Goal: Task Accomplishment & Management: Use online tool/utility

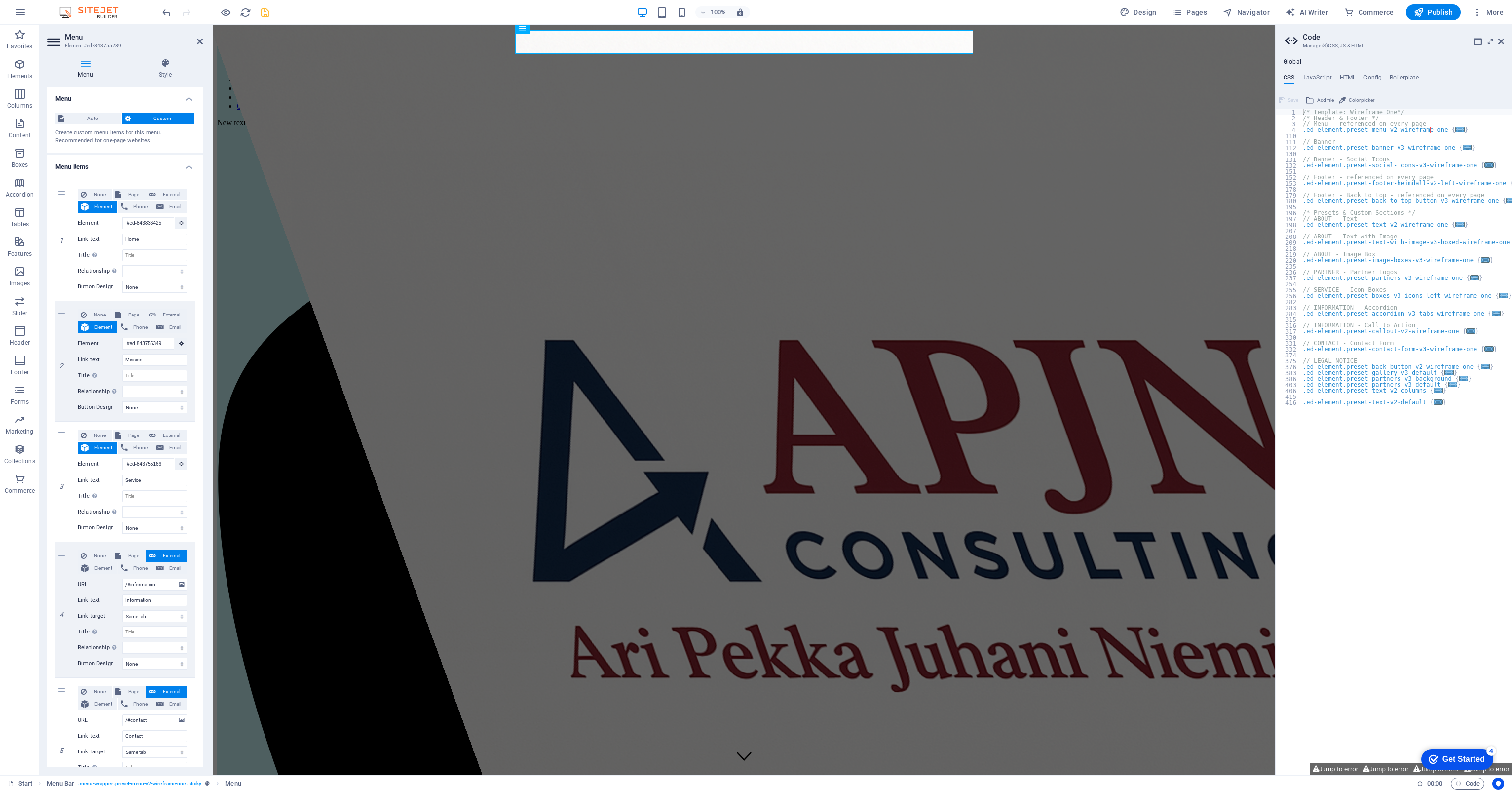
select select
type input "#ed-843755349"
select select
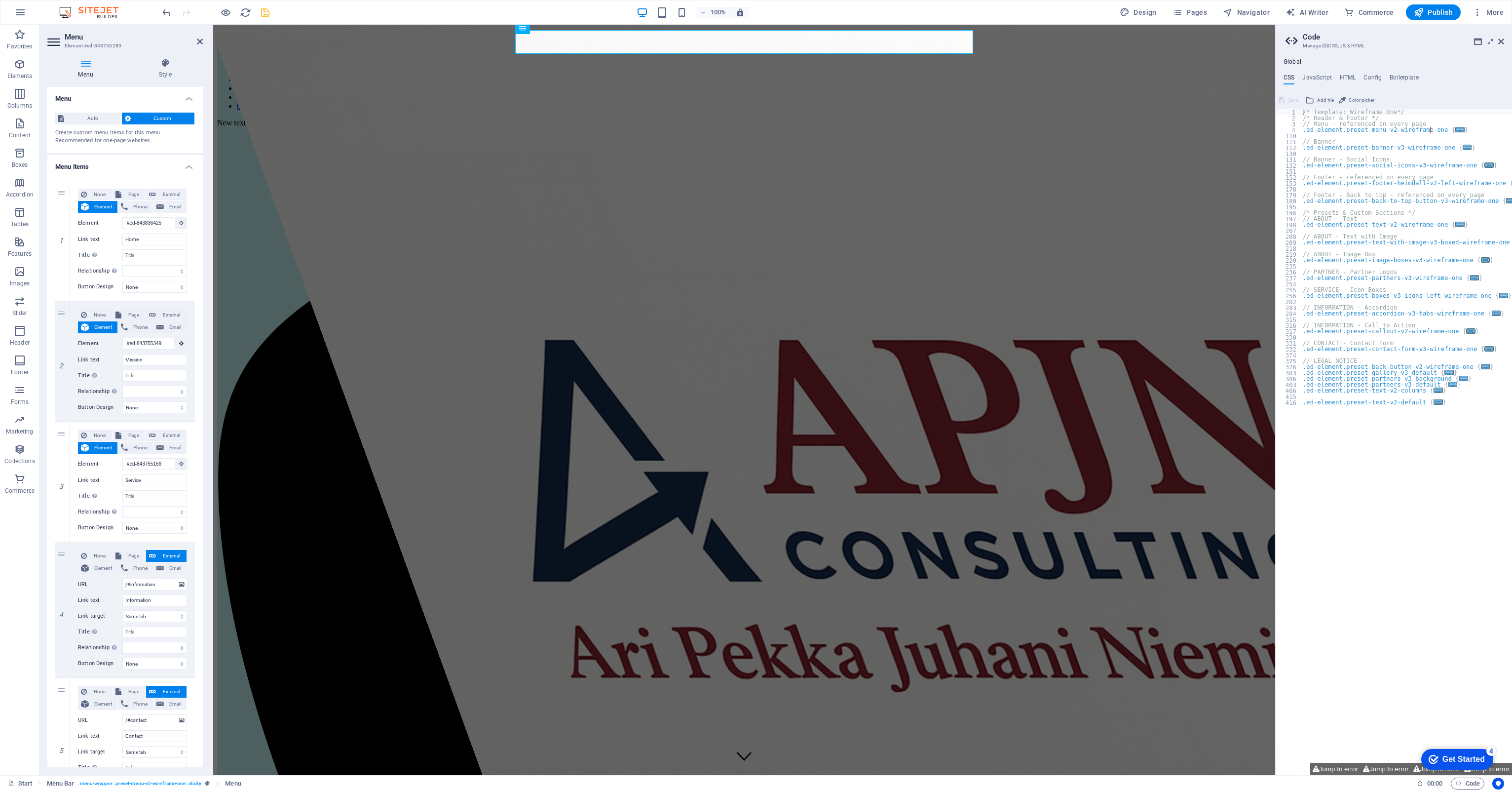
select select
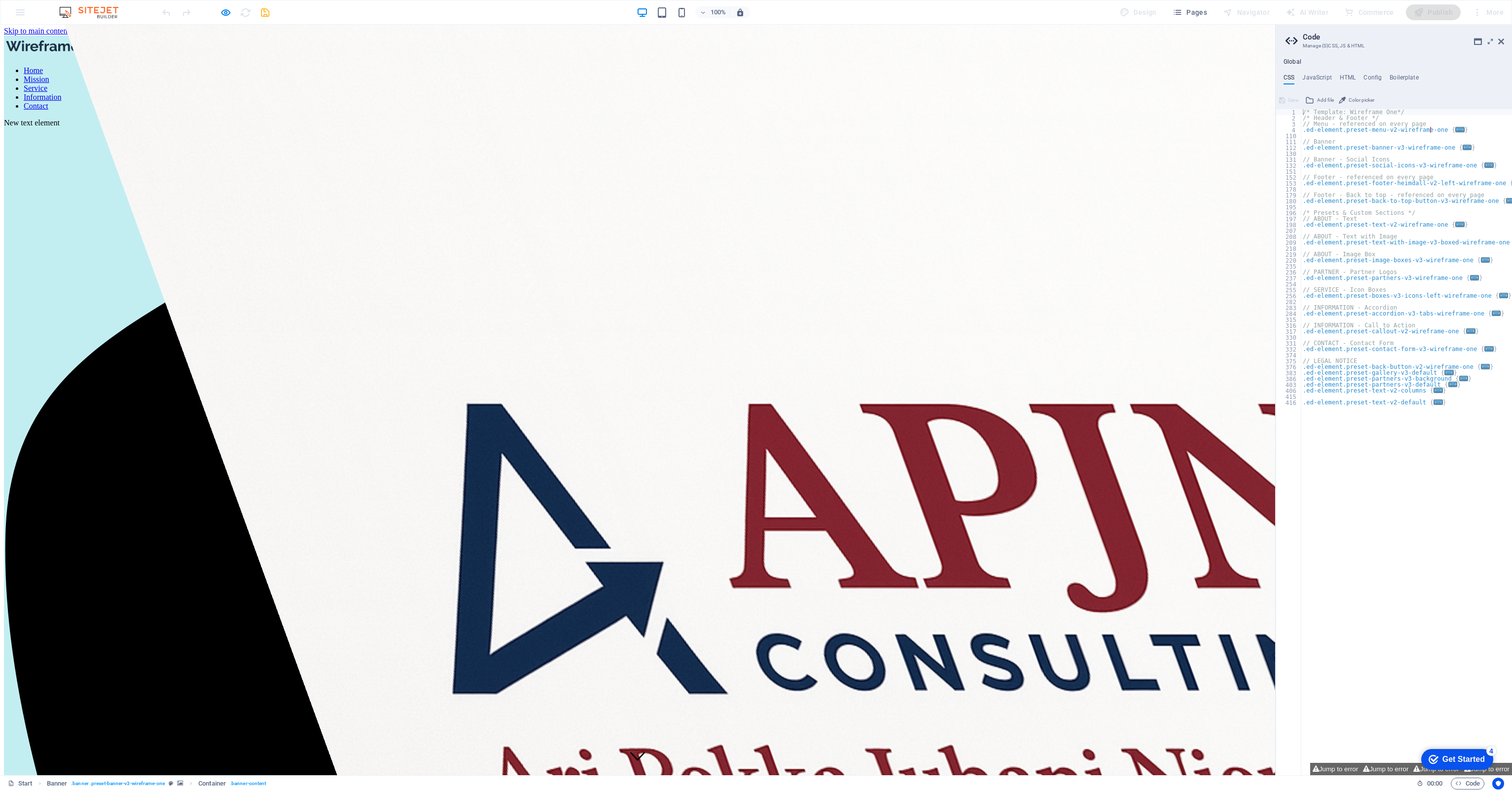
click at [48, 84] on link "Service" at bounding box center [35, 88] width 23 height 8
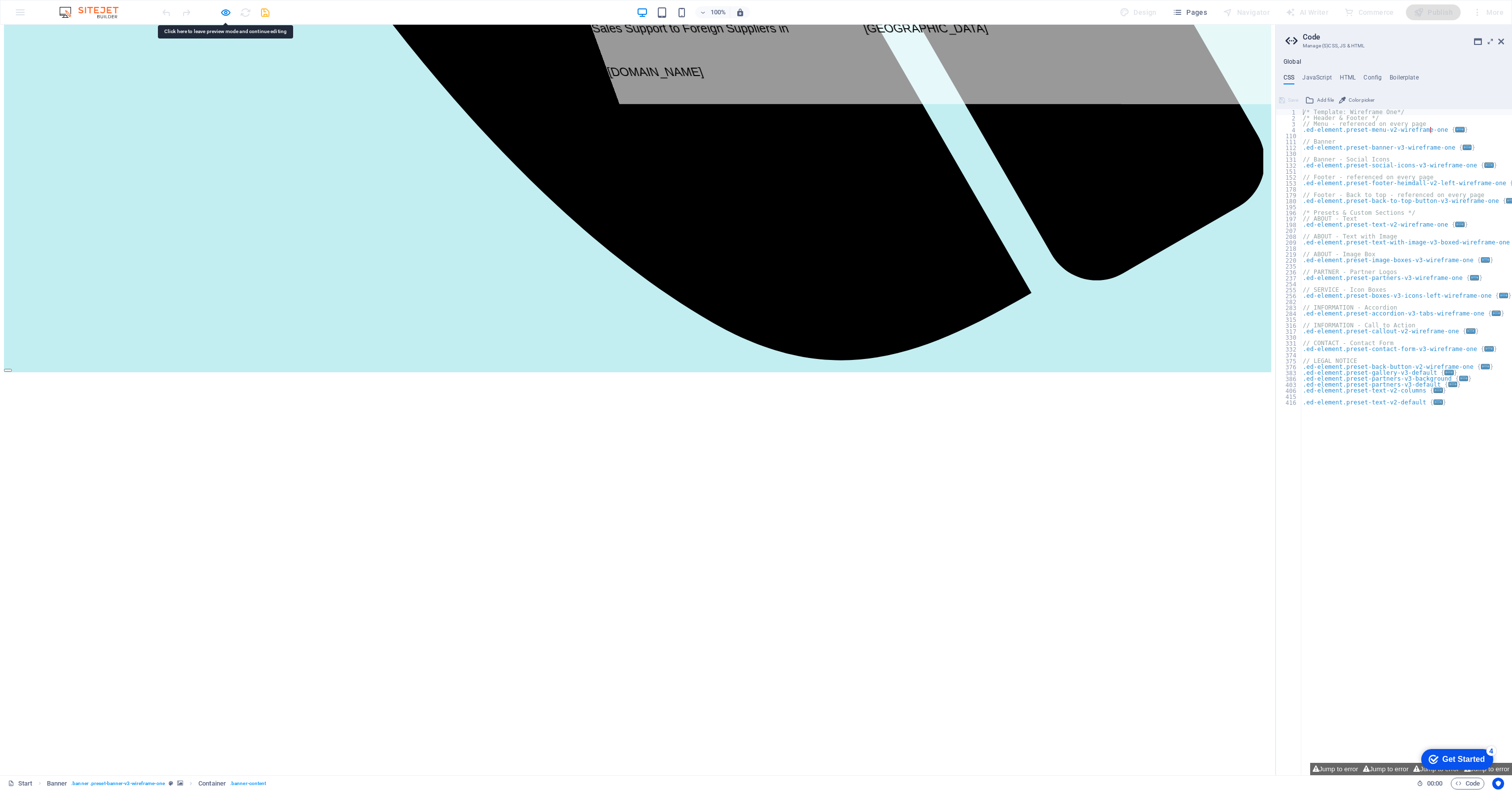
scroll to position [1366, 0]
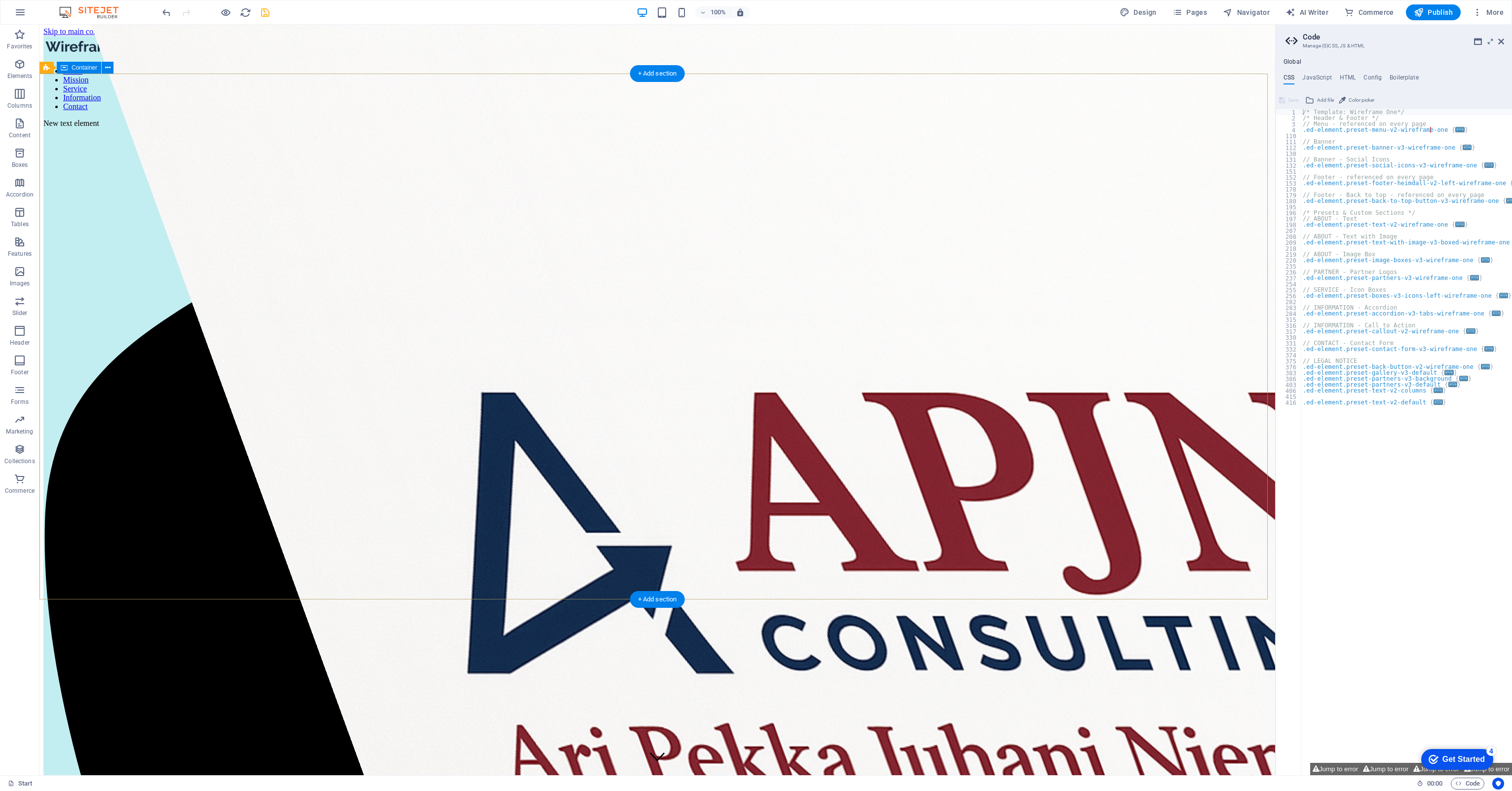
scroll to position [0, 0]
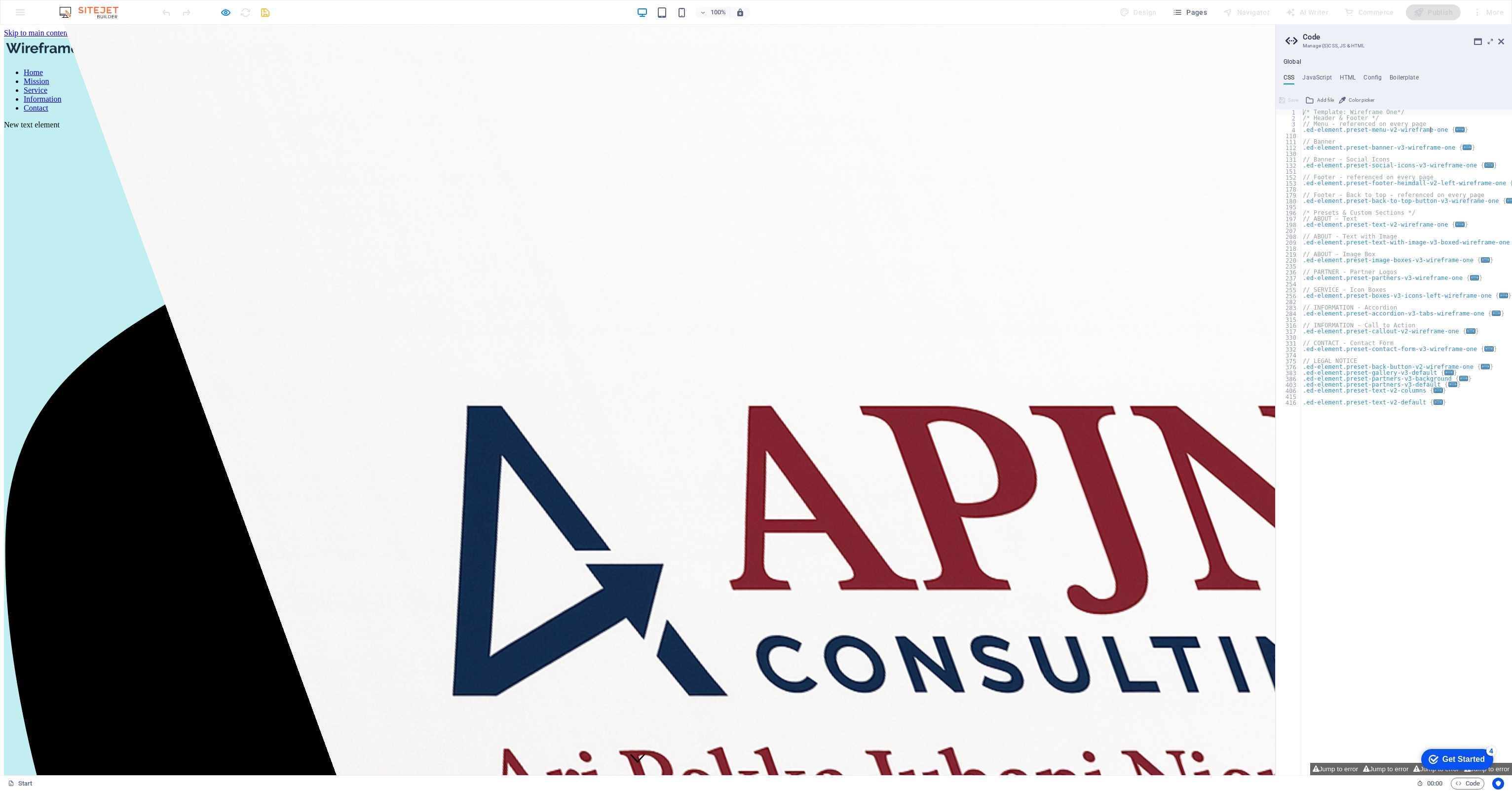
click at [48, 86] on link "Service" at bounding box center [35, 90] width 23 height 8
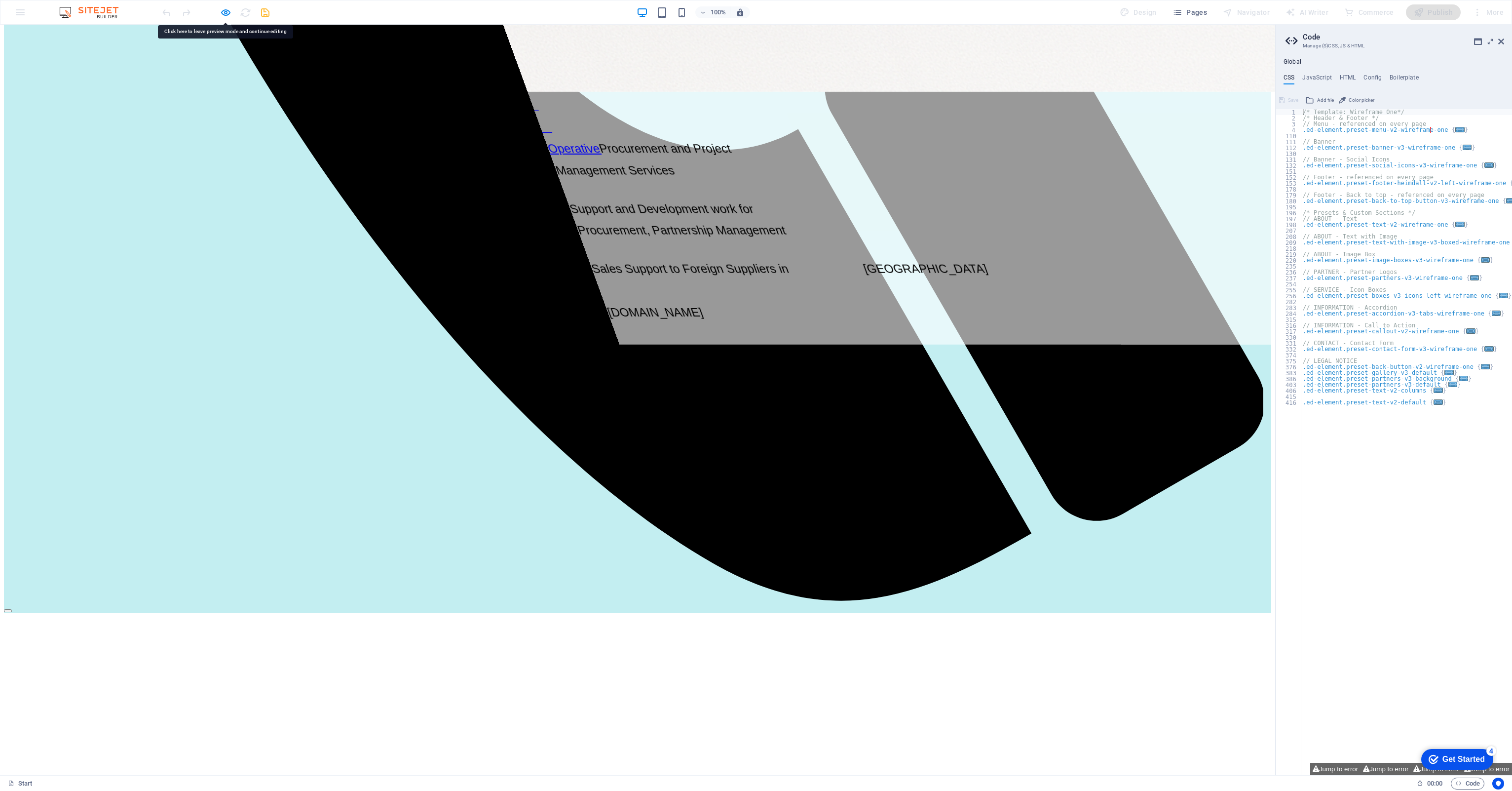
scroll to position [1366, 0]
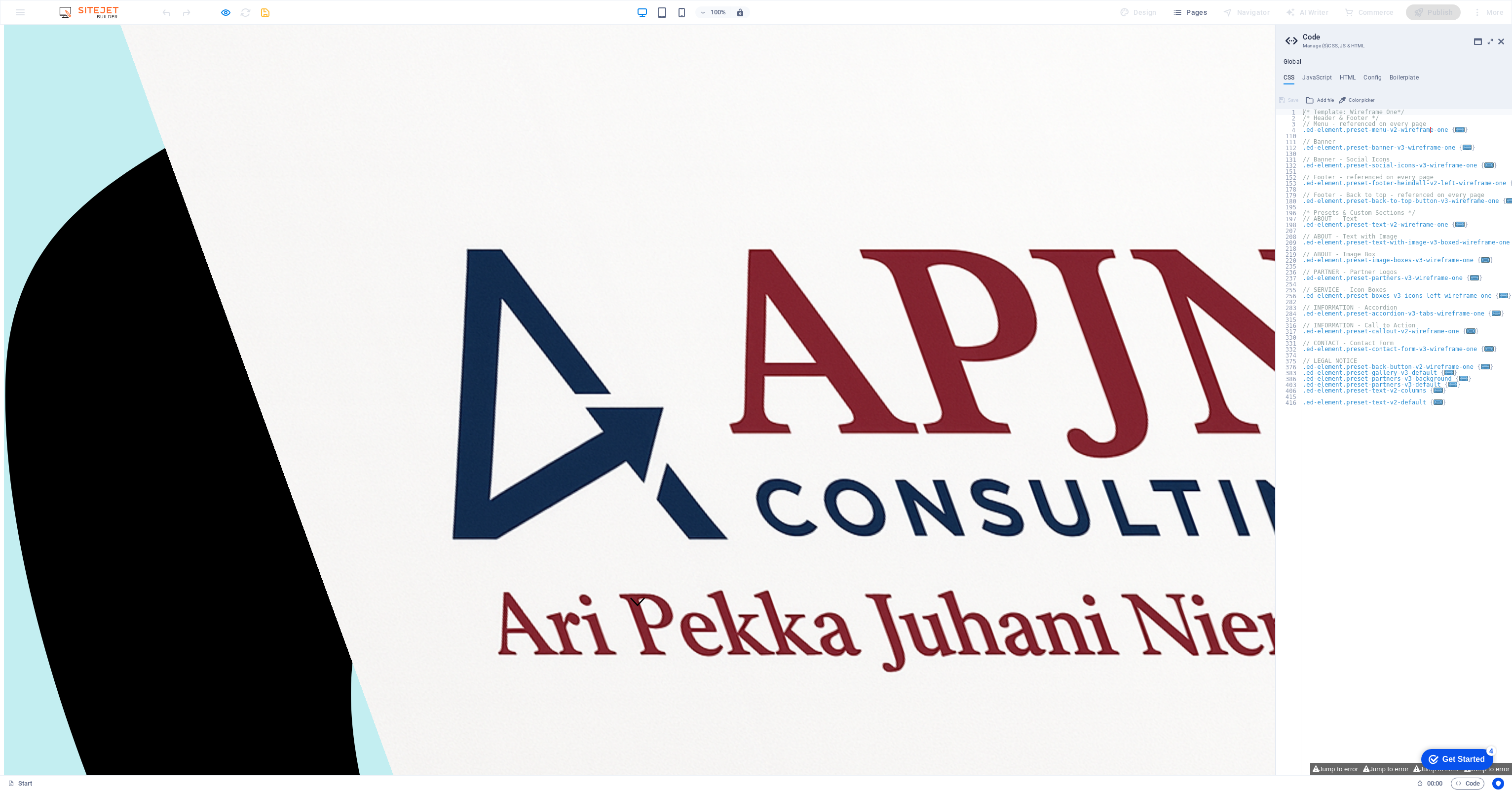
scroll to position [51, 0]
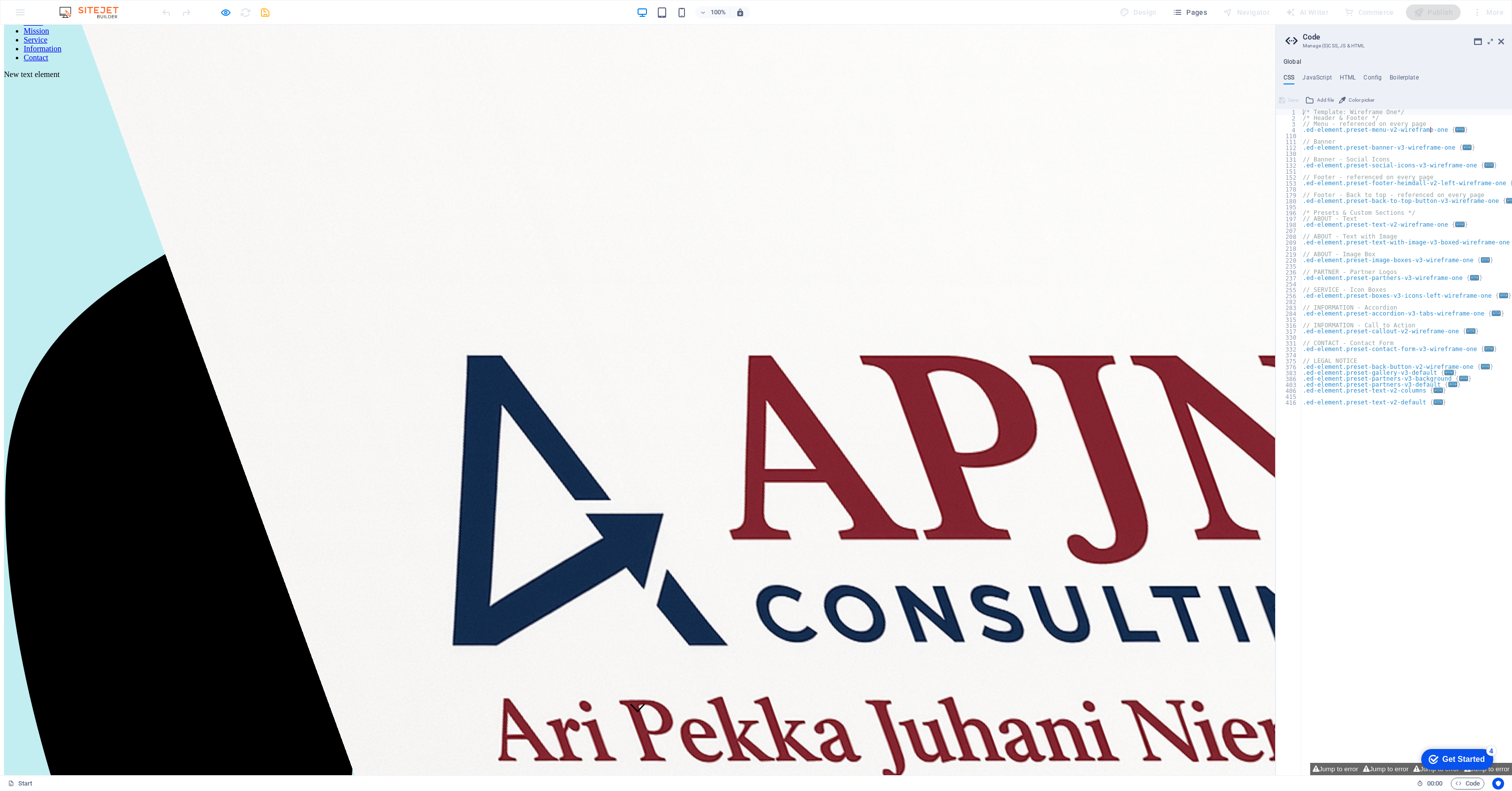
click at [48, 44] on link "Service" at bounding box center [35, 40] width 23 height 8
click at [43, 26] on link "Home" at bounding box center [33, 22] width 19 height 8
click at [48, 44] on link "Service" at bounding box center [35, 40] width 23 height 8
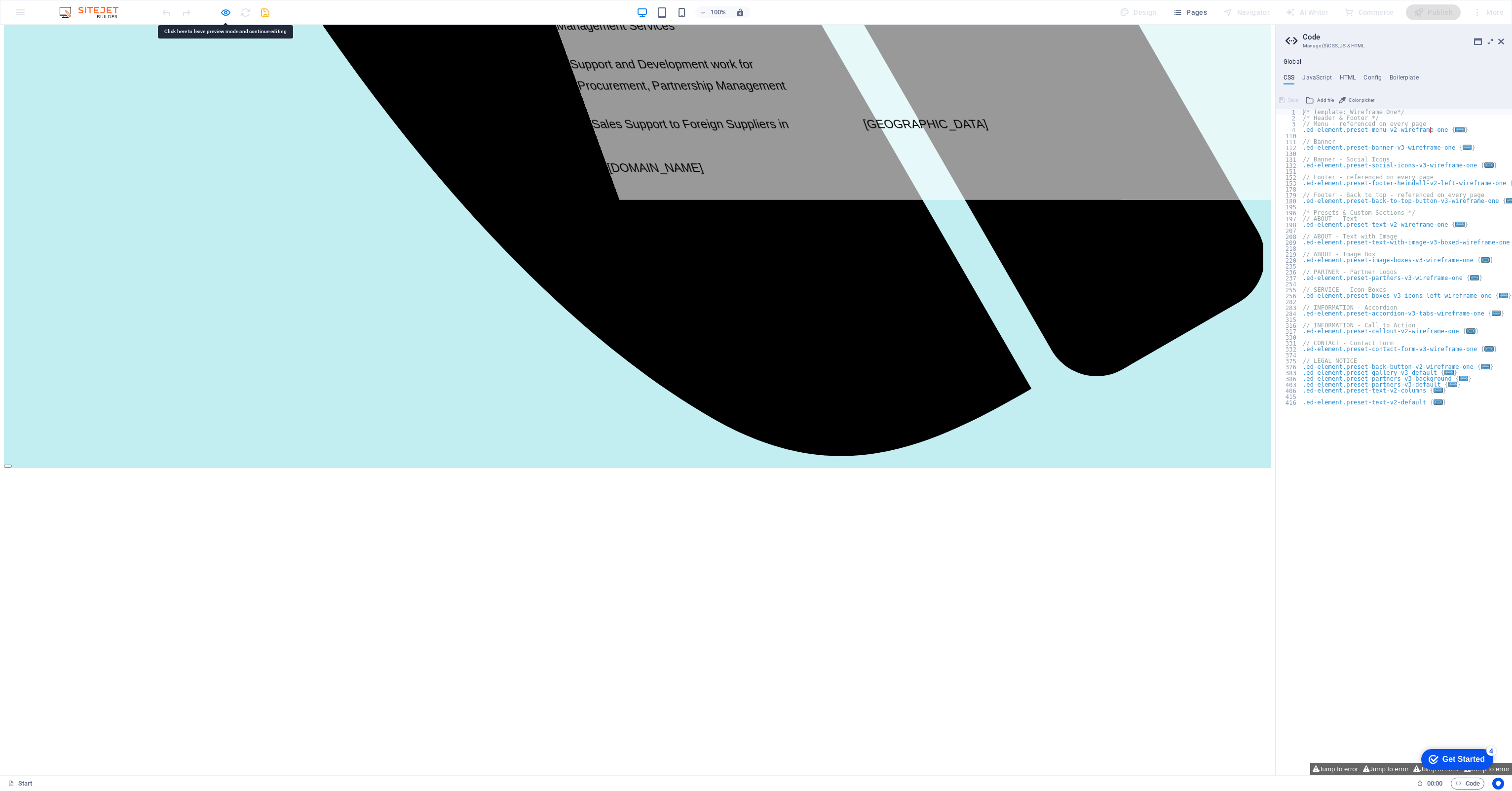
scroll to position [1366, 0]
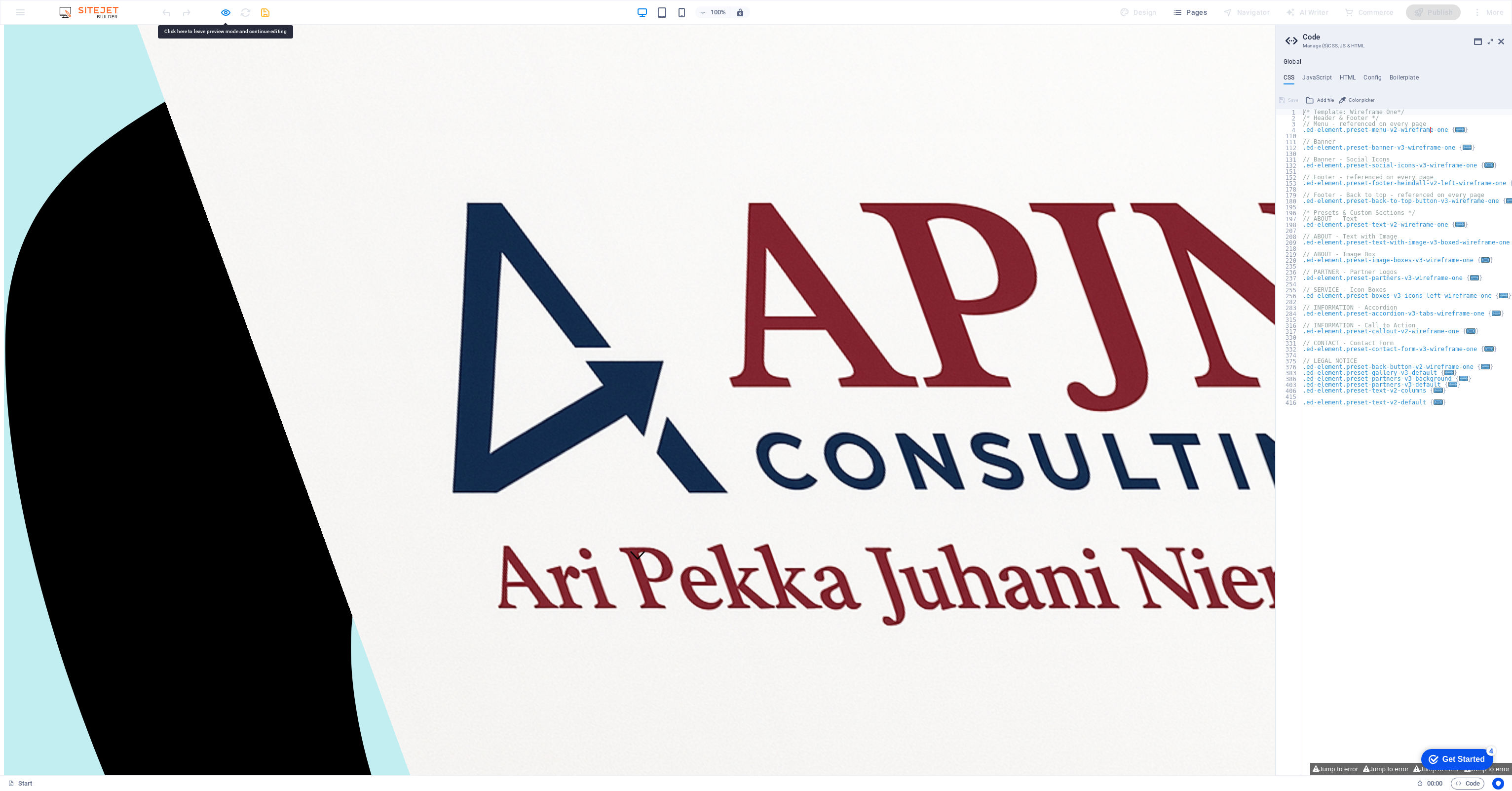
scroll to position [51, 0]
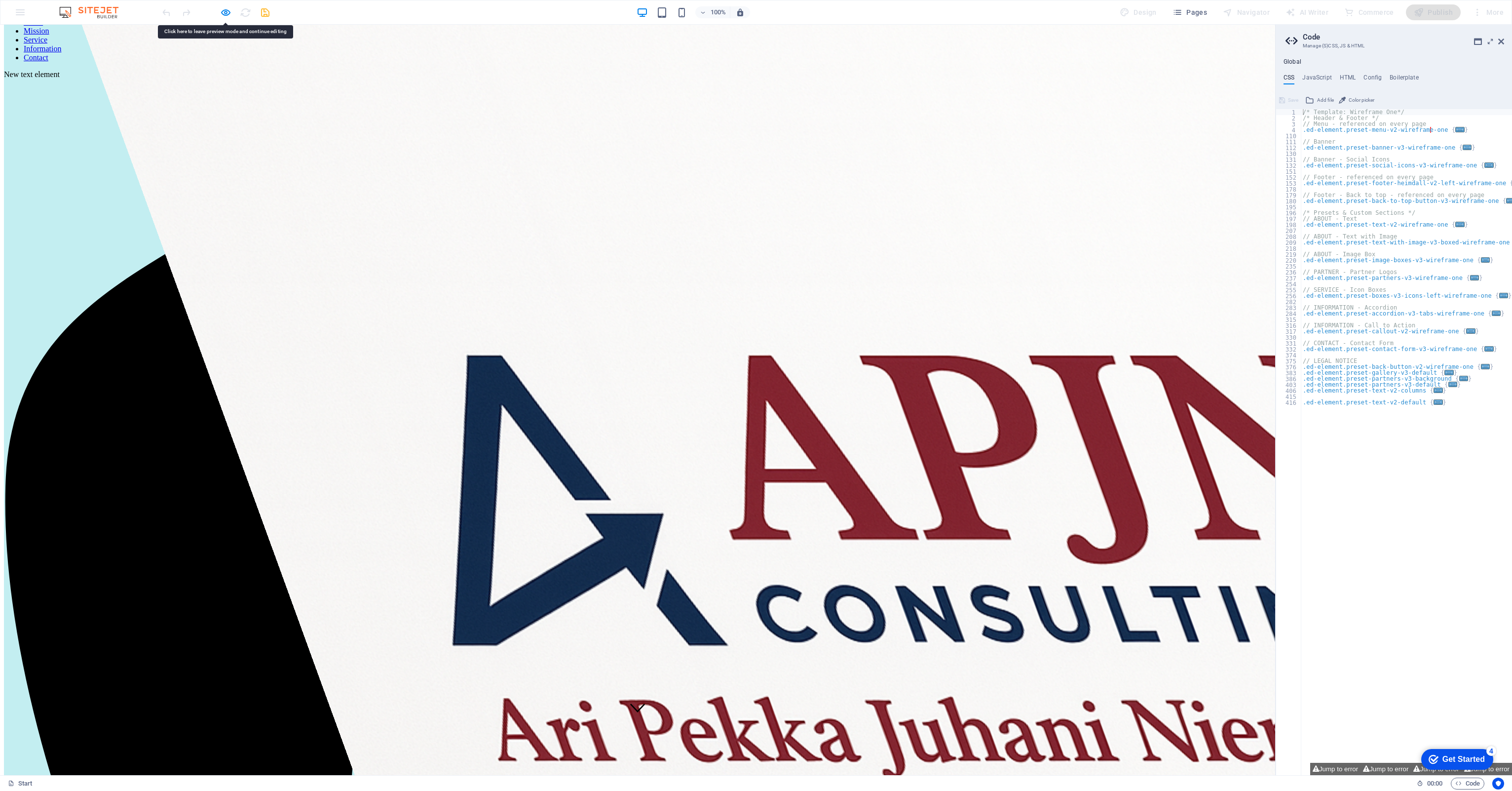
click at [49, 35] on link "Mission" at bounding box center [36, 31] width 26 height 8
click at [43, 26] on link "Home" at bounding box center [33, 22] width 19 height 8
click at [48, 39] on link "Service" at bounding box center [35, 40] width 23 height 8
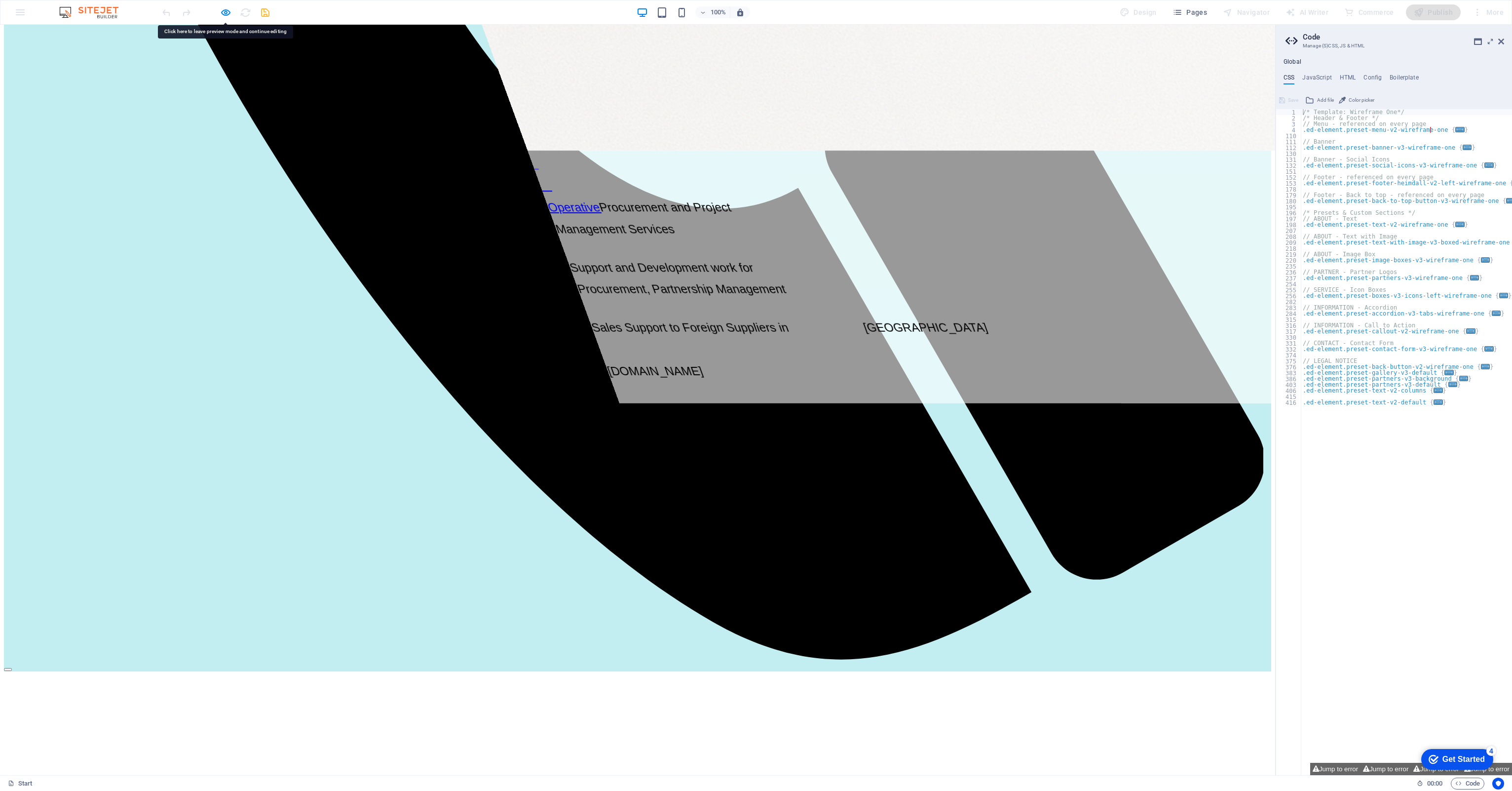
scroll to position [1366, 0]
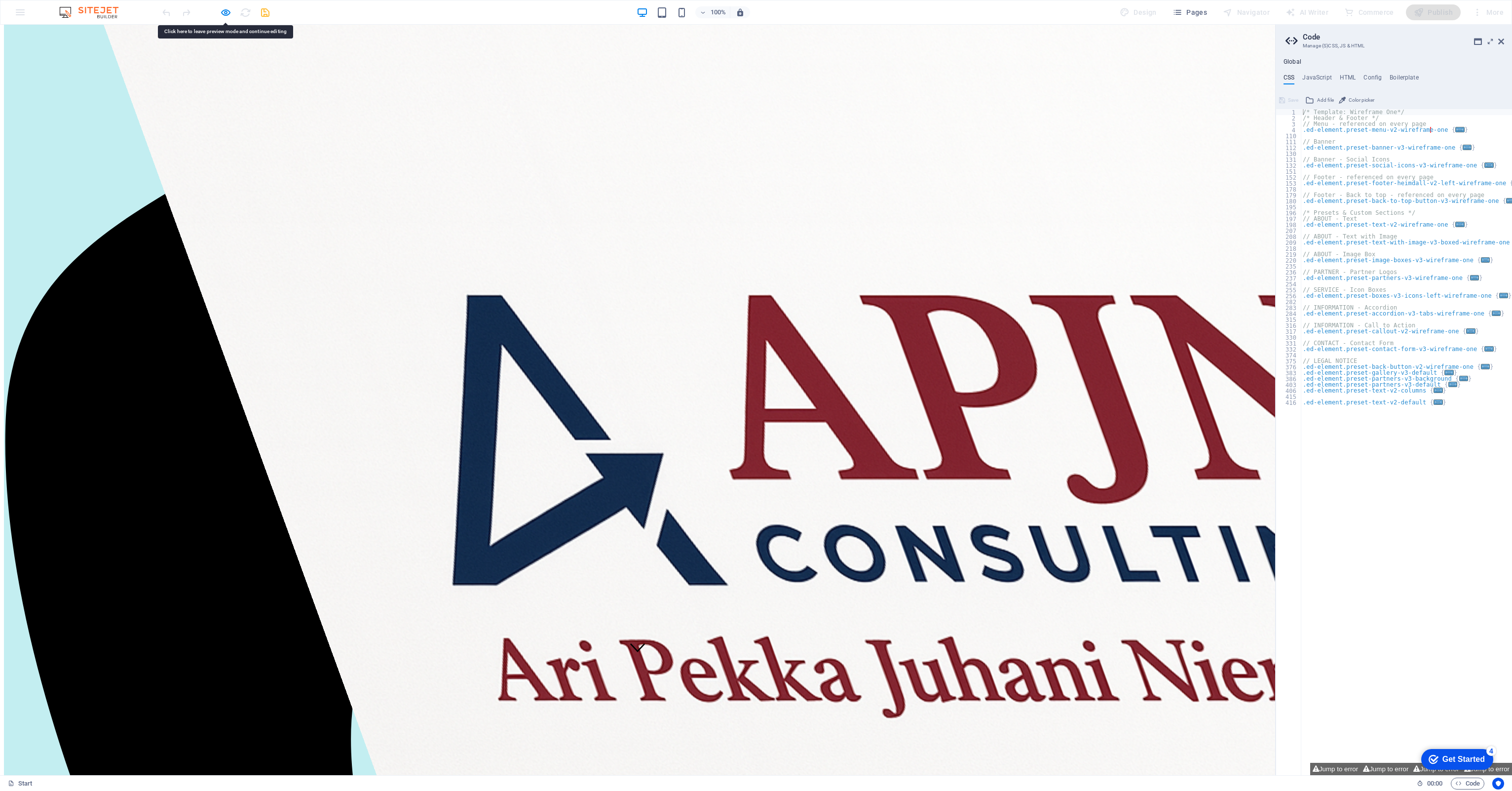
scroll to position [51, 0]
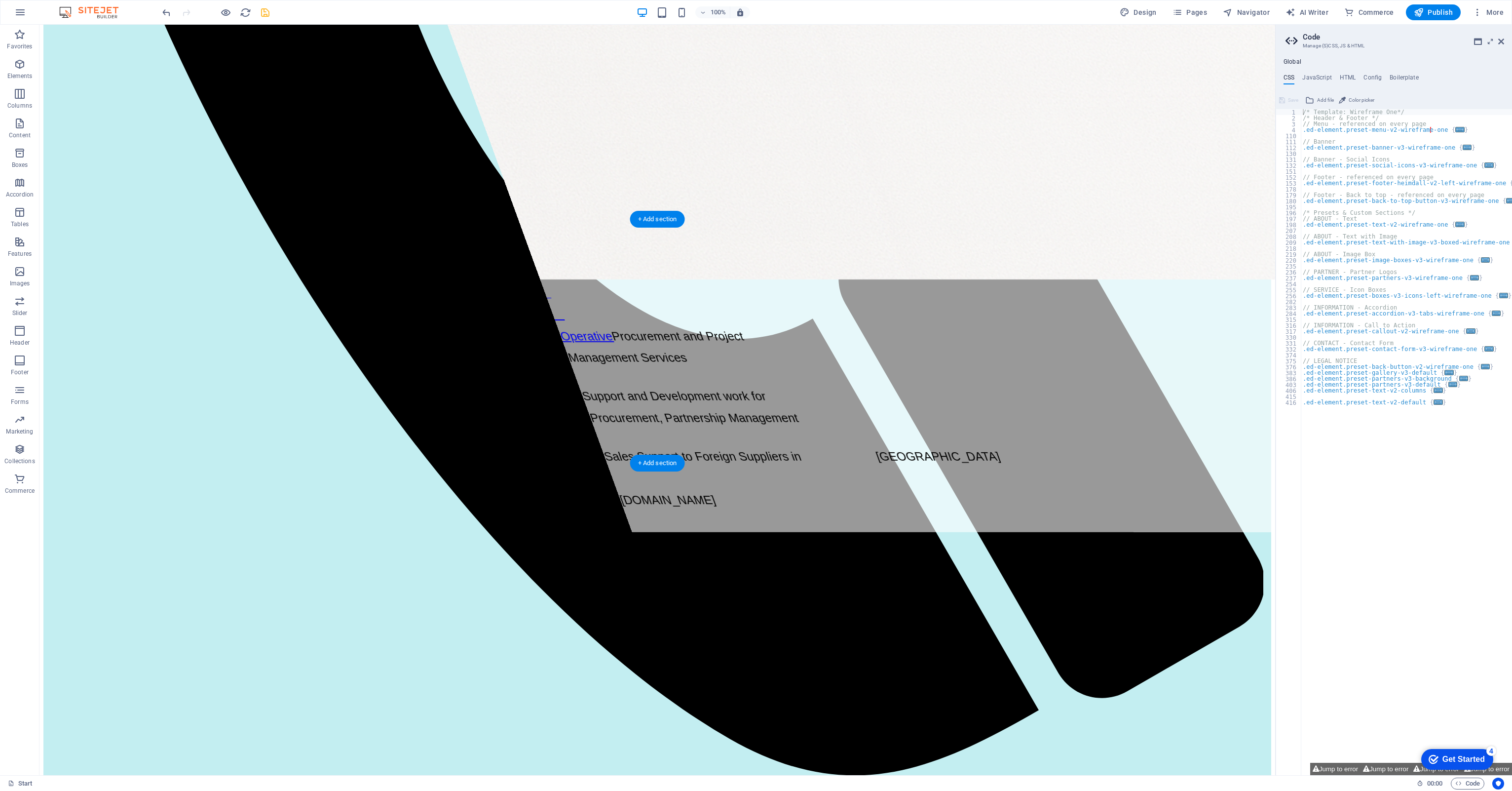
scroll to position [988, 0]
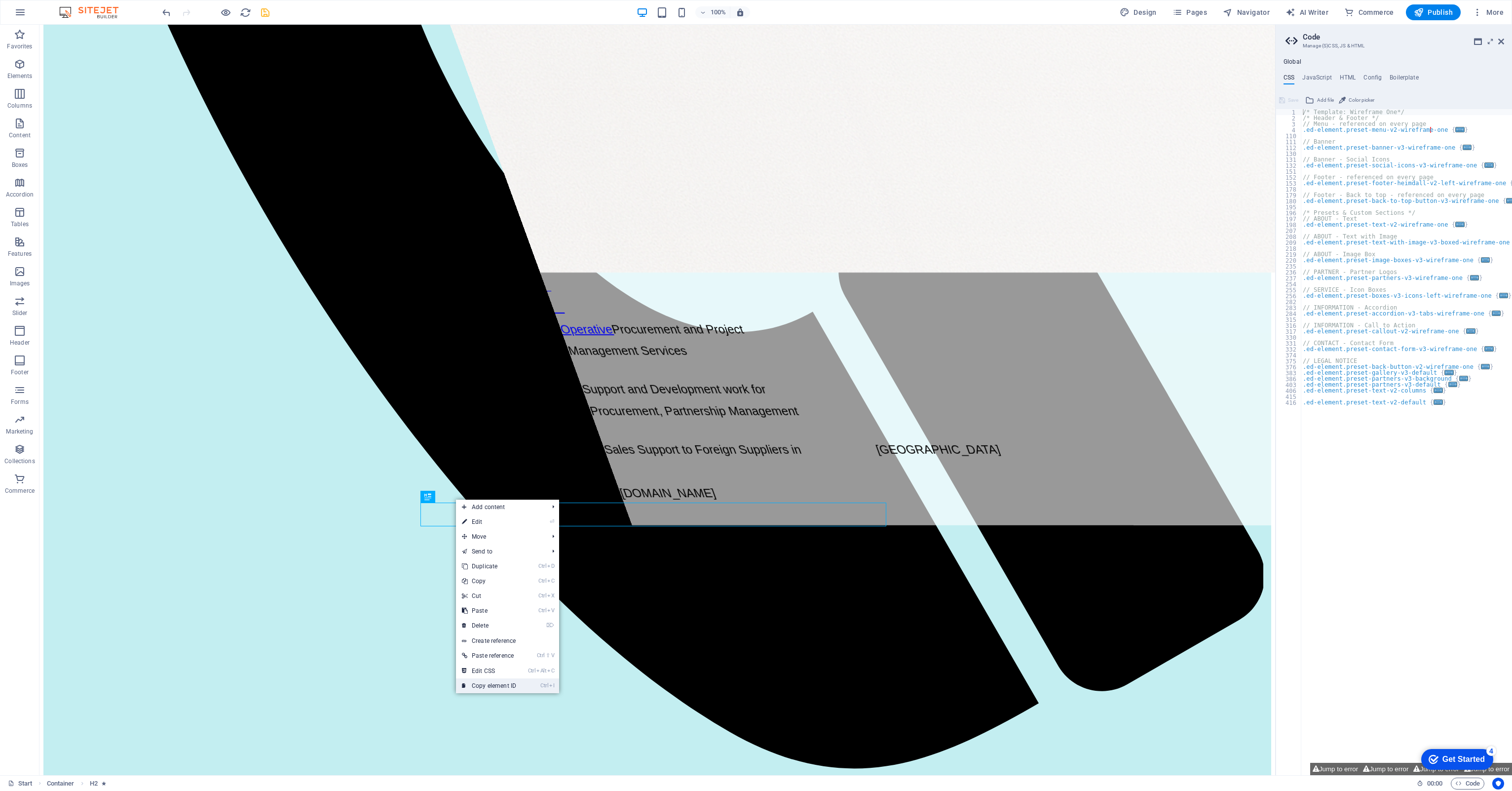
click at [487, 688] on link "Ctrl I Copy element ID" at bounding box center [489, 685] width 66 height 15
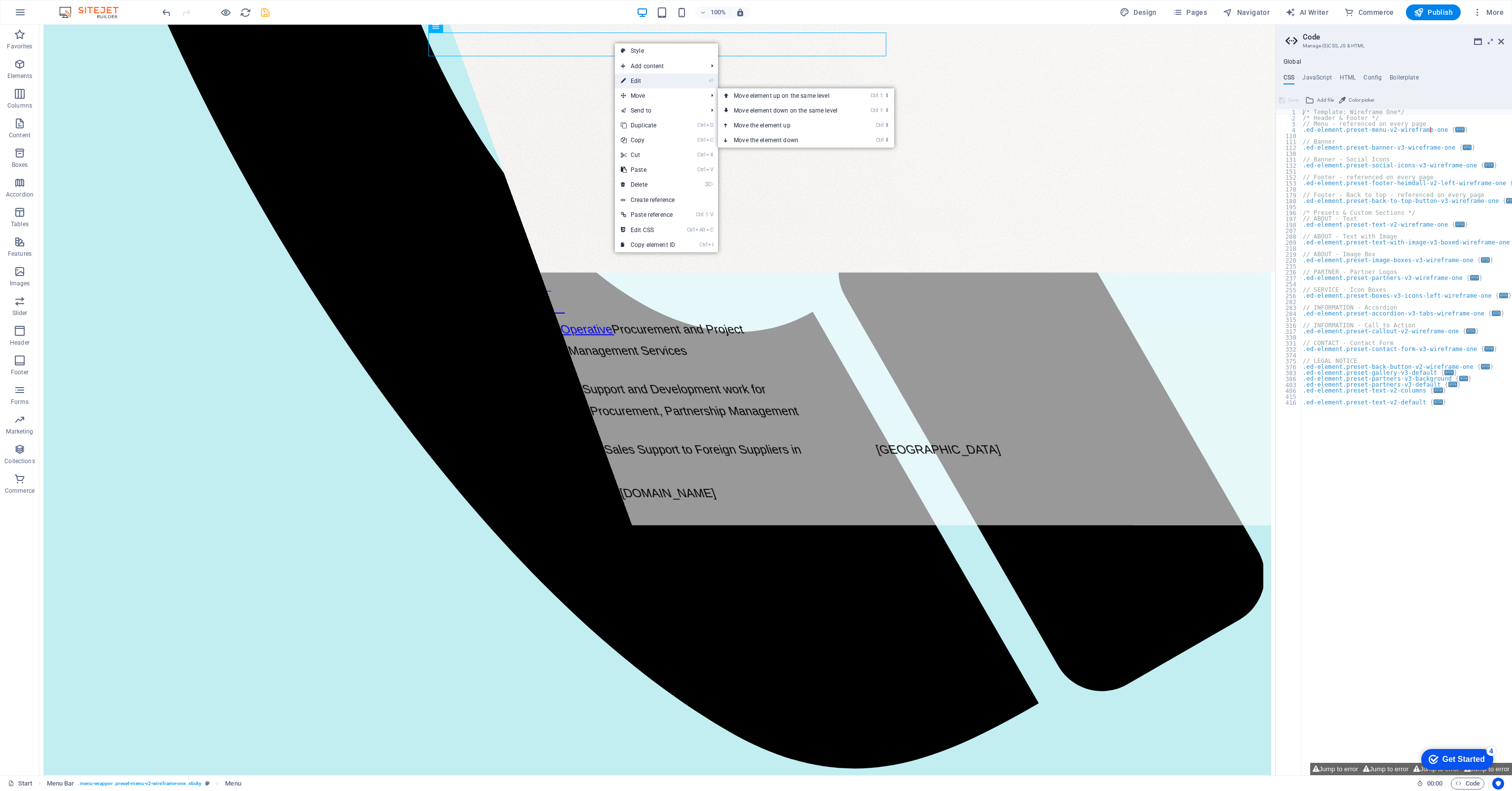
click at [640, 76] on link "⏎ Edit" at bounding box center [648, 80] width 66 height 15
select select
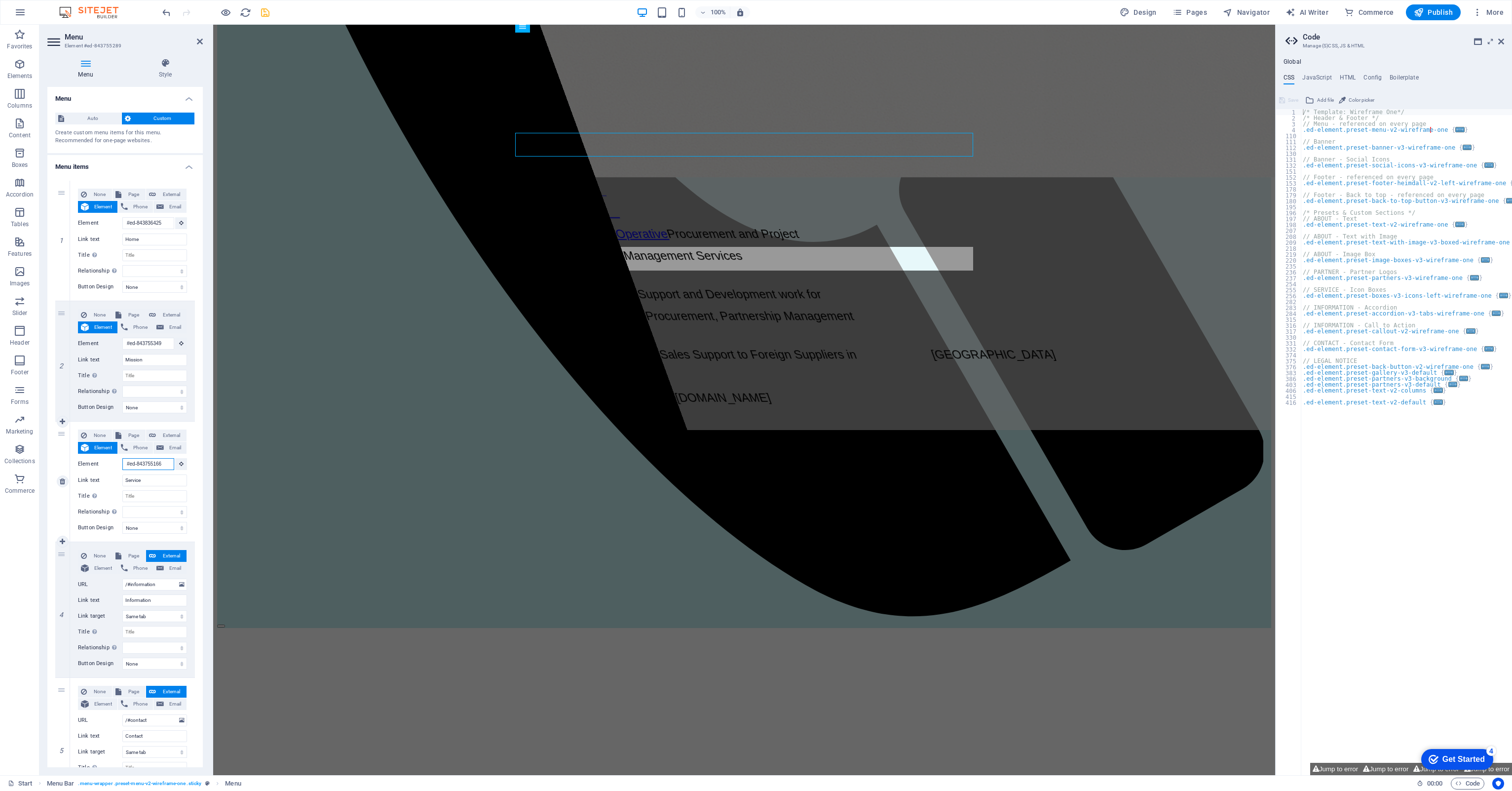
scroll to position [888, 0]
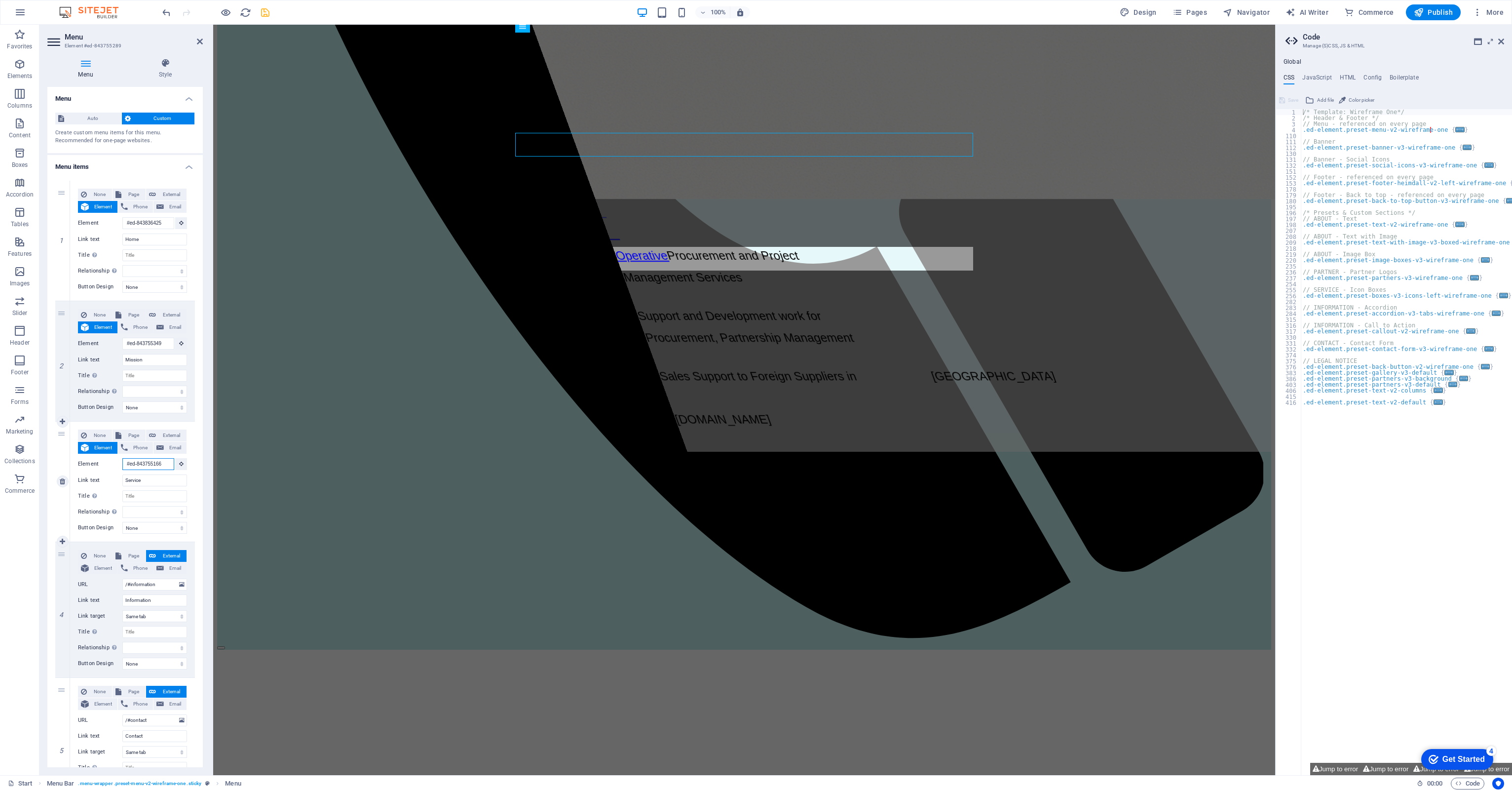
drag, startPoint x: 161, startPoint y: 464, endPoint x: 93, endPoint y: 451, distance: 69.2
click at [93, 451] on div "None Page External Element Phone Email Page Start Subpage Legal Notice Privacy …" at bounding box center [133, 473] width 109 height 88
select select
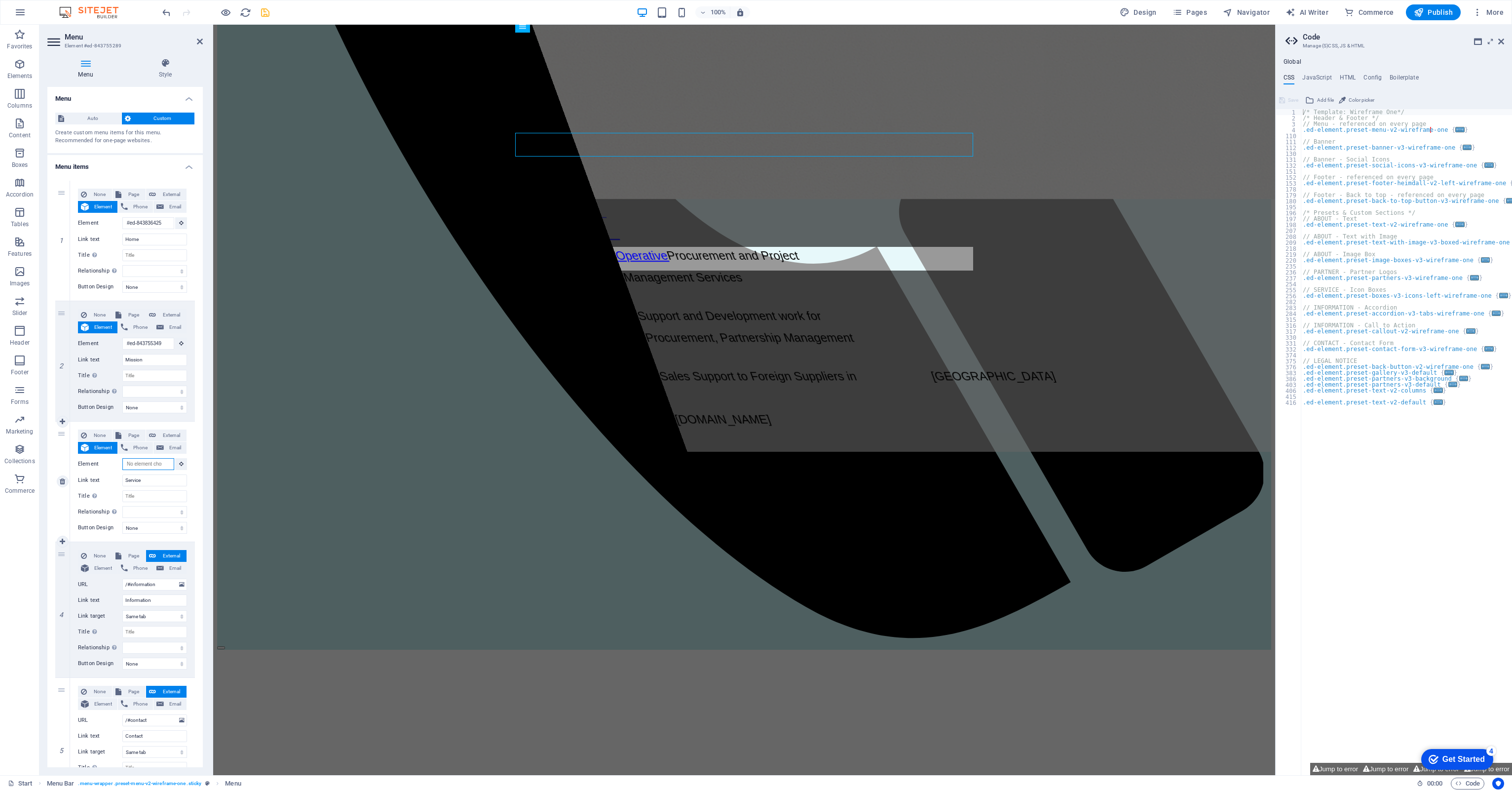
select select
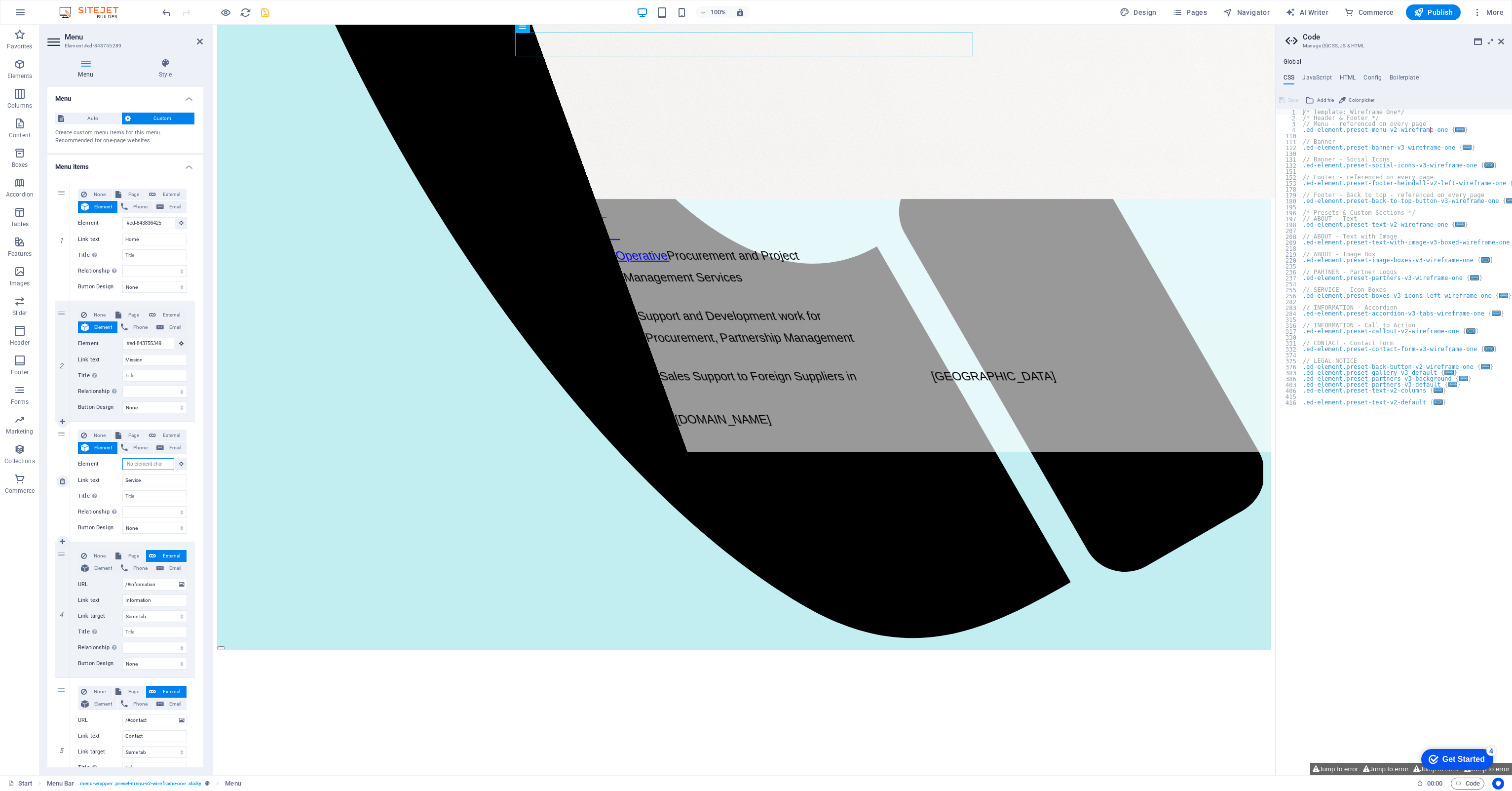
scroll to position [0, 0]
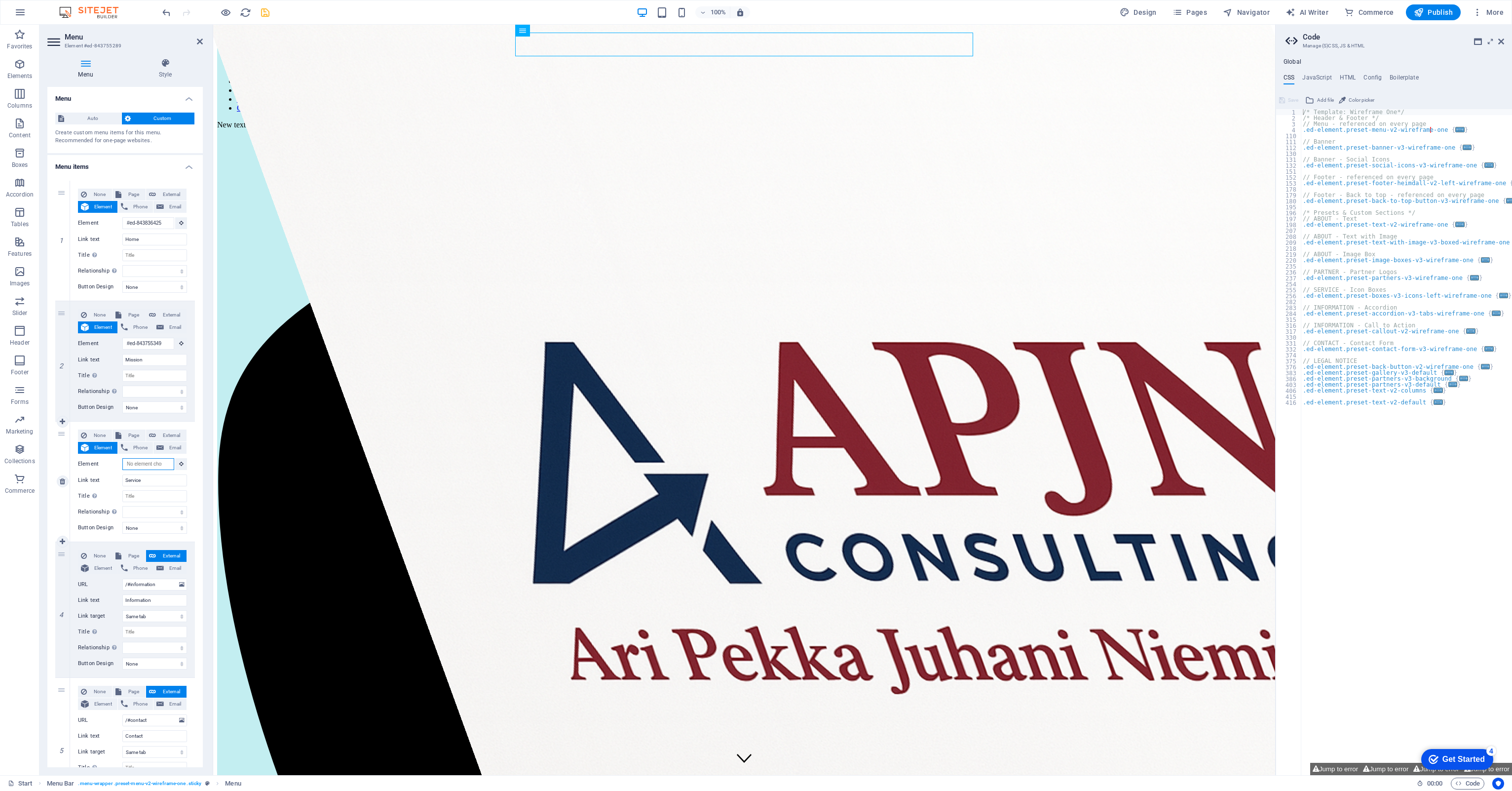
paste input "#ed-843755166"
type input "#ed-843755166"
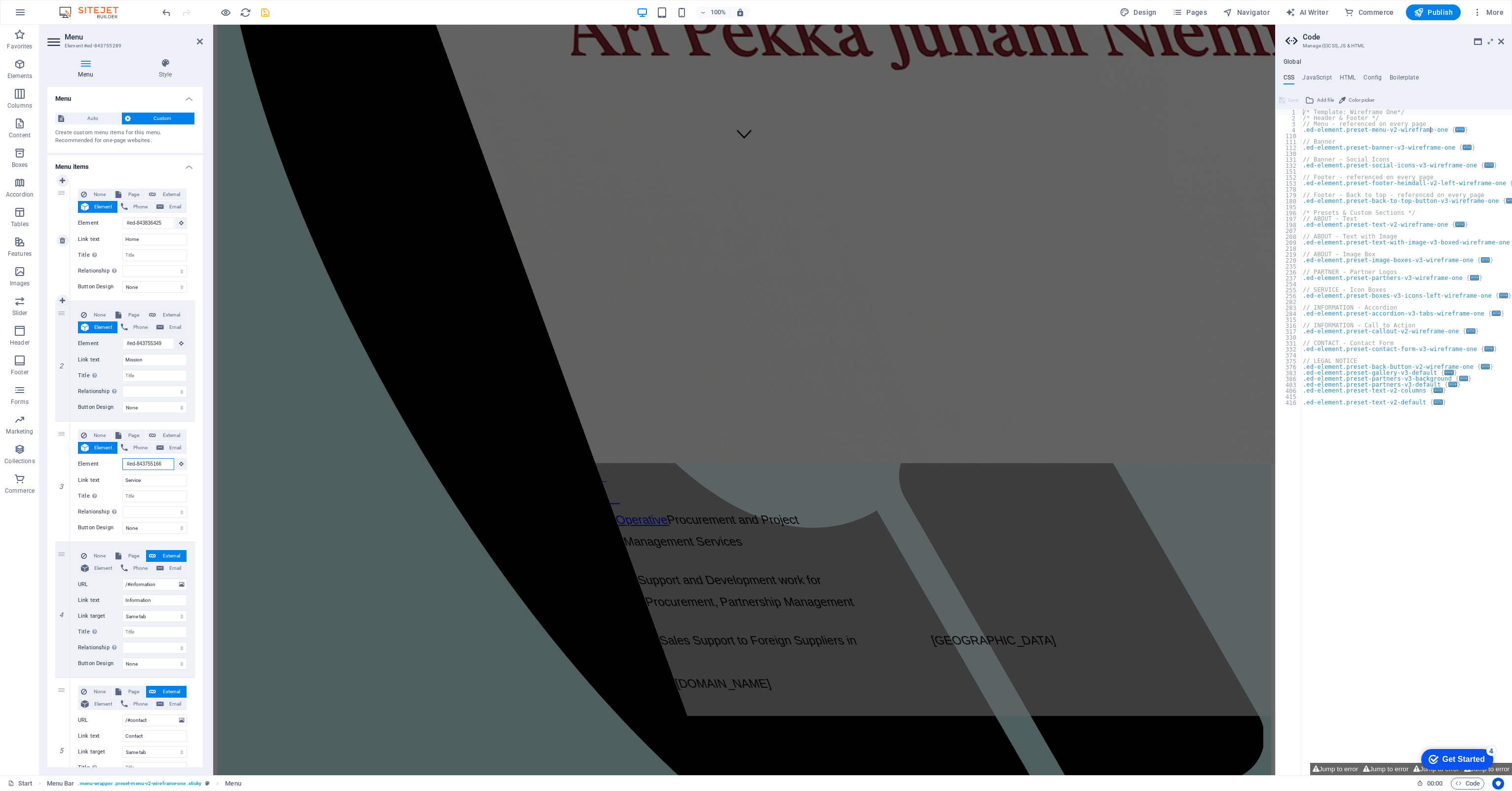
scroll to position [637, 0]
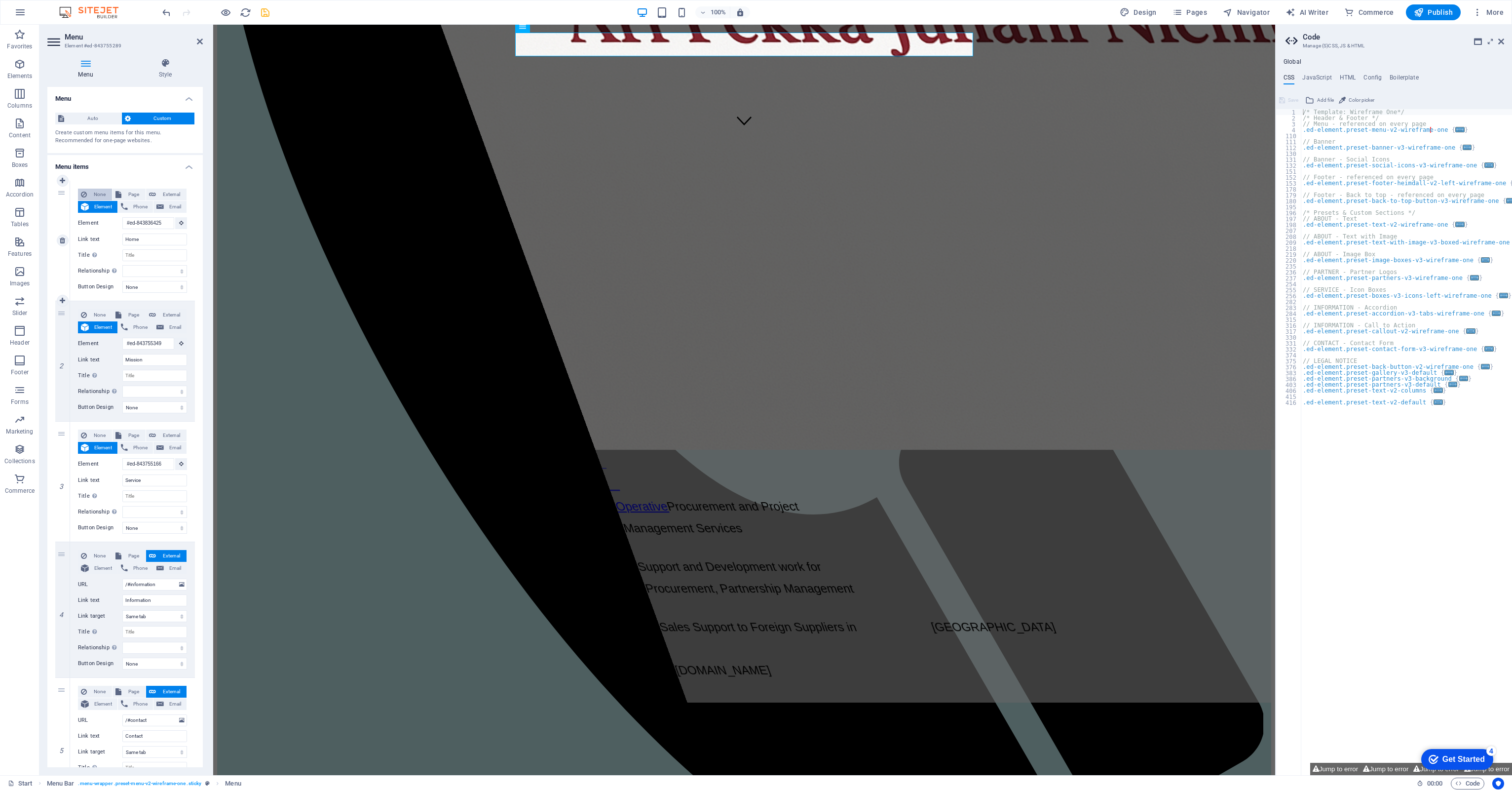
select select
type input "#ed-843755166"
select select
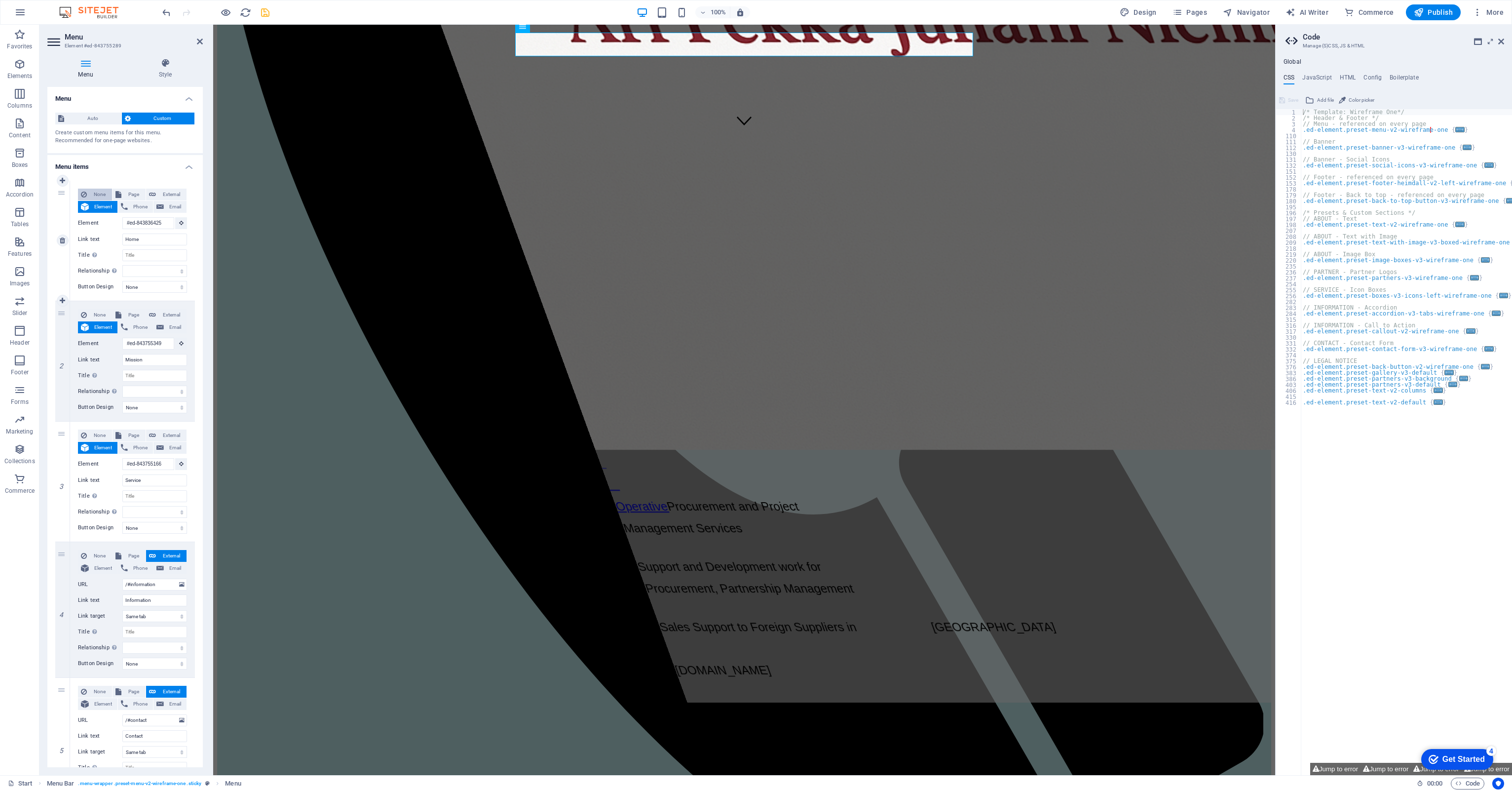
click at [96, 193] on span "None" at bounding box center [99, 194] width 19 height 12
select select
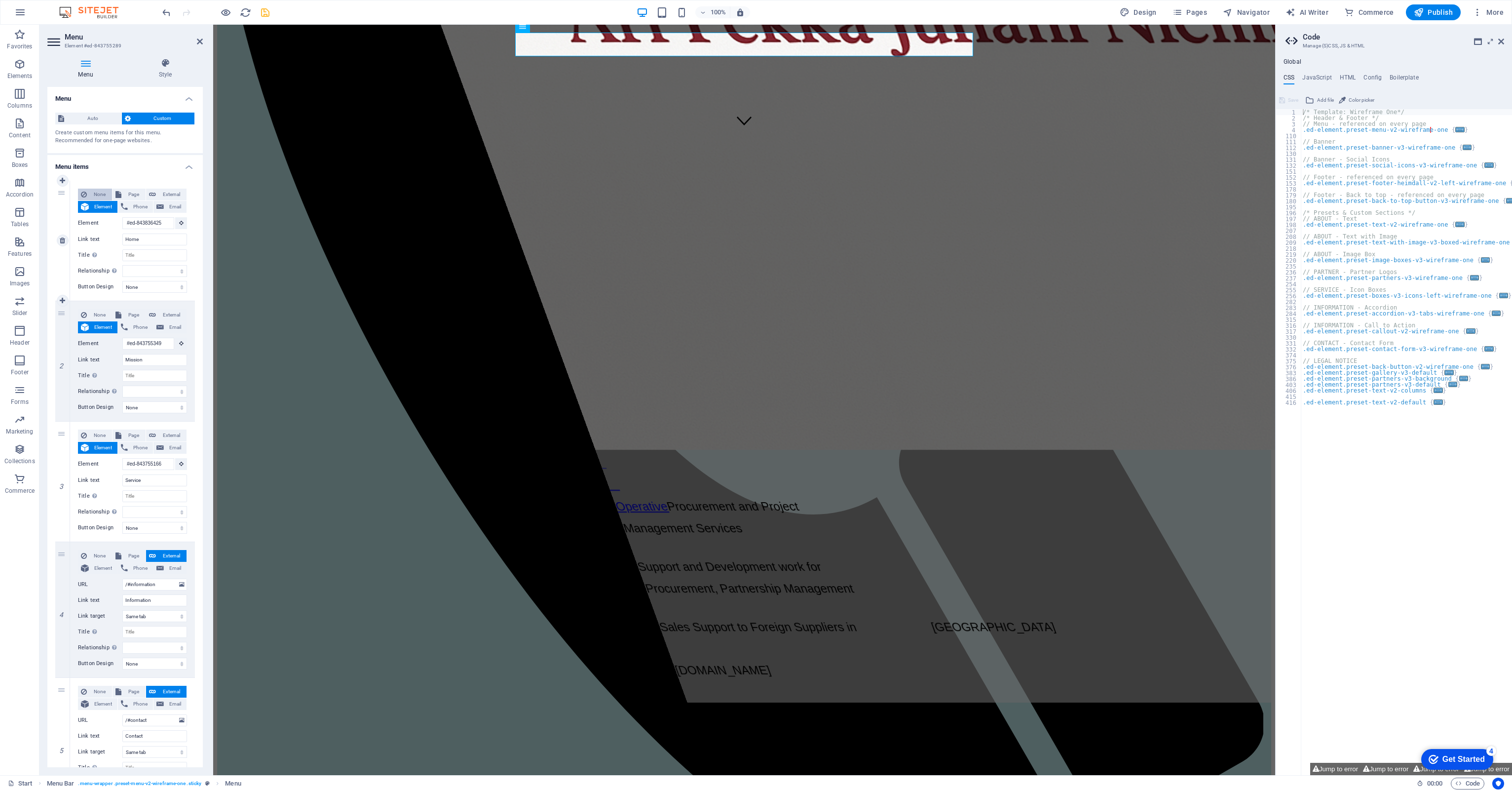
scroll to position [0, 0]
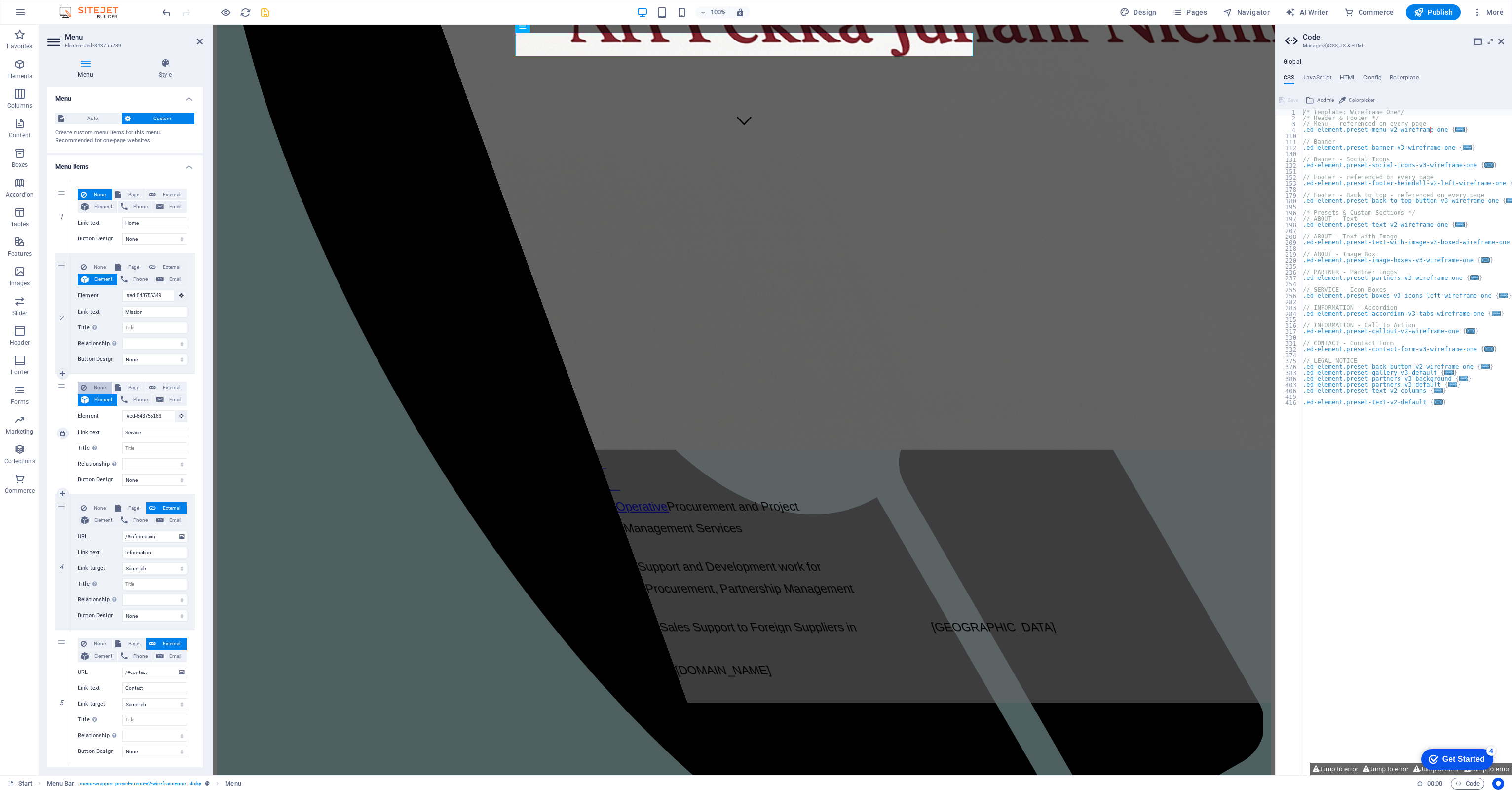
click at [102, 389] on span "None" at bounding box center [99, 388] width 19 height 12
select select
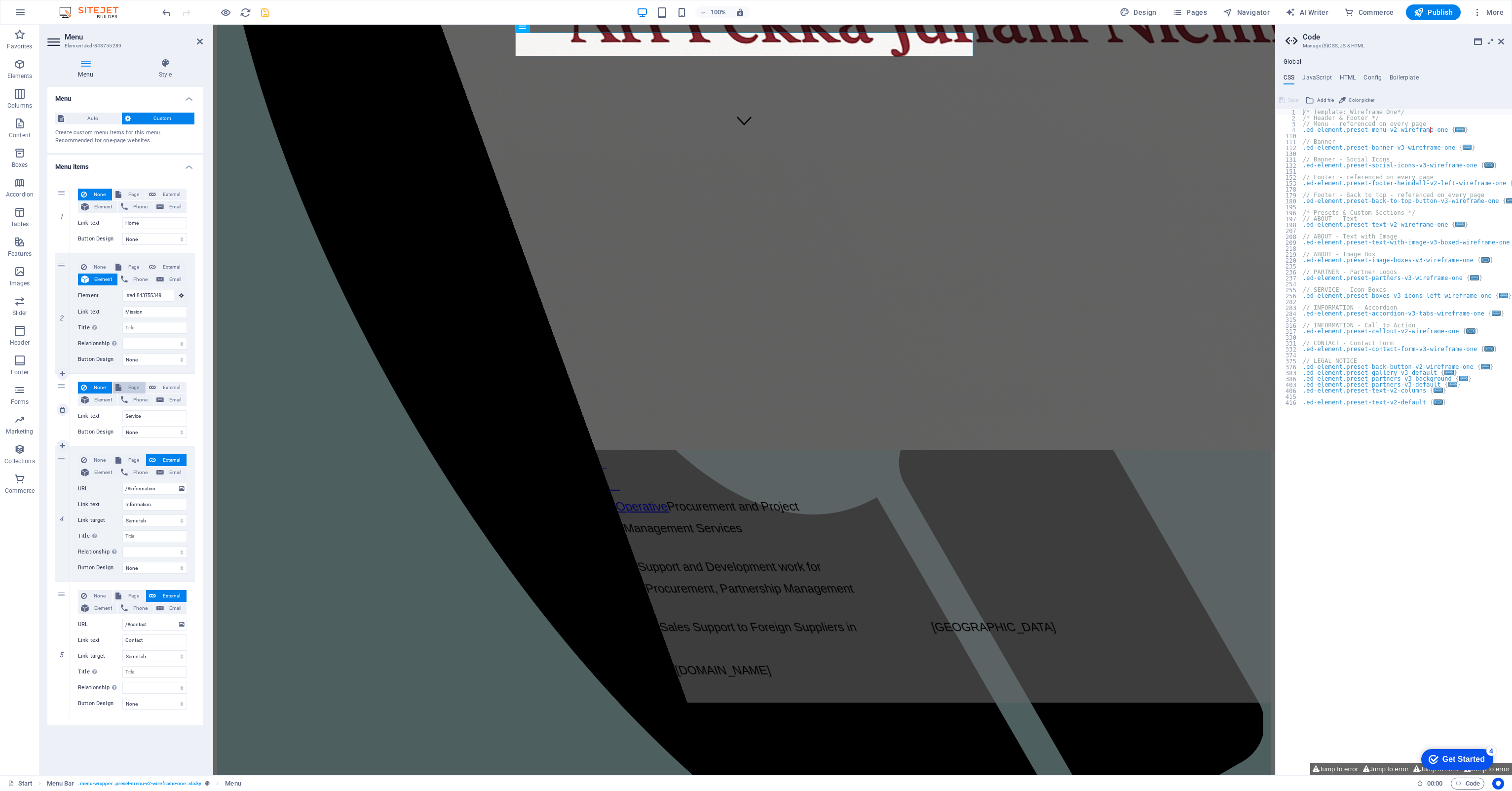
click at [132, 384] on span "Page" at bounding box center [133, 388] width 18 height 12
select select
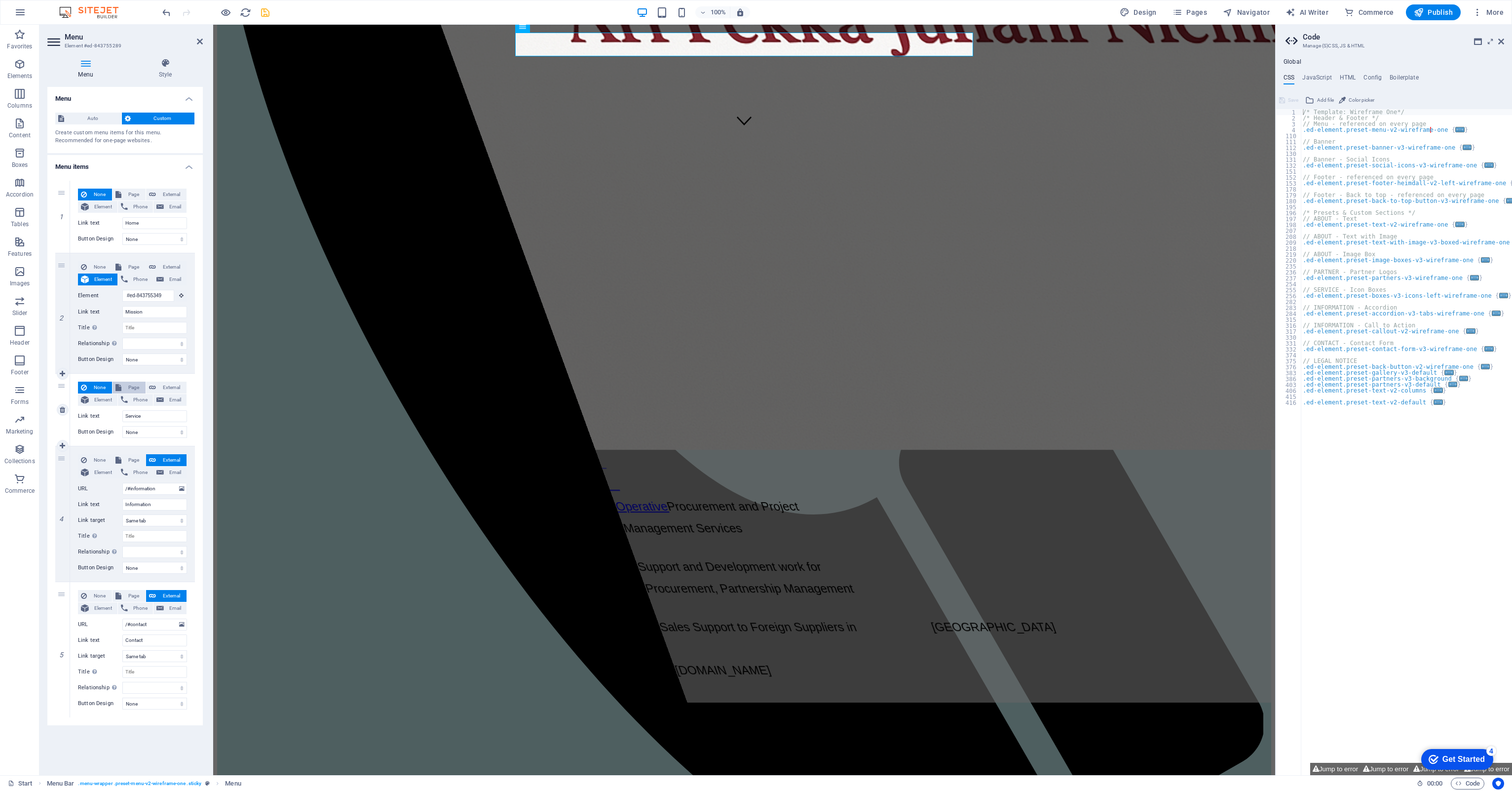
select select
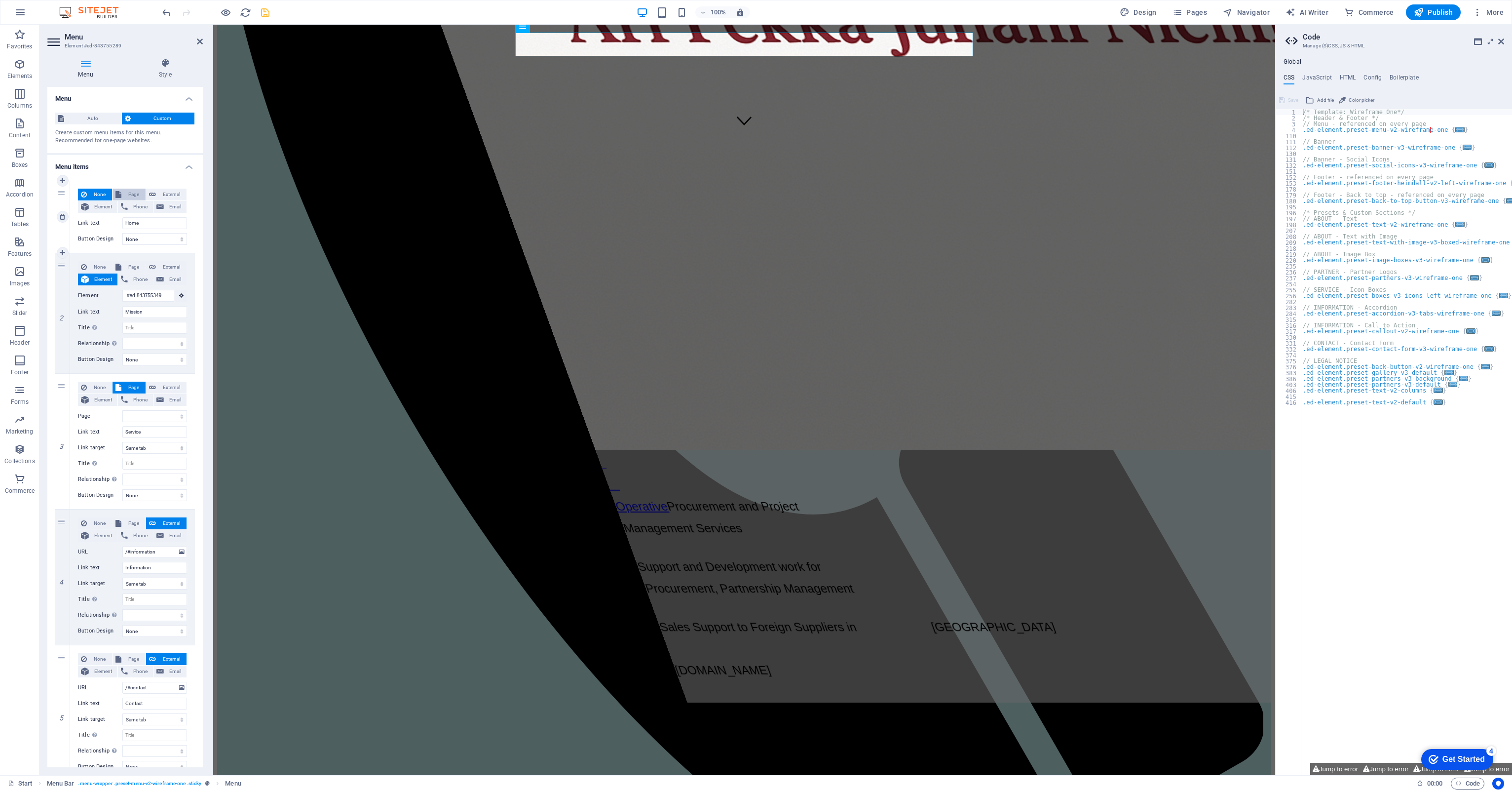
click at [129, 194] on span "Page" at bounding box center [133, 194] width 18 height 12
select select
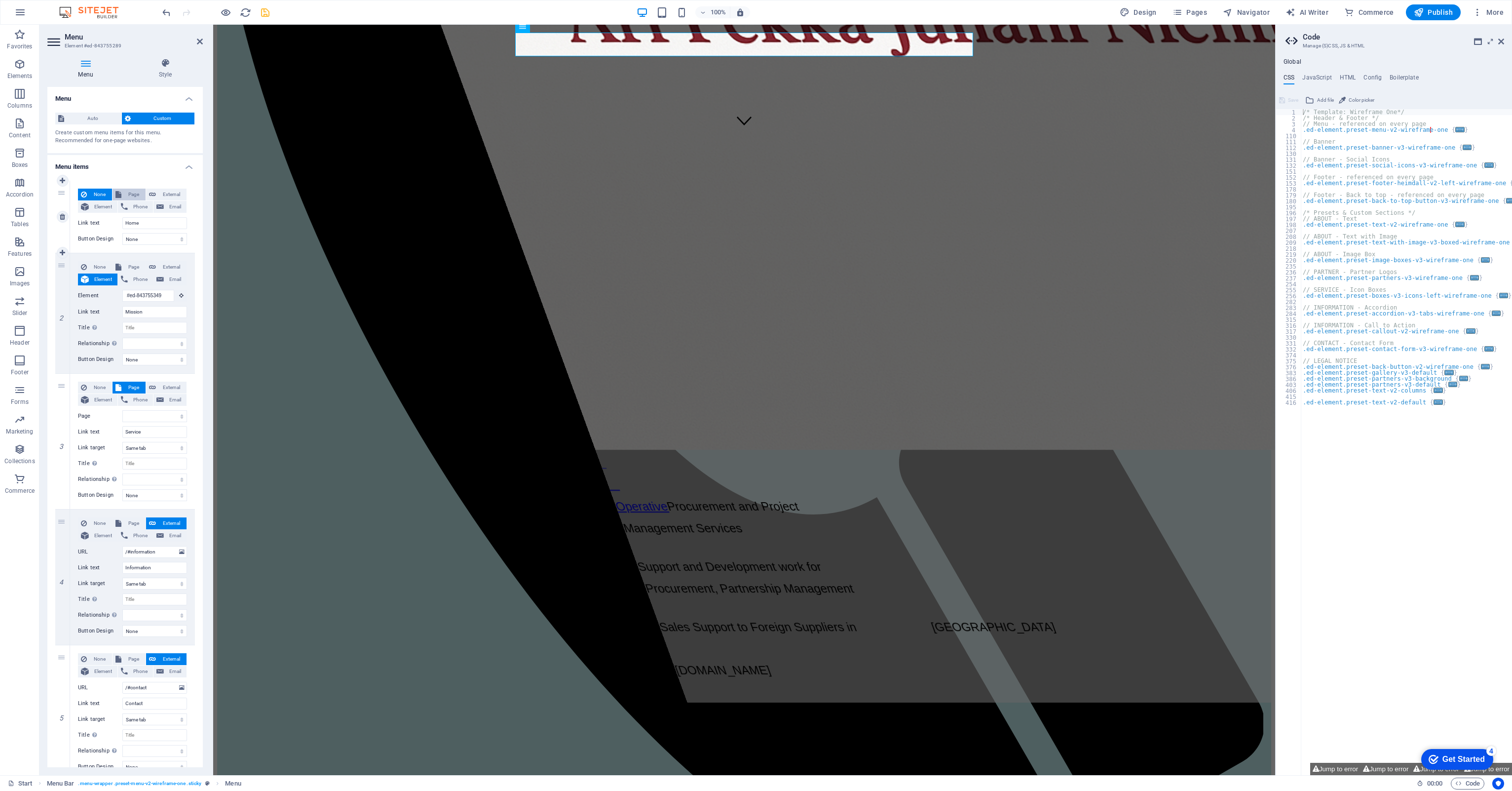
select select
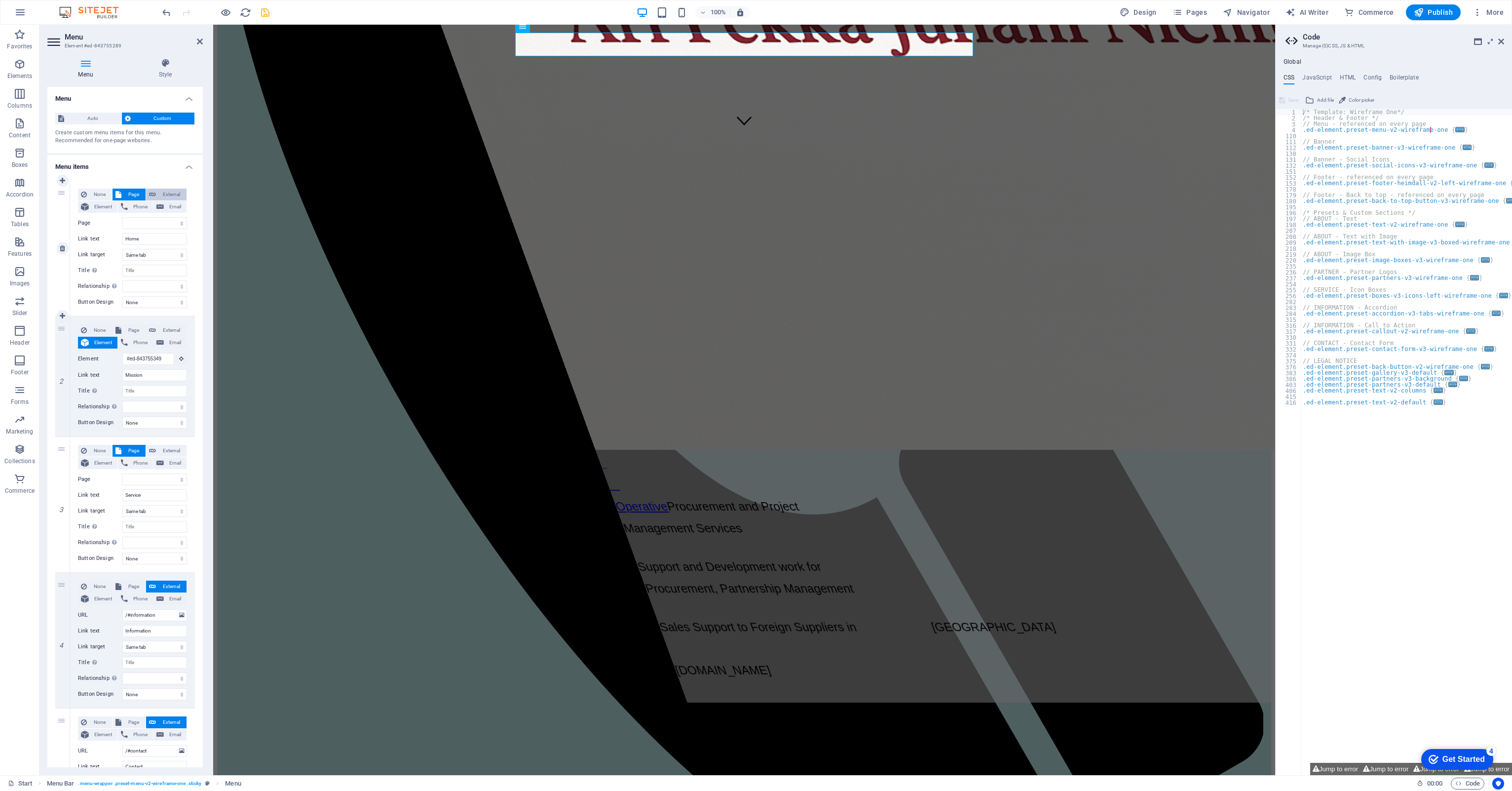
click at [164, 192] on span "External" at bounding box center [171, 194] width 25 height 12
select select "blank"
select select
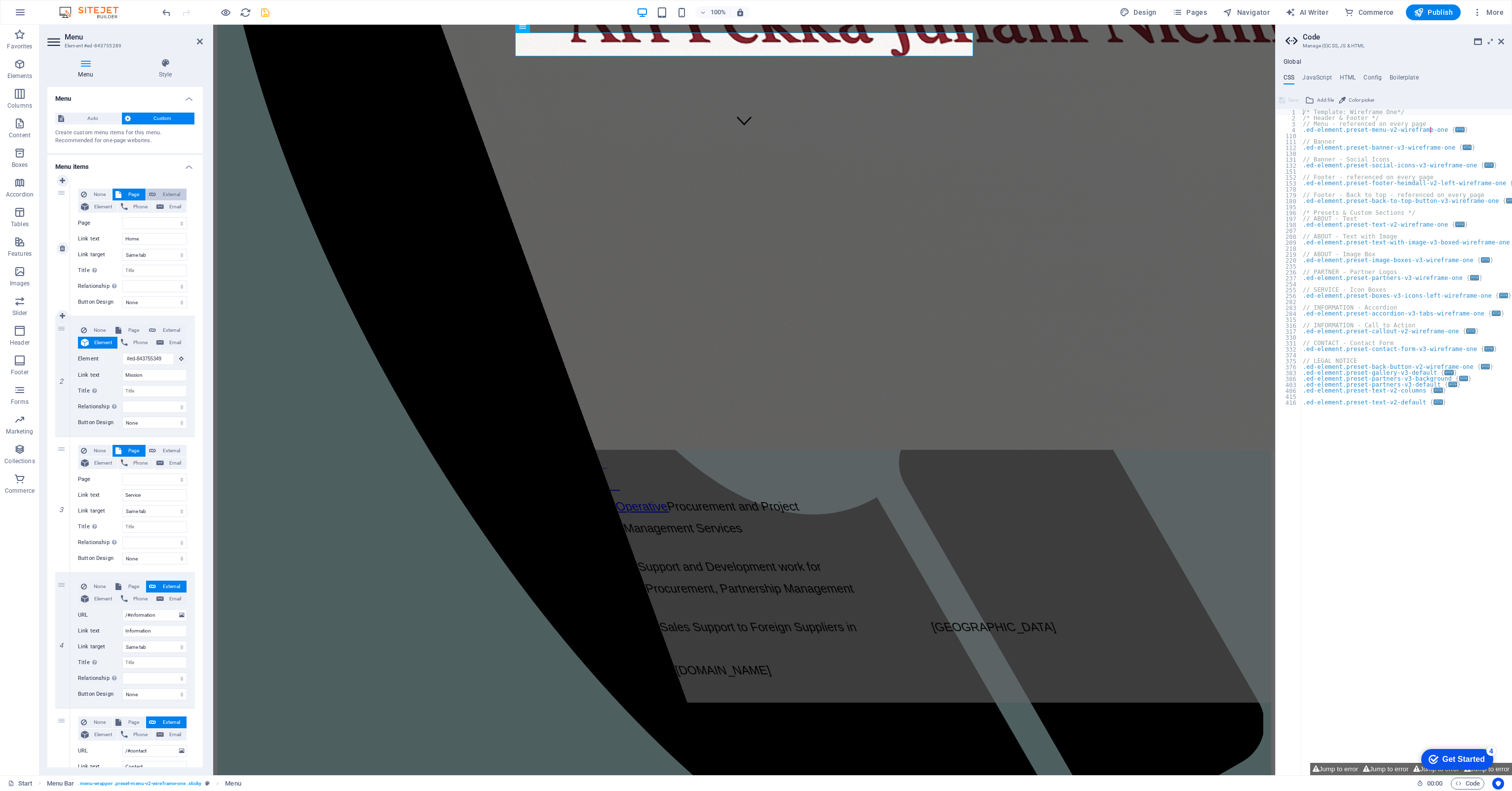
select select
click at [176, 448] on span "External" at bounding box center [171, 450] width 25 height 12
select select
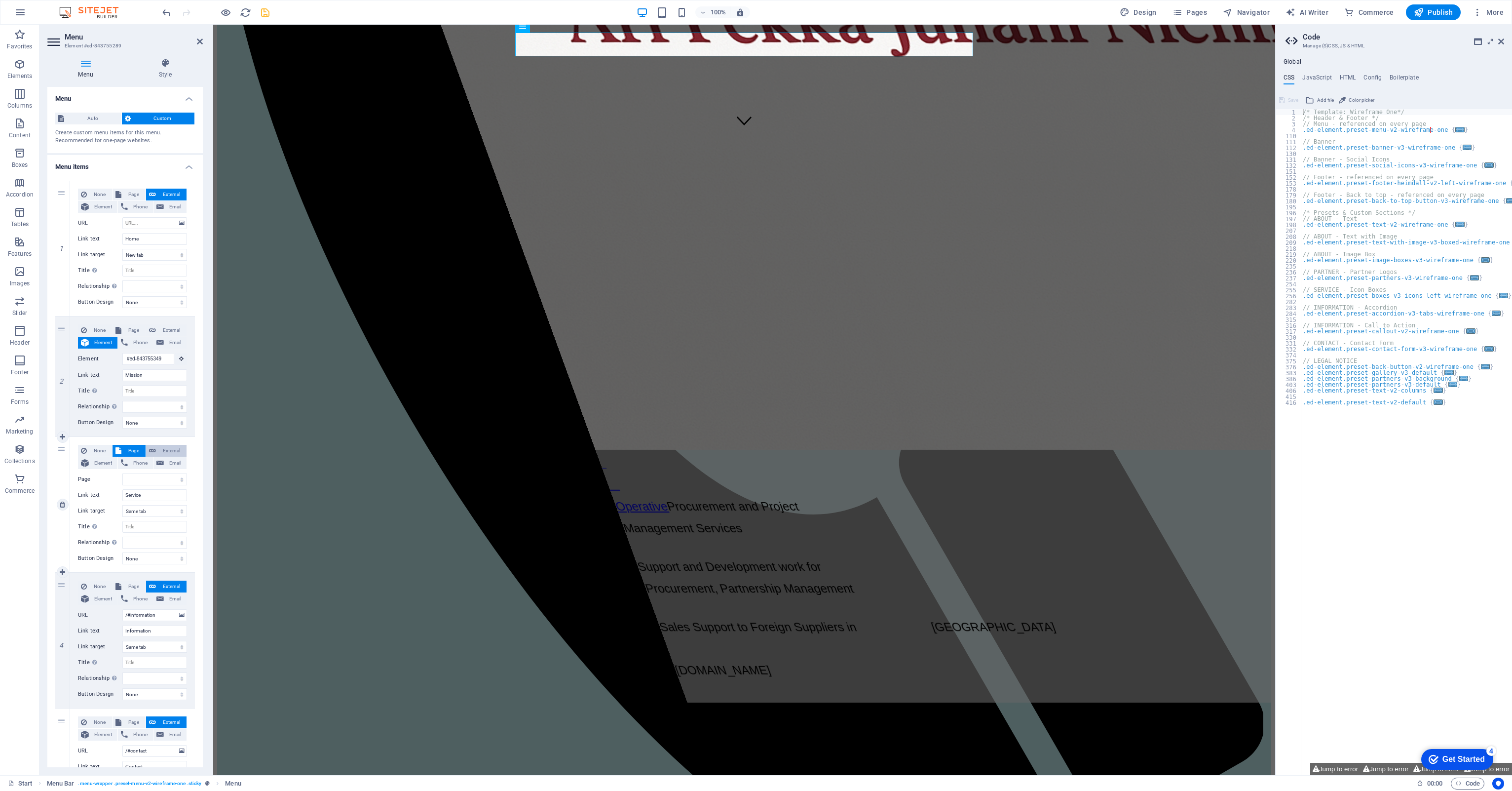
select select
select select "blank"
select select
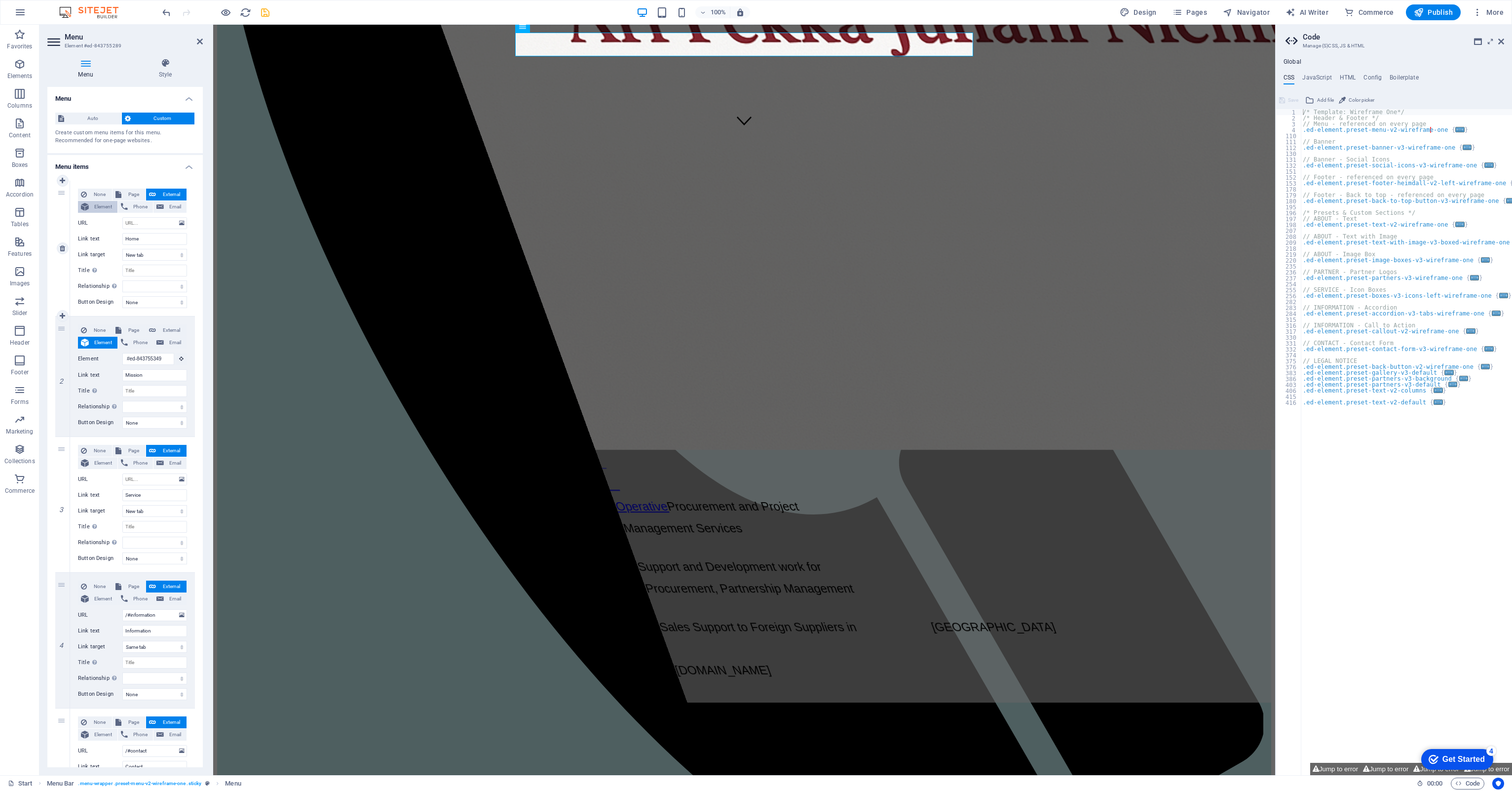
click at [97, 205] on span "Element" at bounding box center [103, 207] width 23 height 12
select select
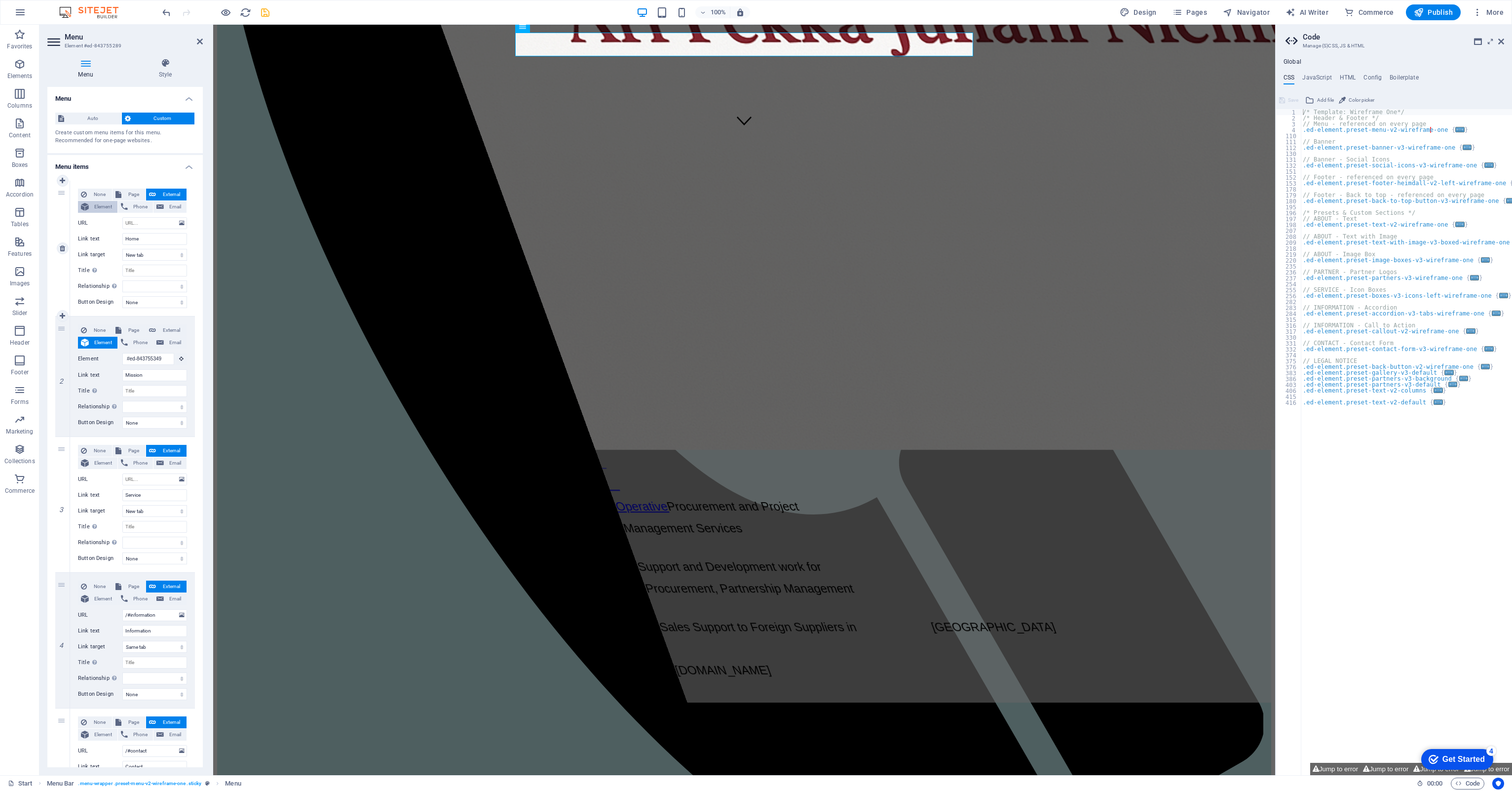
select select
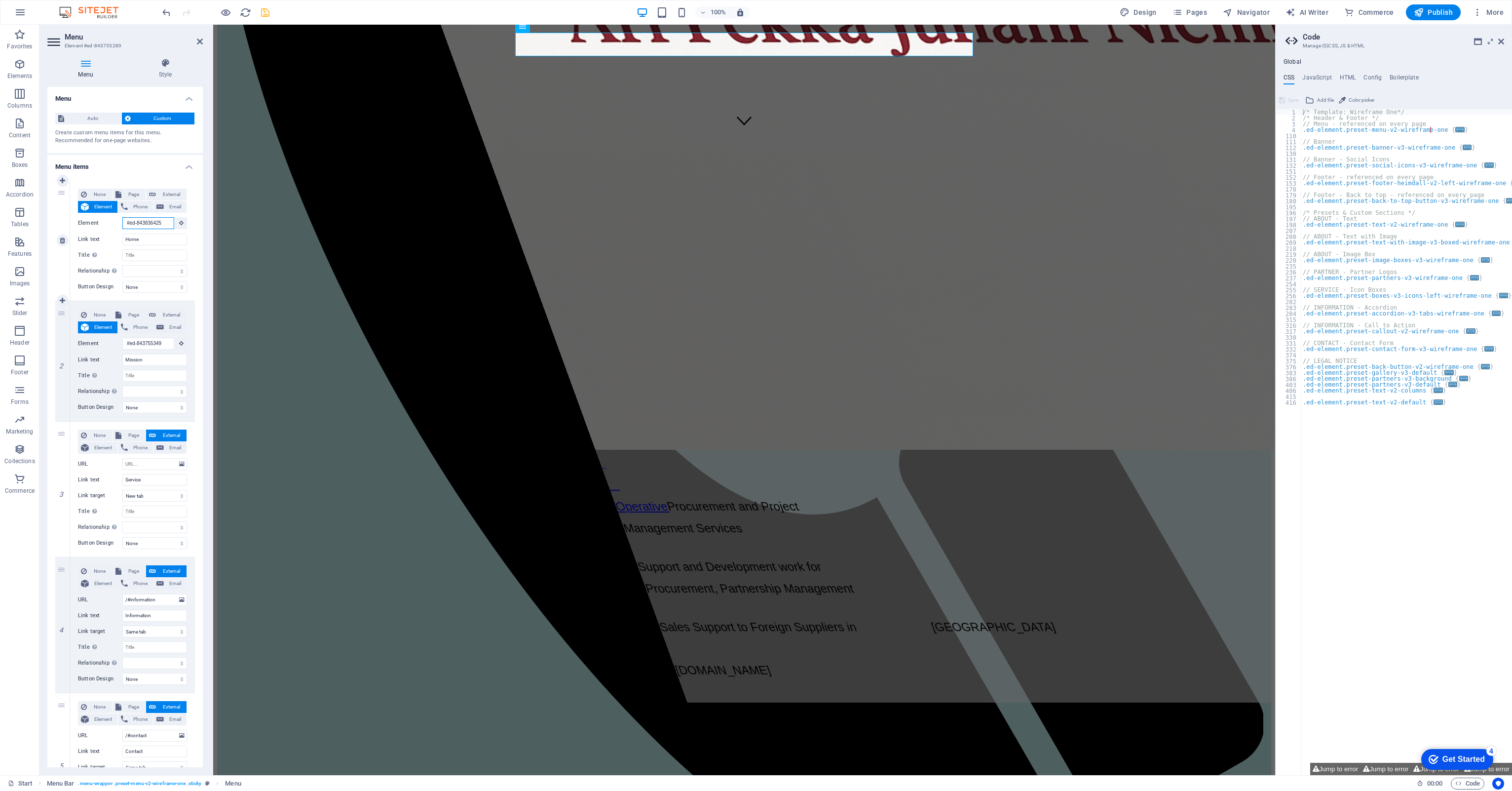
scroll to position [0, 1]
click at [109, 449] on span "Element" at bounding box center [103, 447] width 23 height 12
select select
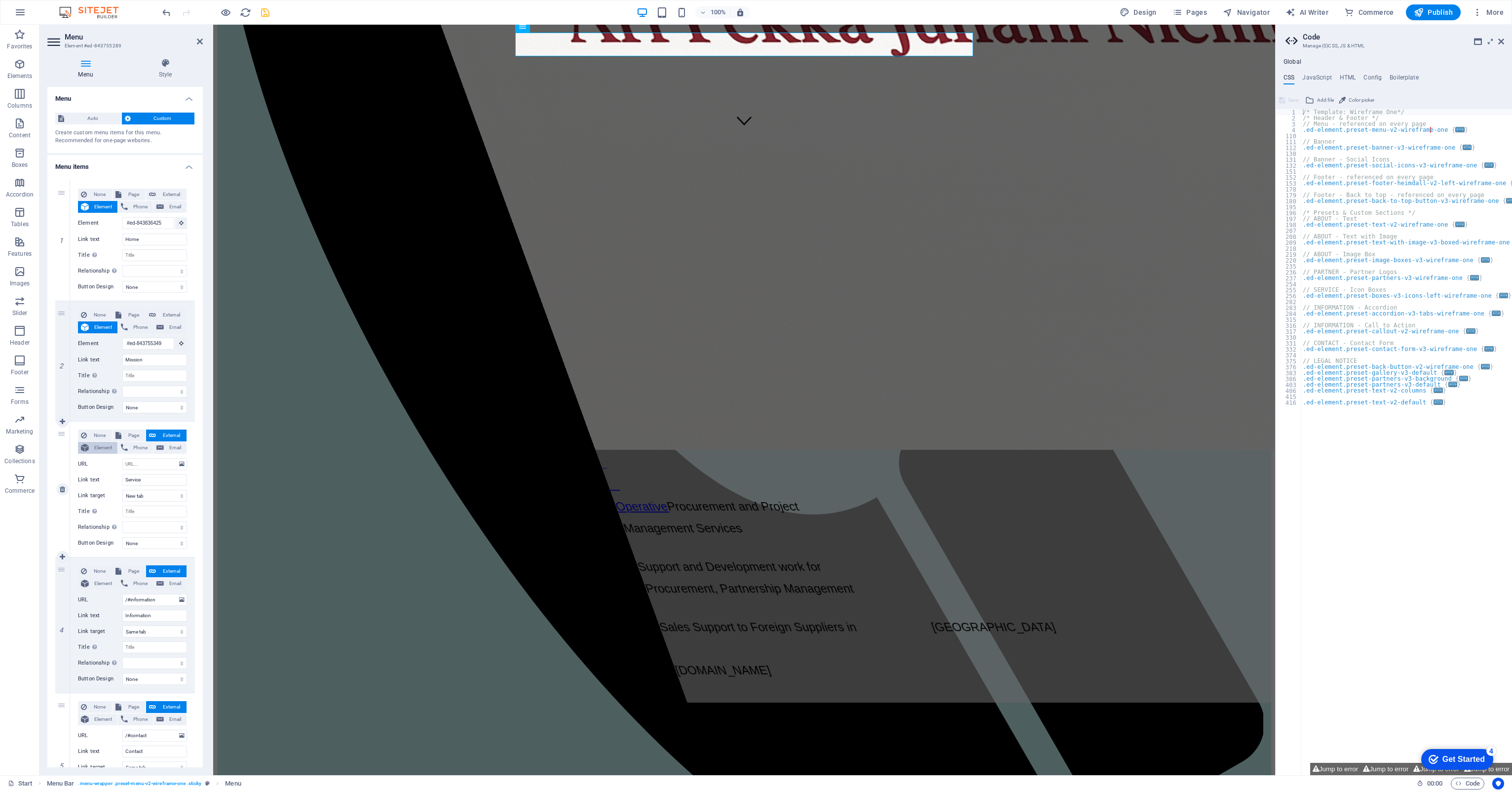
select select
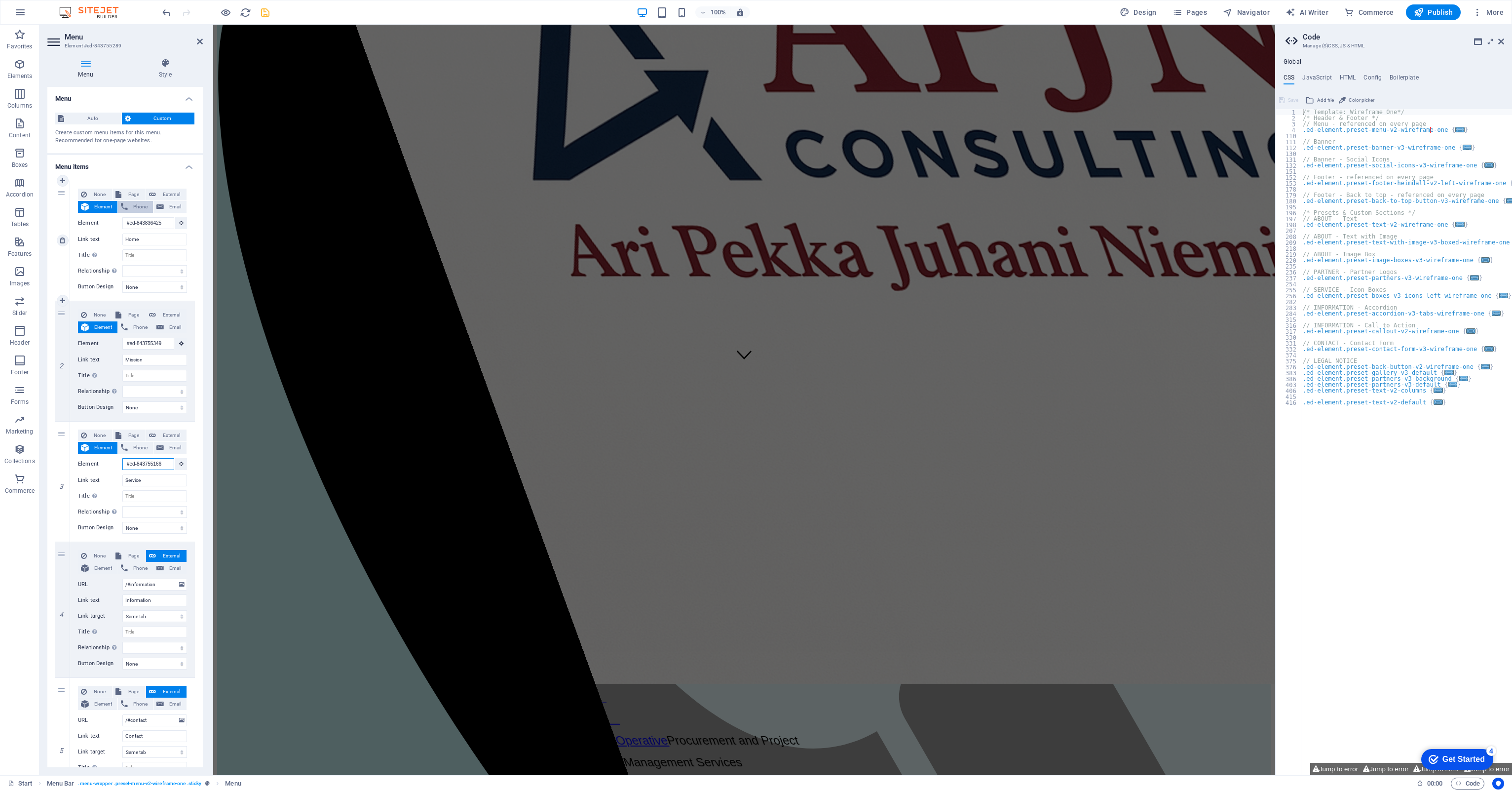
scroll to position [487, 0]
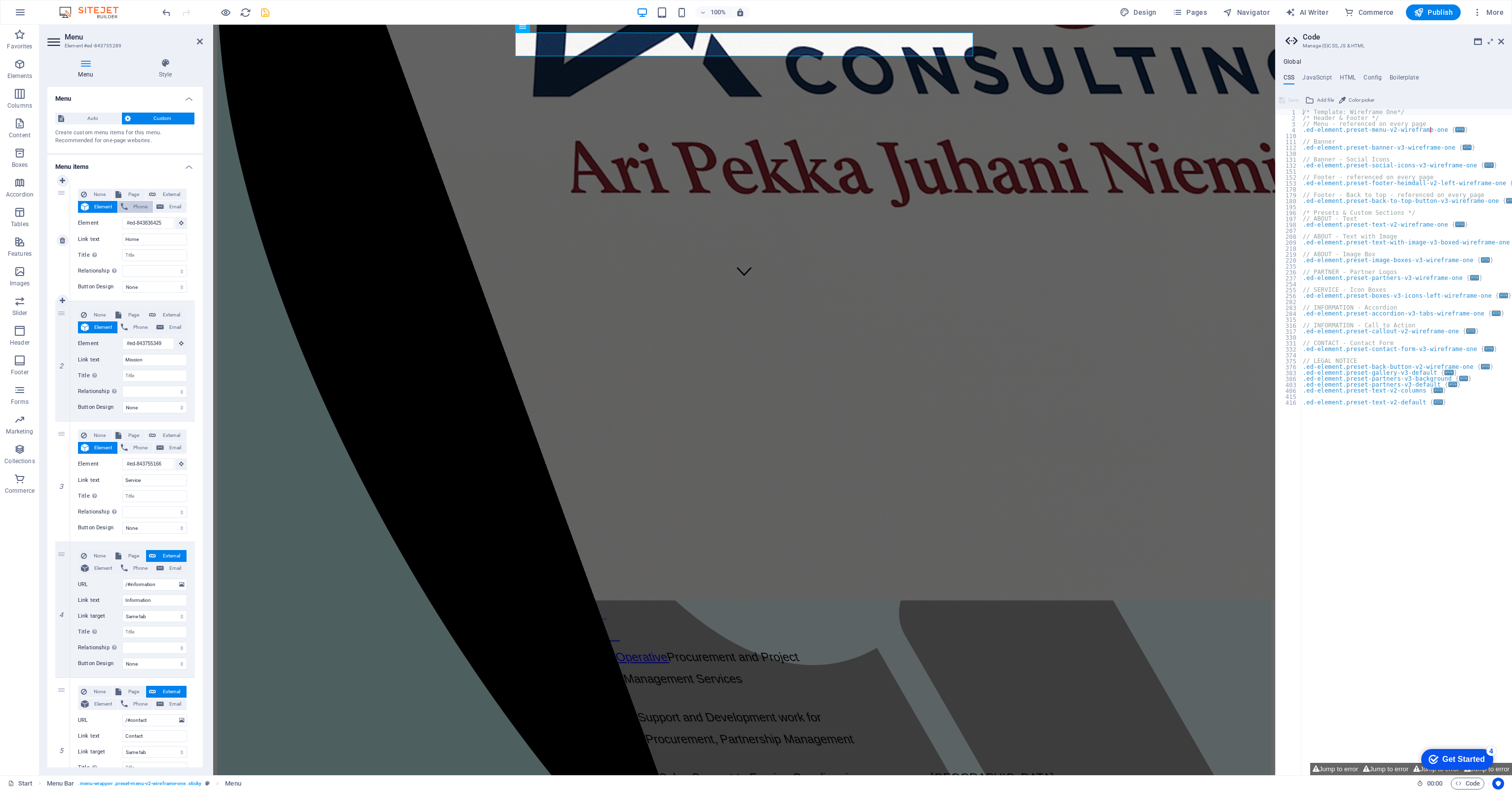
click at [135, 211] on span "Phone" at bounding box center [140, 207] width 19 height 12
select select
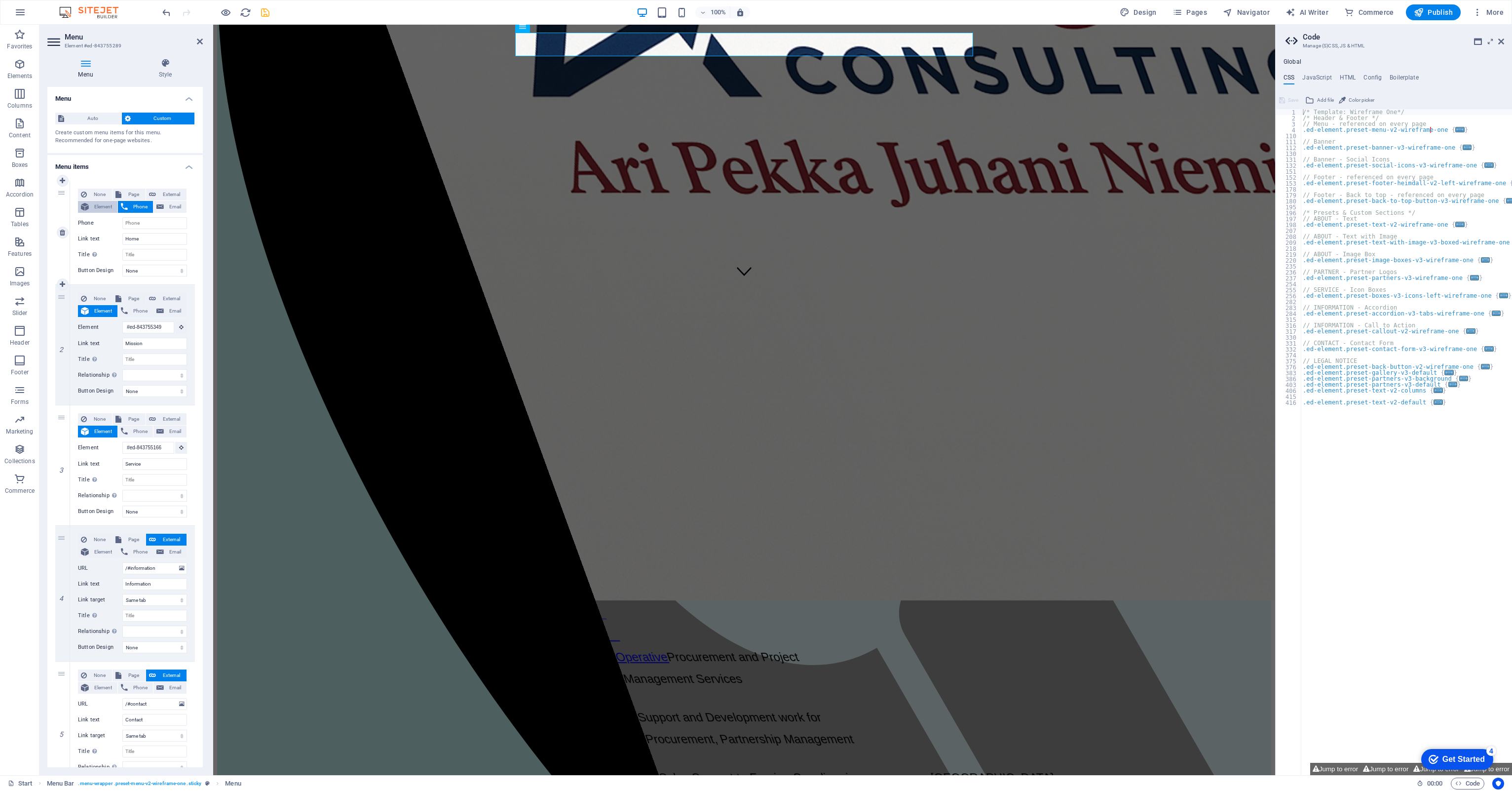
click at [90, 206] on button "Element" at bounding box center [97, 207] width 39 height 12
select select
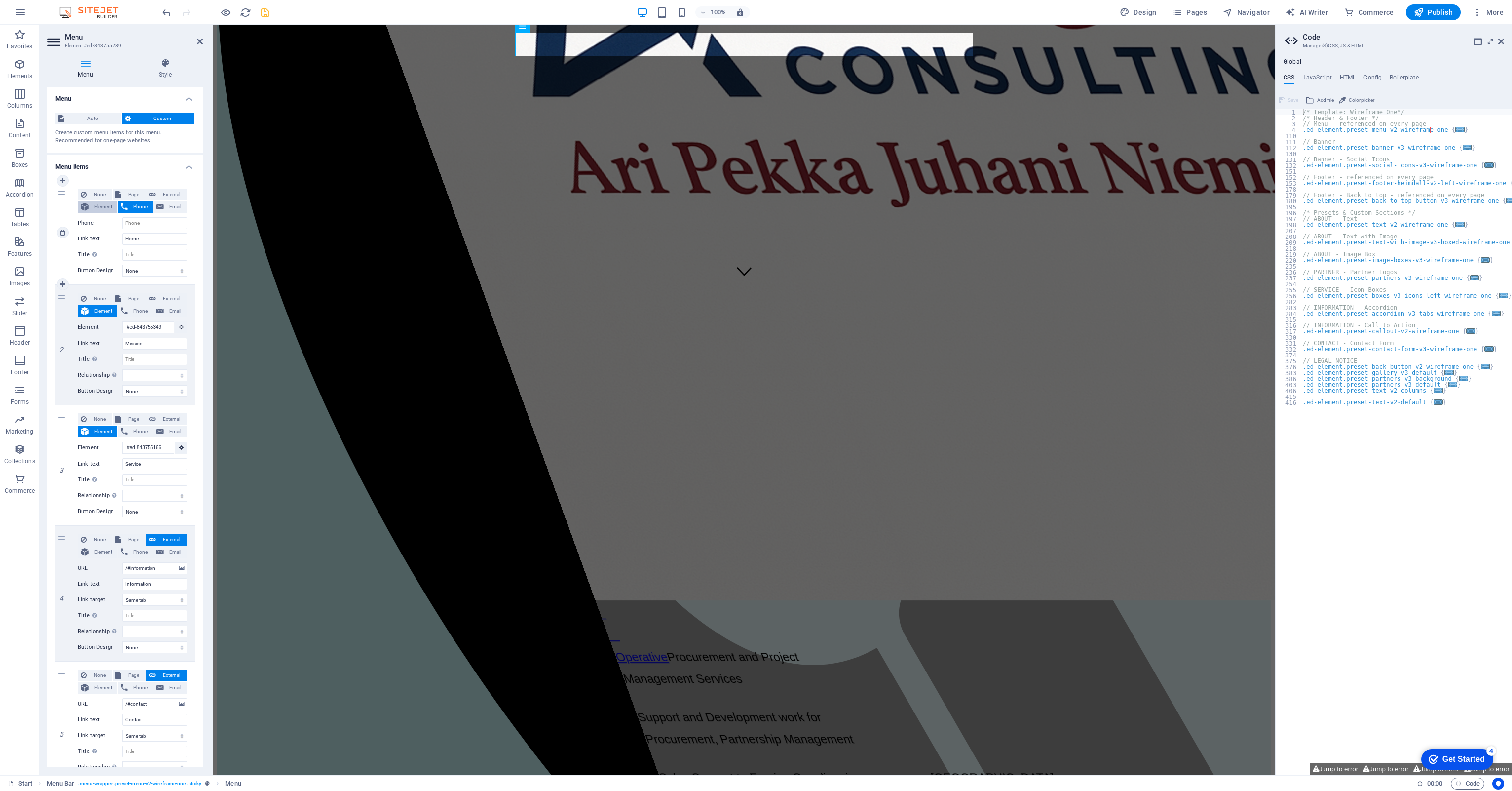
select select
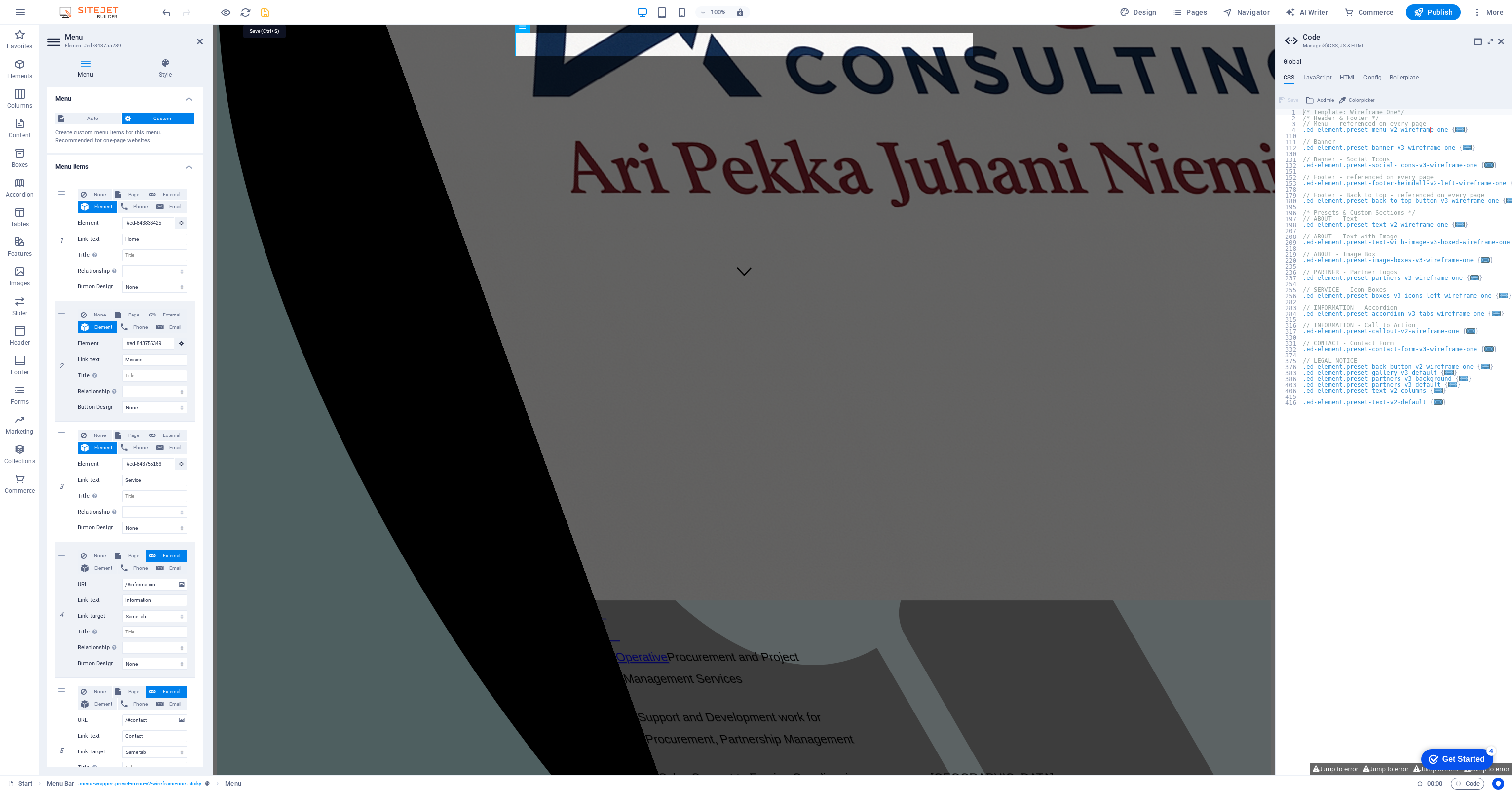
scroll to position [0, 0]
click at [265, 9] on icon "save" at bounding box center [265, 12] width 11 height 11
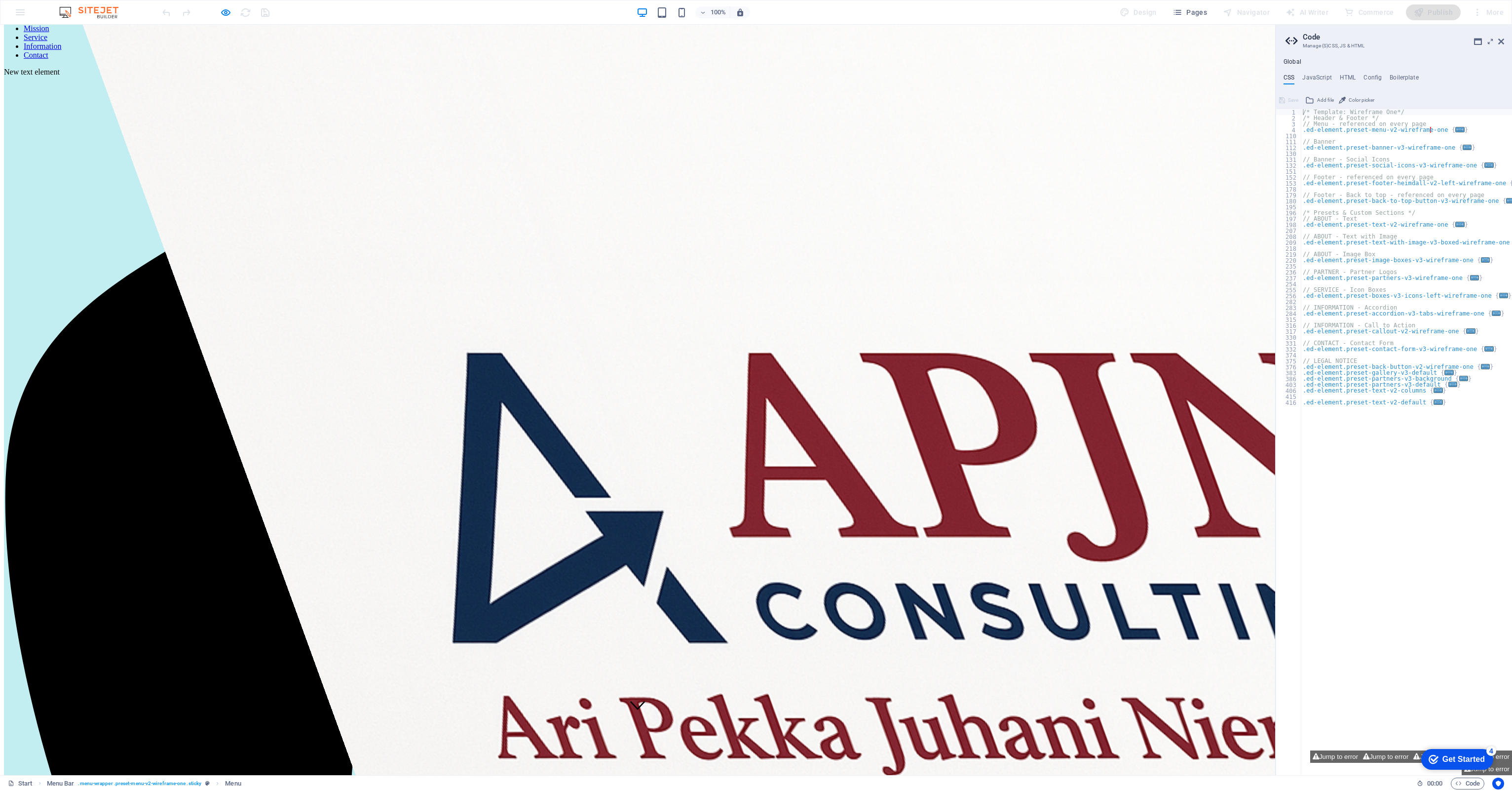
scroll to position [51, 0]
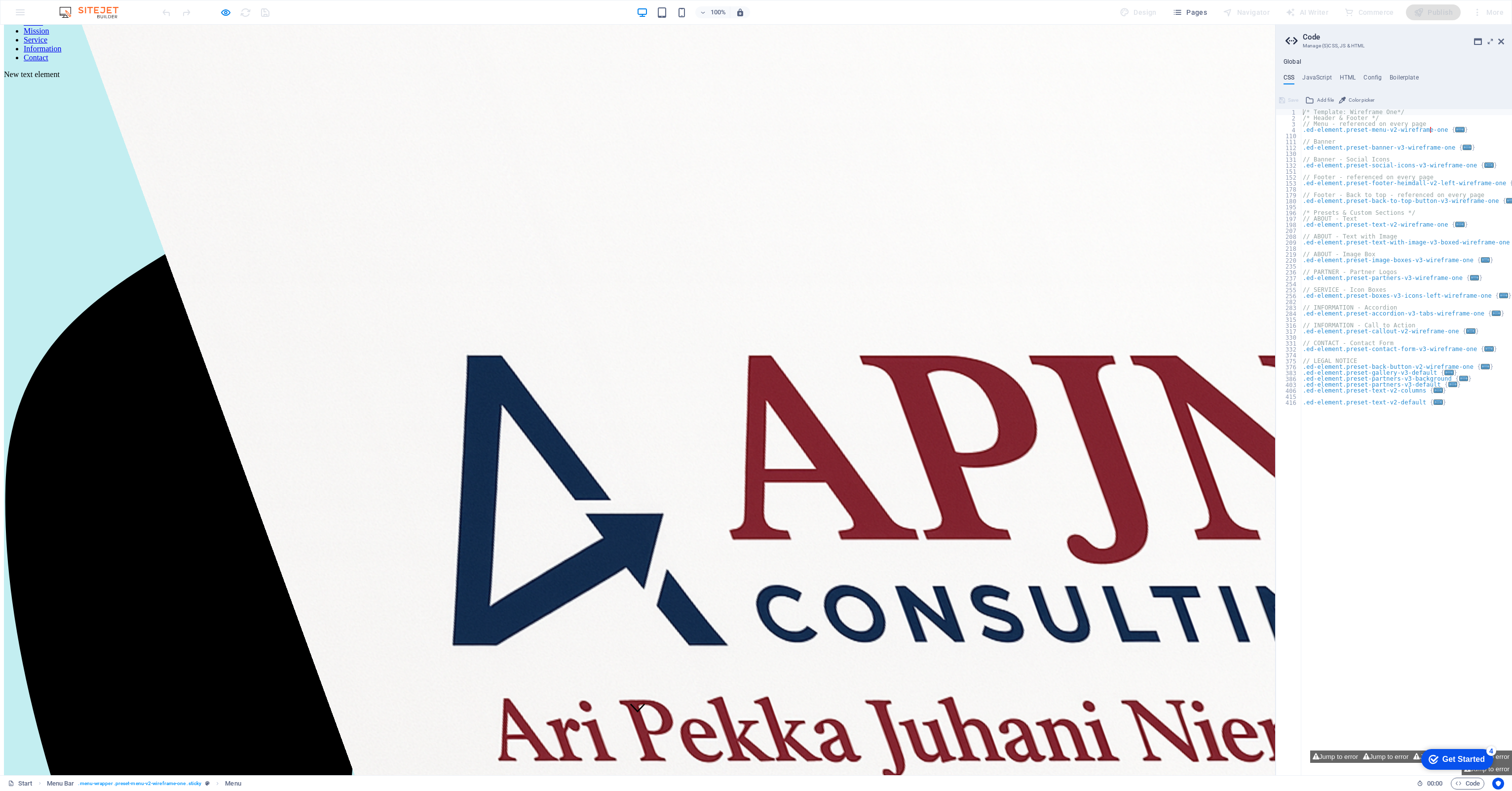
click at [48, 41] on link "Service" at bounding box center [35, 40] width 23 height 8
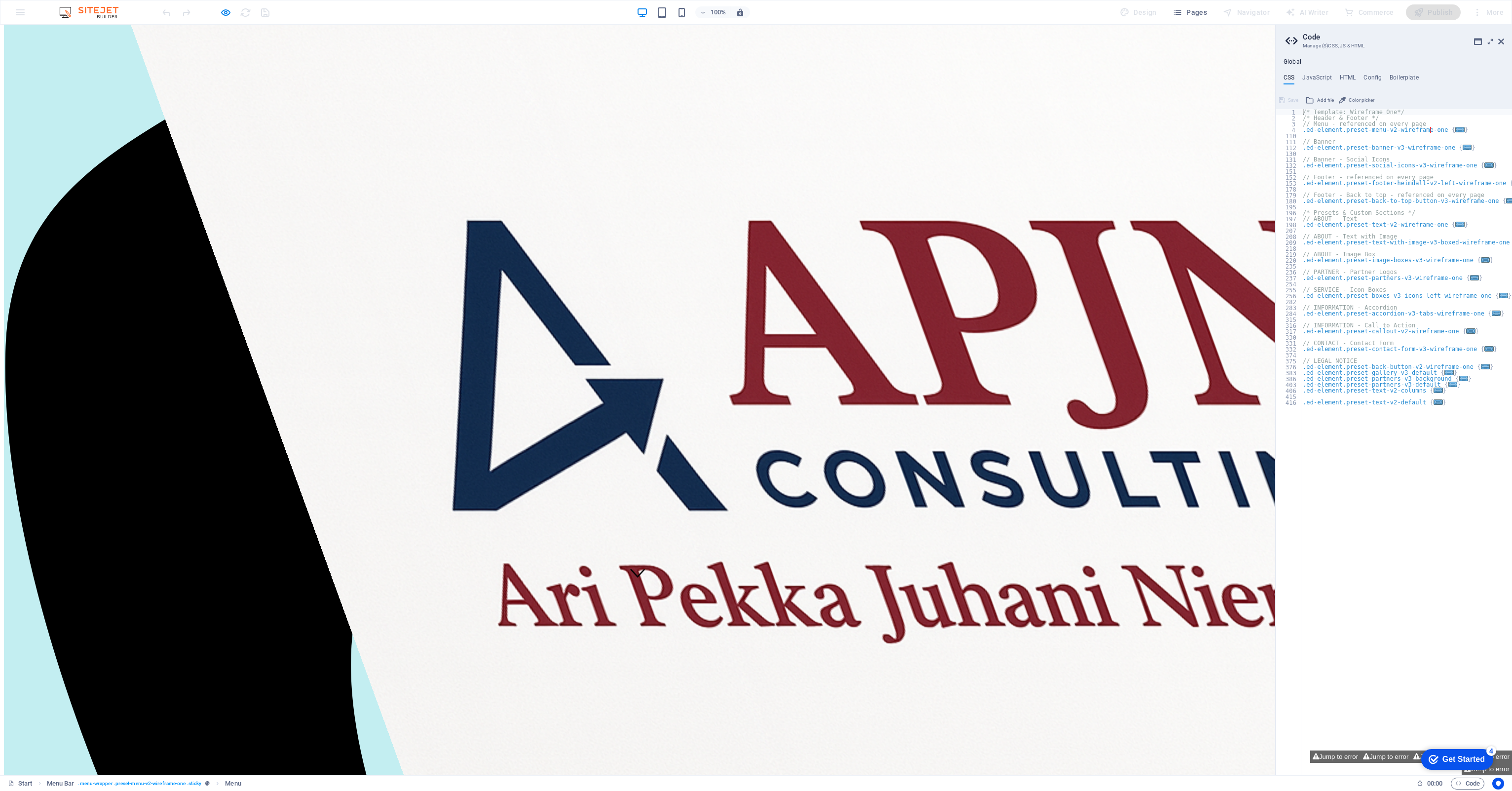
scroll to position [51, 0]
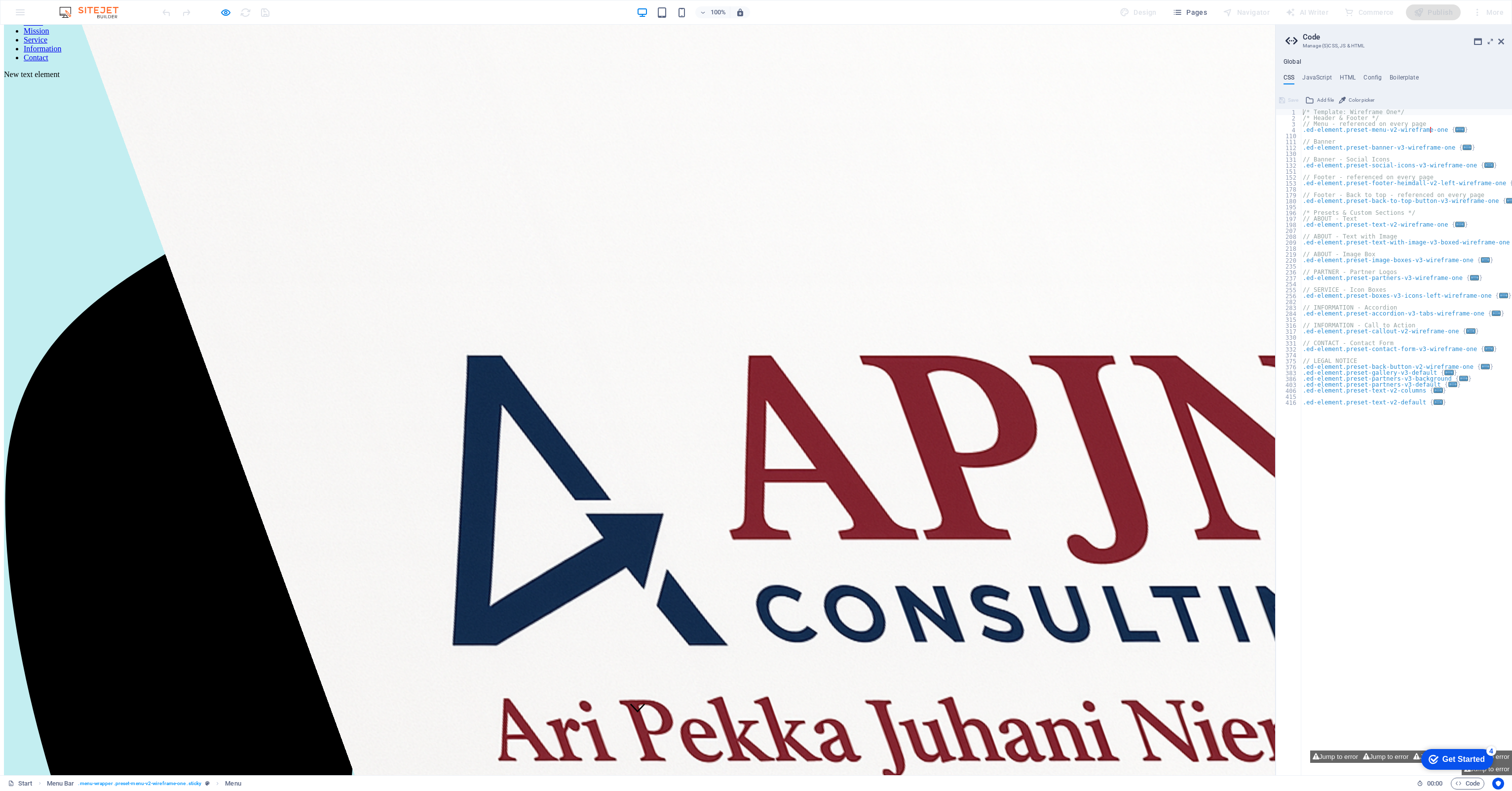
click at [48, 39] on link "Service" at bounding box center [35, 40] width 23 height 8
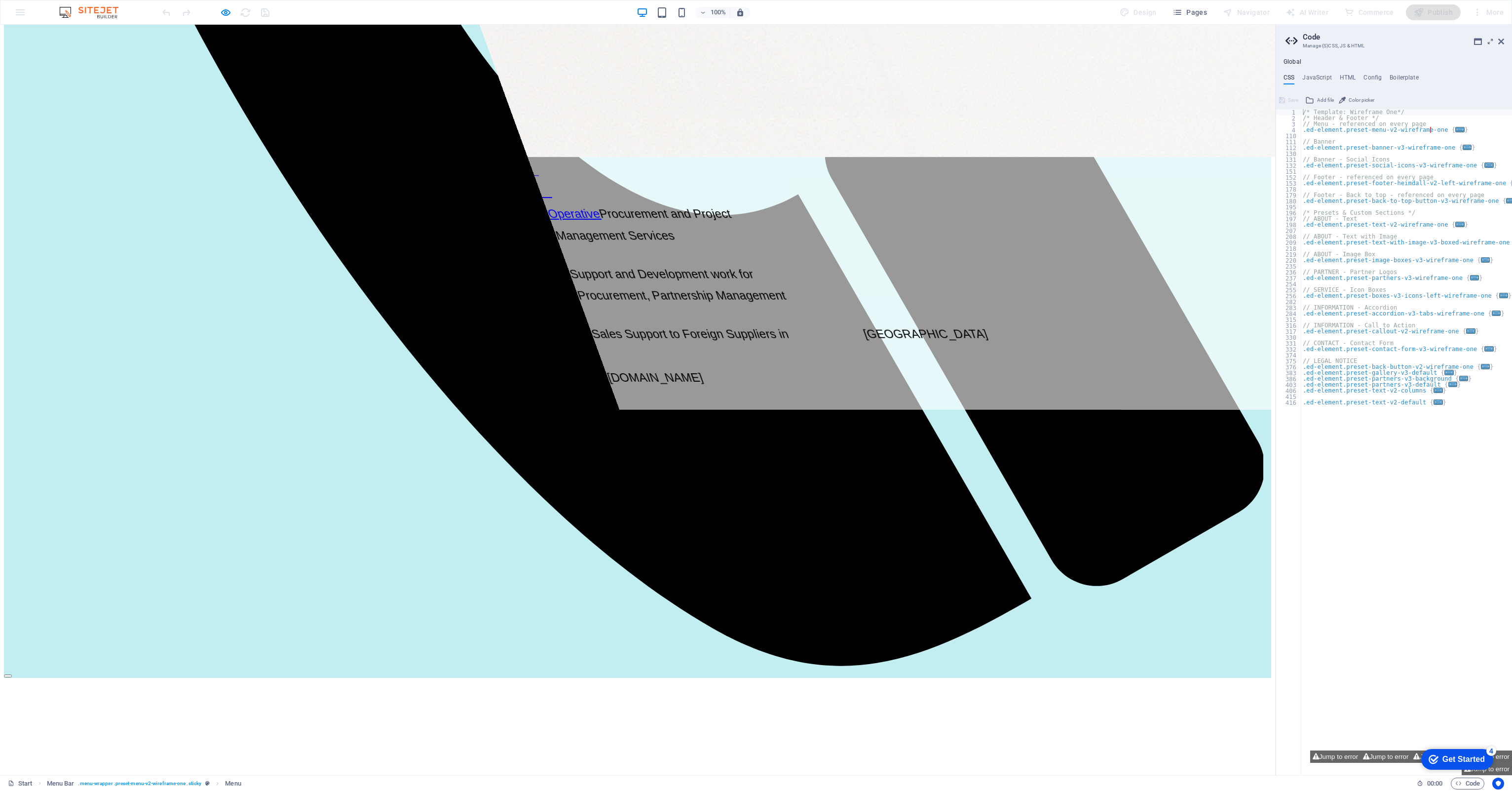
scroll to position [1366, 0]
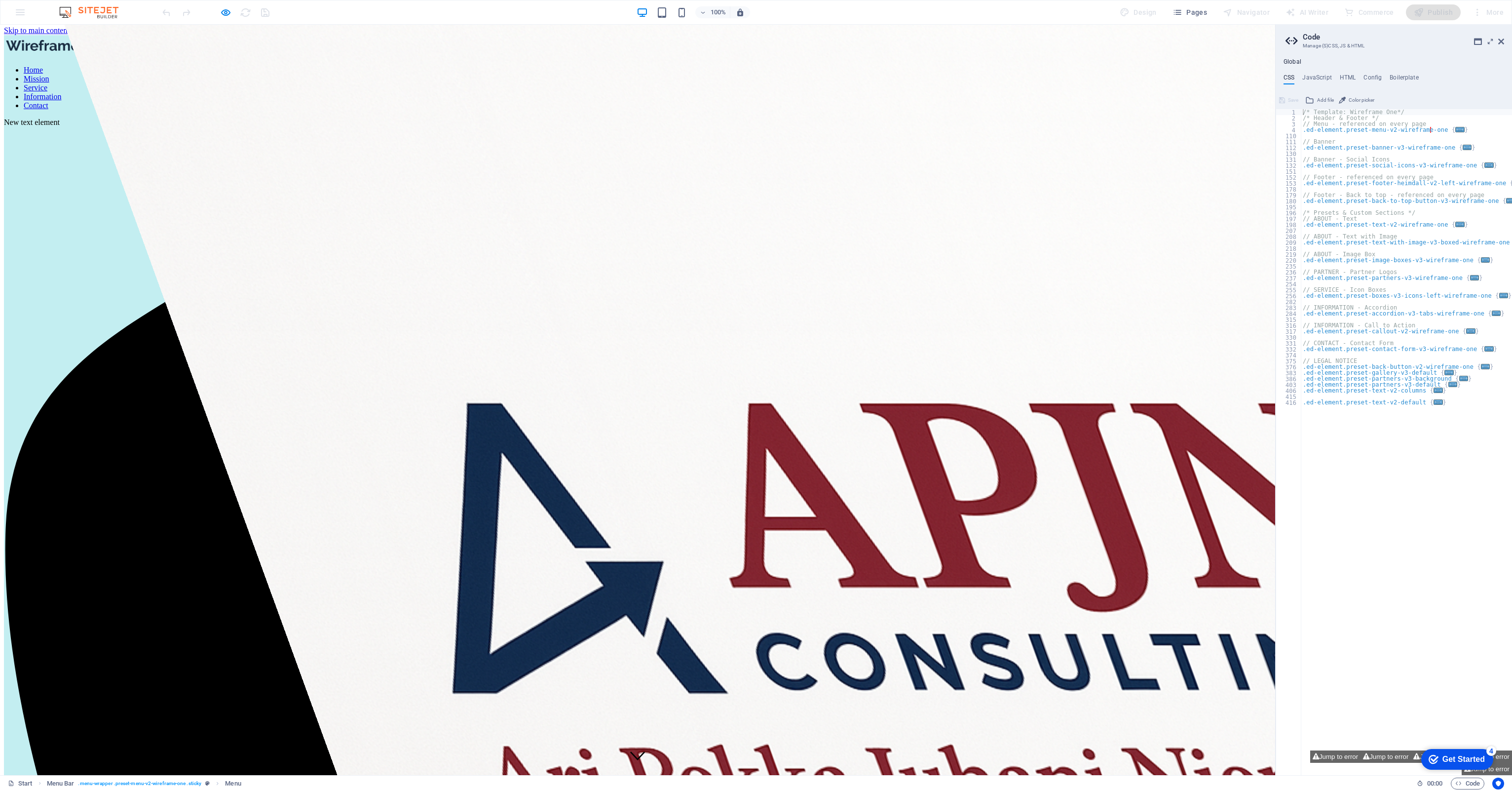
scroll to position [51, 0]
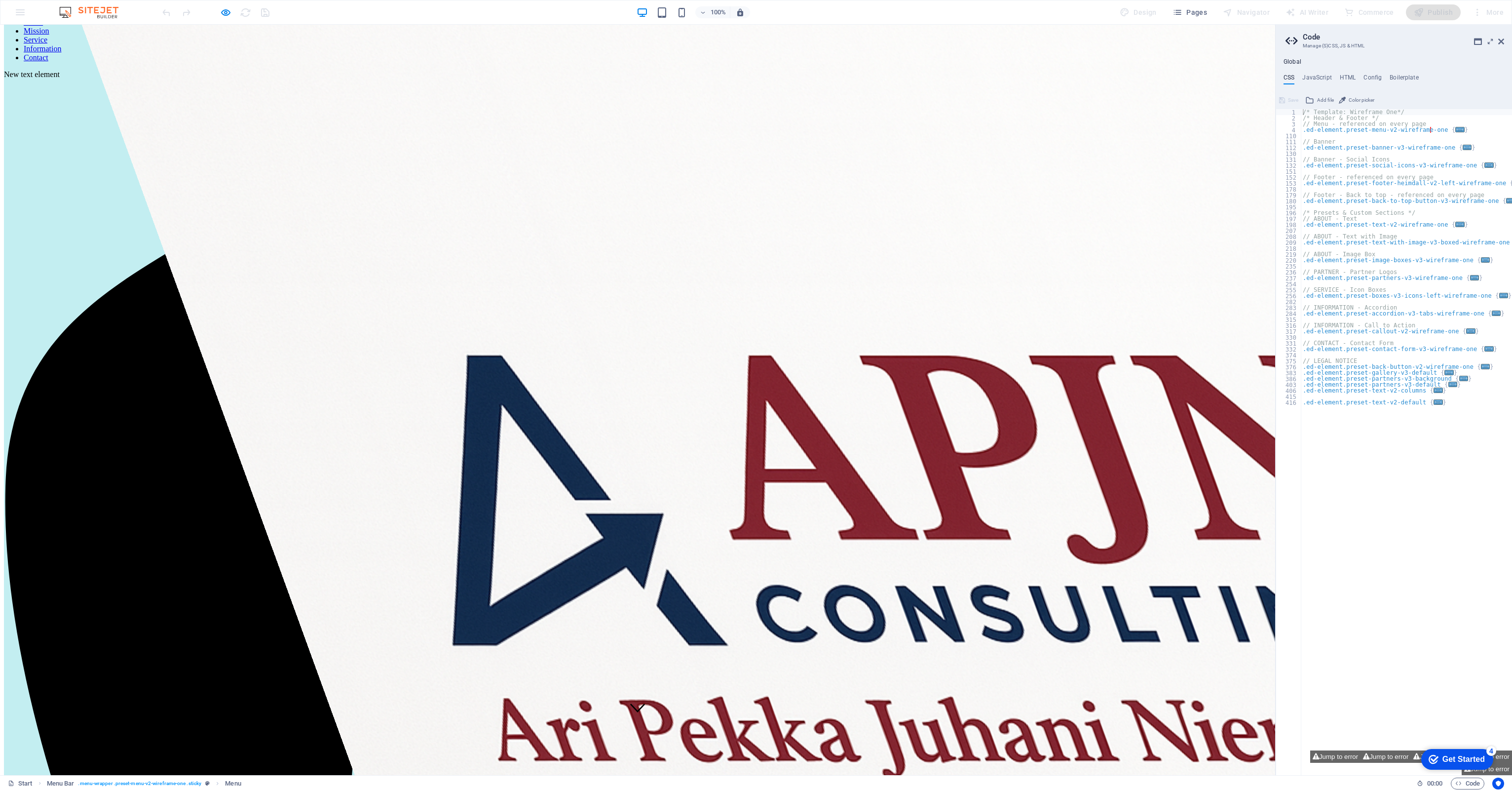
click at [48, 42] on link "Service" at bounding box center [35, 40] width 23 height 8
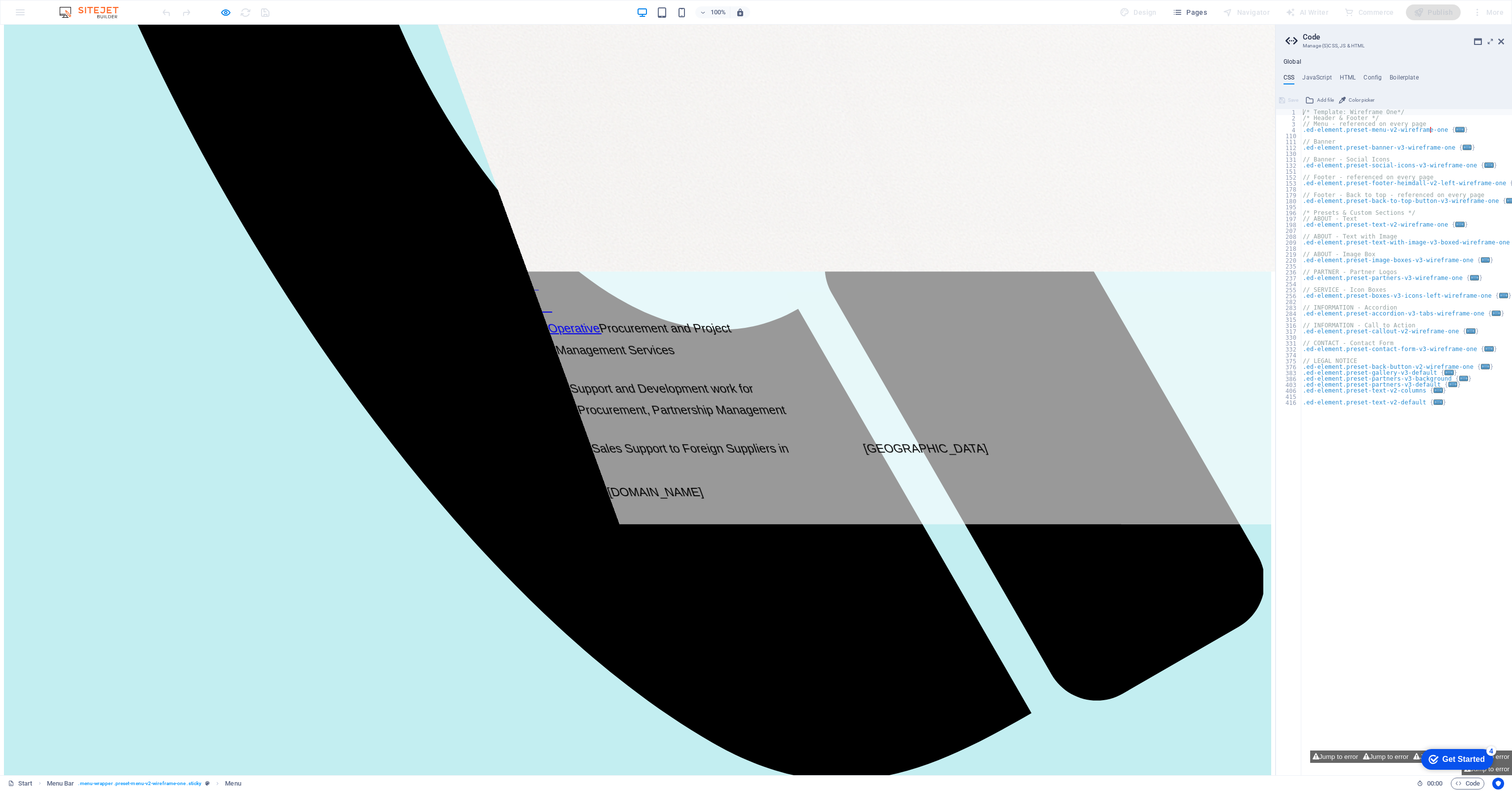
scroll to position [1366, 0]
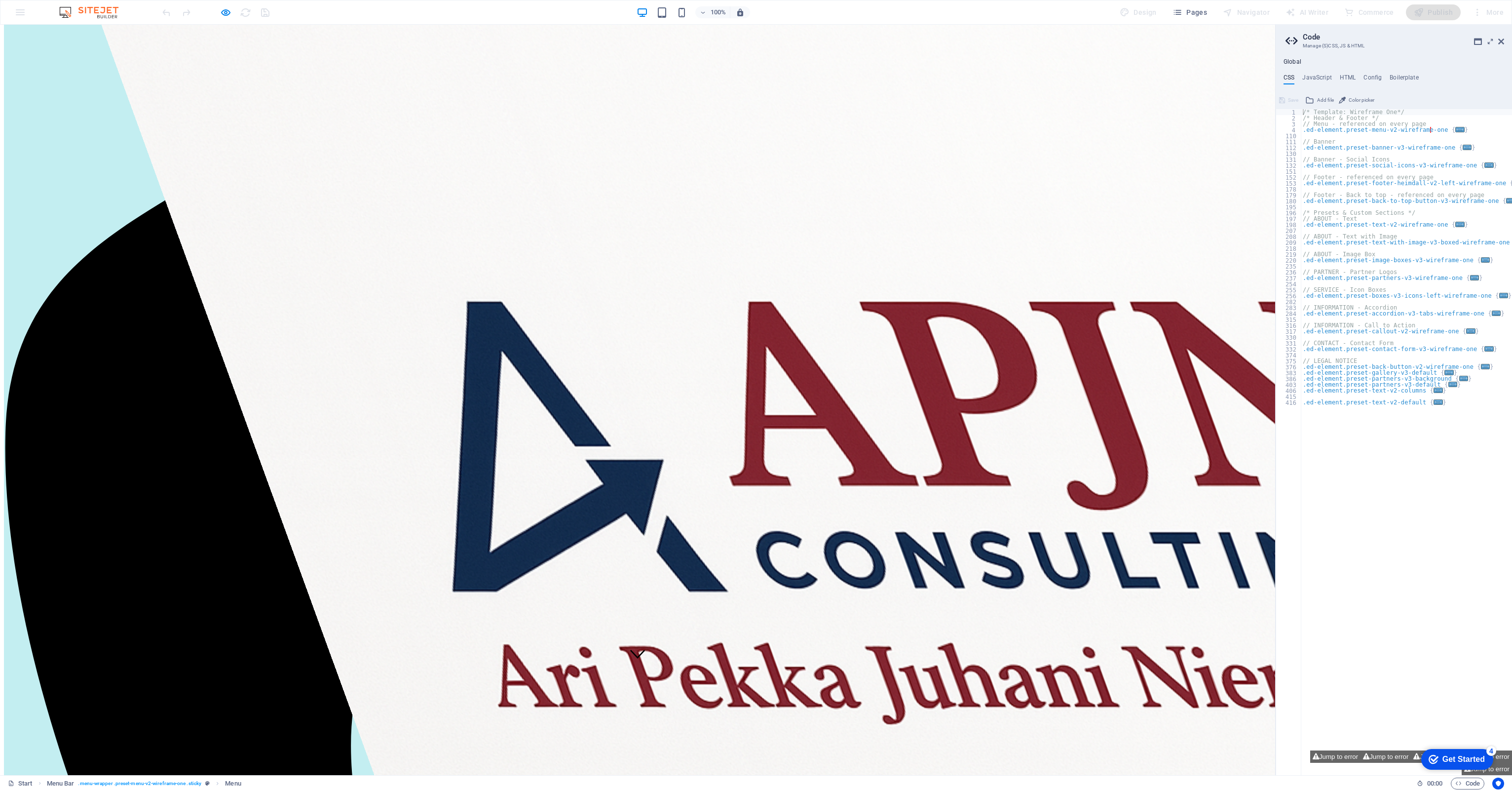
scroll to position [51, 0]
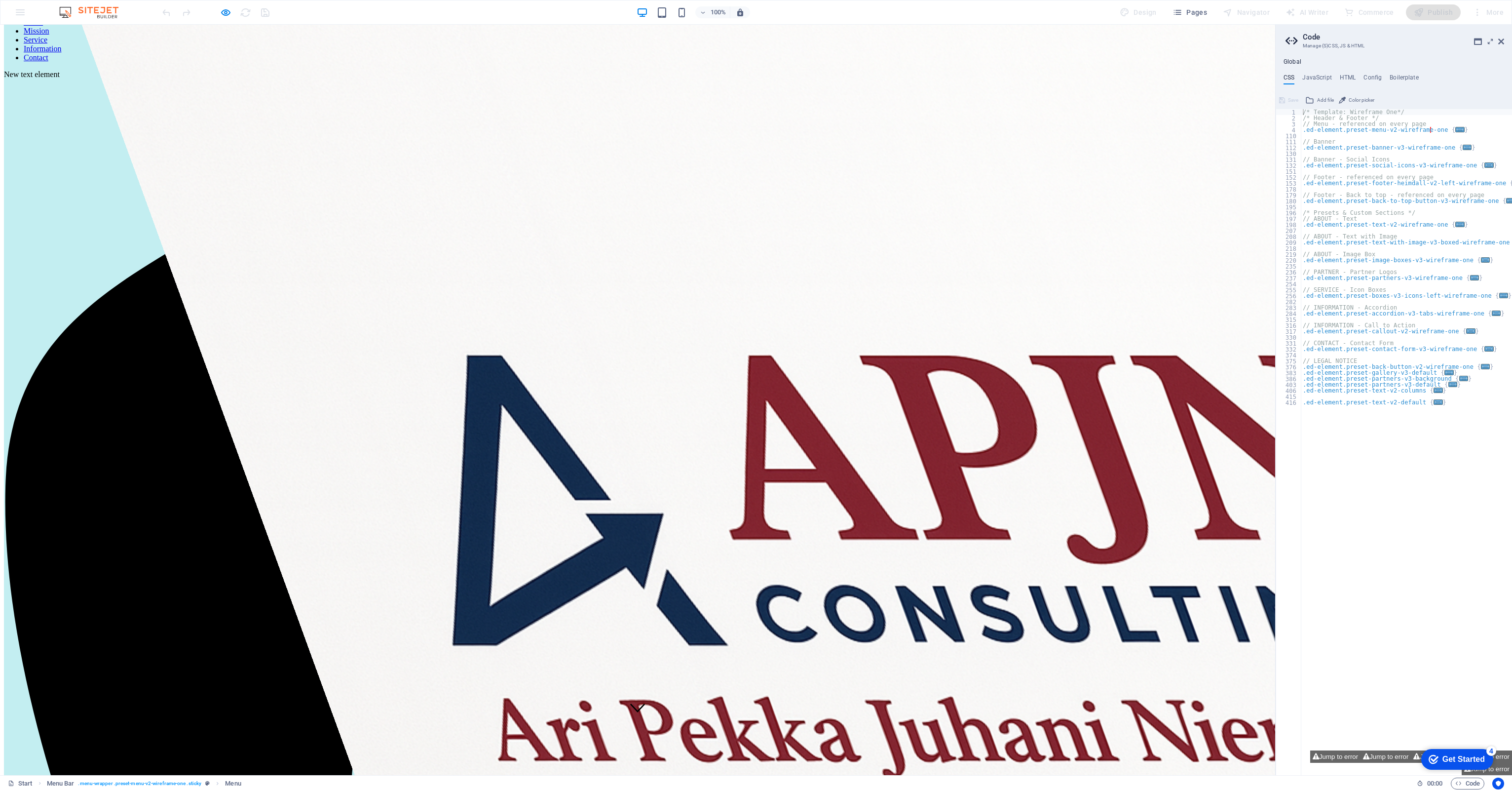
click at [48, 43] on link "Service" at bounding box center [35, 40] width 23 height 8
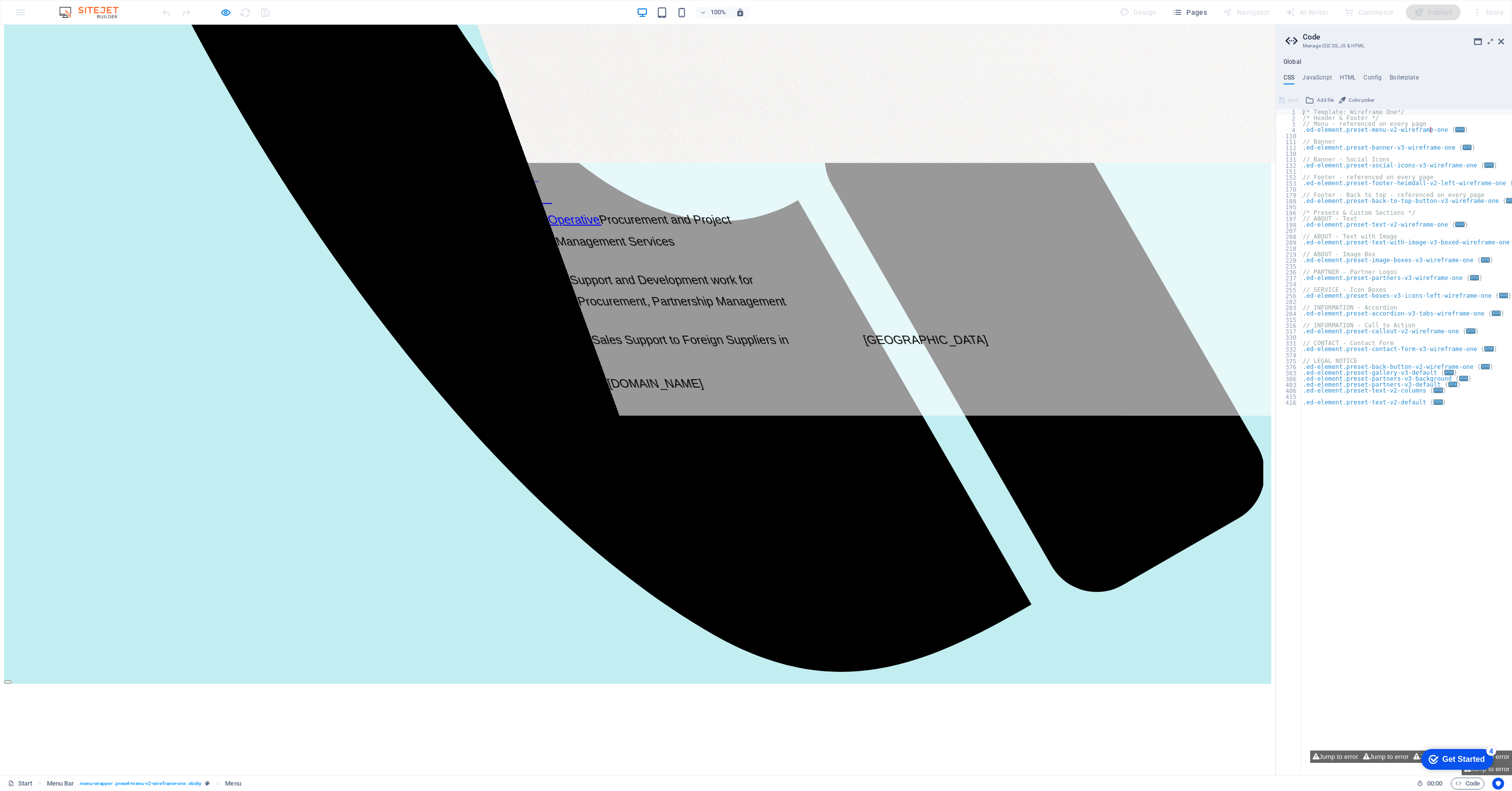
scroll to position [1366, 0]
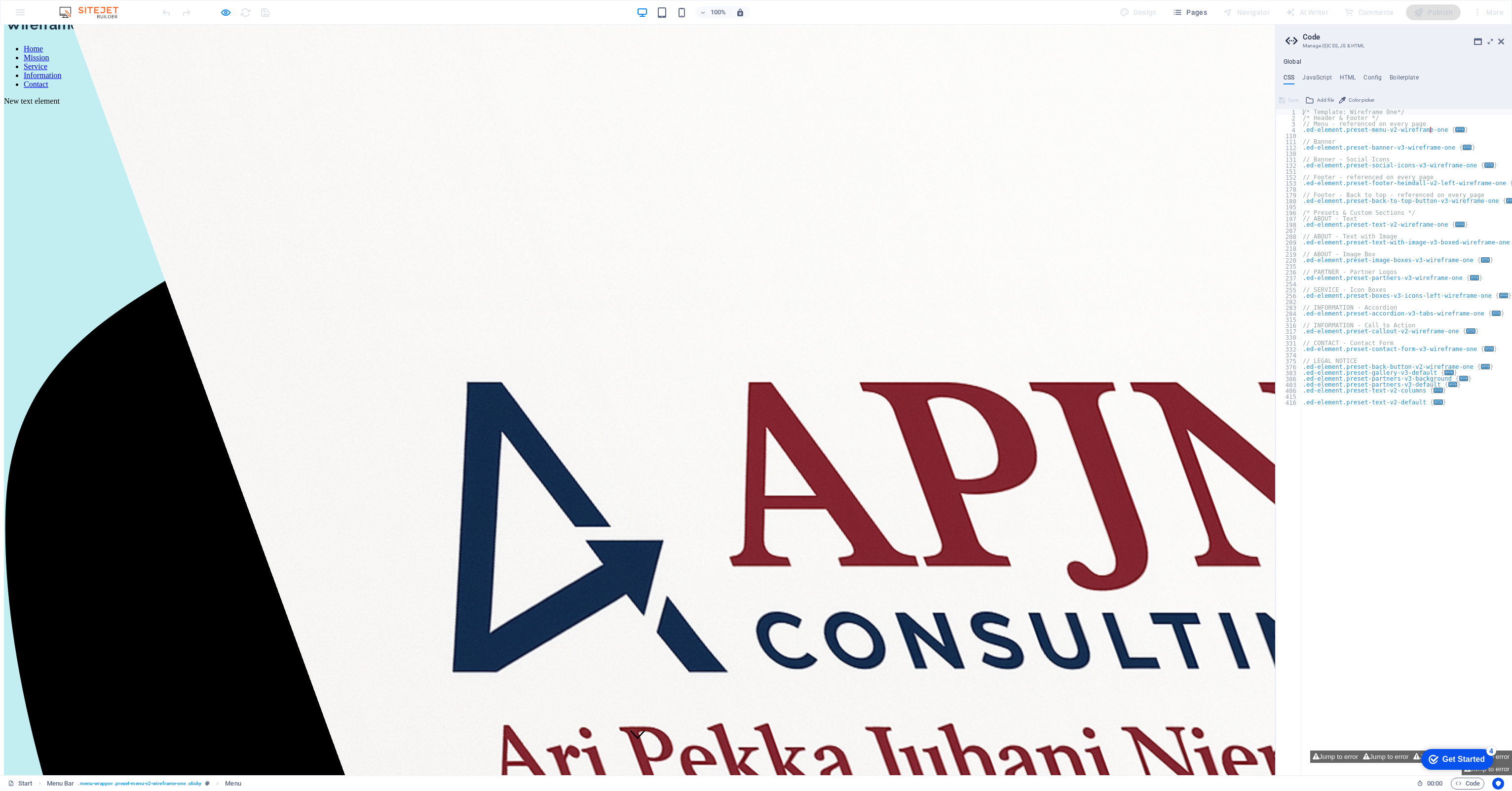
scroll to position [51, 0]
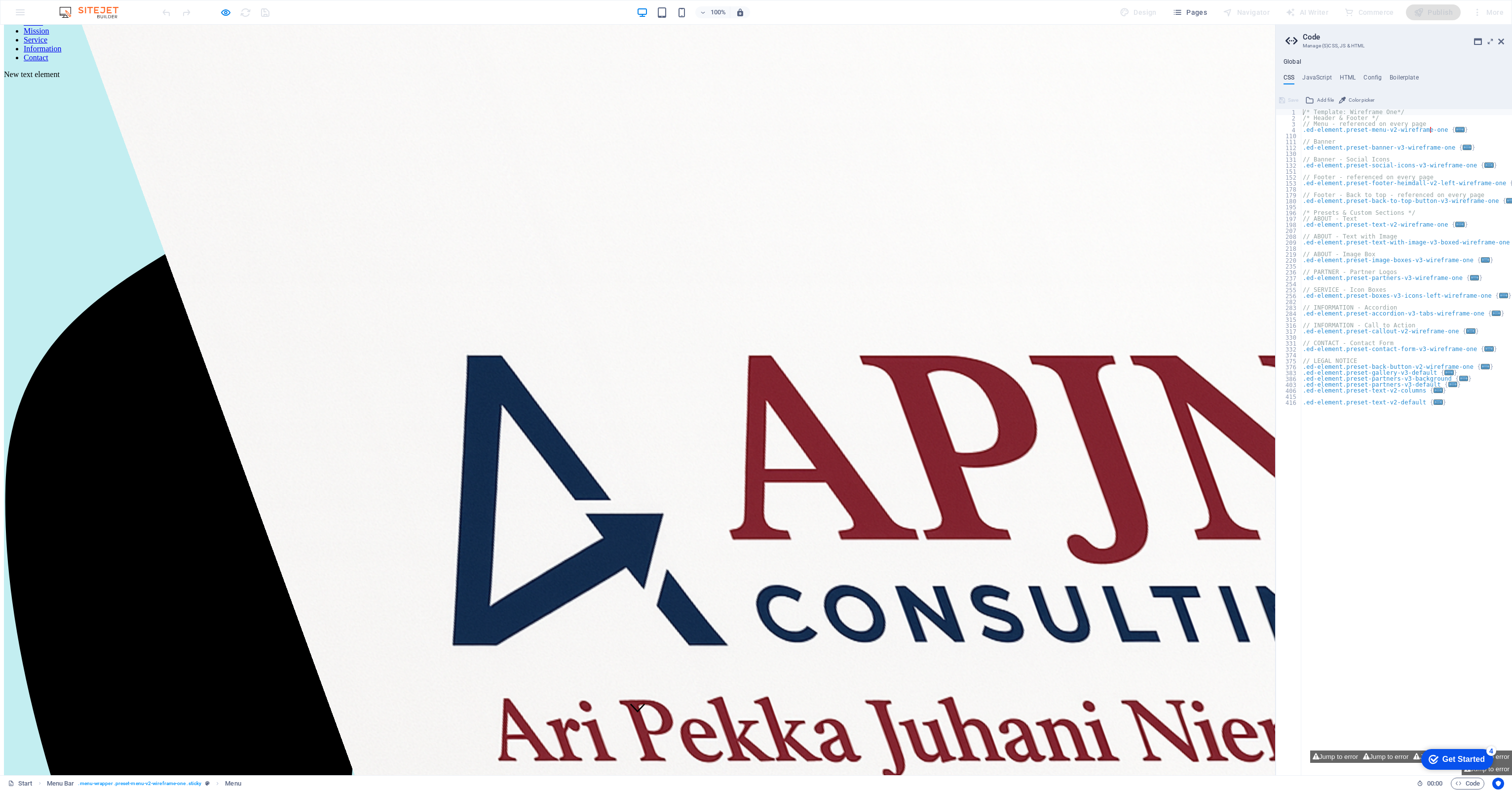
click at [48, 37] on link "Service" at bounding box center [35, 40] width 23 height 8
click at [48, 44] on link "Service" at bounding box center [35, 40] width 23 height 8
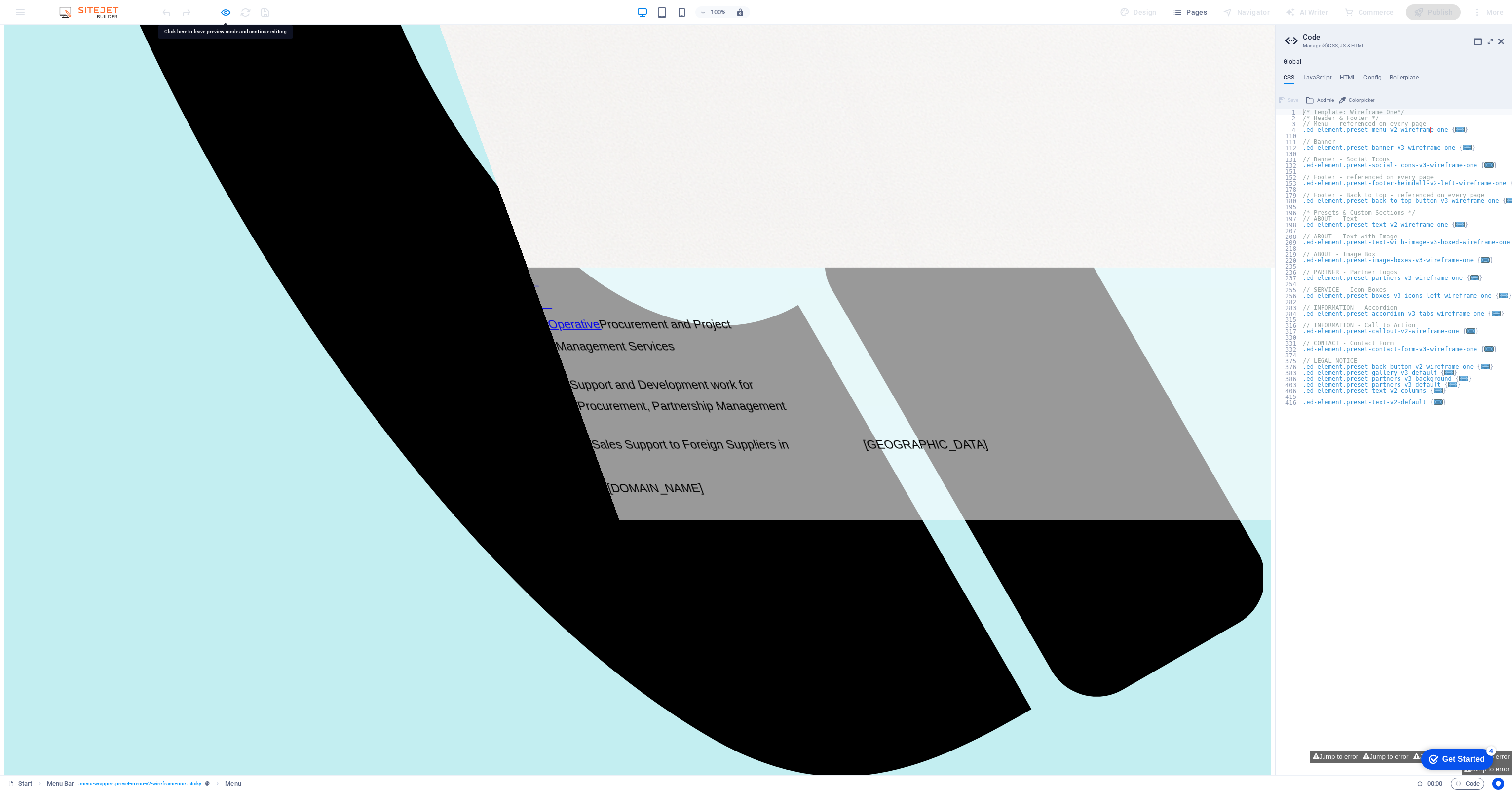
scroll to position [1366, 0]
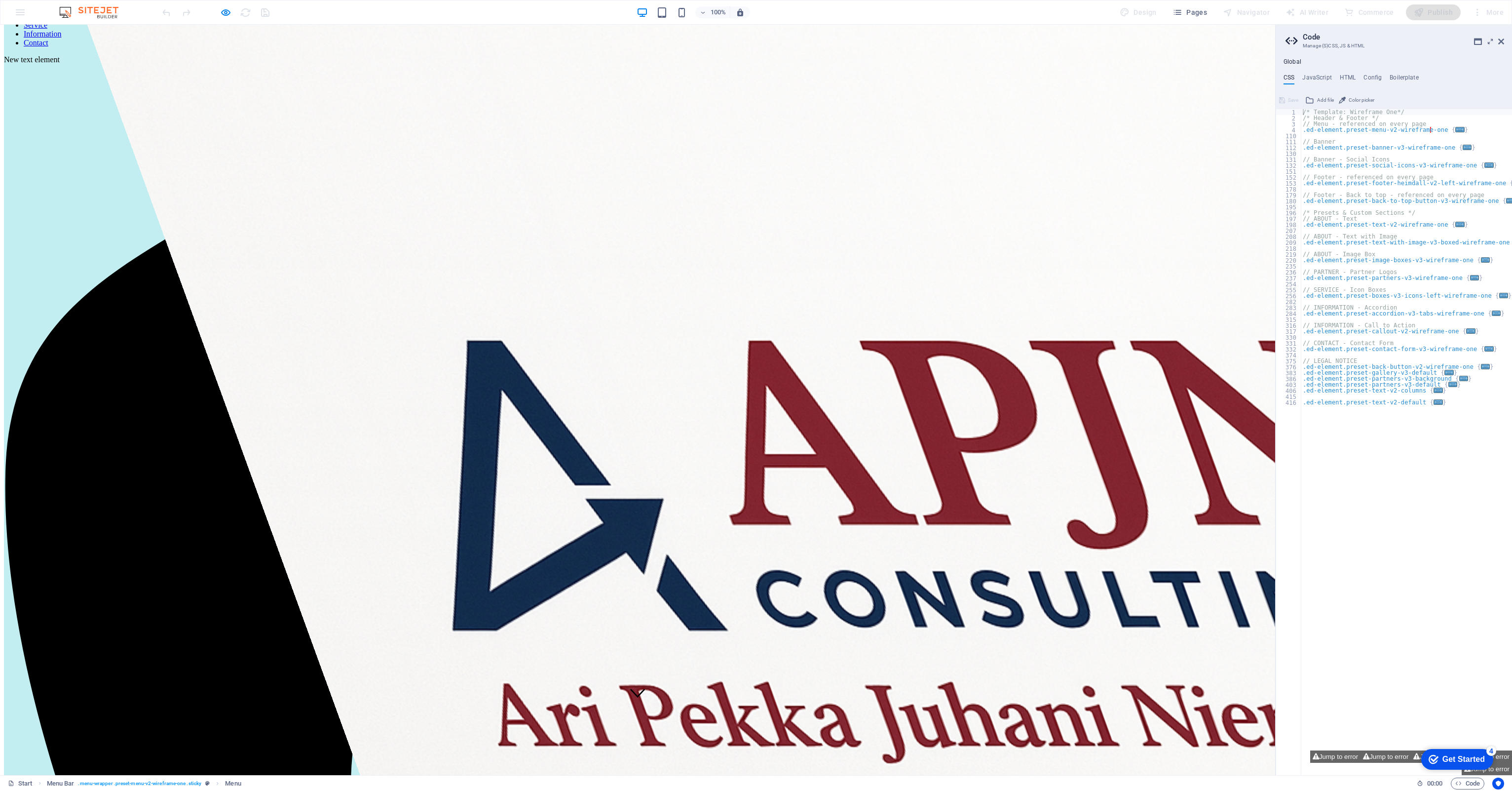
scroll to position [51, 0]
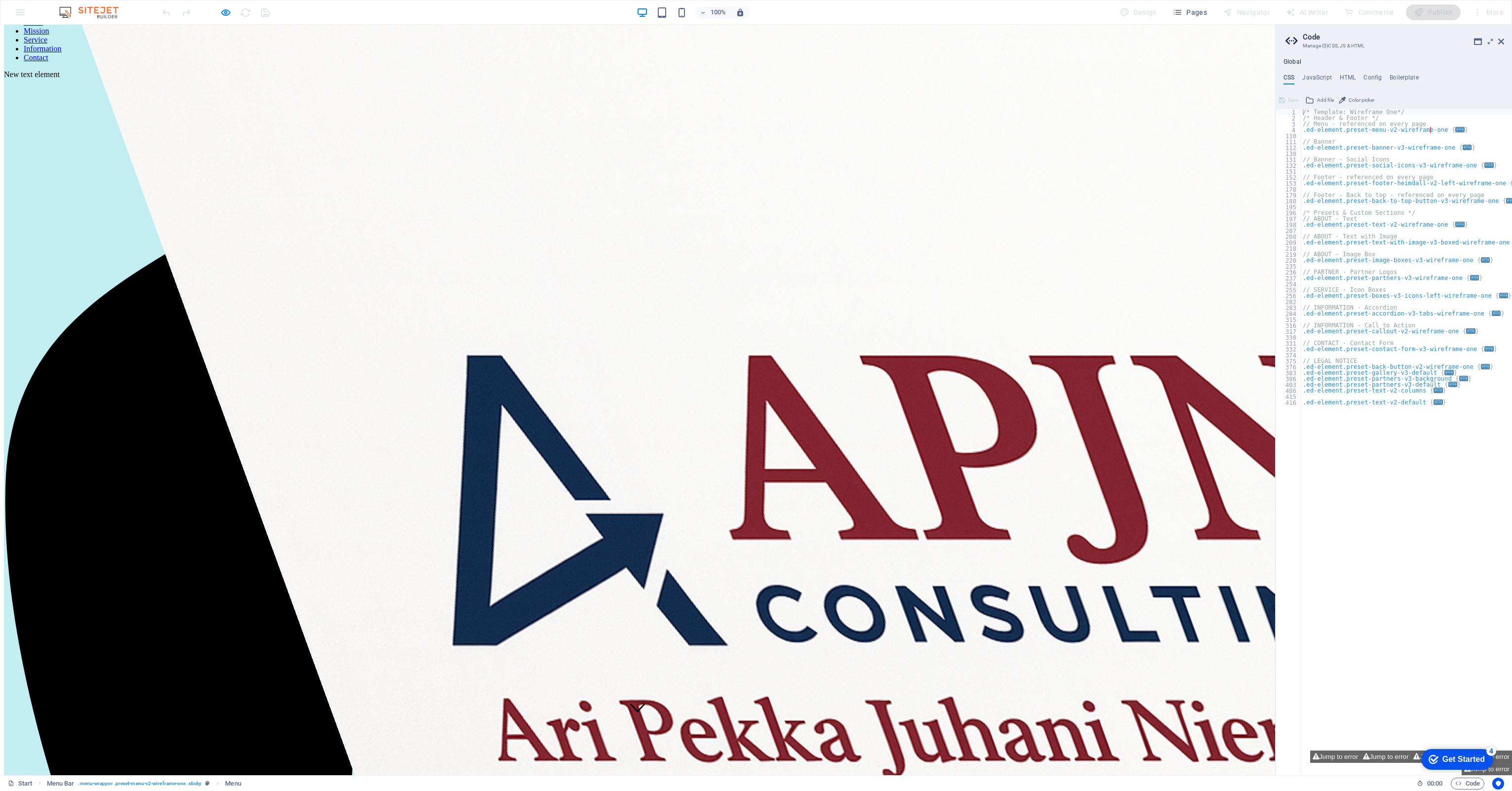
click at [48, 44] on link "Service" at bounding box center [35, 40] width 23 height 8
click at [43, 26] on link "Home" at bounding box center [33, 22] width 19 height 8
click at [49, 35] on link "Mission" at bounding box center [36, 31] width 26 height 8
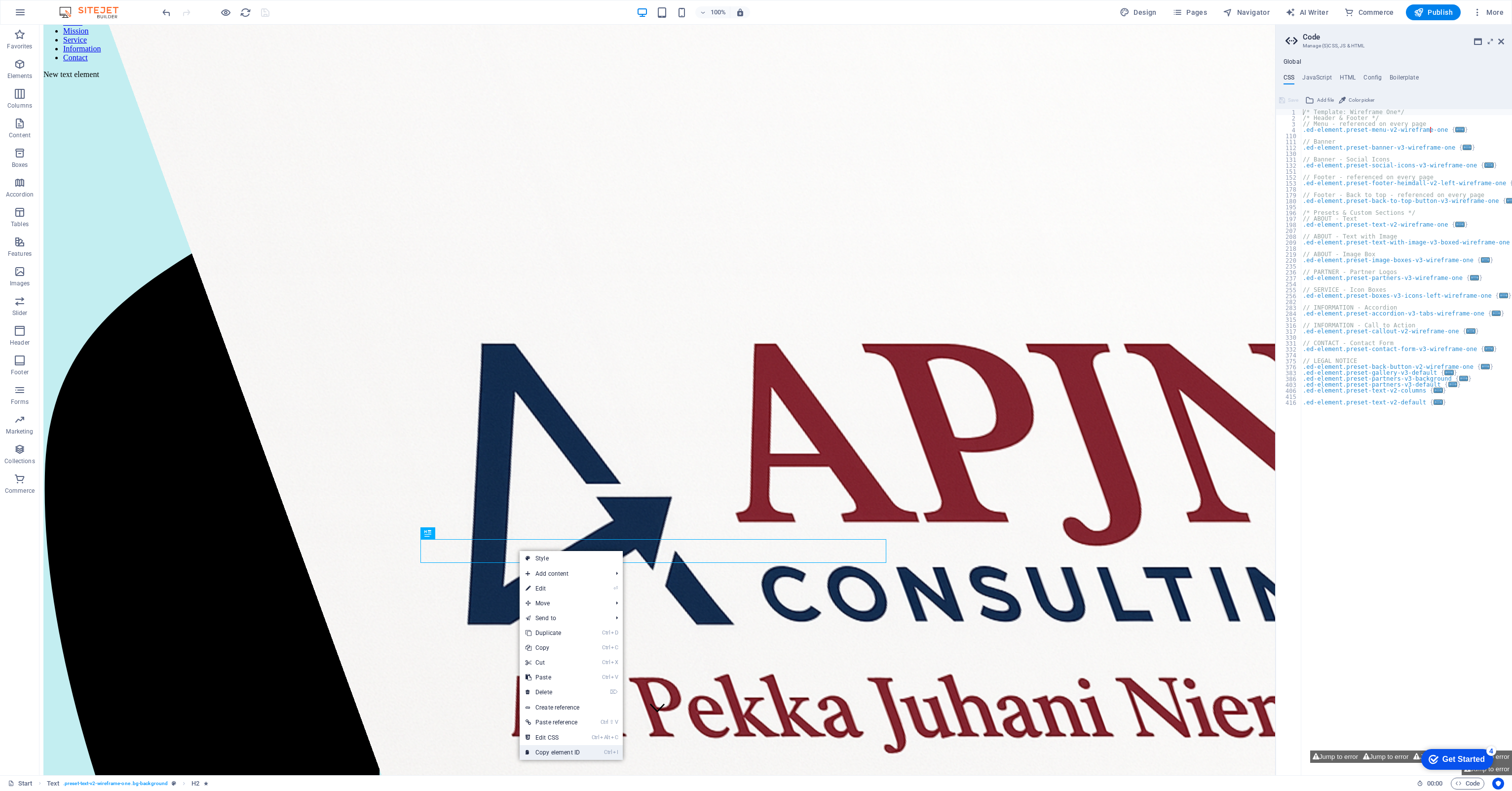
click at [547, 749] on link "Ctrl I Copy element ID" at bounding box center [552, 752] width 66 height 15
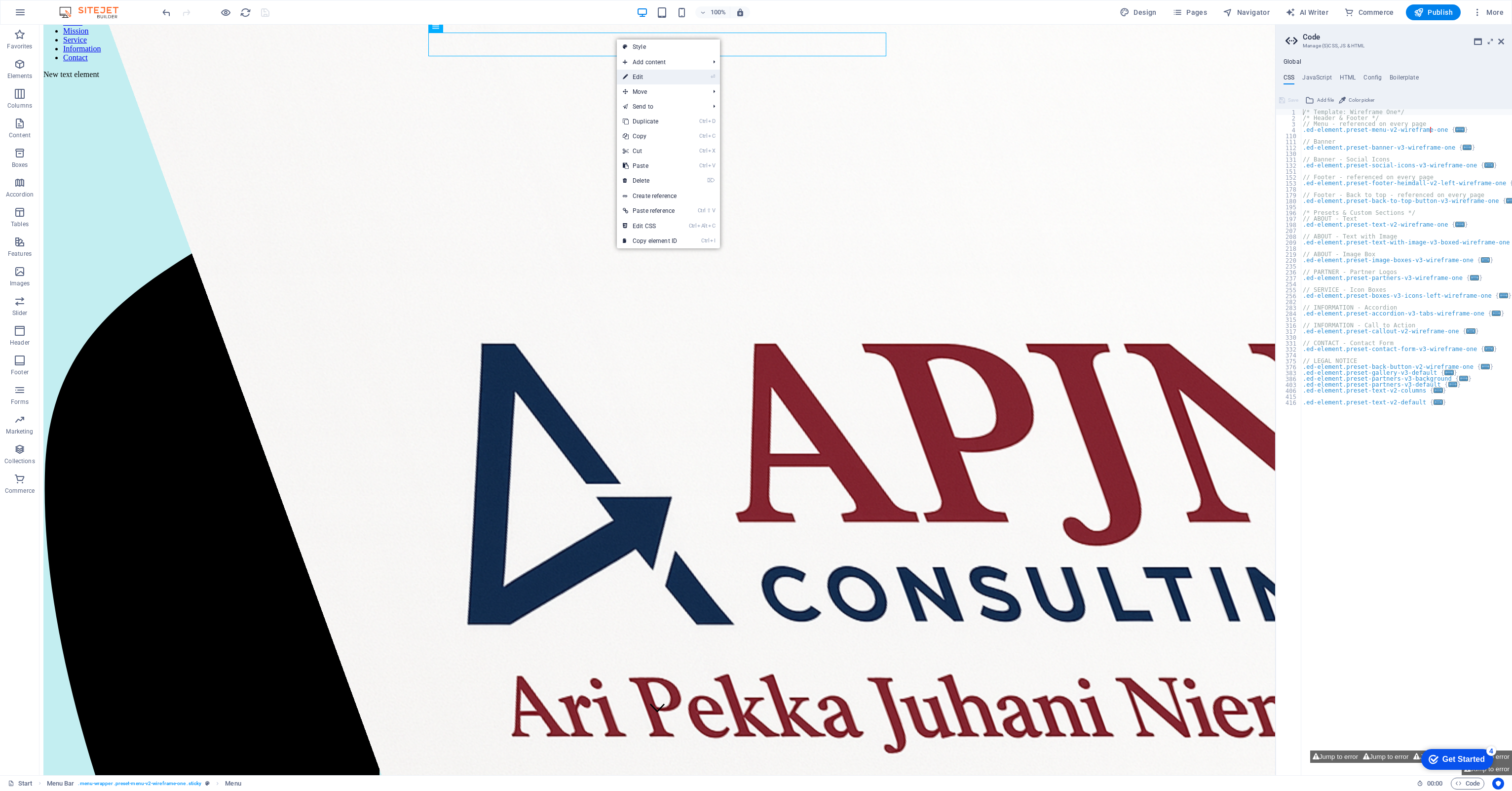
click at [627, 80] on icon at bounding box center [625, 77] width 5 height 15
select select
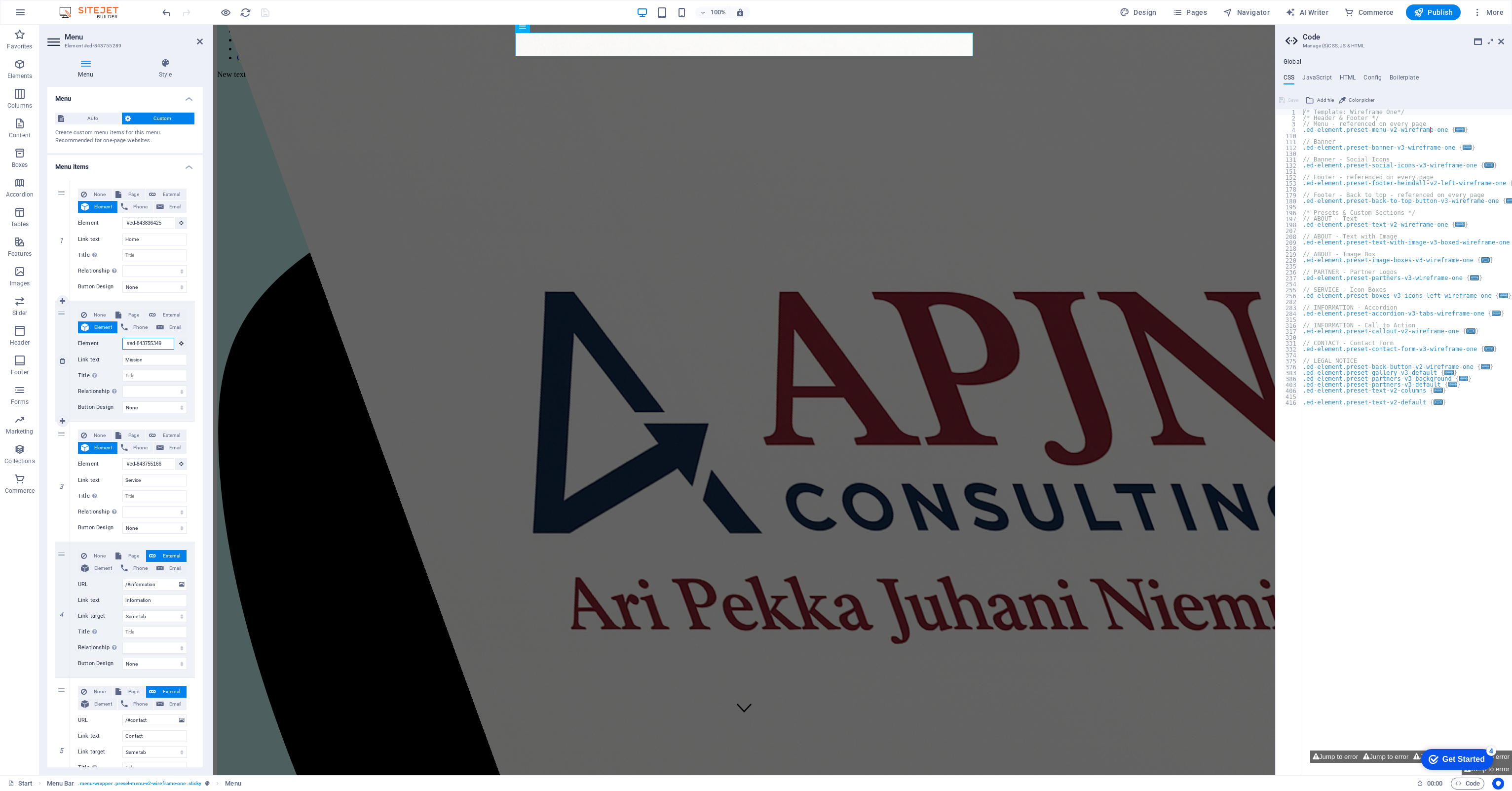
drag, startPoint x: 163, startPoint y: 341, endPoint x: 59, endPoint y: 329, distance: 104.7
click at [59, 329] on div "2 None Page External Element Phone Email Page Start Subpage Legal Notice Privac…" at bounding box center [125, 361] width 140 height 120
select select
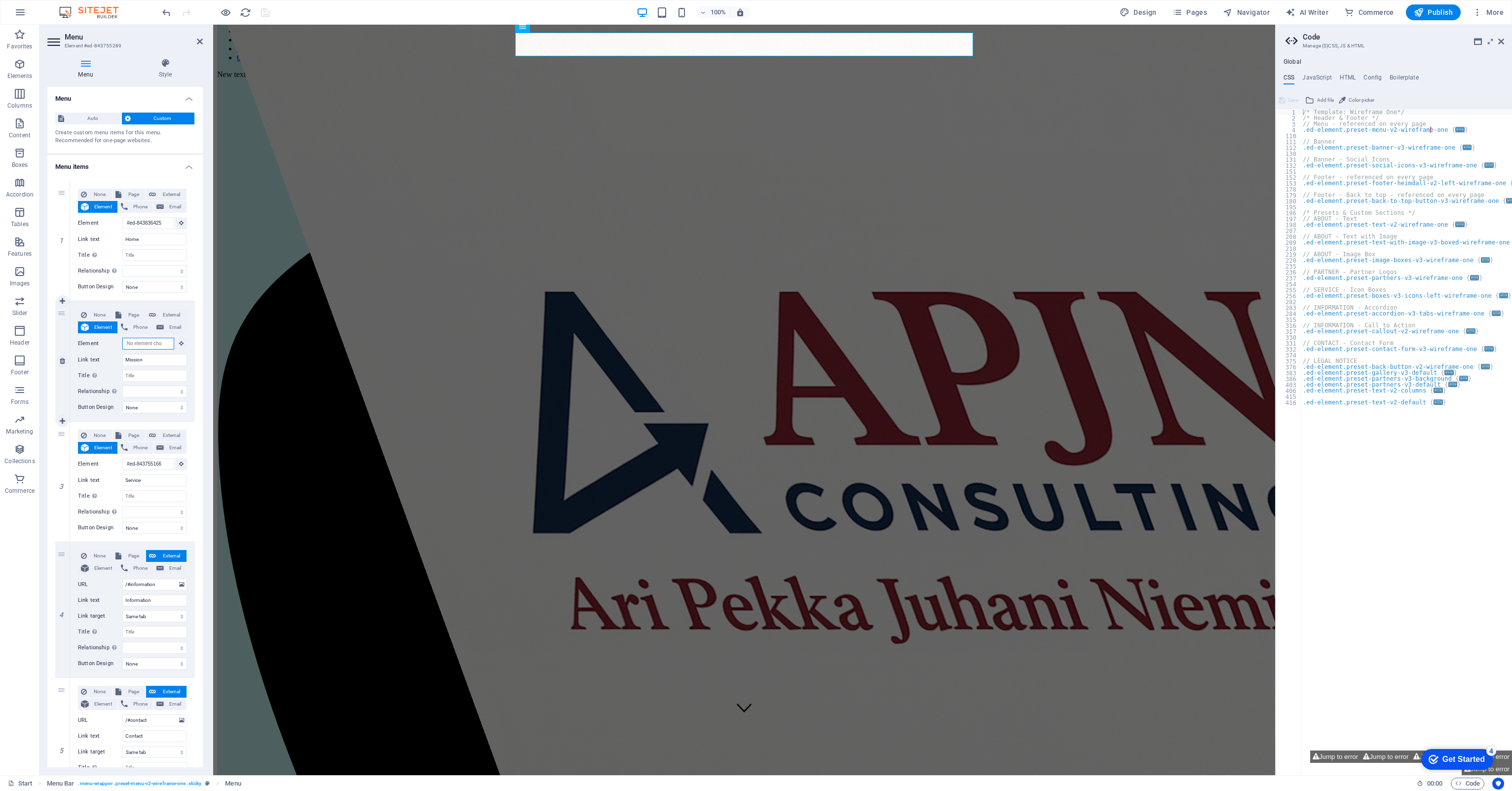
select select
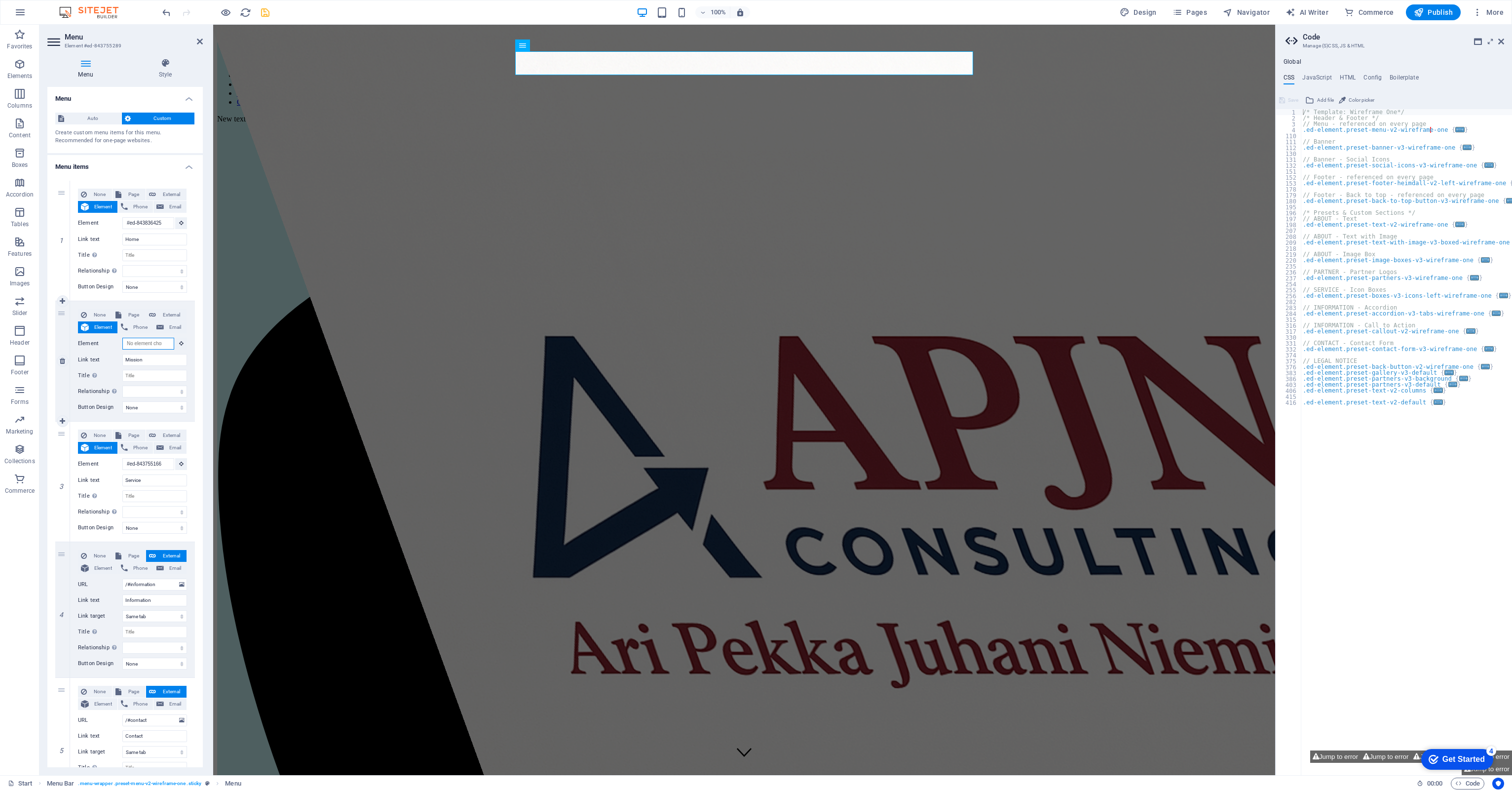
scroll to position [0, 0]
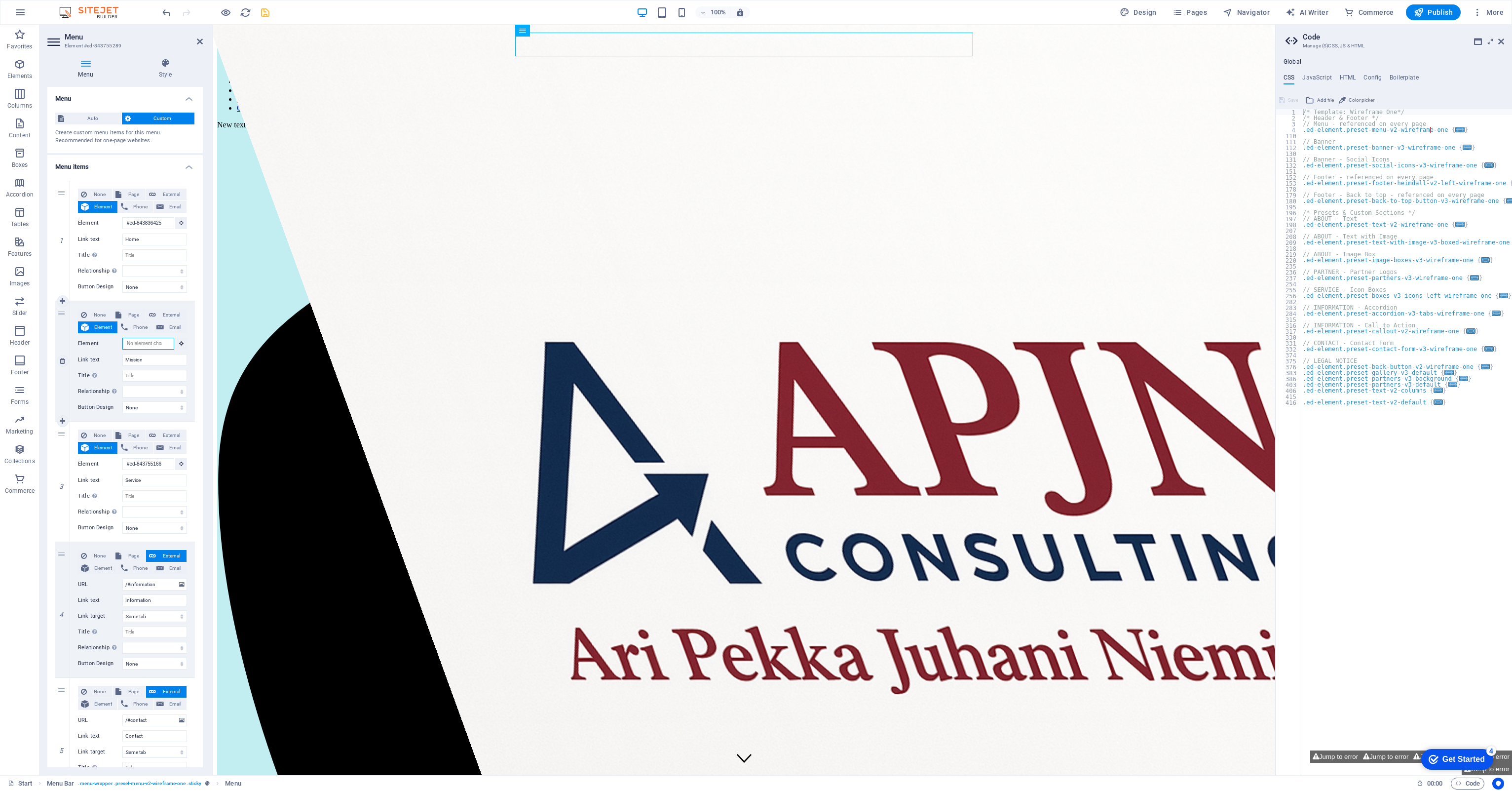
paste input "#ed-843755349"
type input "#ed-843755349"
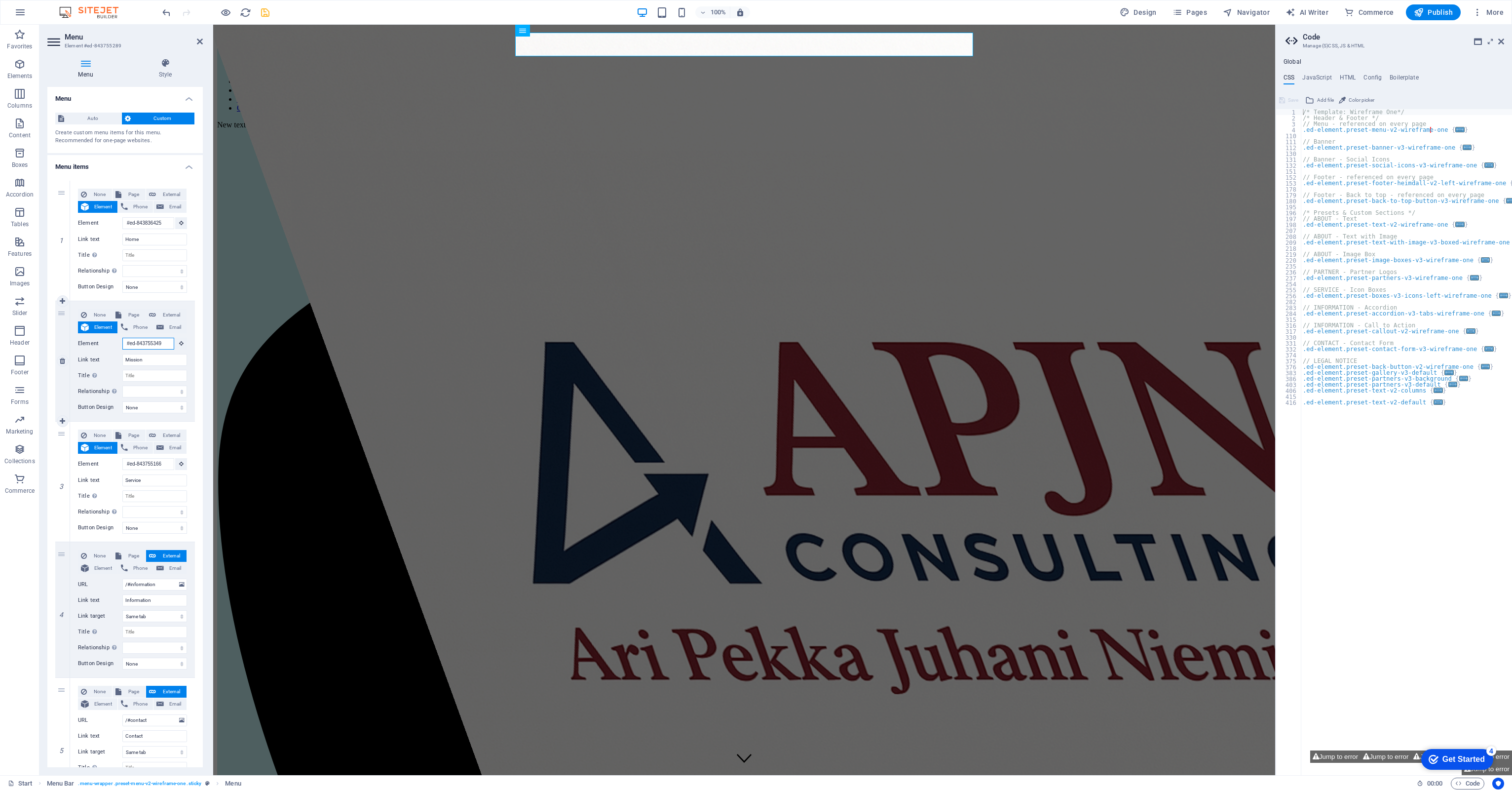
scroll to position [1, 0]
select select
type input "#ed-843755349"
select select
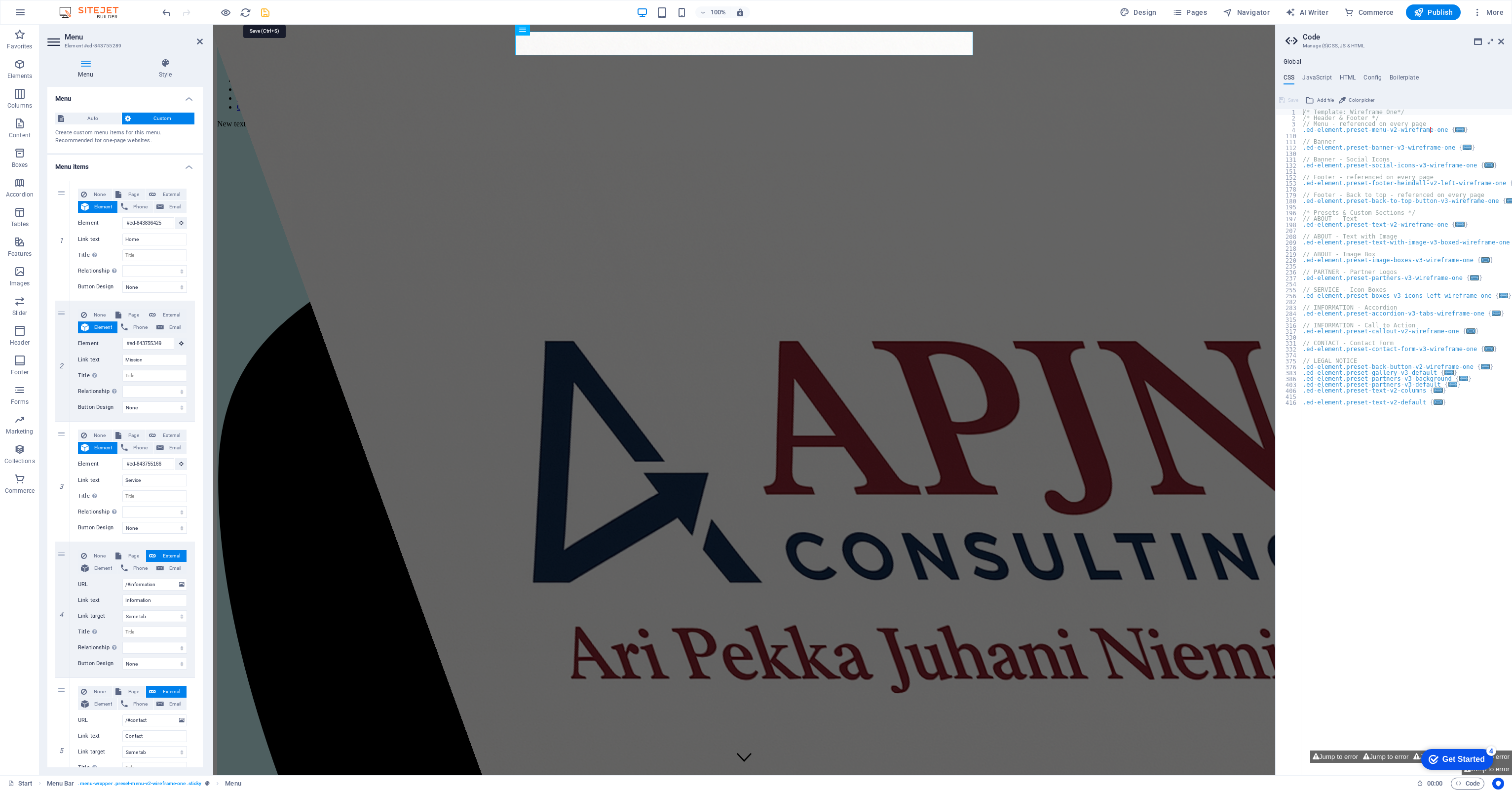
select select
click at [264, 7] on icon "save" at bounding box center [265, 12] width 11 height 11
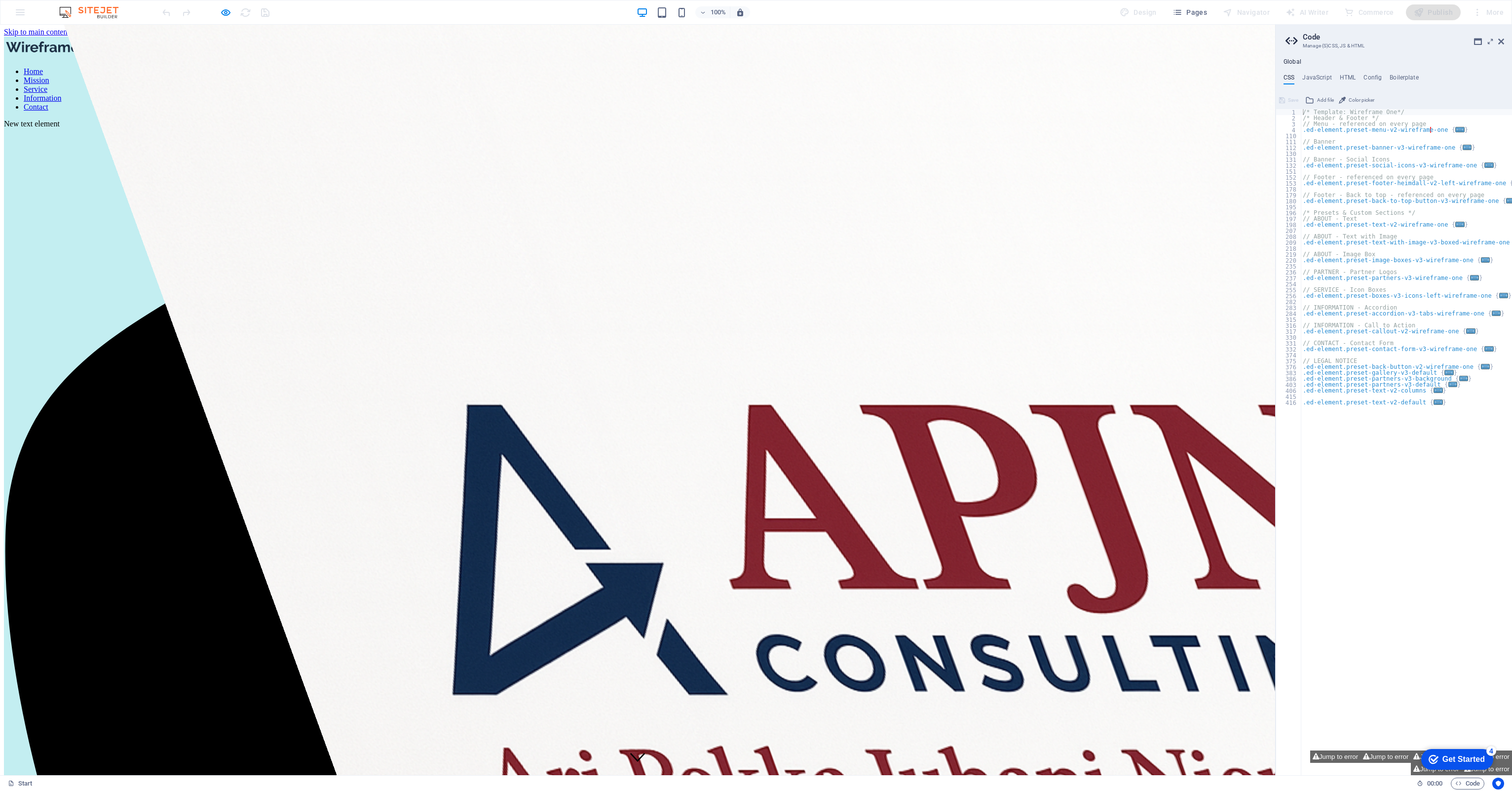
click at [49, 76] on link "Mission" at bounding box center [36, 80] width 26 height 8
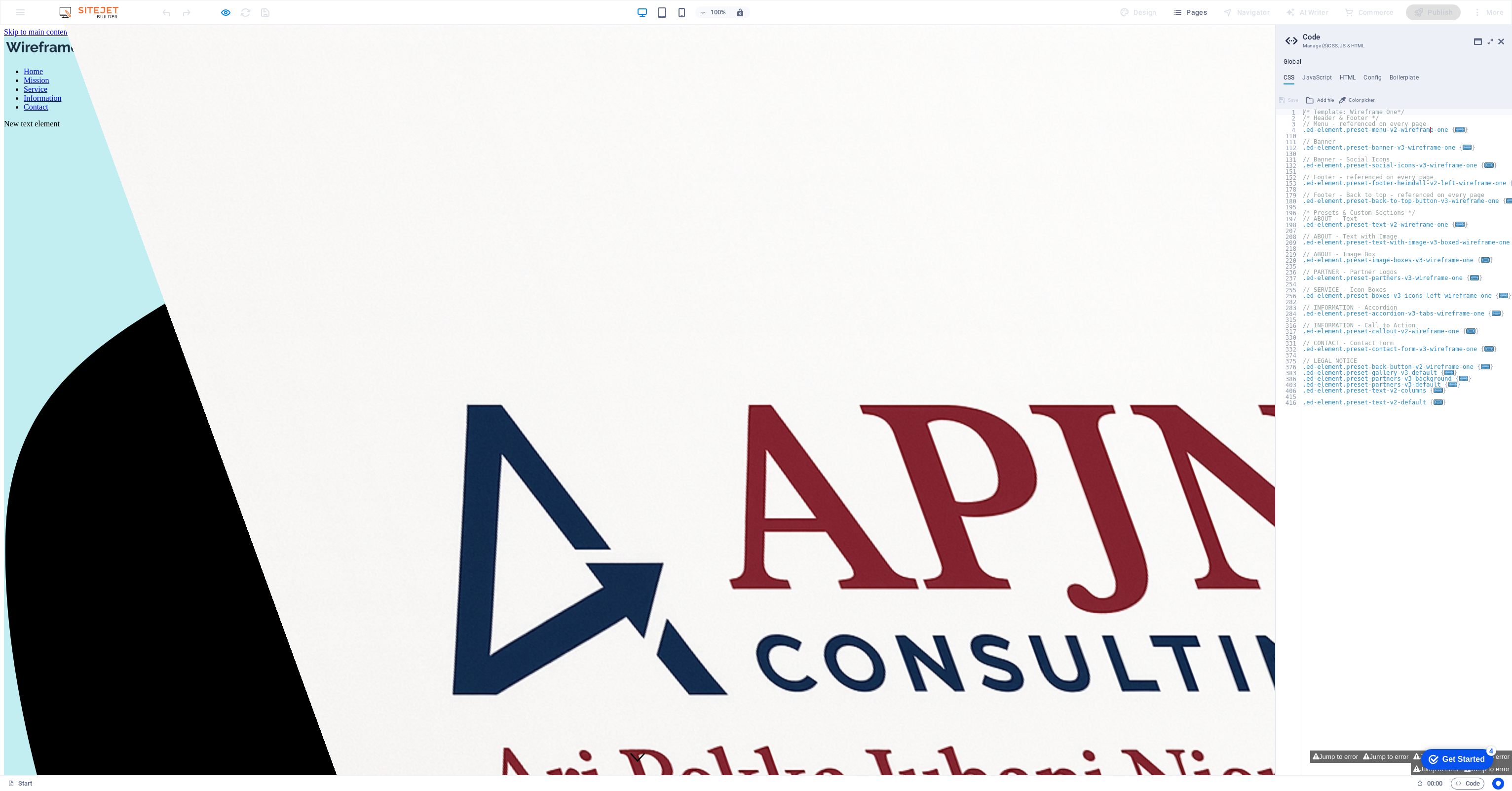
click at [43, 67] on link "Home" at bounding box center [33, 71] width 19 height 8
click at [48, 86] on link "Service" at bounding box center [35, 90] width 23 height 8
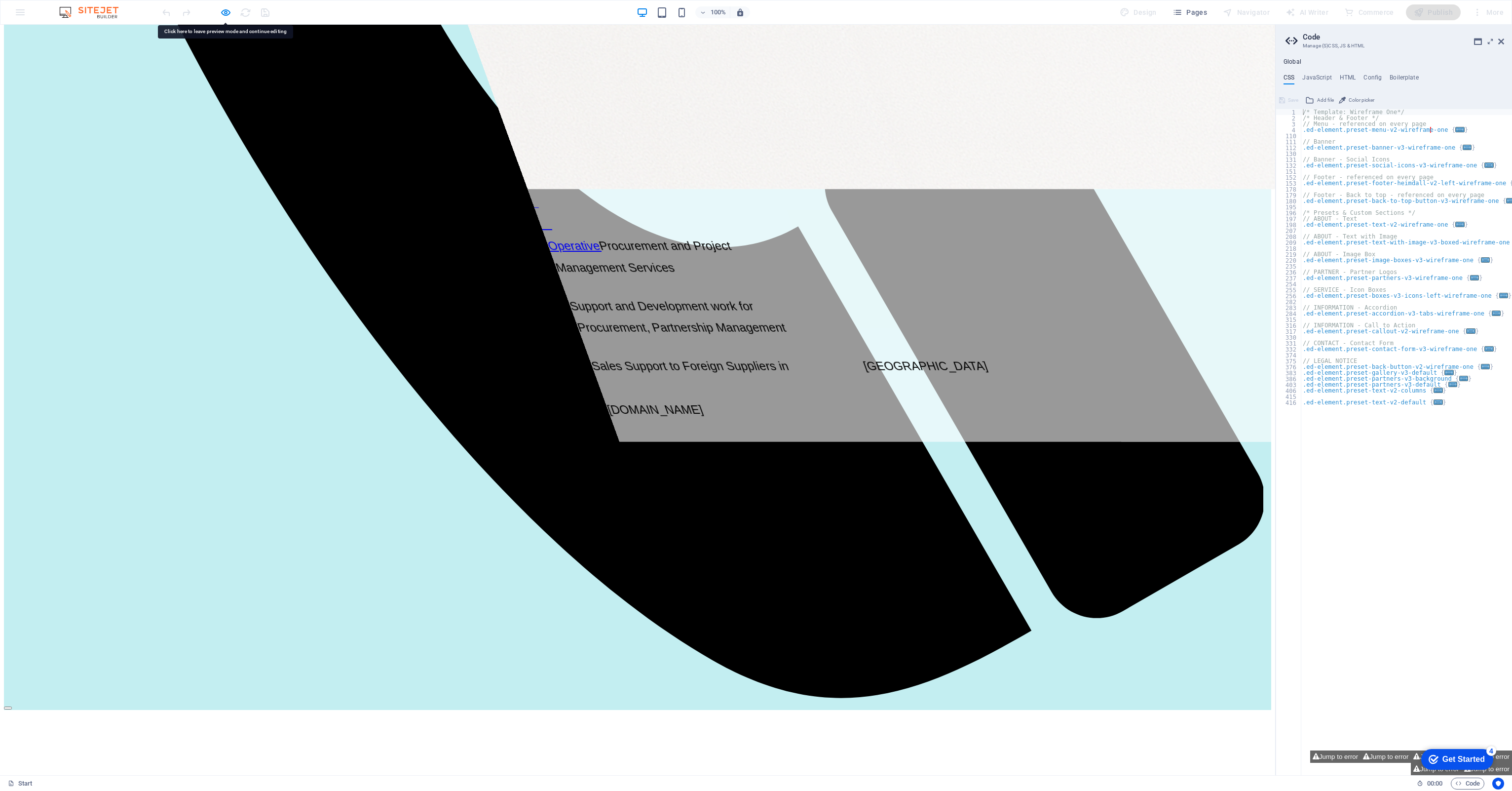
scroll to position [1366, 0]
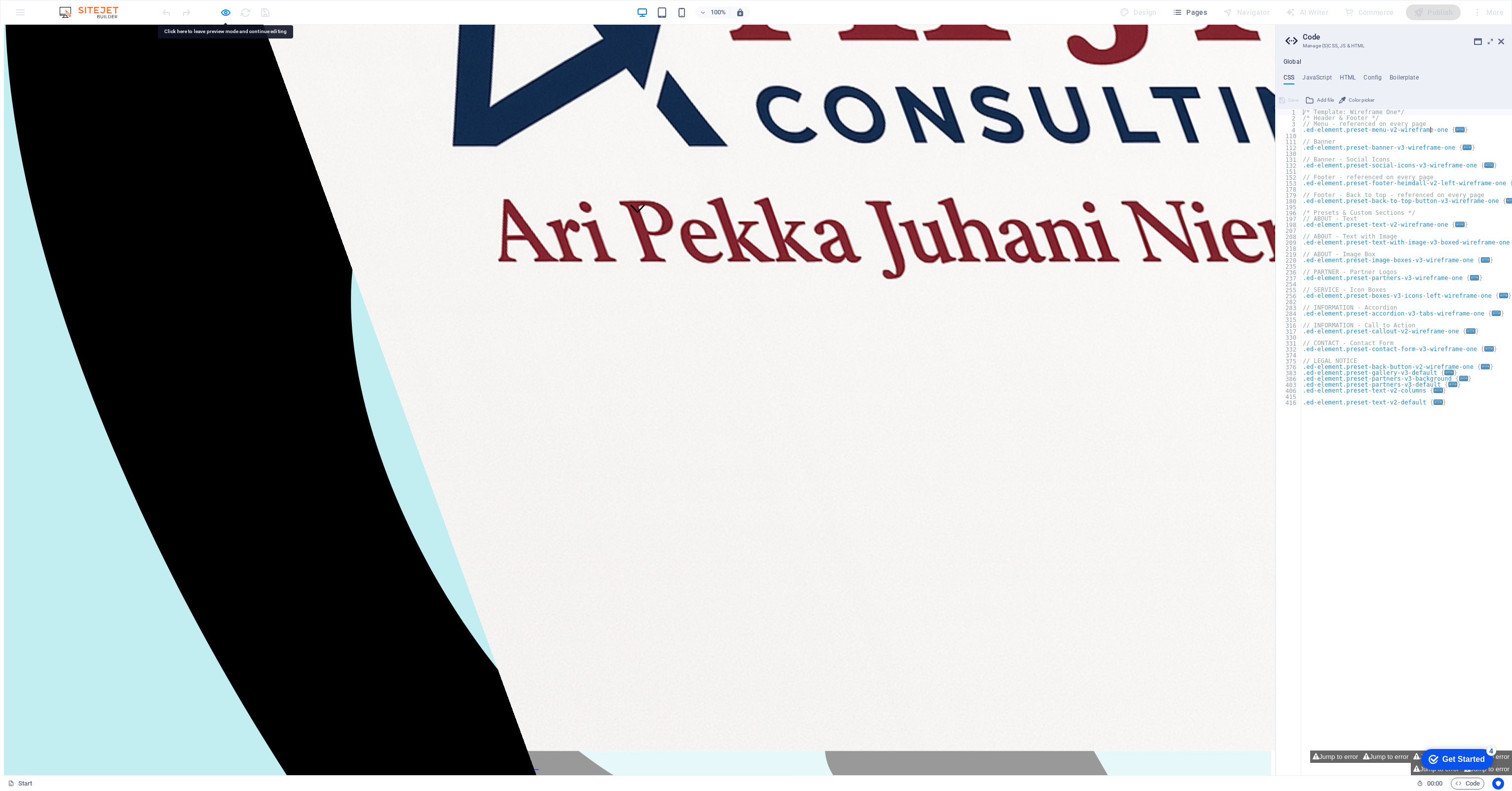
scroll to position [465, 0]
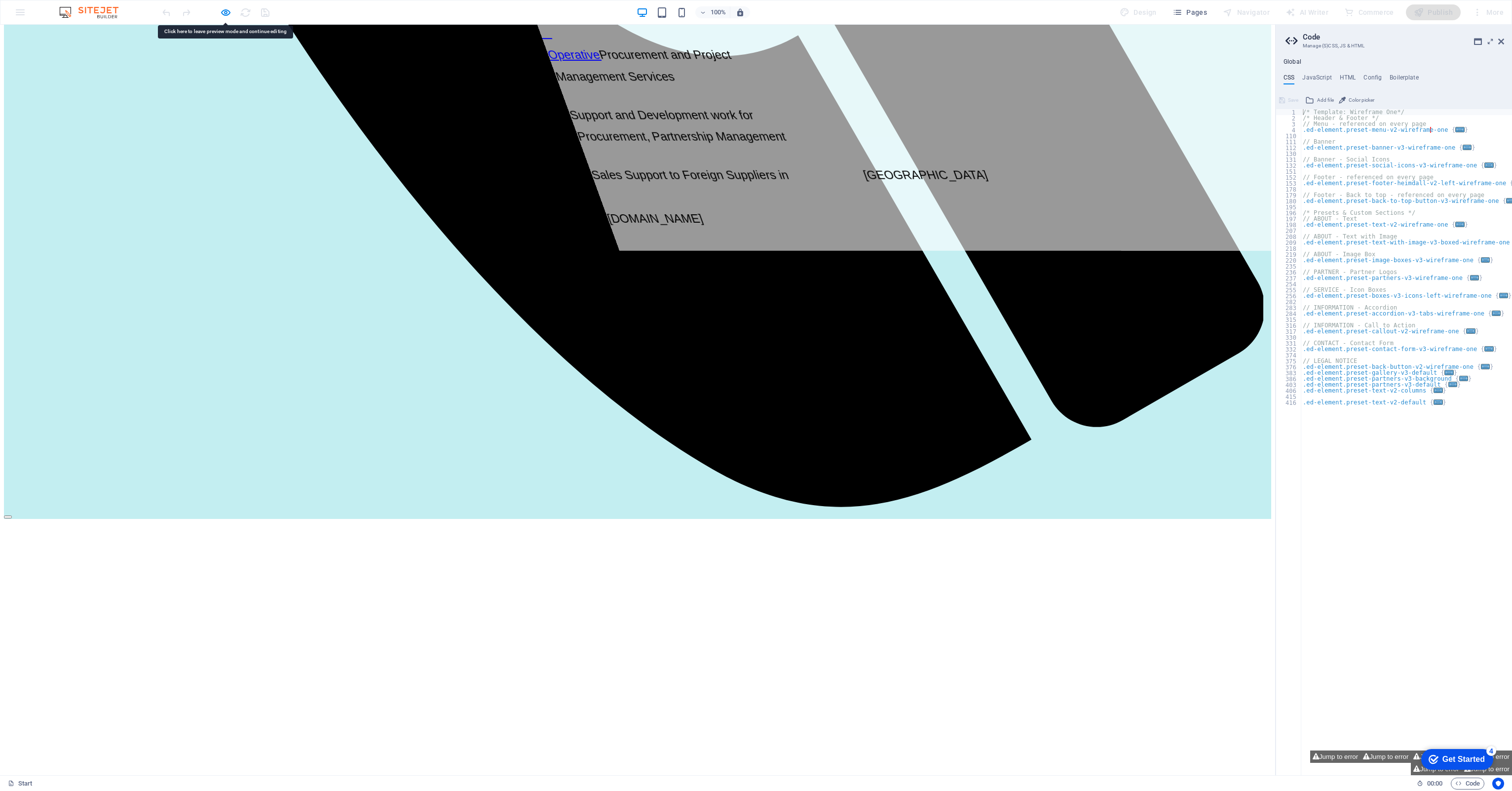
scroll to position [1366, 0]
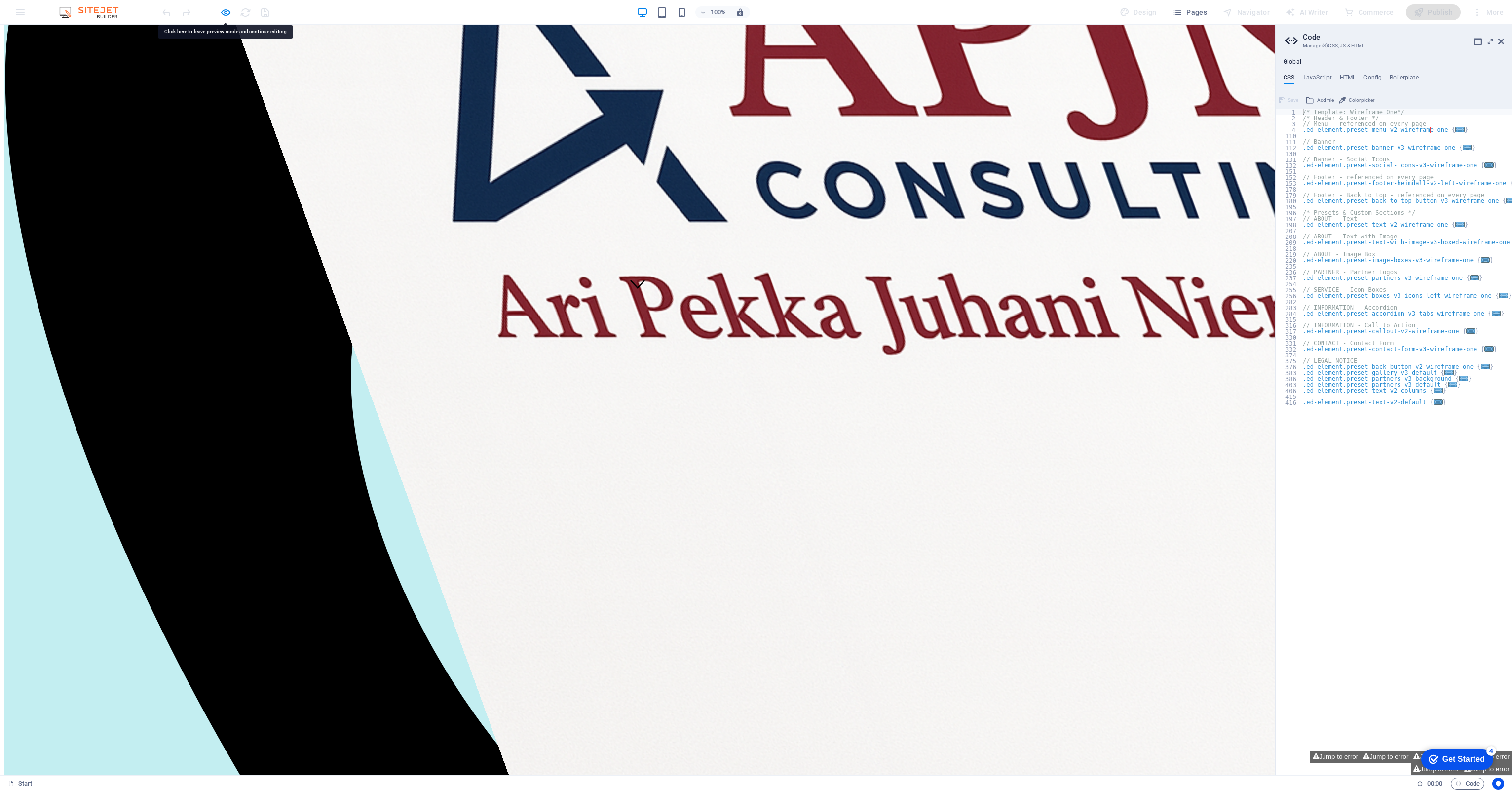
scroll to position [465, 0]
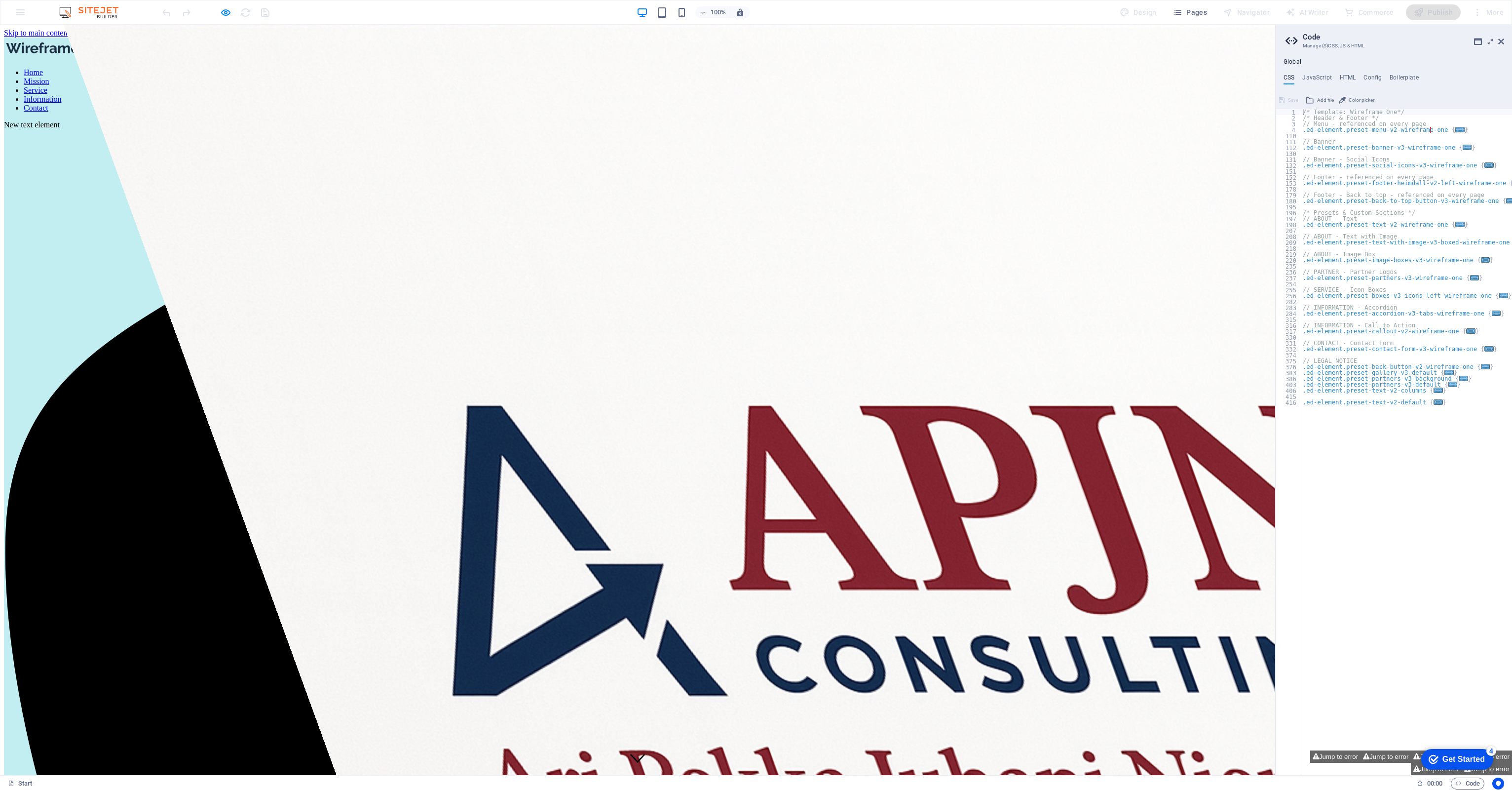
scroll to position [51, 0]
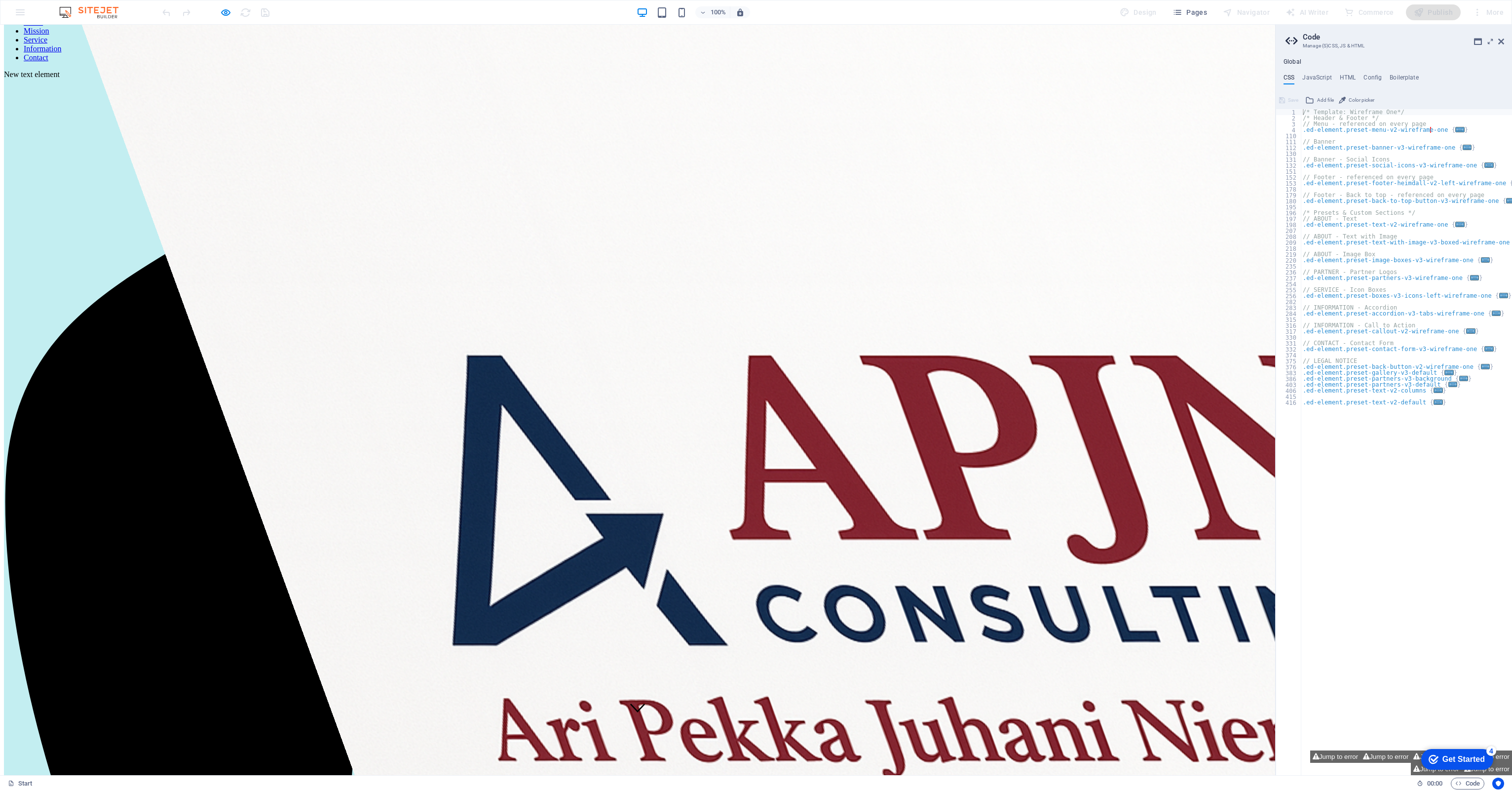
click at [49, 35] on link "Mission" at bounding box center [36, 31] width 26 height 8
click at [48, 43] on link "Service" at bounding box center [35, 40] width 23 height 8
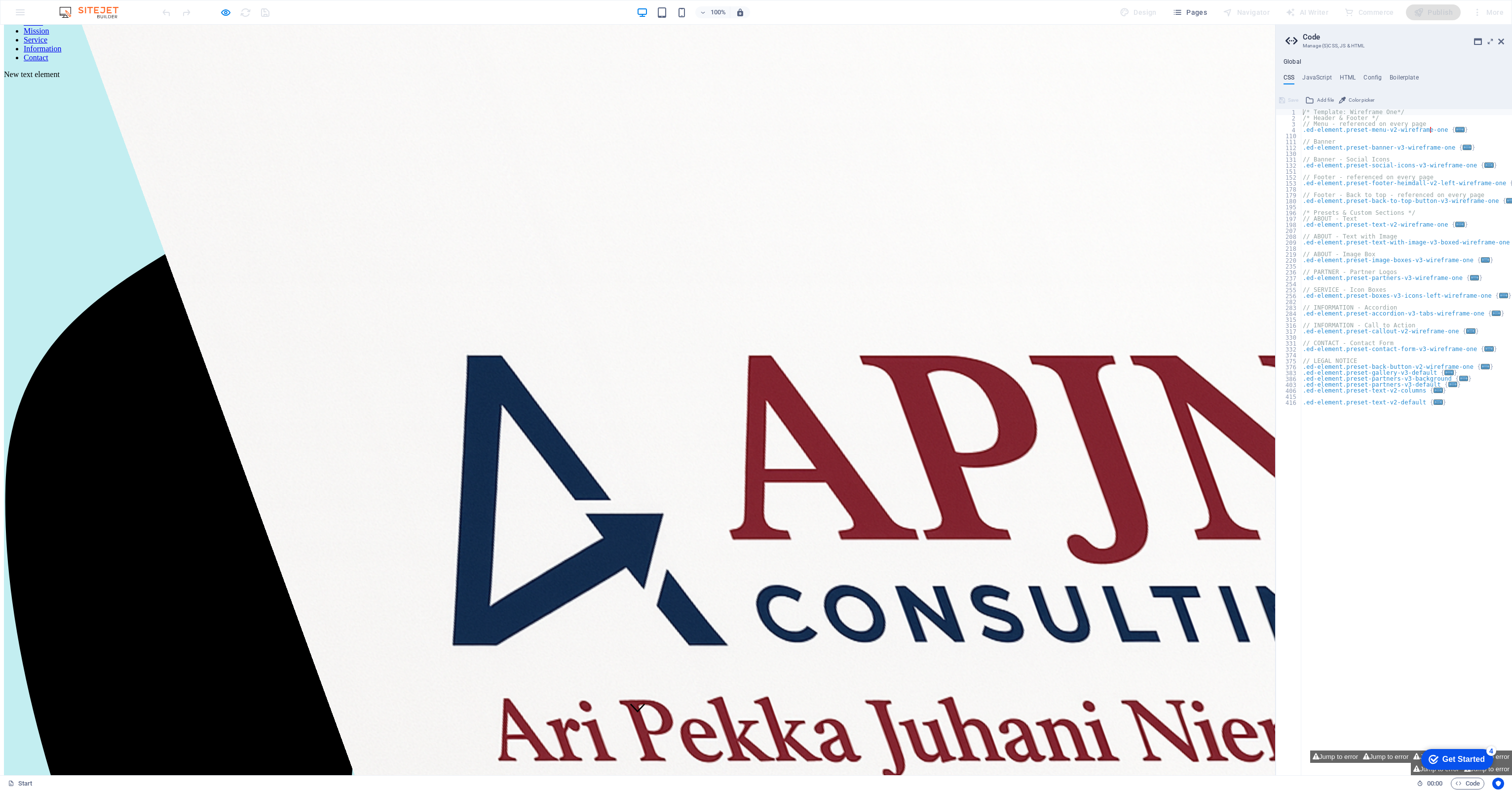
click at [48, 43] on link "Service" at bounding box center [35, 40] width 23 height 8
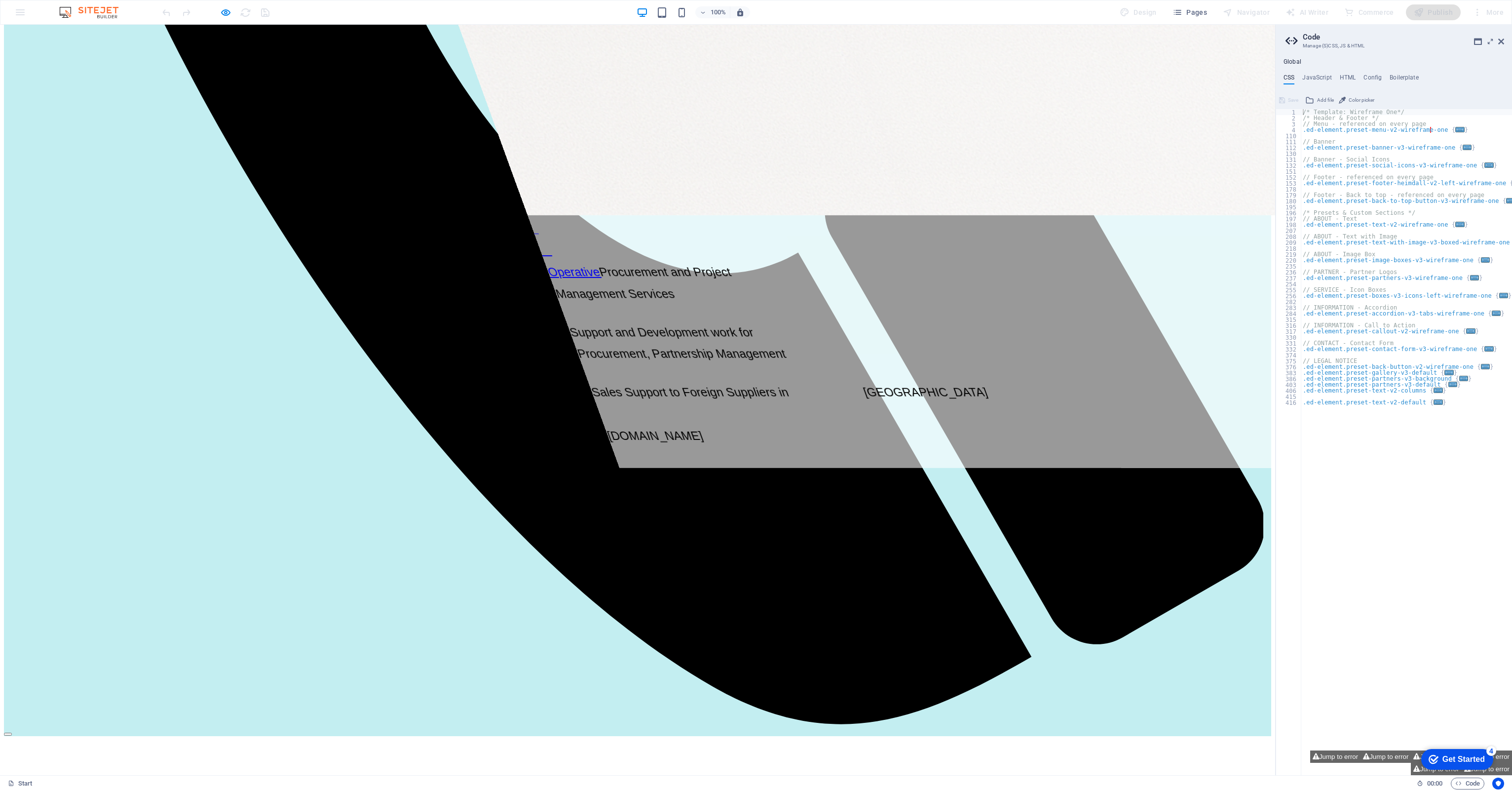
scroll to position [1366, 0]
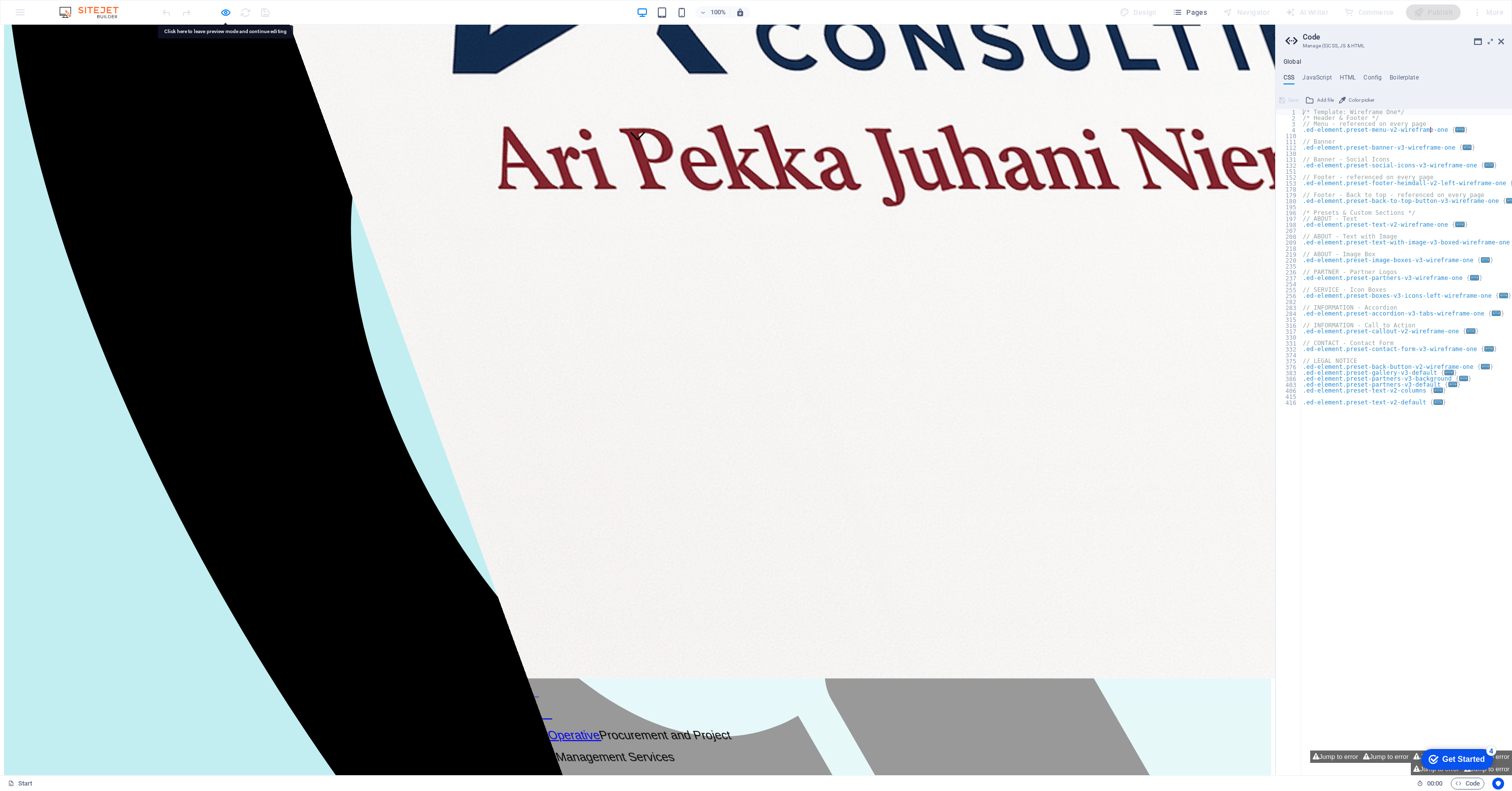
scroll to position [465, 0]
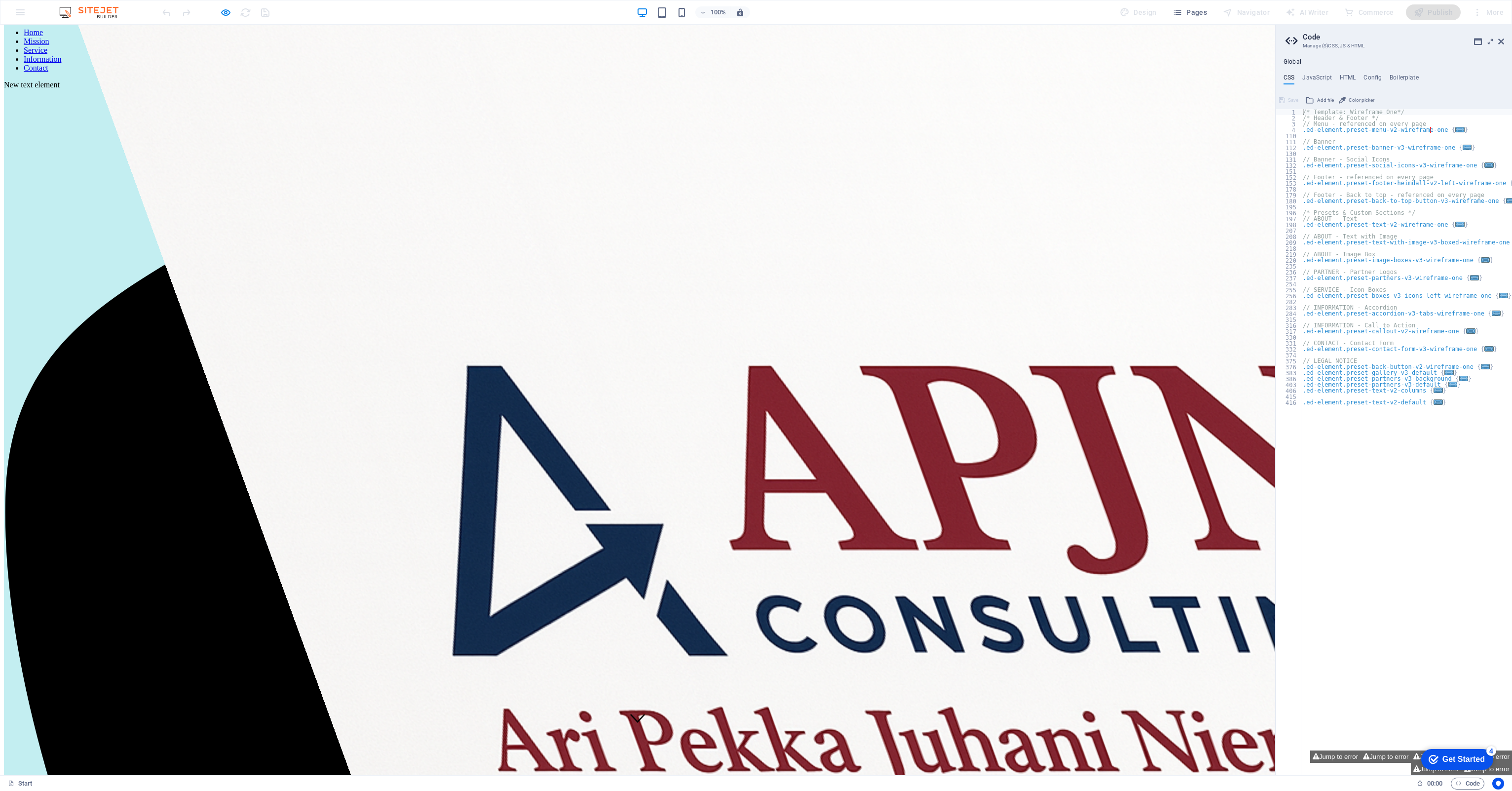
scroll to position [51, 0]
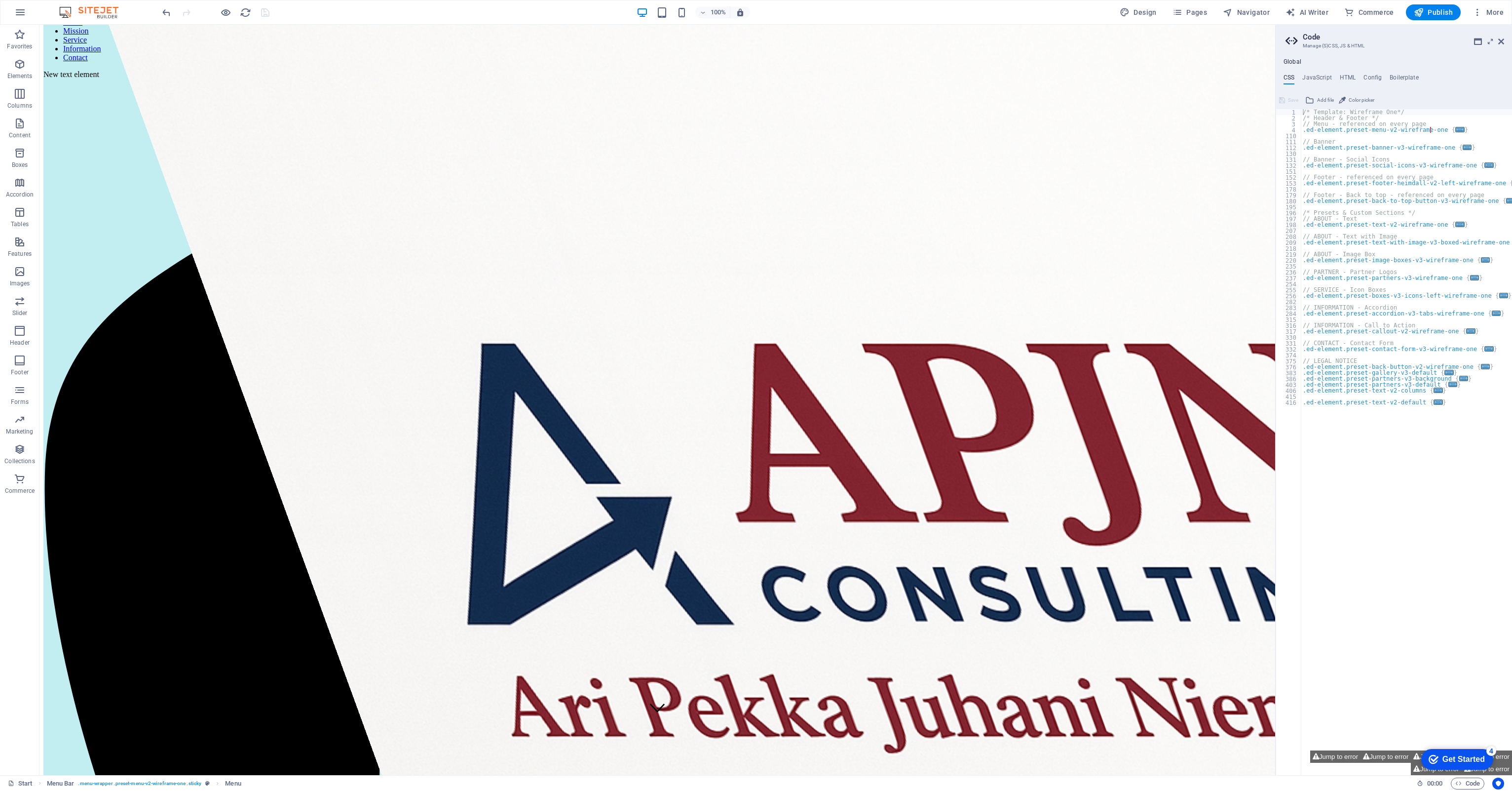
scroll to position [707, 0]
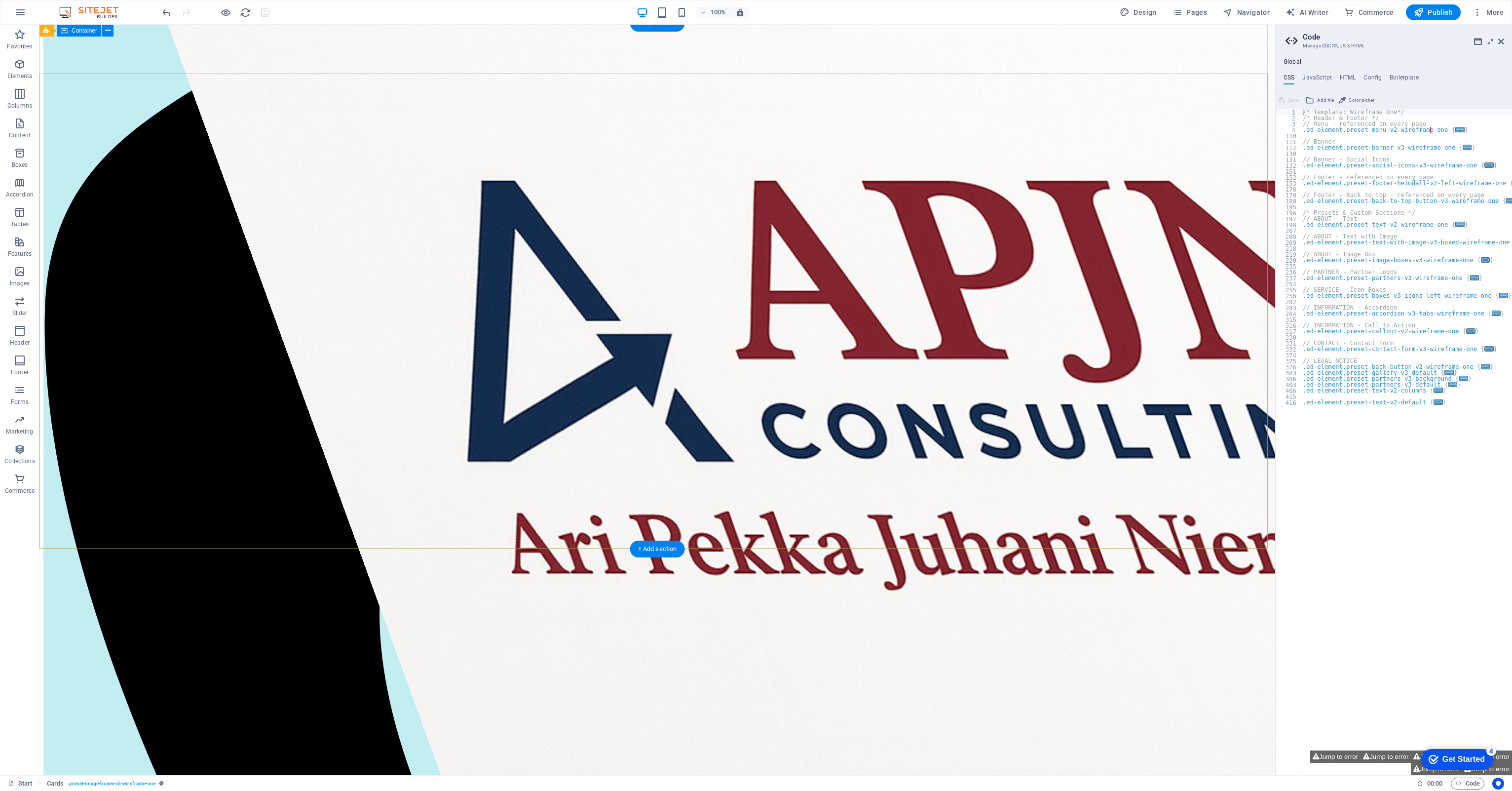
scroll to position [0, 0]
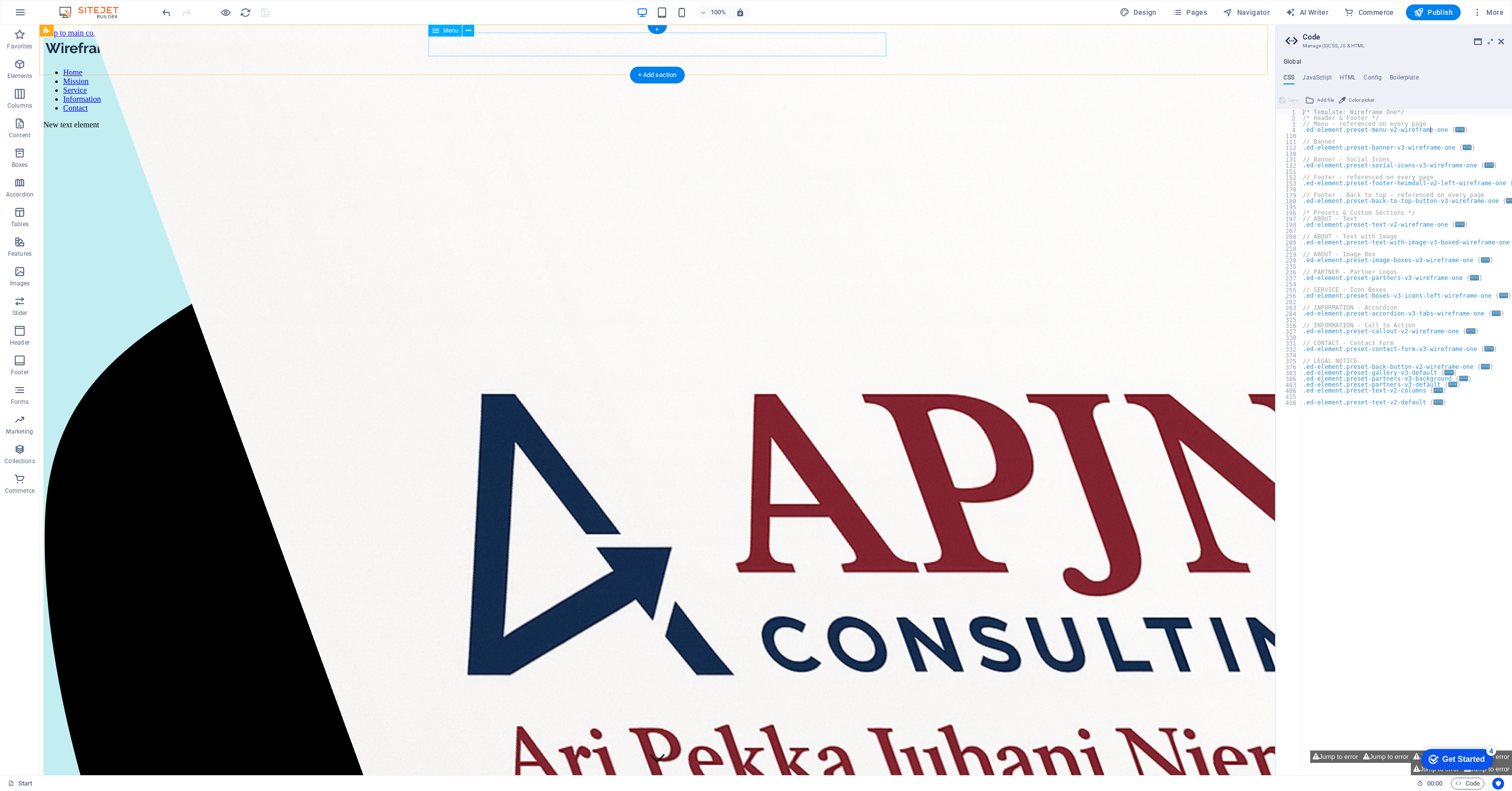
click at [653, 68] on nav "Home Mission Service Information Contact" at bounding box center [657, 90] width 1228 height 45
click at [685, 85] on link "⏎ Edit" at bounding box center [687, 83] width 66 height 15
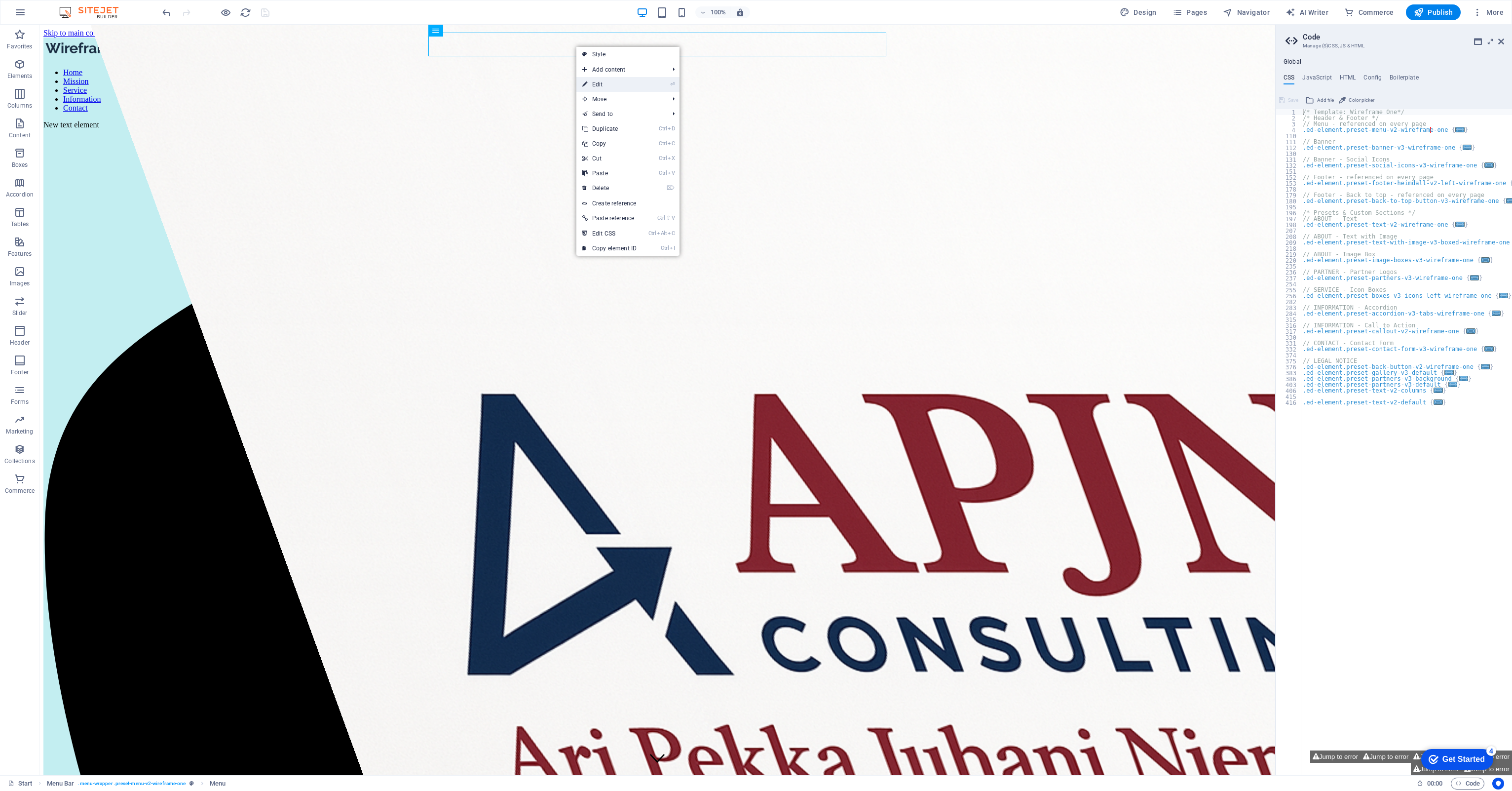
click at [594, 87] on link "⏎ Edit" at bounding box center [609, 84] width 66 height 15
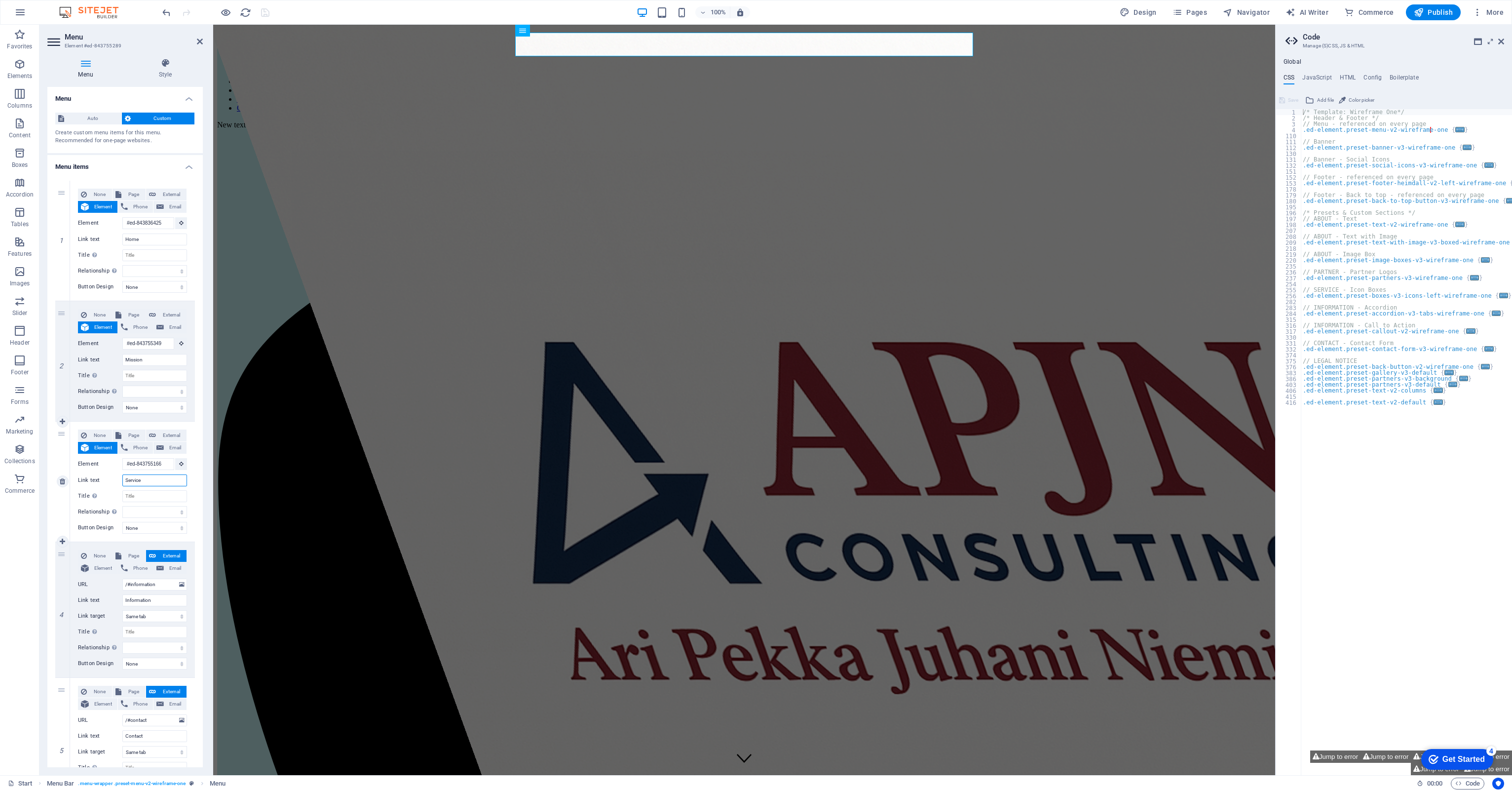
drag, startPoint x: 147, startPoint y: 481, endPoint x: 119, endPoint y: 481, distance: 28.0
click at [119, 481] on div "Link text Service" at bounding box center [133, 480] width 109 height 12
drag, startPoint x: 123, startPoint y: 462, endPoint x: 212, endPoint y: 468, distance: 89.2
click at [212, 468] on aside "Menu Element #ed-843755289 Menu Style Menu Auto Custom Create custom menu items…" at bounding box center [126, 400] width 174 height 750
click at [1135, 66] on div "Home Mission Service Information Contact New text element" at bounding box center [744, 787] width 1054 height 1500
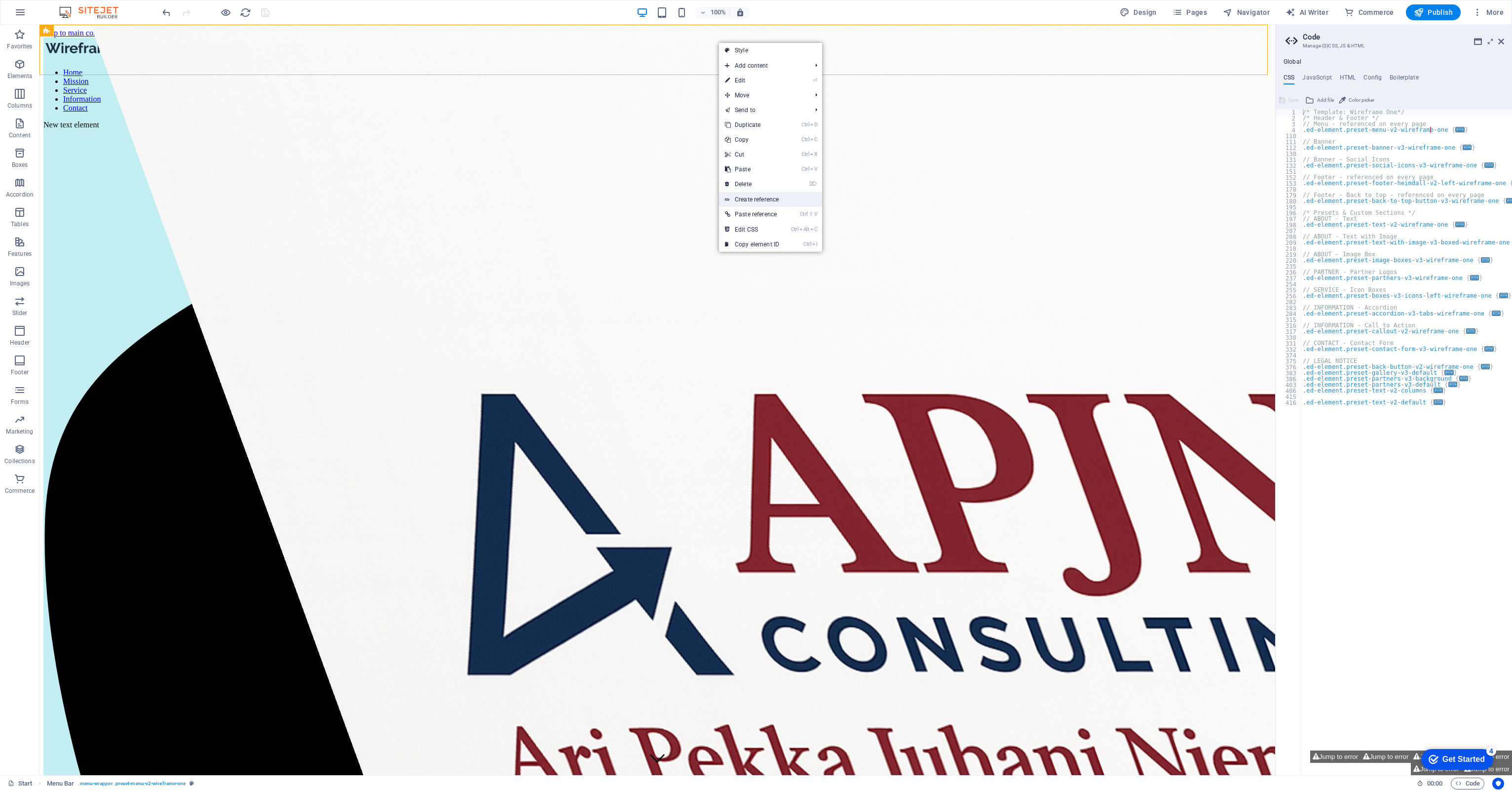
click at [742, 198] on link "Create reference" at bounding box center [771, 199] width 103 height 15
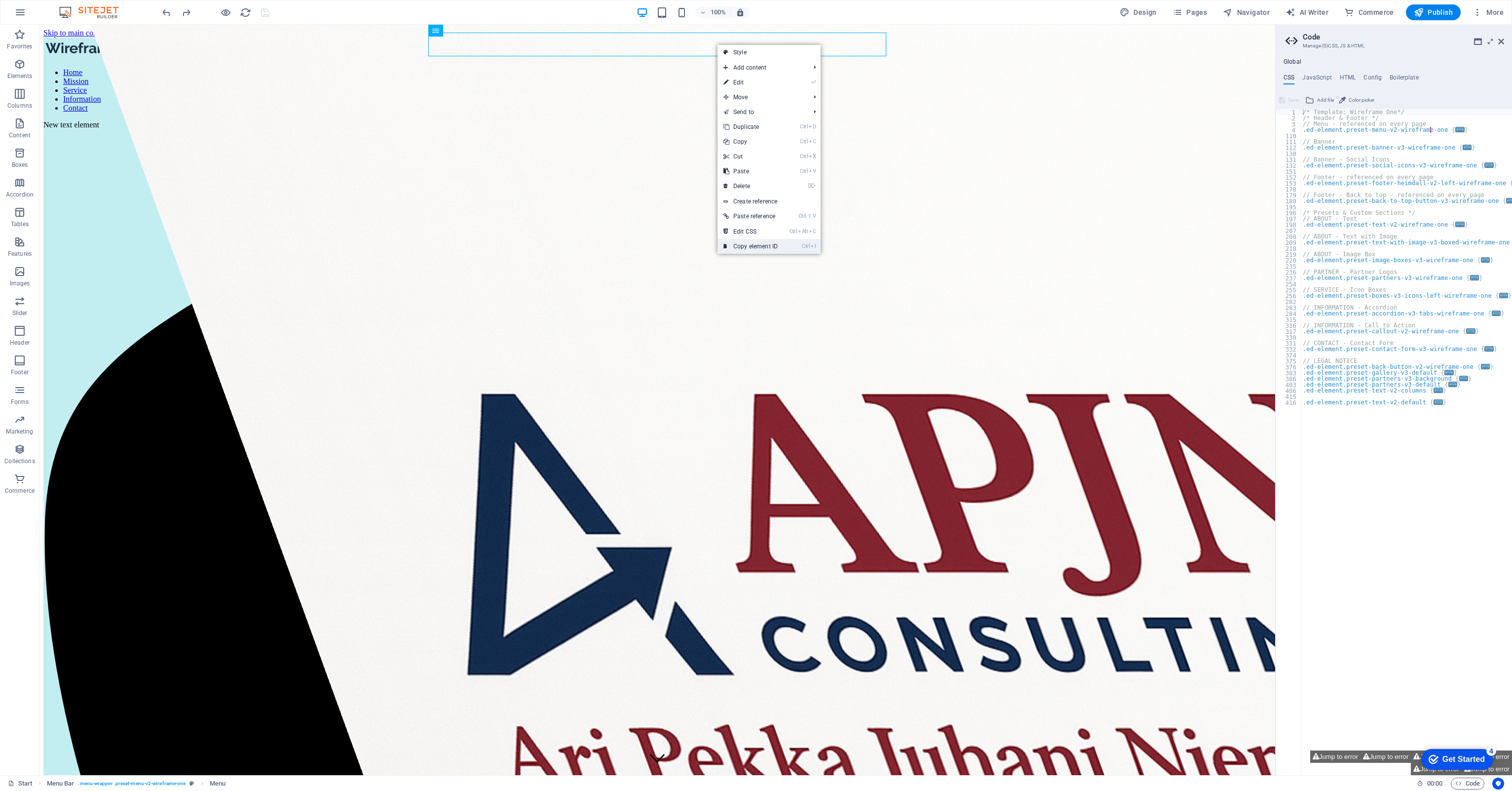
click at [743, 247] on link "Ctrl I Copy element ID" at bounding box center [750, 246] width 66 height 15
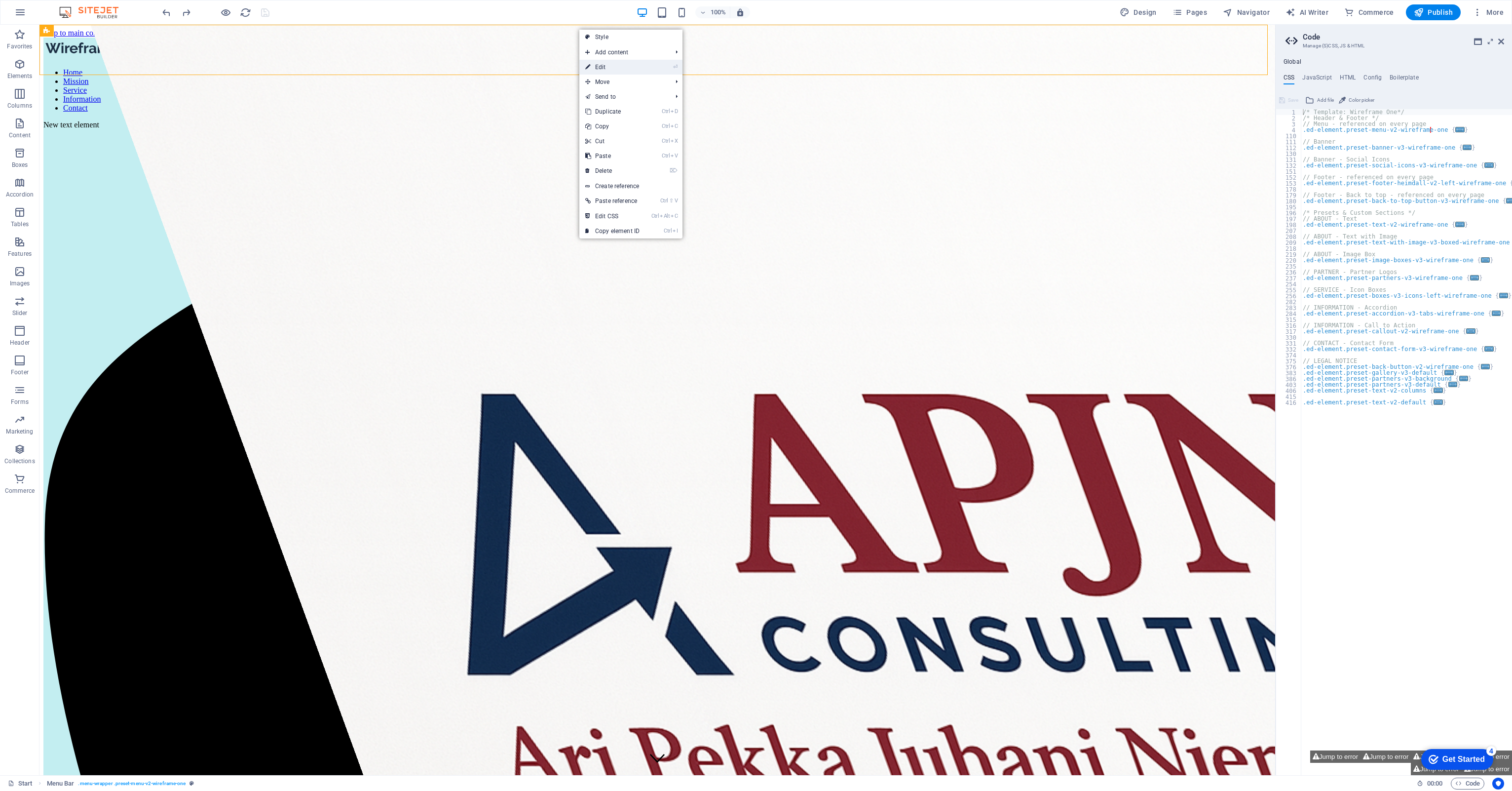
click at [617, 65] on link "⏎ Edit" at bounding box center [612, 67] width 66 height 15
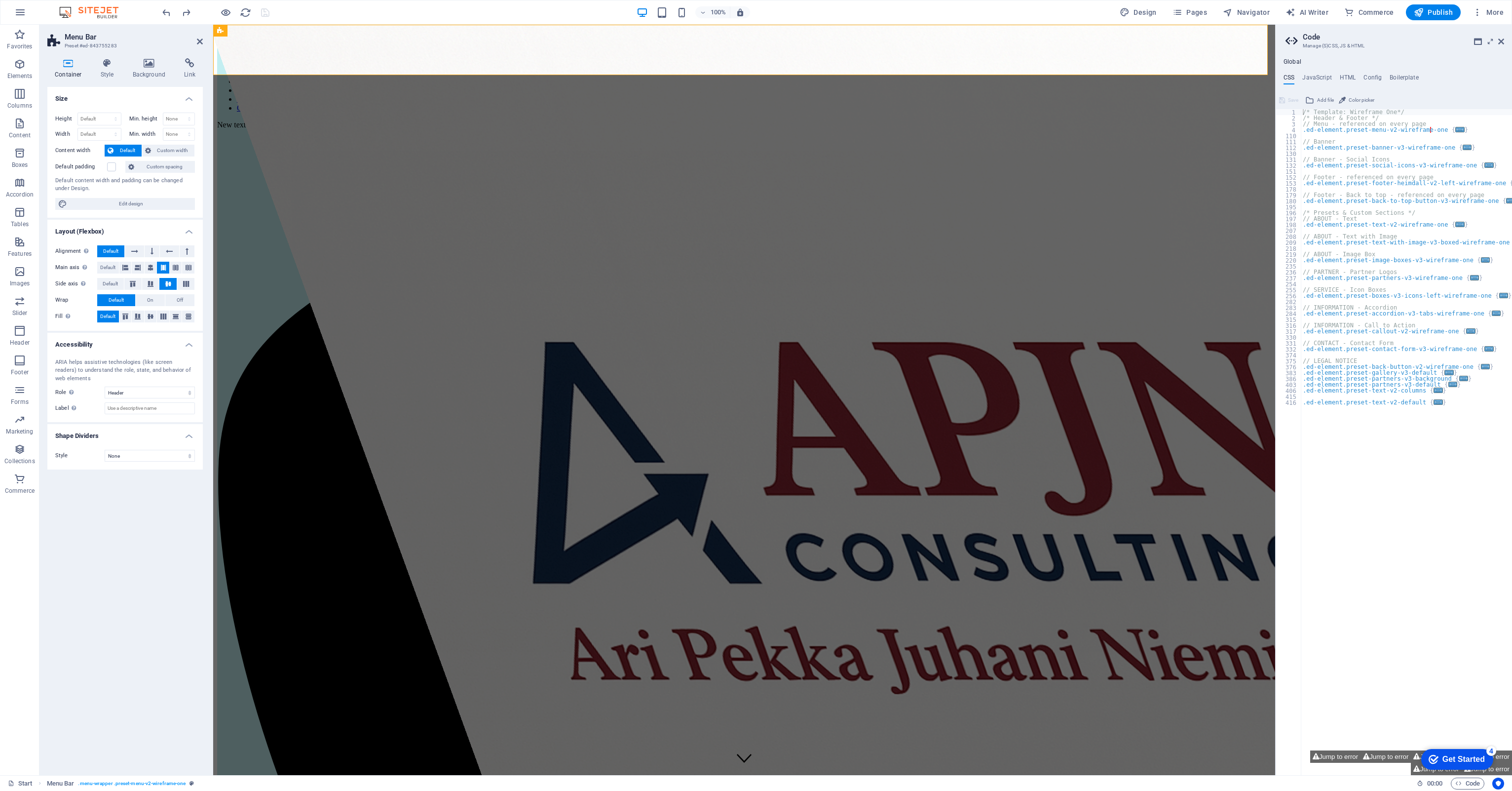
click at [75, 67] on icon at bounding box center [68, 63] width 42 height 10
click at [104, 62] on icon at bounding box center [107, 63] width 28 height 10
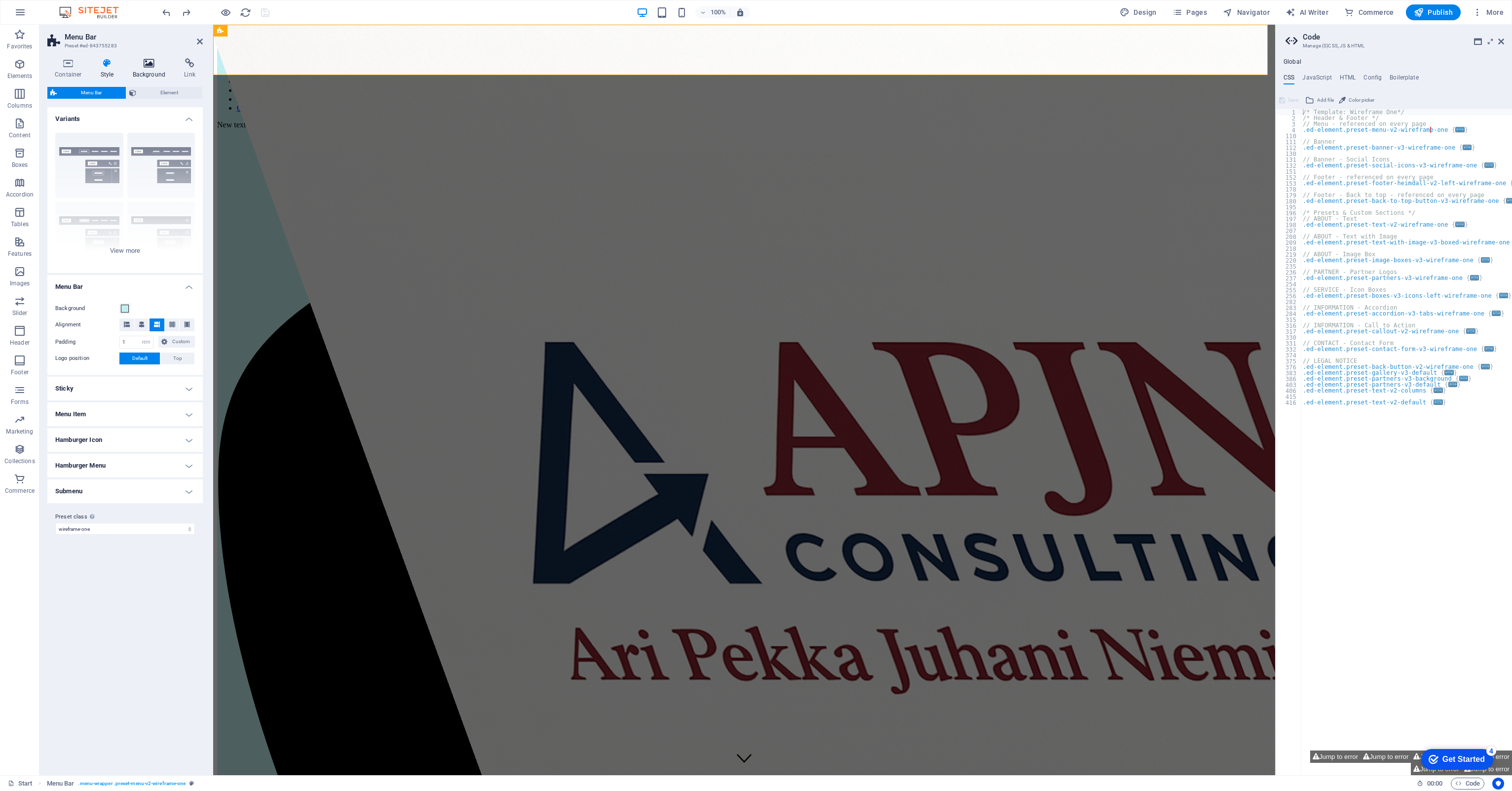
click at [137, 60] on icon at bounding box center [150, 63] width 48 height 10
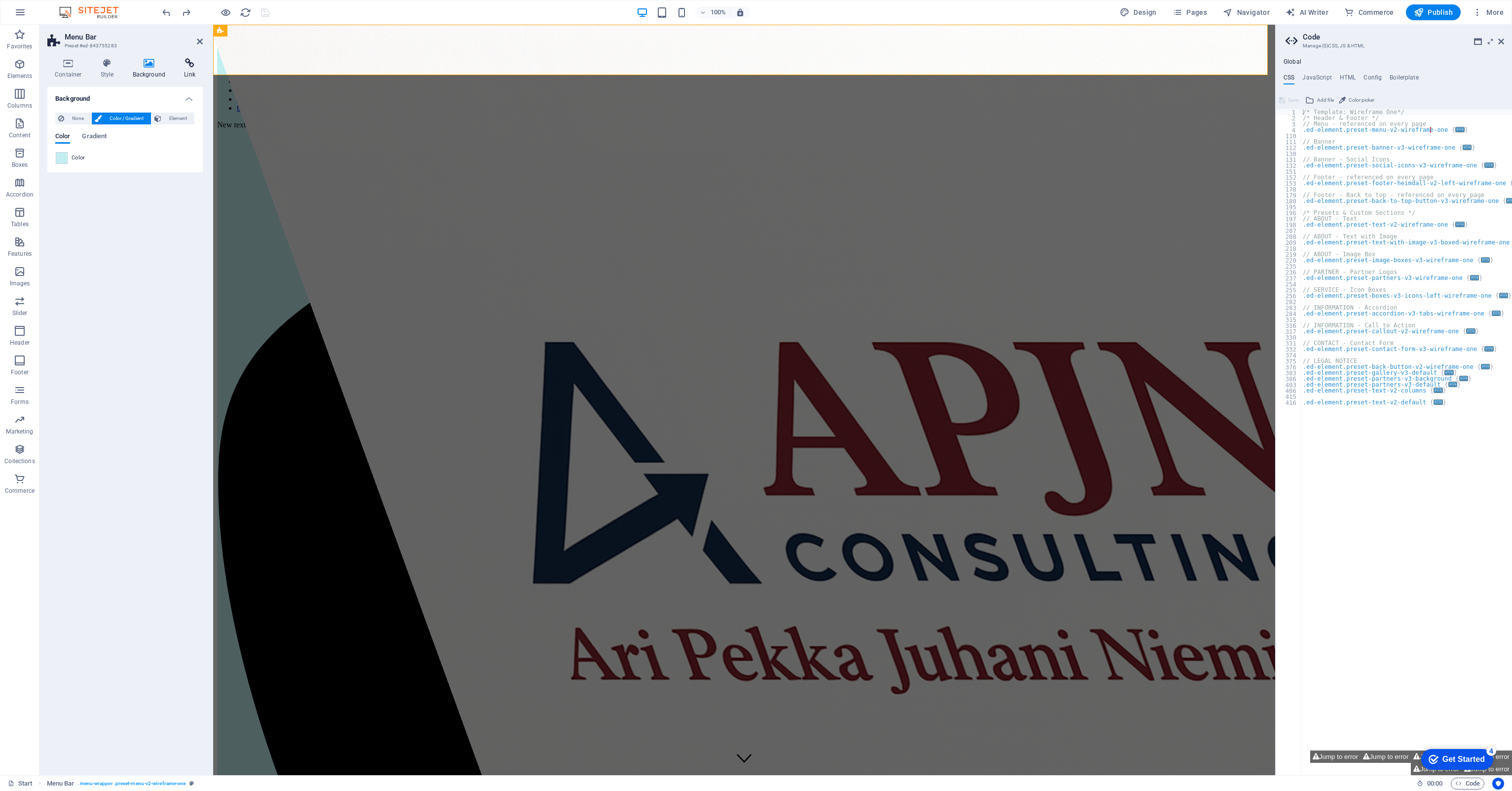
click at [188, 60] on icon at bounding box center [190, 63] width 26 height 10
click at [180, 116] on span "Element" at bounding box center [180, 119] width 22 height 12
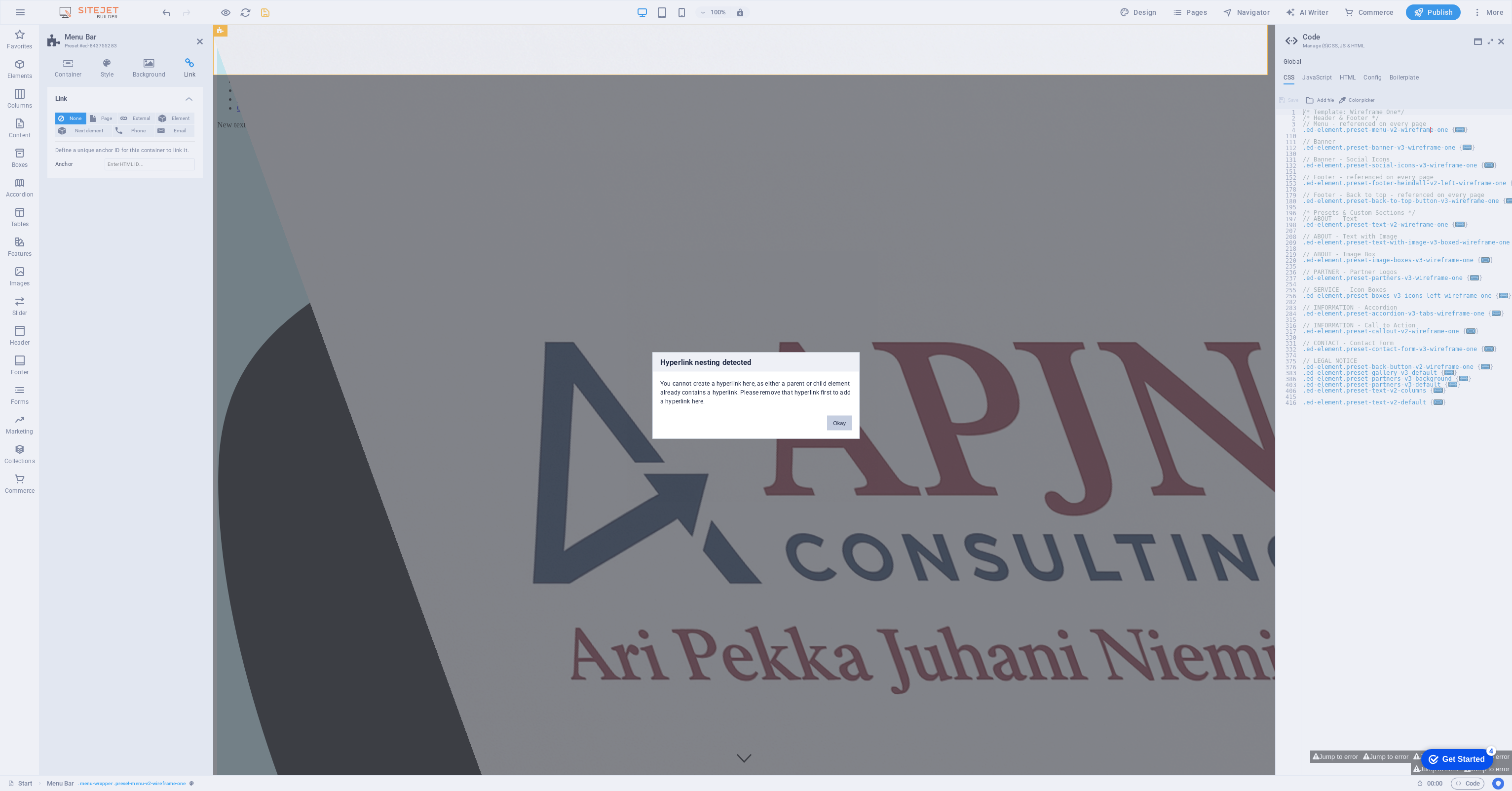
click at [835, 425] on button "Okay" at bounding box center [839, 423] width 25 height 15
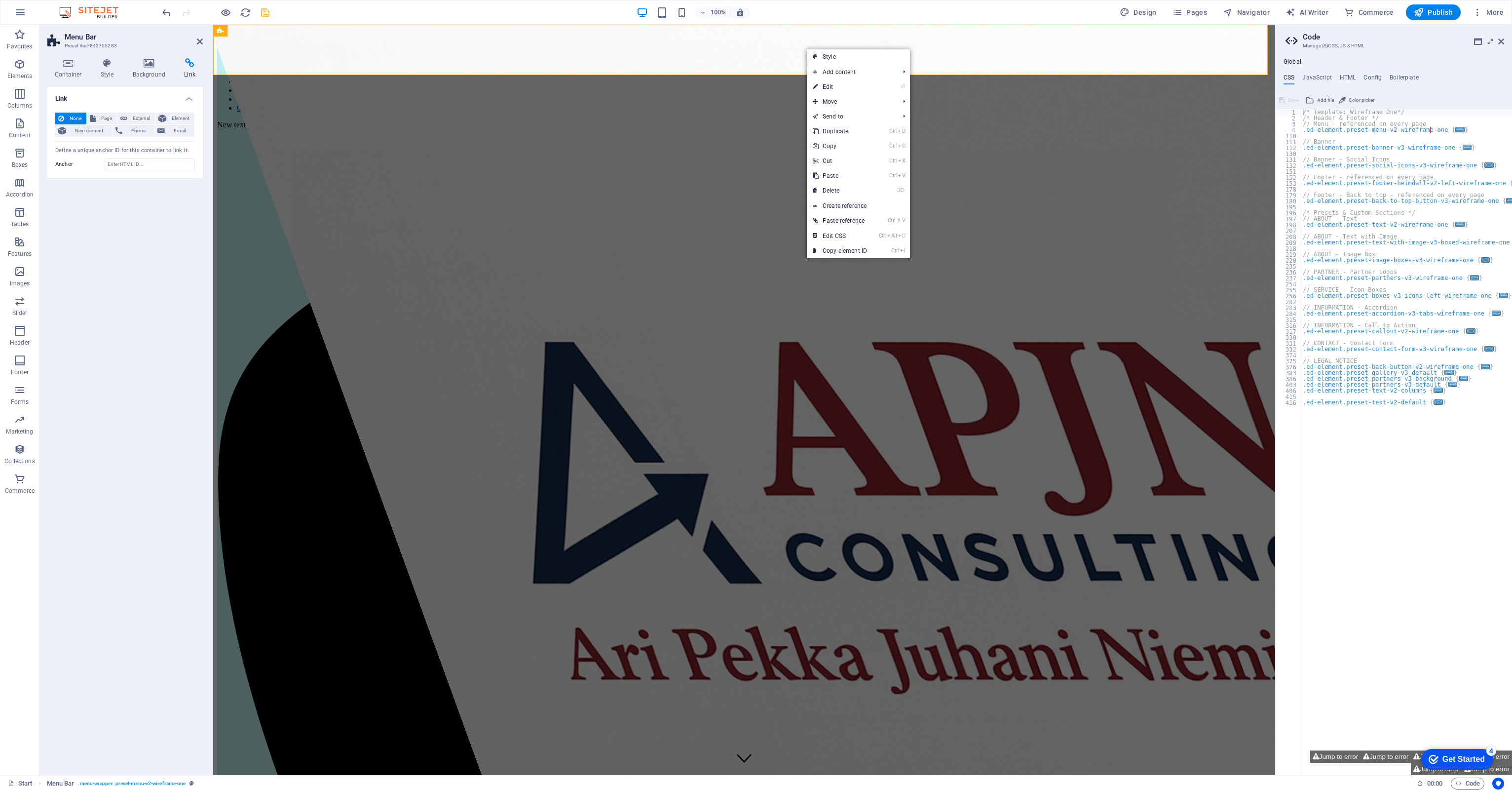
click at [188, 64] on icon at bounding box center [190, 63] width 26 height 10
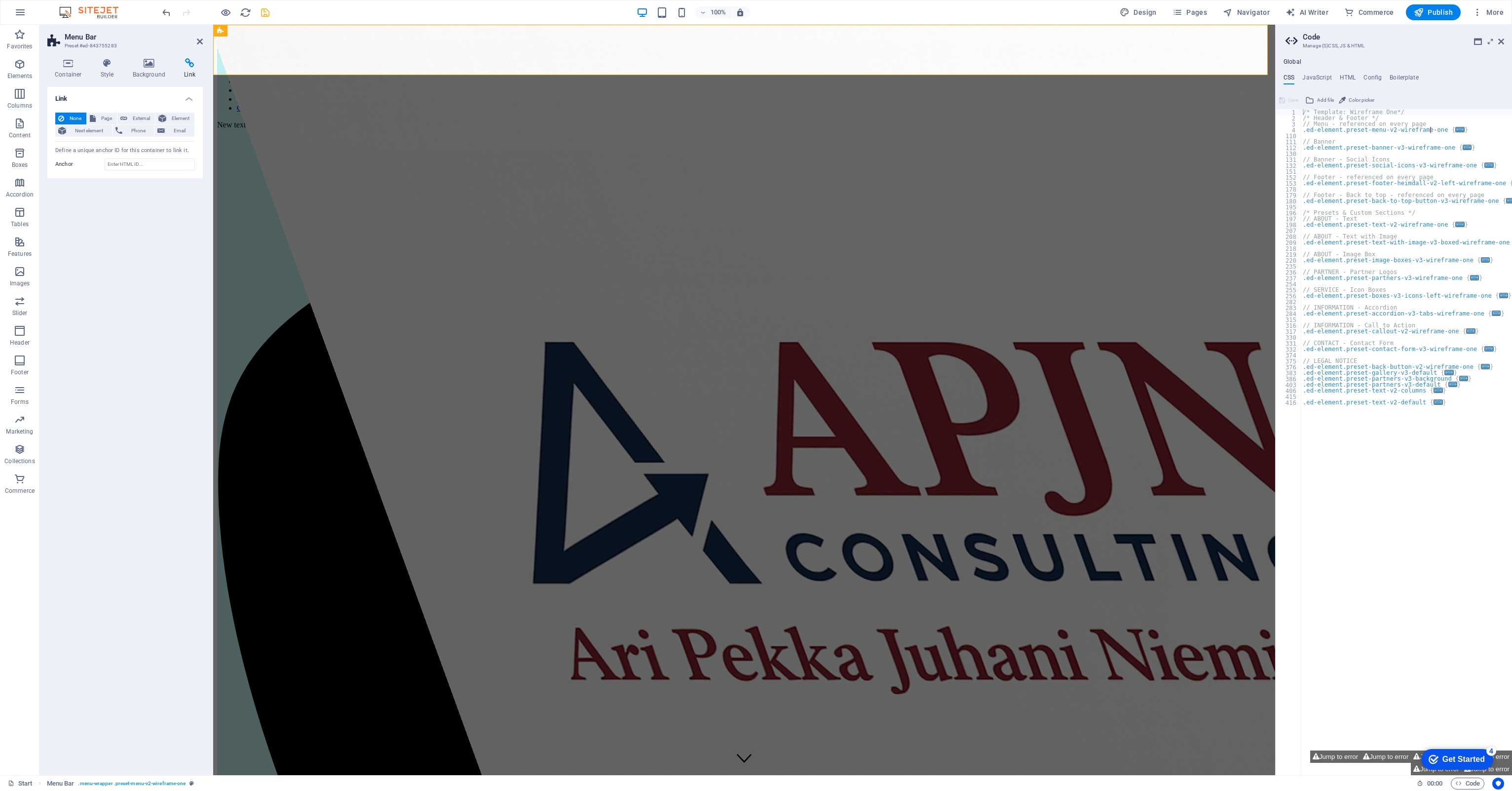
click at [188, 64] on icon at bounding box center [190, 63] width 26 height 10
click at [73, 64] on icon at bounding box center [68, 63] width 42 height 10
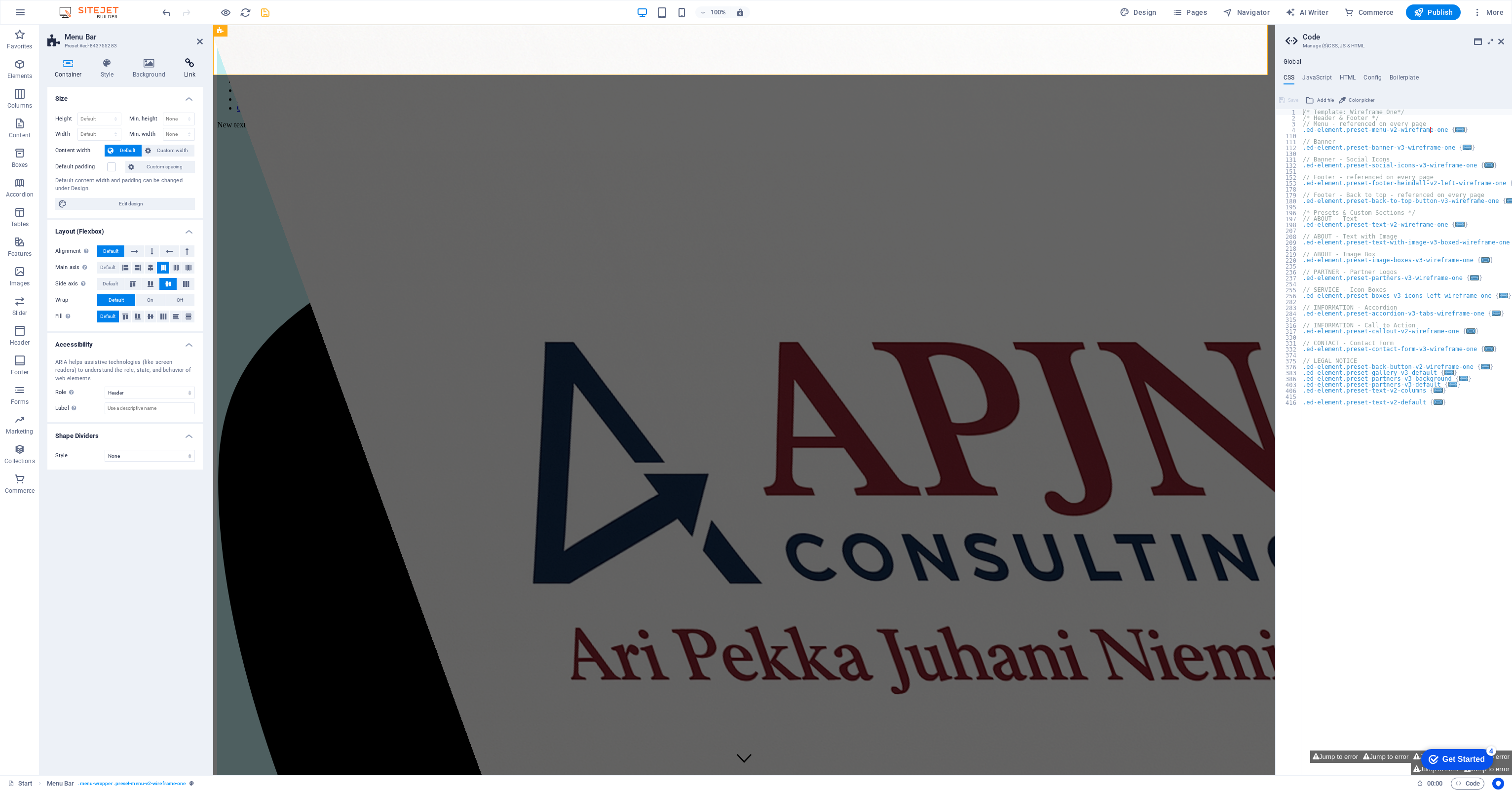
click at [200, 70] on h4 "Link" at bounding box center [190, 68] width 26 height 21
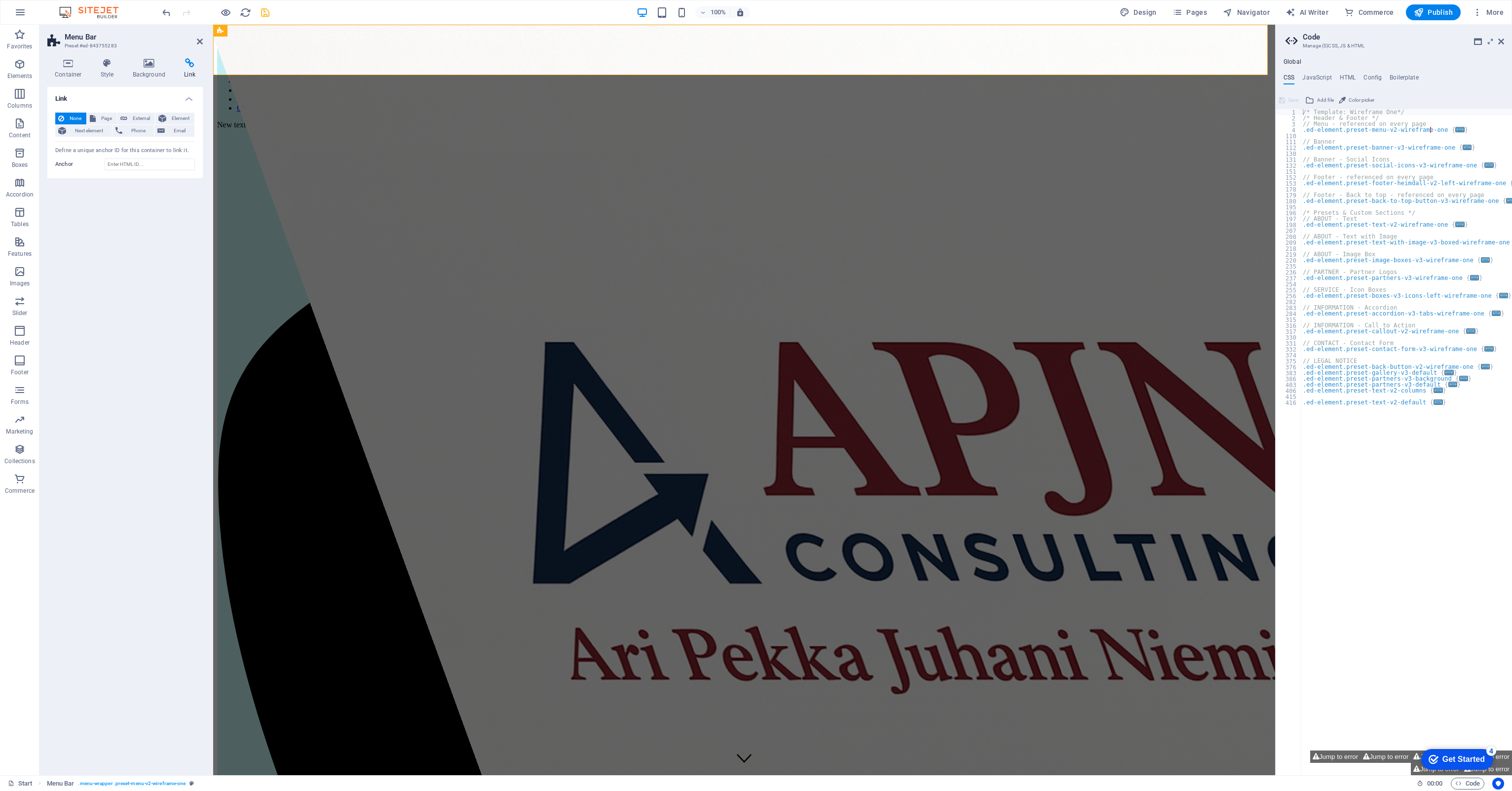
click at [188, 68] on h4 "Link" at bounding box center [190, 68] width 26 height 21
click at [110, 116] on span "Page" at bounding box center [106, 119] width 15 height 12
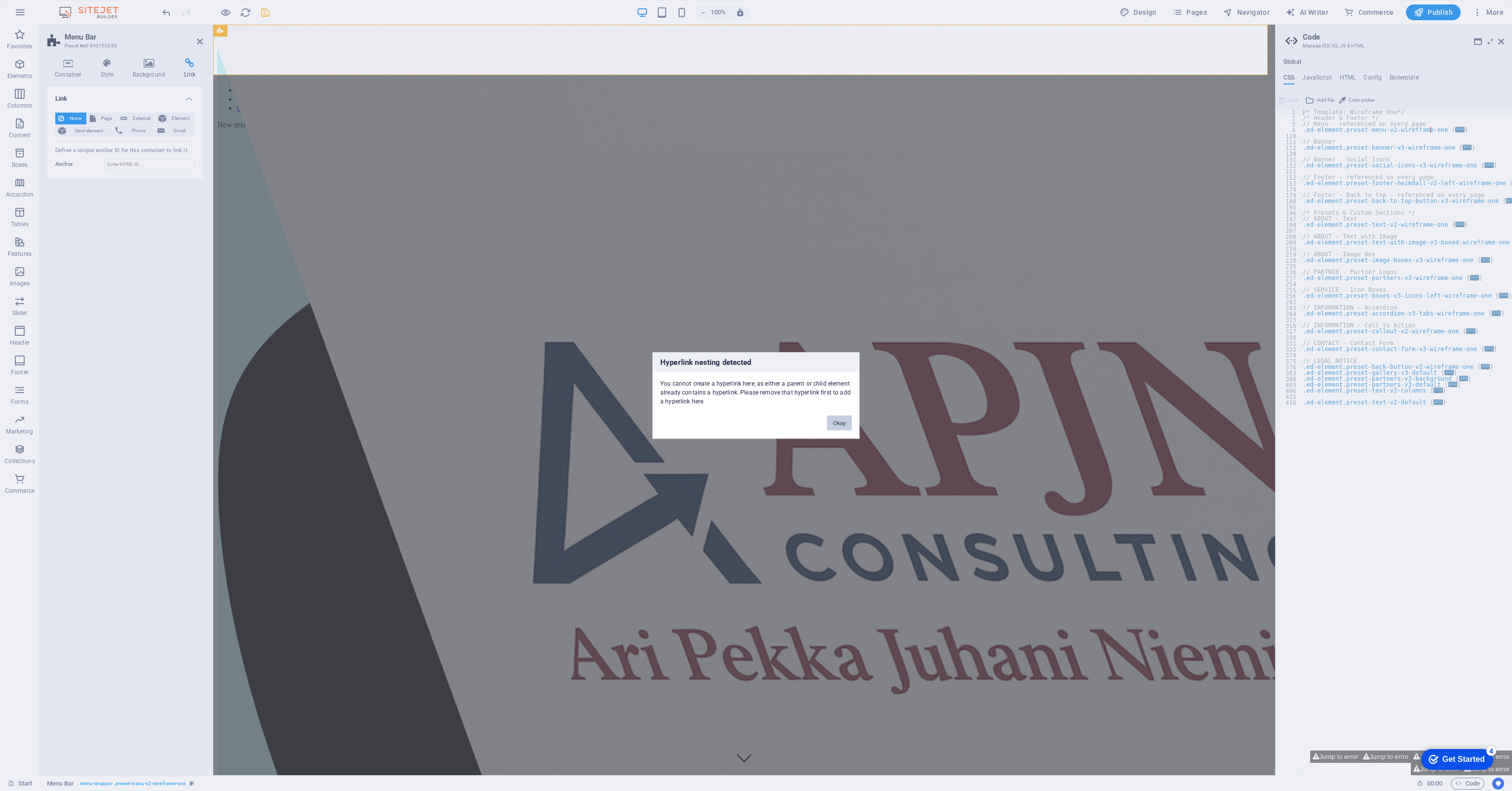
click at [831, 424] on button "Okay" at bounding box center [839, 423] width 25 height 15
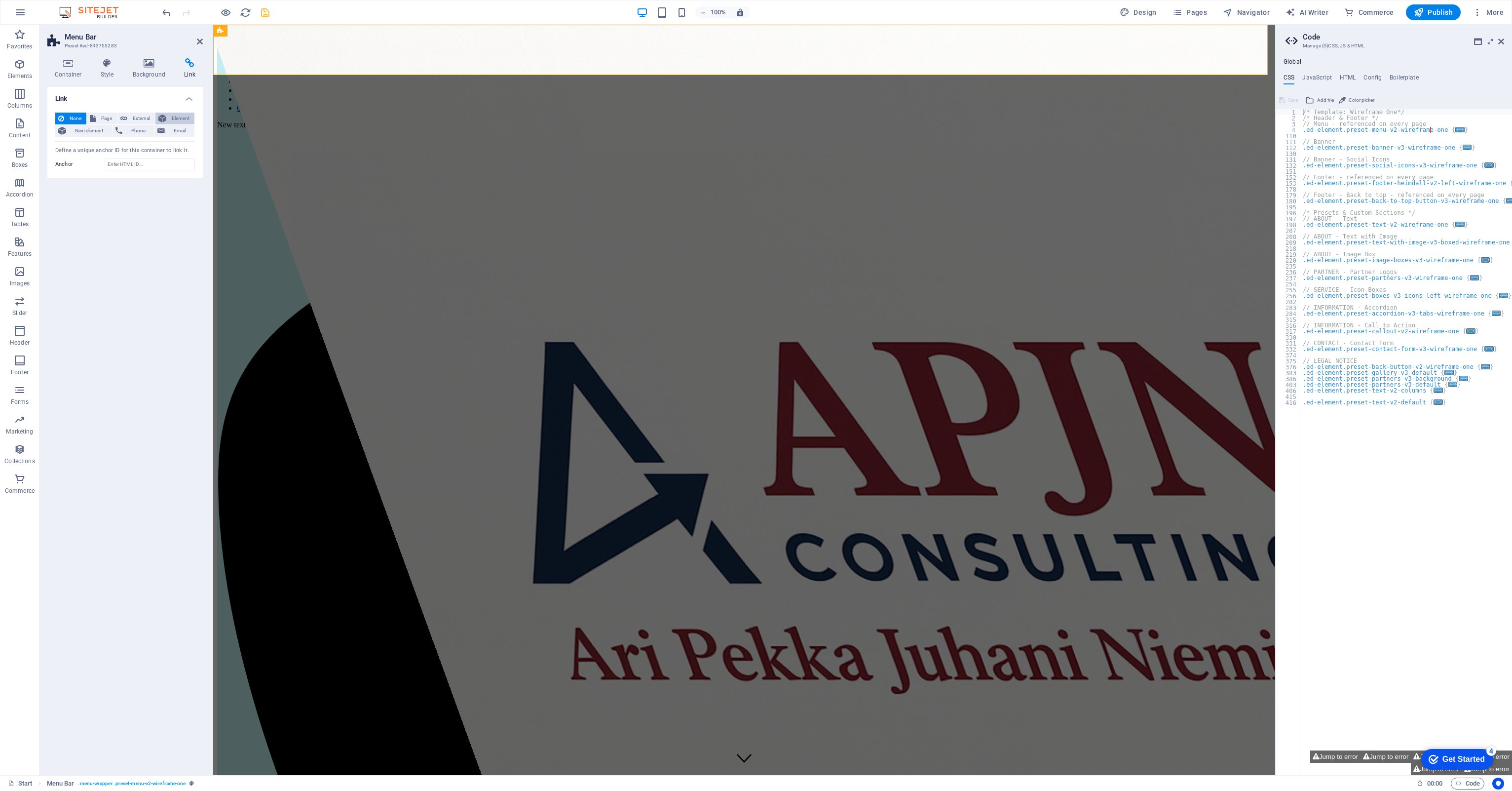
click at [177, 122] on span "Element" at bounding box center [180, 119] width 22 height 12
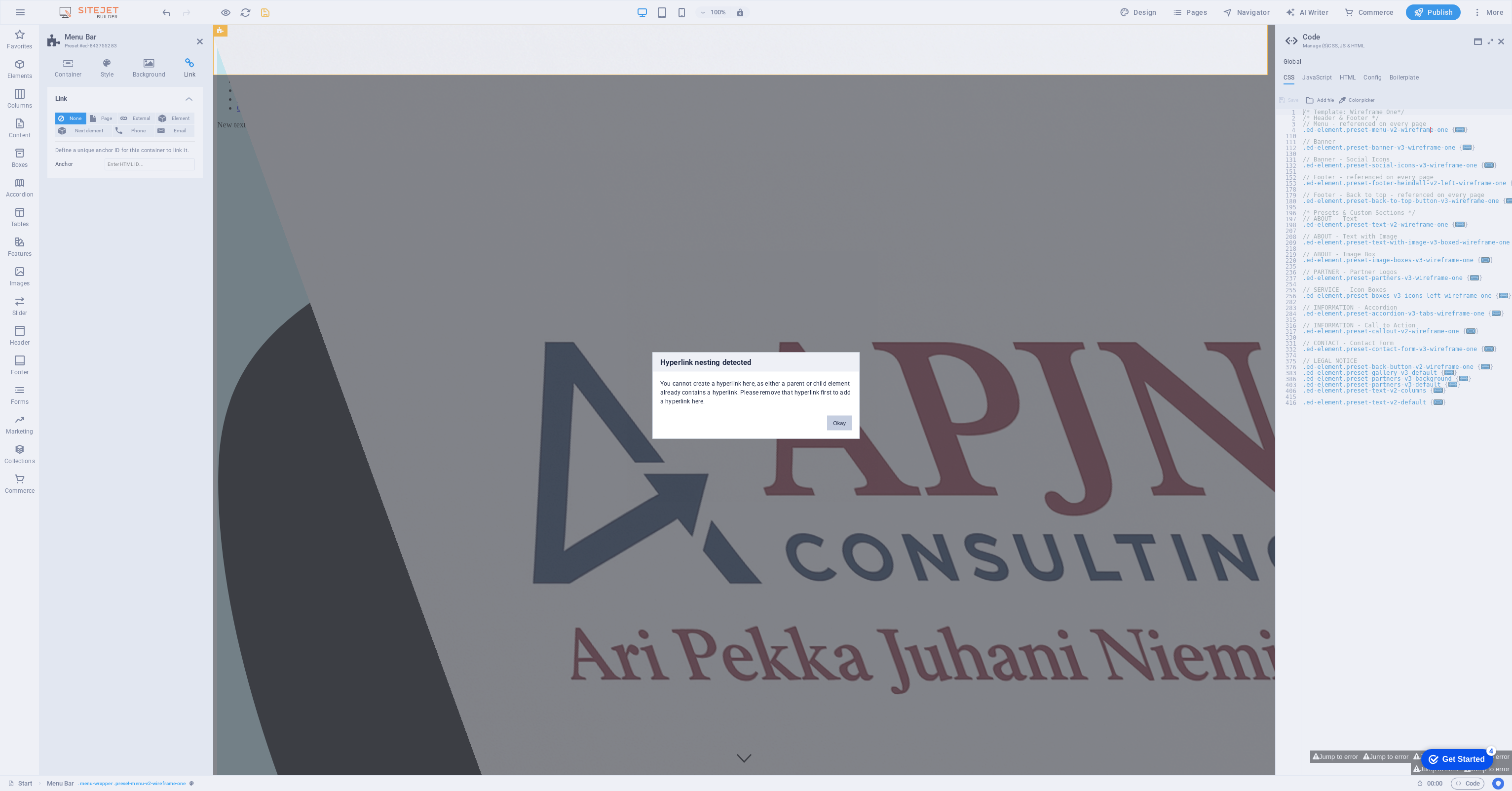
click at [828, 423] on button "Okay" at bounding box center [839, 423] width 25 height 15
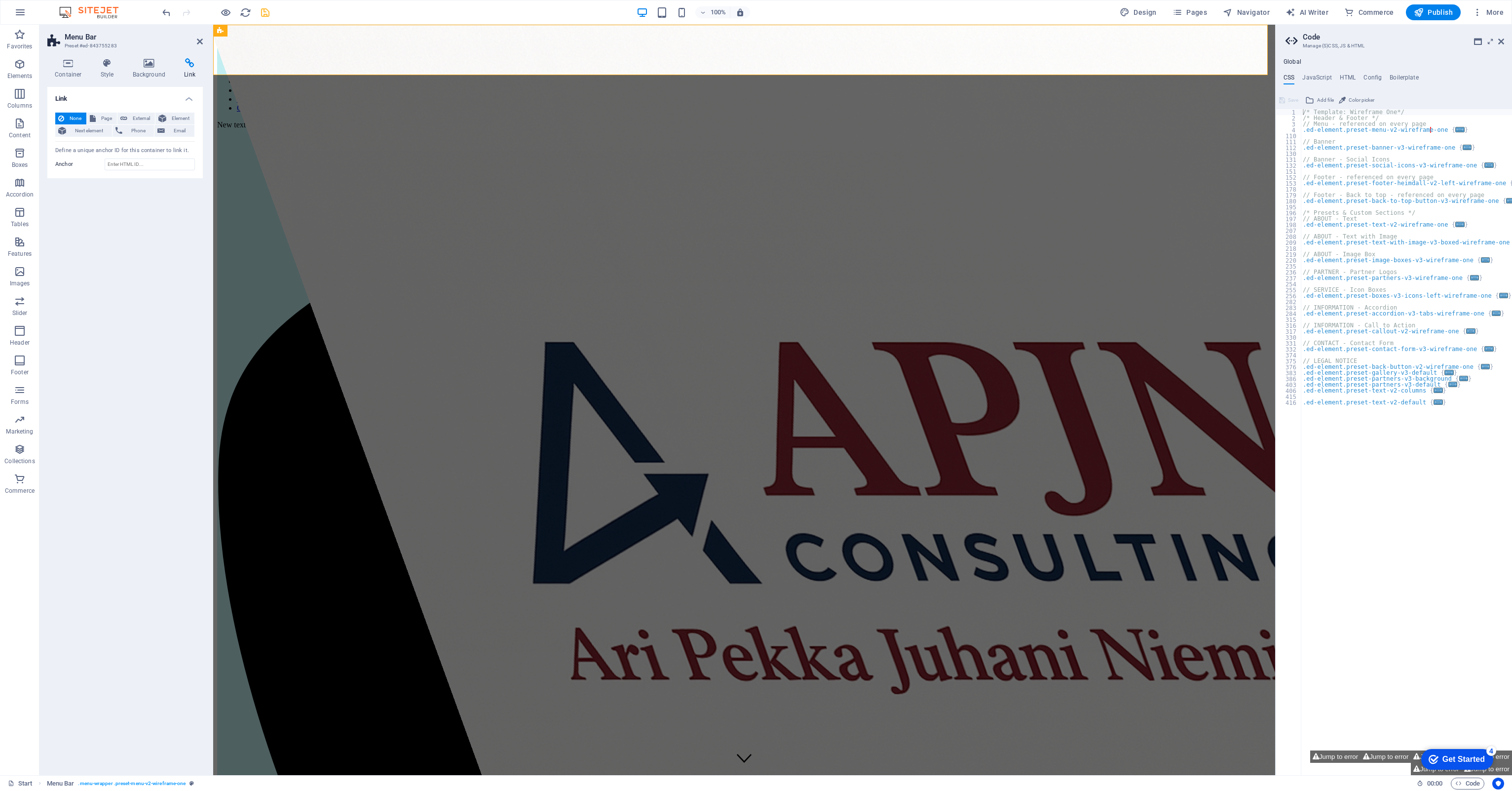
click at [195, 45] on header "Menu Bar Preset #ed-843755283" at bounding box center [125, 38] width 156 height 26
click at [200, 42] on icon at bounding box center [200, 41] width 6 height 8
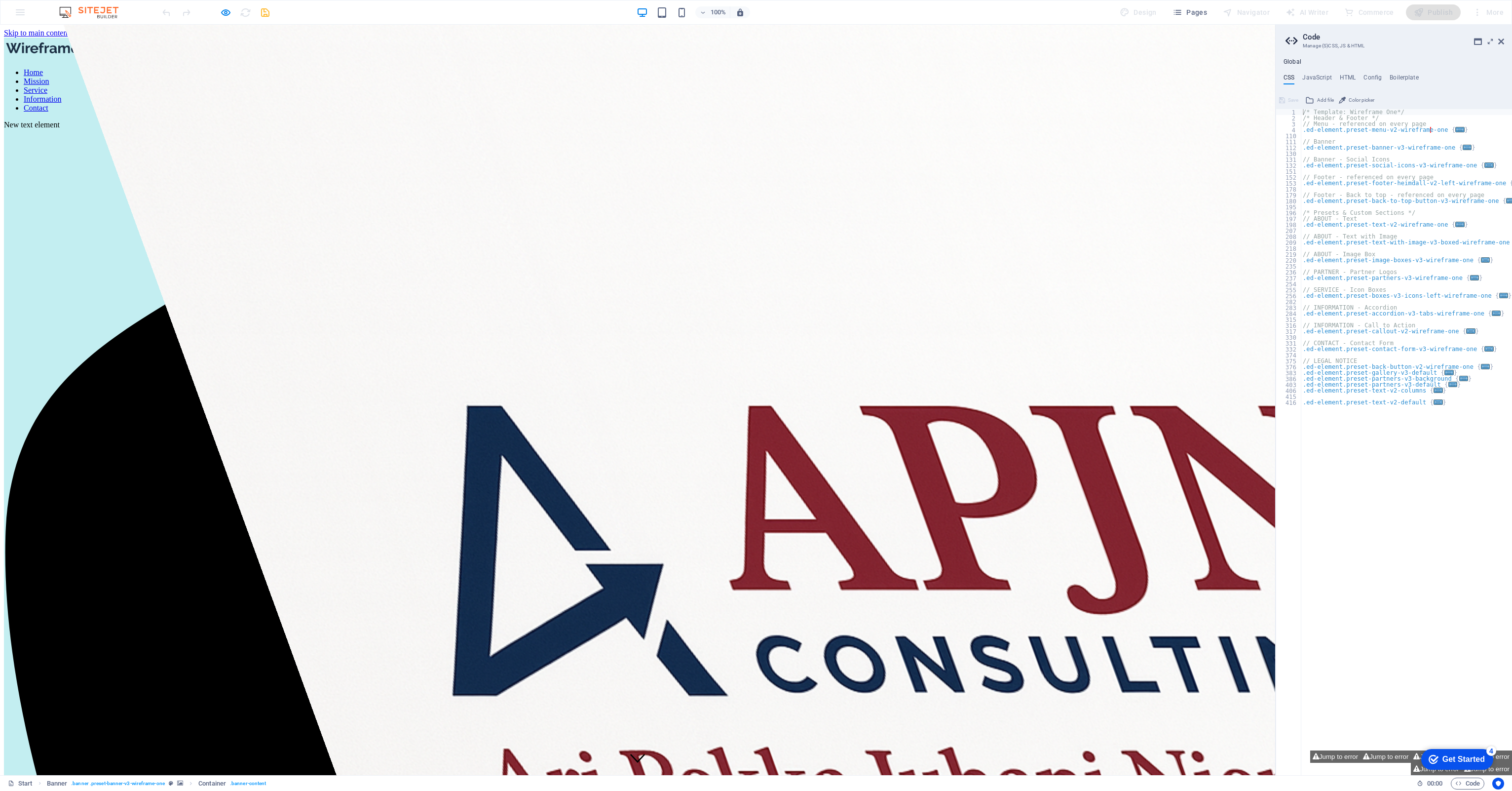
click at [43, 68] on link "Home" at bounding box center [33, 72] width 19 height 8
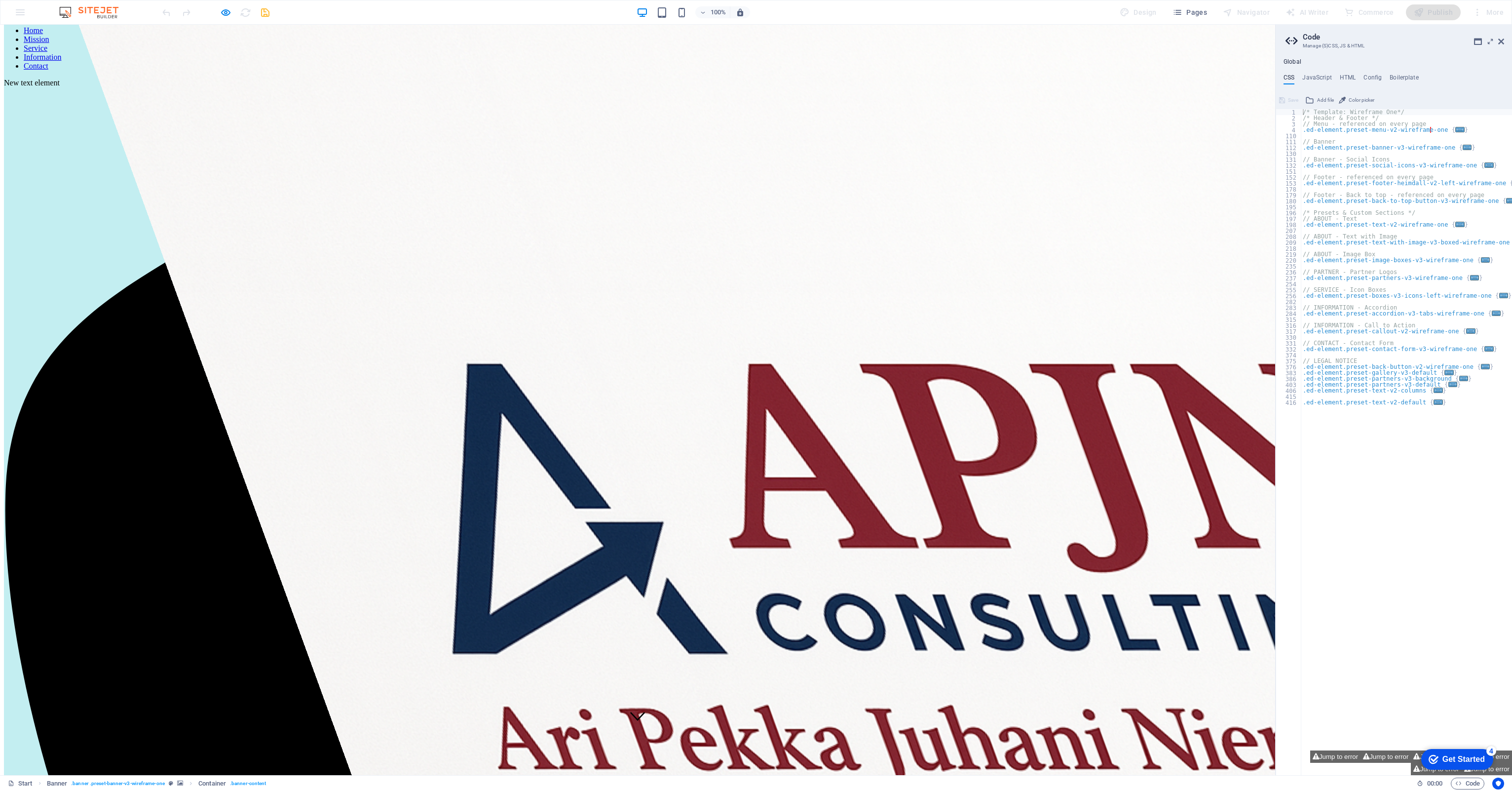
scroll to position [51, 0]
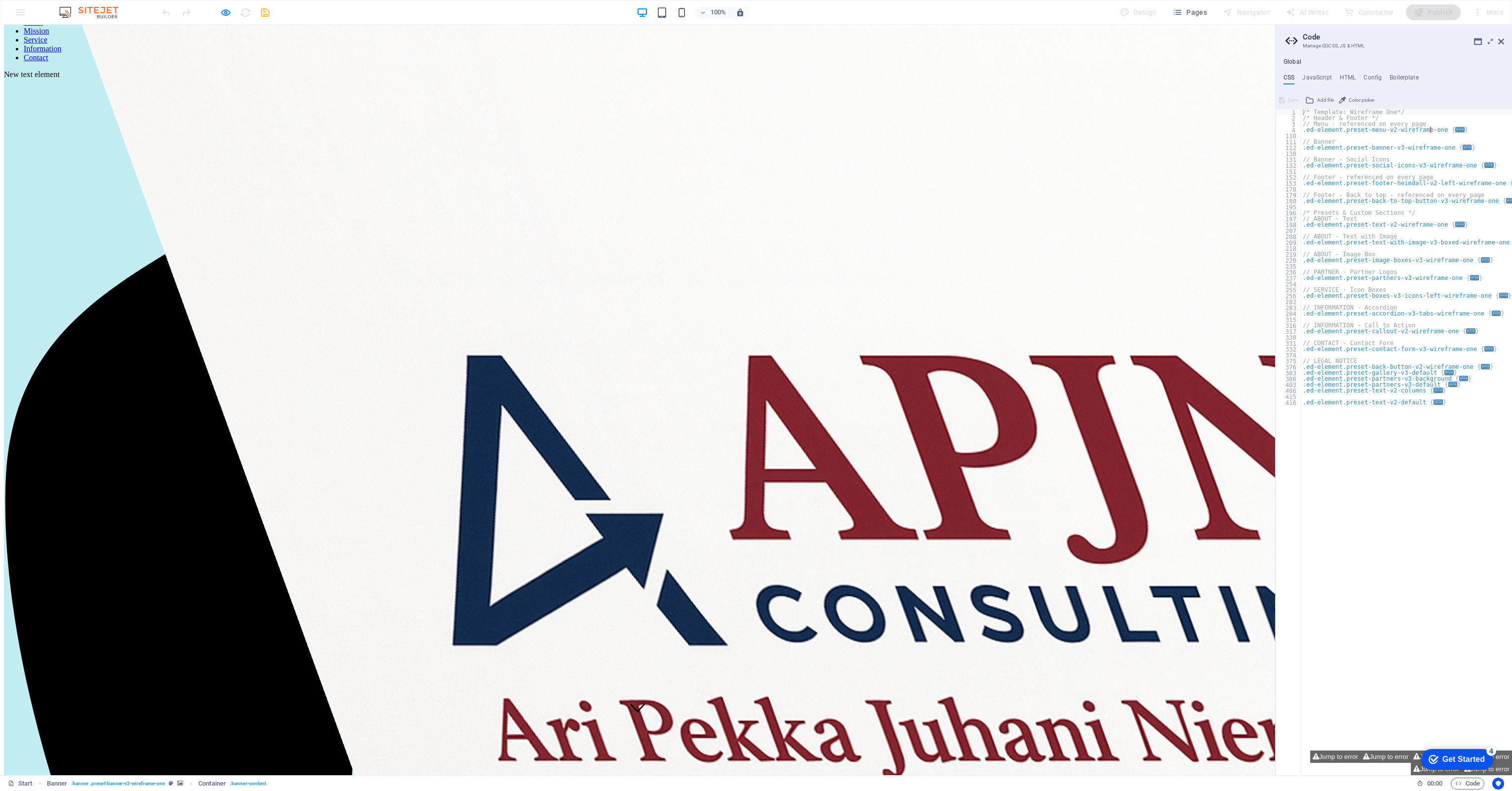
click at [49, 35] on link "Mission" at bounding box center [36, 31] width 26 height 8
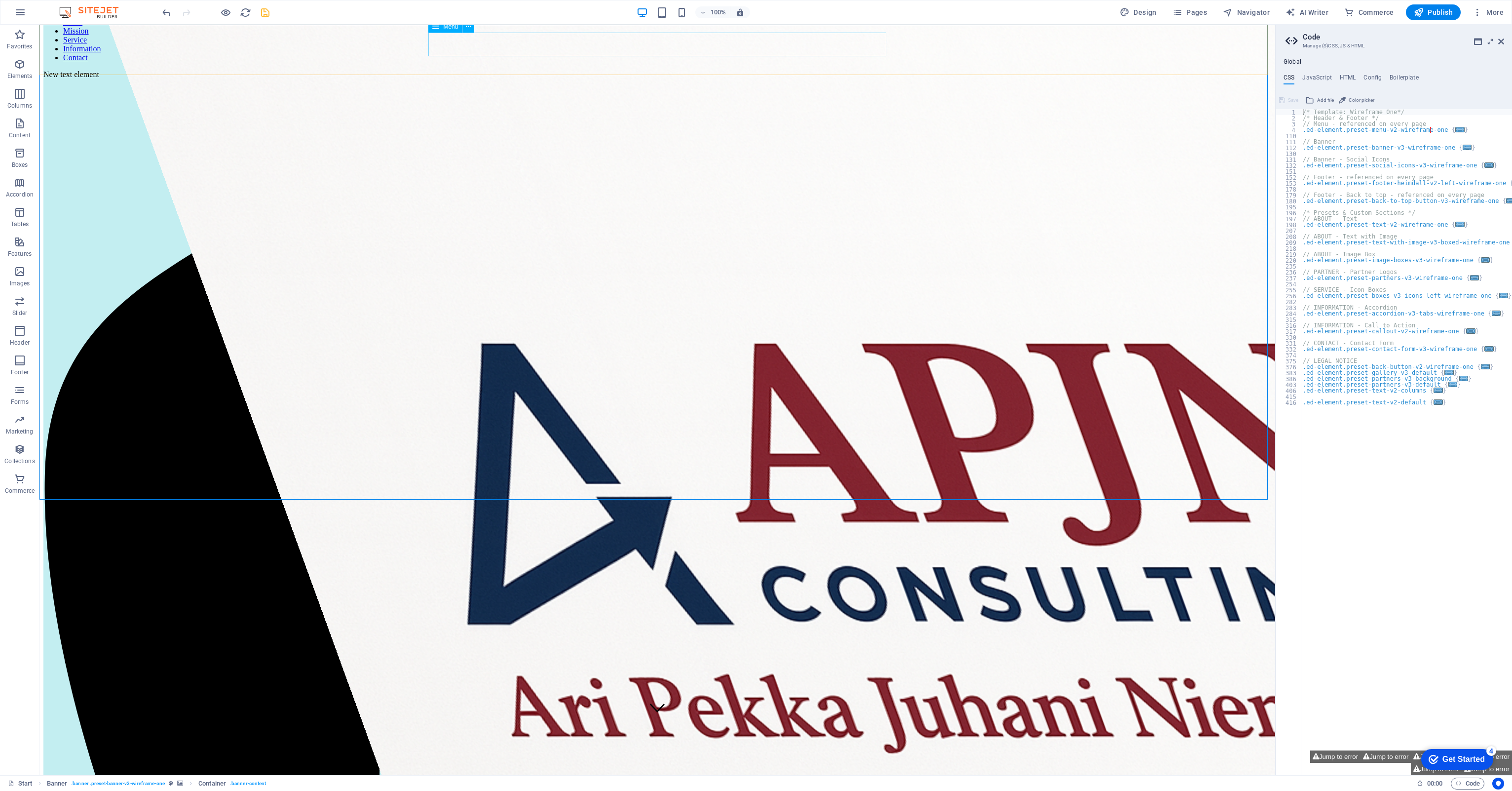
click at [581, 43] on nav "Home Mission Service Information Contact" at bounding box center [657, 40] width 1228 height 45
click at [587, 44] on nav "Home Mission Service Information Contact" at bounding box center [657, 40] width 1228 height 45
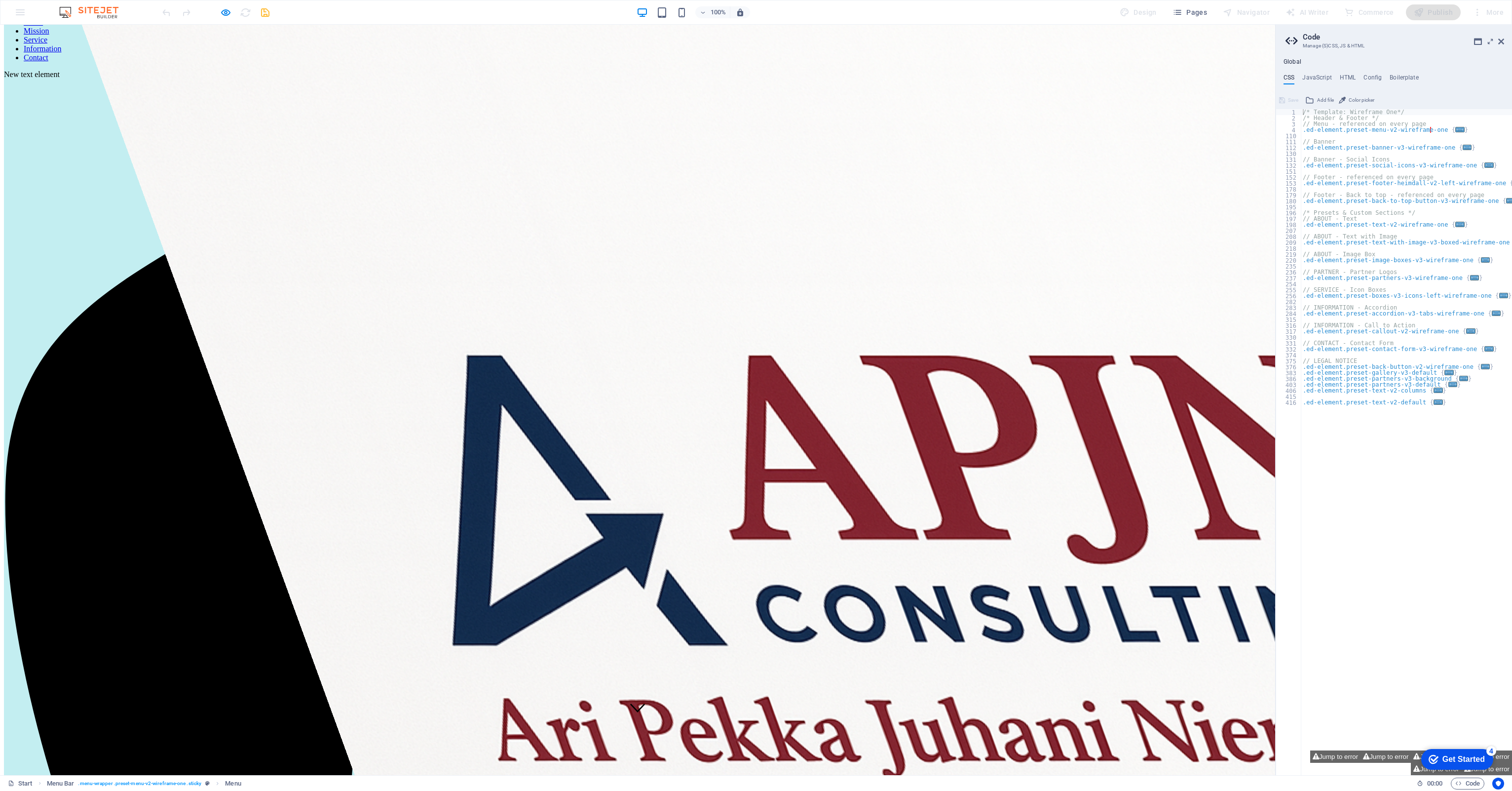
click at [43, 26] on link "Home" at bounding box center [33, 22] width 19 height 8
click at [49, 35] on link "Mission" at bounding box center [36, 31] width 26 height 8
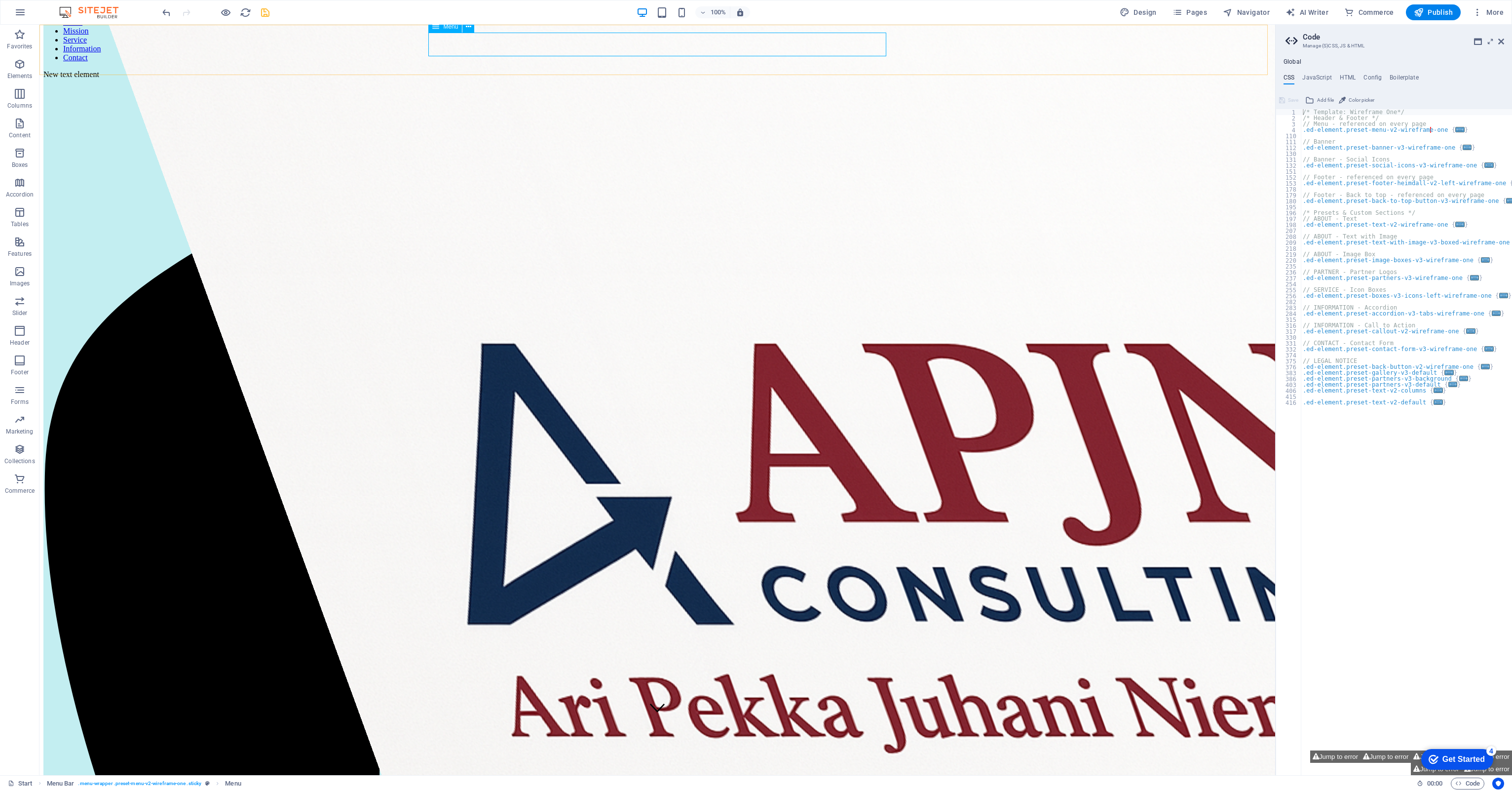
click at [652, 45] on nav "Home Mission Service Information Contact" at bounding box center [657, 40] width 1228 height 45
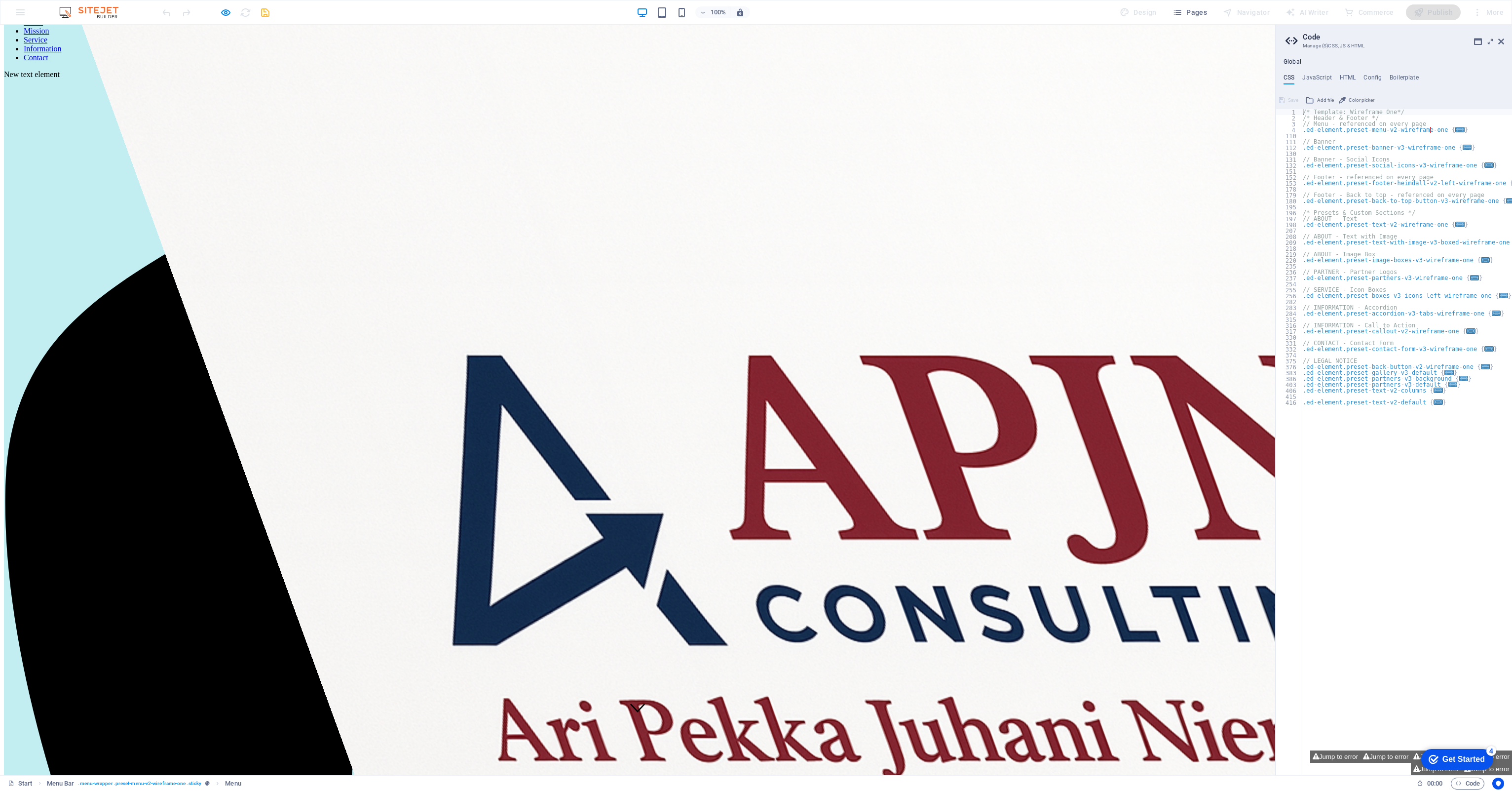
click at [49, 35] on link "Mission" at bounding box center [36, 31] width 26 height 8
click at [48, 44] on link "Service" at bounding box center [35, 40] width 23 height 8
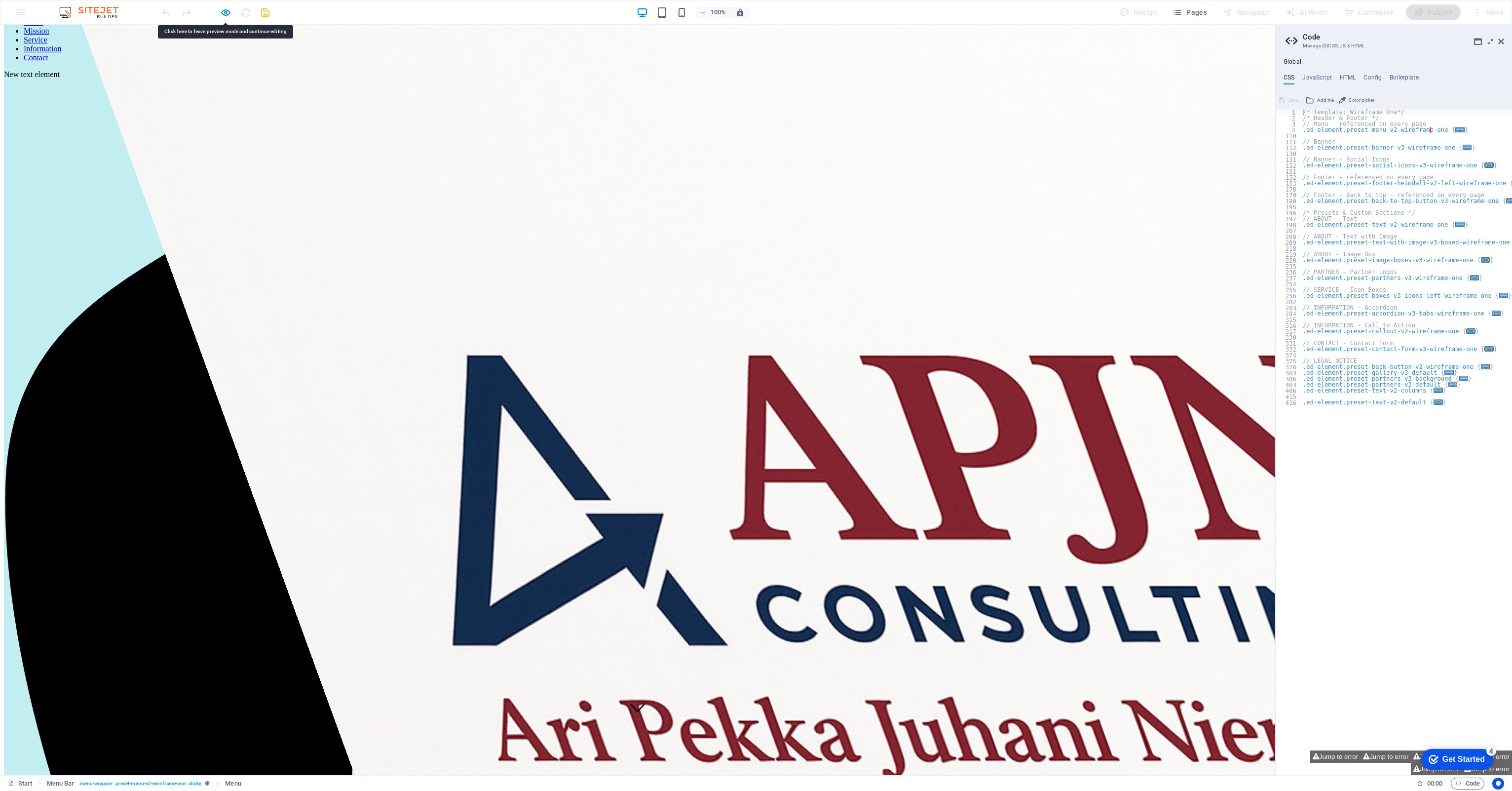
click at [48, 44] on link "Service" at bounding box center [35, 40] width 23 height 8
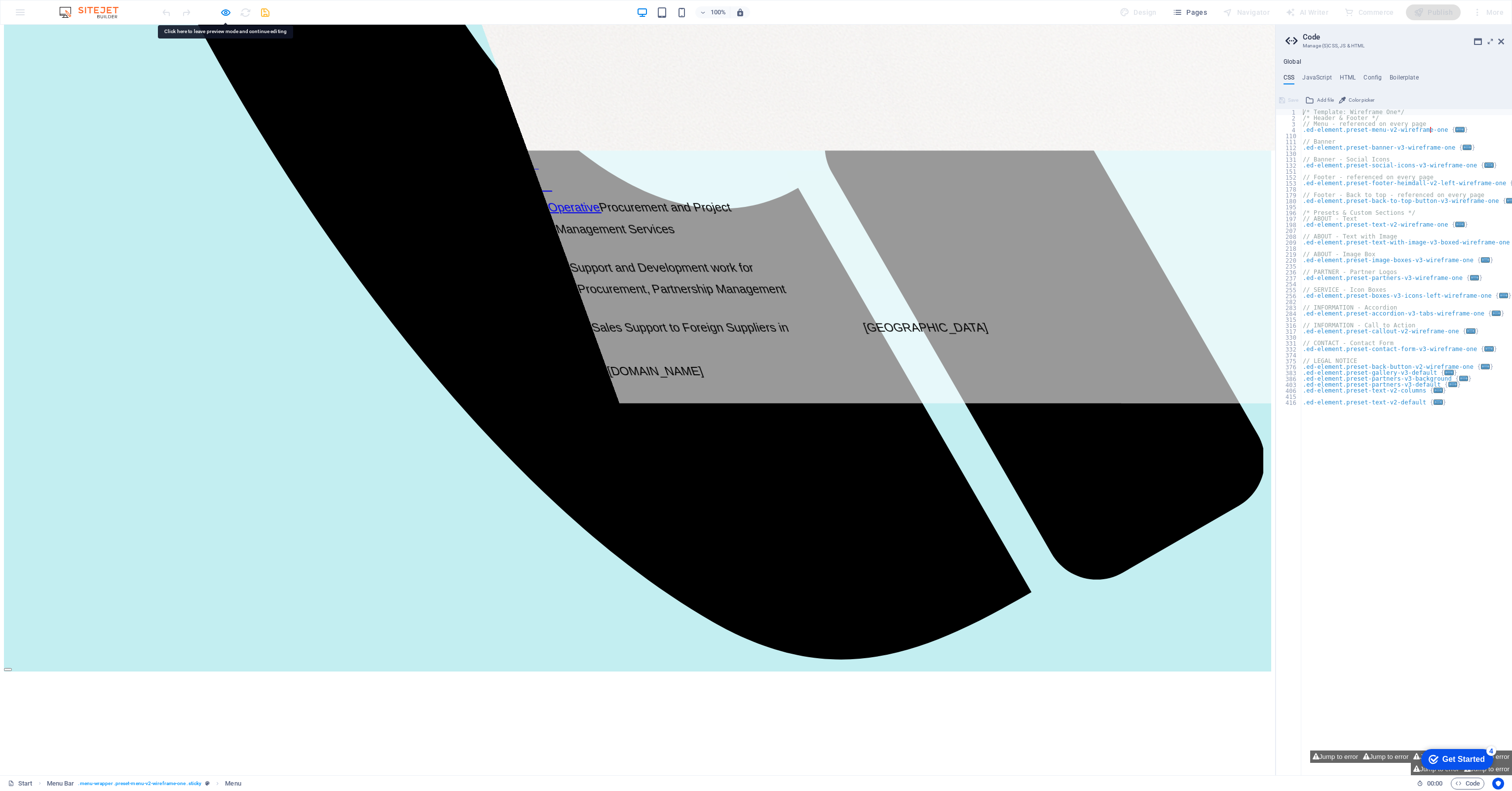
scroll to position [1366, 0]
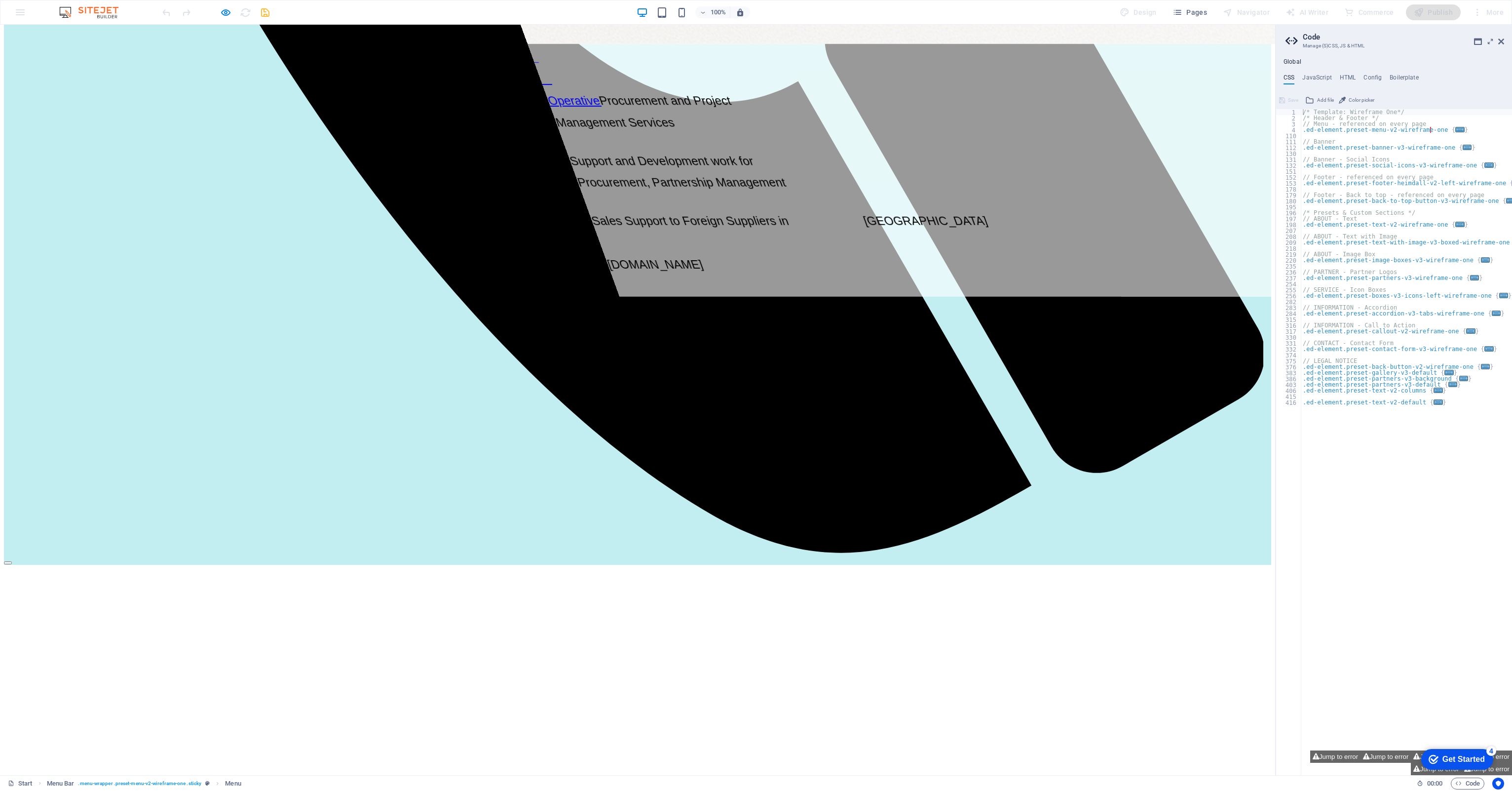
scroll to position [1169, 0]
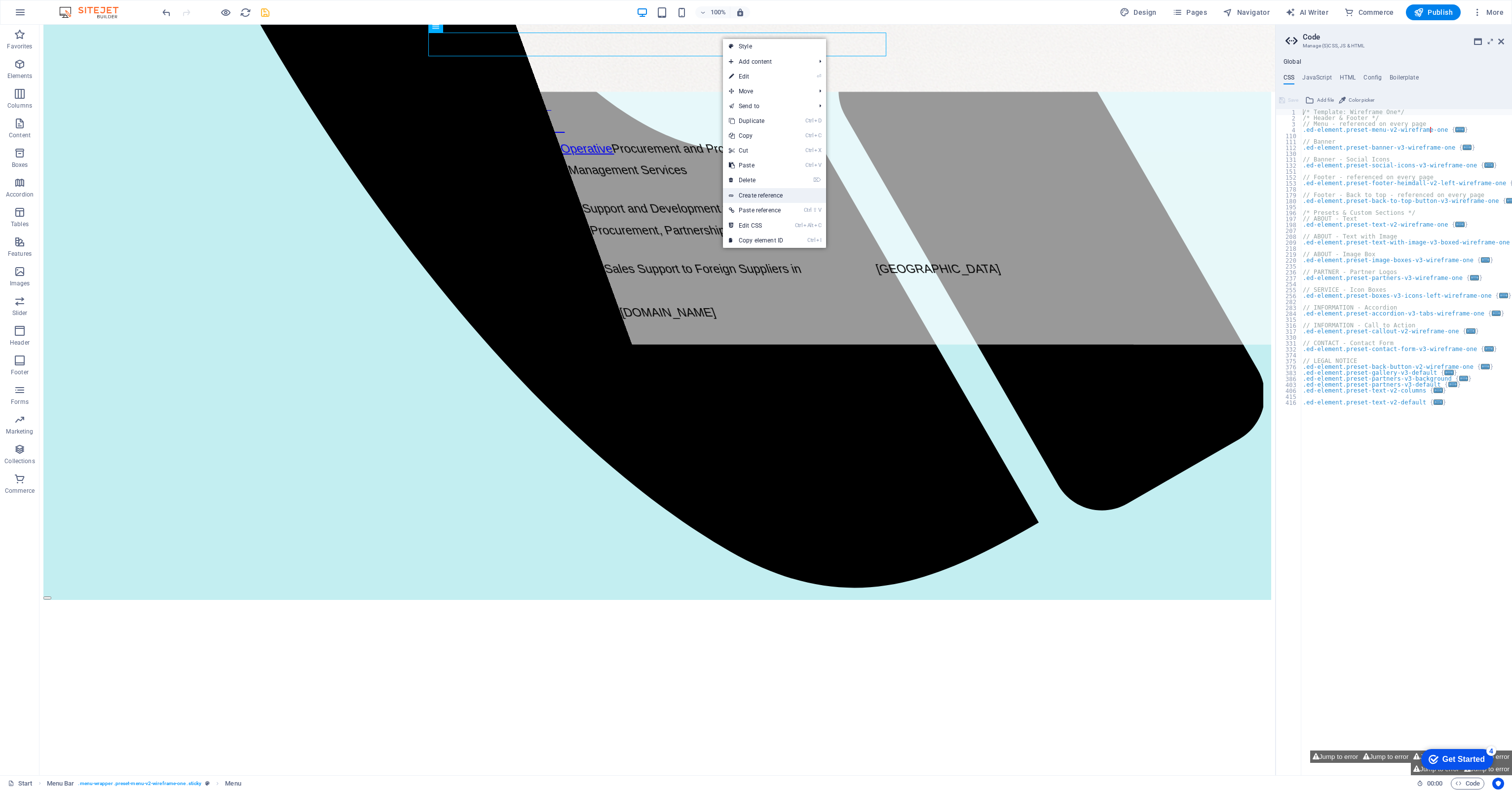
click at [757, 193] on link "Create reference" at bounding box center [775, 195] width 103 height 15
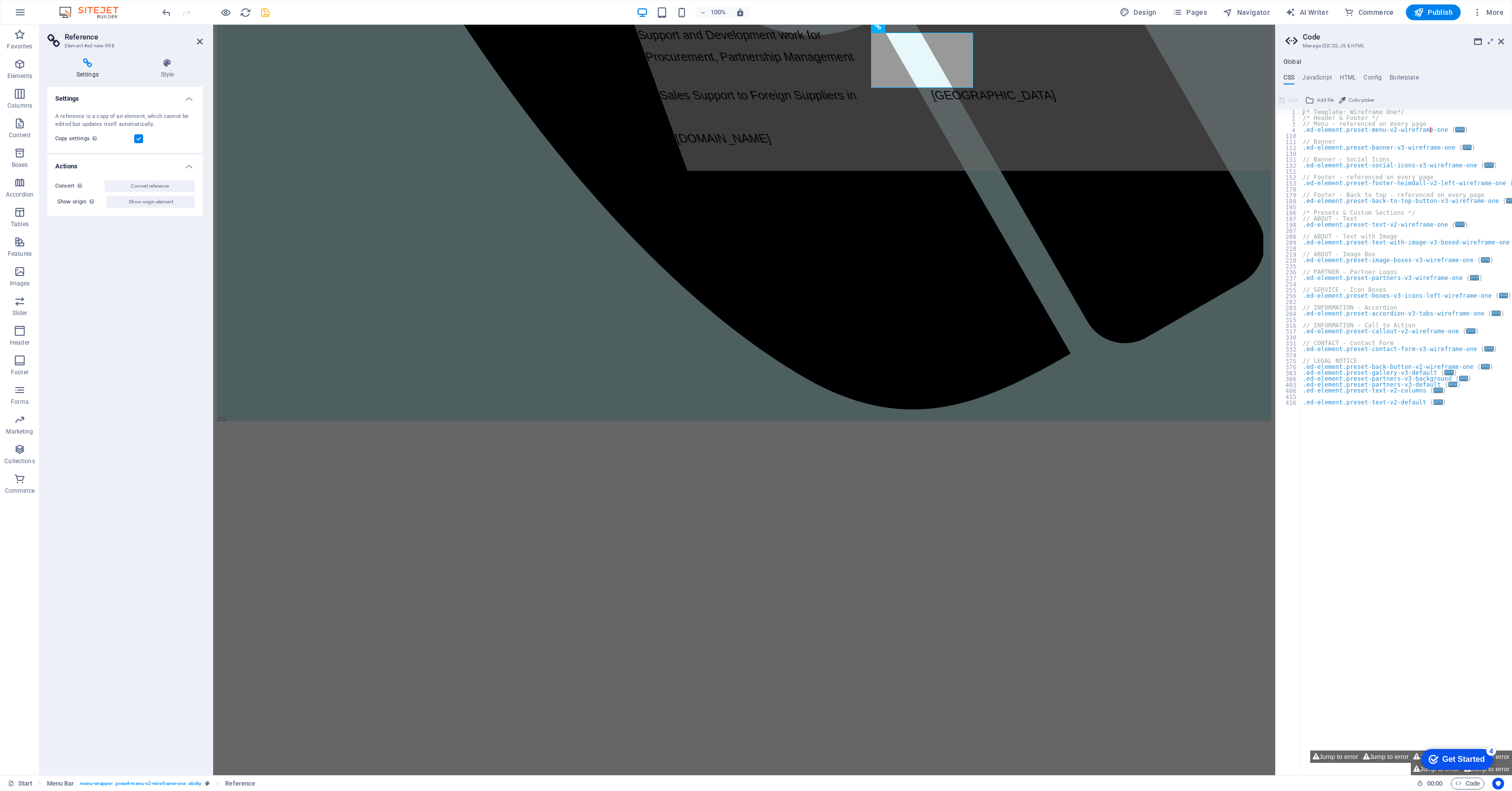
click at [89, 70] on h4 "Settings" at bounding box center [90, 68] width 85 height 21
click at [174, 65] on icon at bounding box center [167, 63] width 71 height 10
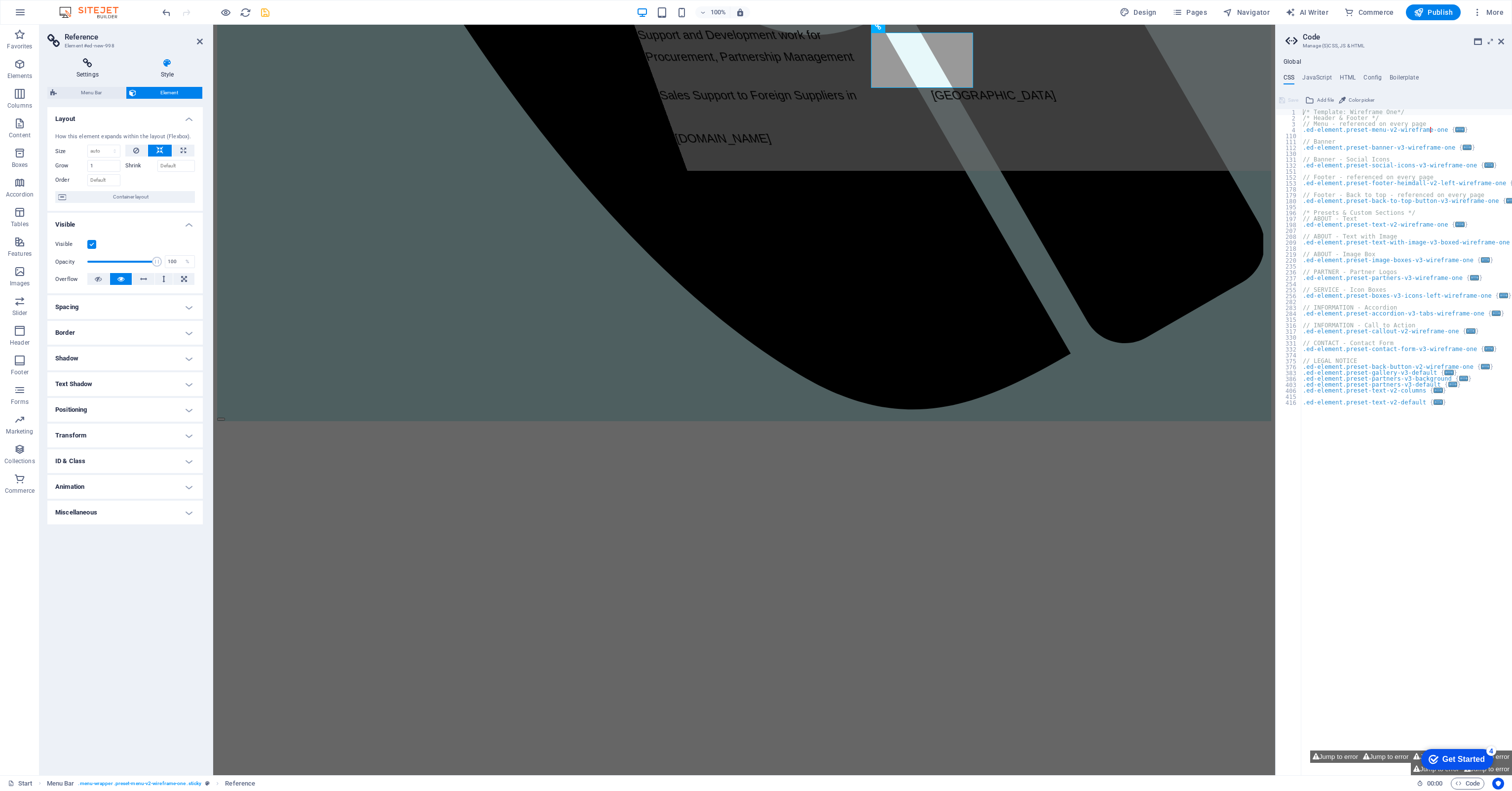
click at [85, 66] on icon at bounding box center [87, 63] width 80 height 10
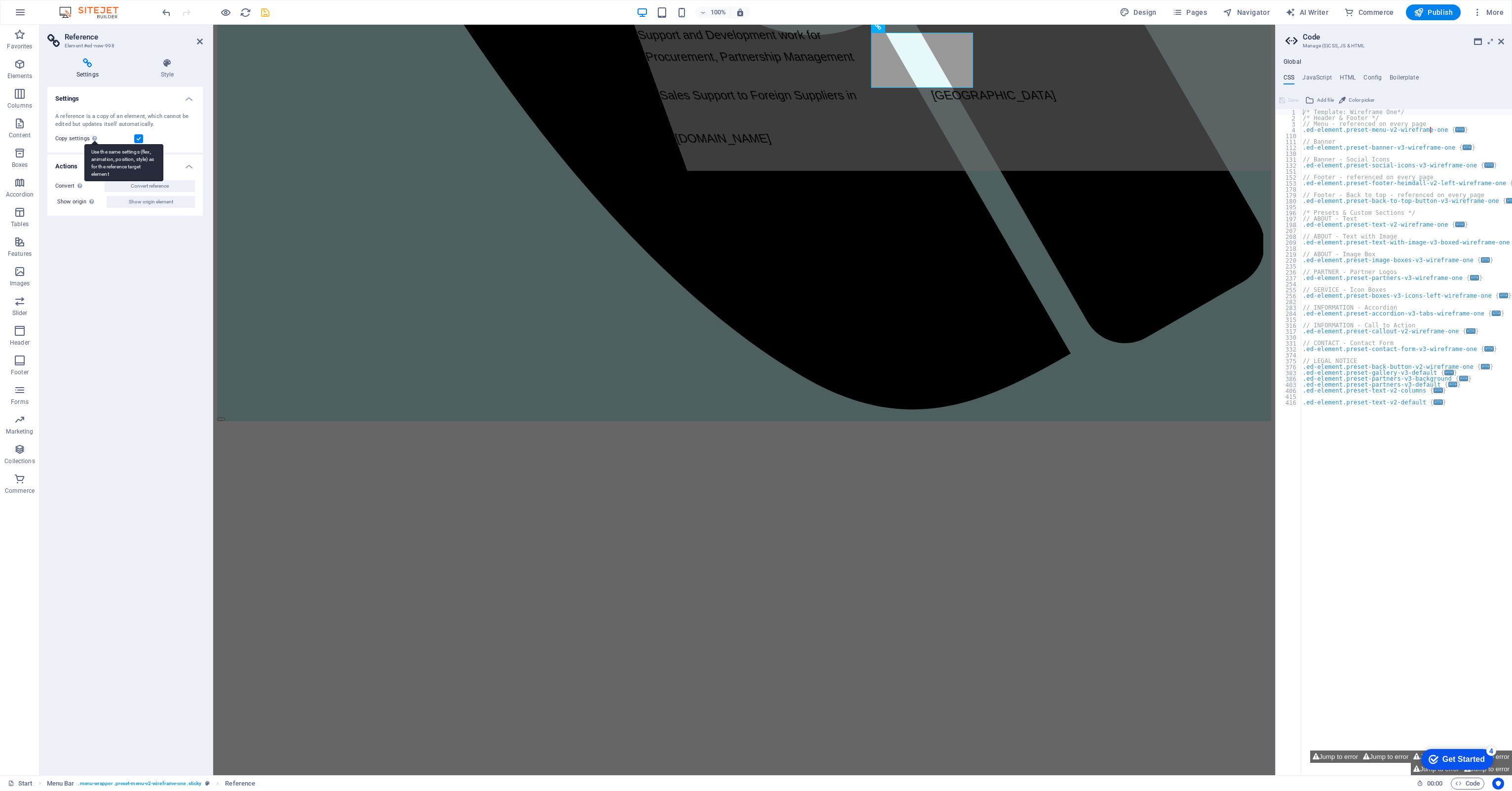
click at [92, 144] on div "Use the same settings (flex, animation, position, style) as for the reference t…" at bounding box center [124, 162] width 79 height 37
click at [0, 0] on input "Copy settings Use the same settings (flex, animation, position, style) as for t…" at bounding box center [0, 0] width 0 height 0
click at [92, 144] on div "Use the same settings (flex, animation, position, style) as for the reference t…" at bounding box center [124, 162] width 79 height 37
click at [0, 0] on input "Copy settings Use the same settings (flex, animation, position, style) as for t…" at bounding box center [0, 0] width 0 height 0
click at [166, 133] on div "Copy settings Use the same settings (flex, animation, position, style) as for t…" at bounding box center [125, 139] width 140 height 12
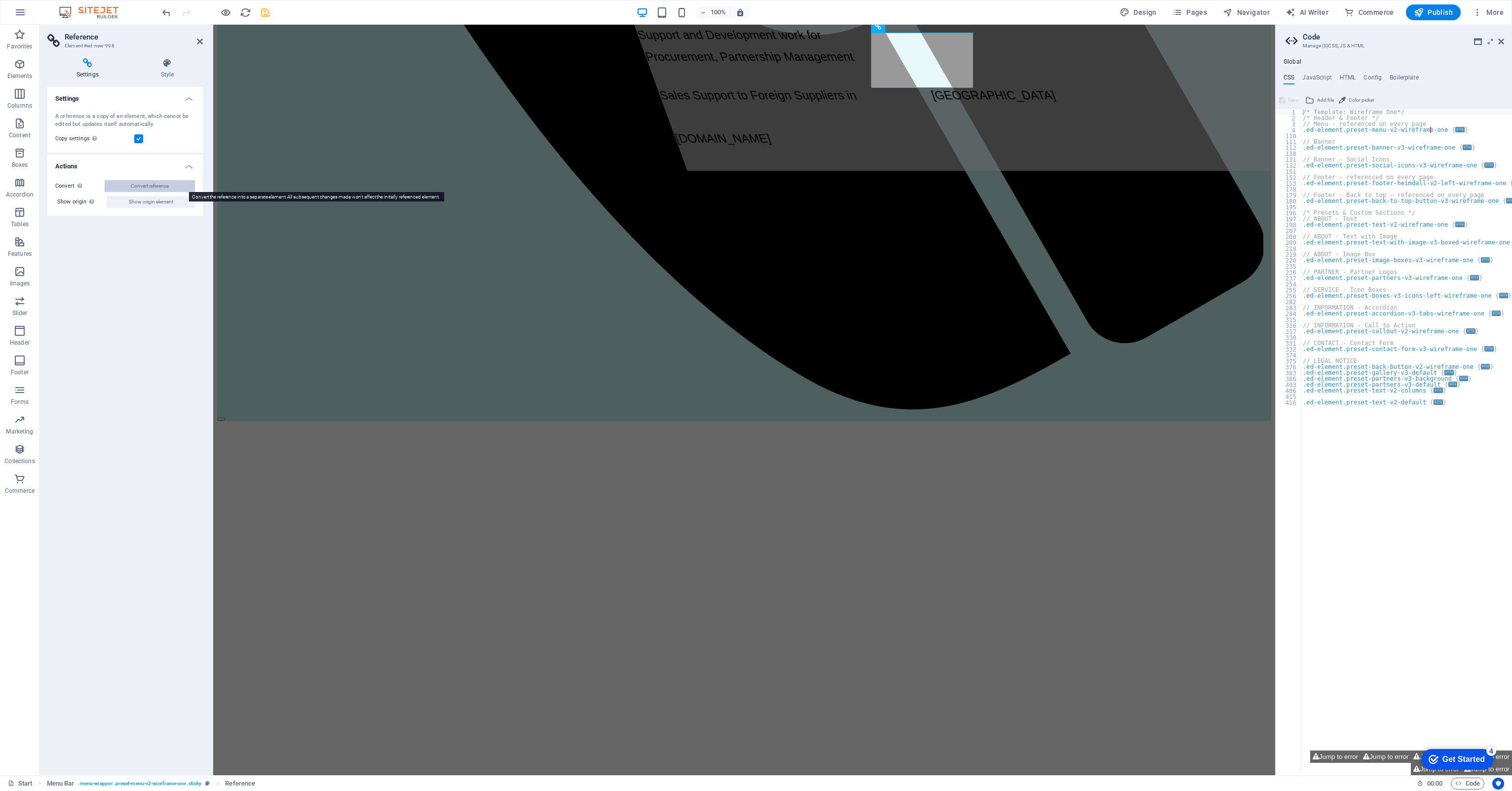
click at [143, 186] on span "Convert reference" at bounding box center [150, 186] width 38 height 12
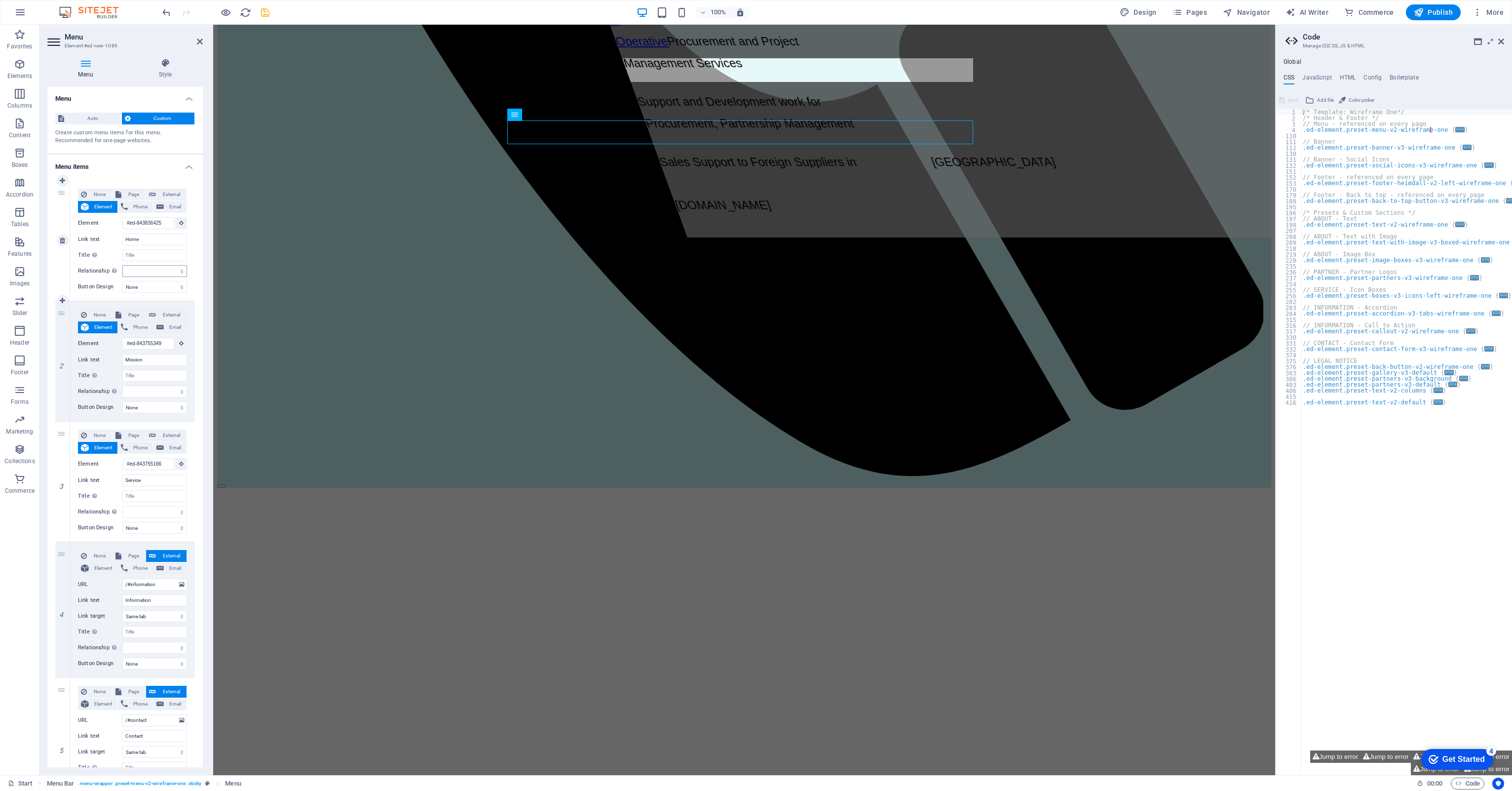
scroll to position [1095, 0]
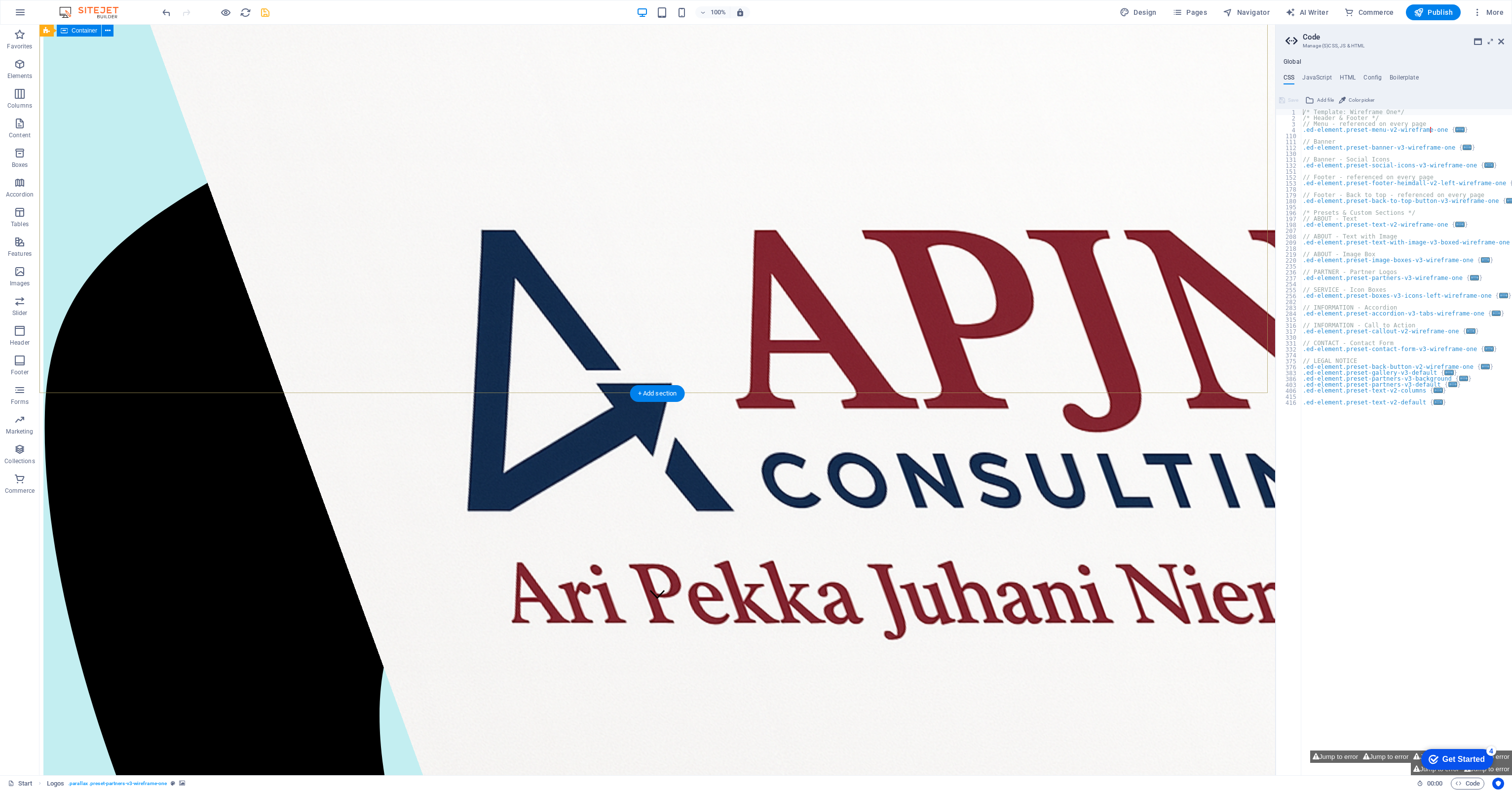
scroll to position [157, 0]
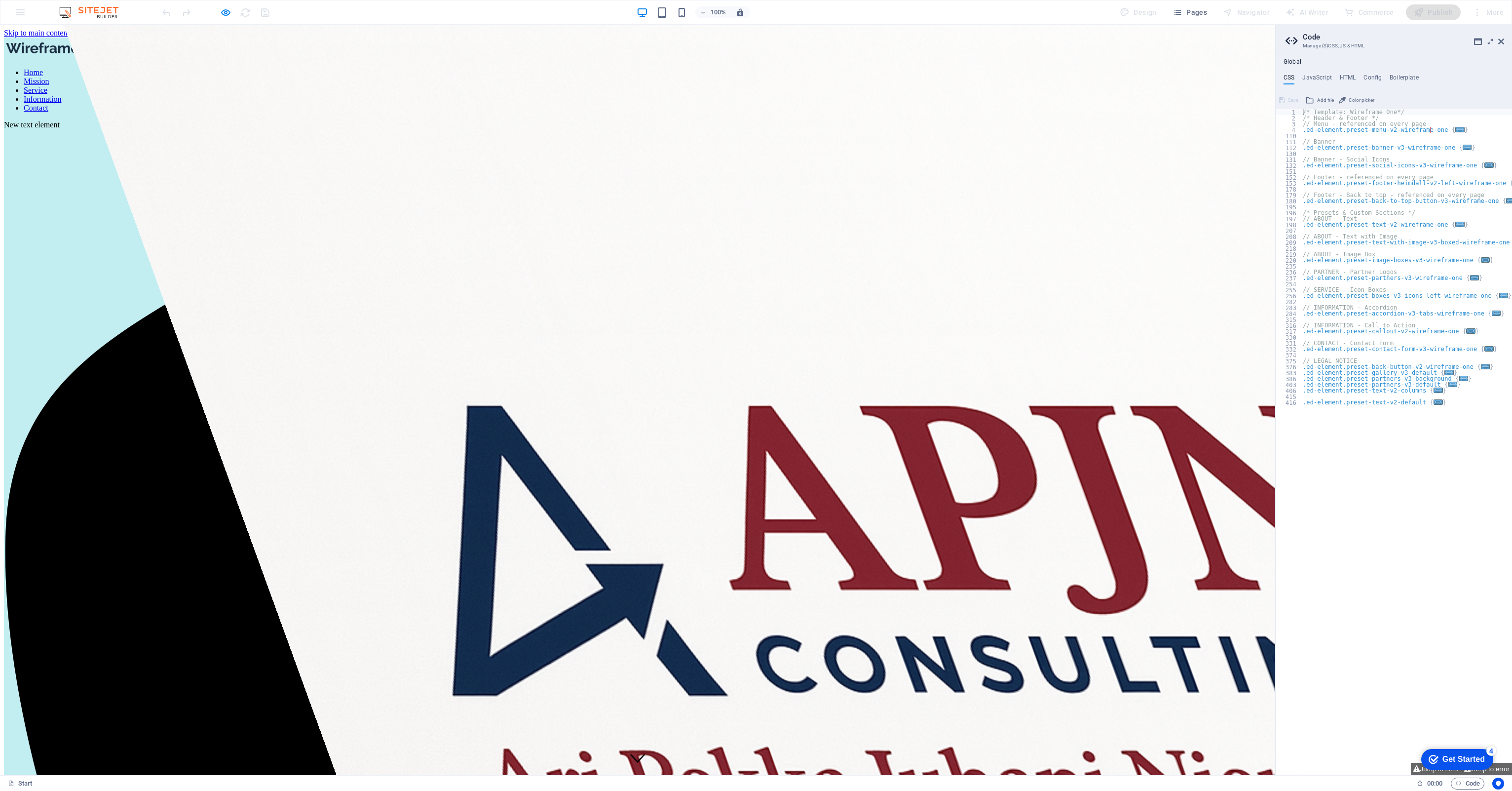
click at [43, 68] on link "Home" at bounding box center [33, 72] width 19 height 8
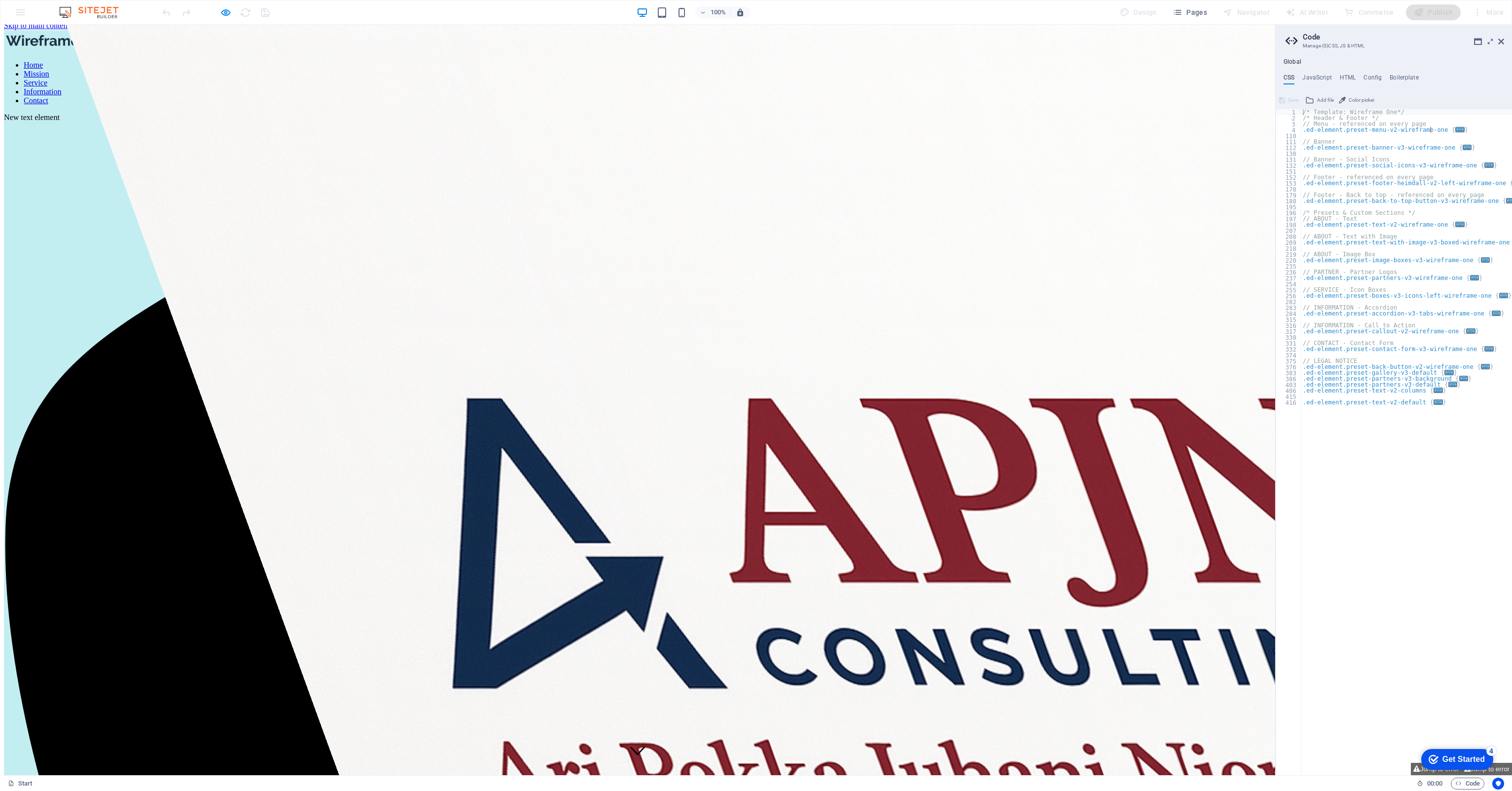
scroll to position [8, 0]
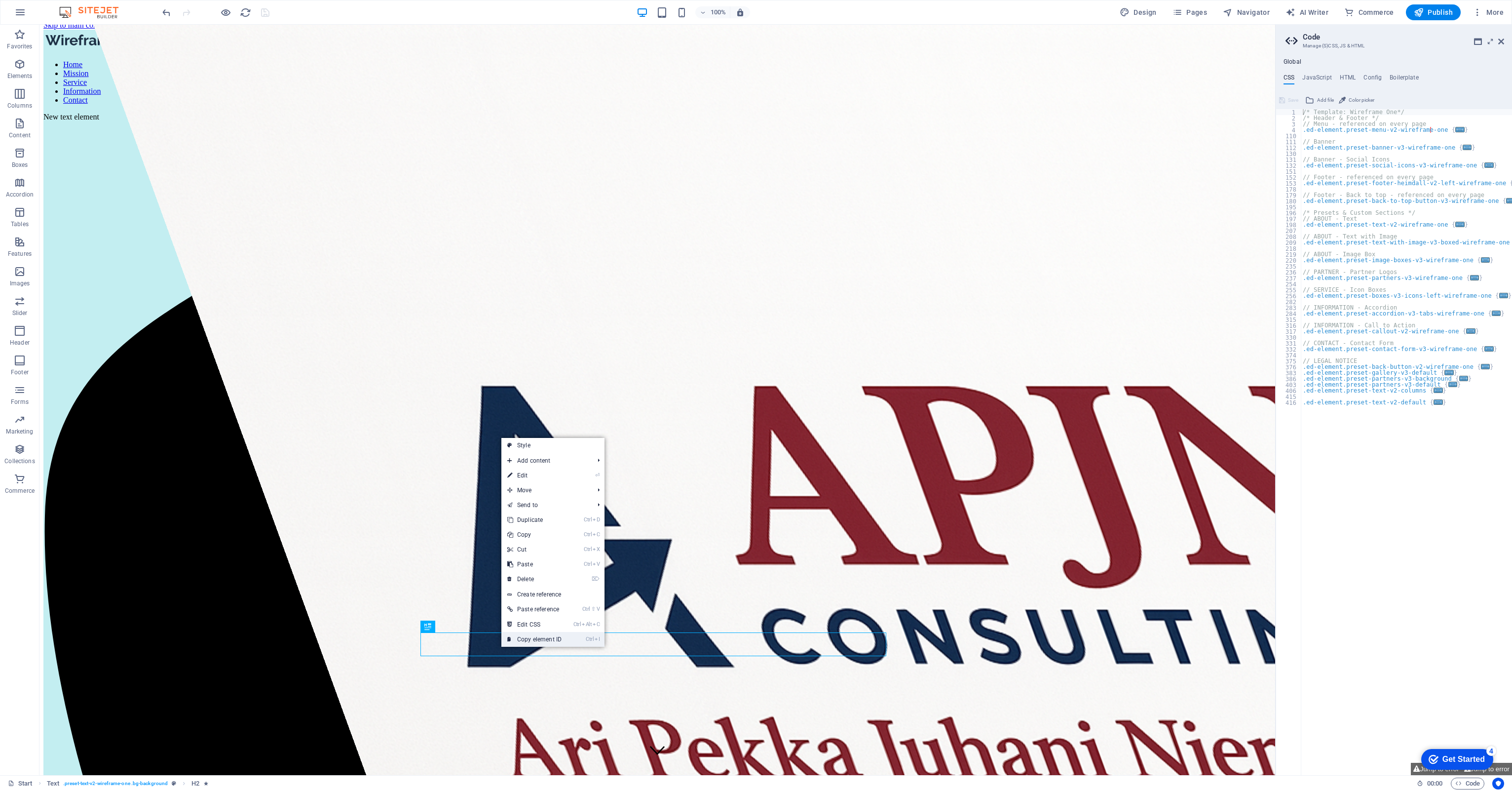
click at [520, 640] on link "Ctrl I Copy element ID" at bounding box center [534, 639] width 66 height 15
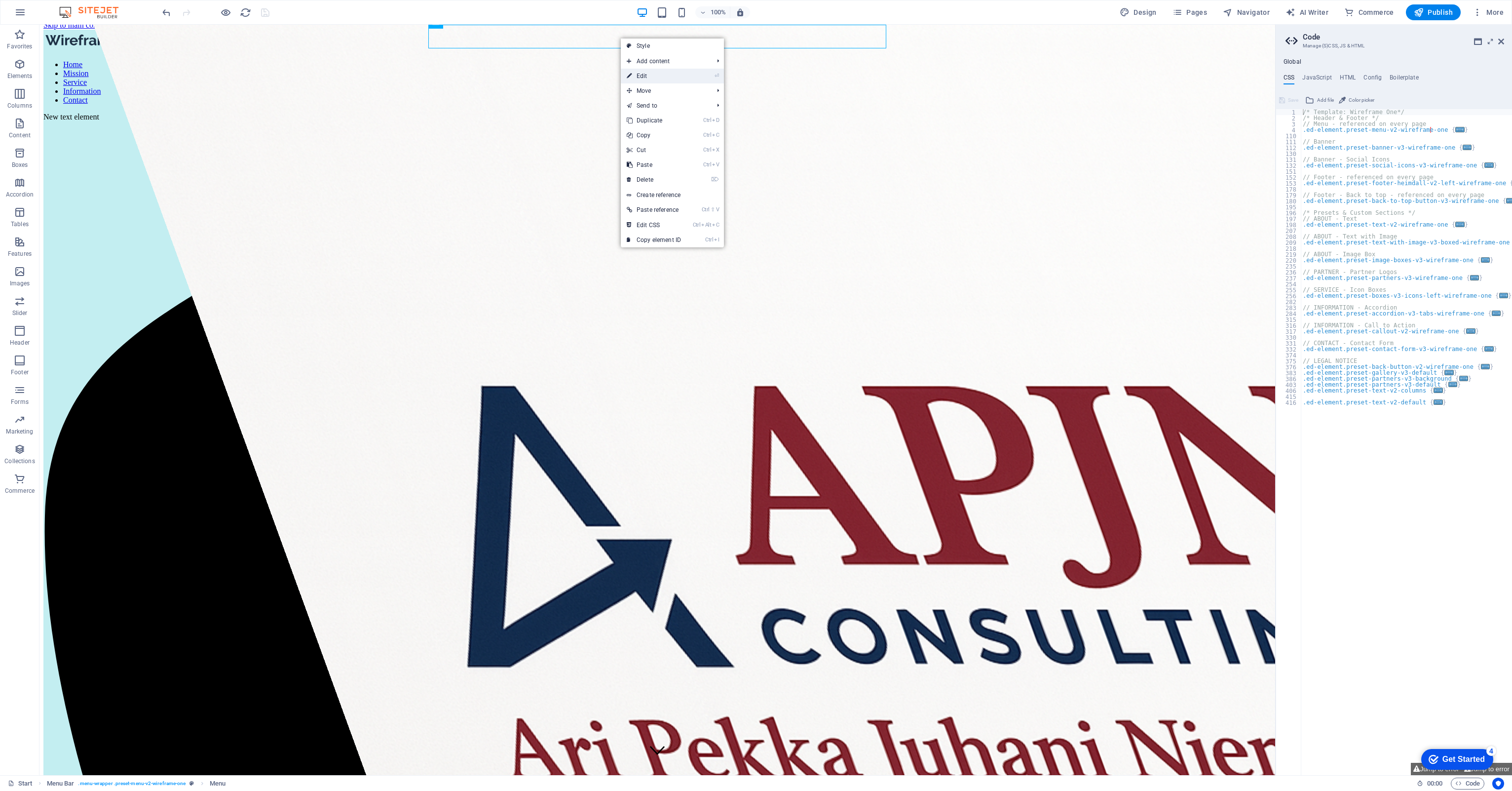
click at [640, 76] on link "⏎ Edit" at bounding box center [654, 76] width 66 height 15
select select
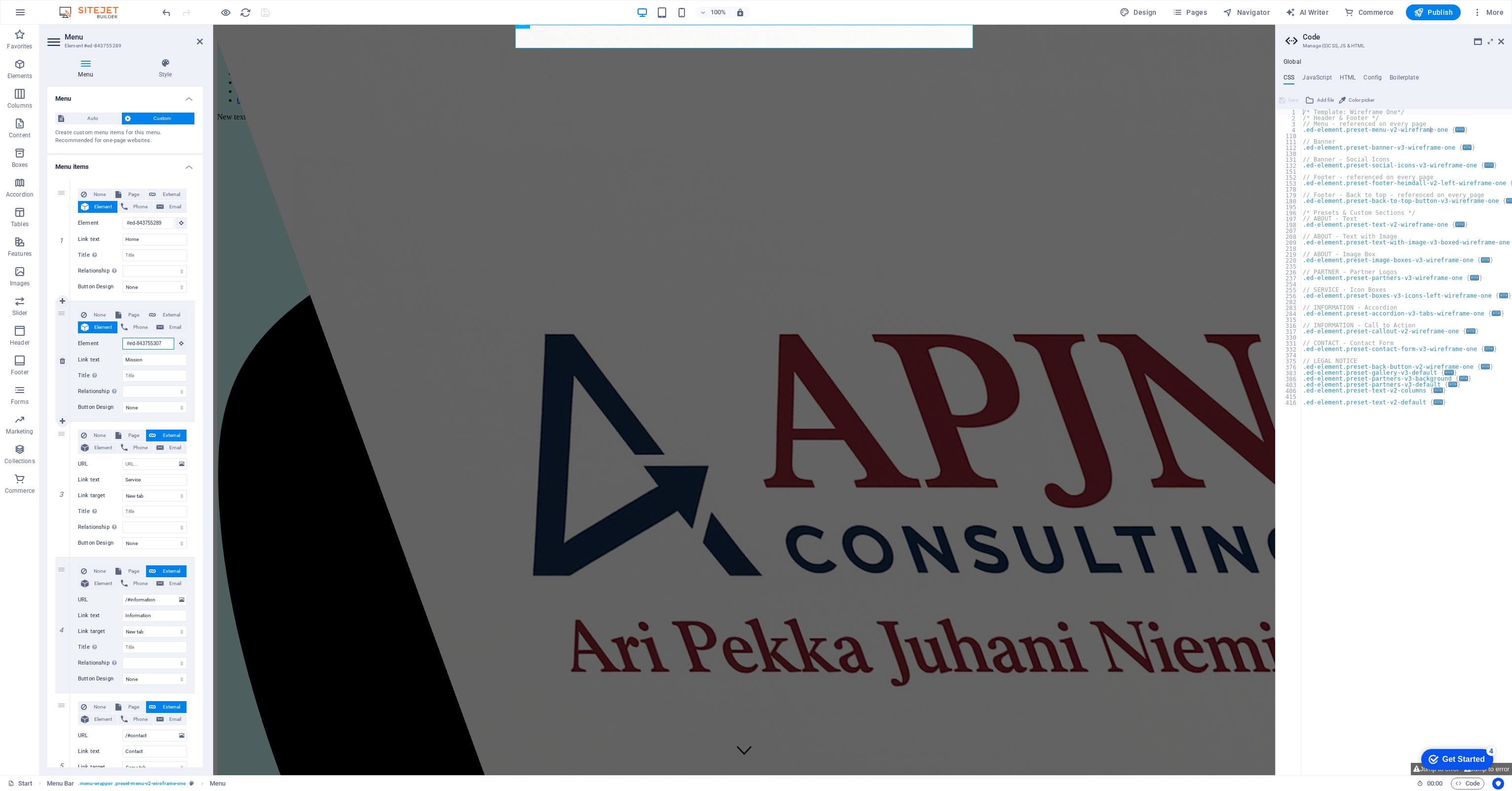
drag, startPoint x: 162, startPoint y: 344, endPoint x: 72, endPoint y: 345, distance: 90.0
click at [72, 345] on div "None Page External Element Phone Email Page Start Subpage Legal Notice Privacy …" at bounding box center [132, 361] width 125 height 120
select select
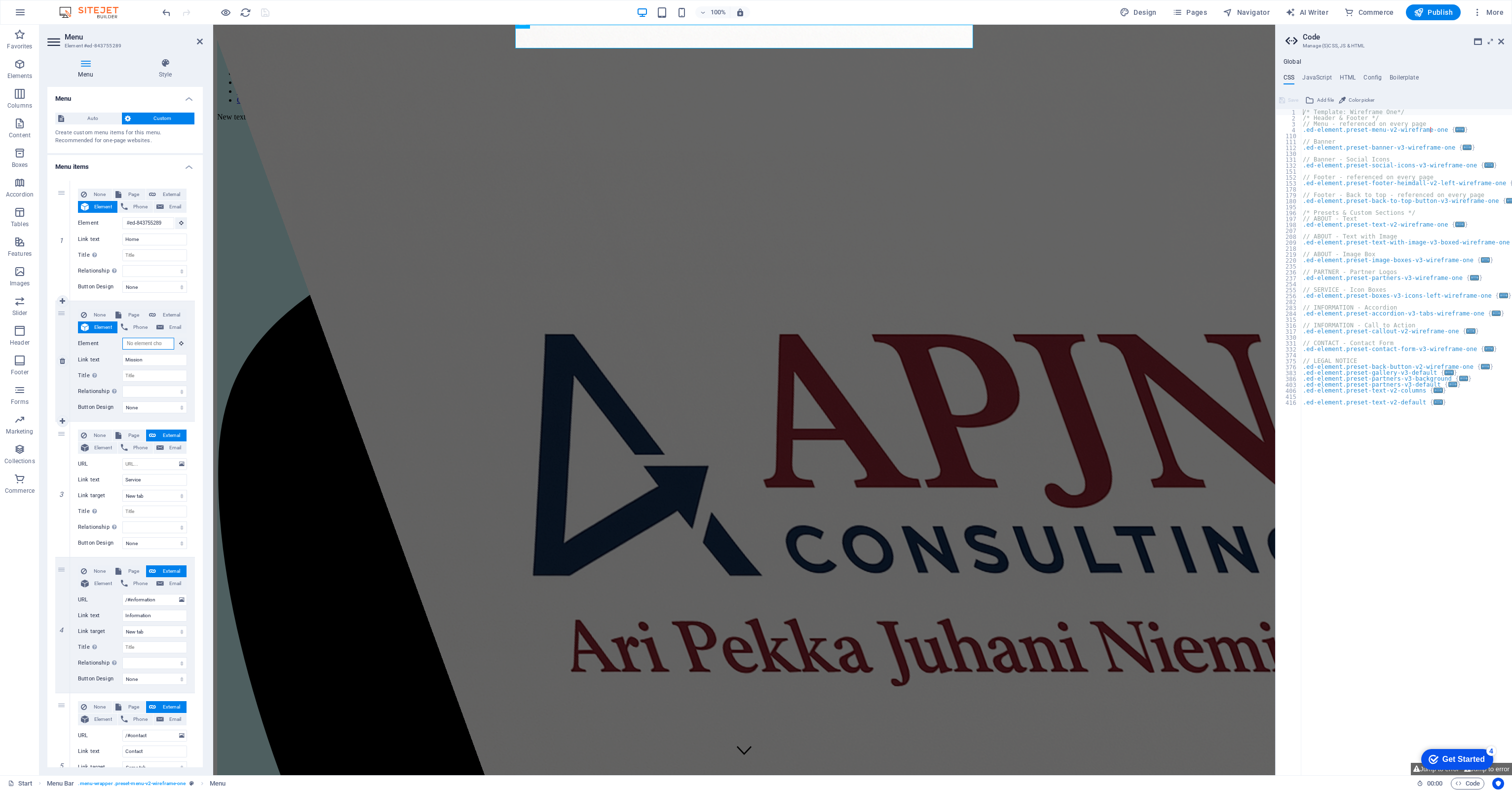
select select
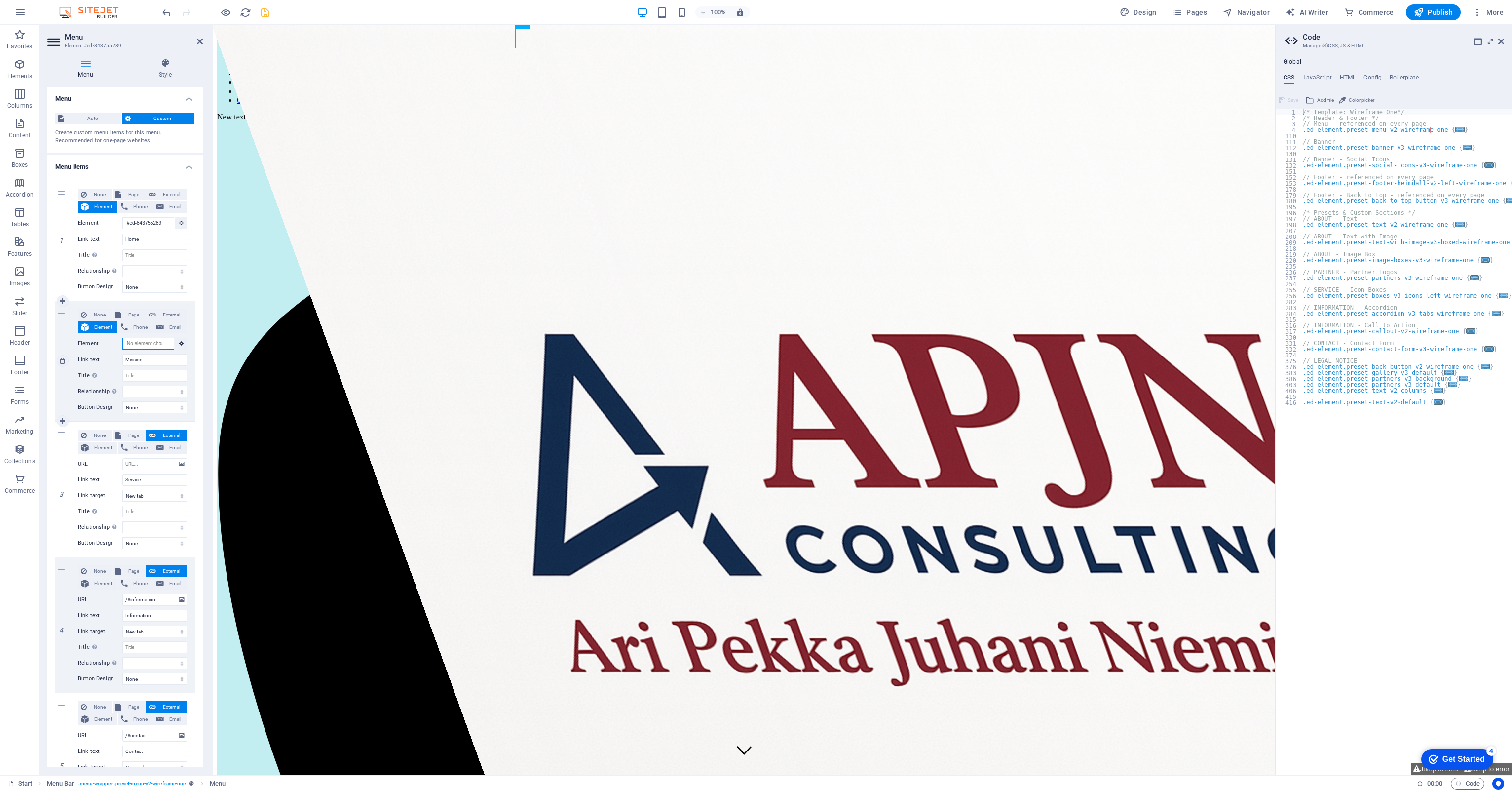
scroll to position [0, 0]
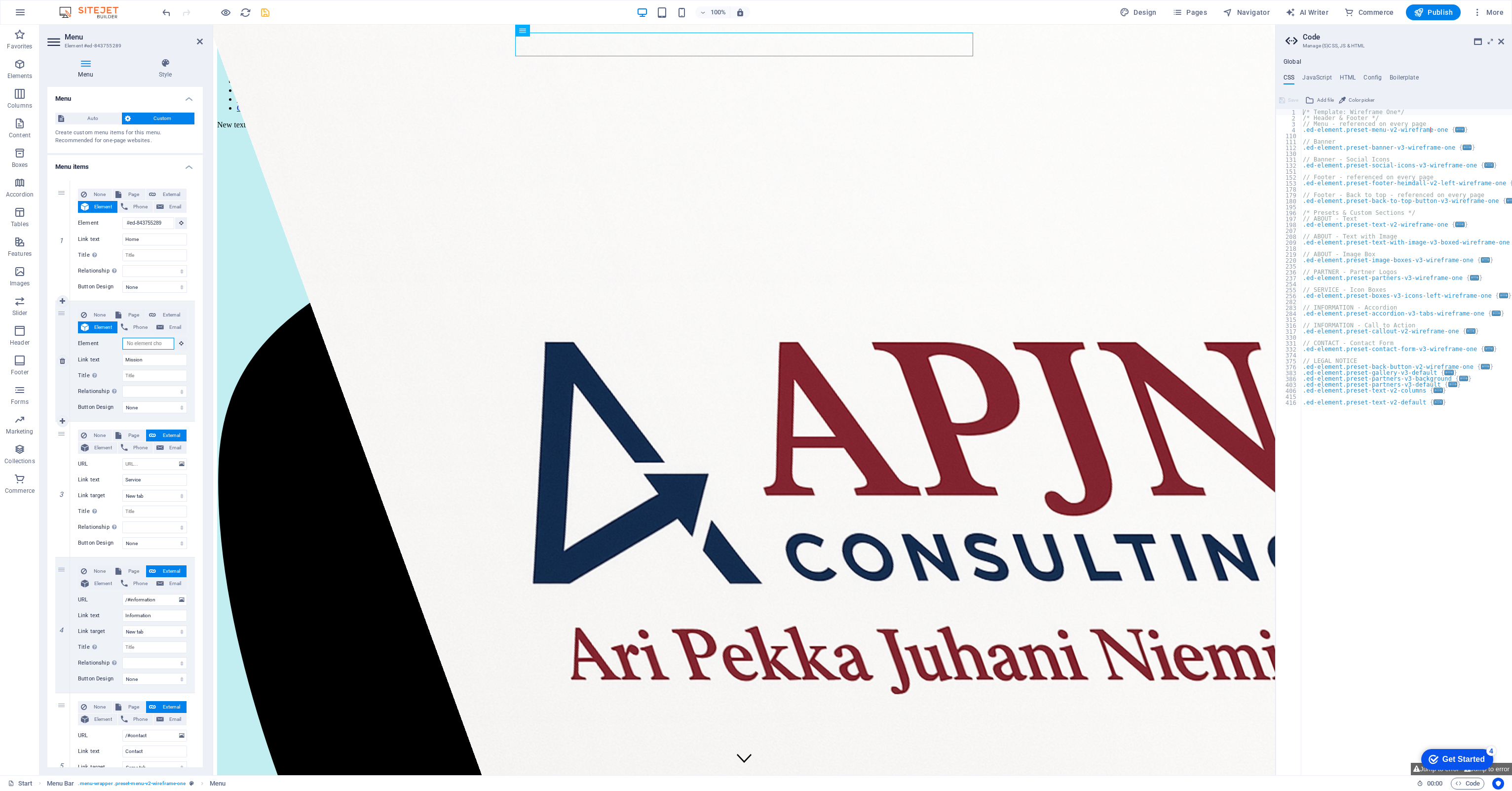
paste input "#ed-843755349"
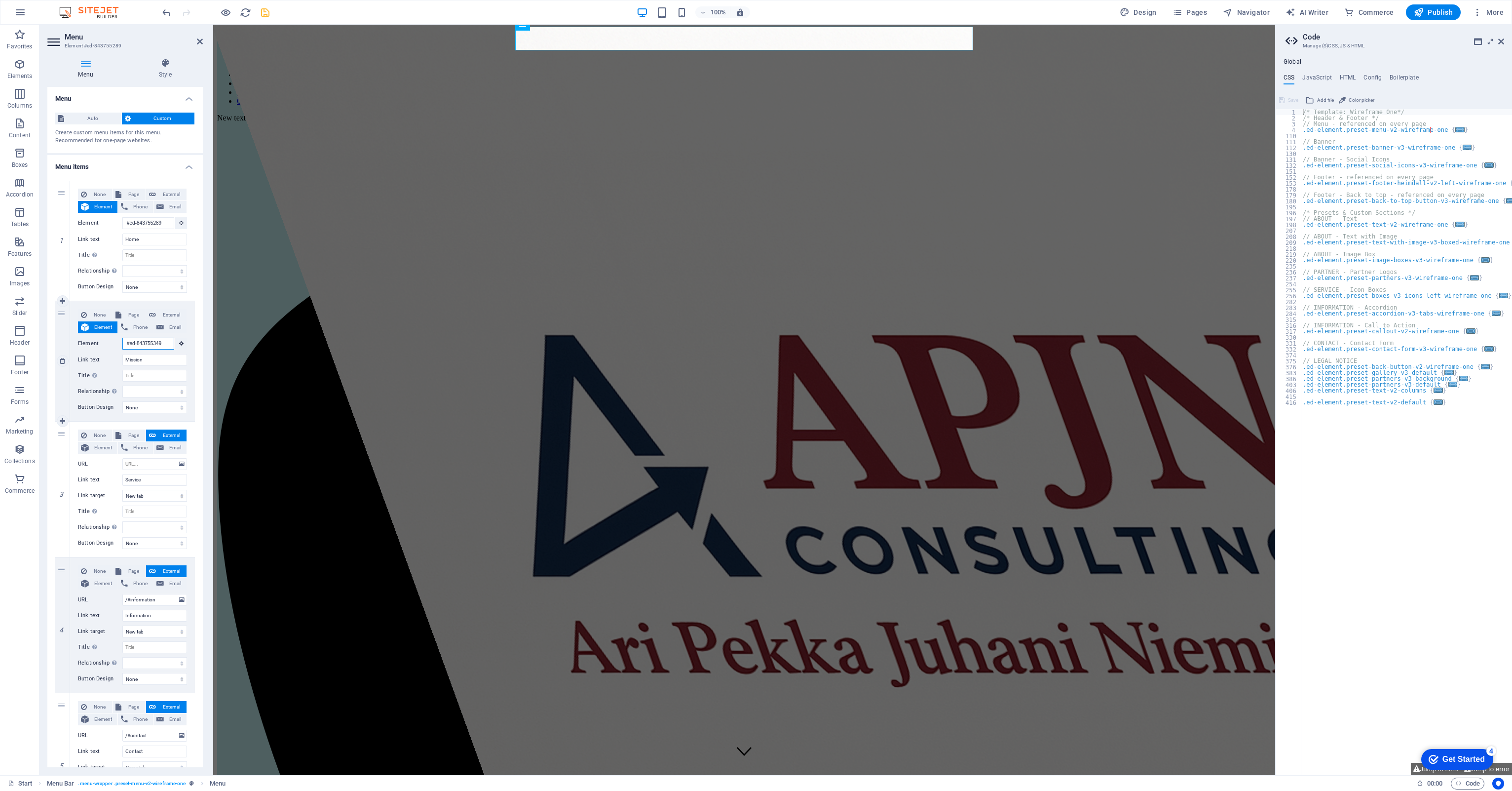
scroll to position [8, 0]
type input "#ed-843755349"
select select
type input "#ed-843755349"
select select
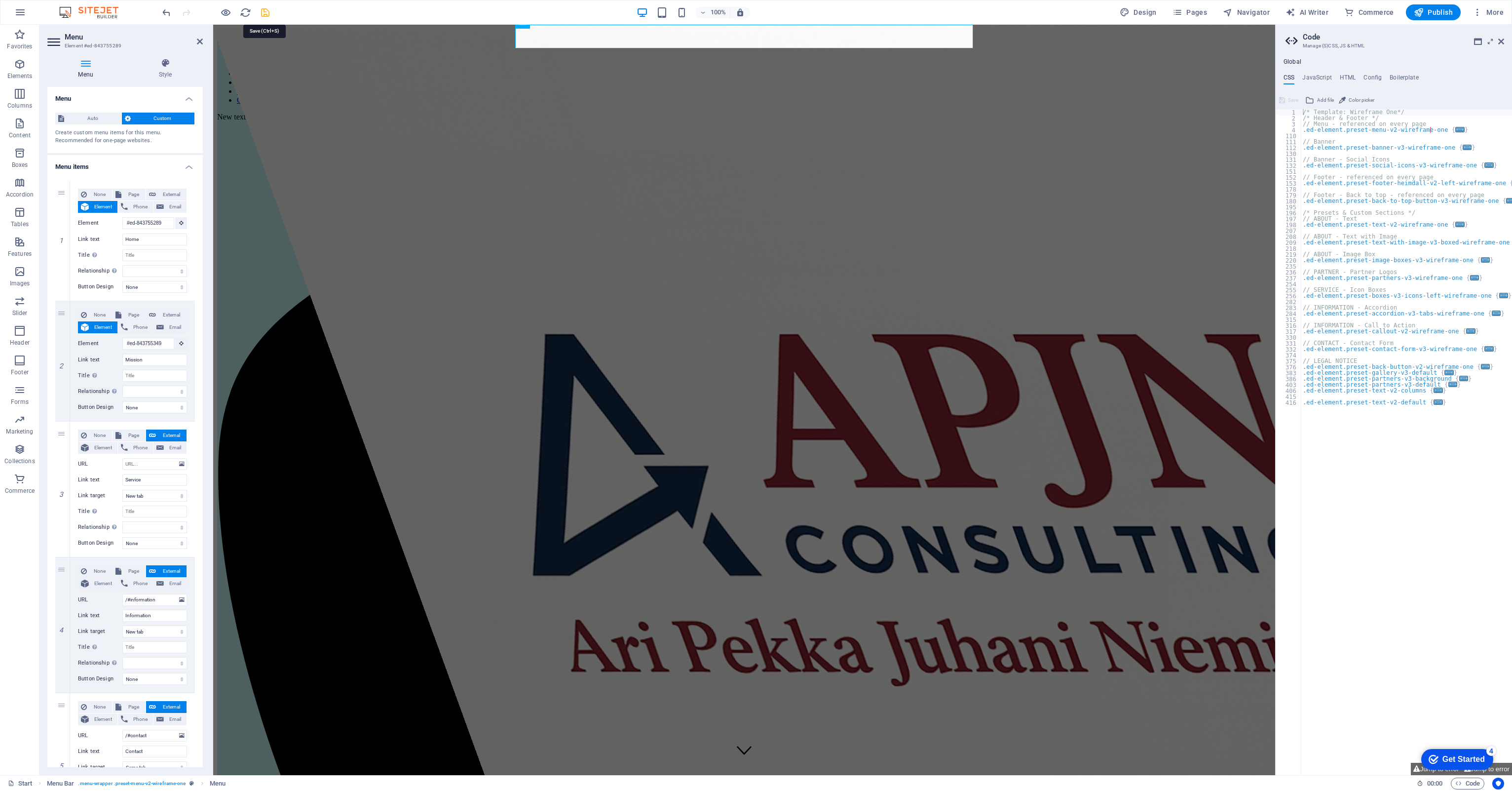
select select
click at [265, 8] on icon "save" at bounding box center [265, 12] width 11 height 11
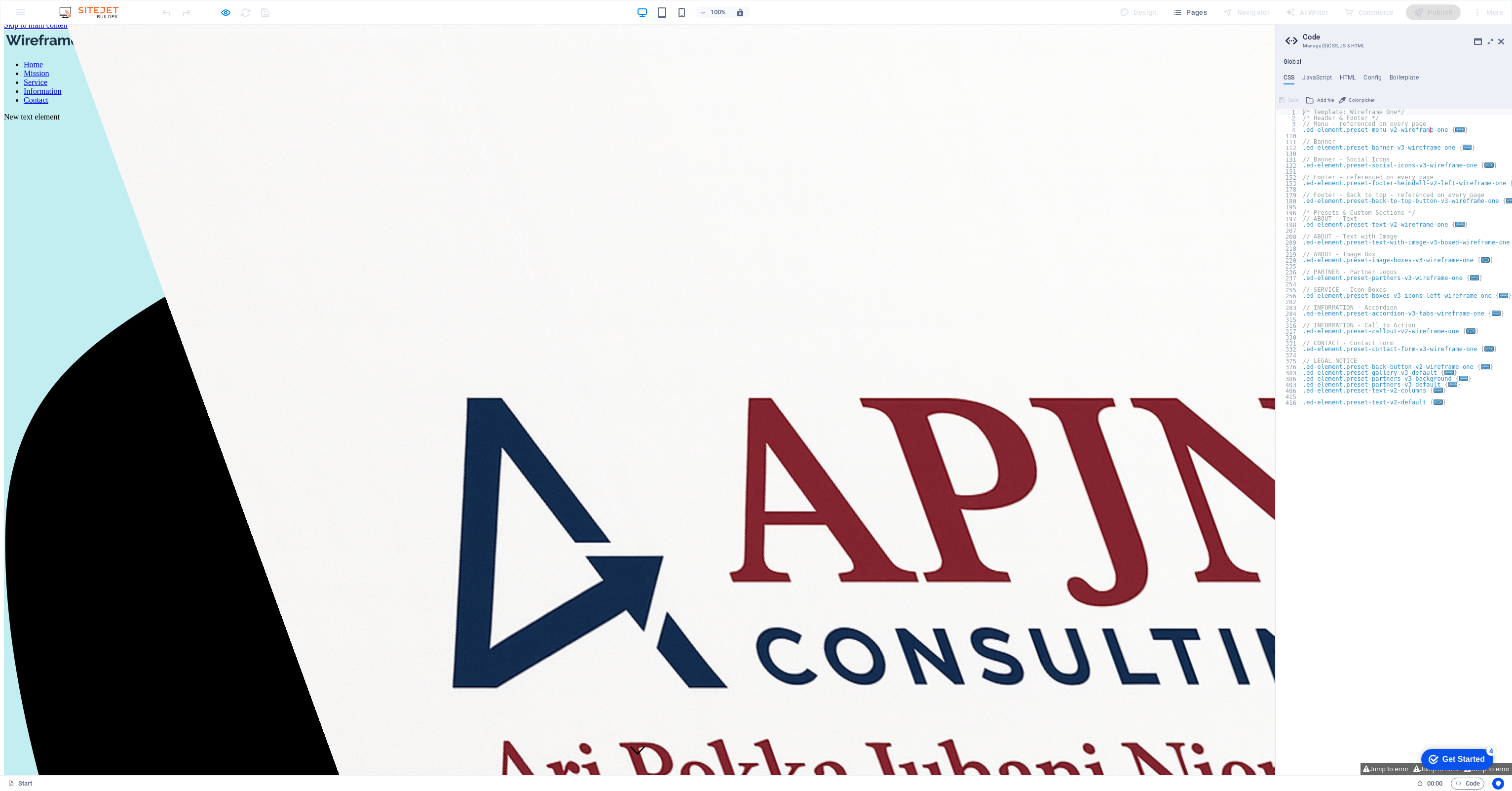
click at [49, 69] on link "Mission" at bounding box center [36, 73] width 26 height 8
click at [43, 60] on link "Home" at bounding box center [33, 65] width 19 height 8
click at [49, 69] on link "Mission" at bounding box center [36, 73] width 26 height 8
click at [43, 60] on link "Home" at bounding box center [33, 65] width 19 height 8
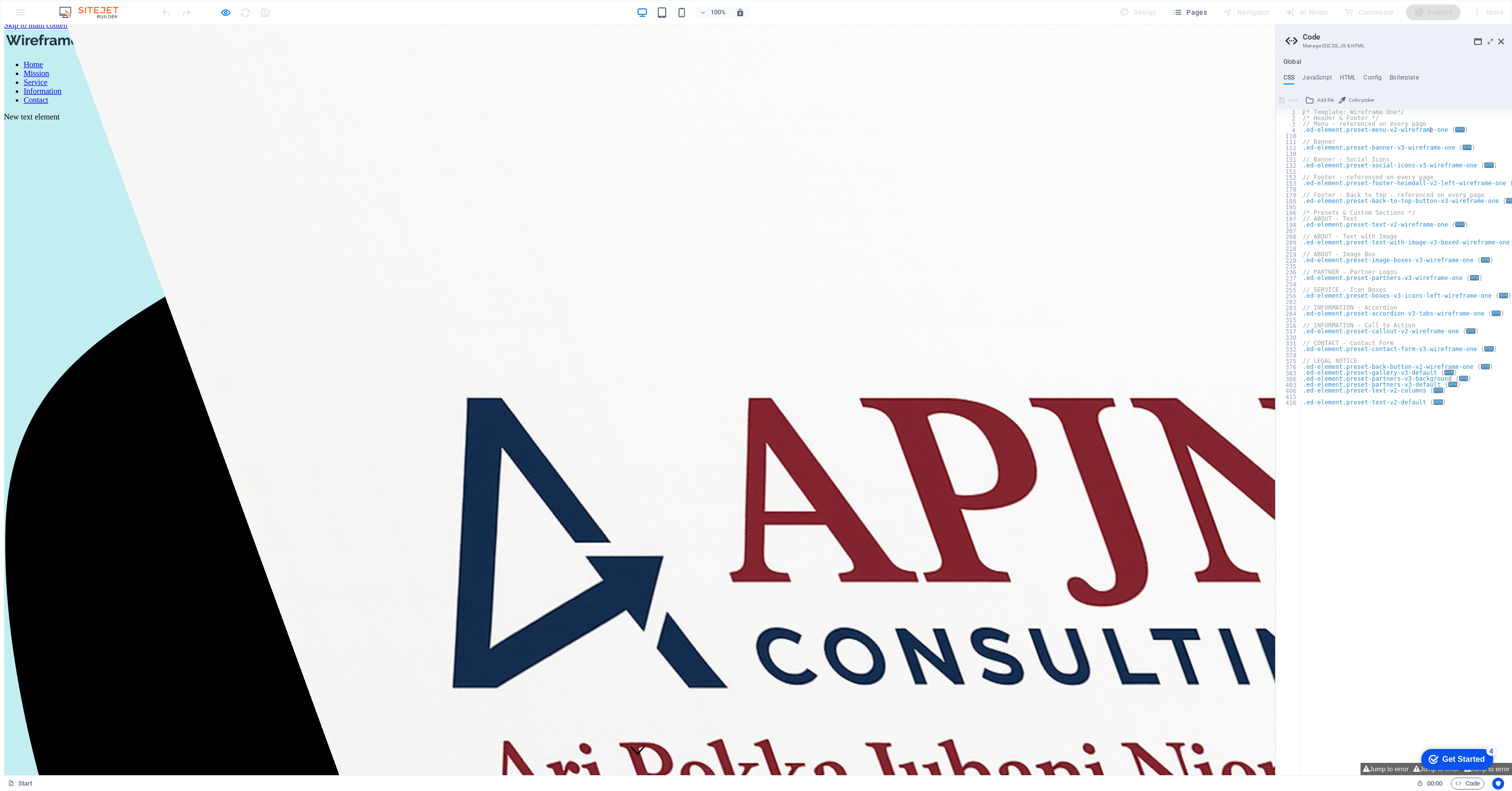
click at [43, 60] on link "Home" at bounding box center [33, 65] width 19 height 8
click at [49, 69] on link "Mission" at bounding box center [36, 73] width 26 height 8
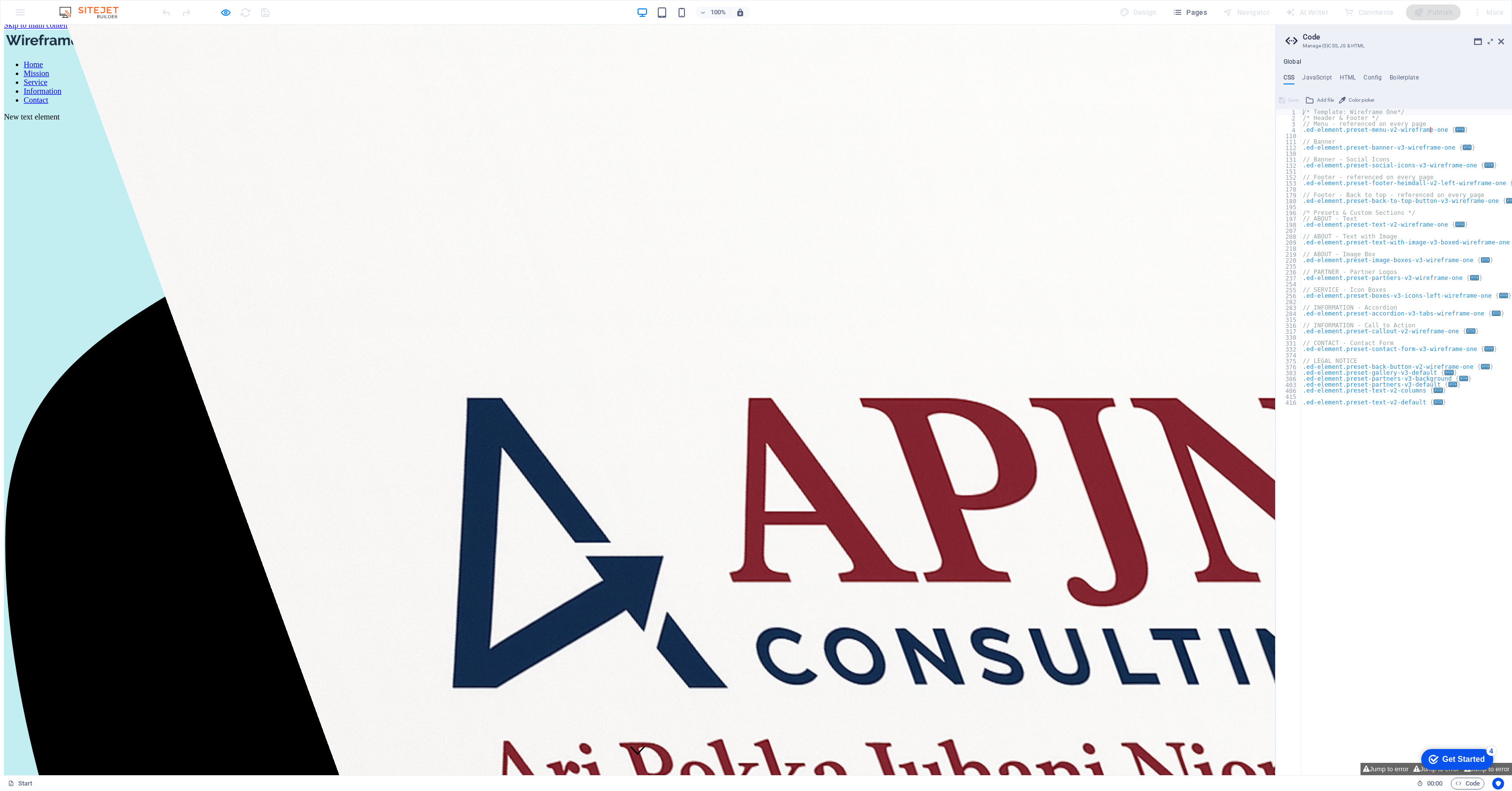
click at [48, 78] on link "Service" at bounding box center [35, 82] width 23 height 8
click at [49, 69] on link "Mission" at bounding box center [36, 73] width 26 height 8
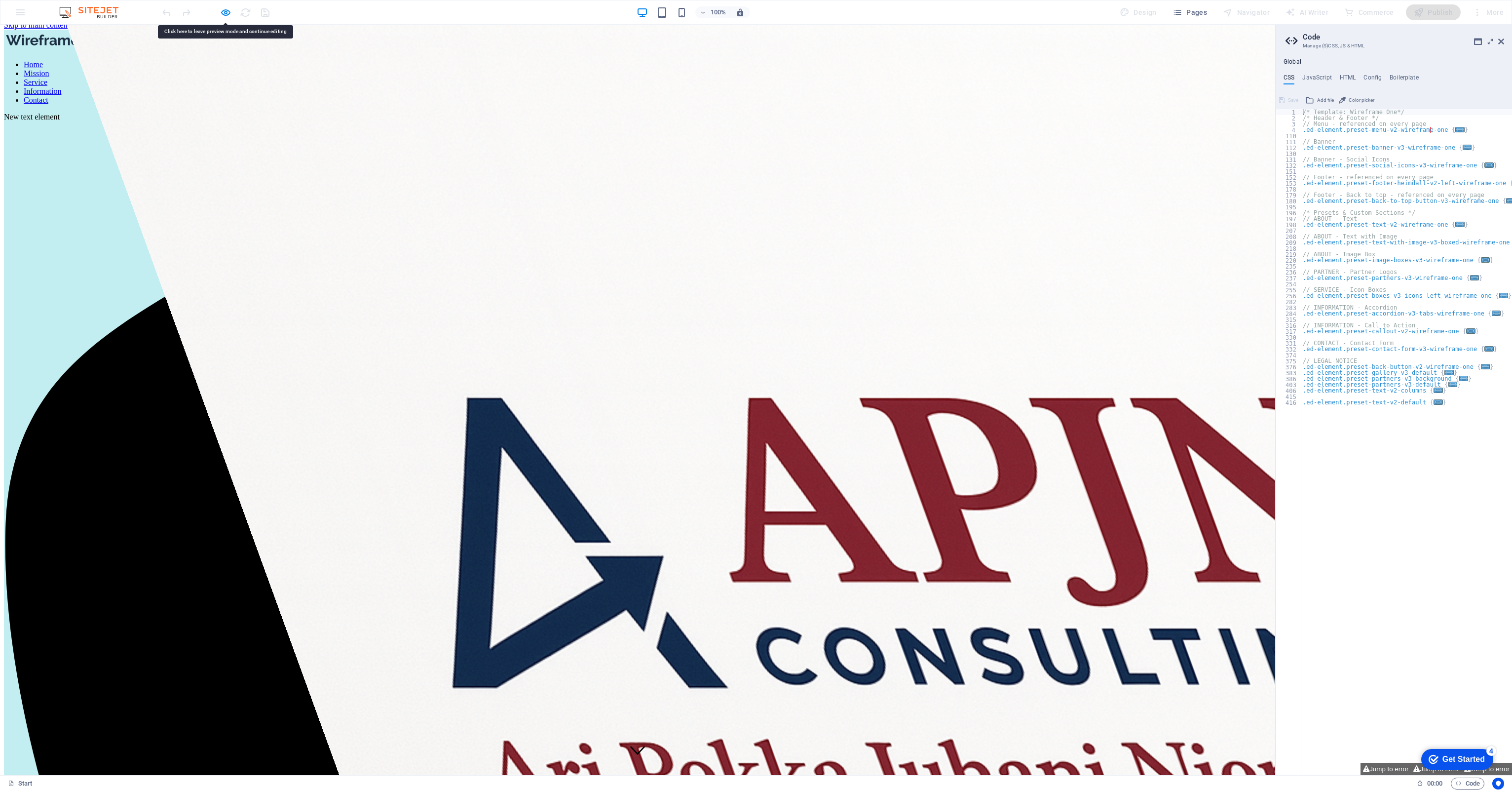
click at [49, 69] on link "Mission" at bounding box center [36, 73] width 26 height 8
click at [43, 60] on link "Home" at bounding box center [33, 65] width 19 height 8
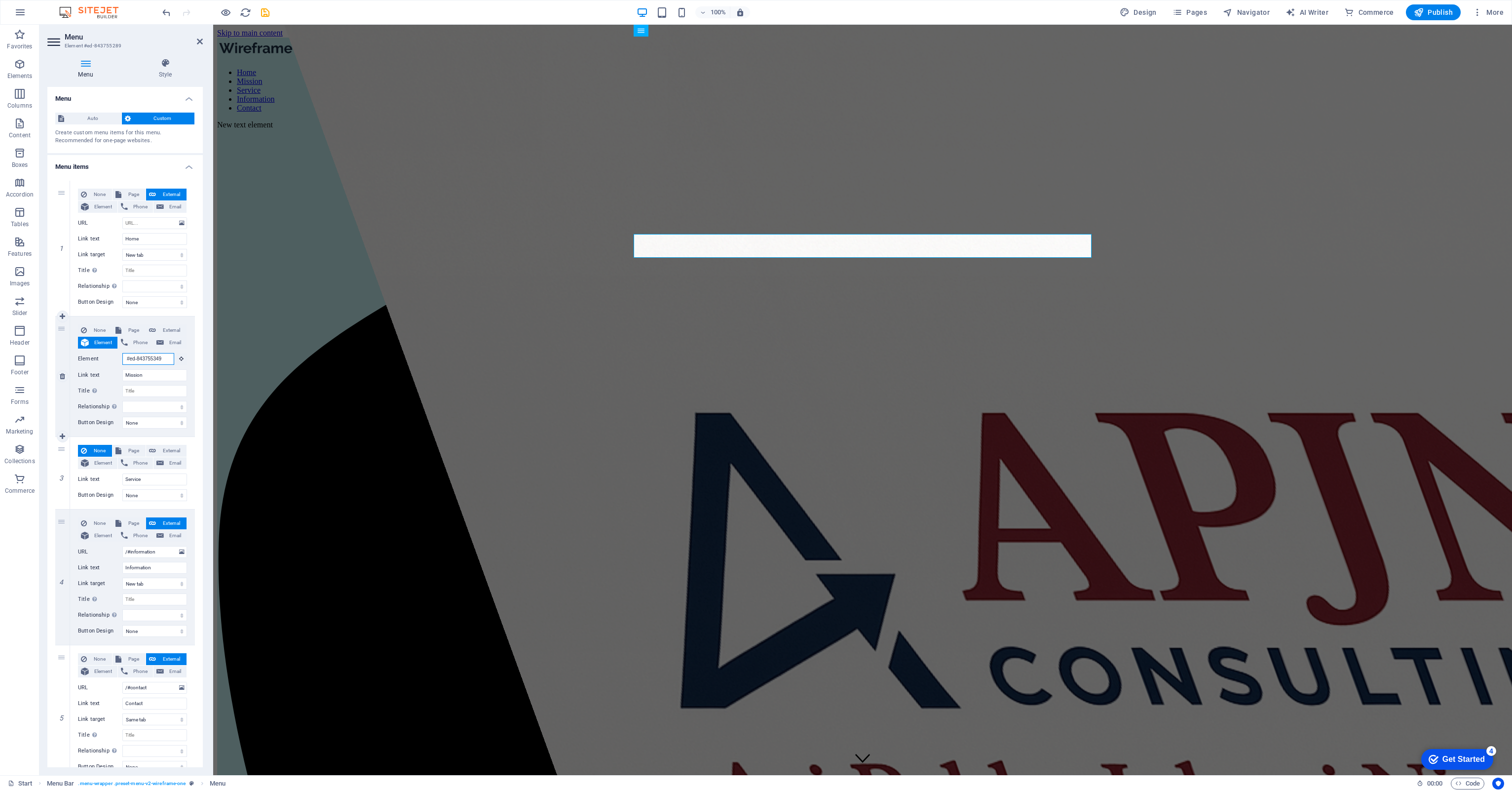
drag, startPoint x: 160, startPoint y: 358, endPoint x: 79, endPoint y: 347, distance: 81.7
click at [79, 347] on div "None Page External Element Phone Email Page Start Subpage Legal Notice Privacy …" at bounding box center [133, 368] width 109 height 88
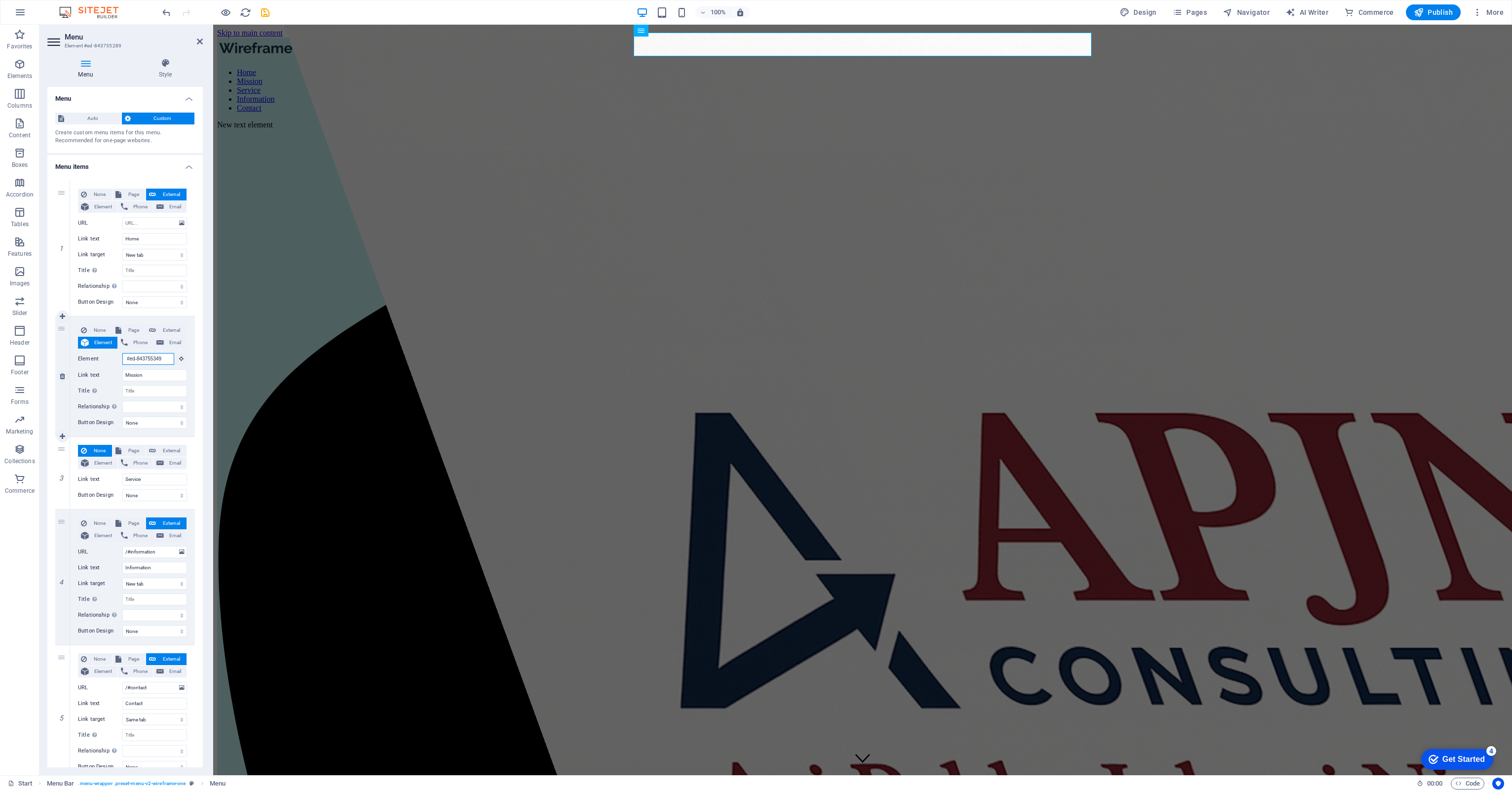
type input "9"
select select
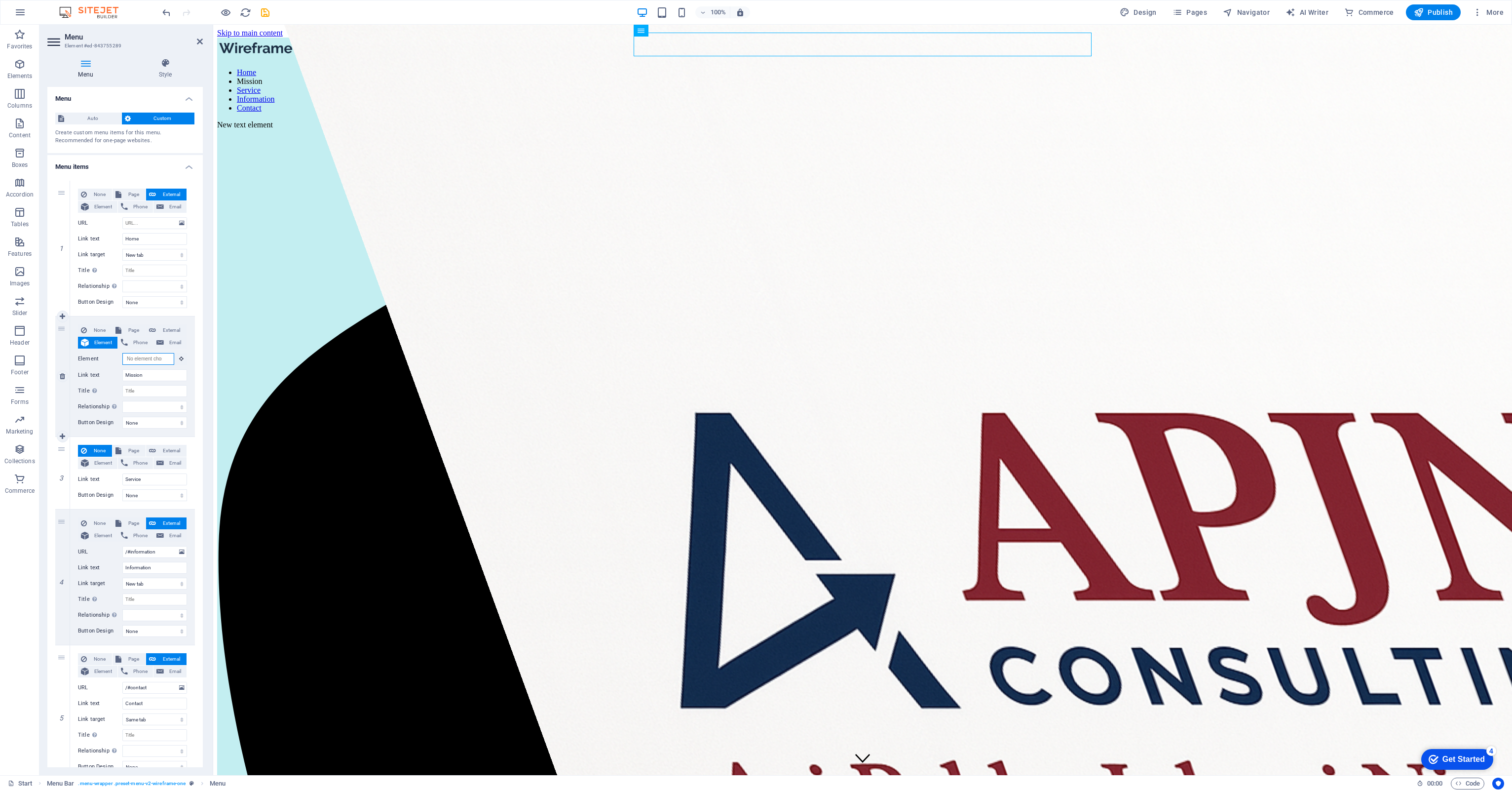
paste input "#ed-843755349"
type input "#ed-843755349"
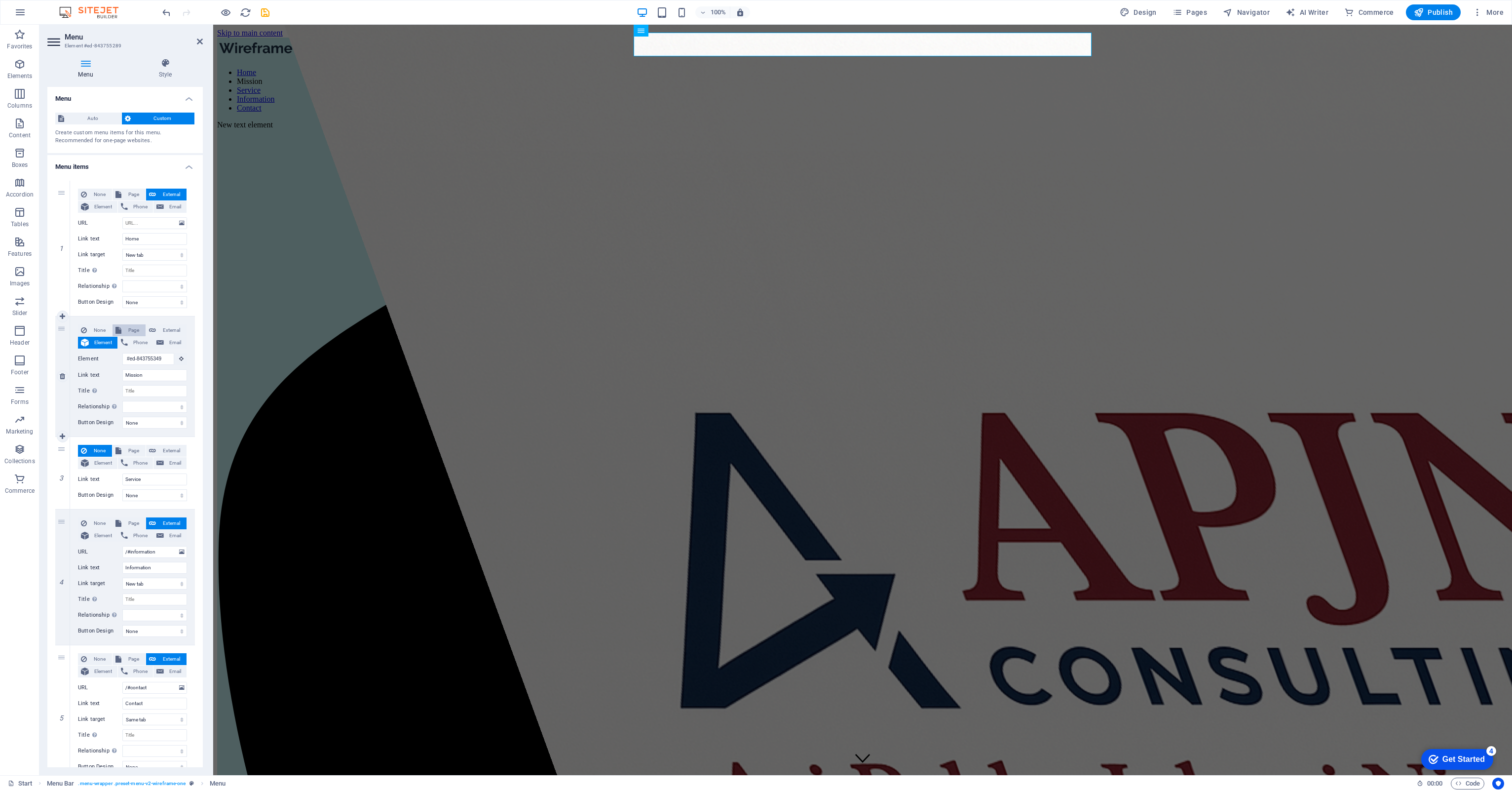
select select
type input "#ed-843755349"
select select
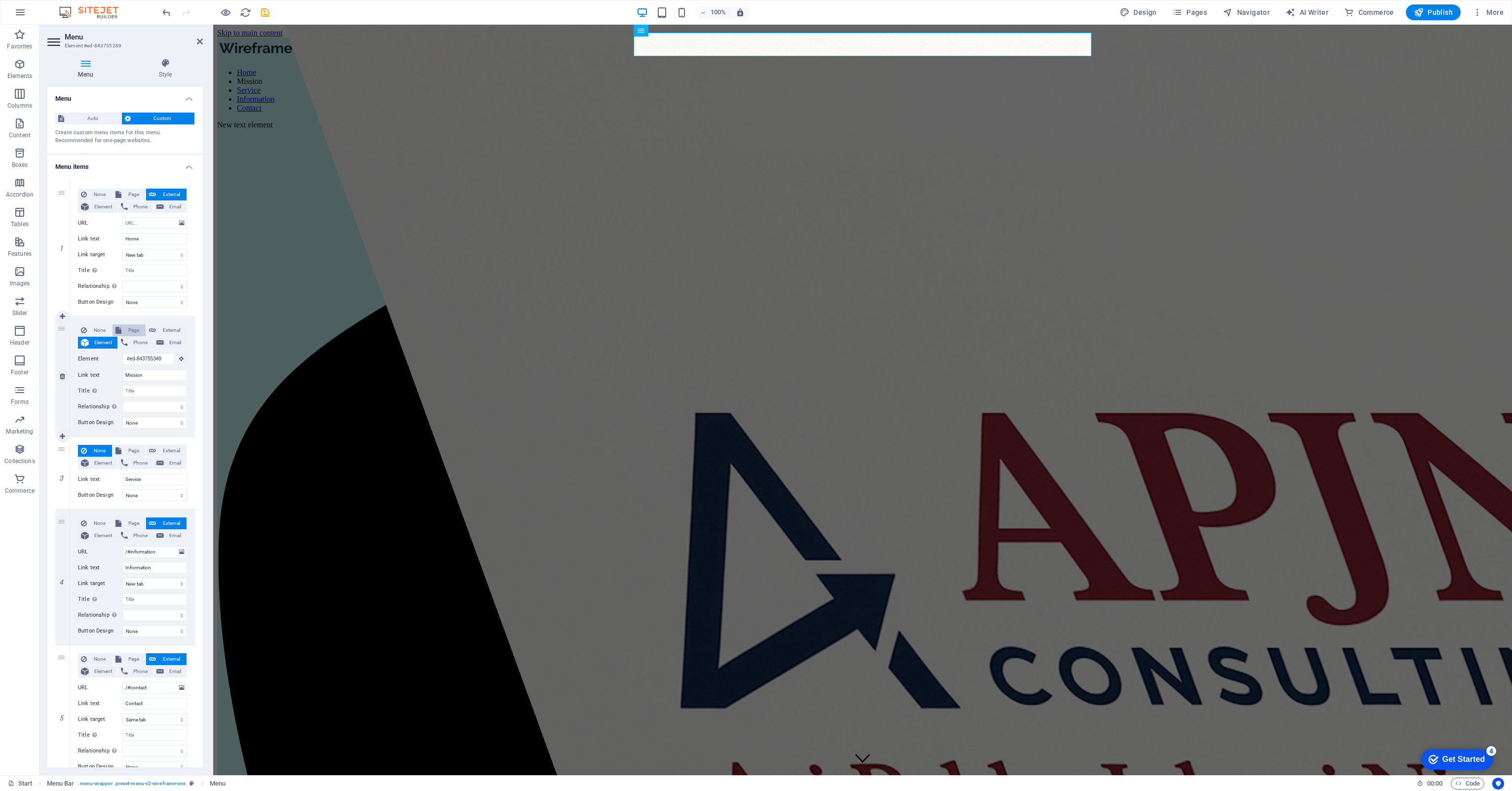
click at [132, 328] on span "Page" at bounding box center [133, 330] width 18 height 12
select select
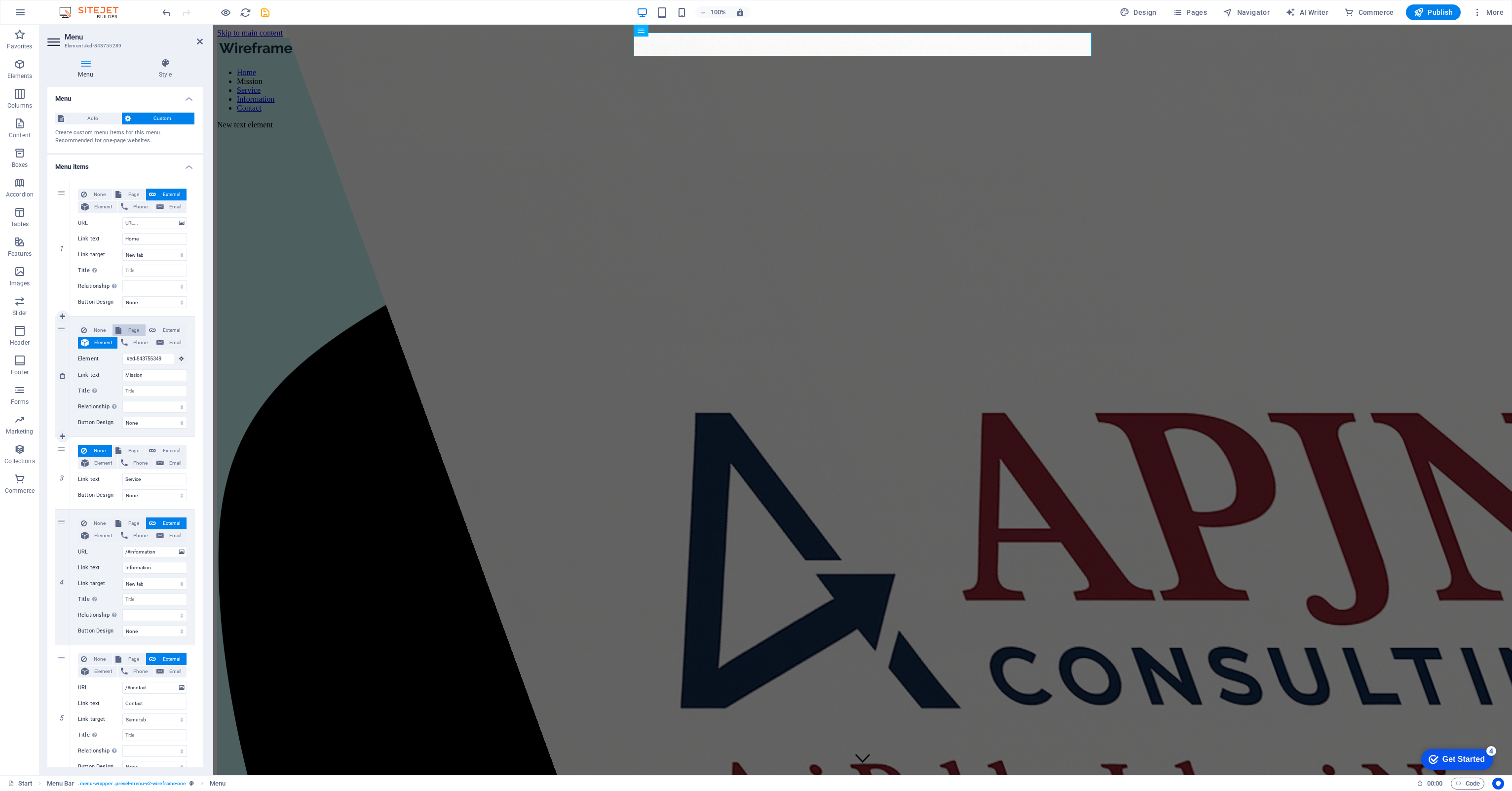
select select
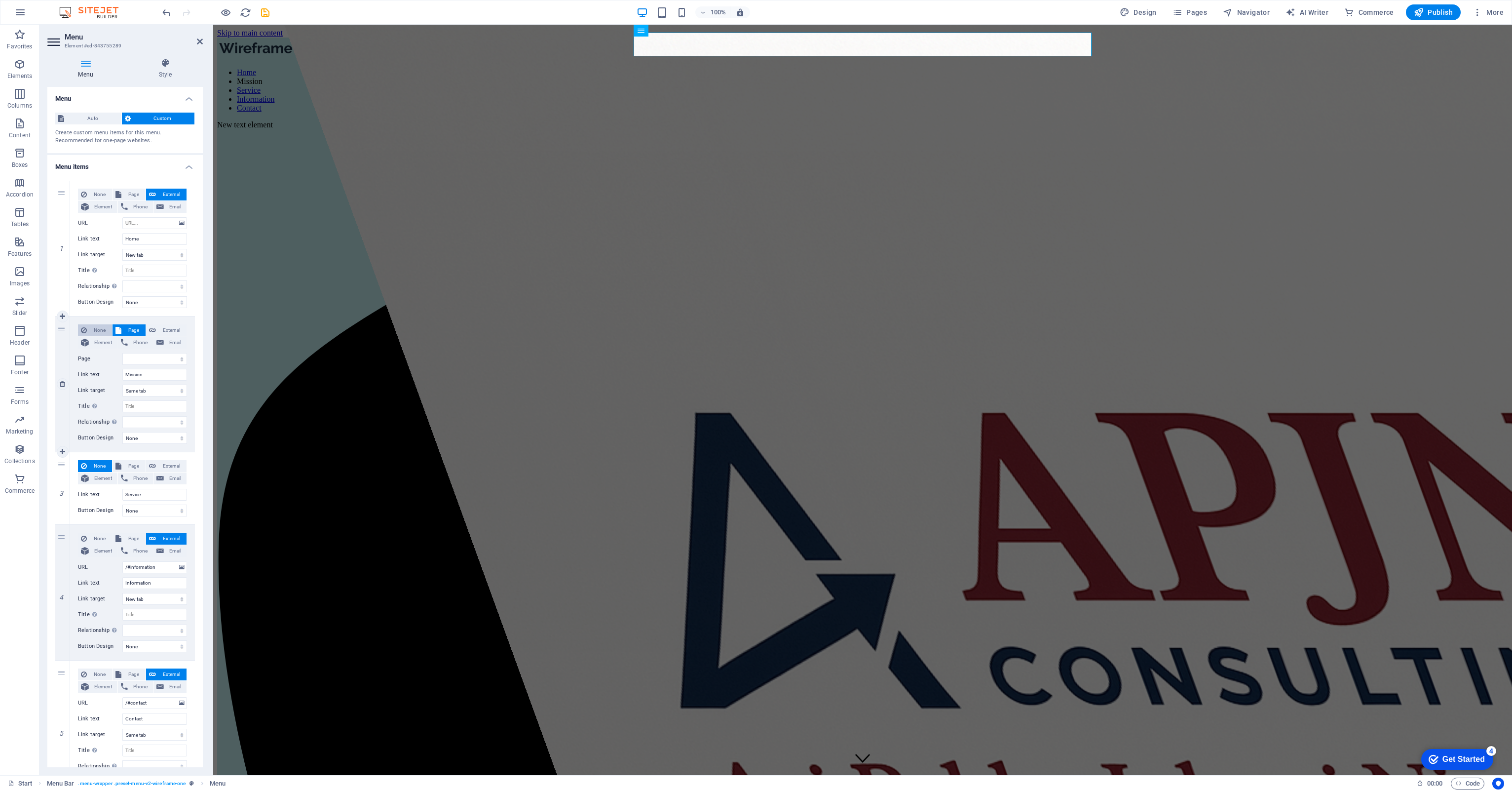
click at [96, 328] on span "None" at bounding box center [99, 330] width 19 height 12
select select
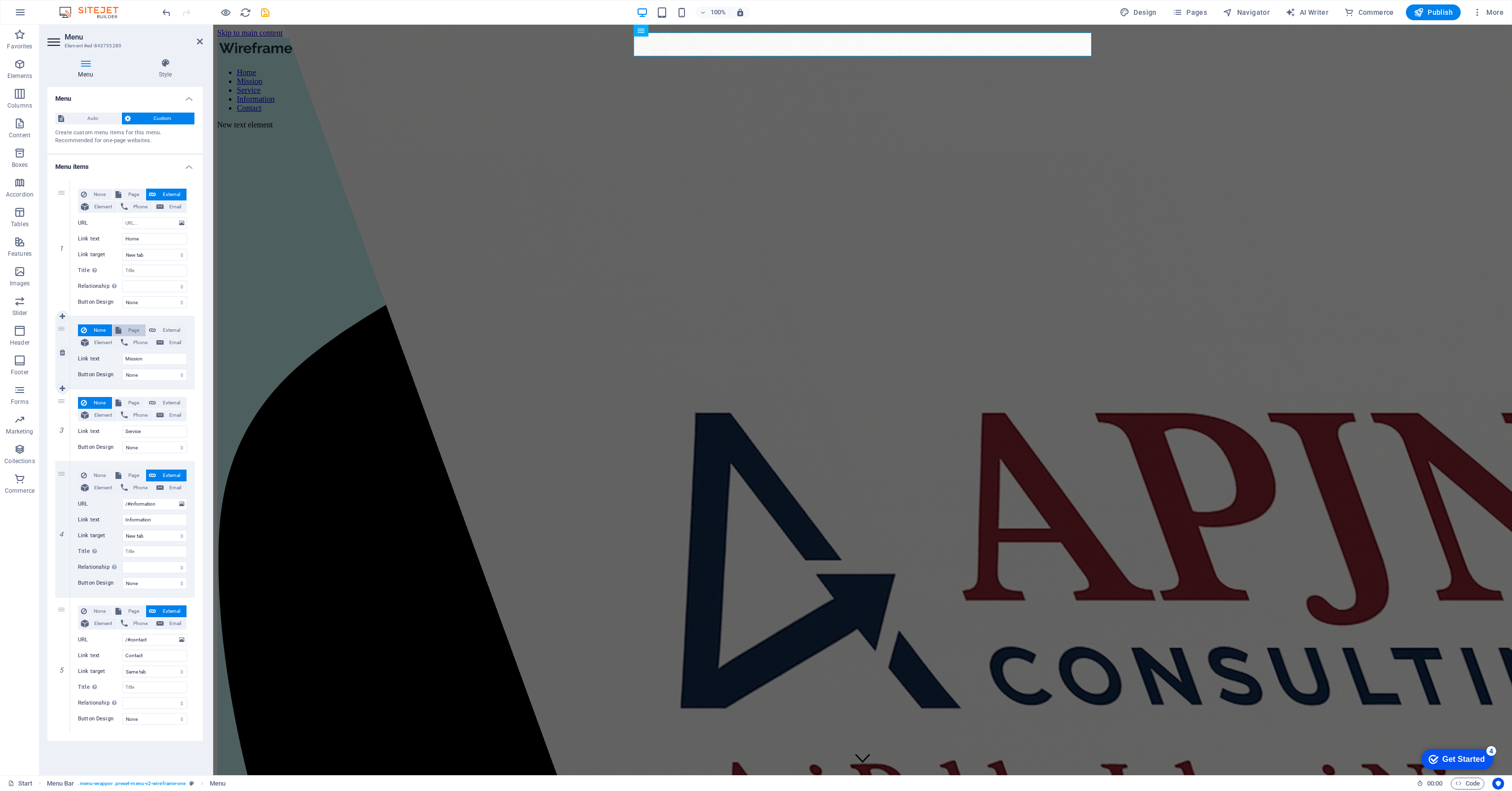
click at [123, 327] on button "Page" at bounding box center [129, 330] width 33 height 12
select select
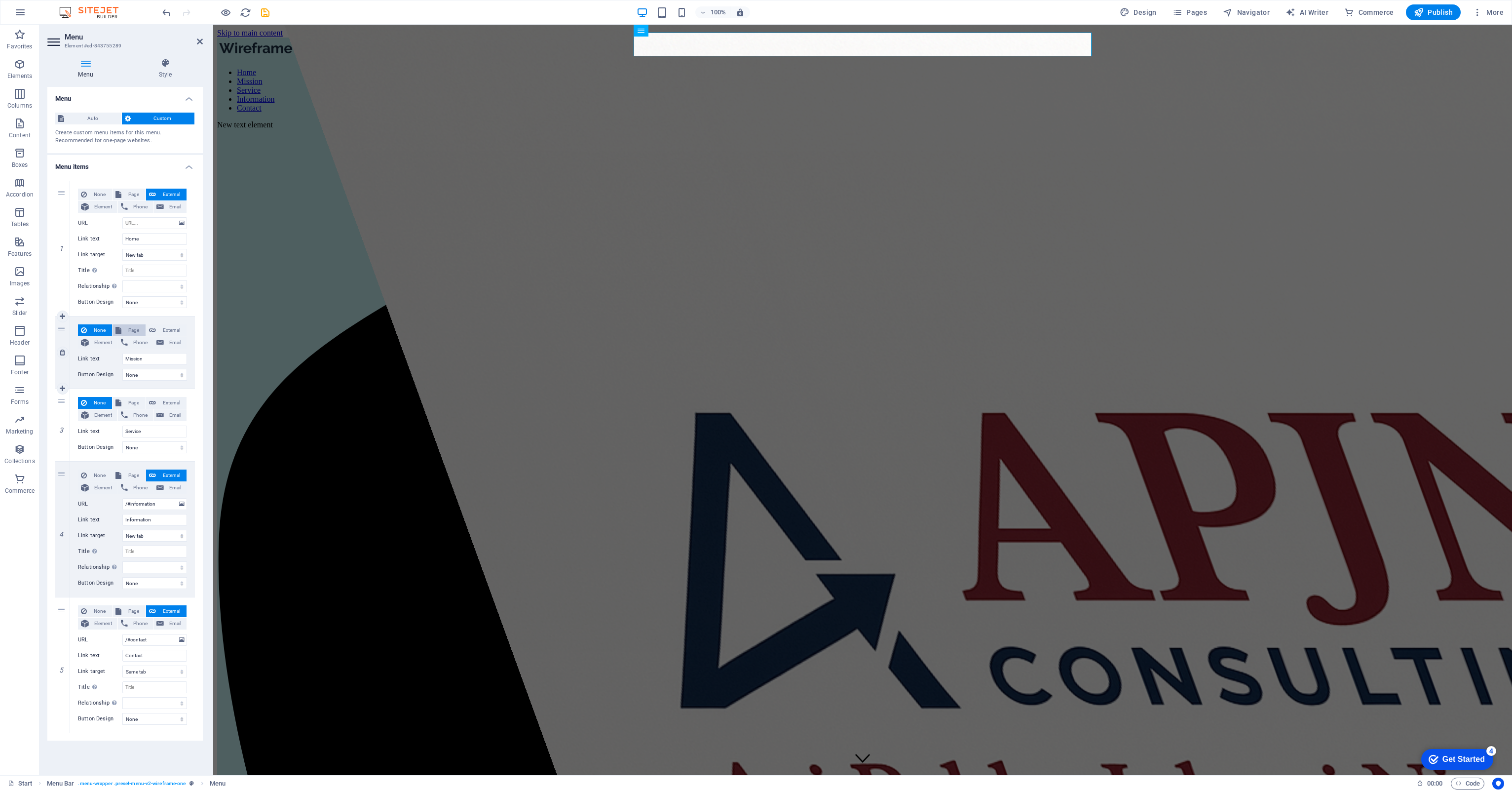
select select
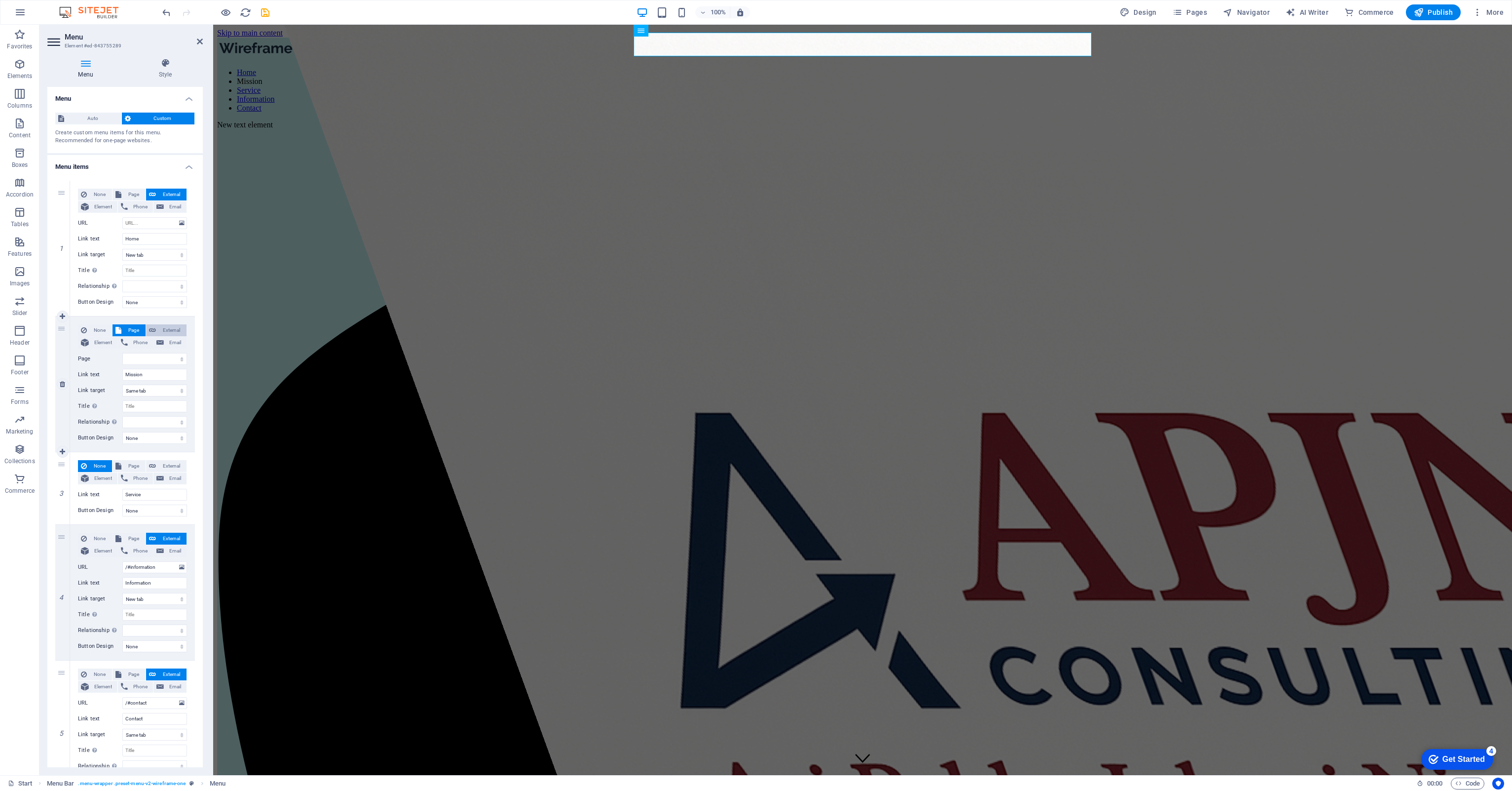
click at [164, 330] on span "External" at bounding box center [171, 330] width 25 height 12
select select
select select "blank"
select select
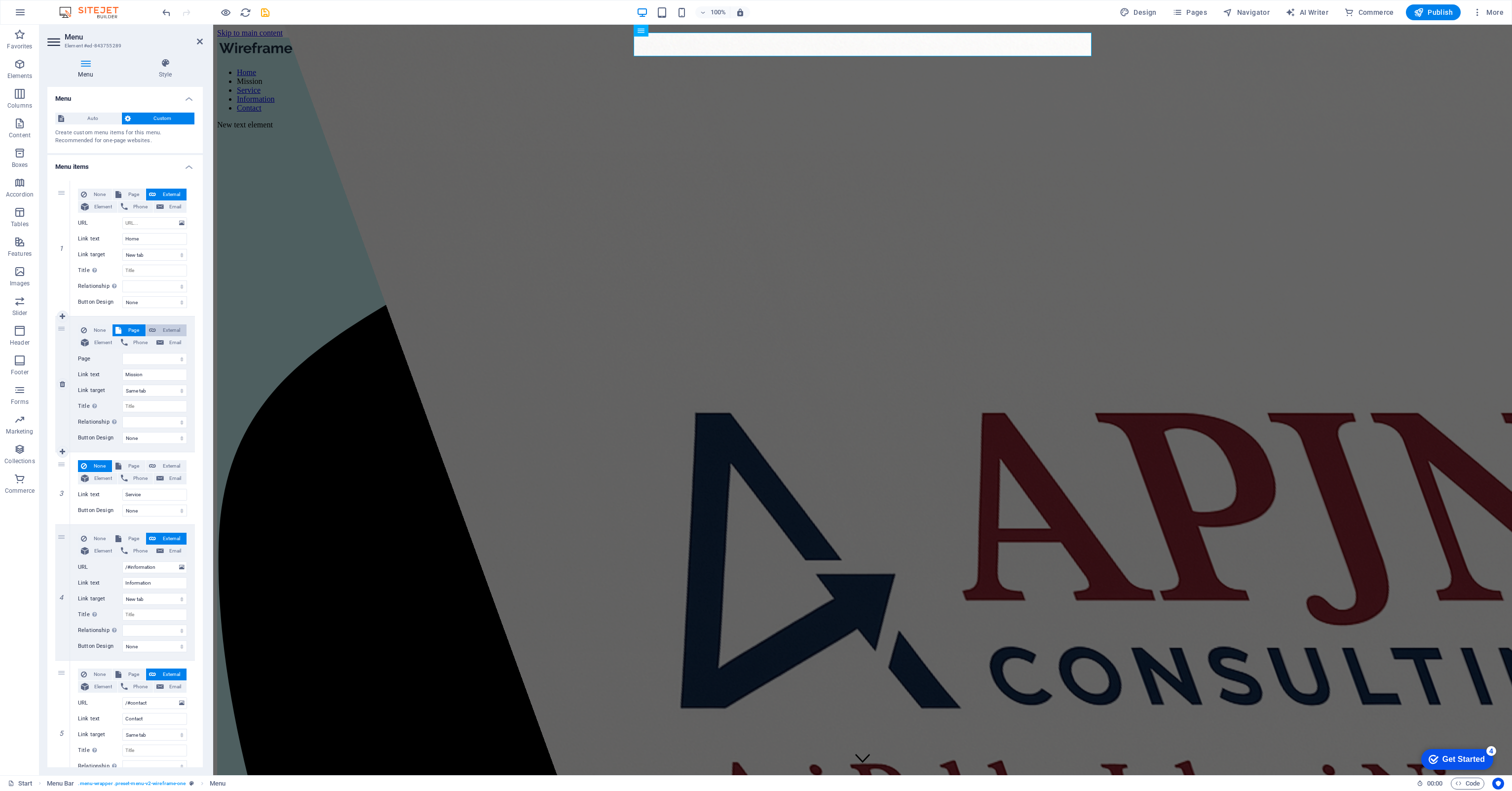
select select
click at [112, 341] on span "Element" at bounding box center [103, 342] width 23 height 12
select select
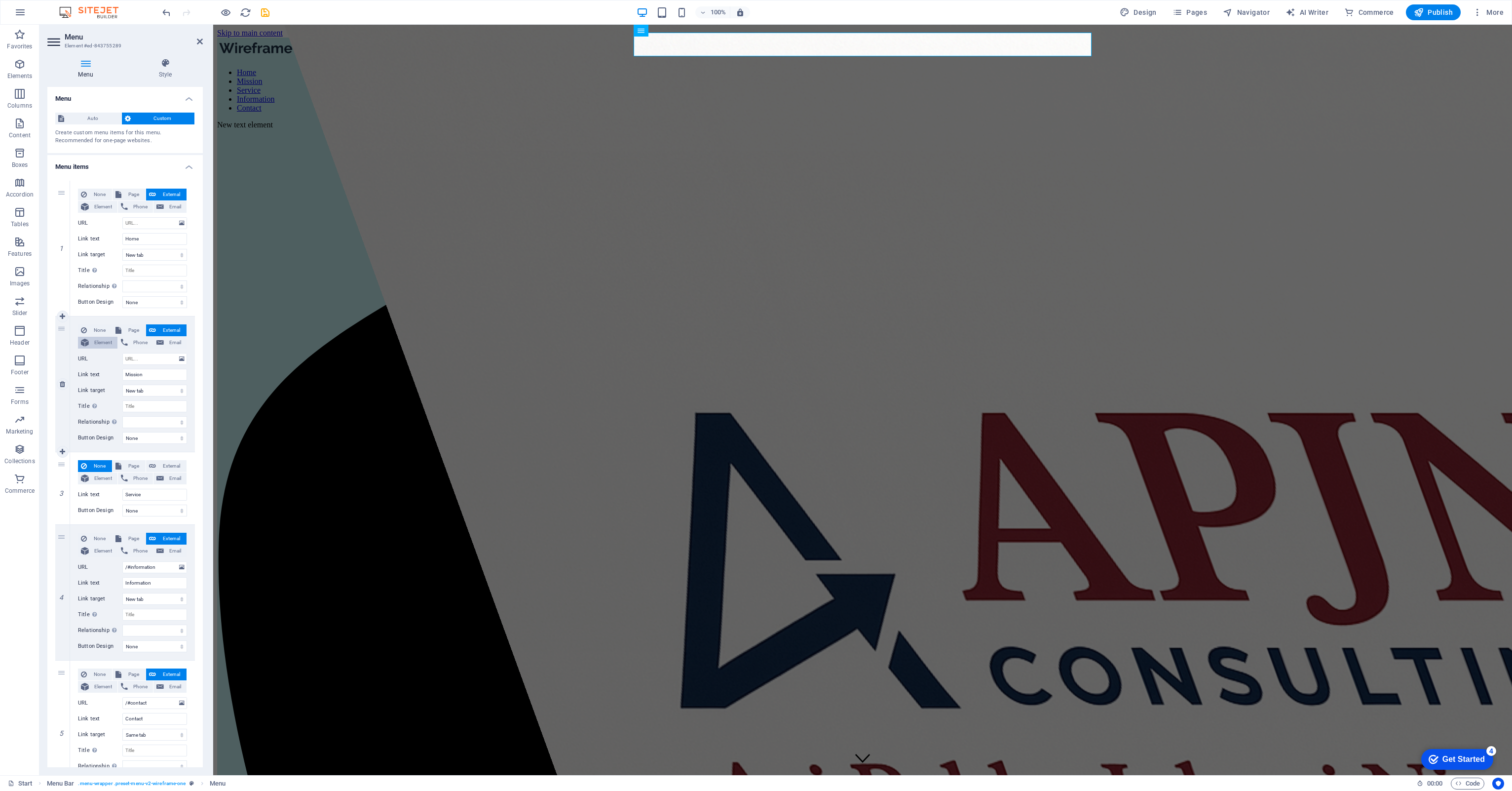
select select
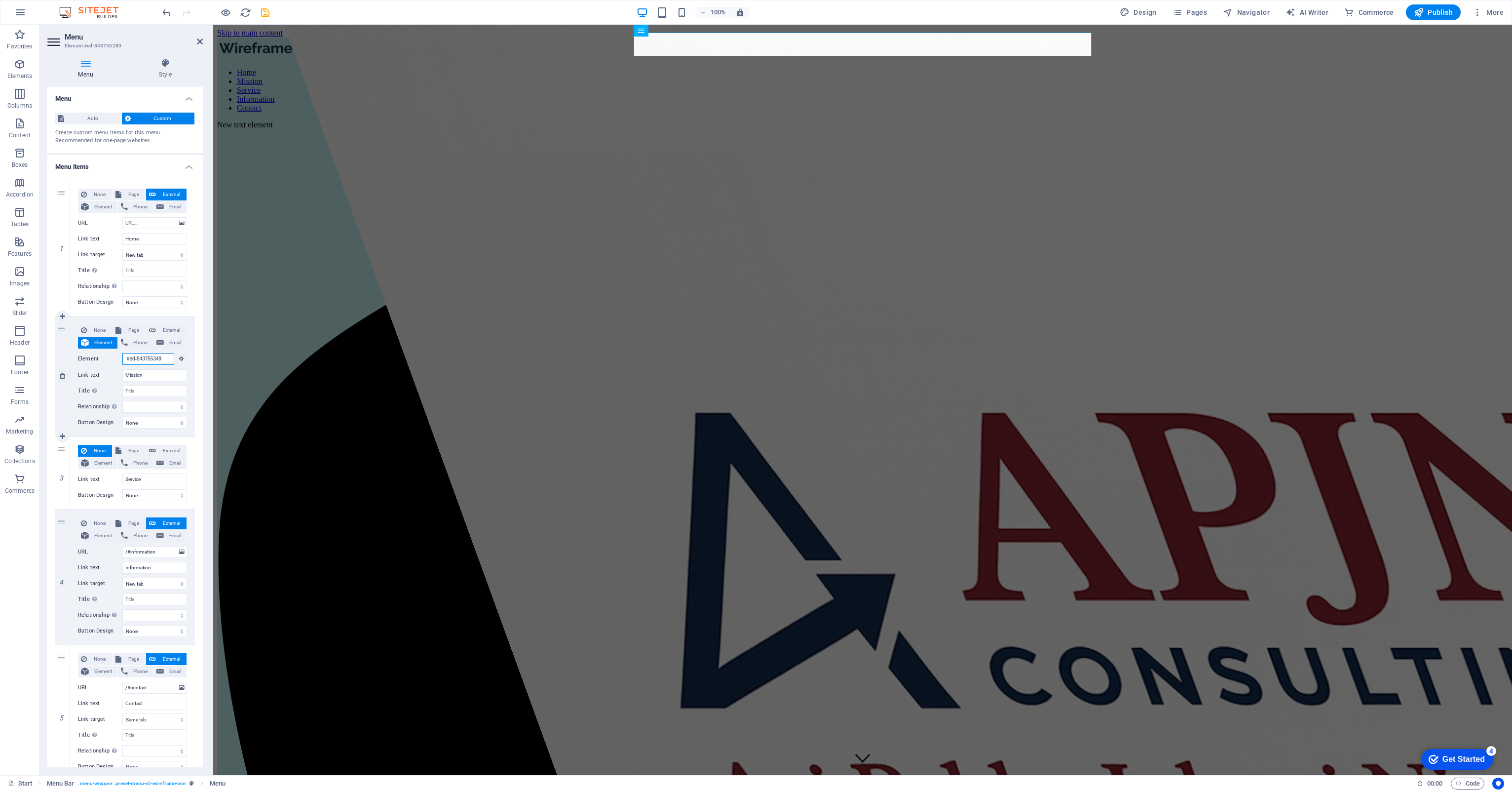
scroll to position [0, 1]
type input "#ed-843755349e"
select select
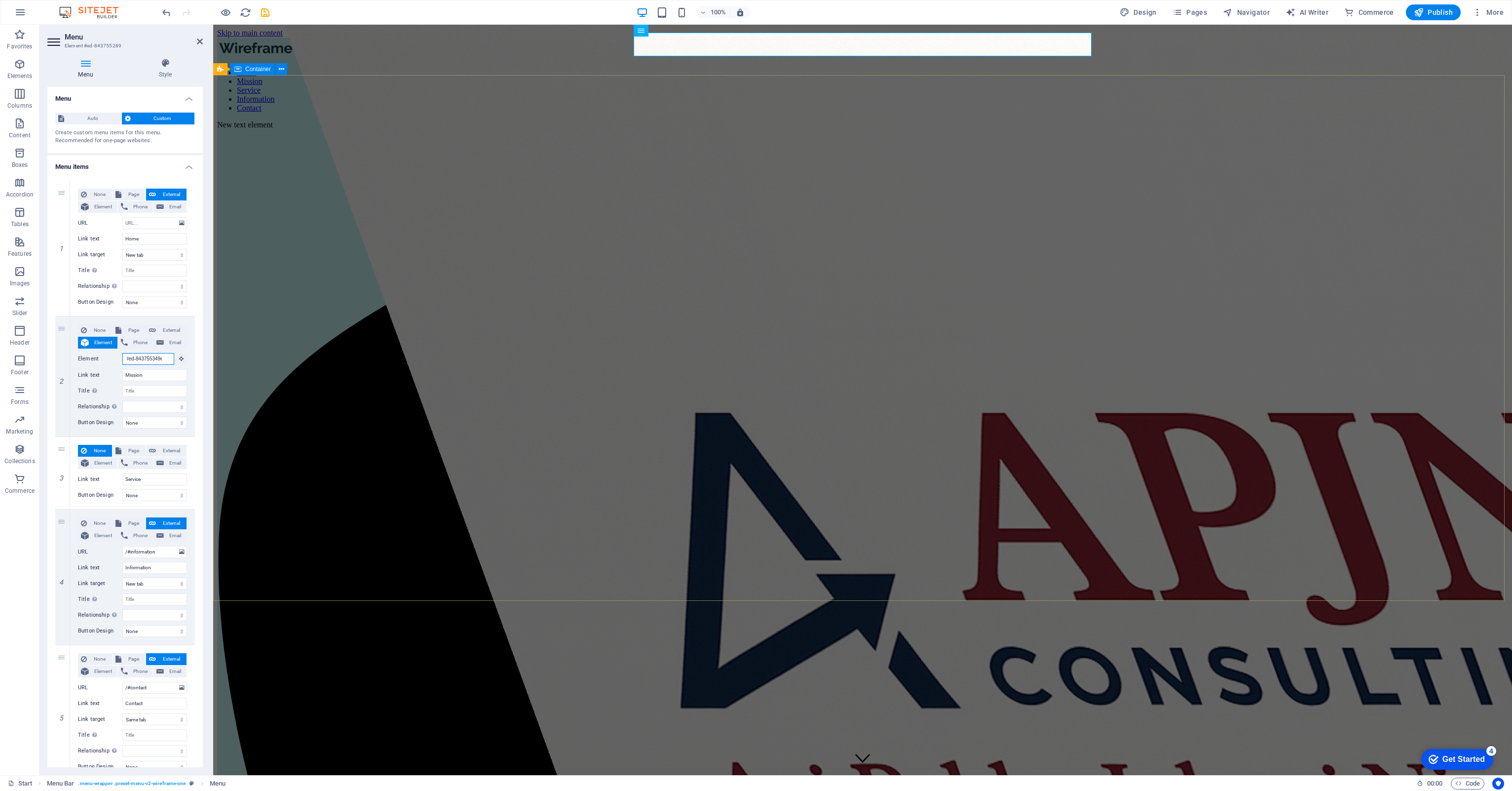
select select
type input "lementin kohdall ain tarkka copy id"
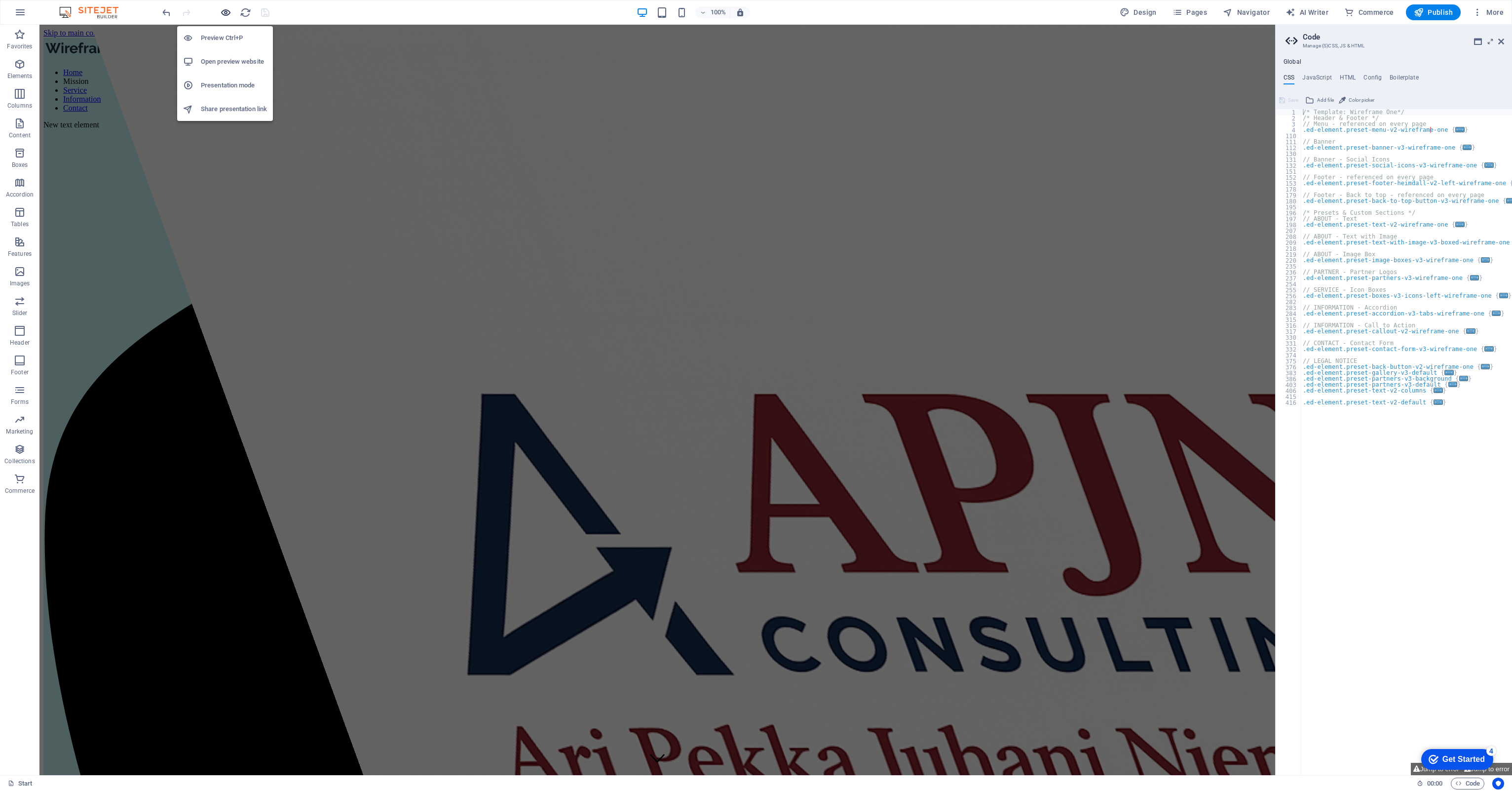
click at [220, 13] on icon "button" at bounding box center [225, 12] width 11 height 11
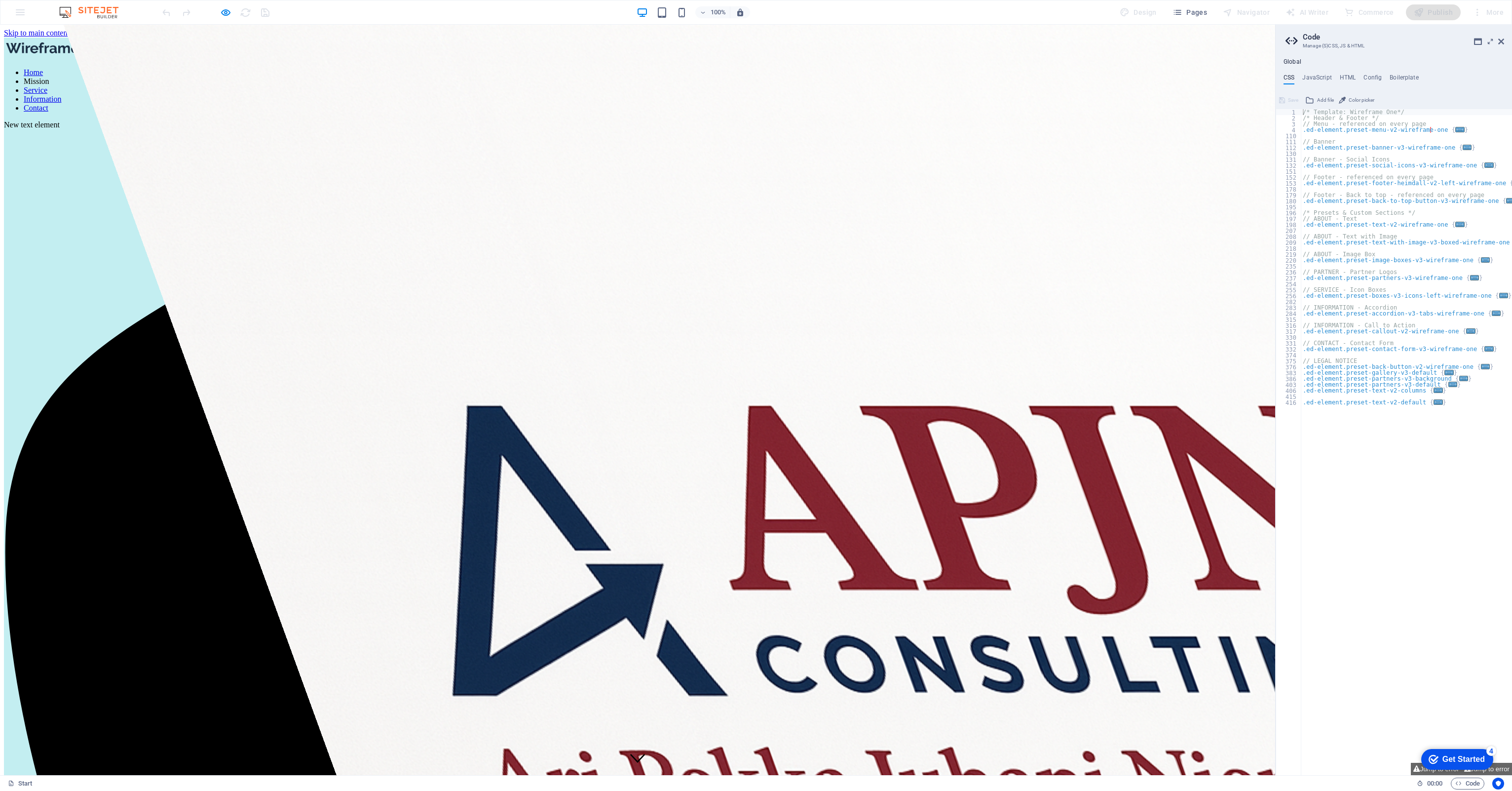
click at [49, 77] on link "Mission" at bounding box center [36, 81] width 26 height 8
drag, startPoint x: 654, startPoint y: 16, endPoint x: 225, endPoint y: 8, distance: 429.1
click at [225, 8] on icon "button" at bounding box center [225, 12] width 11 height 11
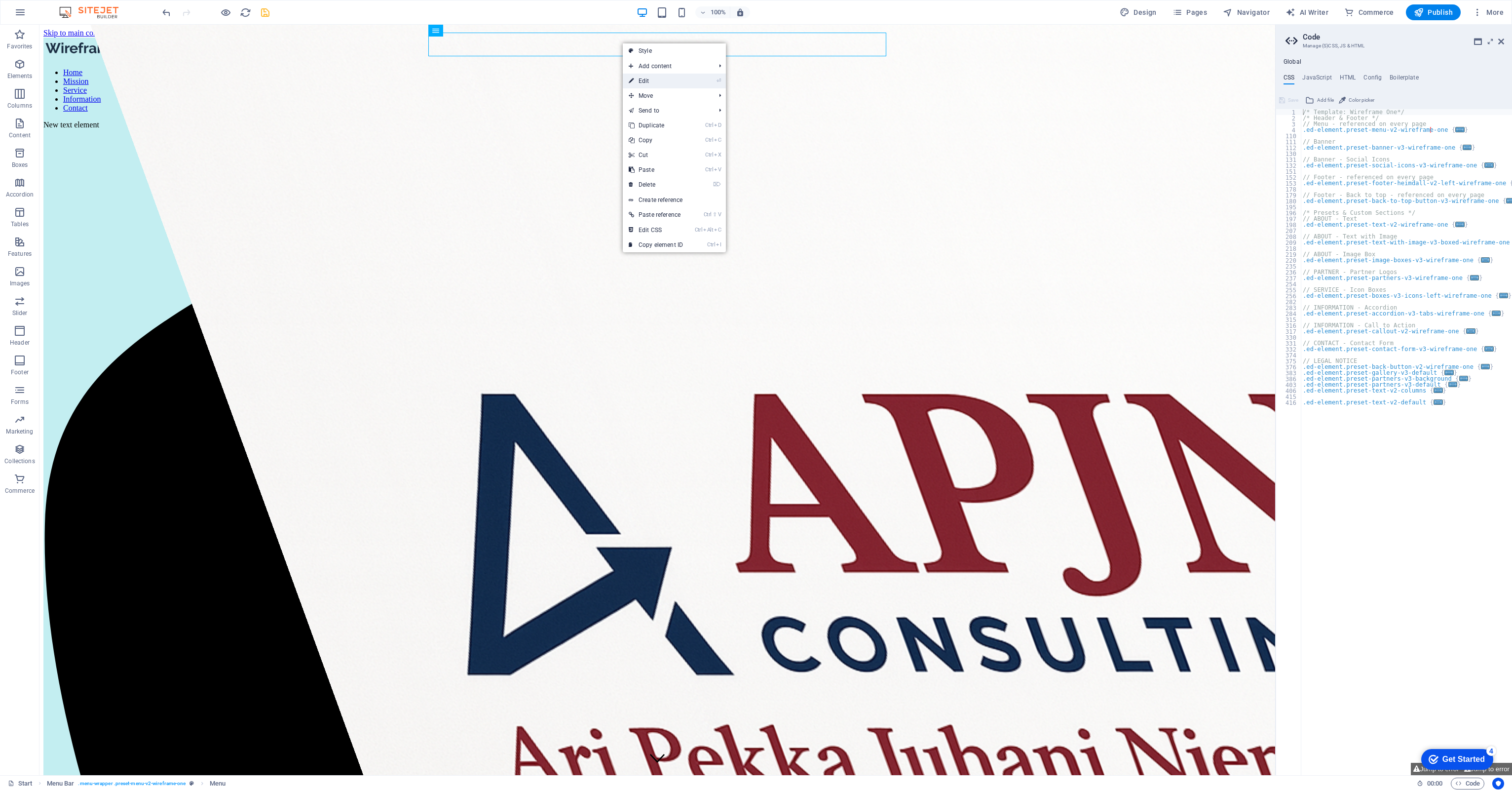
click at [658, 82] on link "⏎ Edit" at bounding box center [656, 80] width 66 height 15
select select
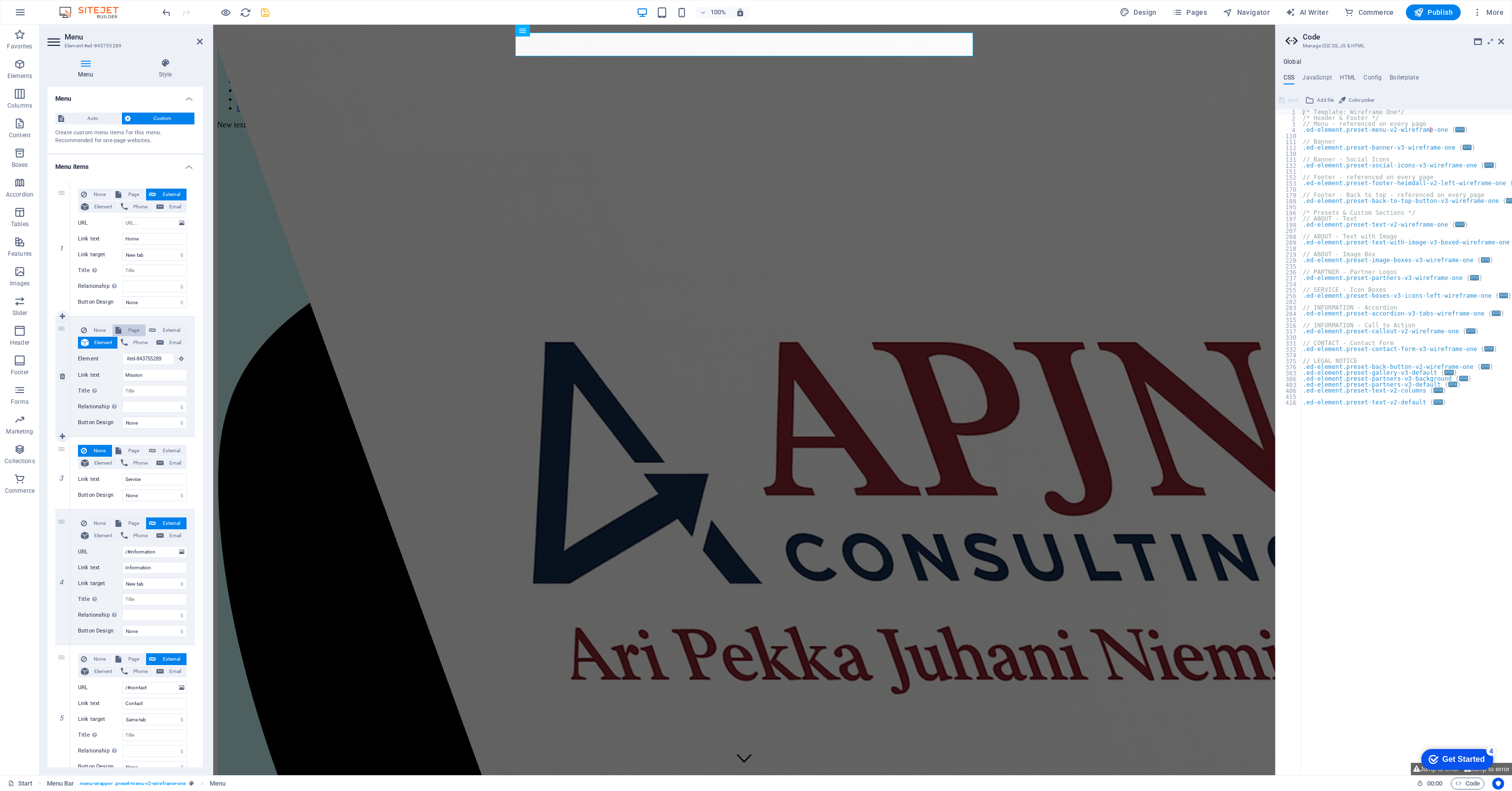
click at [124, 327] on span "Page" at bounding box center [133, 330] width 18 height 12
select select
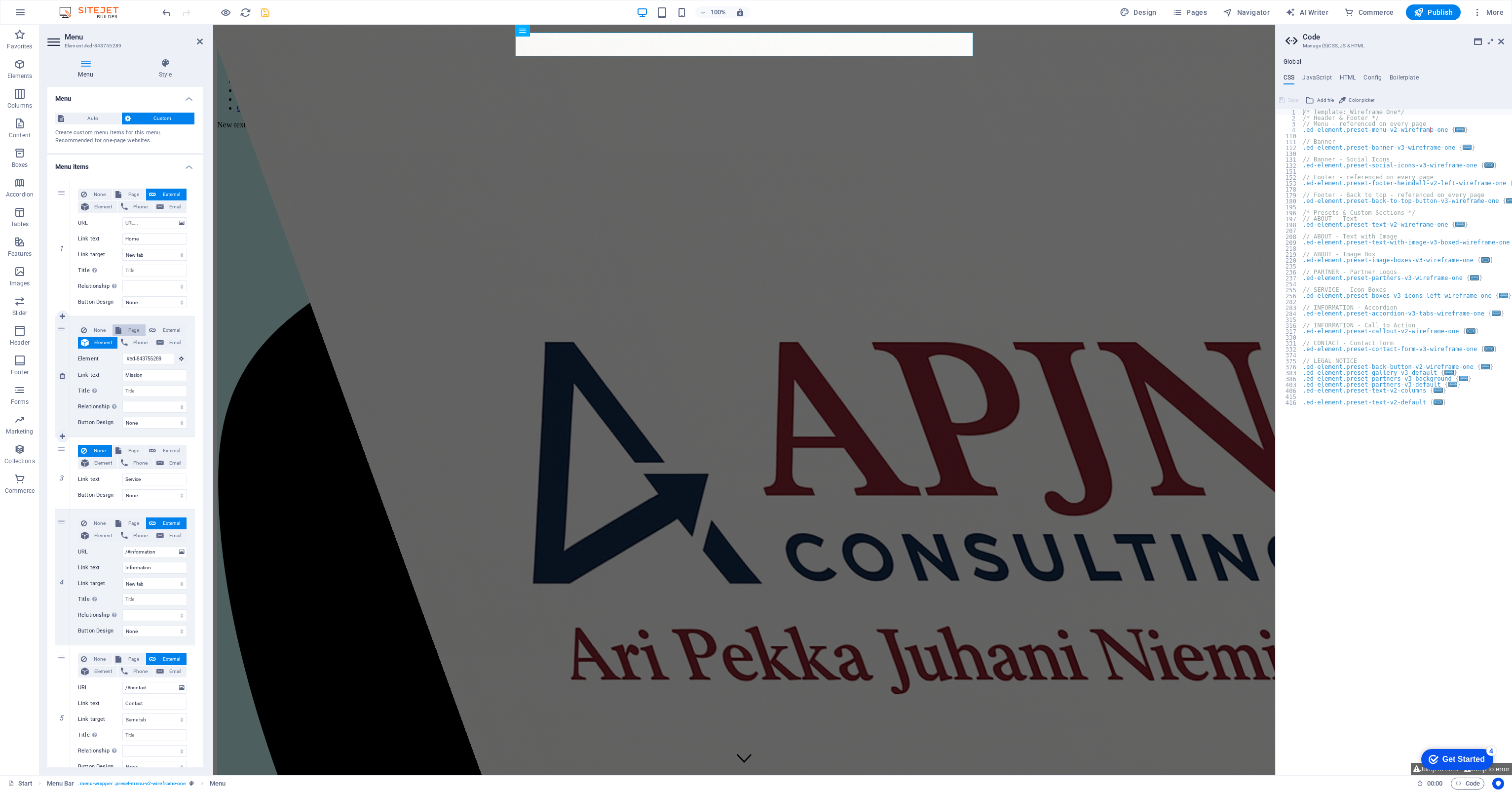
select select
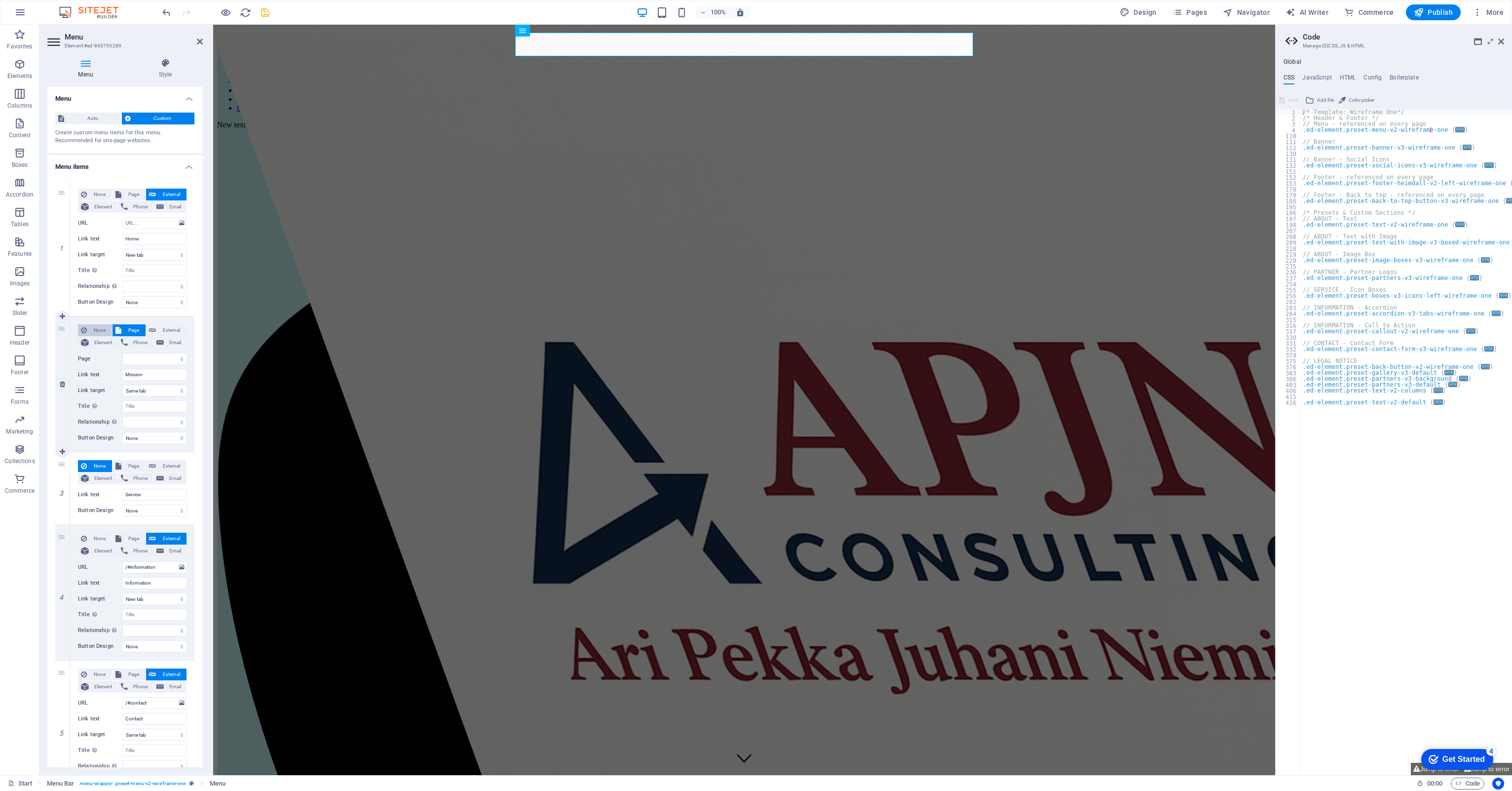
click at [90, 329] on span "None" at bounding box center [99, 330] width 19 height 12
select select
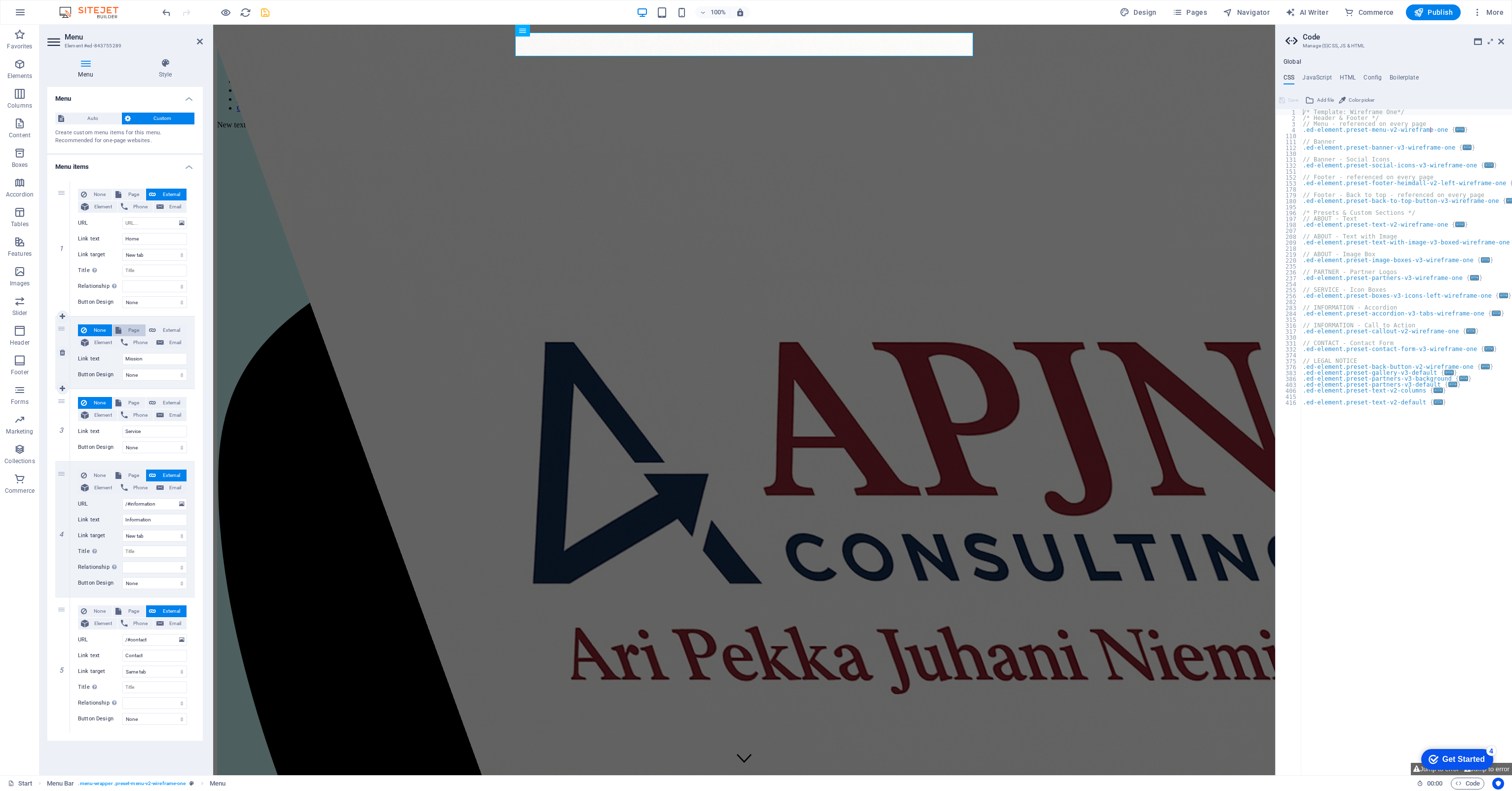
click at [123, 329] on button "Page" at bounding box center [129, 330] width 33 height 12
select select
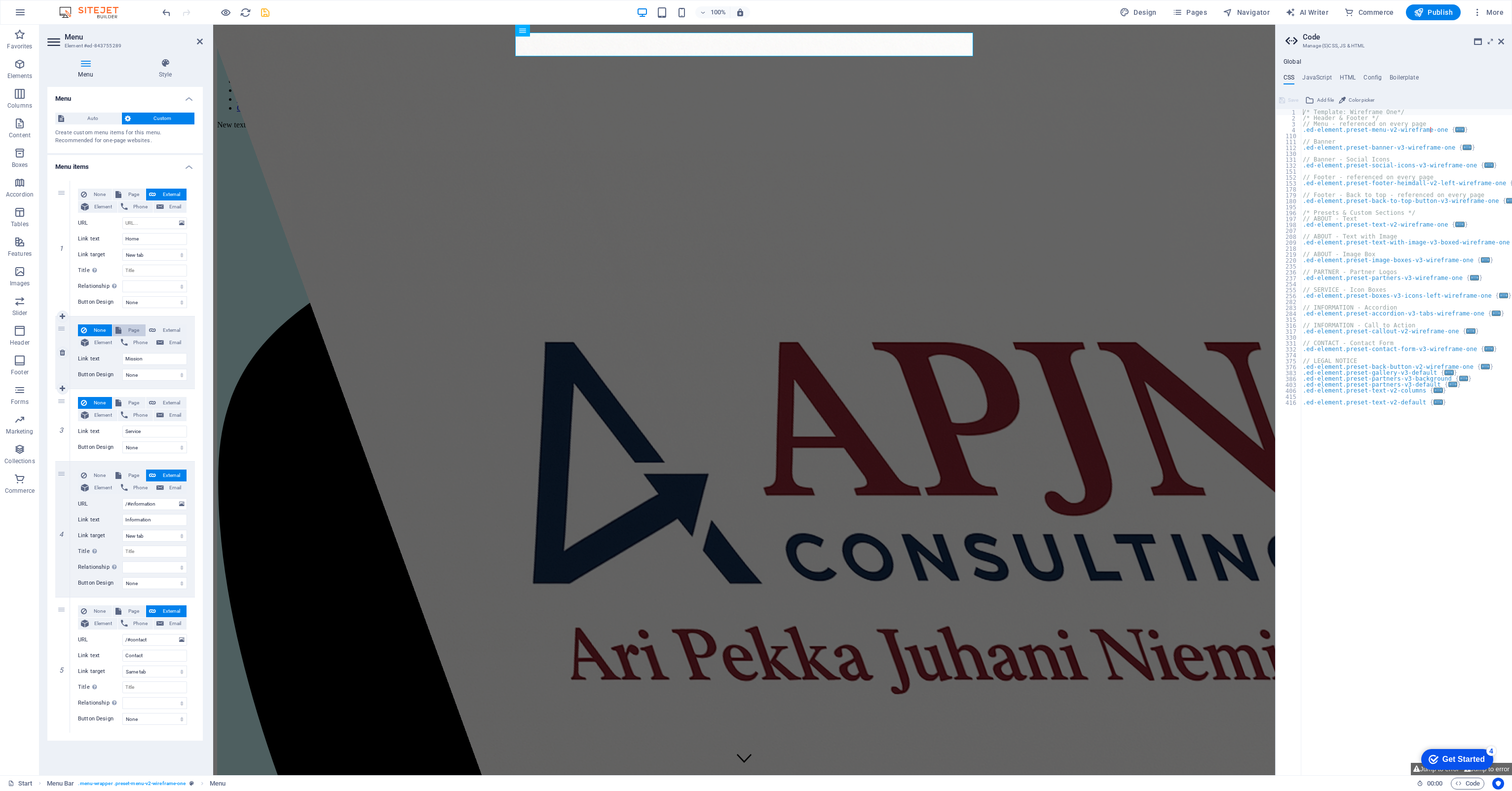
select select
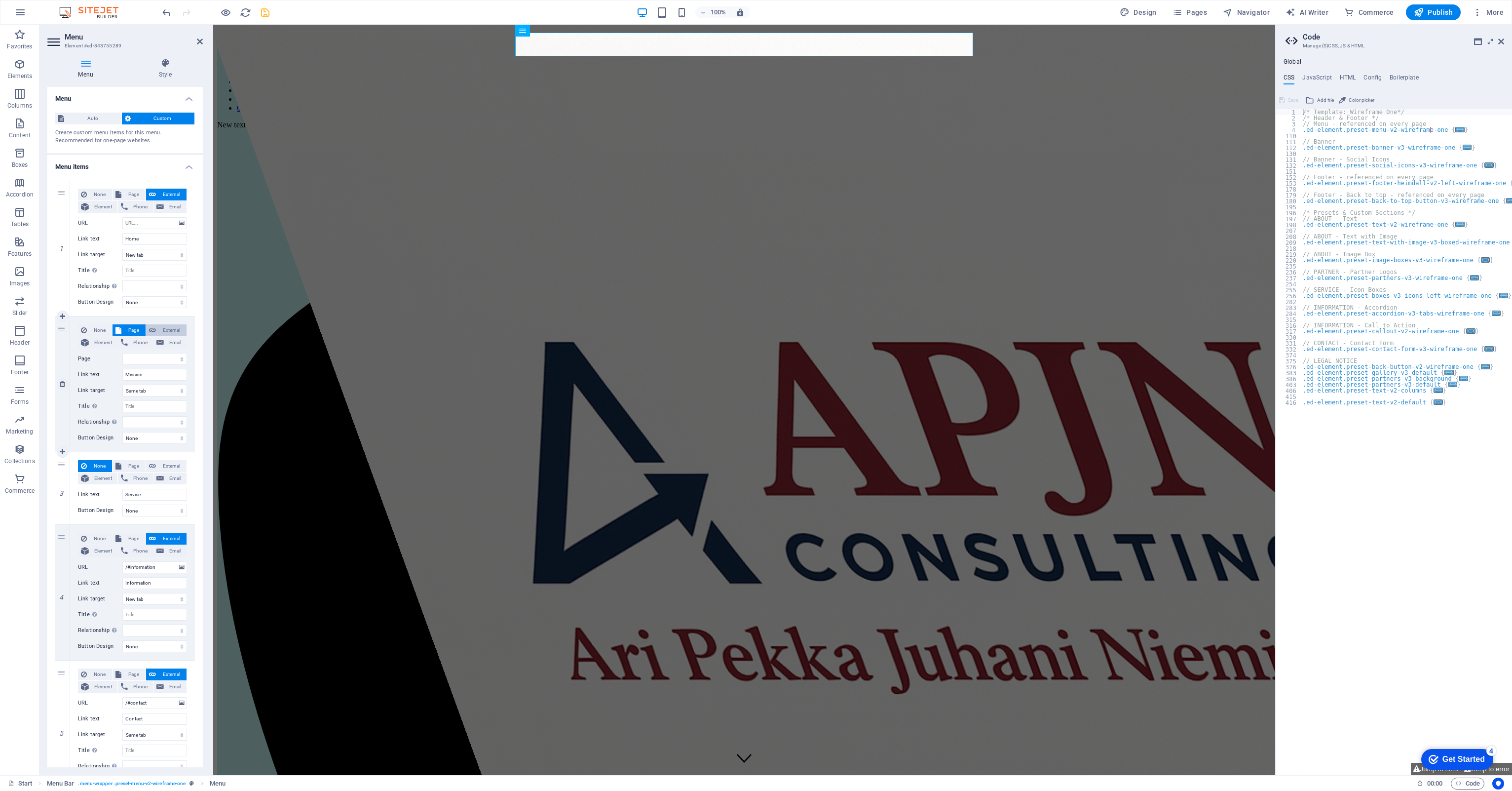
click at [166, 327] on span "External" at bounding box center [171, 330] width 25 height 12
select select
select select "blank"
select select
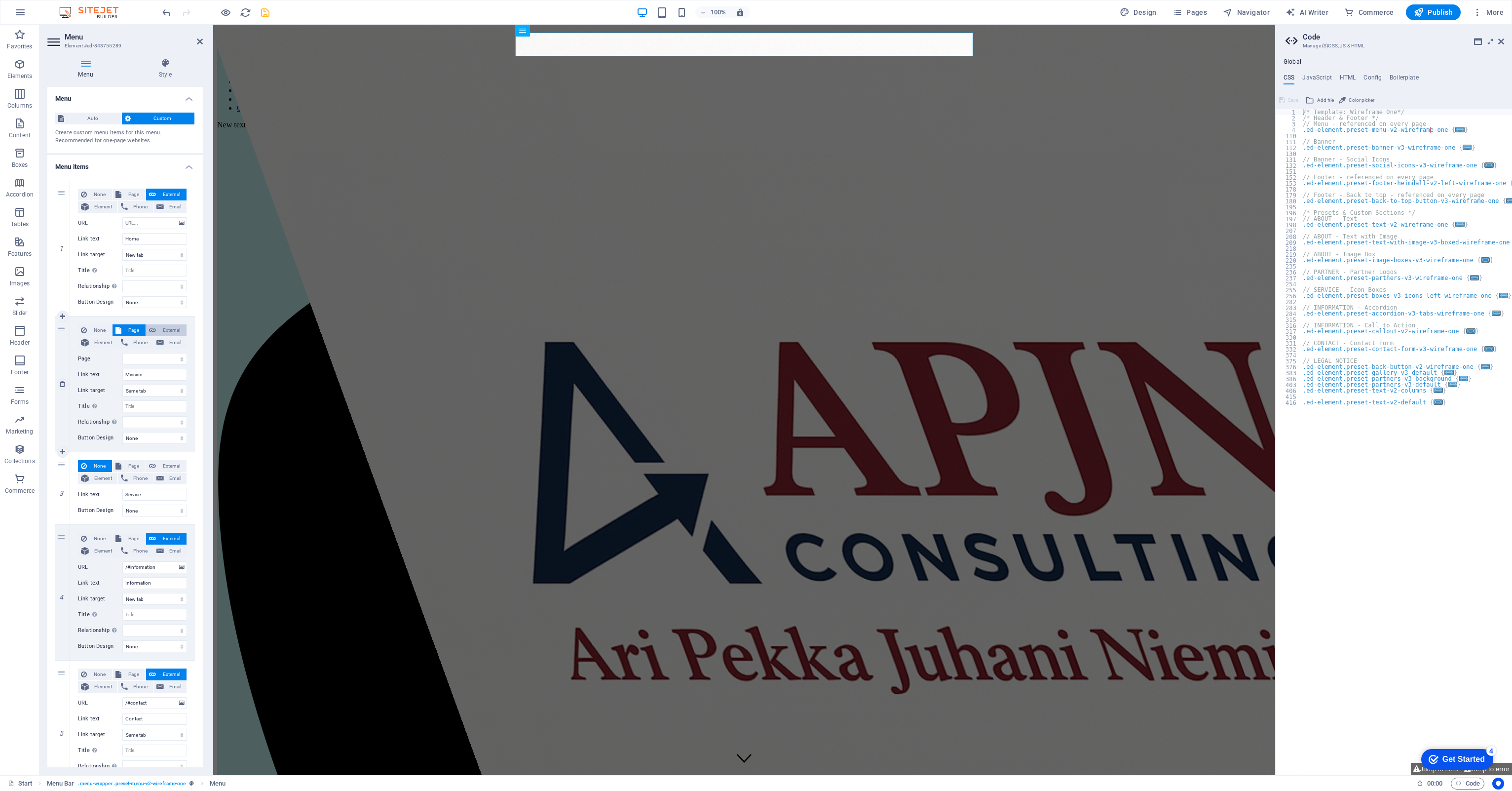
select select
click at [99, 344] on span "Element" at bounding box center [103, 342] width 23 height 12
select select
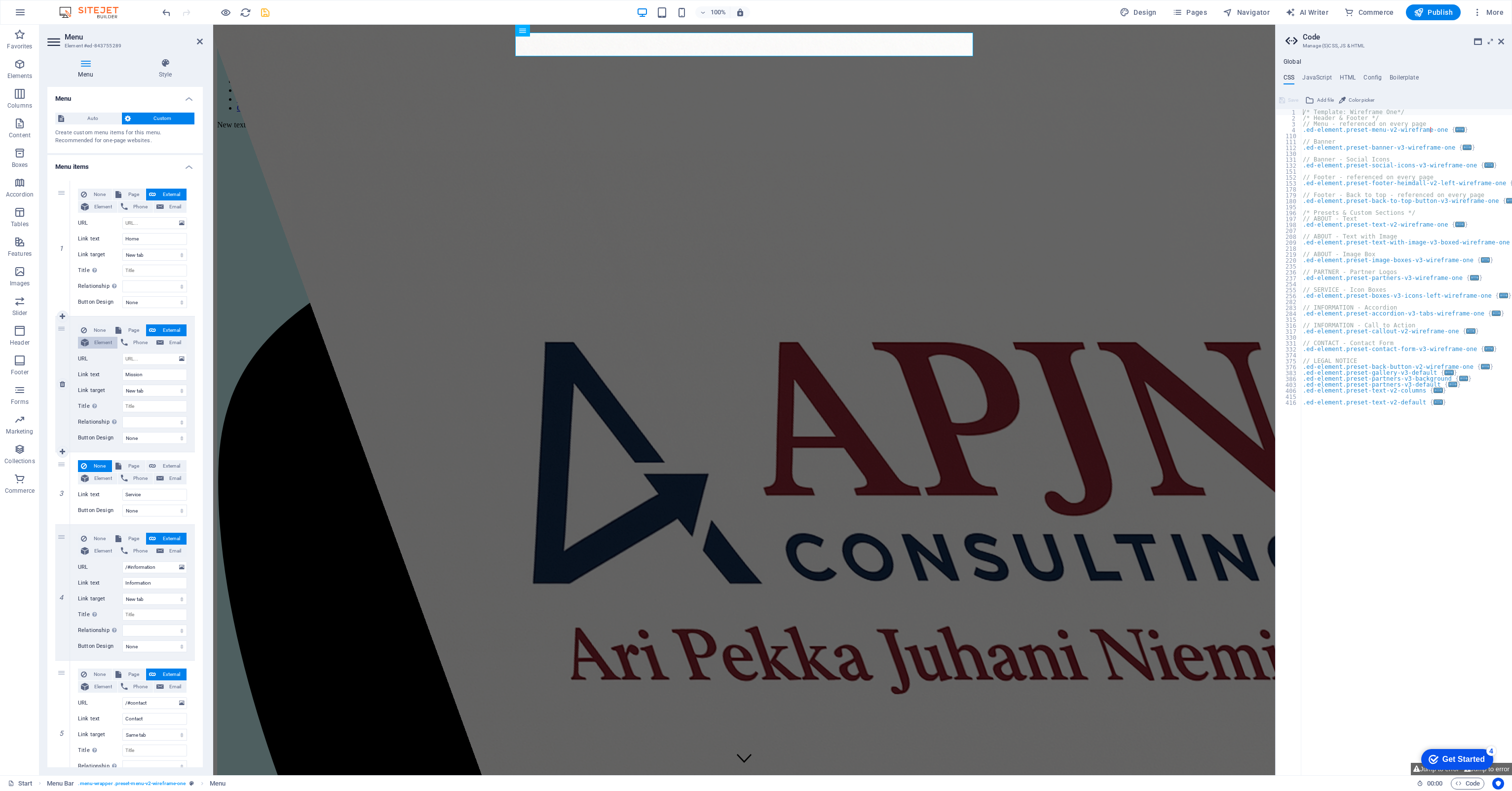
select select
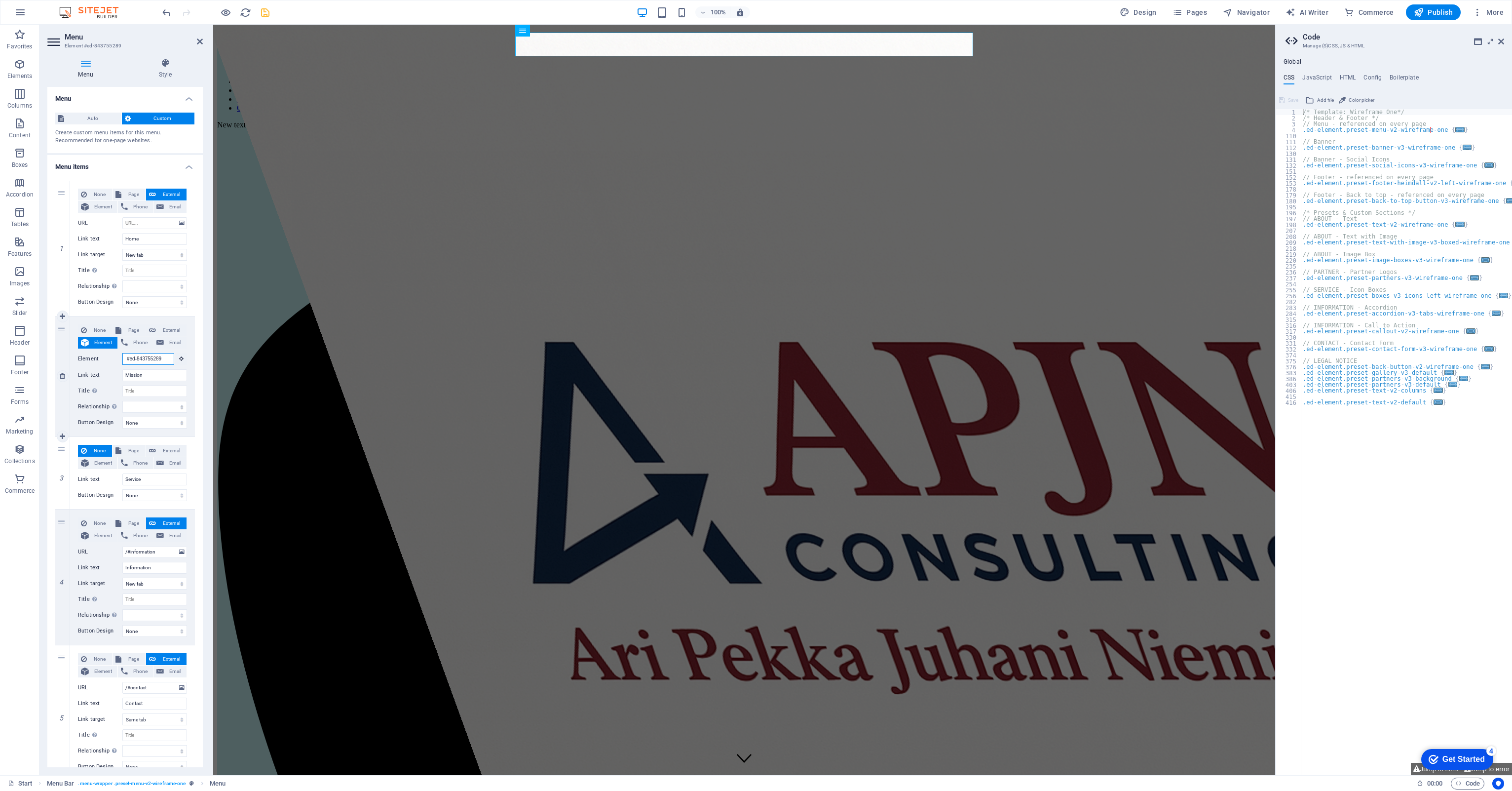
scroll to position [0, 1]
click at [100, 329] on span "None" at bounding box center [99, 330] width 19 height 12
select select
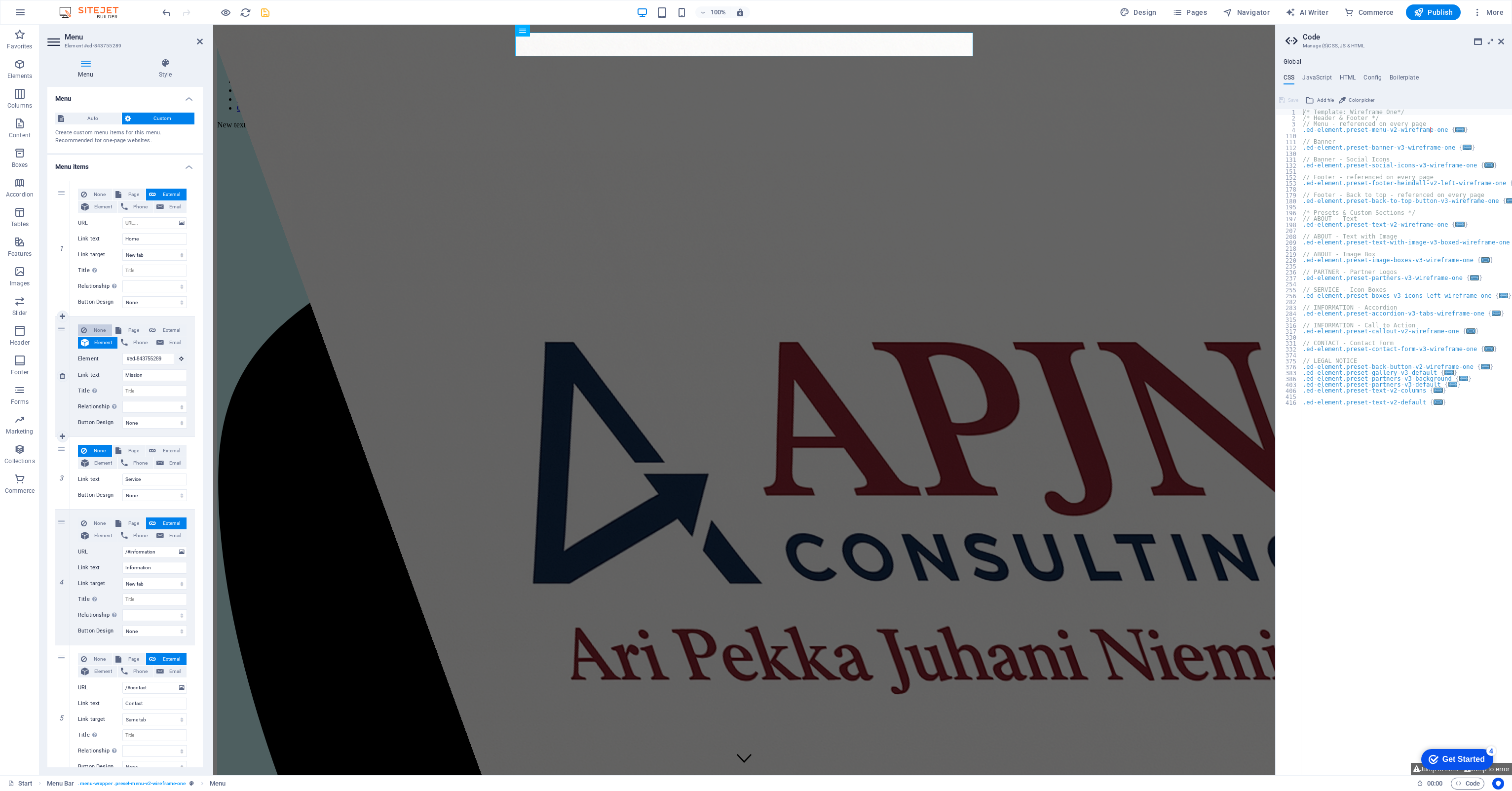
select select
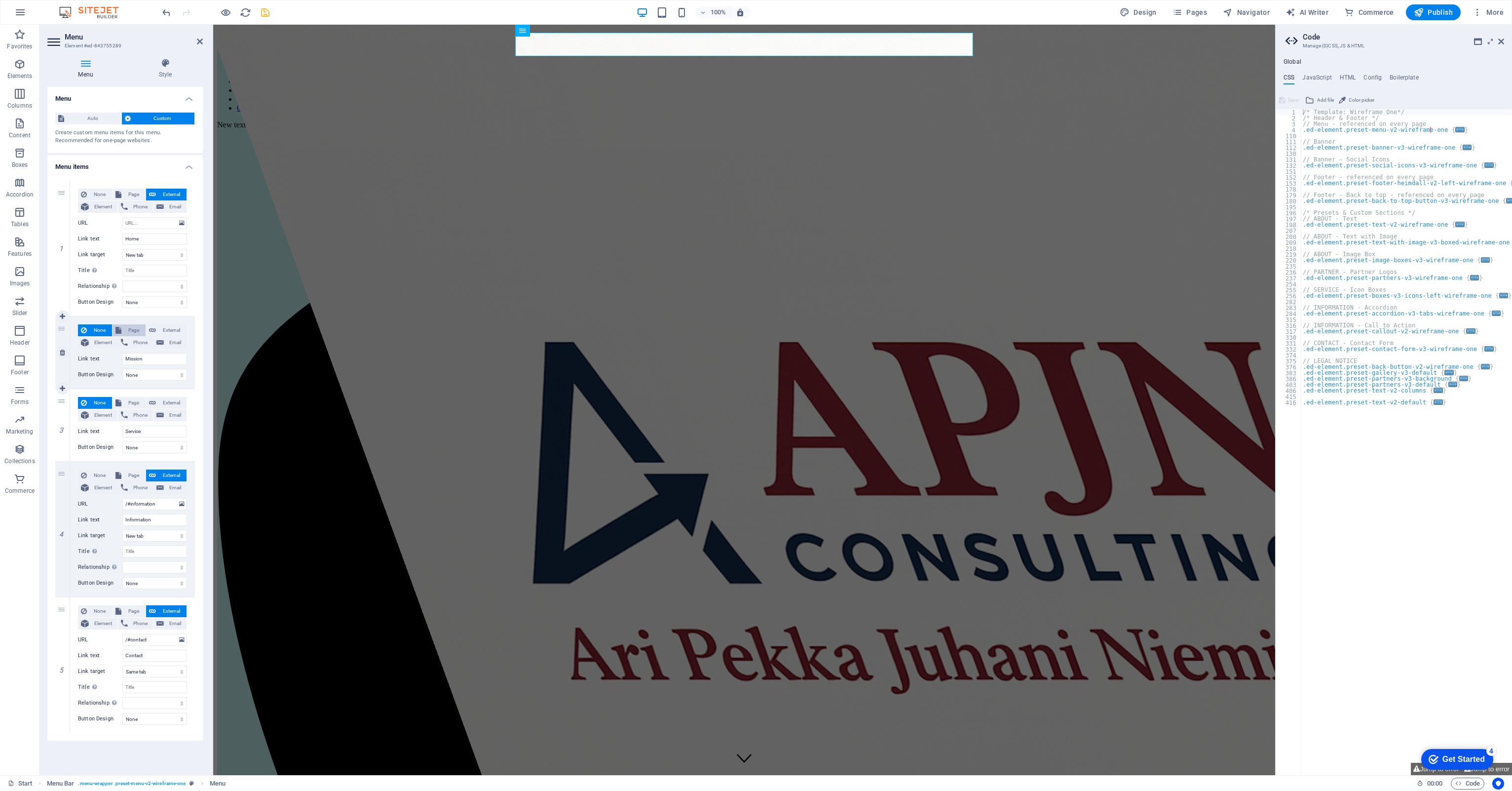
click at [136, 328] on span "Page" at bounding box center [133, 330] width 18 height 12
select select
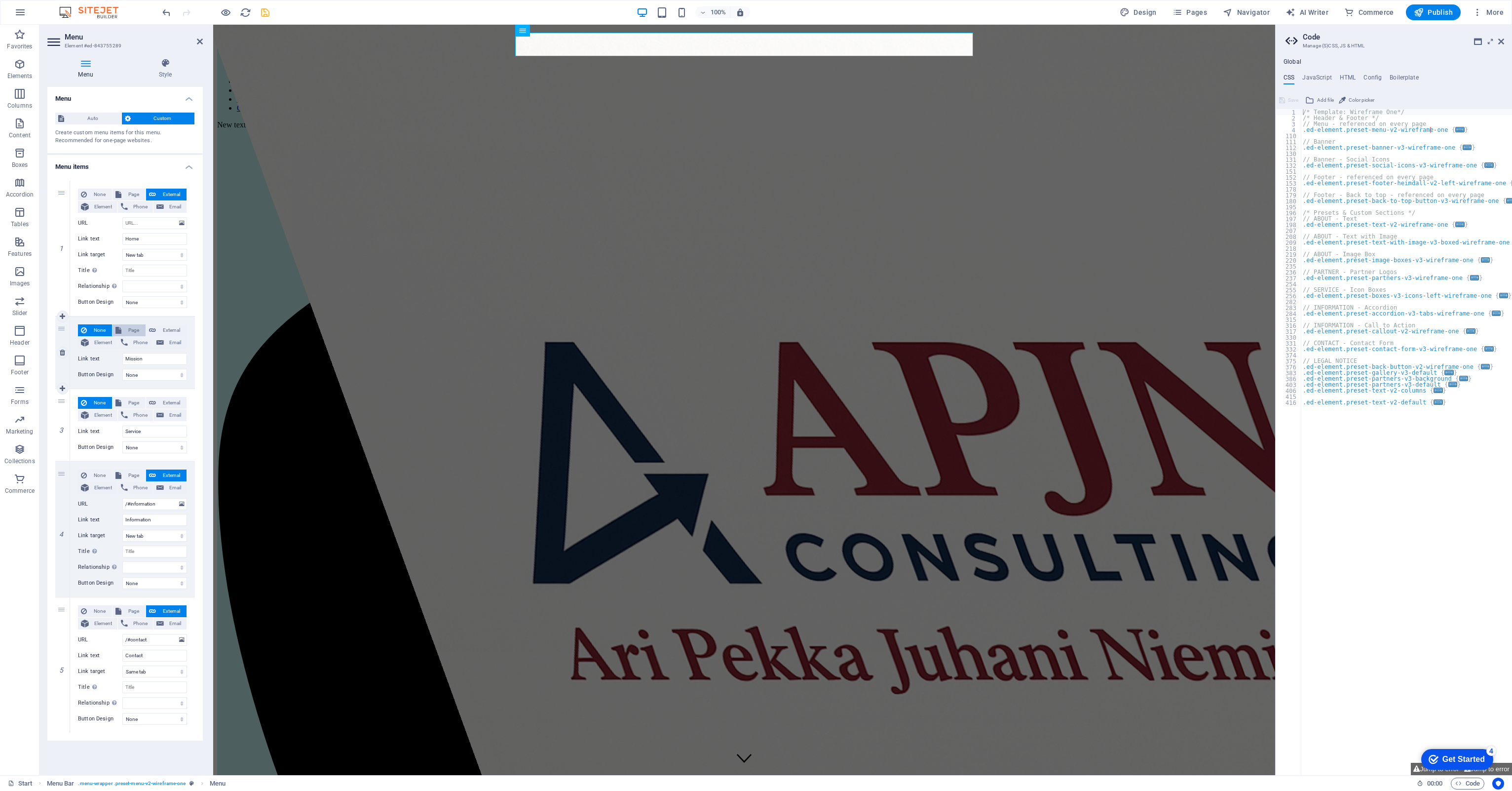
select select
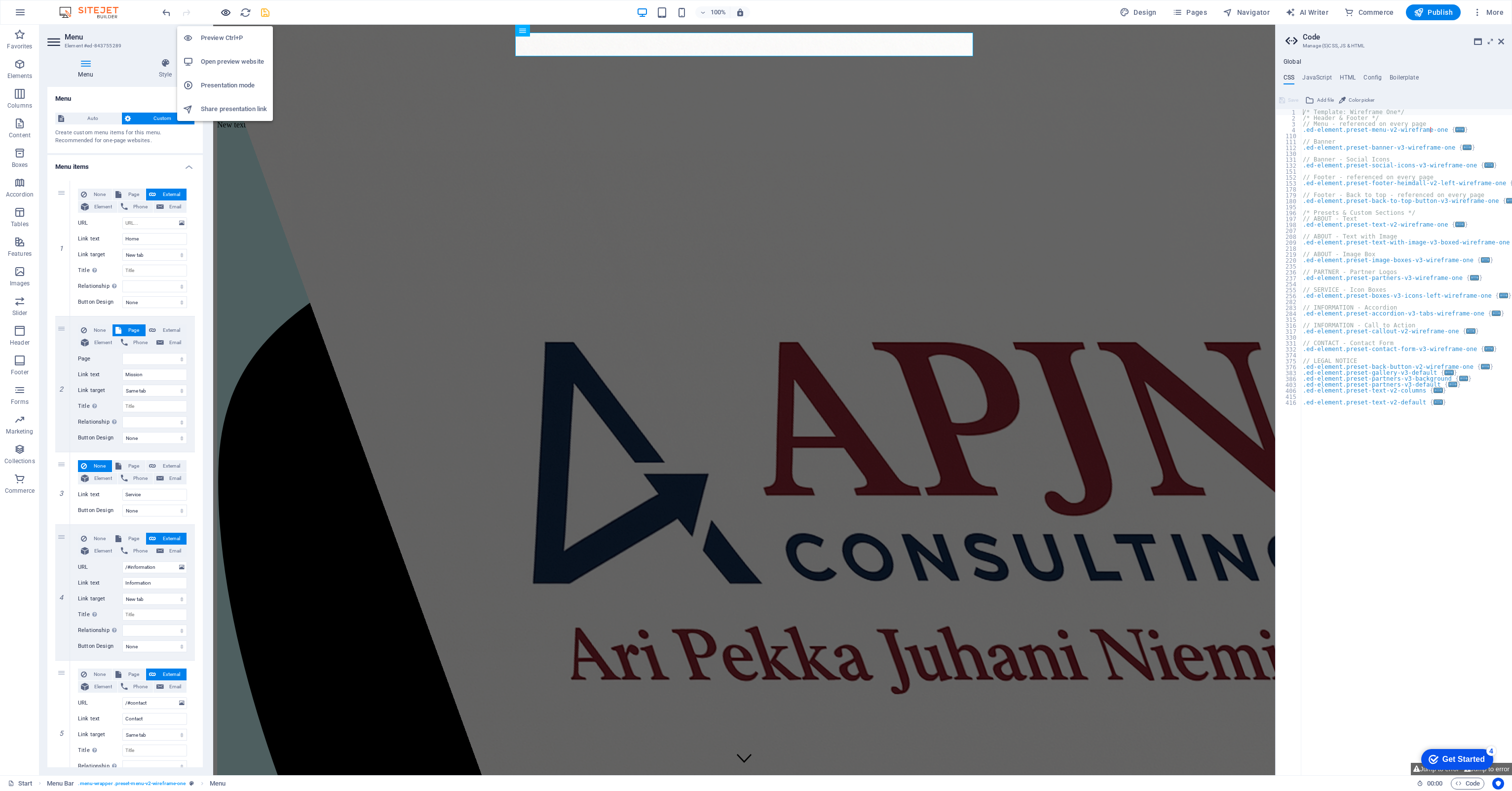
click at [225, 10] on icon "button" at bounding box center [225, 12] width 11 height 11
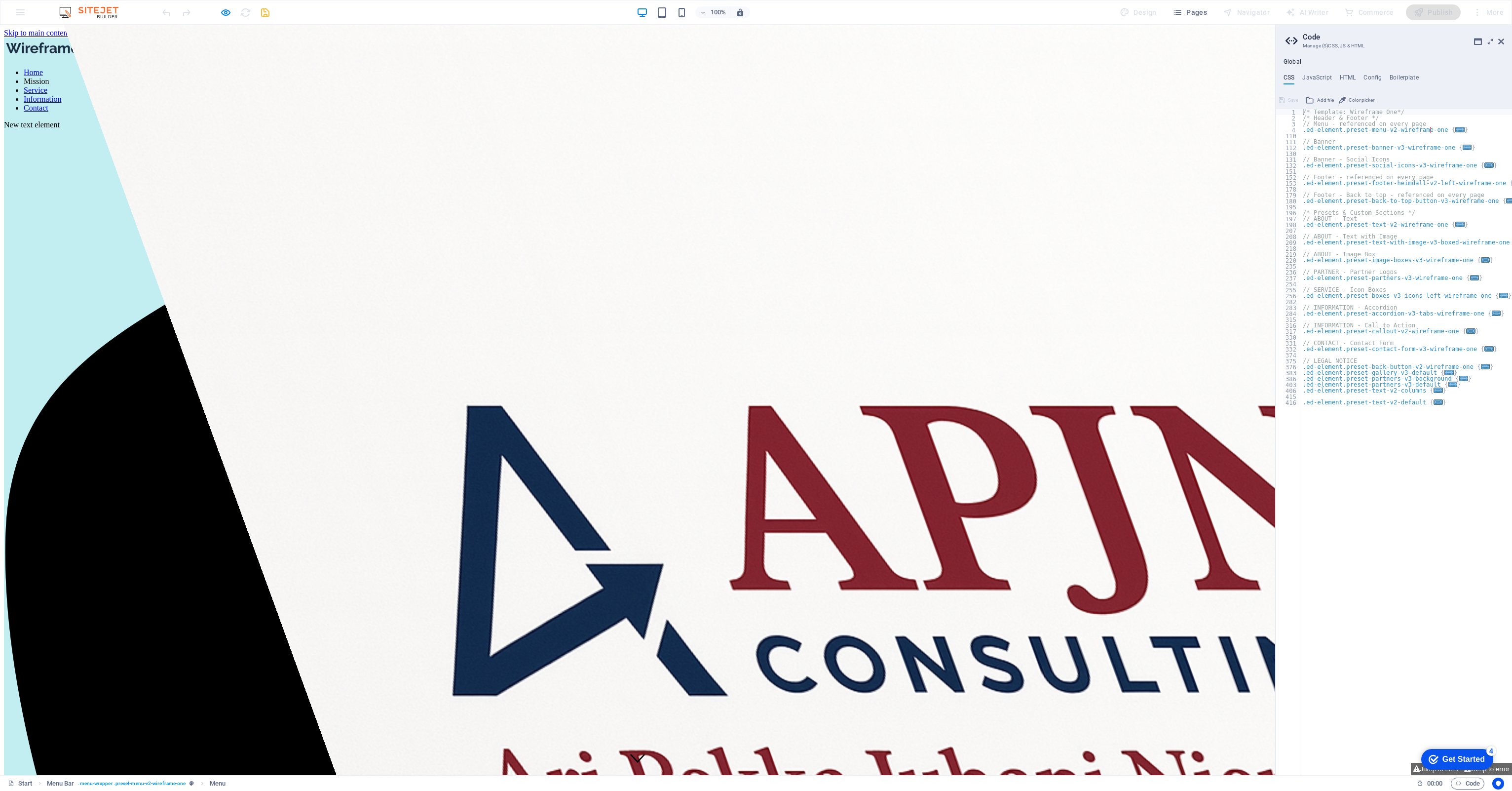
click at [49, 77] on link "Mission" at bounding box center [36, 81] width 26 height 8
click at [228, 9] on icon "button" at bounding box center [225, 12] width 11 height 11
select select
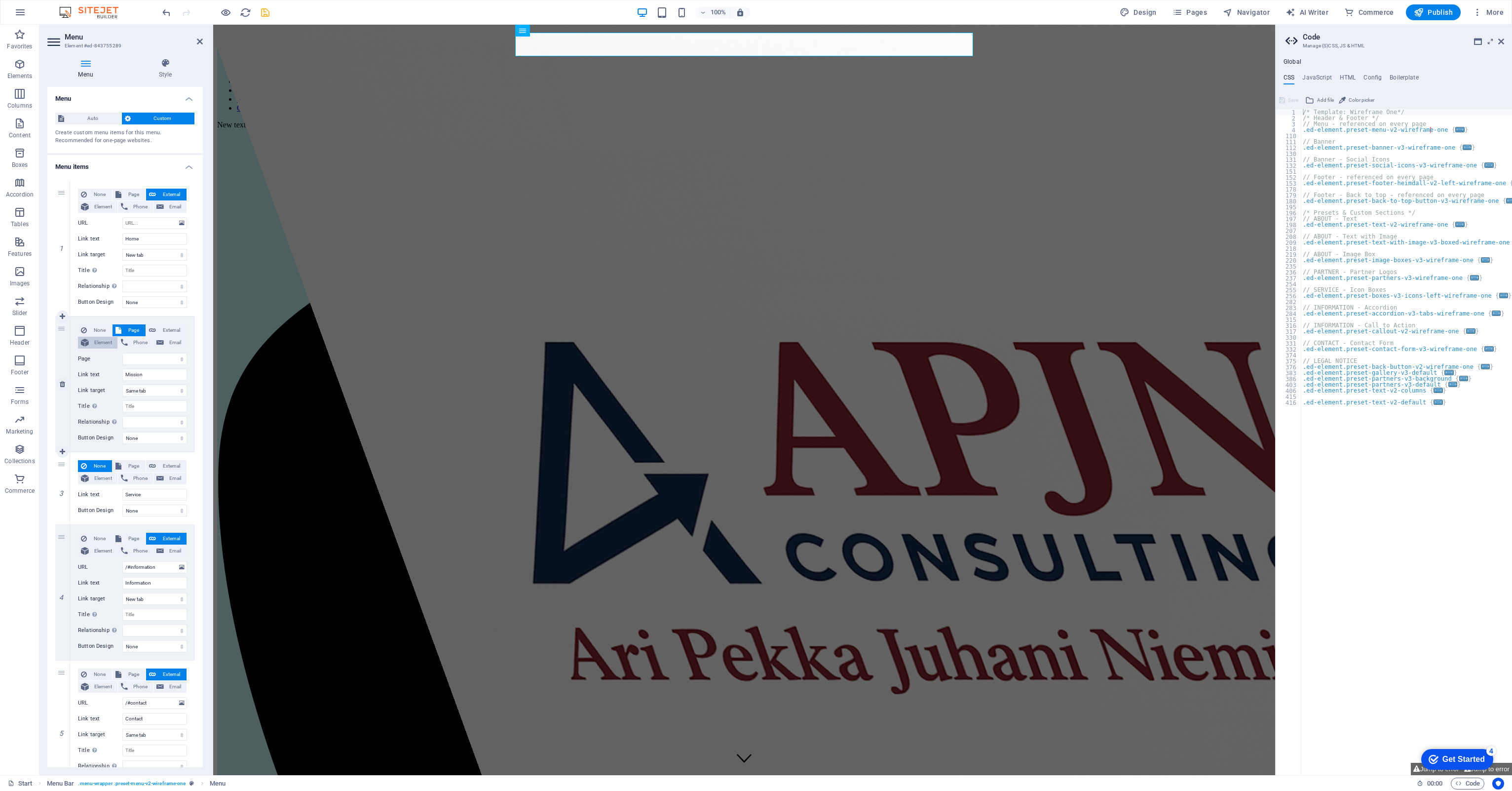
click at [97, 341] on span "Element" at bounding box center [103, 342] width 23 height 12
select select
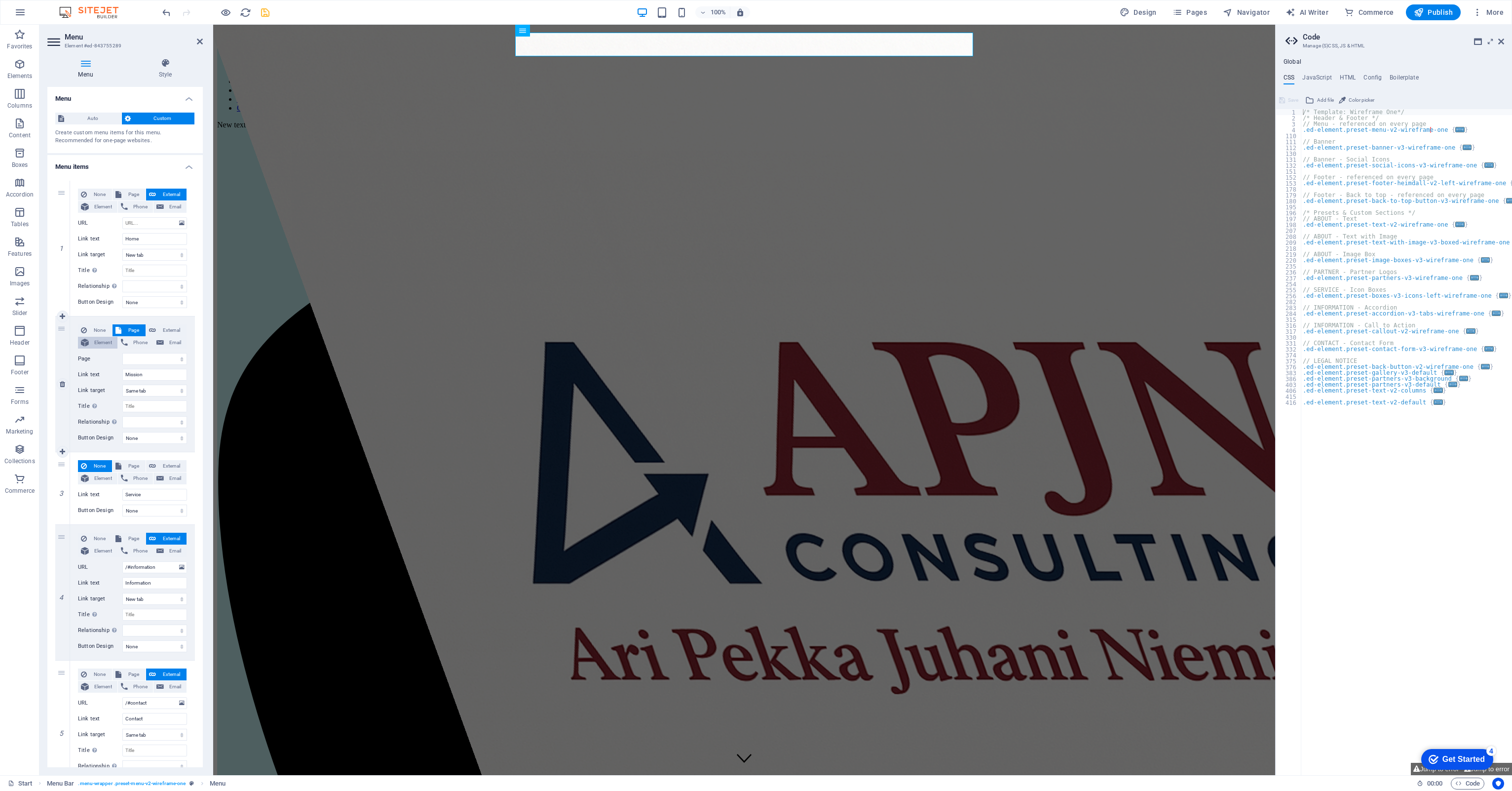
scroll to position [0, 1]
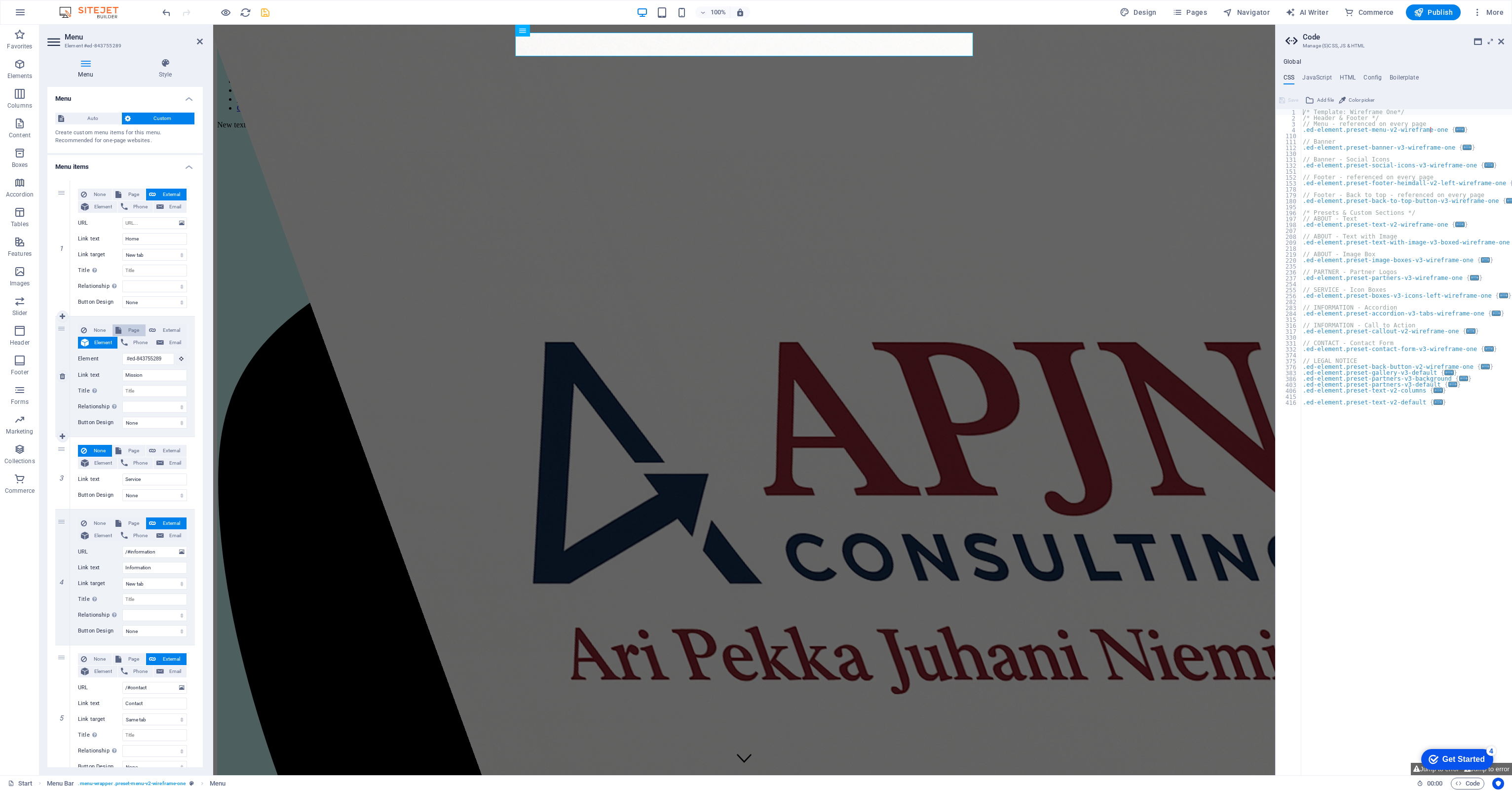
click at [136, 334] on span "Page" at bounding box center [133, 330] width 18 height 12
select select
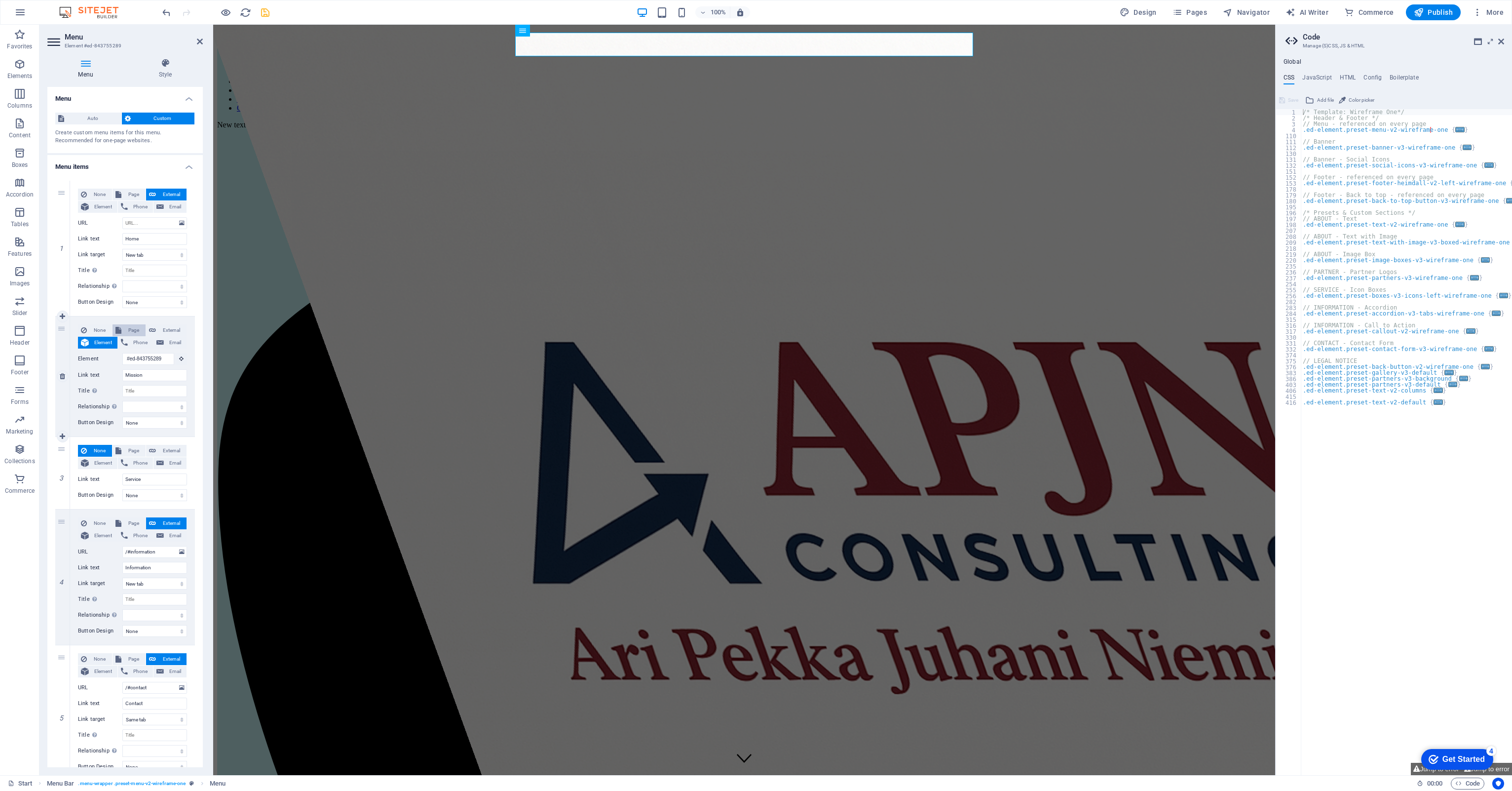
select select
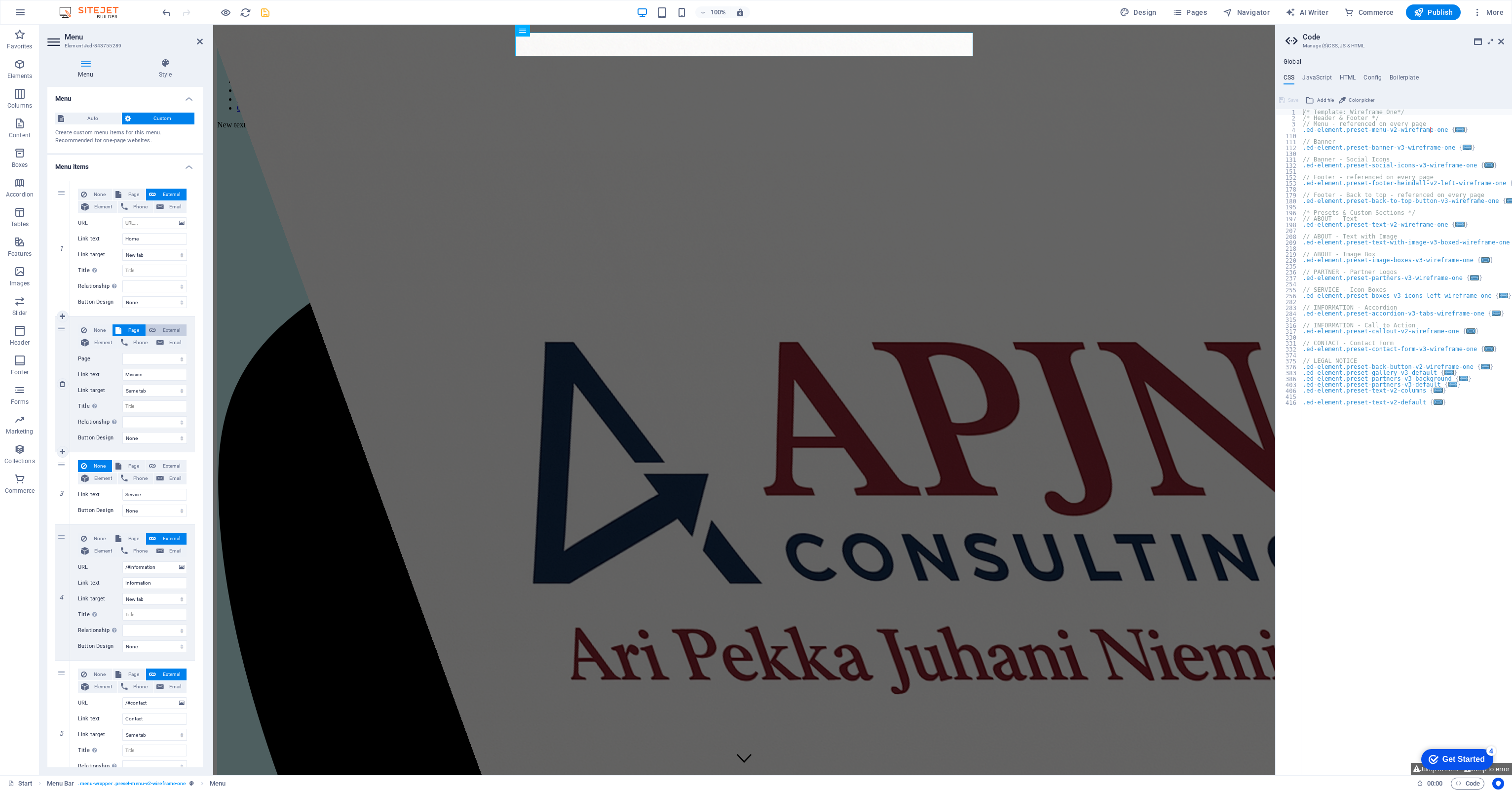
click at [177, 334] on span "External" at bounding box center [171, 330] width 25 height 12
select select
select select "blank"
select select
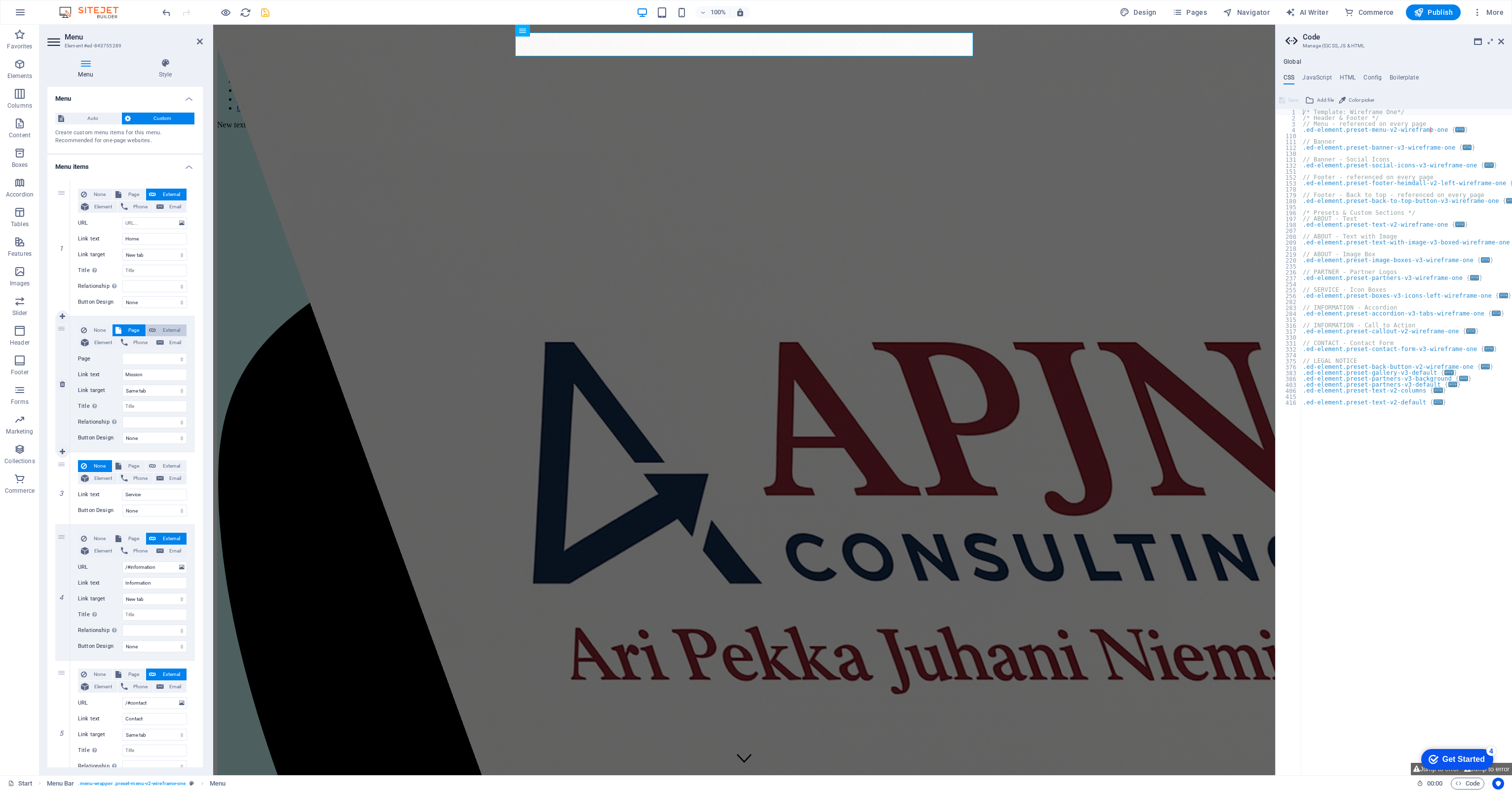
select select
type input "/"
select select
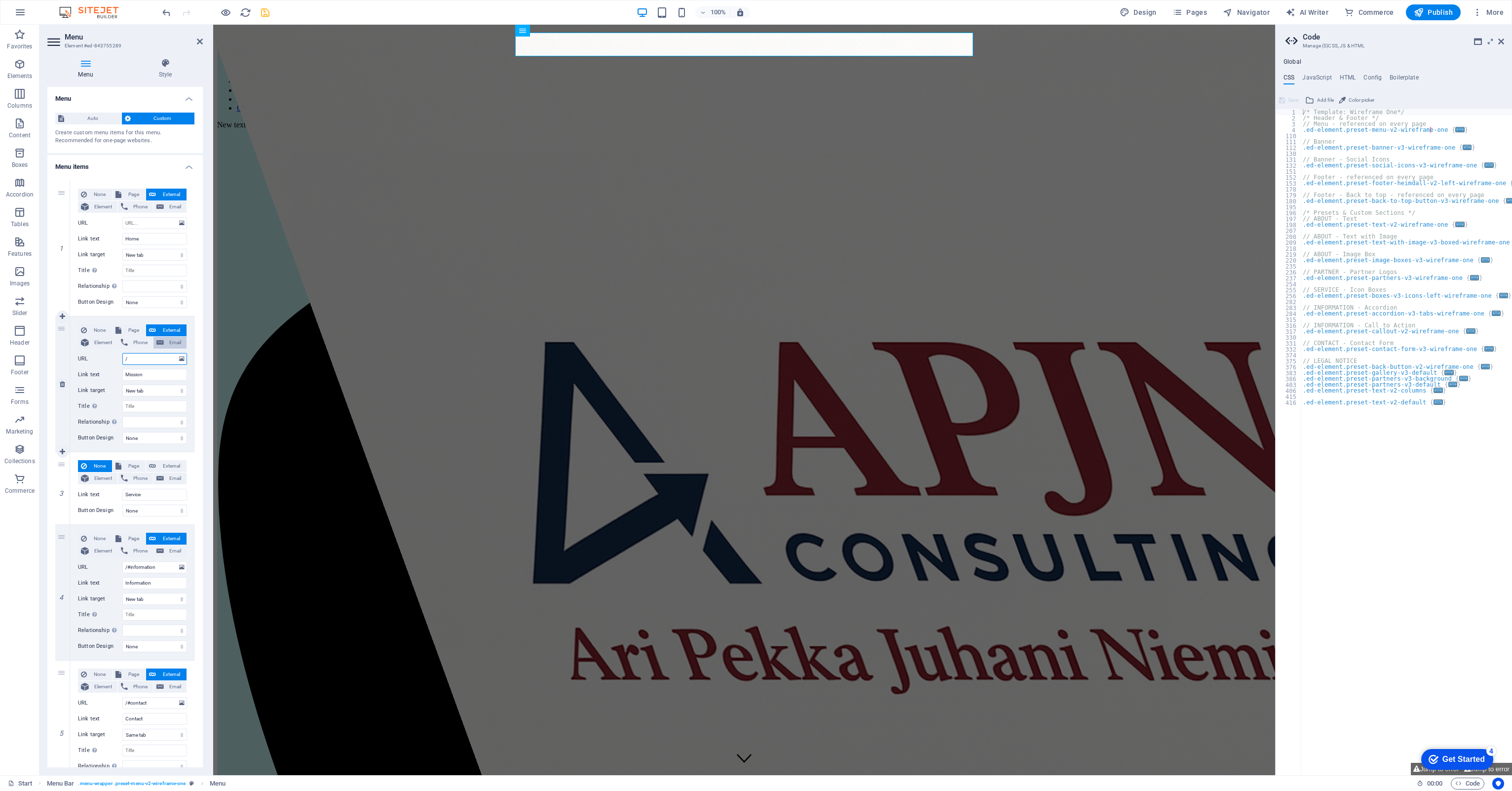
select select
type input "/#"
select select
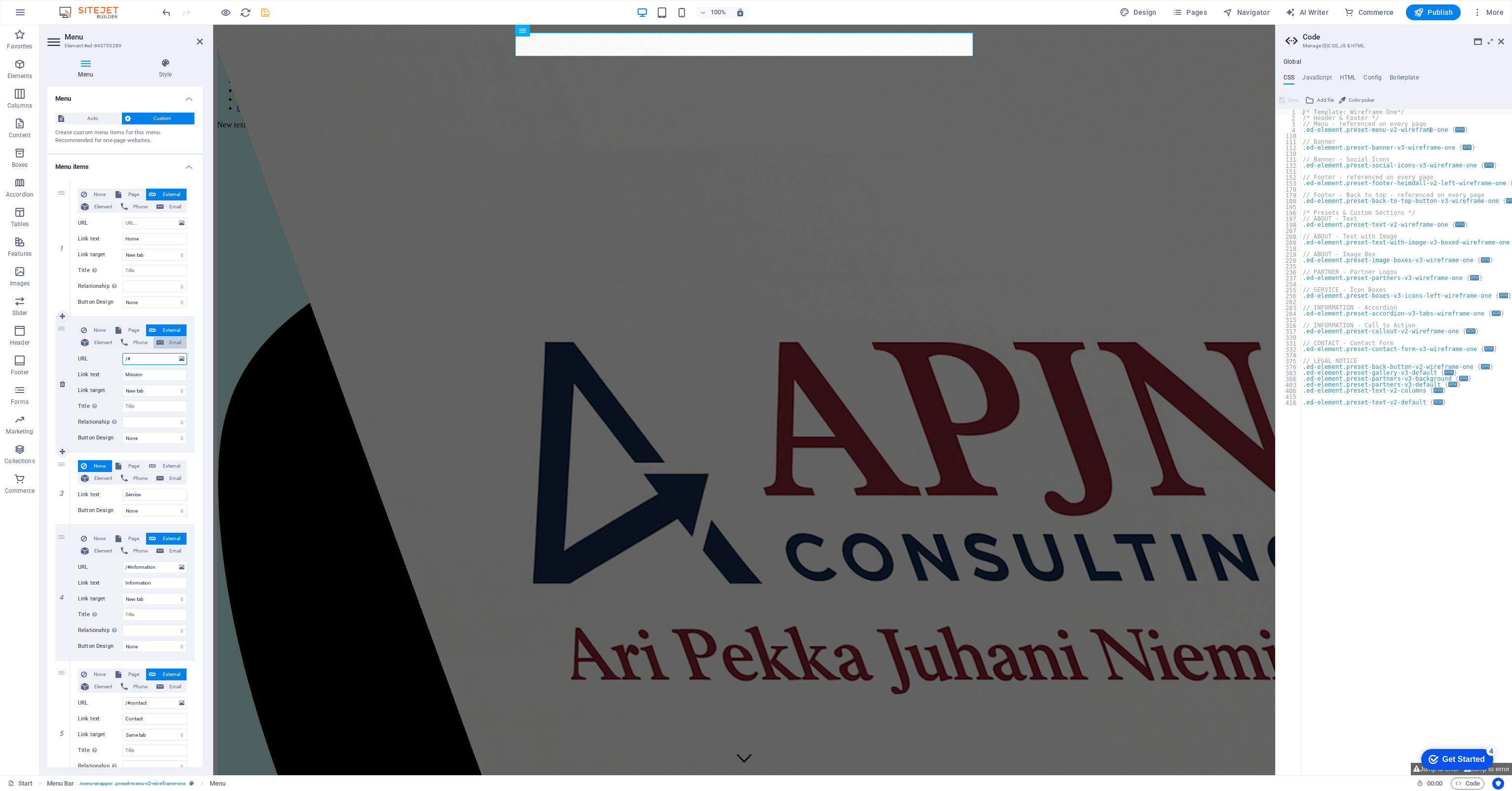
select select
type input "/#mis"
select select
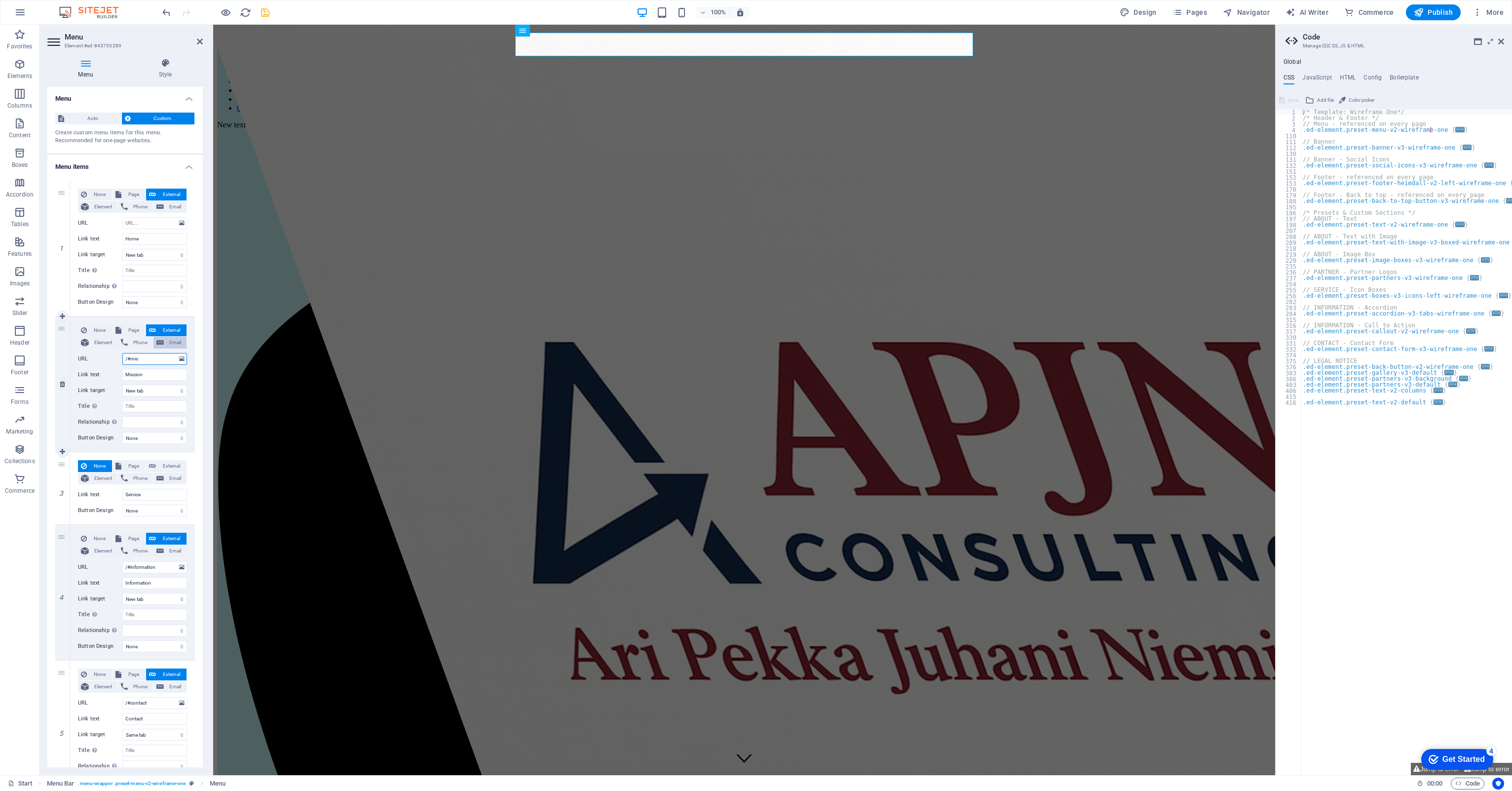
select select
type input "/#mission"
select select
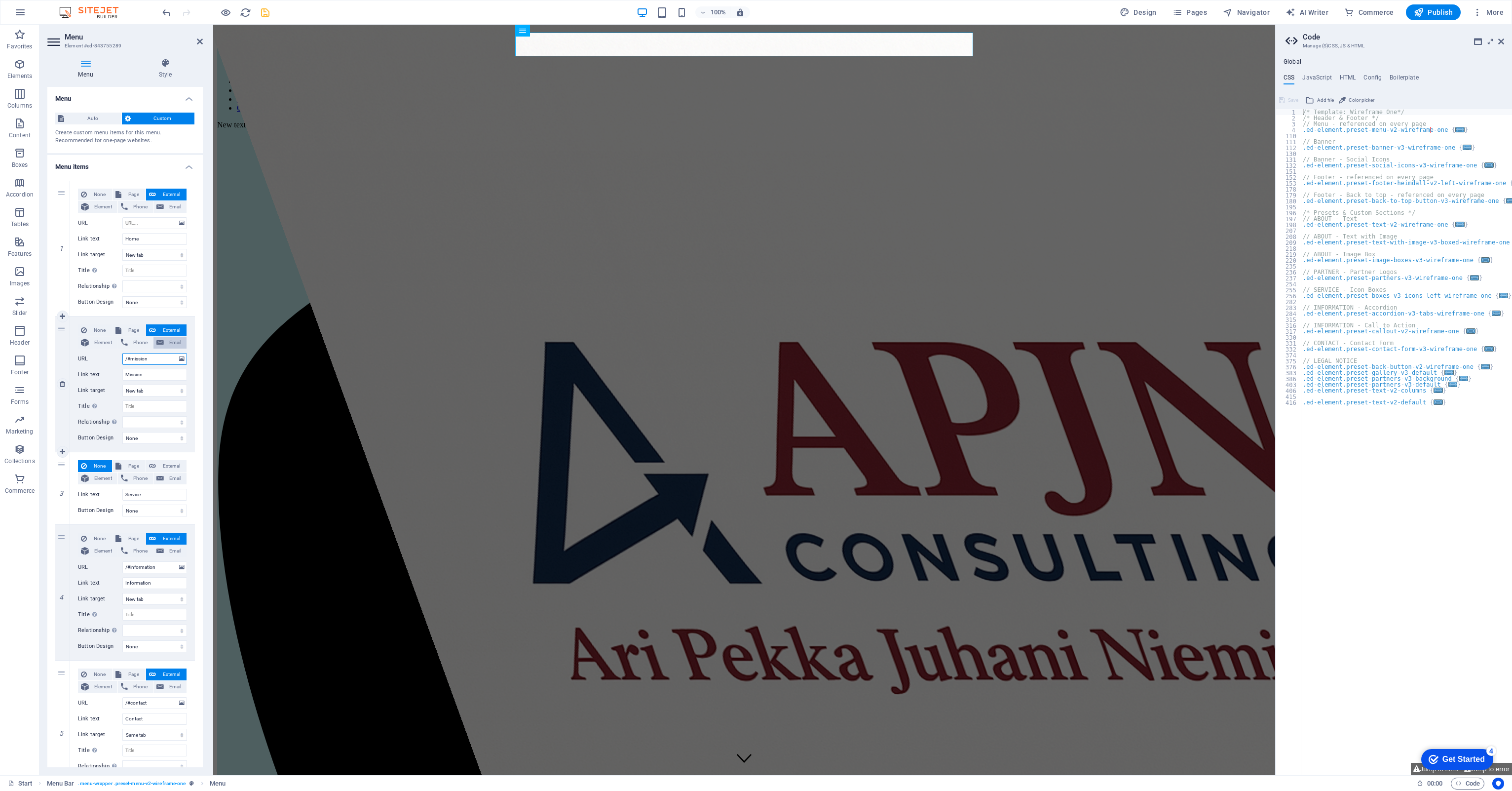
select select
type input "/#mission"
click at [163, 341] on button "Email" at bounding box center [170, 342] width 33 height 12
select select
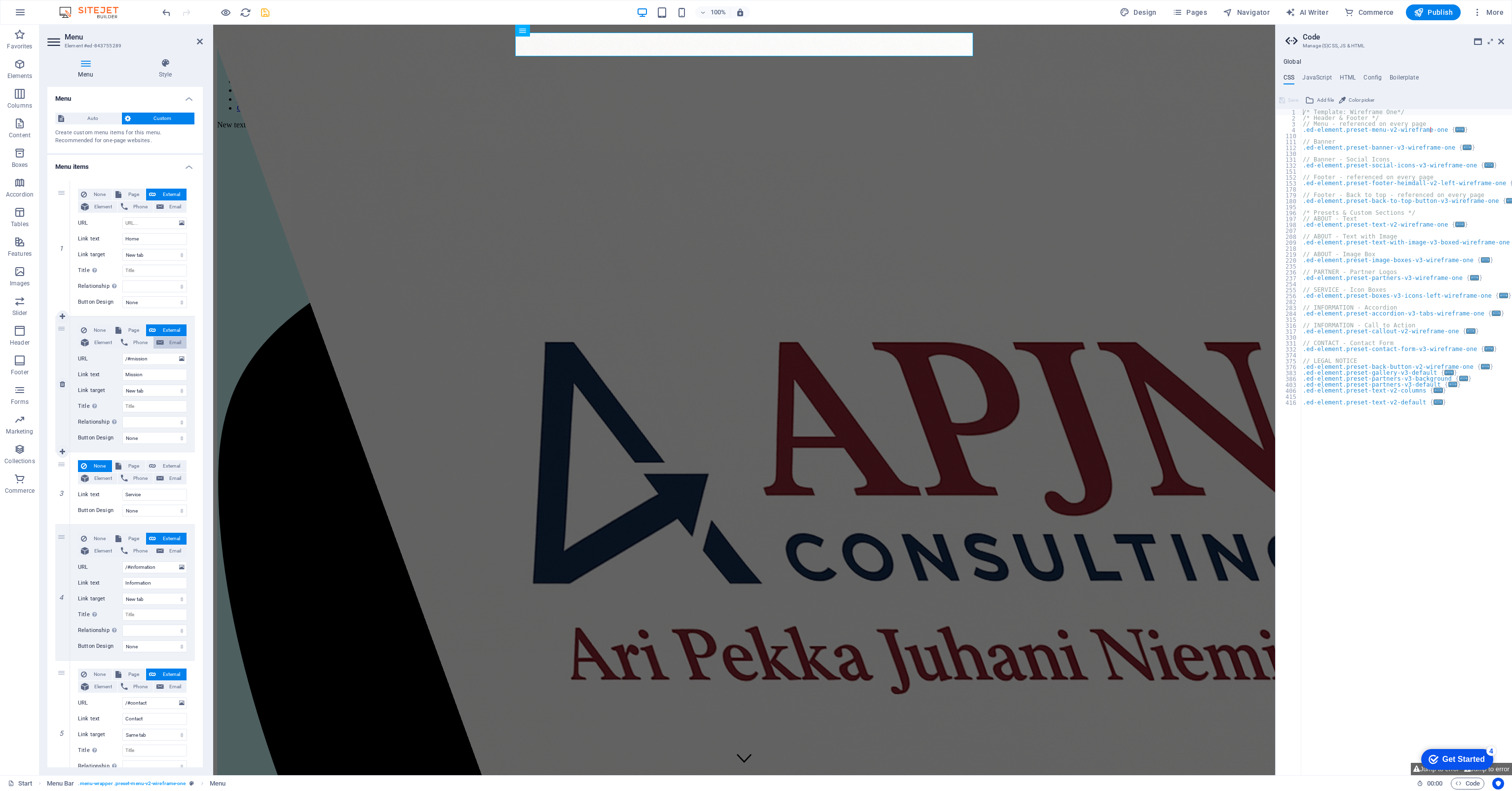
select select
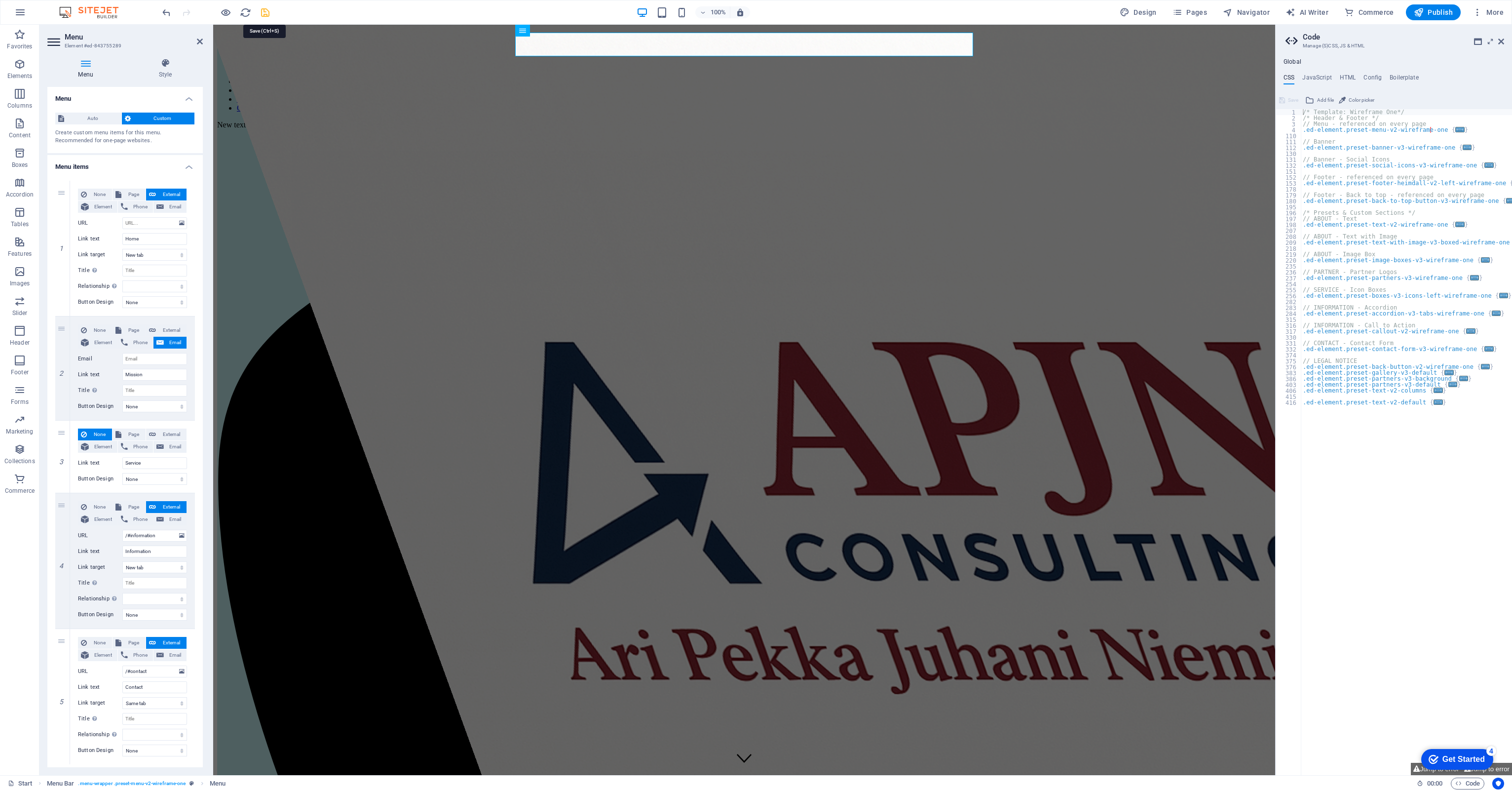
click at [269, 8] on icon "save" at bounding box center [265, 12] width 11 height 11
select select
click at [163, 327] on span "External" at bounding box center [171, 330] width 25 height 12
select select
select select "blank"
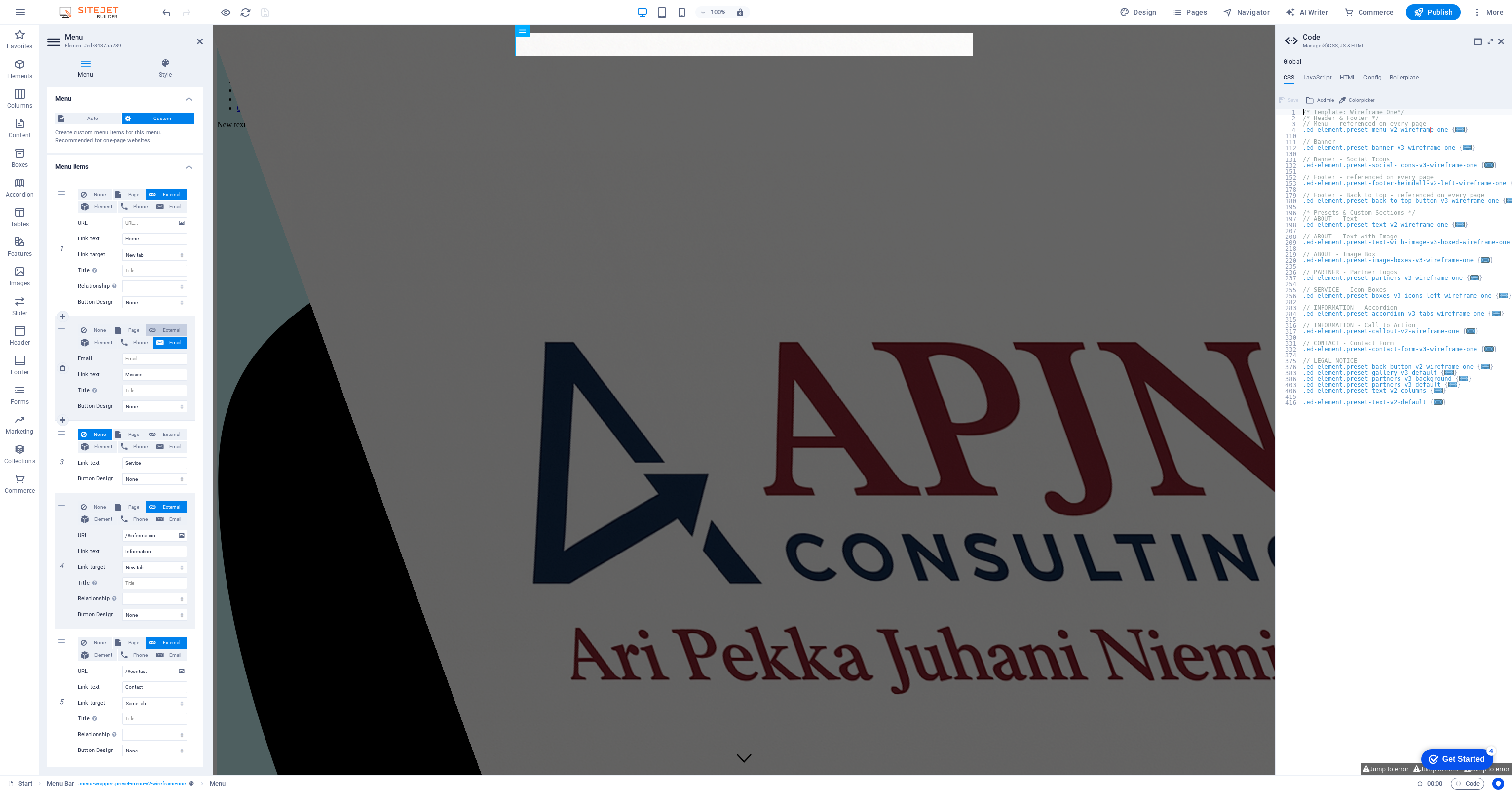
select select
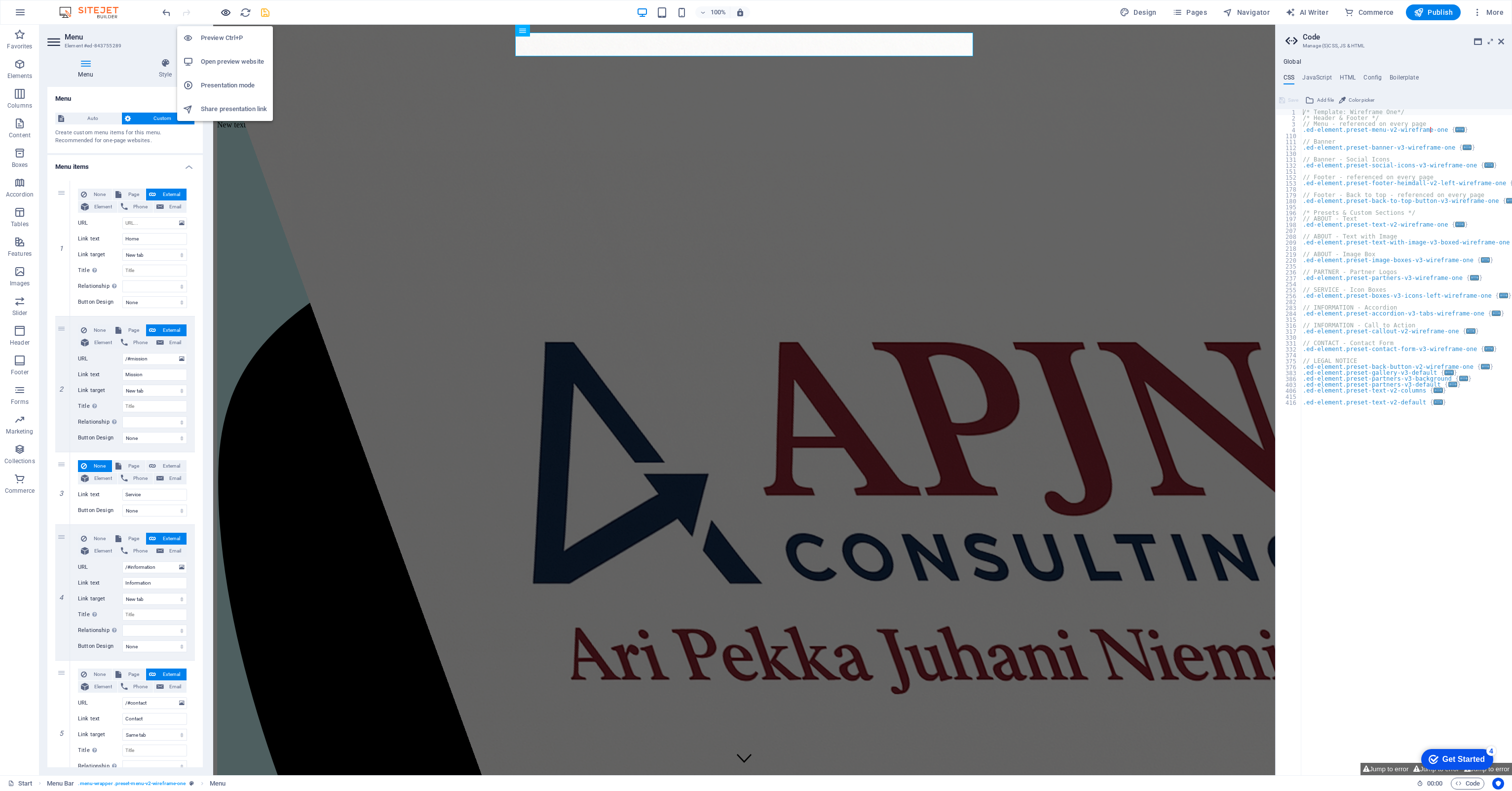
click at [221, 17] on icon "button" at bounding box center [225, 12] width 11 height 11
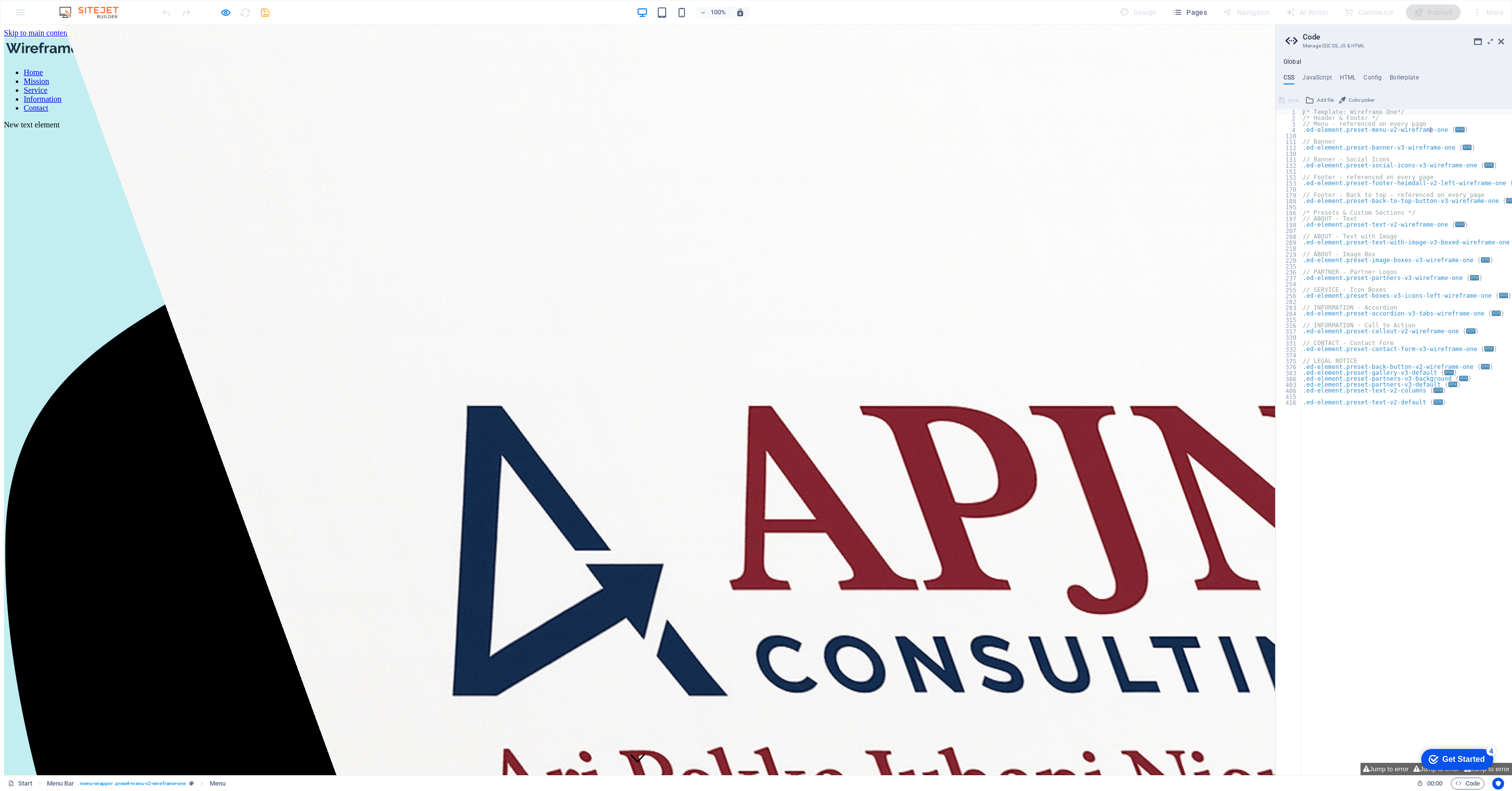
click at [49, 77] on link "Mission" at bounding box center [36, 81] width 26 height 8
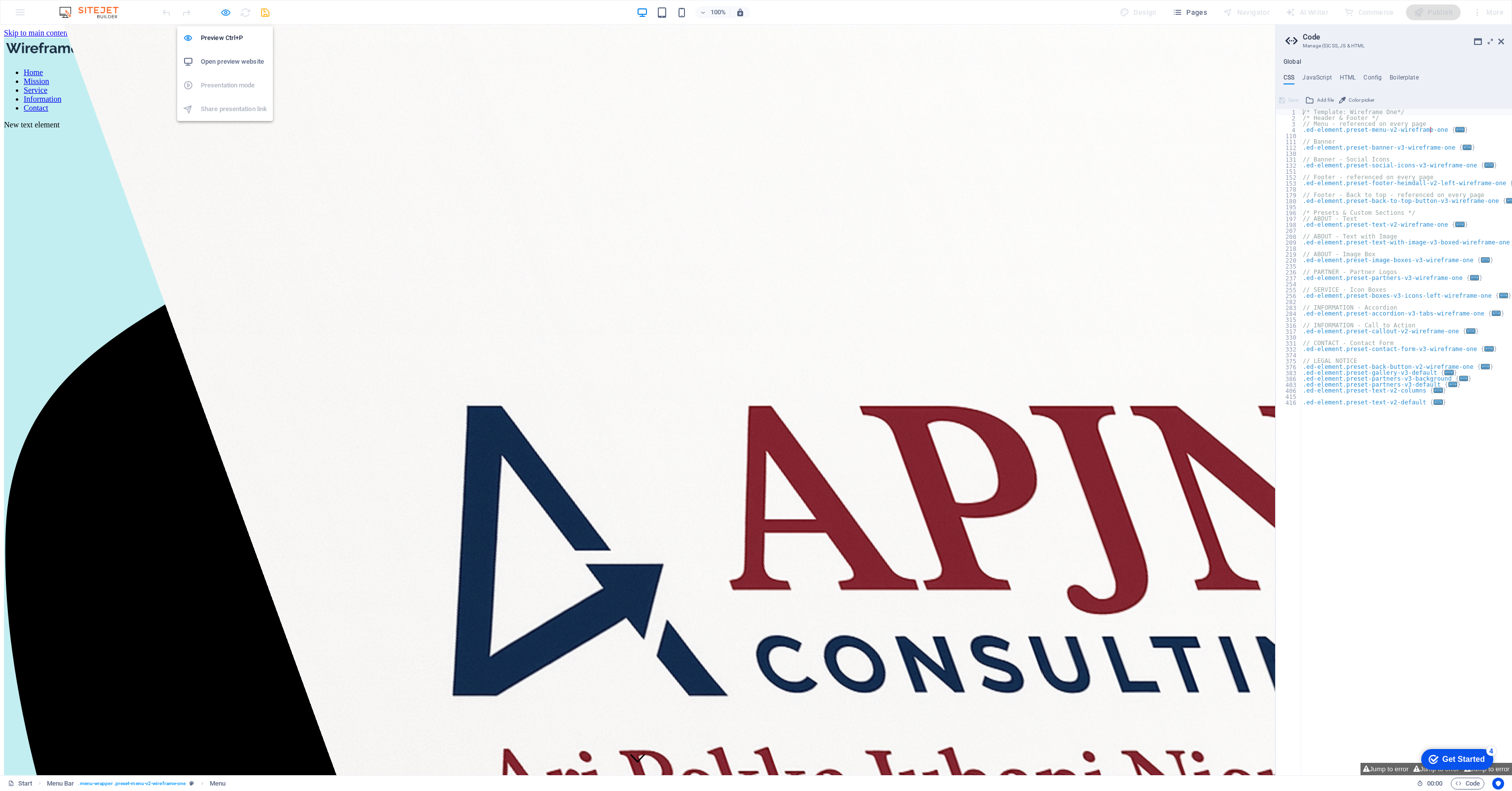
drag, startPoint x: 664, startPoint y: 15, endPoint x: 227, endPoint y: 11, distance: 437.0
click at [227, 11] on icon "button" at bounding box center [225, 12] width 11 height 11
select select
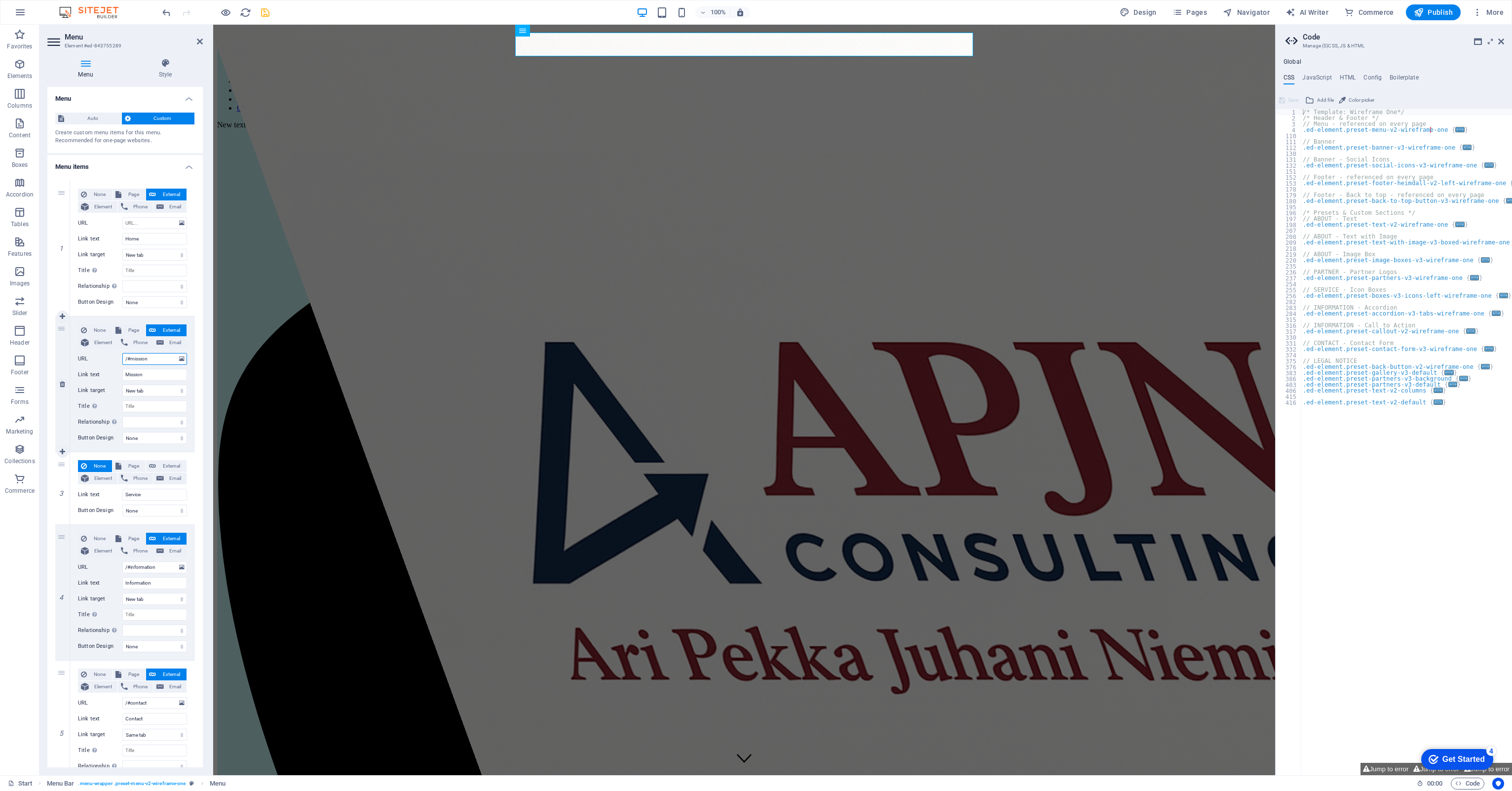
click at [160, 362] on input "/#mission" at bounding box center [155, 359] width 65 height 12
type input "mission"
select select
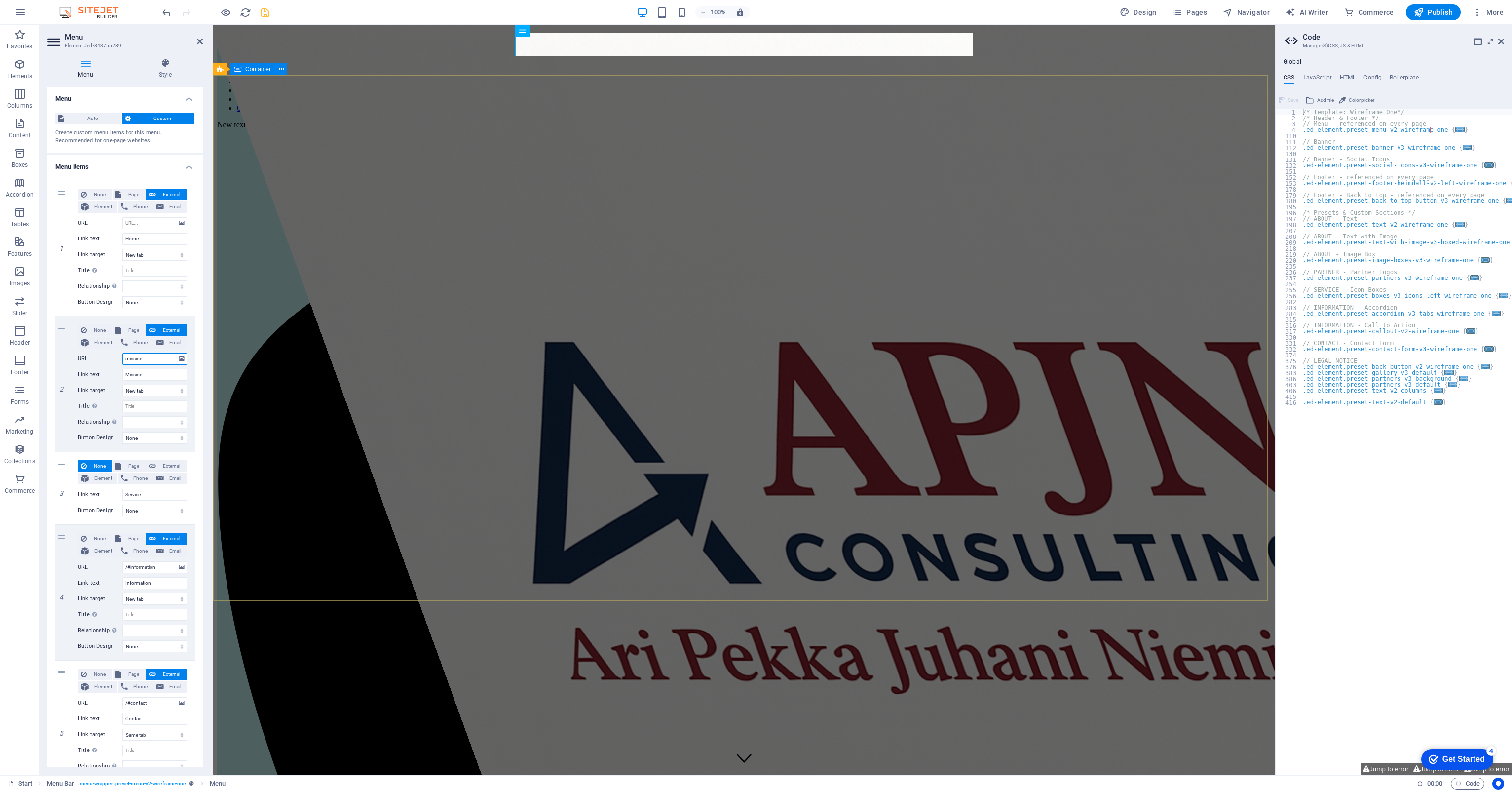
select select
type input "mission"
click at [262, 14] on icon "save" at bounding box center [265, 12] width 11 height 11
select select
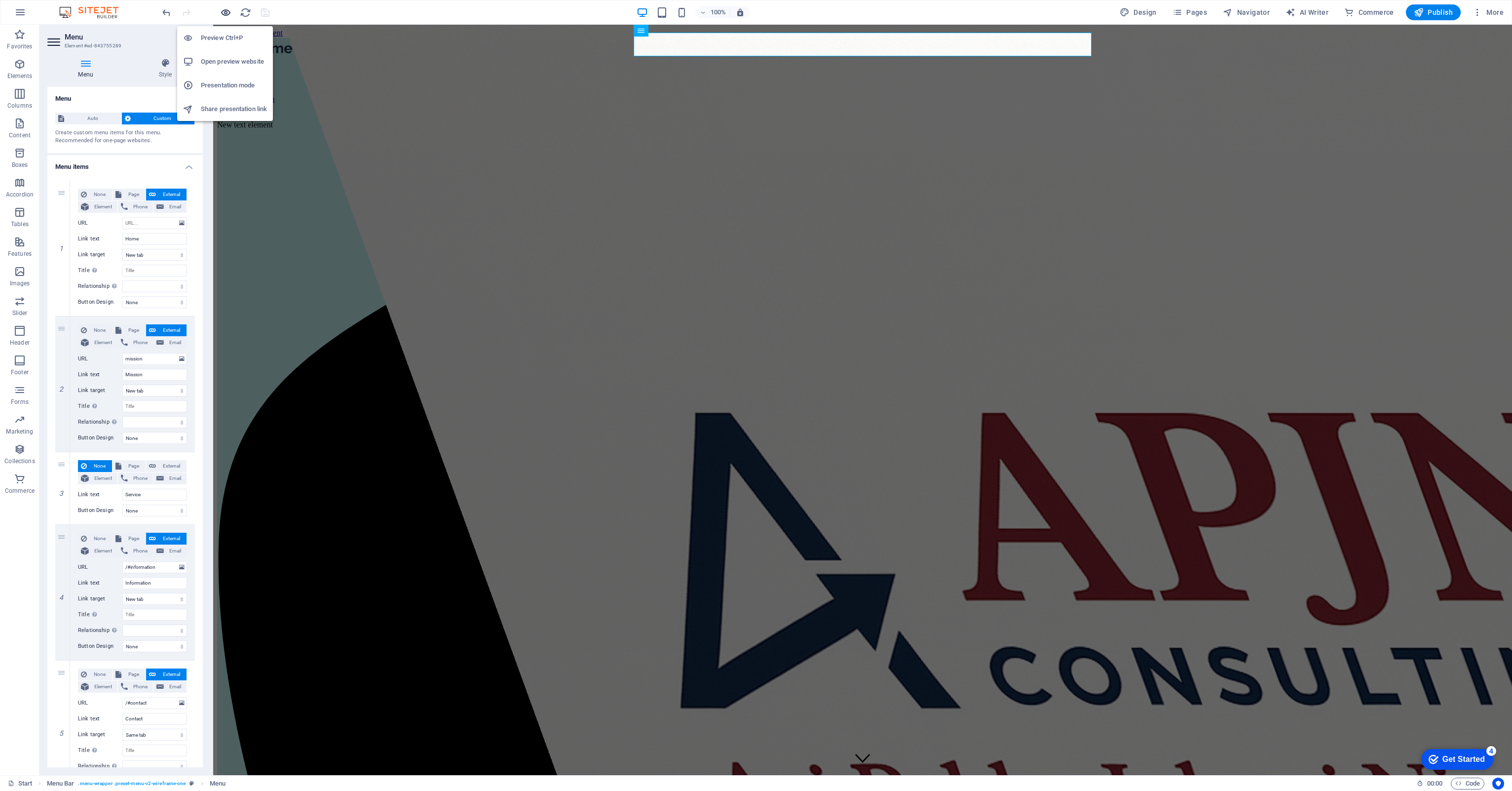
click at [225, 11] on icon "button" at bounding box center [225, 12] width 11 height 11
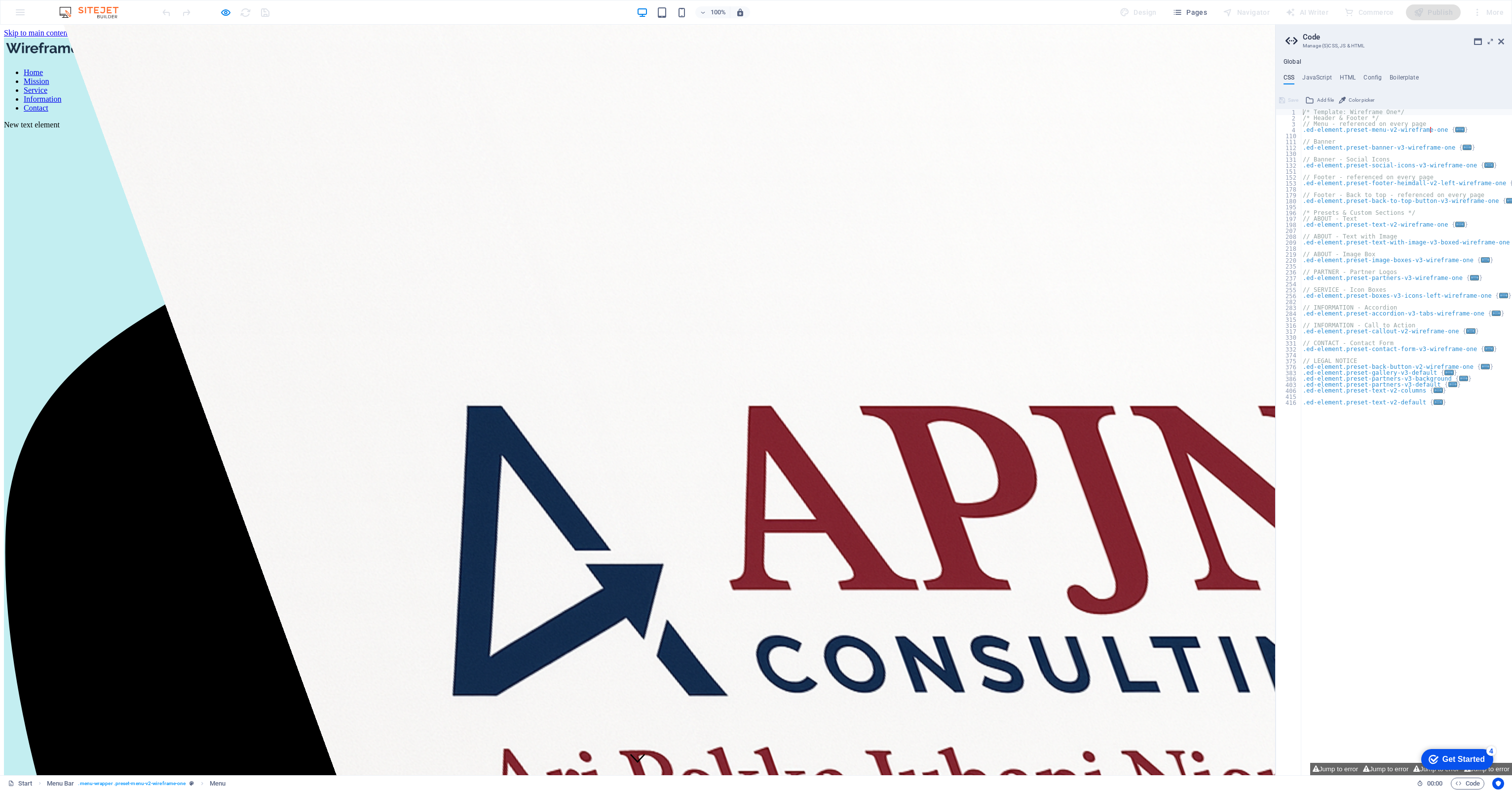
click at [61, 95] on link "Information" at bounding box center [42, 99] width 38 height 8
click at [49, 77] on link "Mission" at bounding box center [36, 81] width 26 height 8
drag, startPoint x: 600, startPoint y: 41, endPoint x: 470, endPoint y: 58, distance: 131.1
click at [484, 120] on p "New text element" at bounding box center [637, 124] width 1267 height 9
click at [225, 11] on icon "button" at bounding box center [225, 12] width 11 height 11
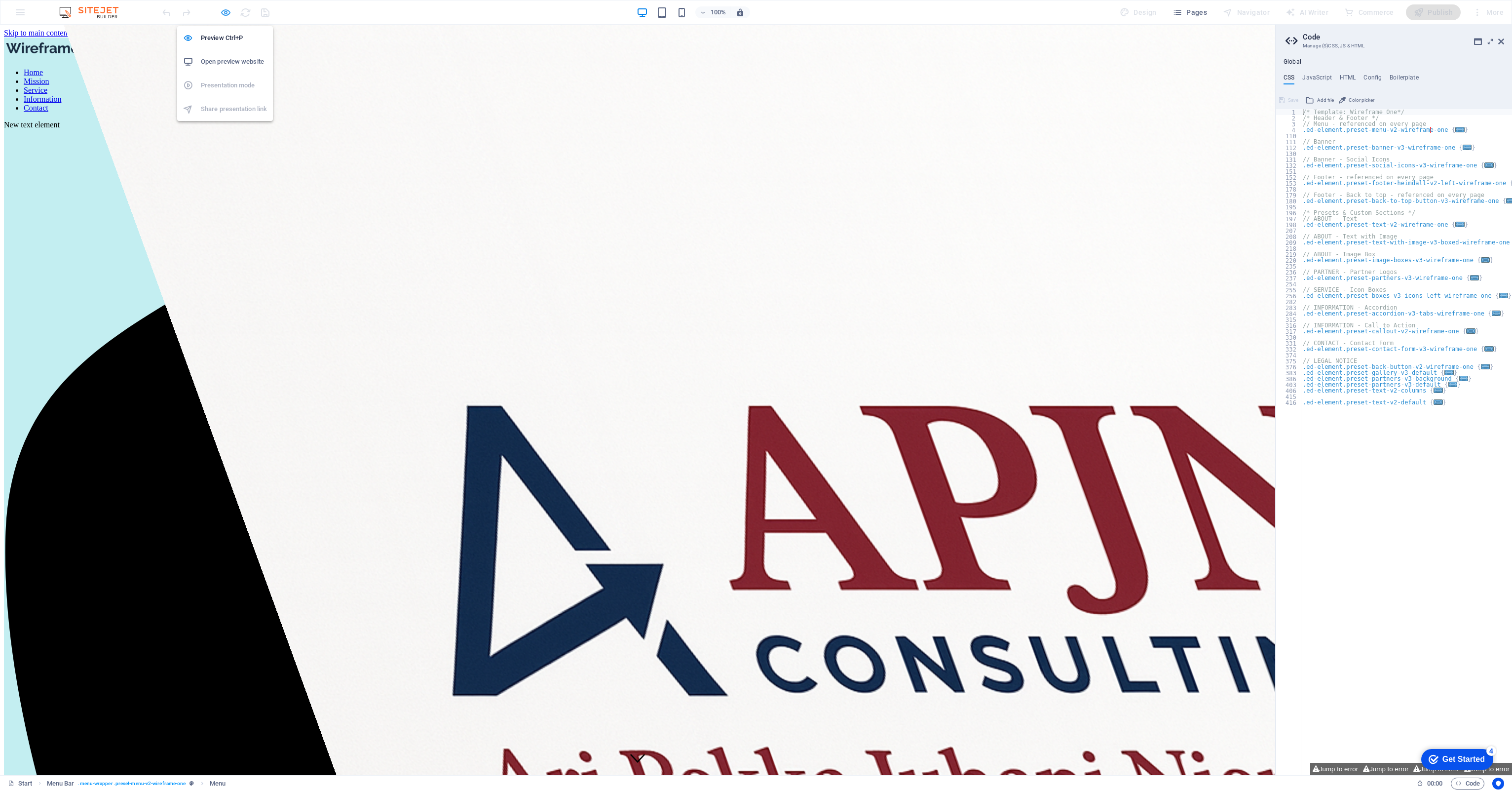
select select
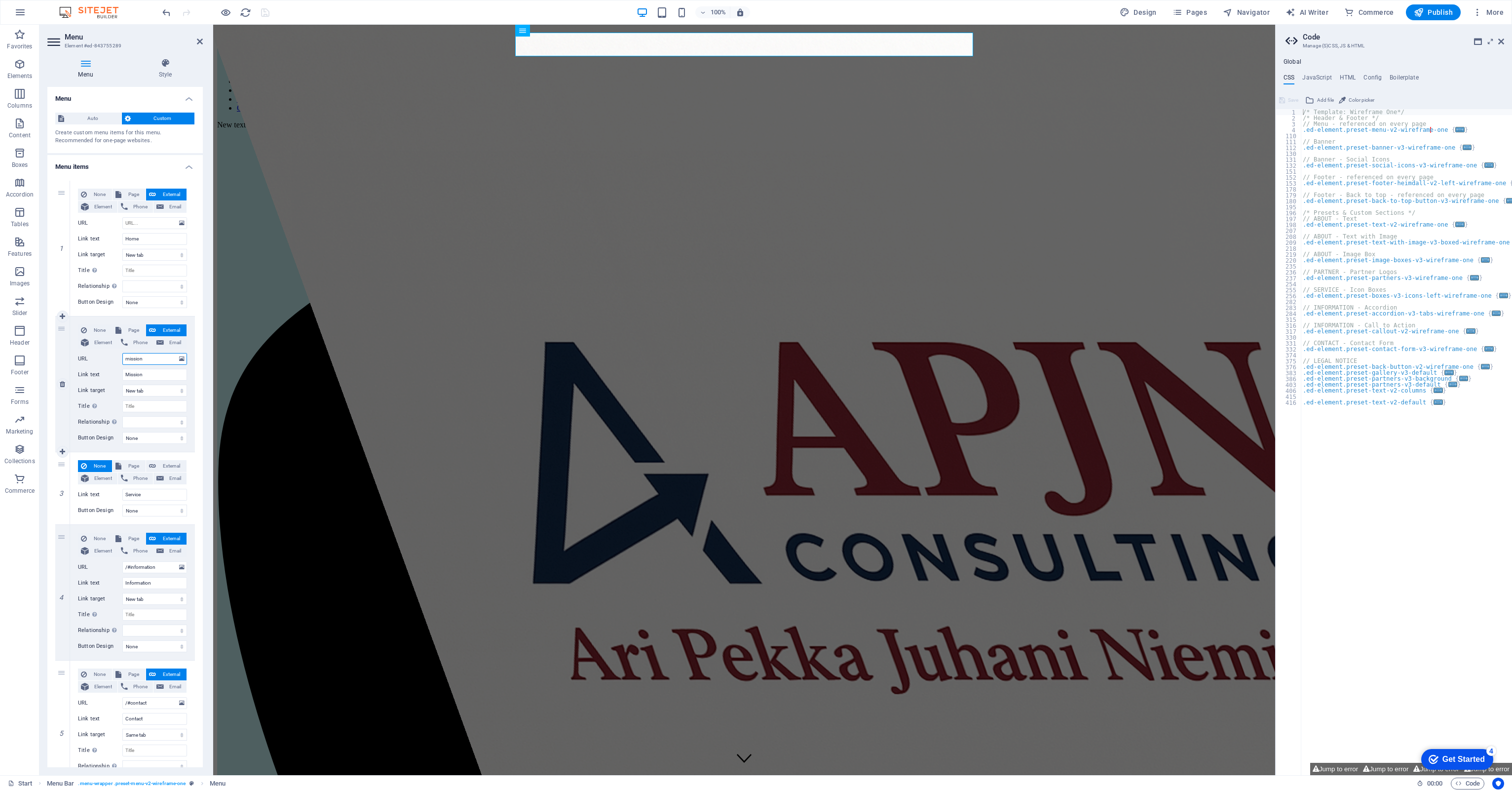
drag, startPoint x: 144, startPoint y: 359, endPoint x: 72, endPoint y: 366, distance: 72.3
click at [72, 364] on div "None Page External Element Phone Email Page Start Subpage Legal Notice Privacy …" at bounding box center [132, 384] width 125 height 135
select select
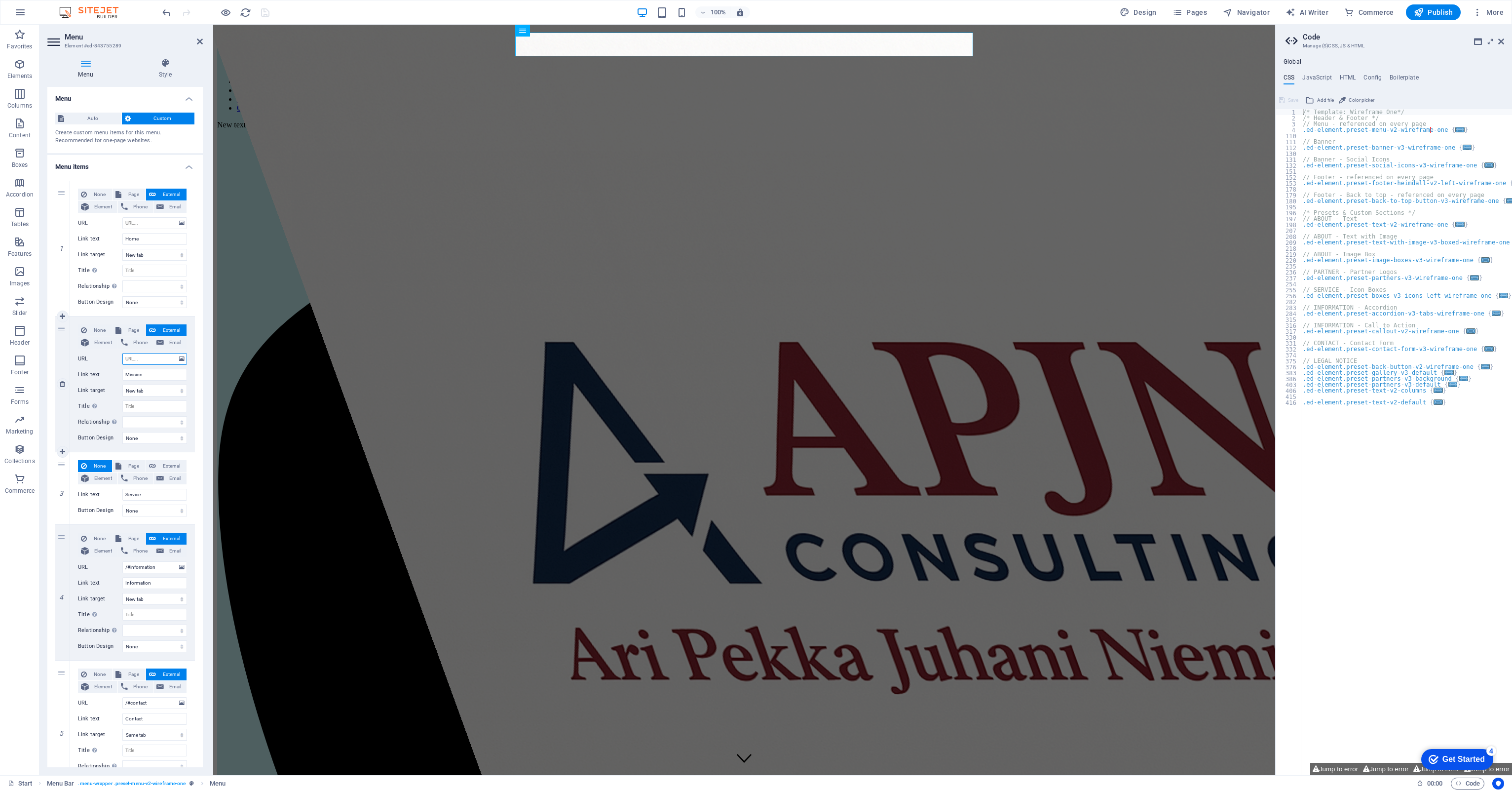
select select
click at [266, 13] on icon "save" at bounding box center [265, 12] width 11 height 11
select select
click at [308, 51] on div "Home Mission Service Information Contact New text element" at bounding box center [744, 787] width 1054 height 1500
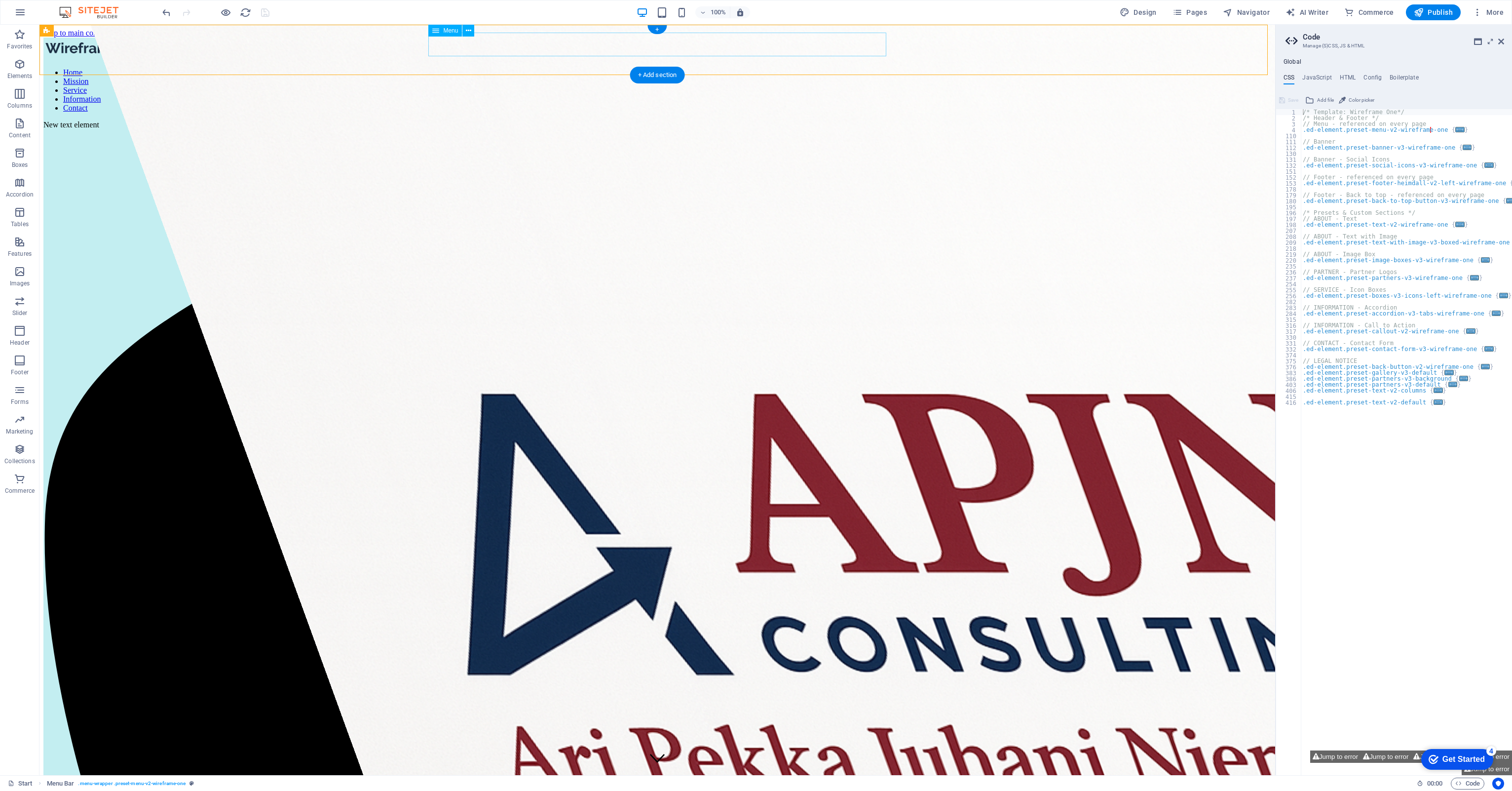
click at [646, 68] on nav "Home Mission Service Information Contact" at bounding box center [657, 90] width 1228 height 45
click at [647, 68] on nav "Home Mission Service Information Contact" at bounding box center [657, 90] width 1228 height 45
select select
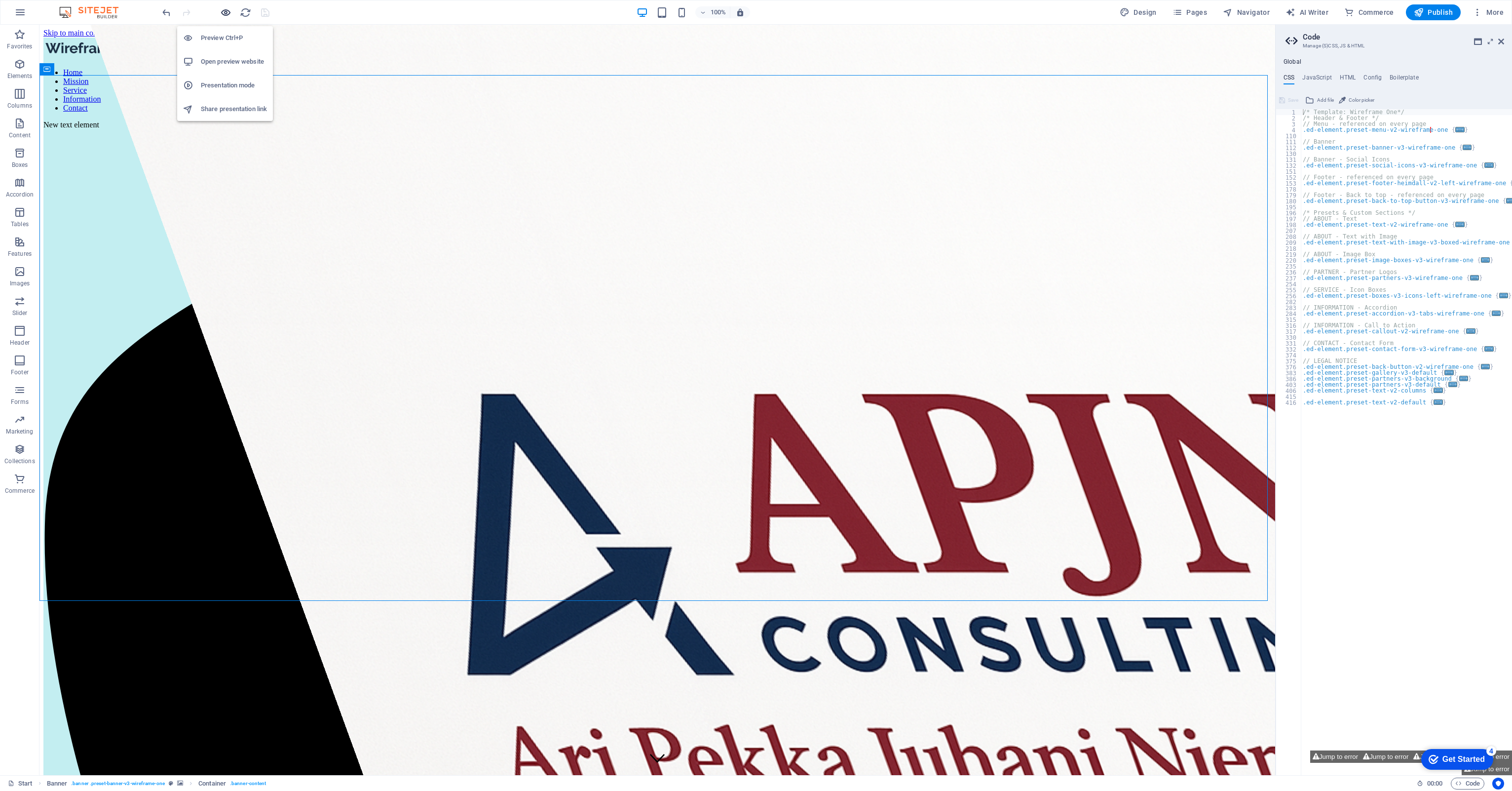
click at [225, 12] on icon "button" at bounding box center [225, 12] width 11 height 11
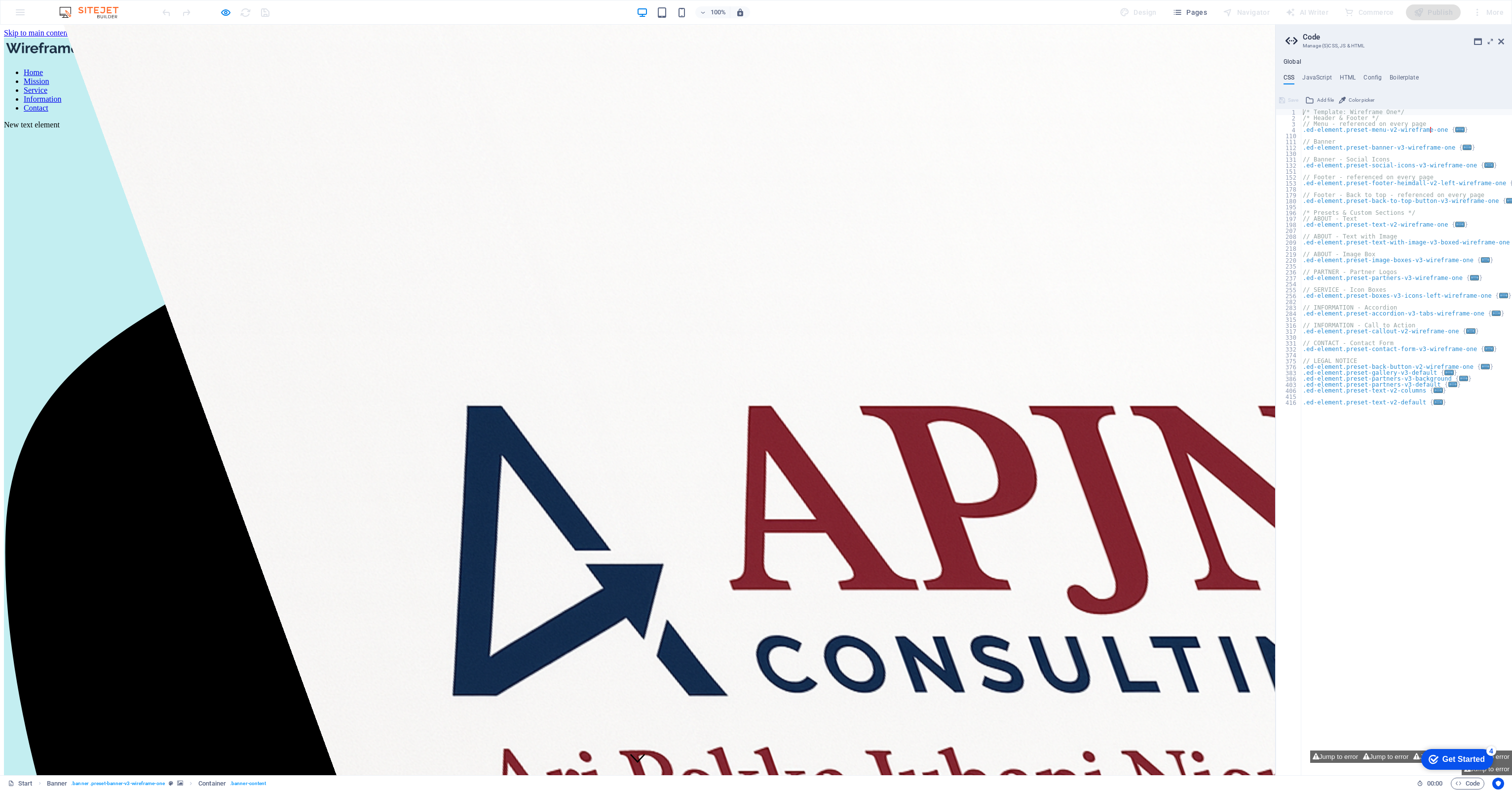
click at [49, 77] on link "Mission" at bounding box center [36, 81] width 26 height 8
drag, startPoint x: 601, startPoint y: 14, endPoint x: 222, endPoint y: 11, distance: 379.0
click at [222, 11] on icon "button" at bounding box center [225, 12] width 11 height 11
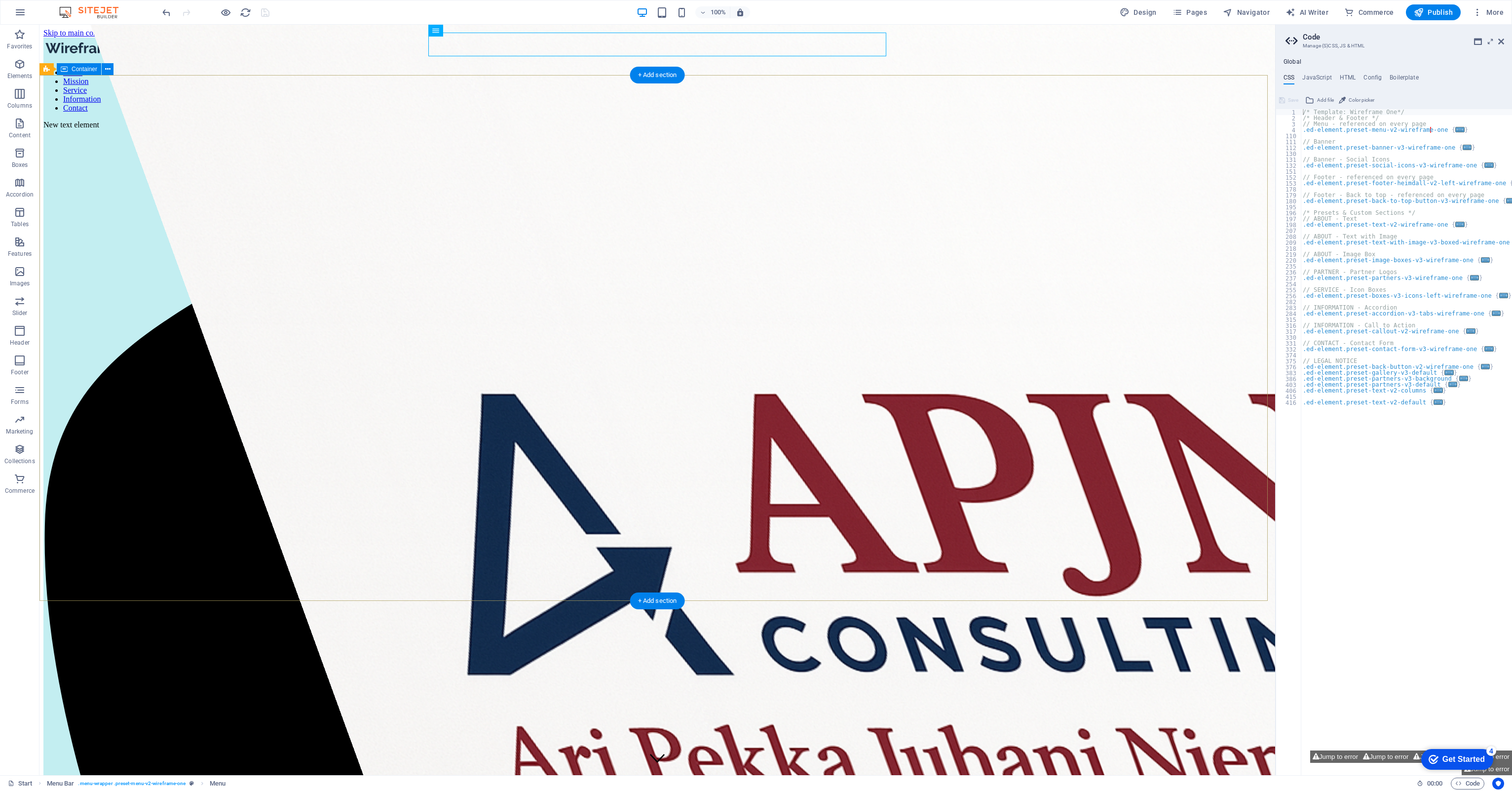
click at [642, 83] on link "⏎ Edit" at bounding box center [644, 78] width 66 height 15
select select
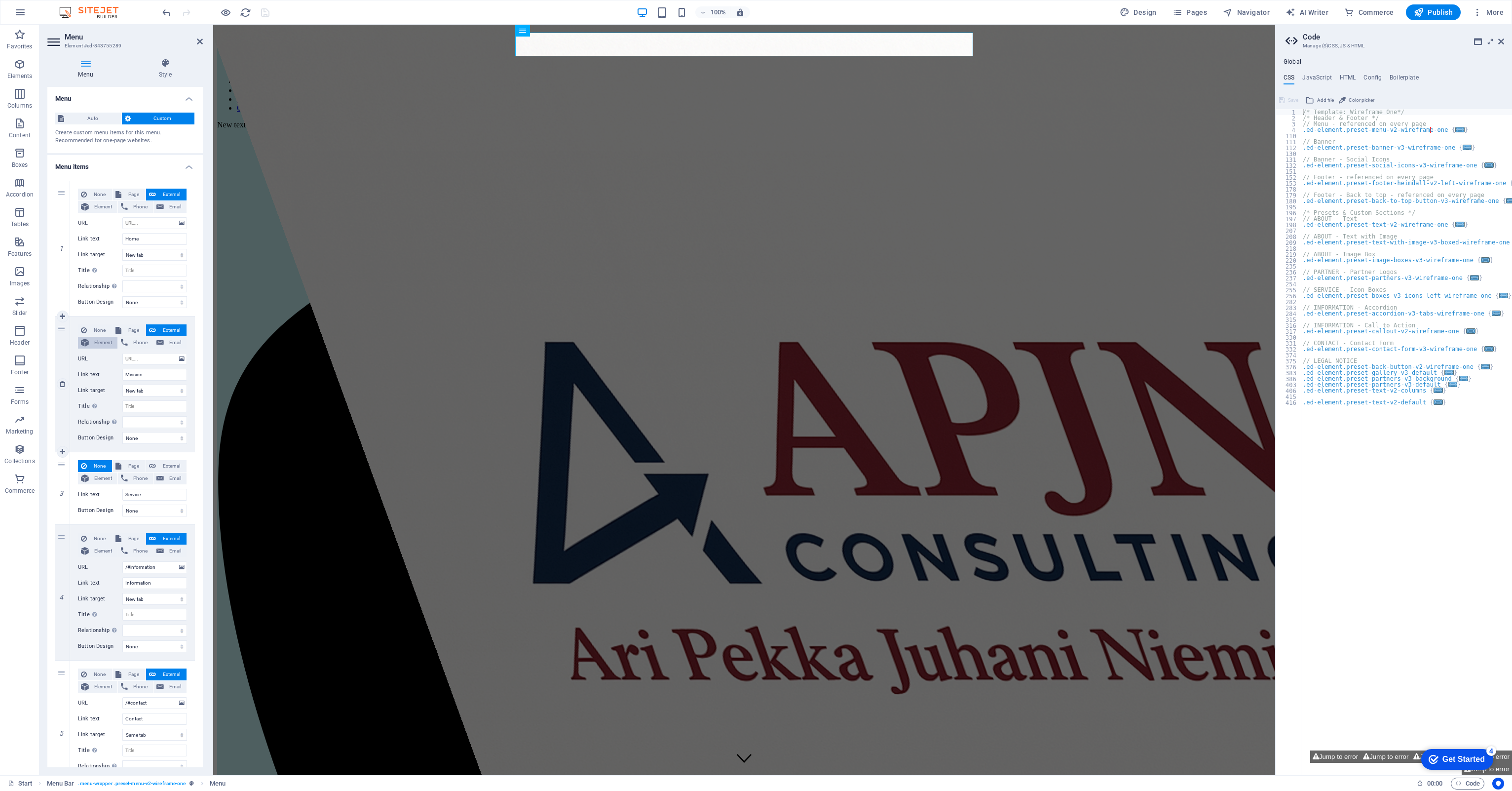
click at [99, 343] on span "Element" at bounding box center [103, 342] width 23 height 12
select select
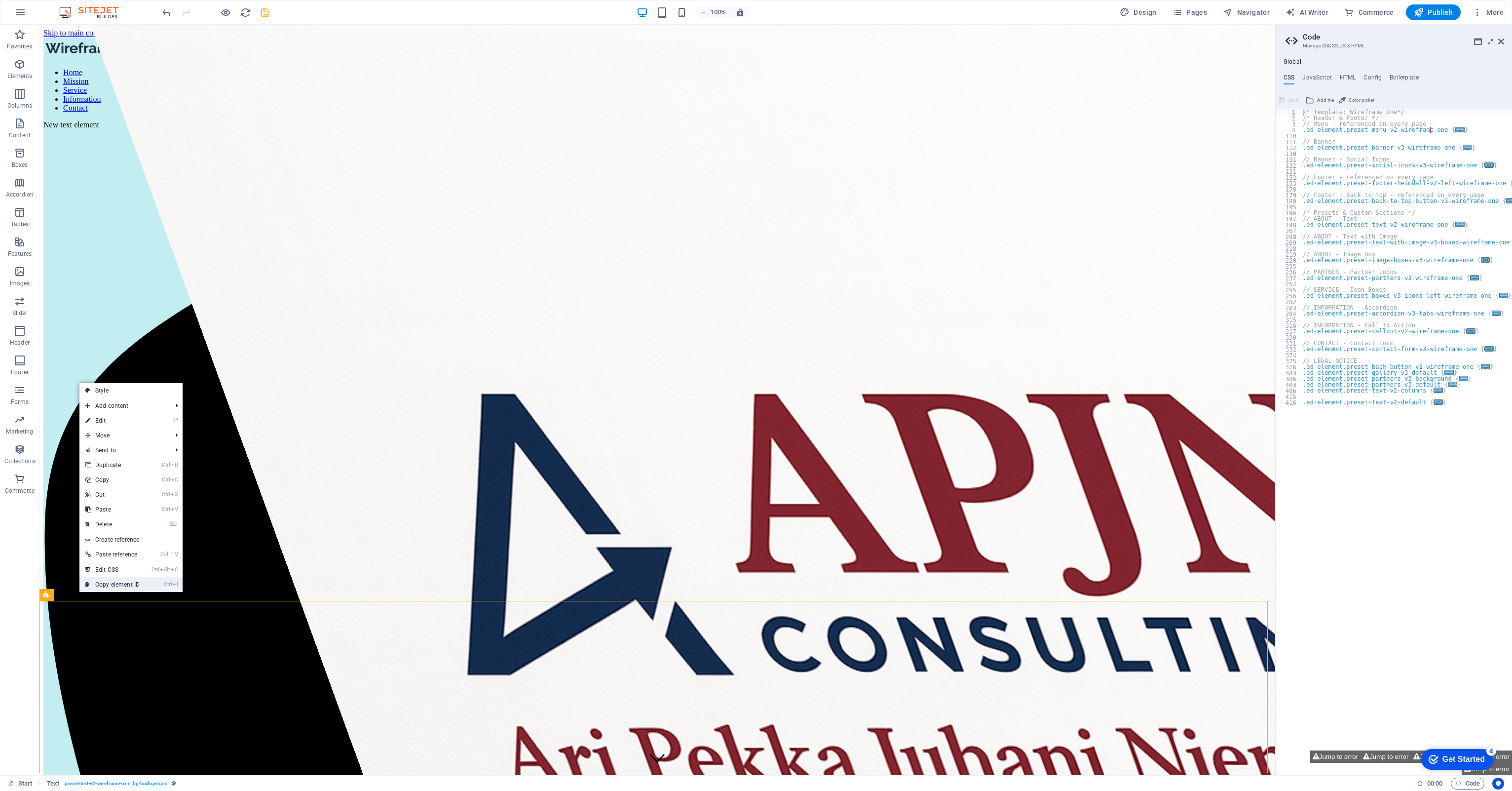
click at [97, 364] on link "Ctrl I Copy element ID" at bounding box center [112, 584] width 66 height 15
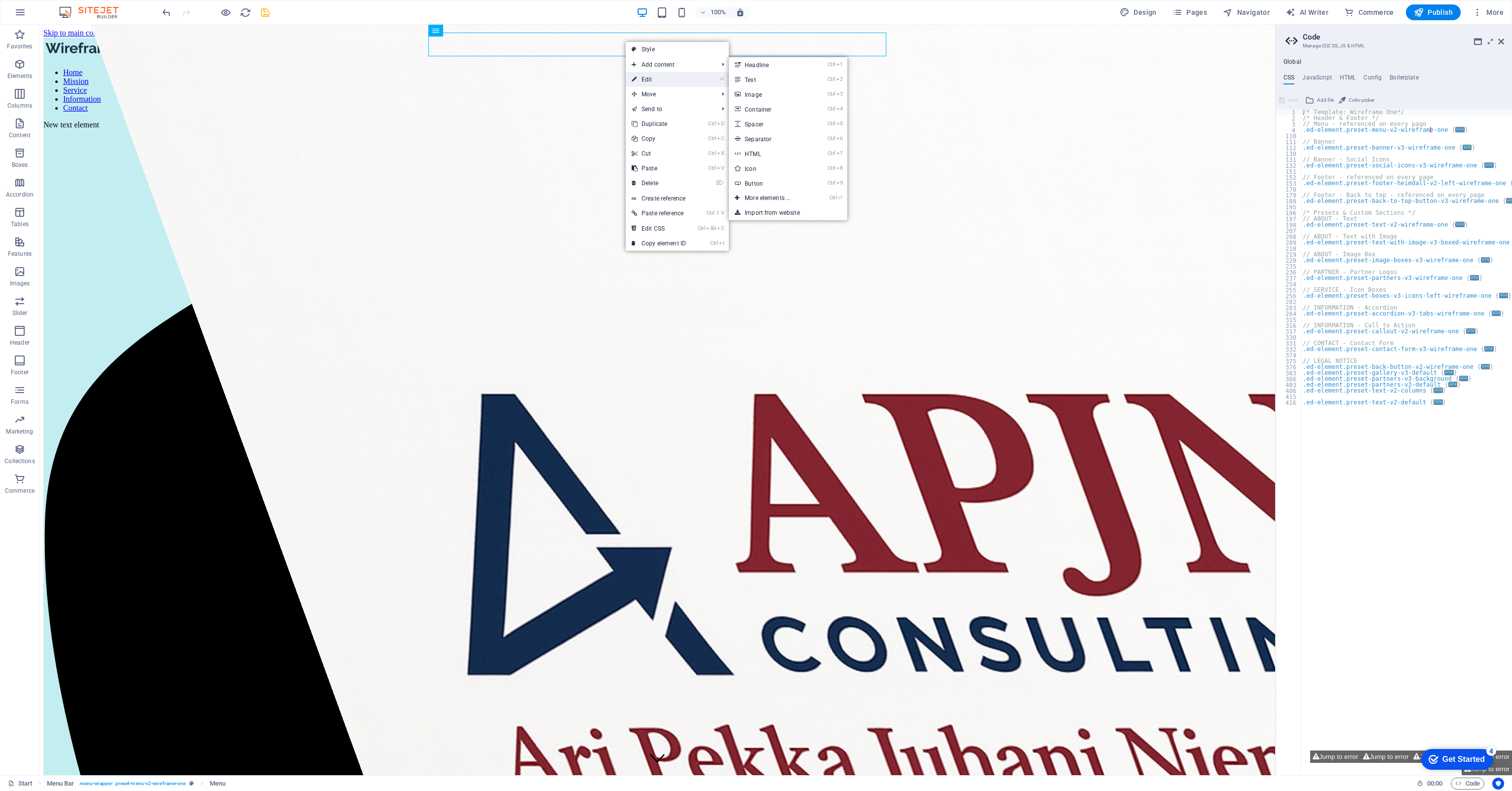
click at [647, 77] on link "⏎ Edit" at bounding box center [659, 79] width 66 height 15
select select
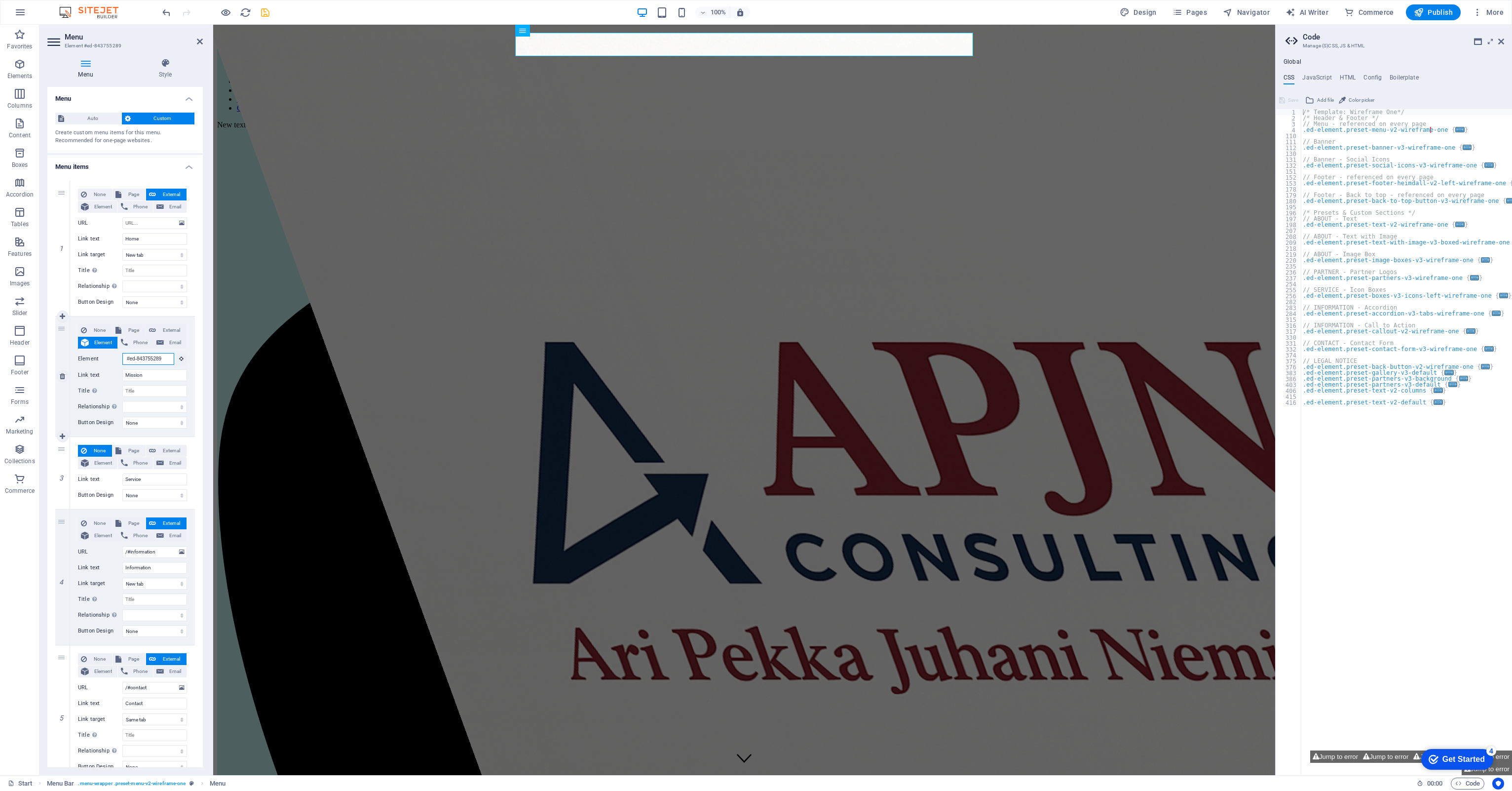
drag, startPoint x: 162, startPoint y: 357, endPoint x: 106, endPoint y: 358, distance: 56.0
click at [106, 358] on div "Element #ed-843755289" at bounding box center [133, 359] width 109 height 12
paste input "346"
type input "#ed-843755346"
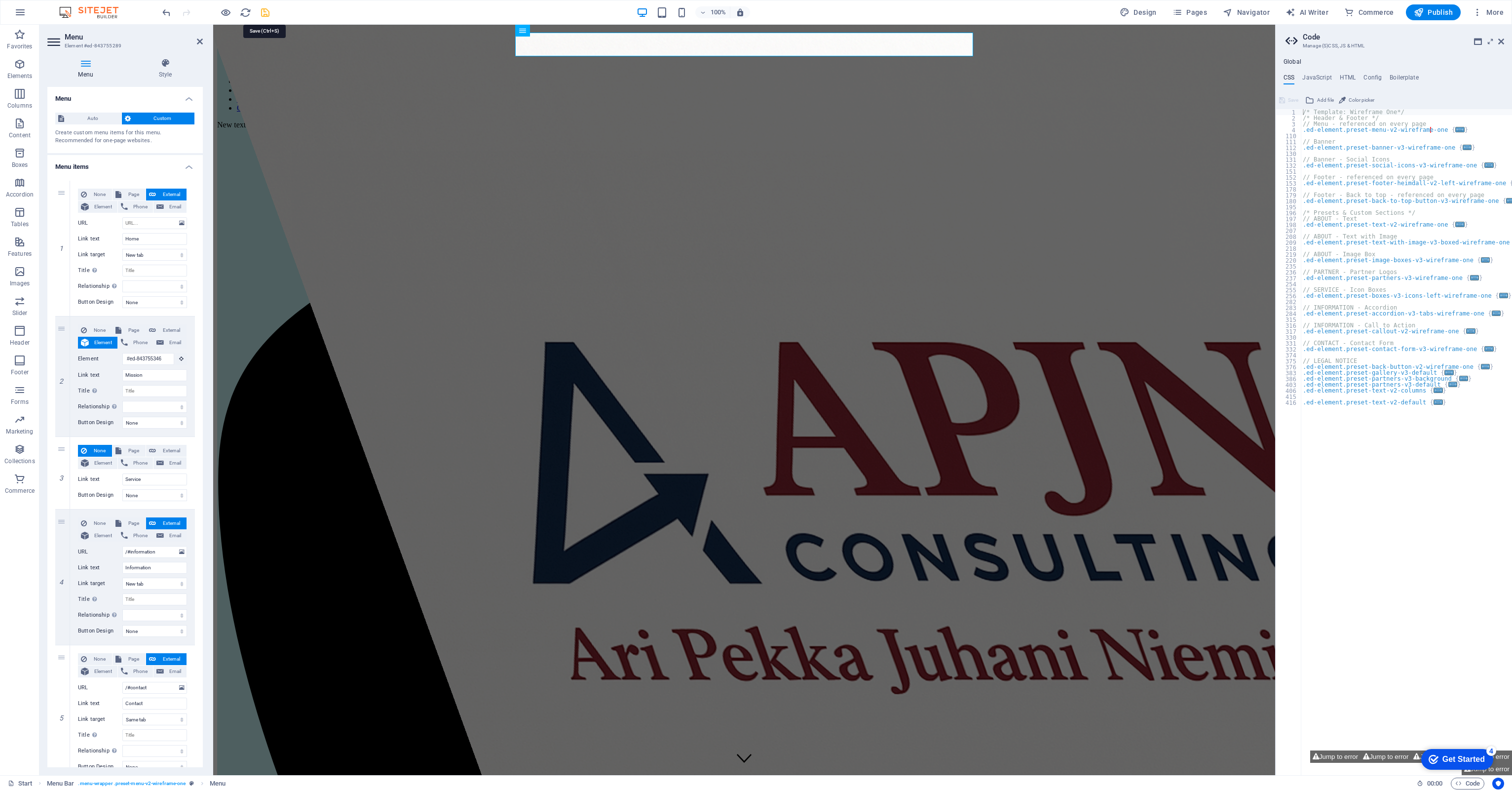
select select
type input "#ed-843755346"
select select
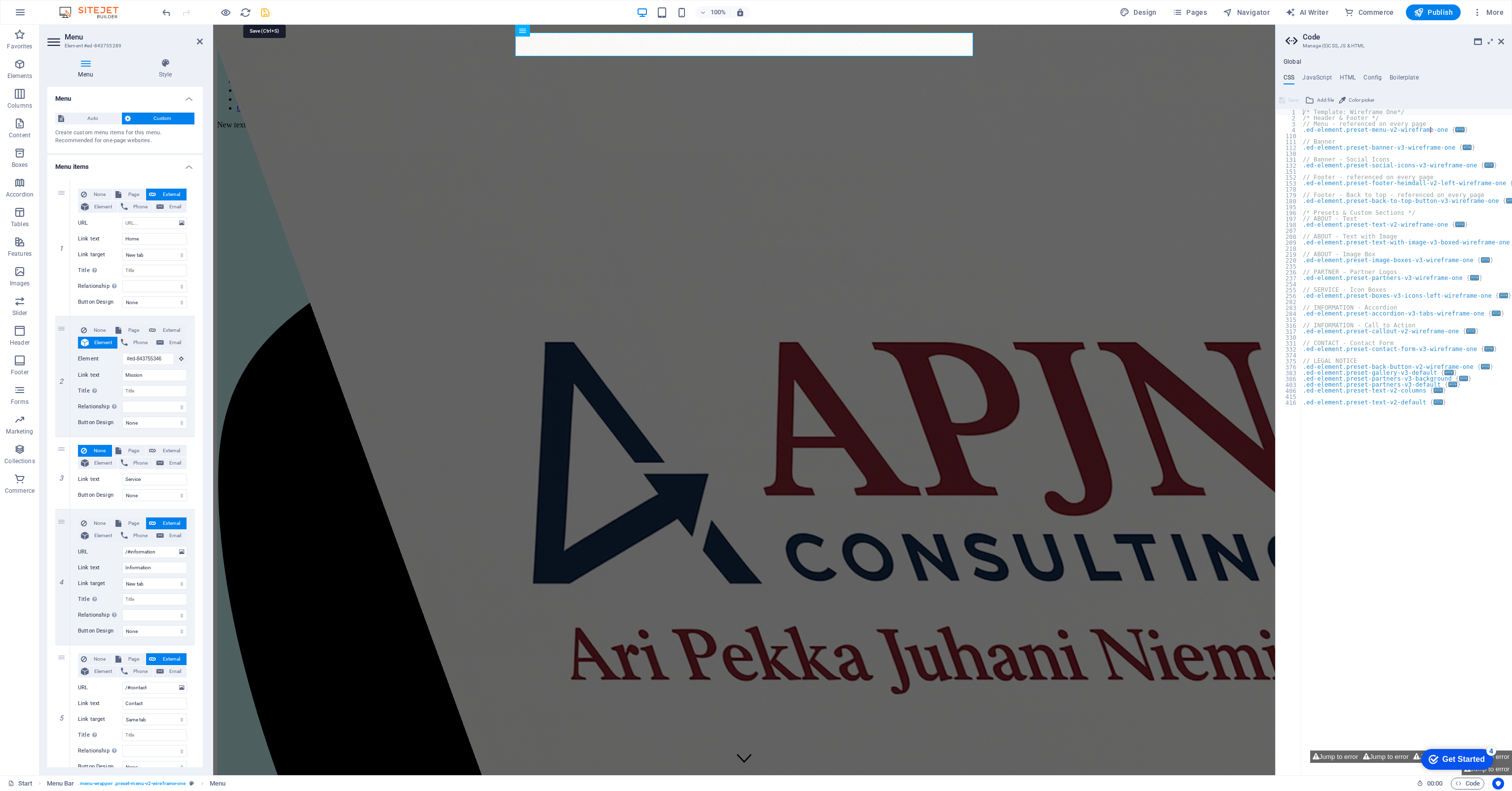
click at [265, 8] on icon "save" at bounding box center [265, 12] width 11 height 11
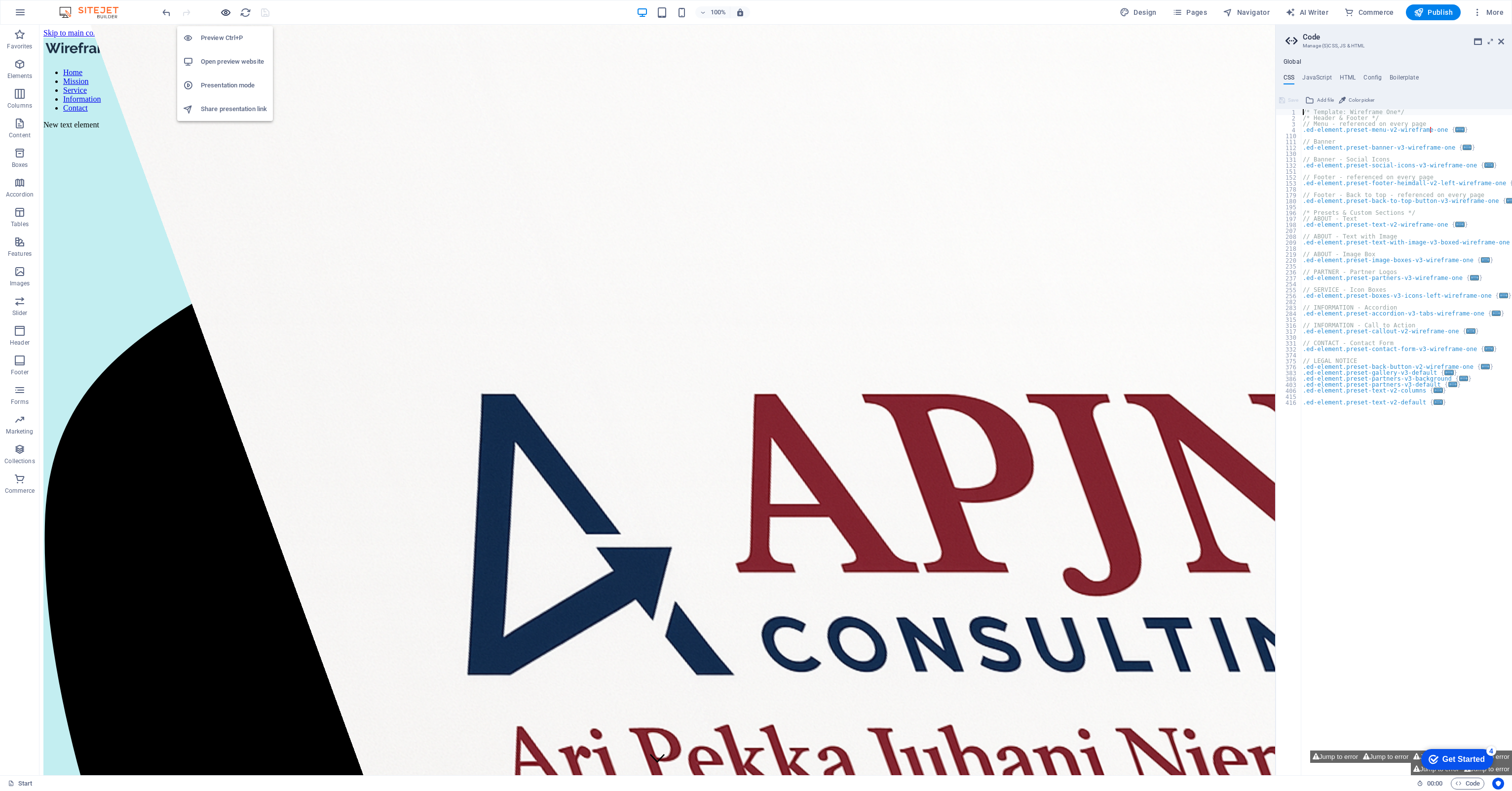
click at [224, 14] on icon "button" at bounding box center [225, 12] width 11 height 11
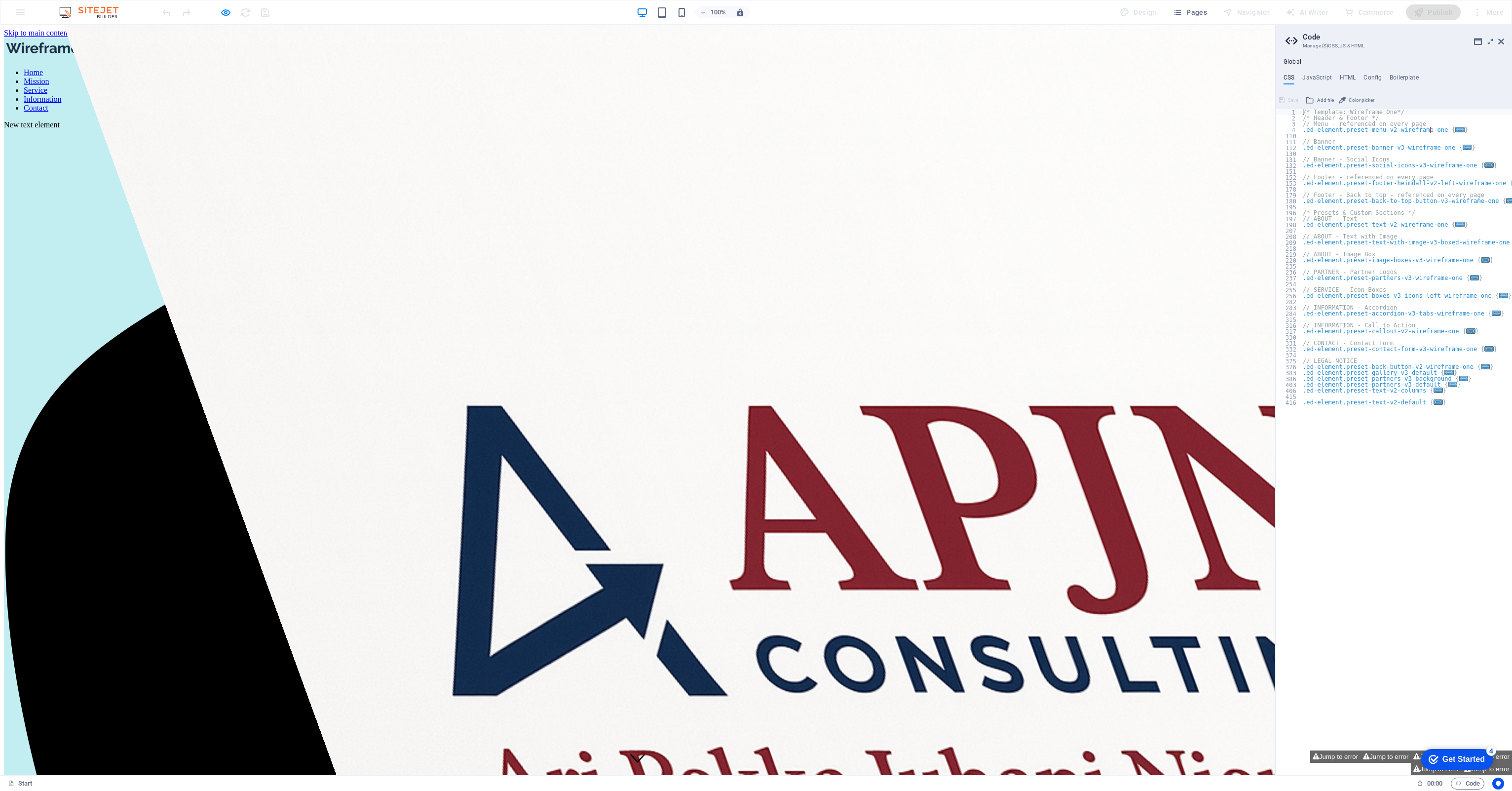
click at [49, 77] on link "Mission" at bounding box center [36, 81] width 26 height 8
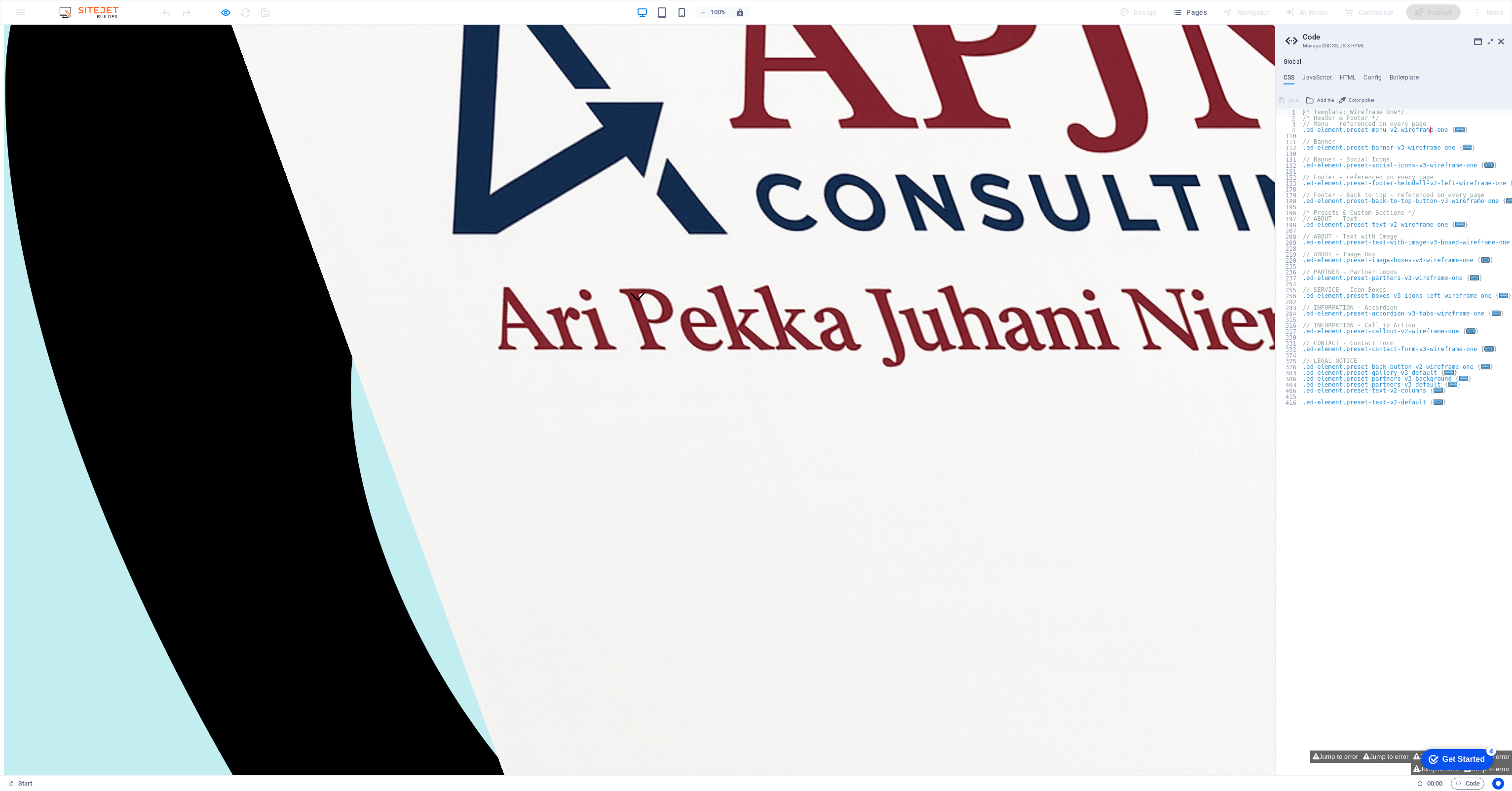
scroll to position [475, 0]
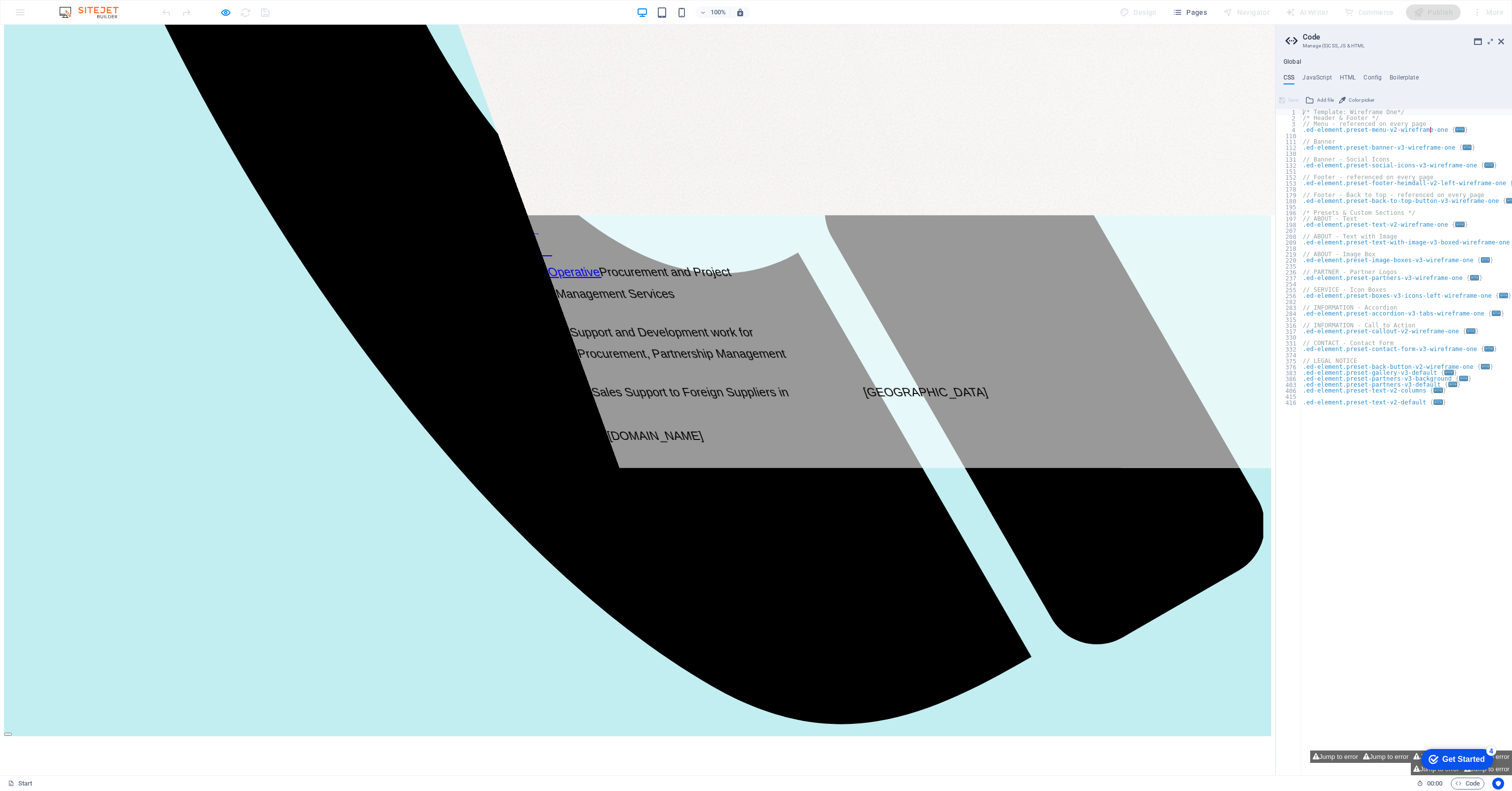
scroll to position [1117, 0]
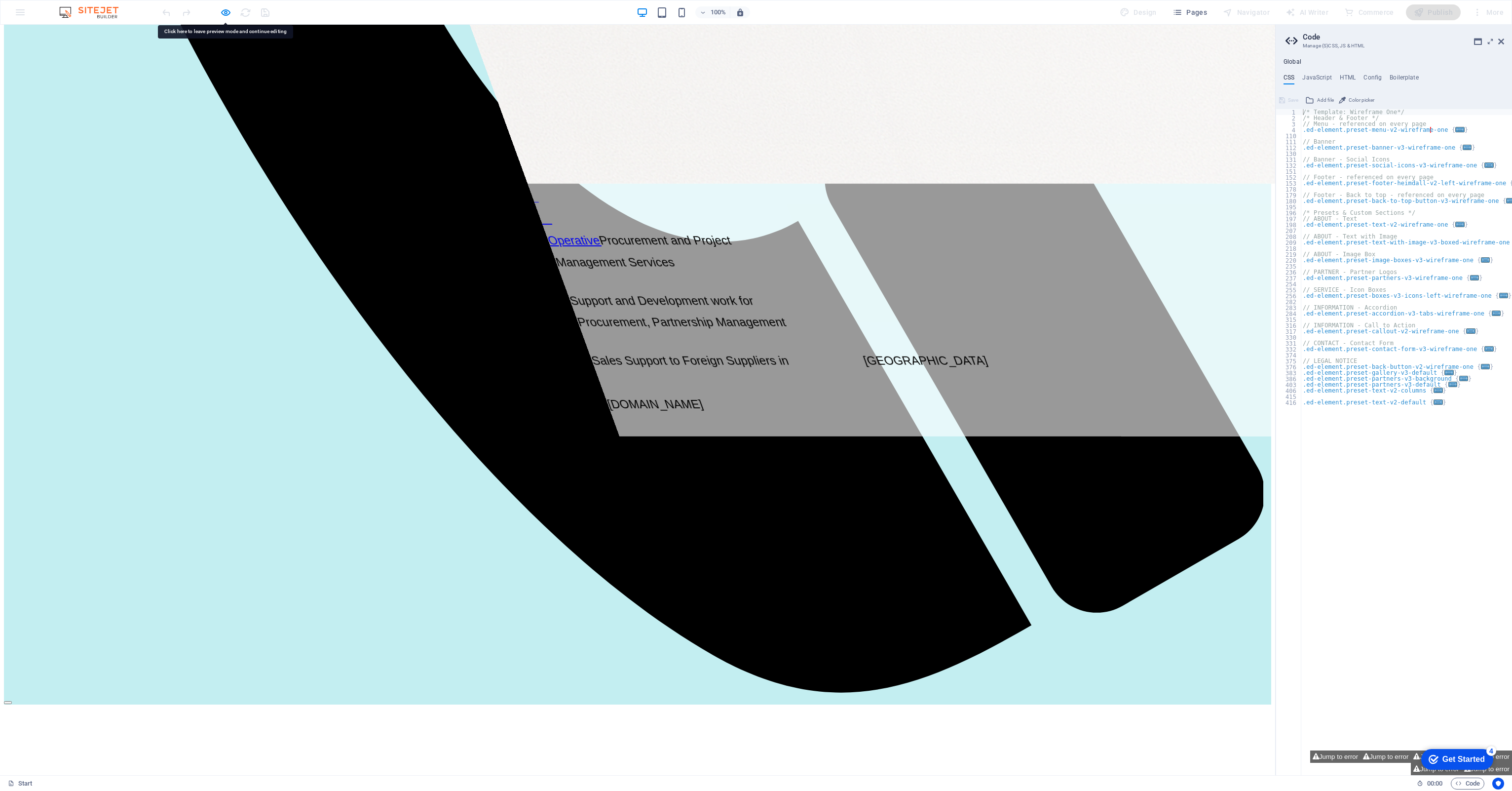
drag, startPoint x: 207, startPoint y: 382, endPoint x: 156, endPoint y: 384, distance: 51.0
click at [230, 11] on icon "button" at bounding box center [225, 12] width 11 height 11
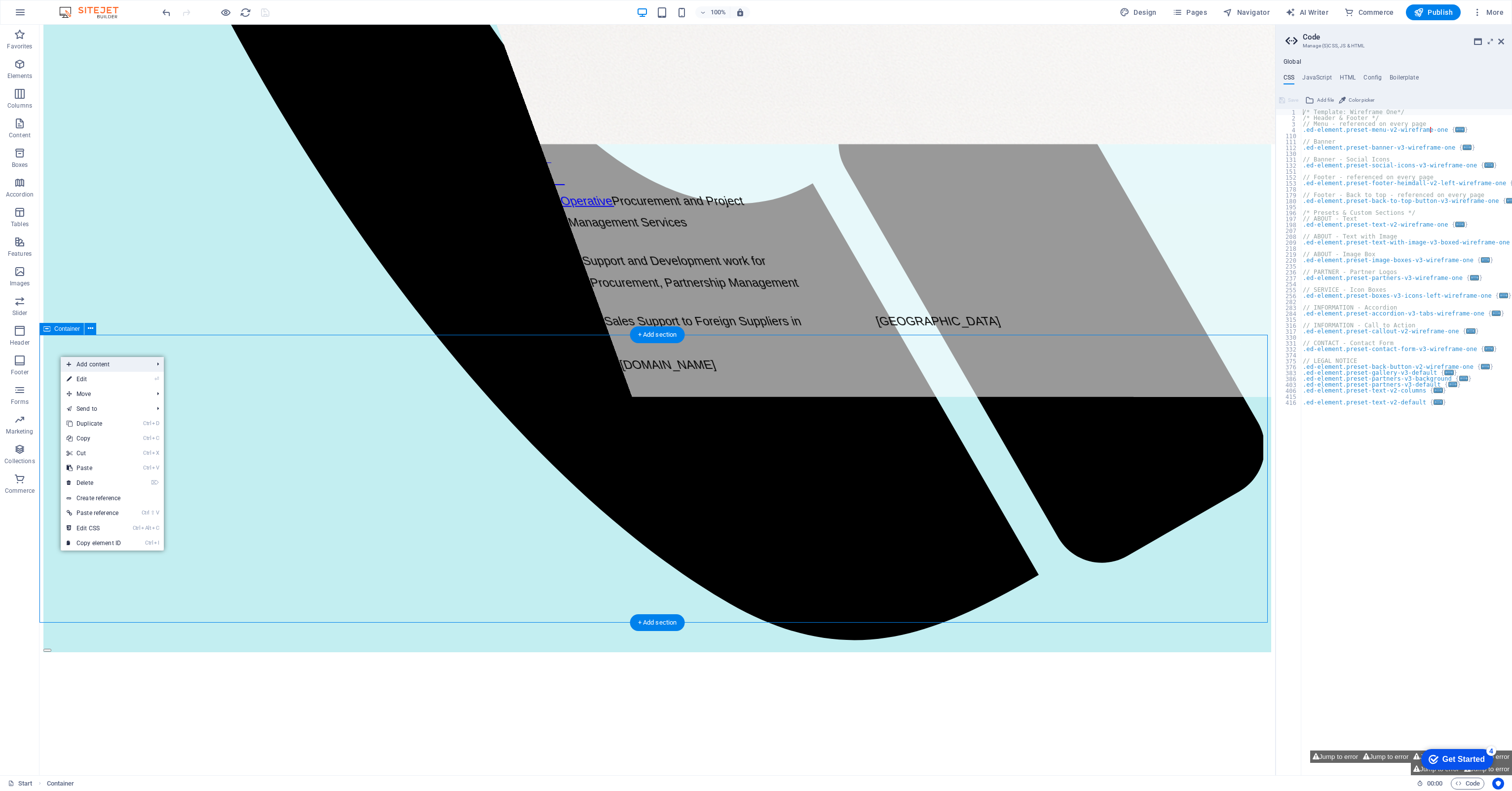
click at [87, 357] on span "Add content" at bounding box center [104, 364] width 88 height 15
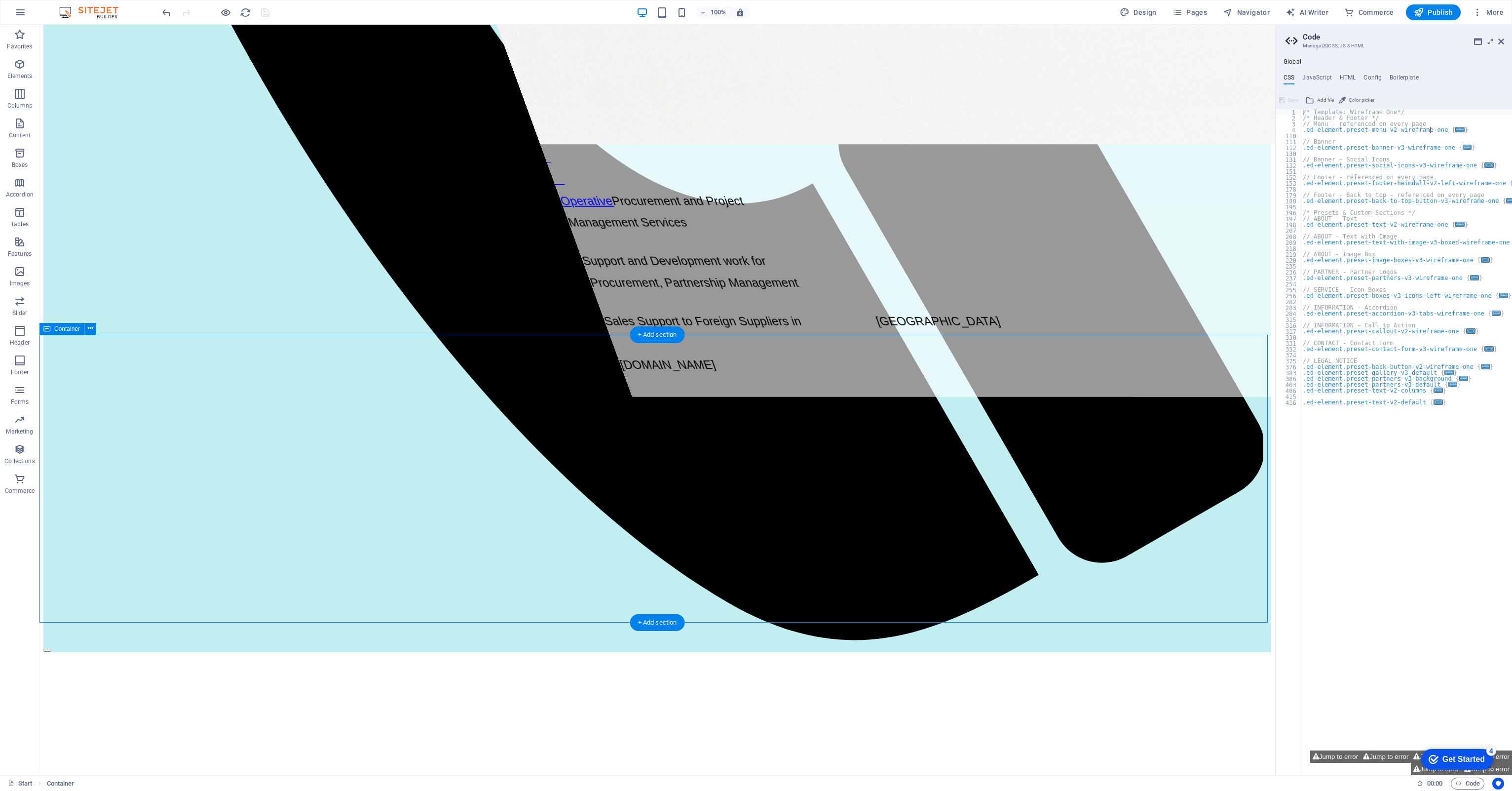
drag, startPoint x: 115, startPoint y: 391, endPoint x: 116, endPoint y: 386, distance: 5.1
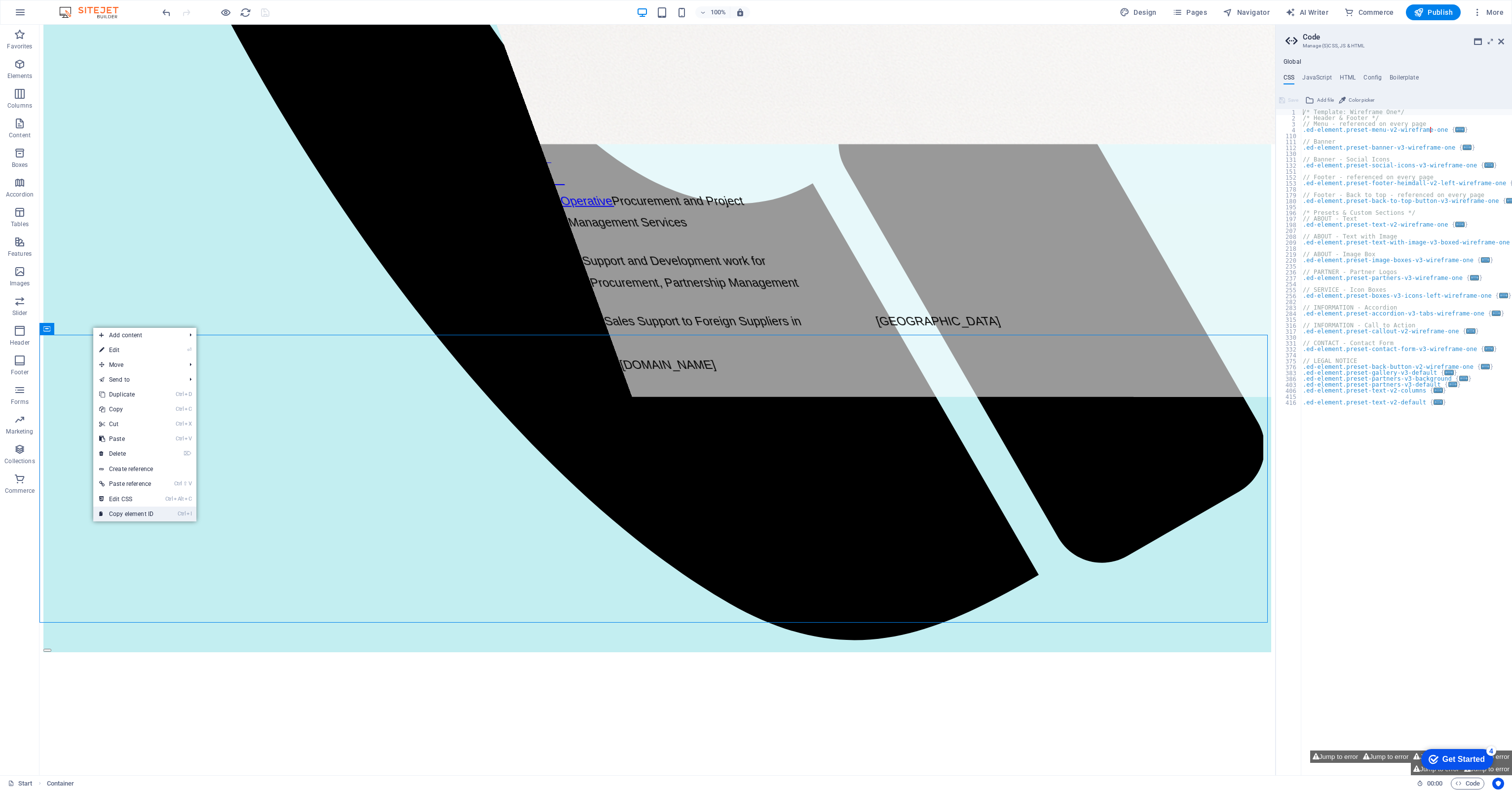
click at [124, 364] on link "Ctrl I Copy element ID" at bounding box center [126, 514] width 66 height 15
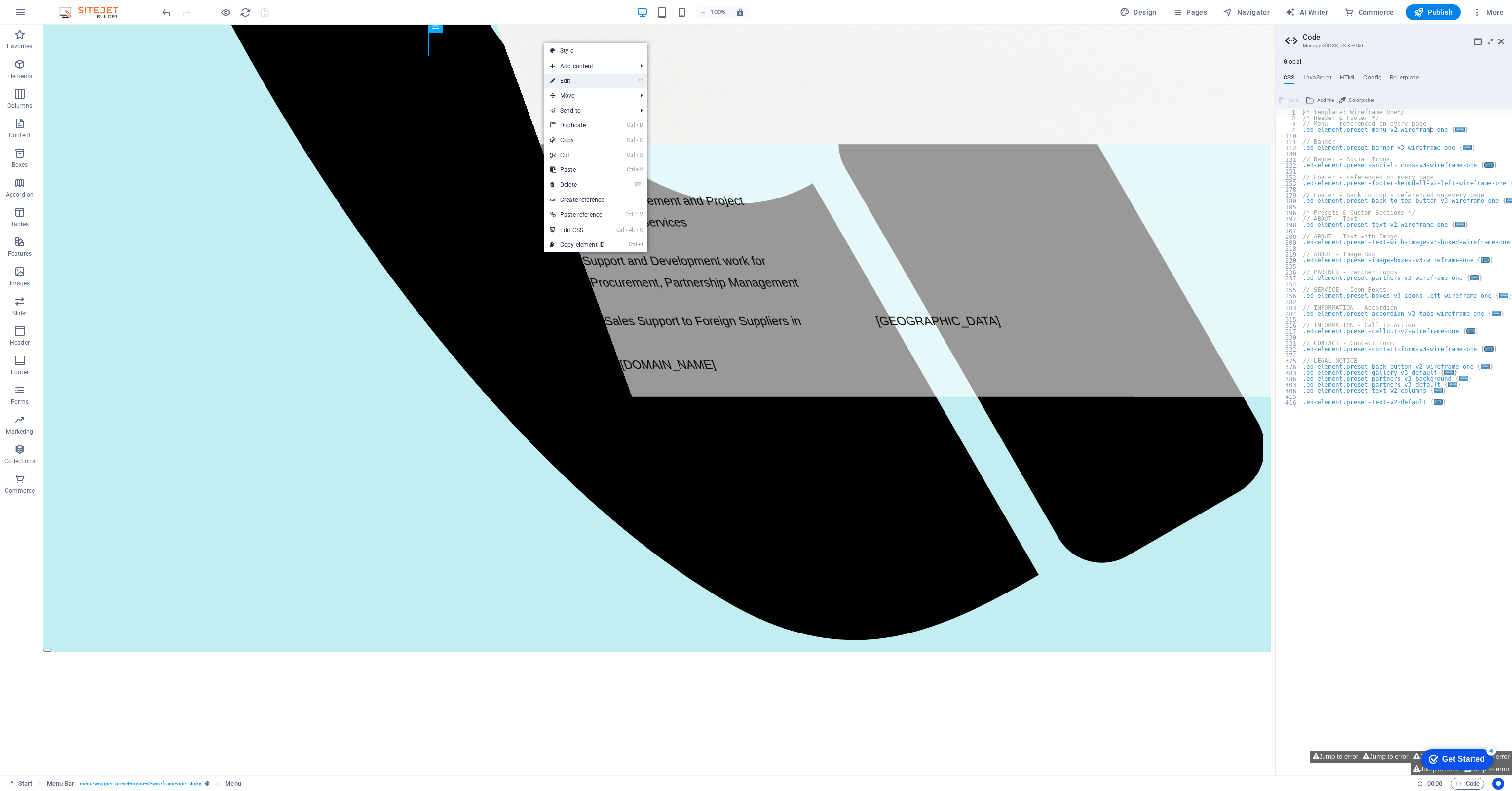
click at [602, 79] on link "⏎ Edit" at bounding box center [577, 80] width 66 height 15
select select
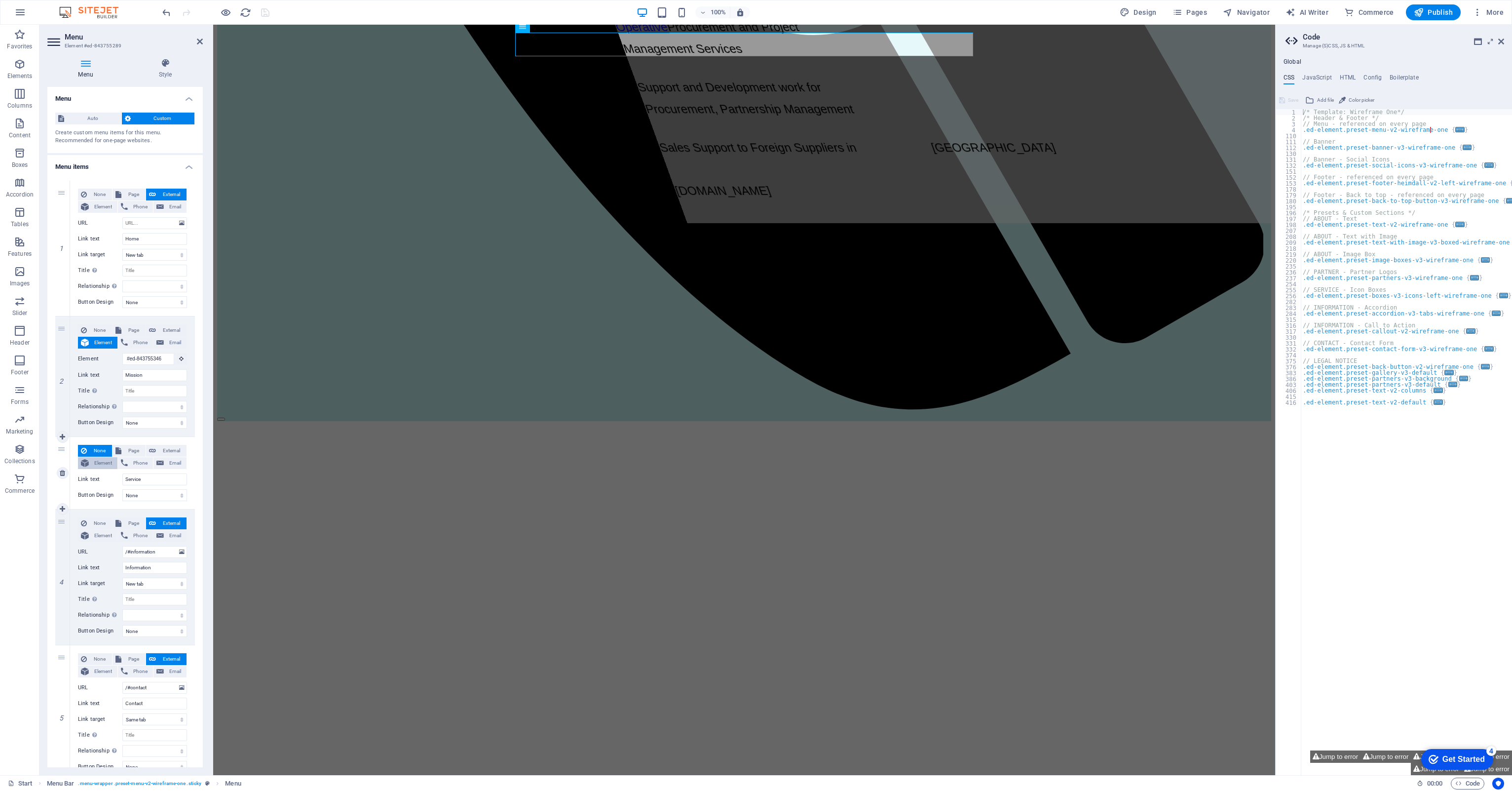
click at [100, 364] on span "Element" at bounding box center [103, 463] width 23 height 12
select select
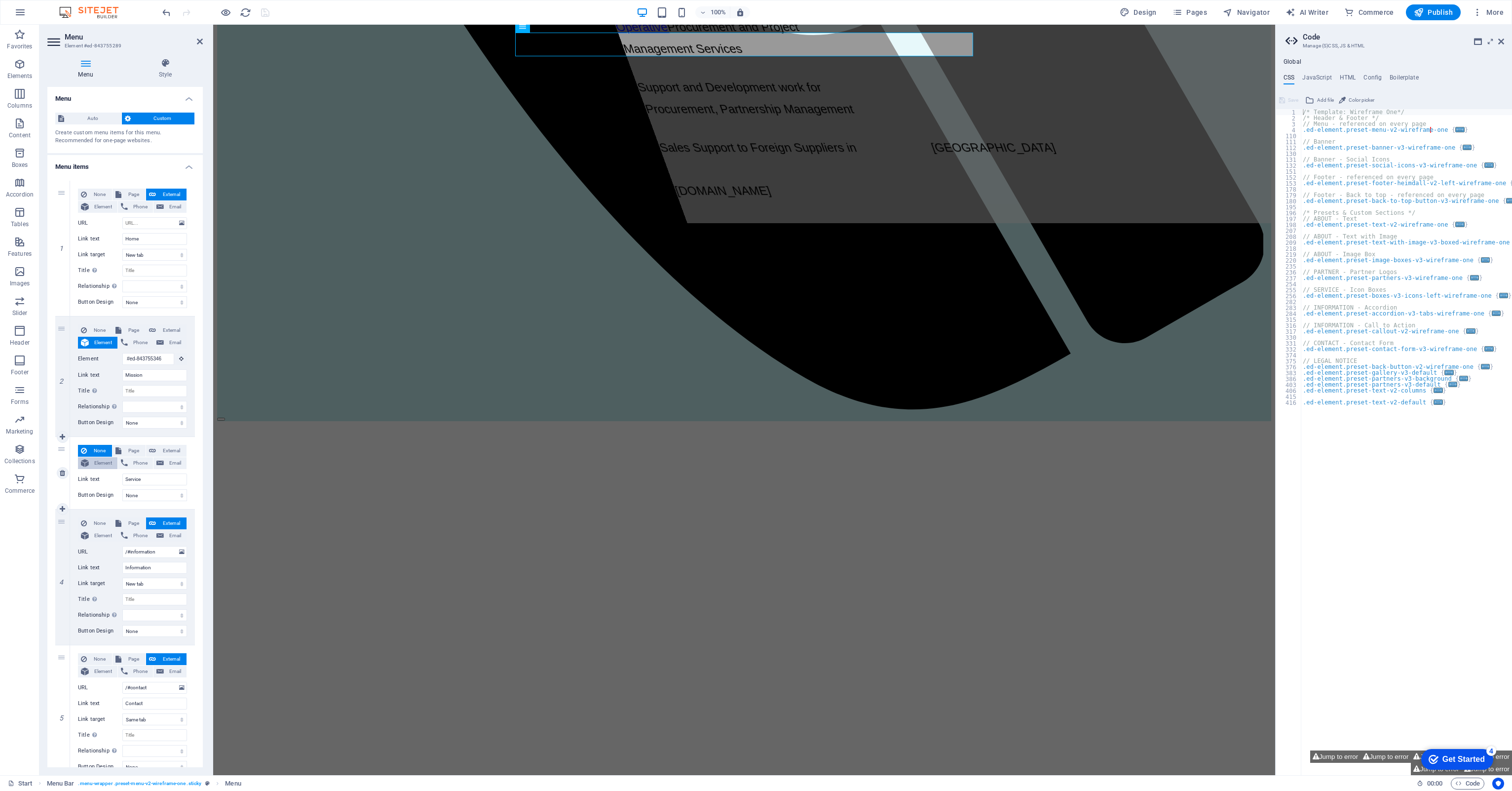
select select
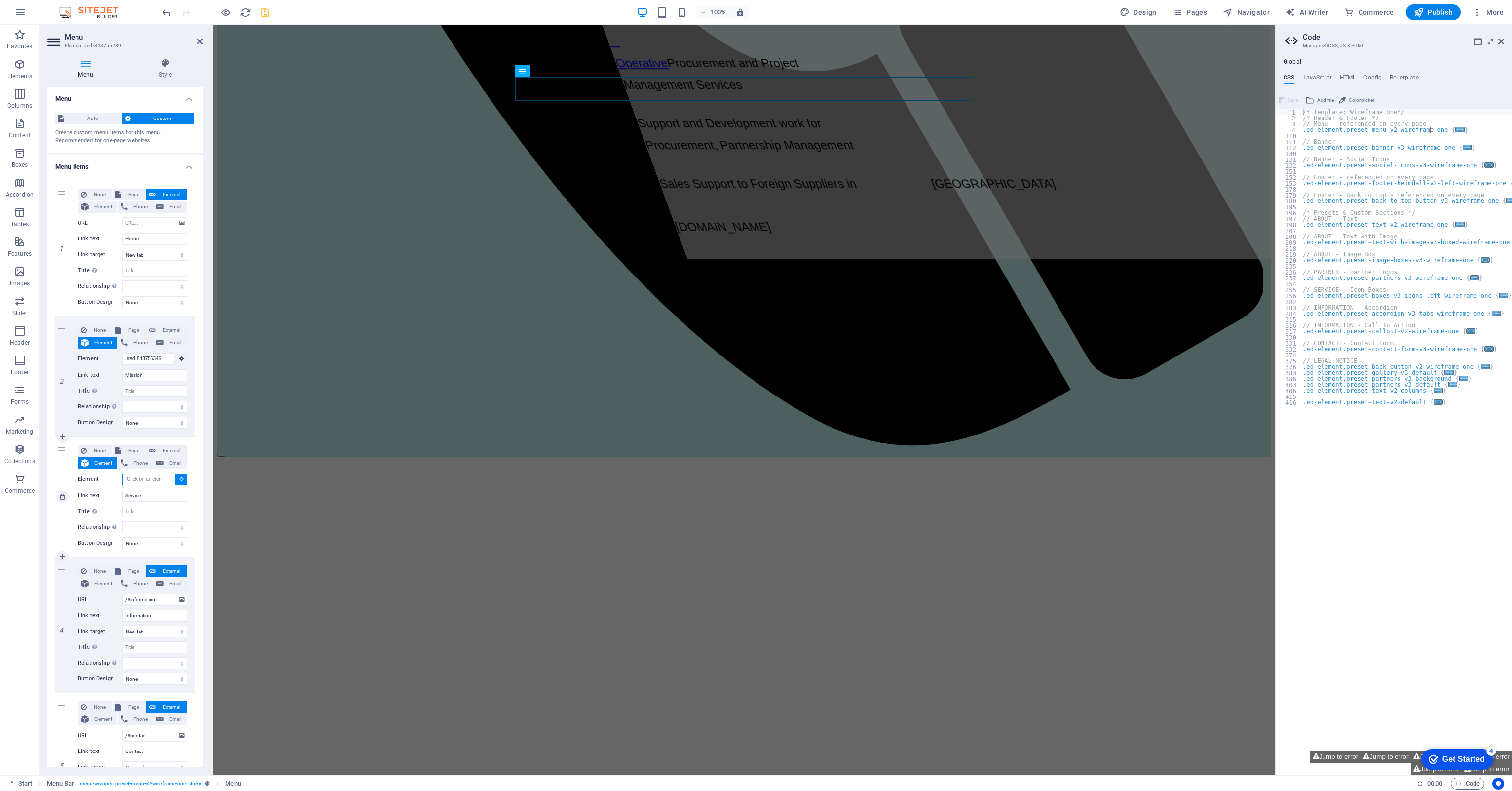
scroll to position [1066, 0]
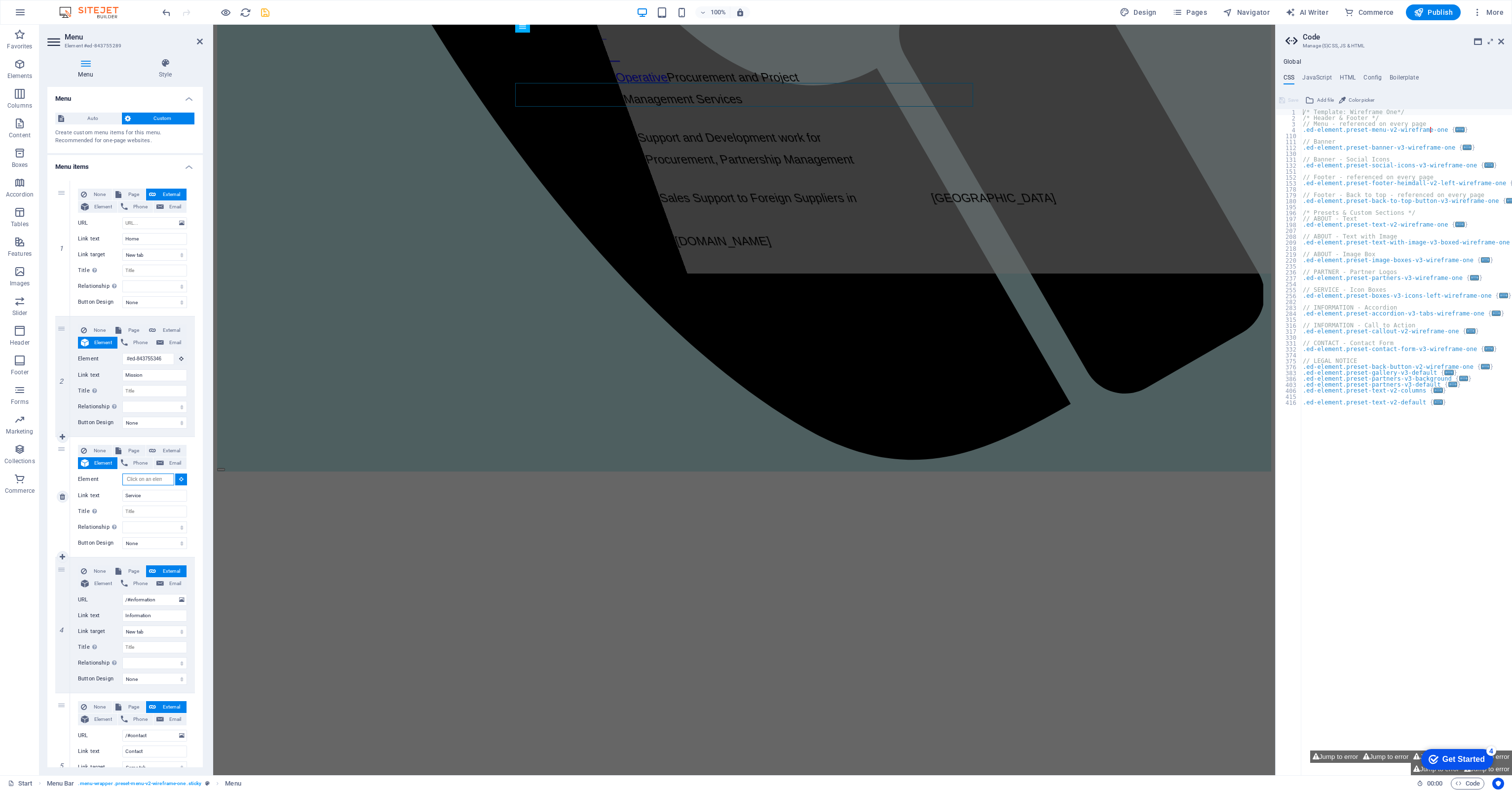
paste input "#ed-843755163"
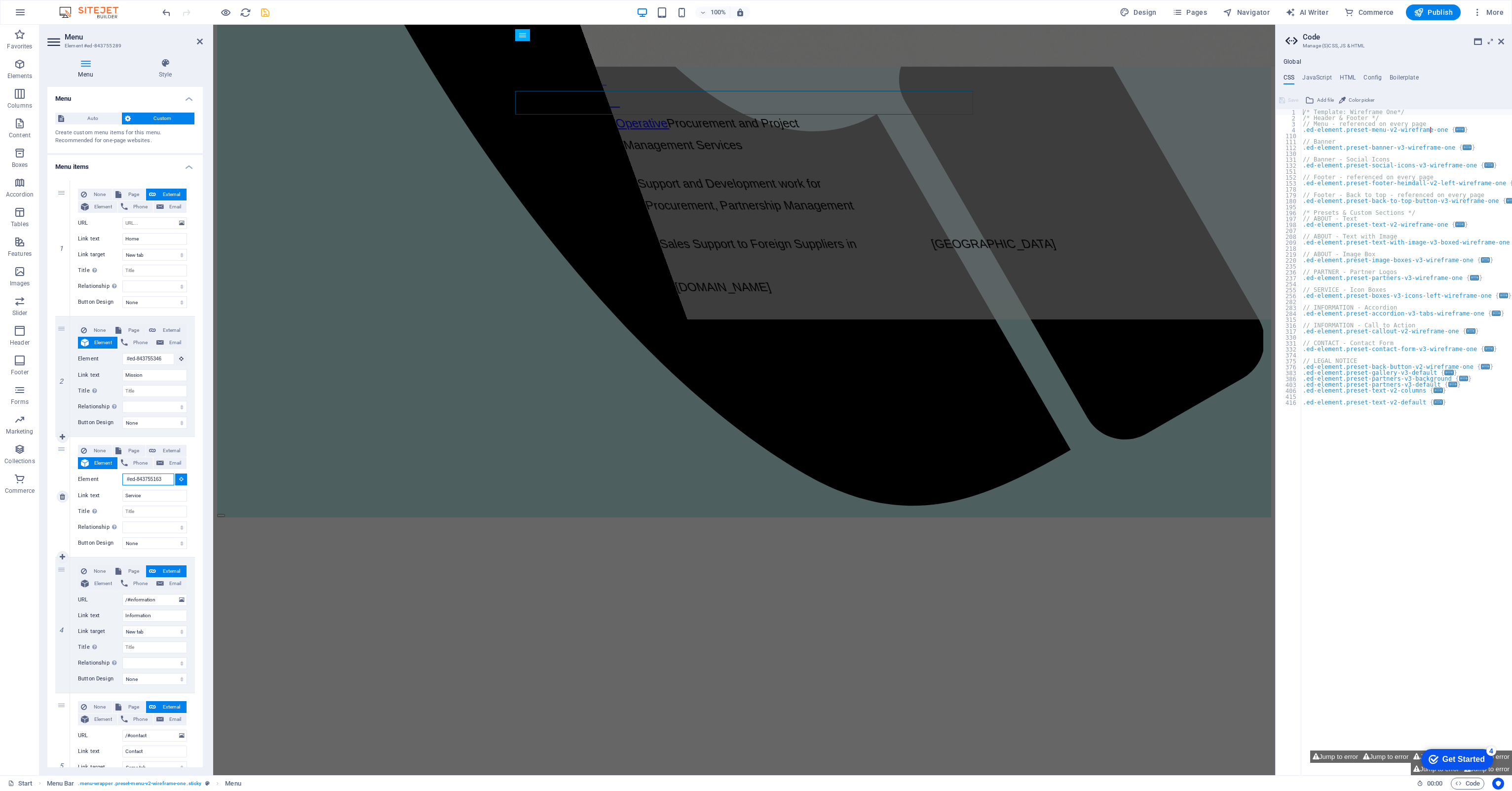
scroll to position [1016, 0]
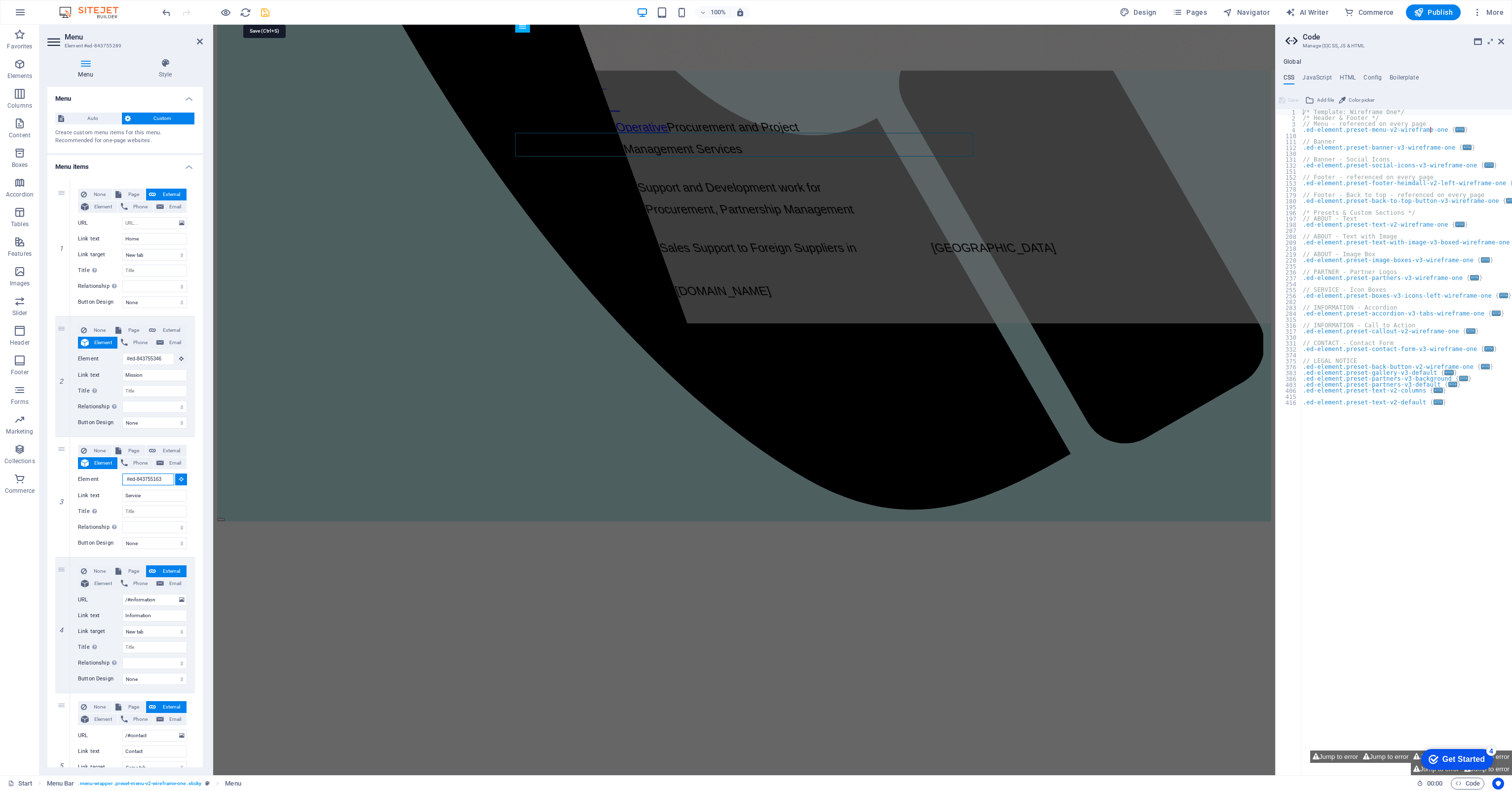
type input "#ed-843755163"
select select
type input "#ed-843755163"
select select
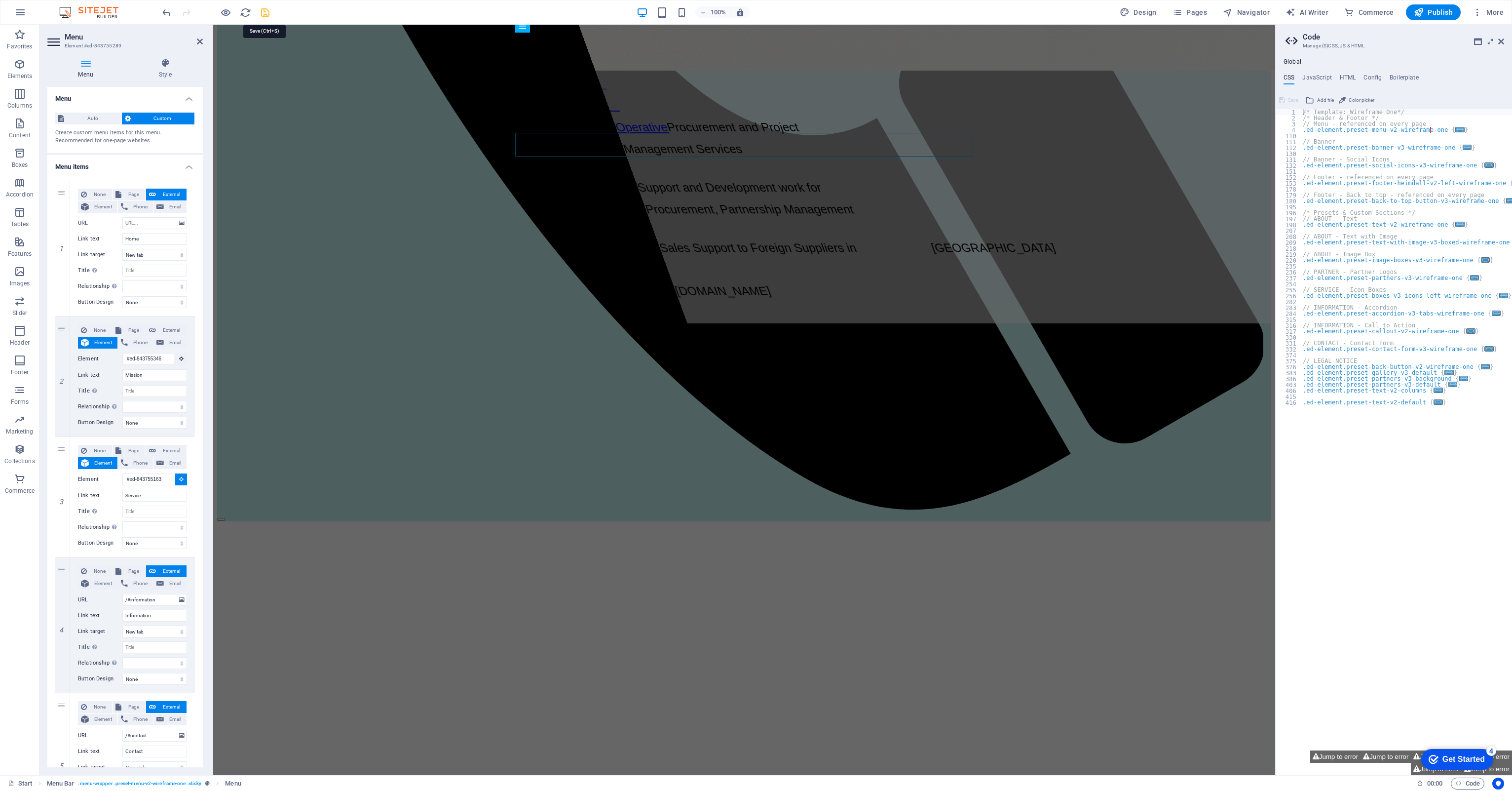
select select
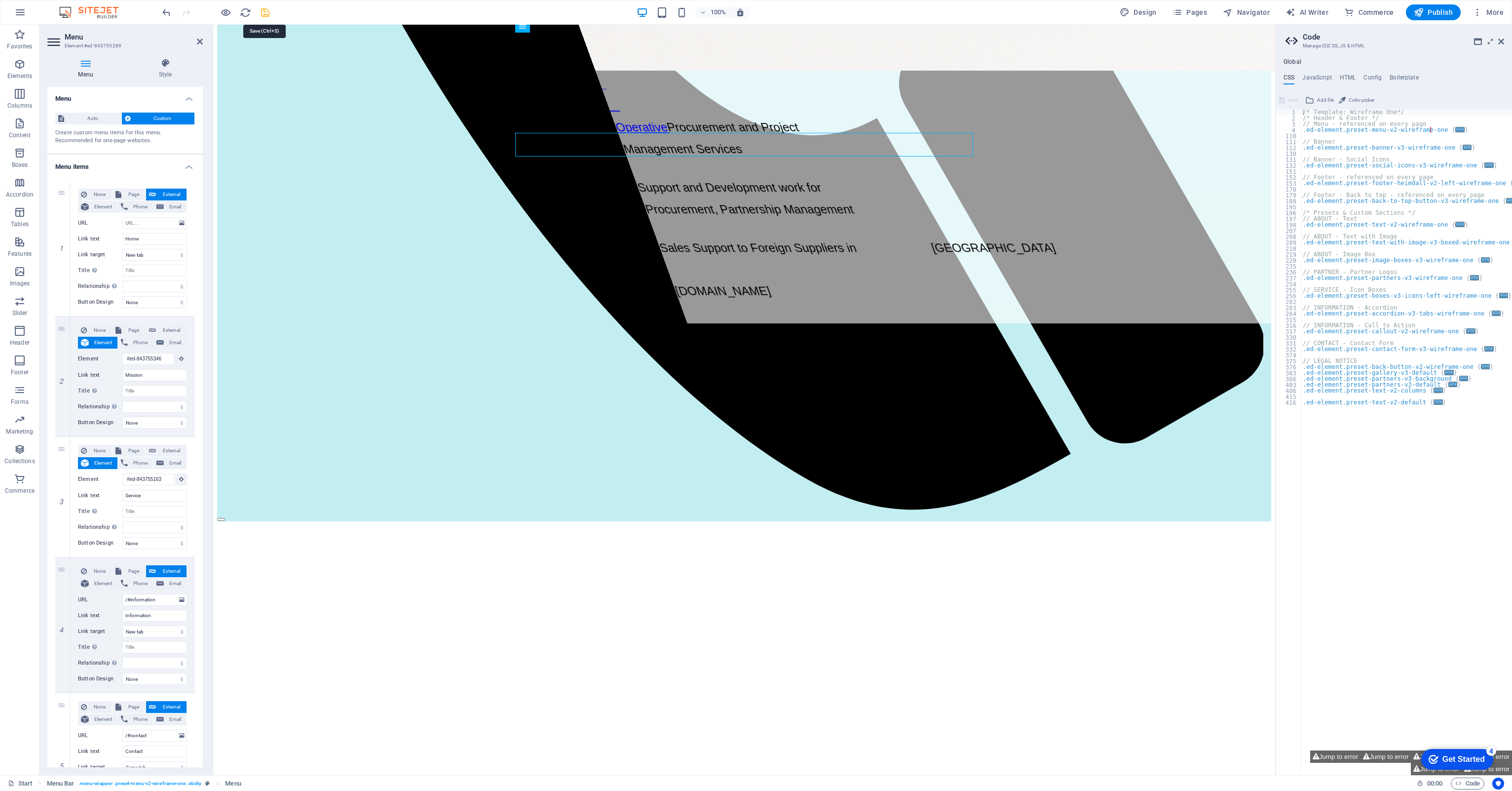
click at [266, 13] on icon "save" at bounding box center [265, 12] width 11 height 11
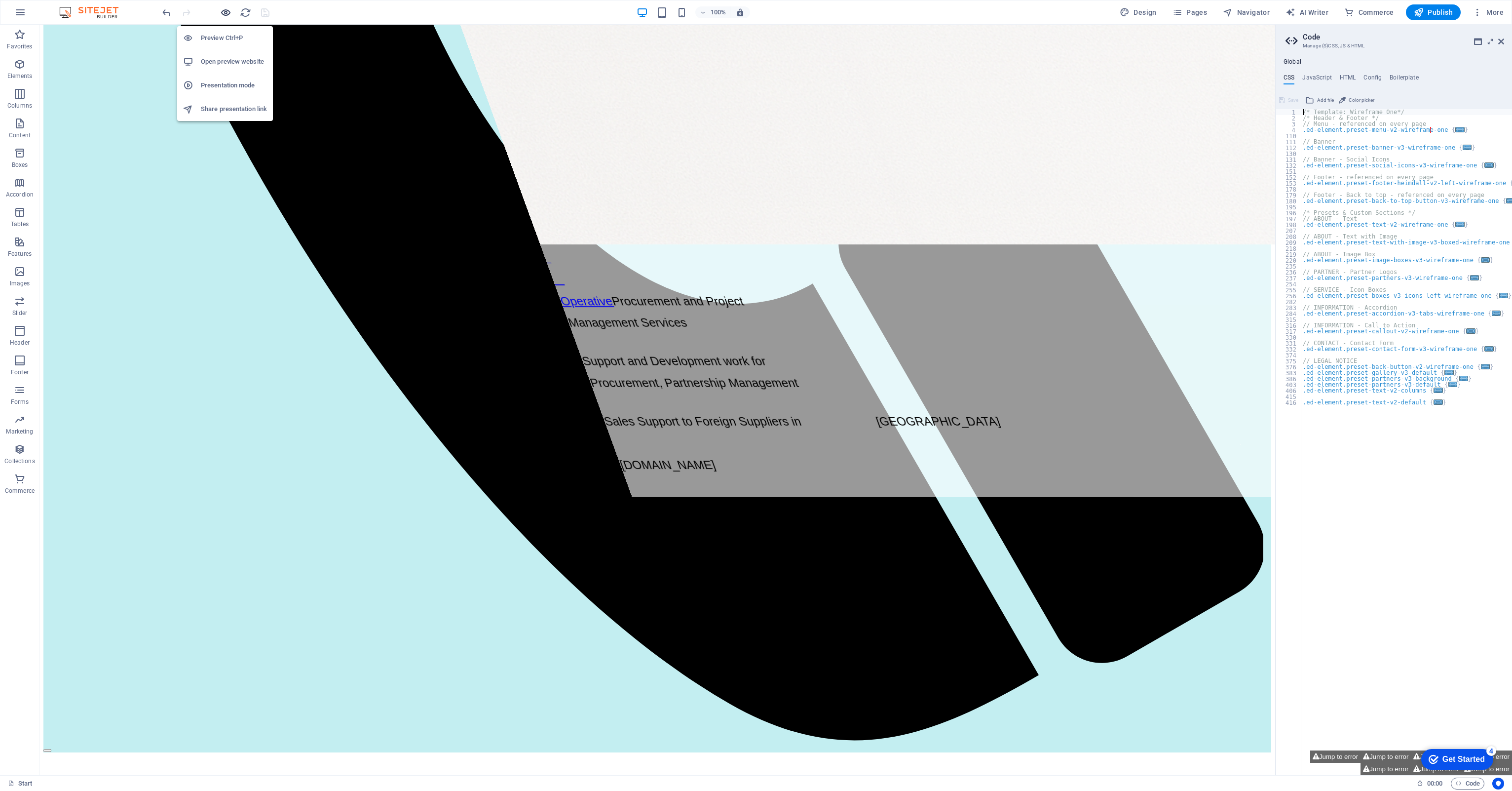
click at [223, 11] on icon "button" at bounding box center [225, 12] width 11 height 11
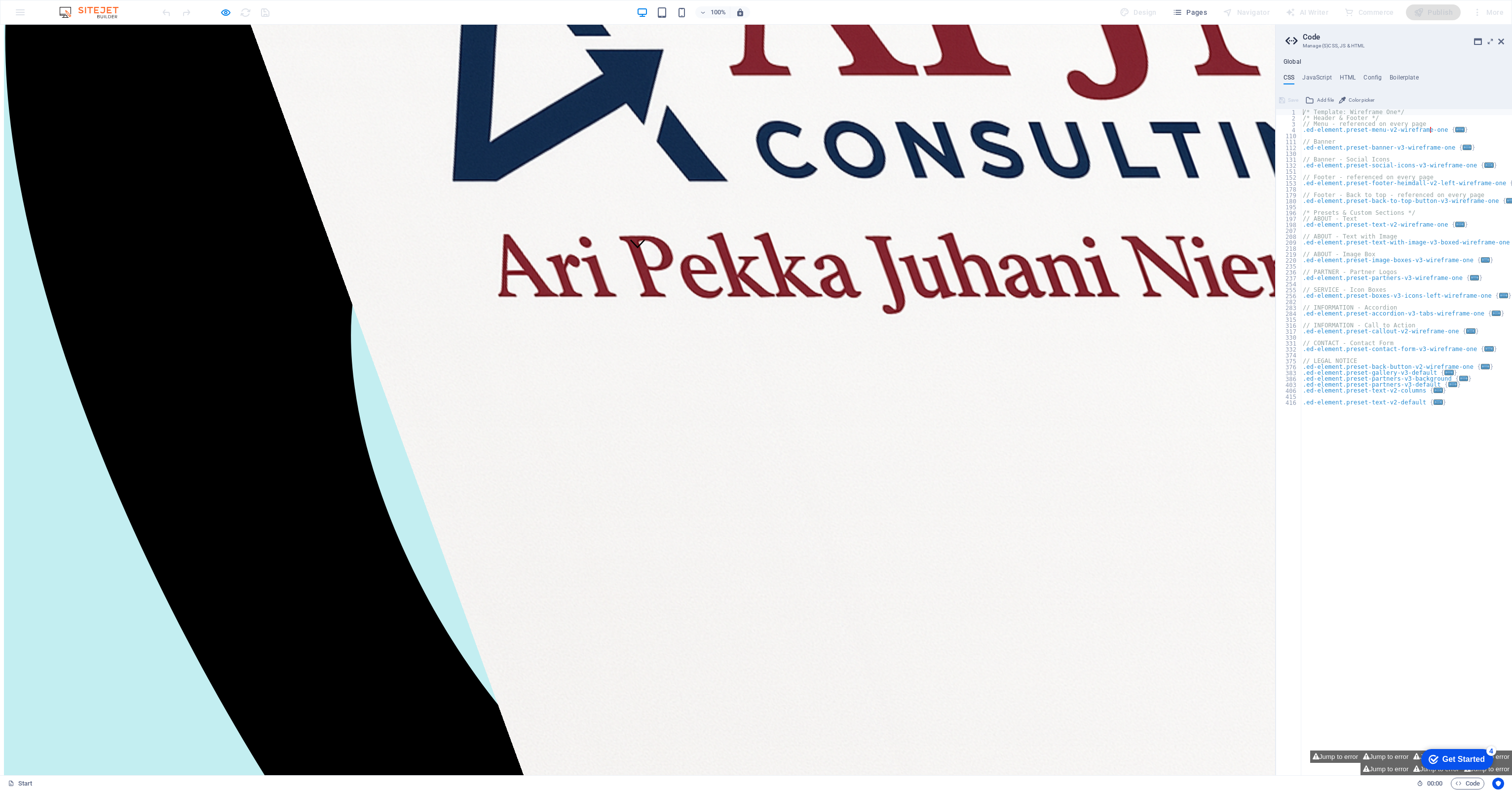
scroll to position [475, 0]
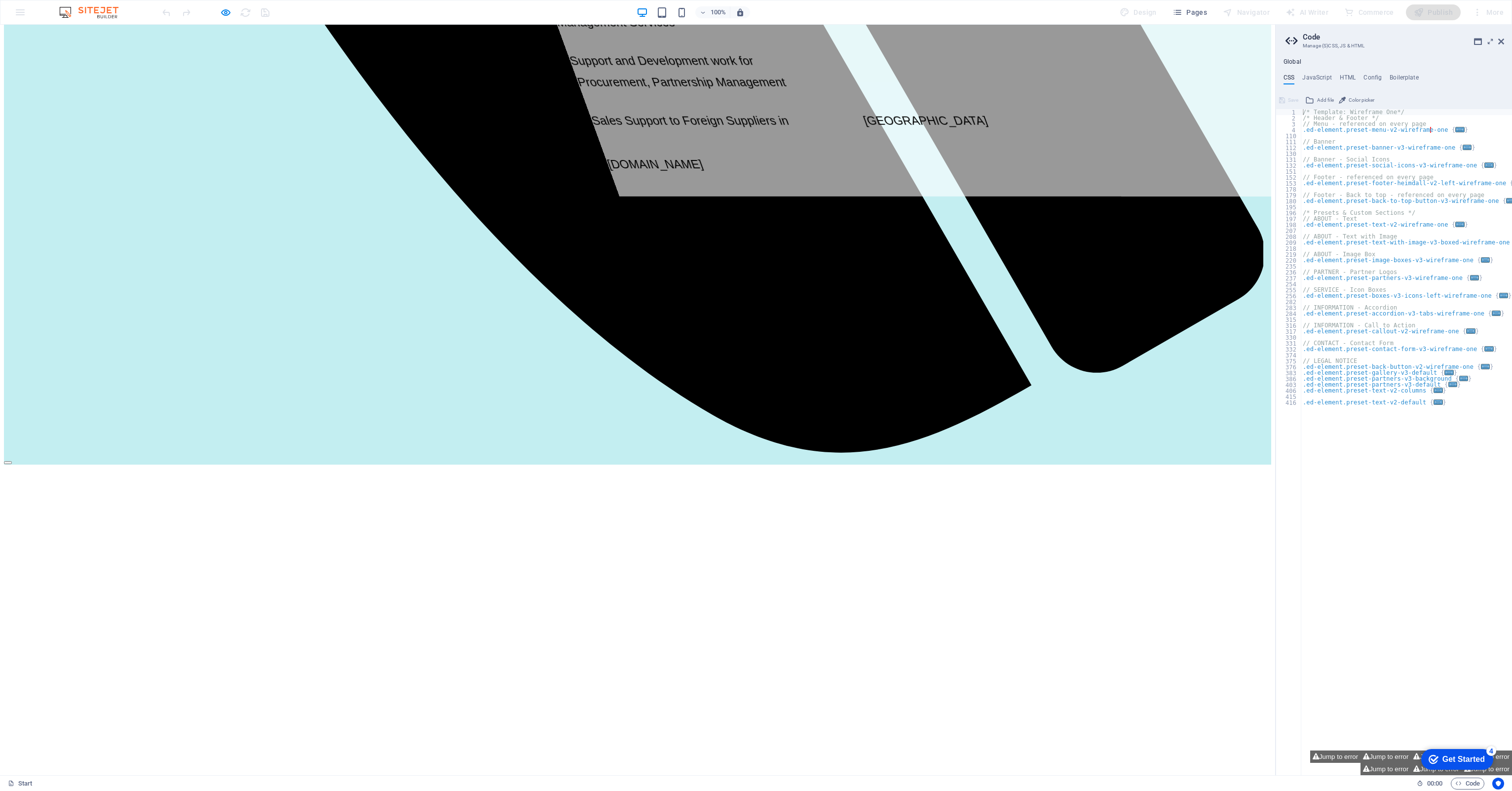
scroll to position [1376, 0]
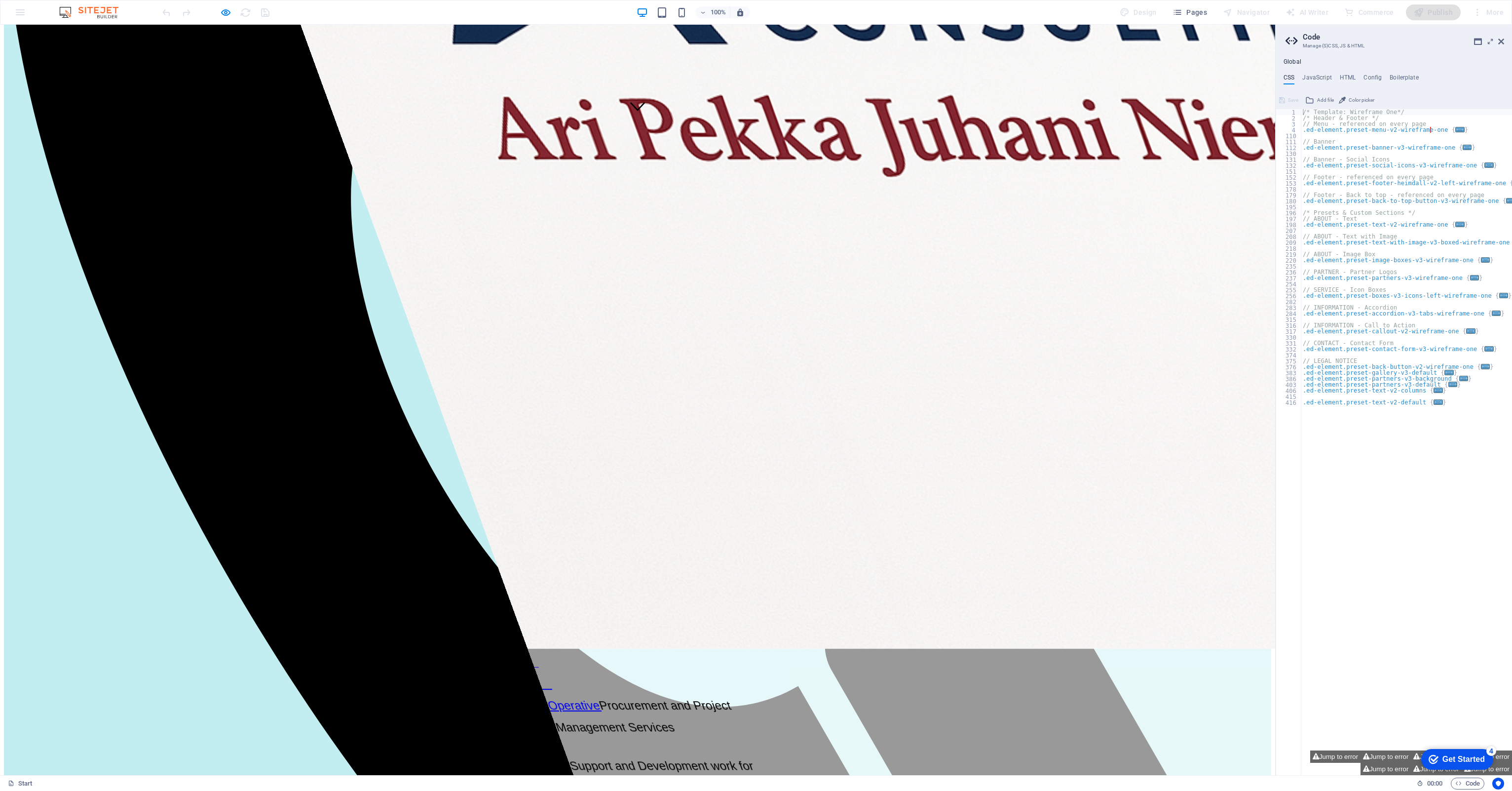
scroll to position [475, 0]
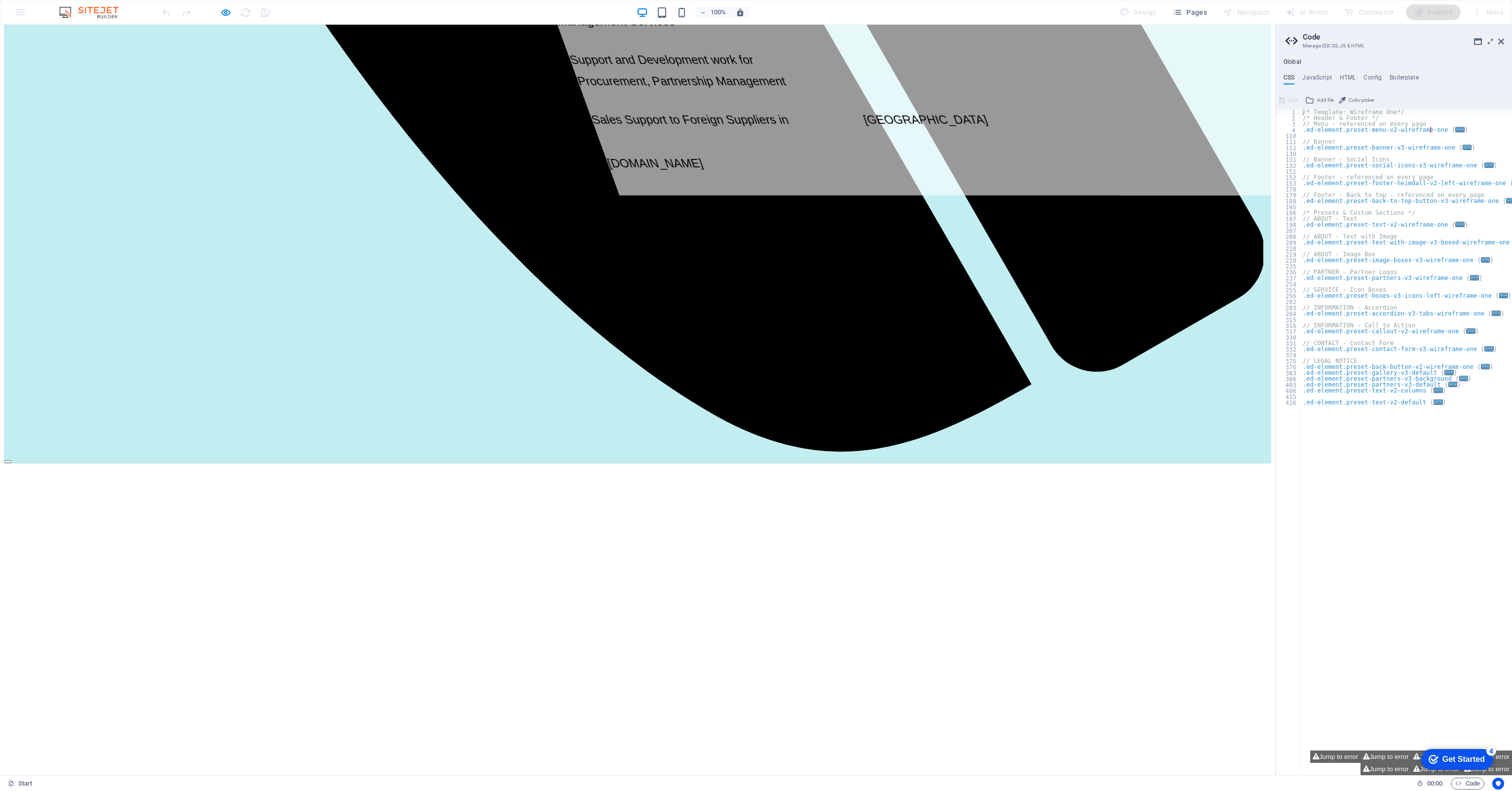
scroll to position [1376, 0]
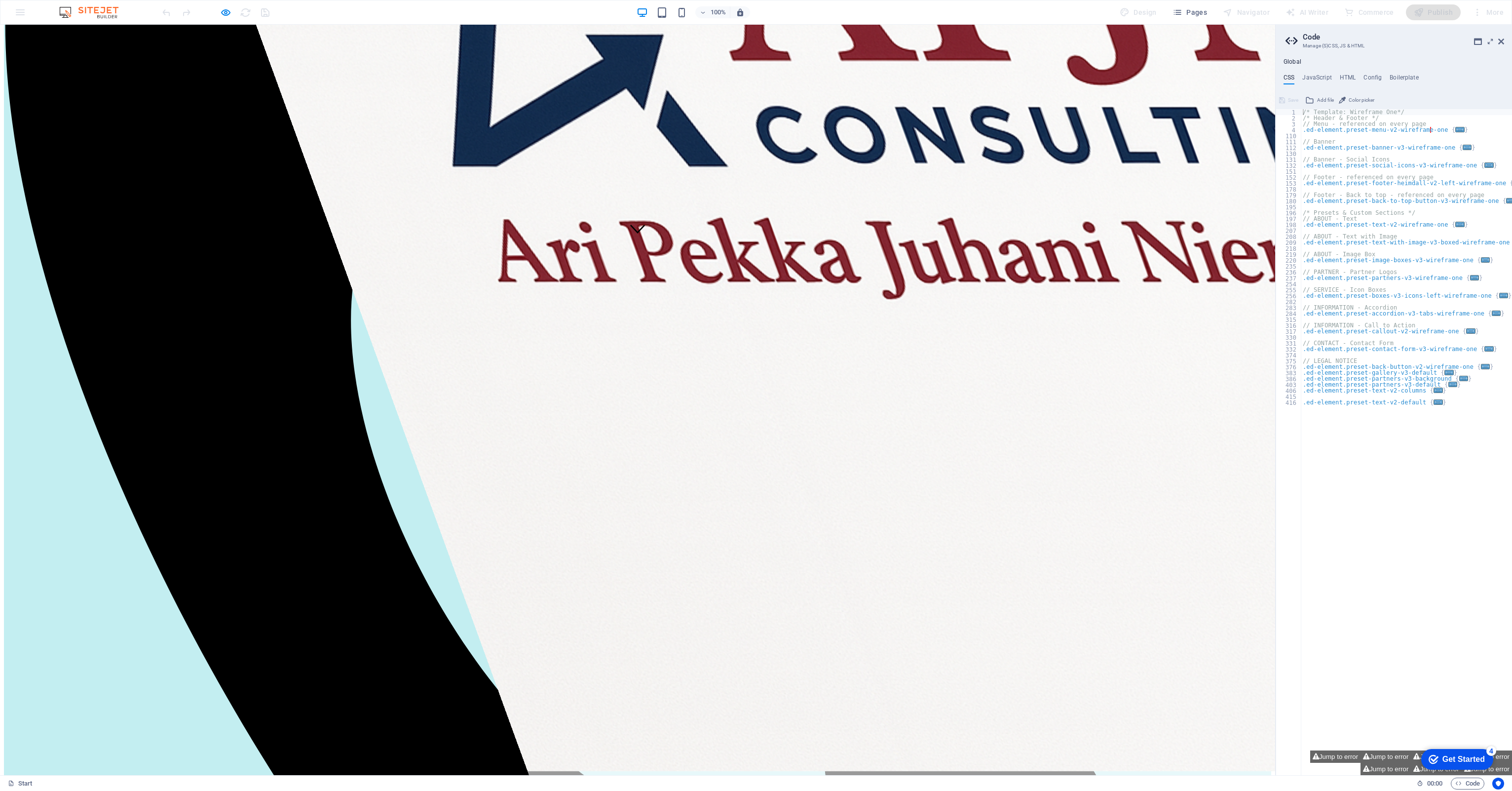
scroll to position [475, 0]
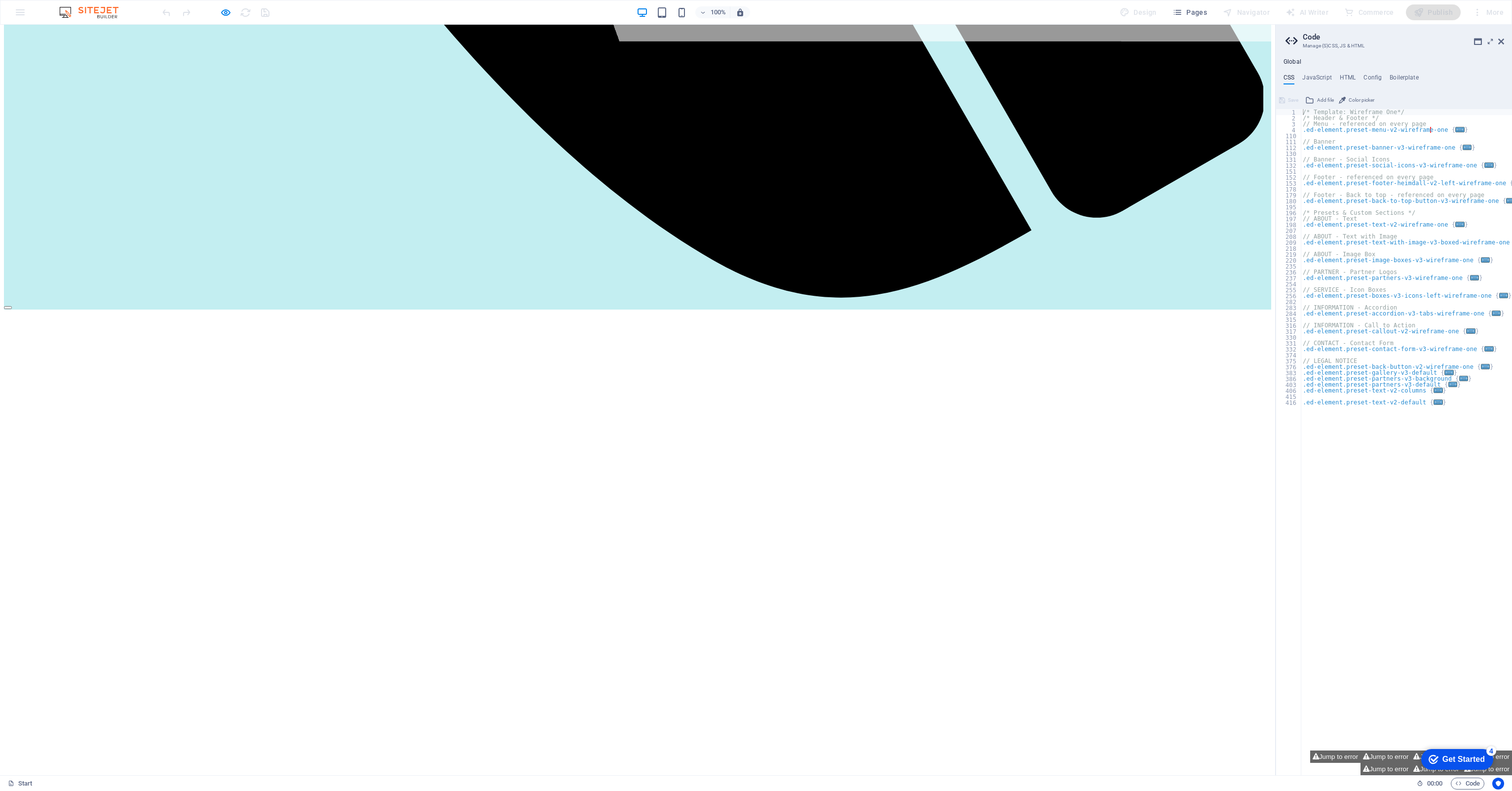
scroll to position [1492, 0]
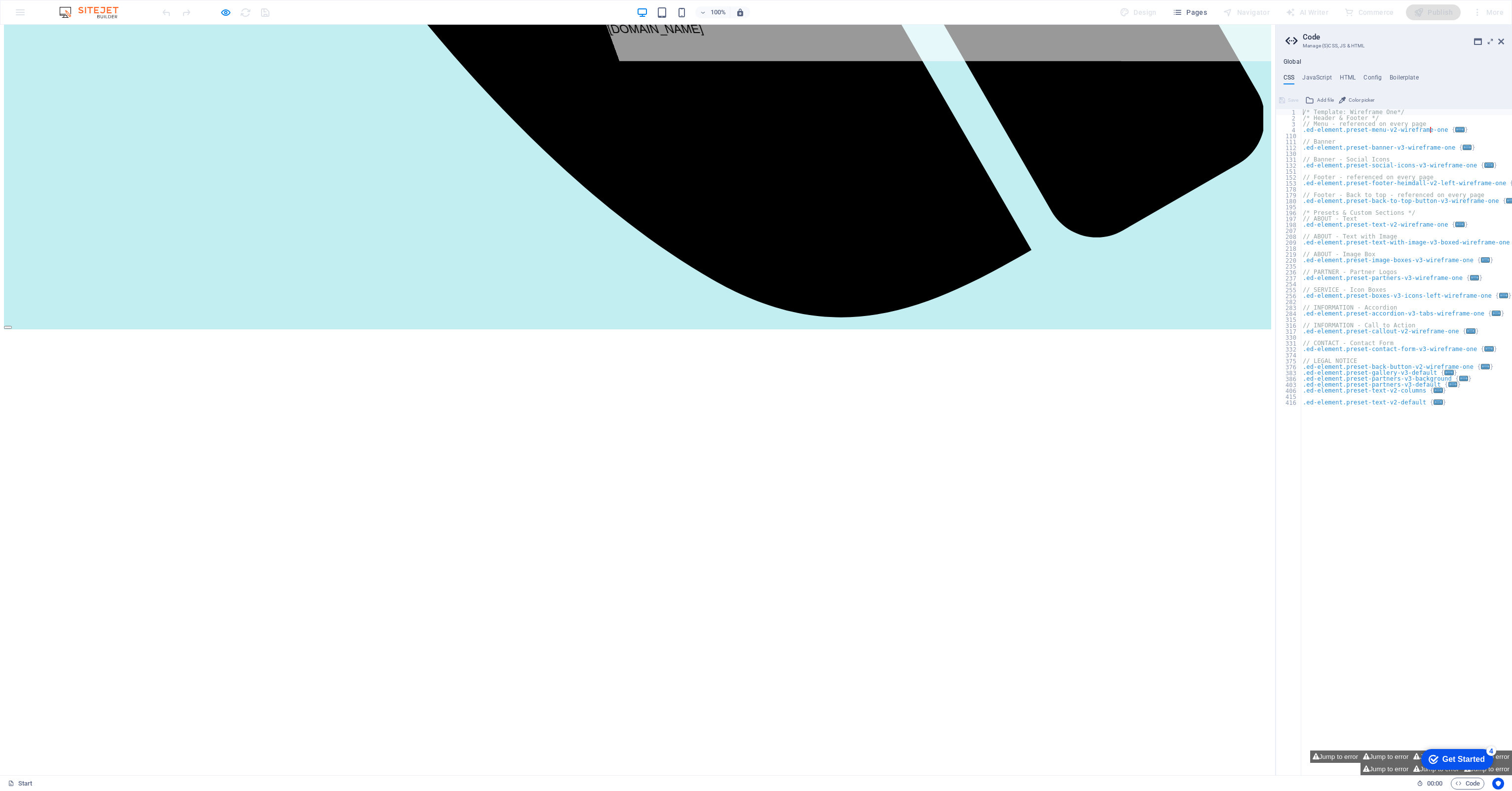
click at [230, 12] on icon "button" at bounding box center [225, 12] width 11 height 11
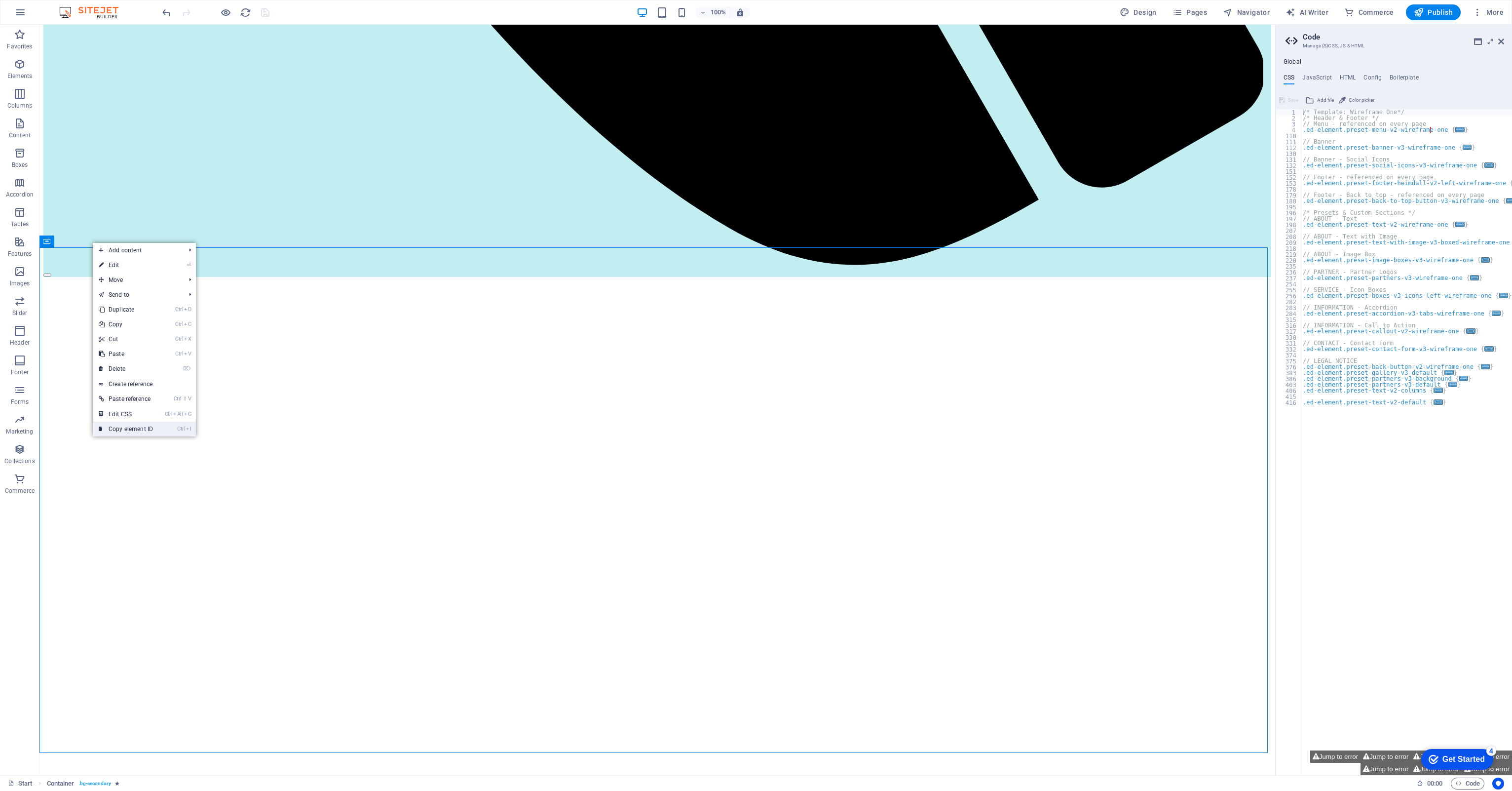
click at [133, 364] on link "Ctrl I Copy element ID" at bounding box center [126, 429] width 66 height 15
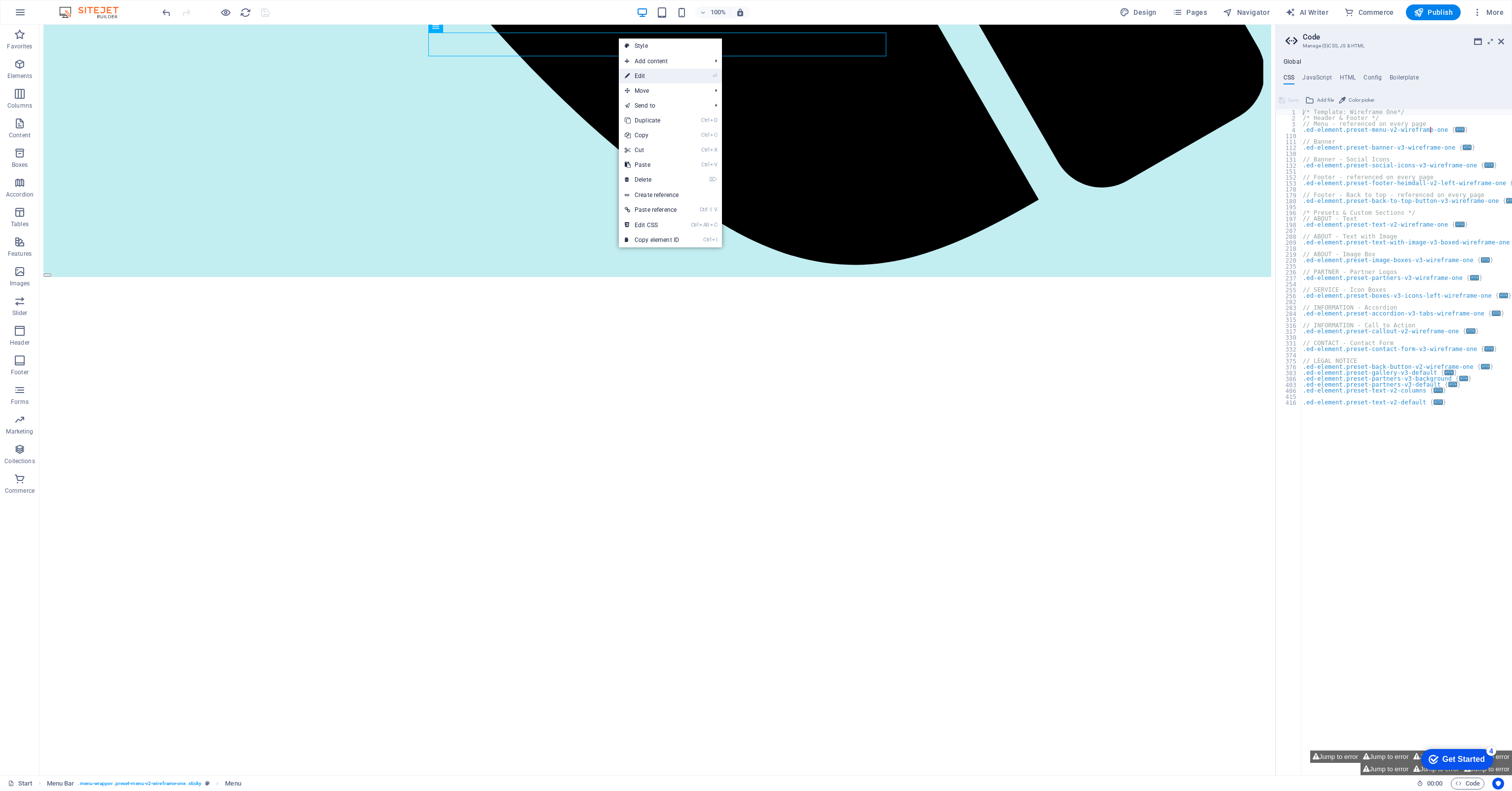
click at [648, 73] on link "⏎ Edit" at bounding box center [652, 76] width 66 height 15
select select
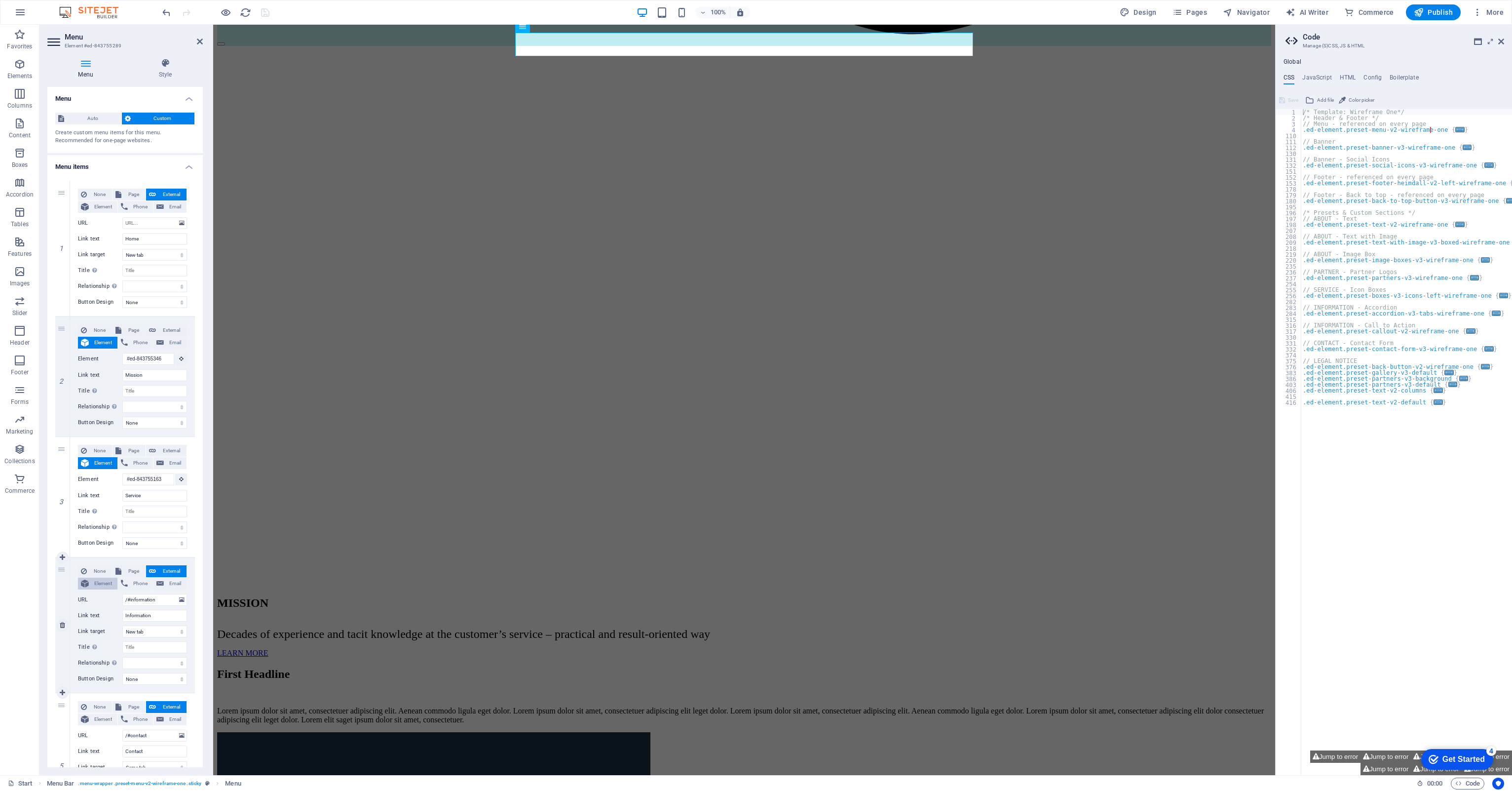
click at [105, 364] on span "Element" at bounding box center [103, 584] width 23 height 12
select select
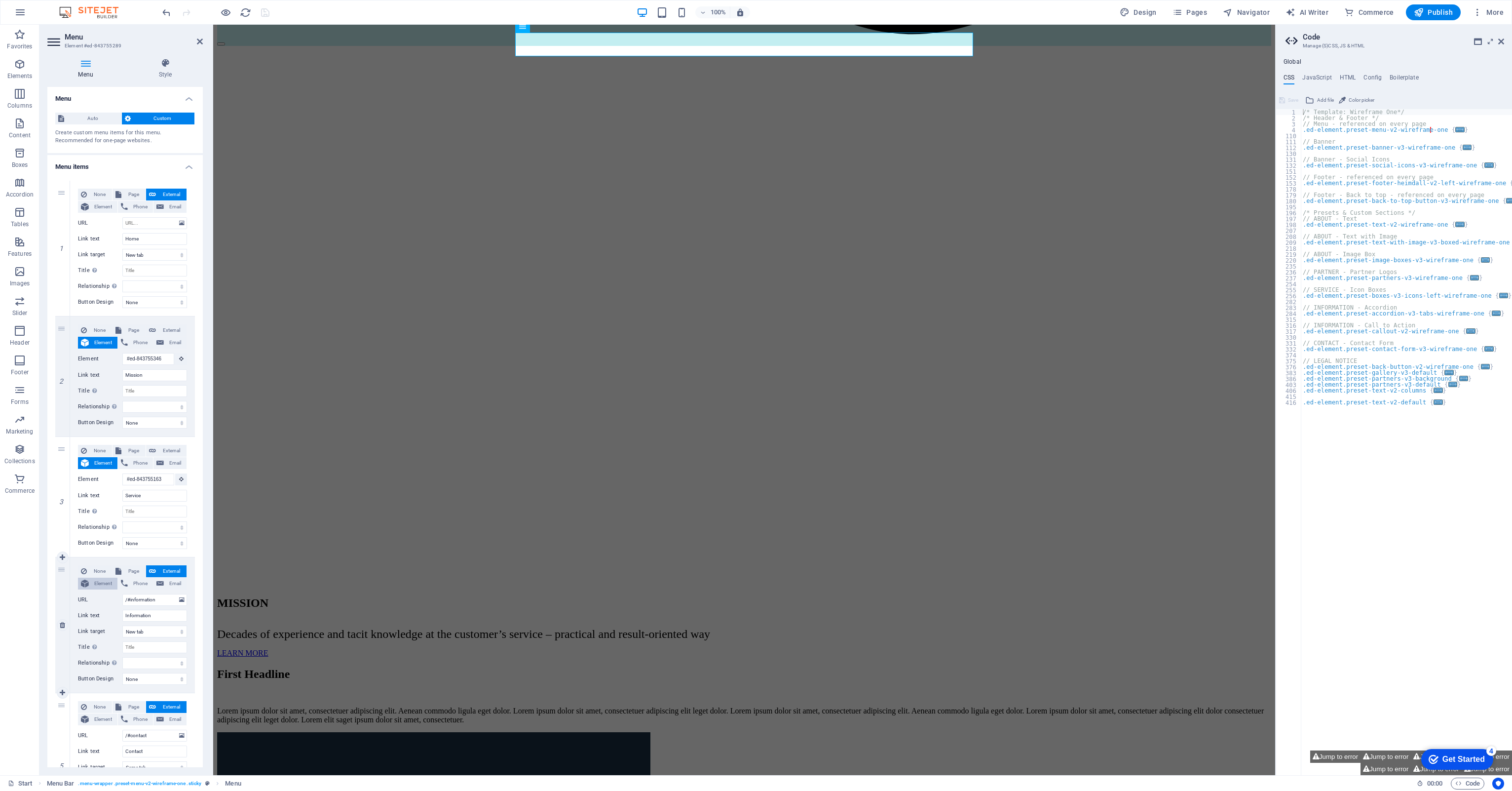
select select
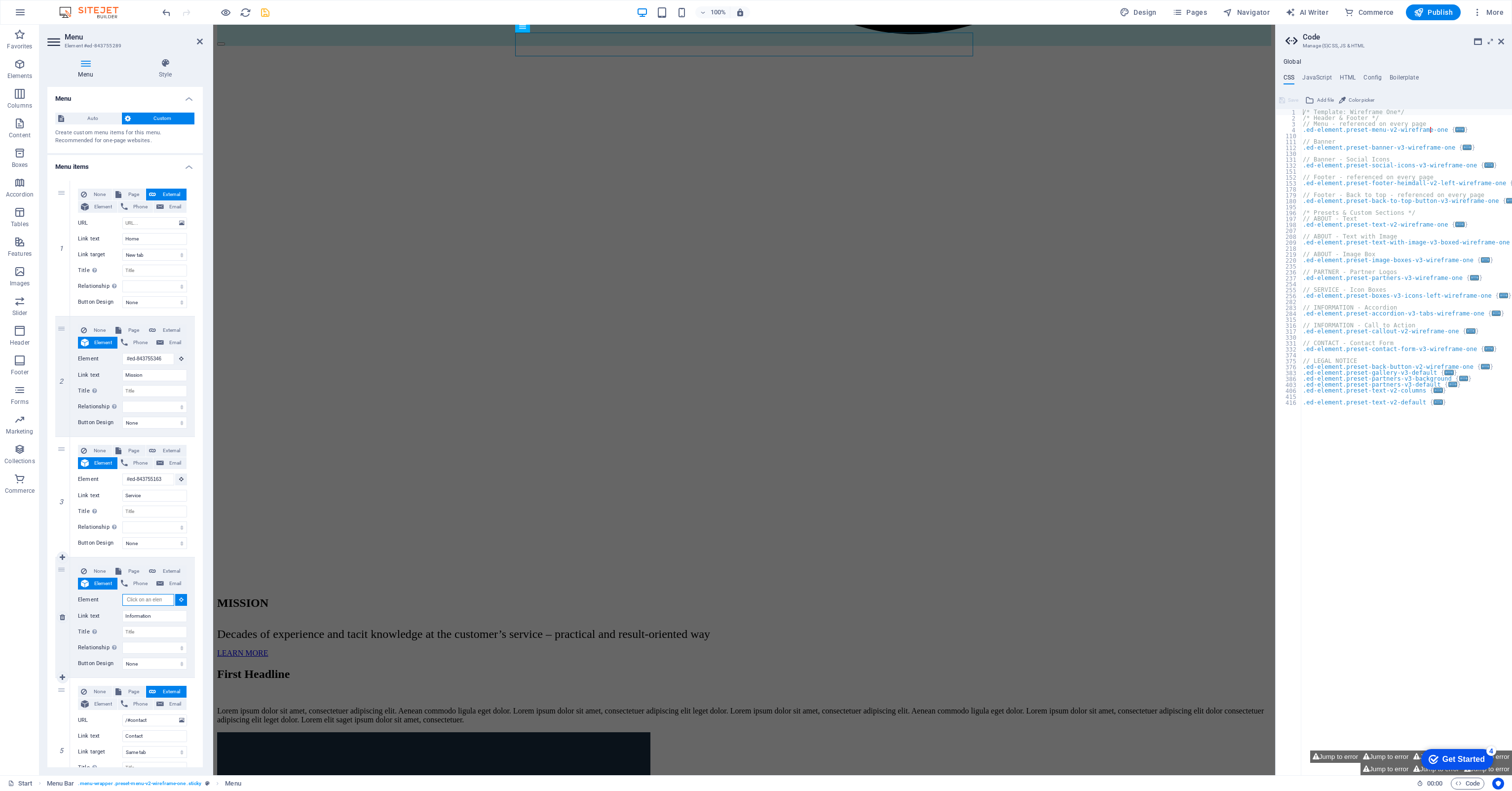
paste input "#ed-843755235"
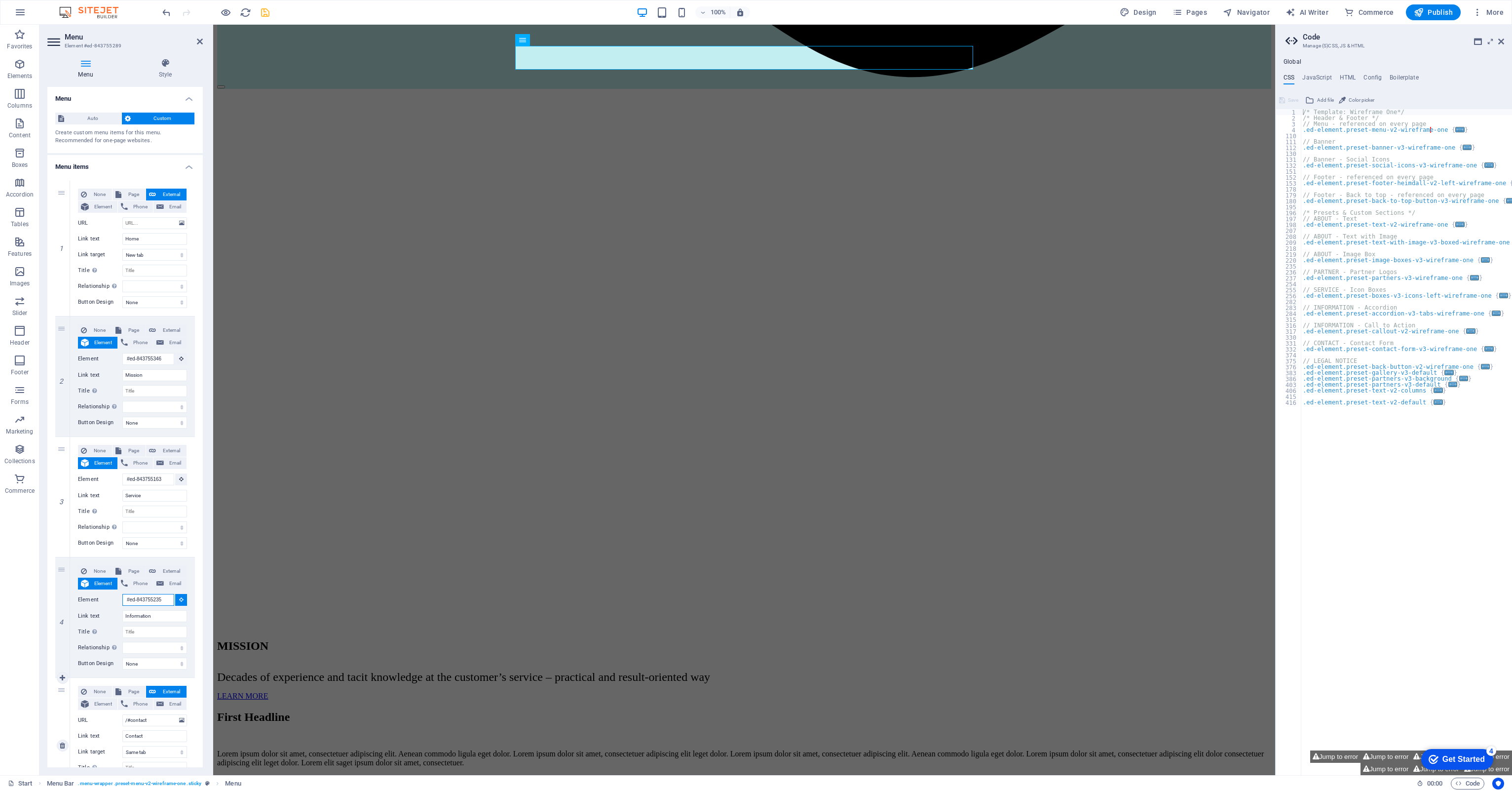
scroll to position [1442, 0]
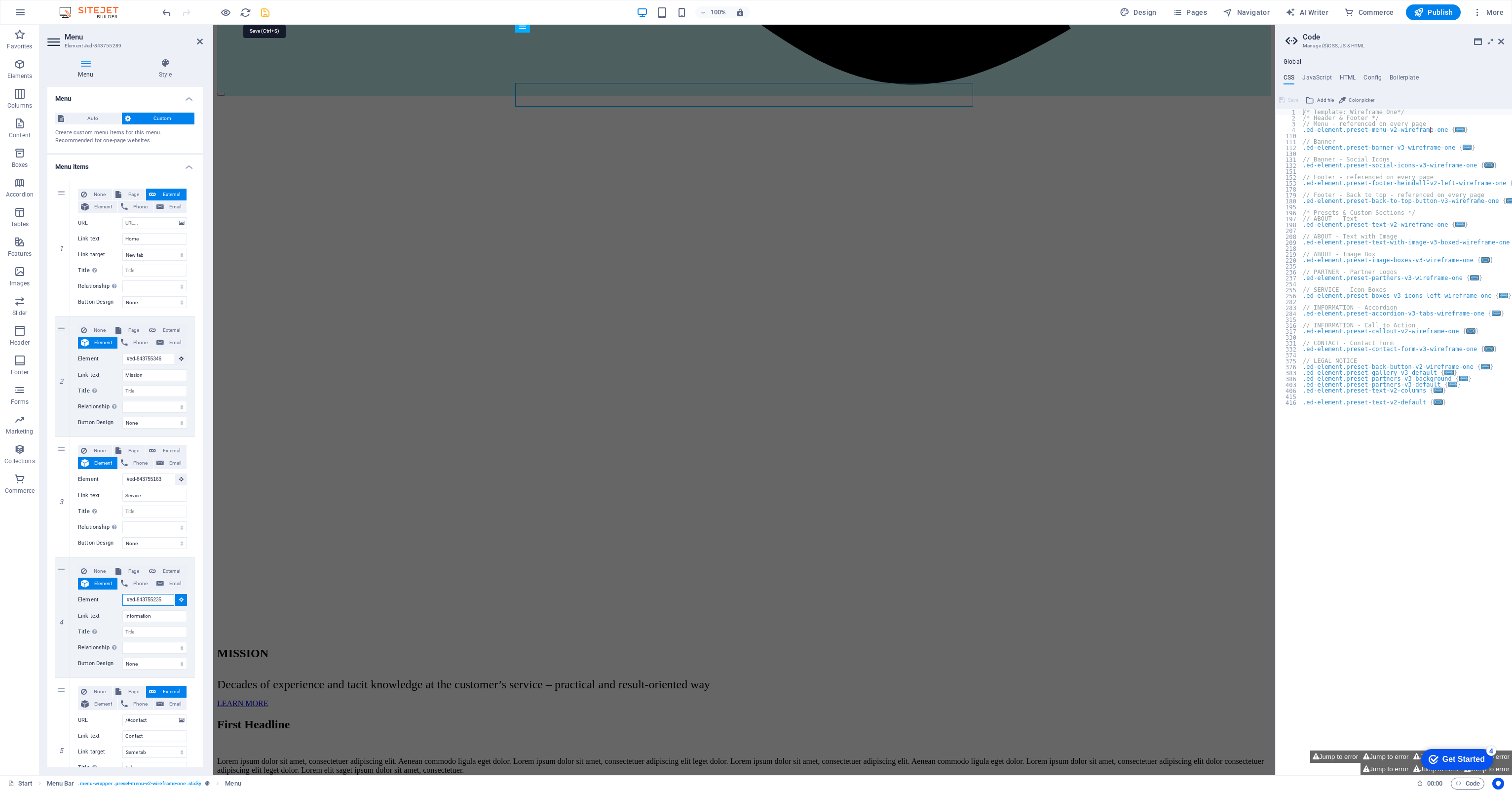
type input "#ed-843755235"
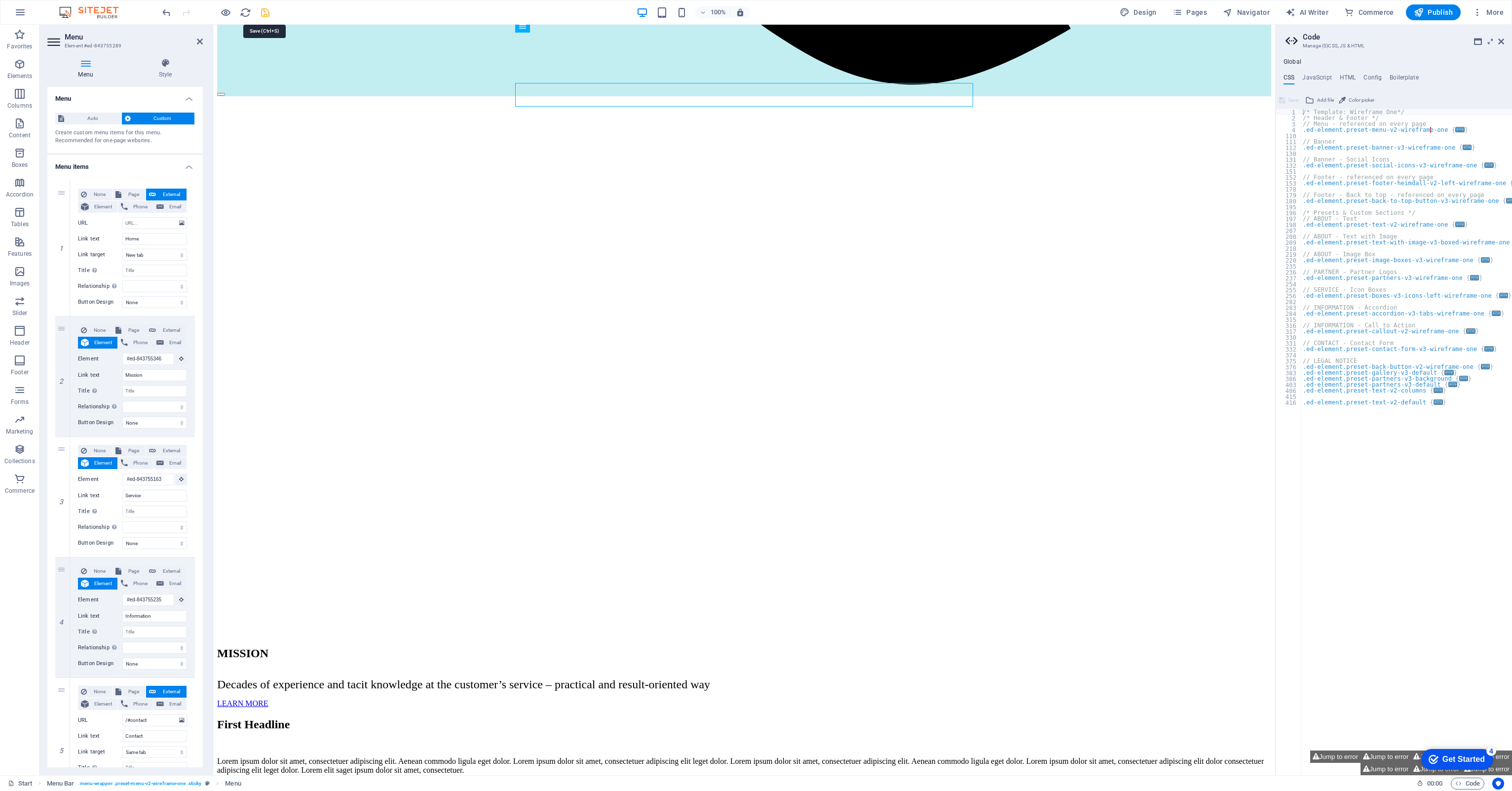
select select
type input "#ed-843755235"
select select
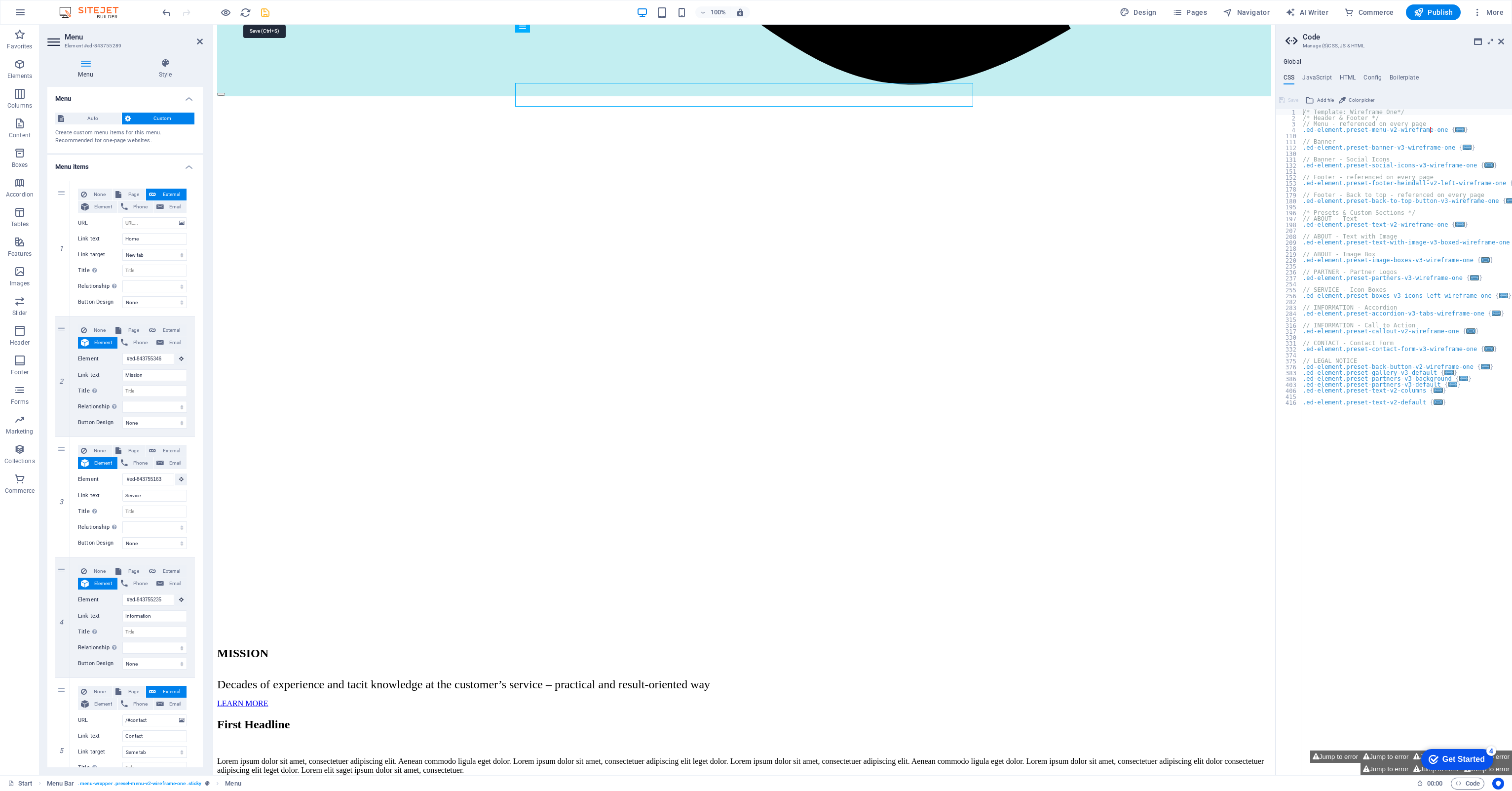
select select
click at [268, 15] on icon "save" at bounding box center [265, 12] width 11 height 11
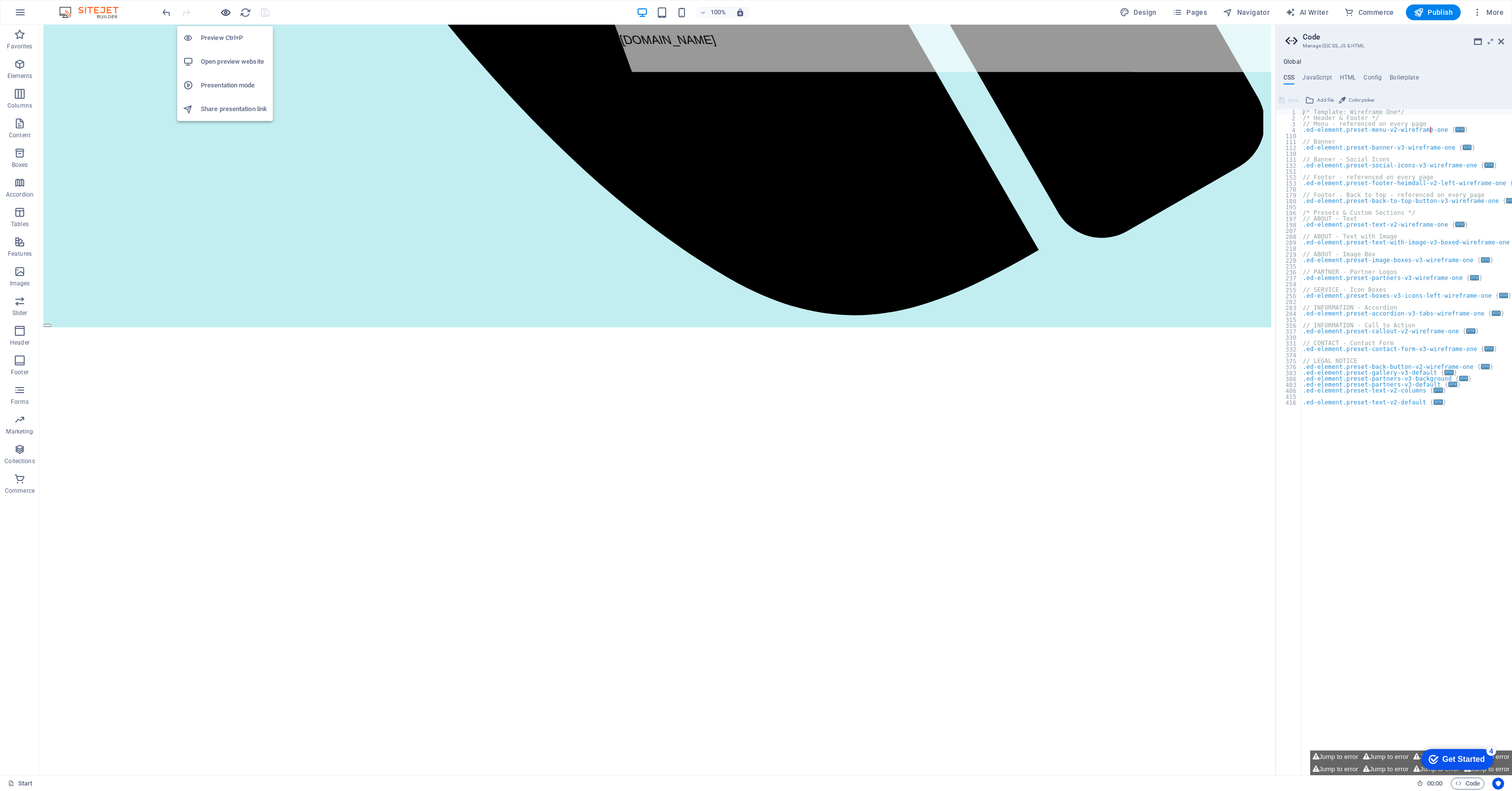
click at [230, 11] on icon "button" at bounding box center [225, 12] width 11 height 11
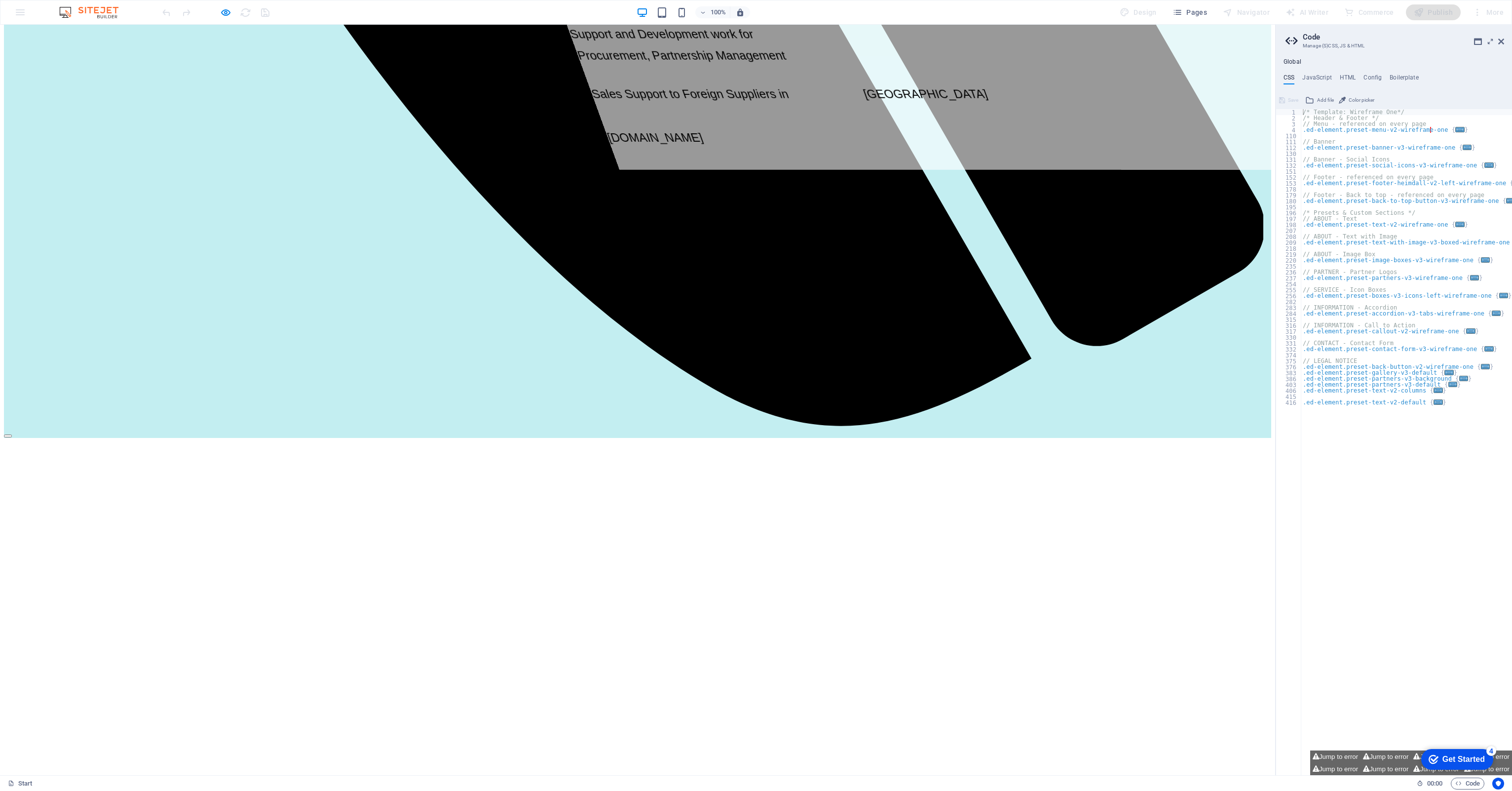
scroll to position [1376, 0]
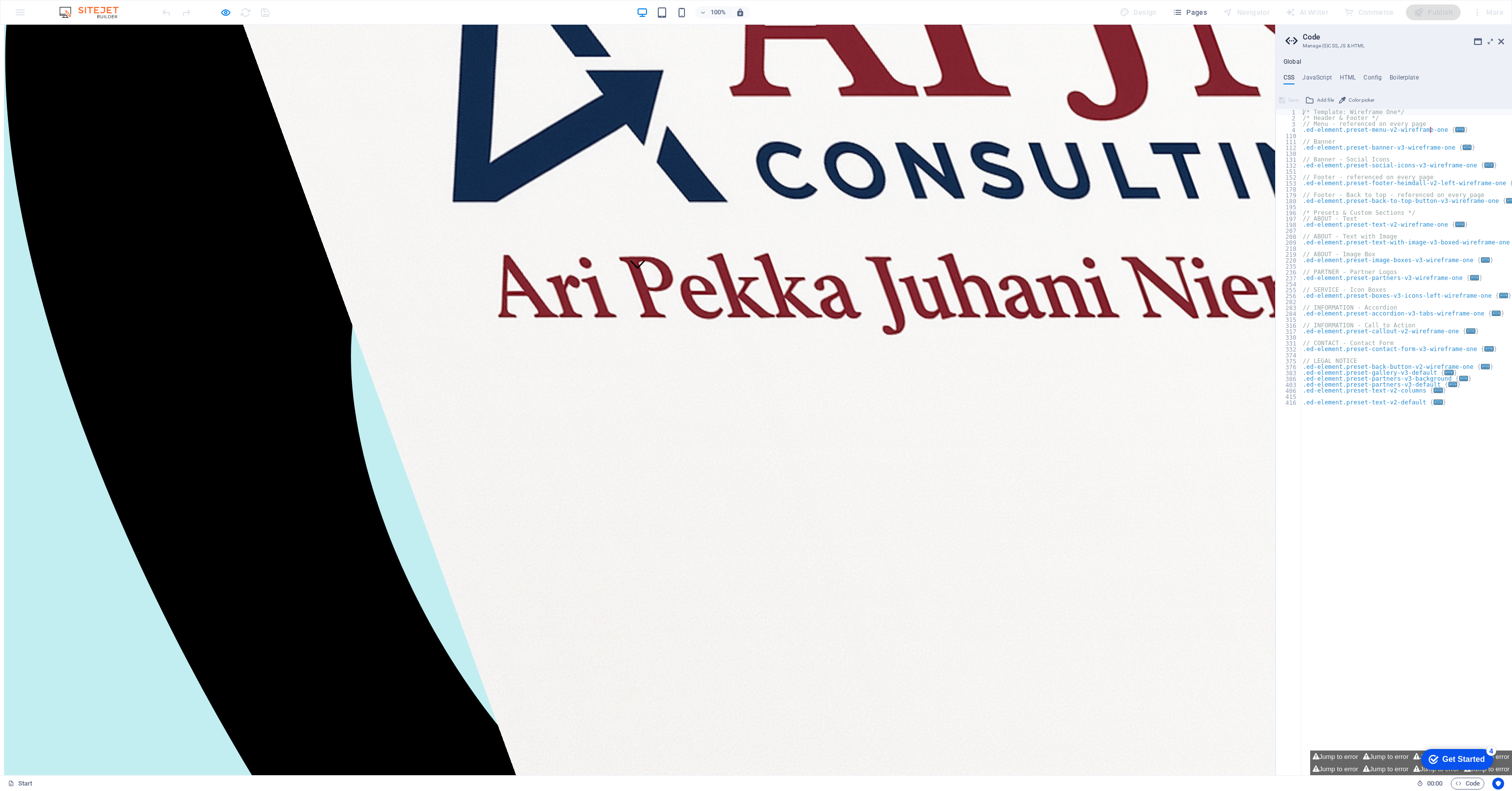
scroll to position [475, 0]
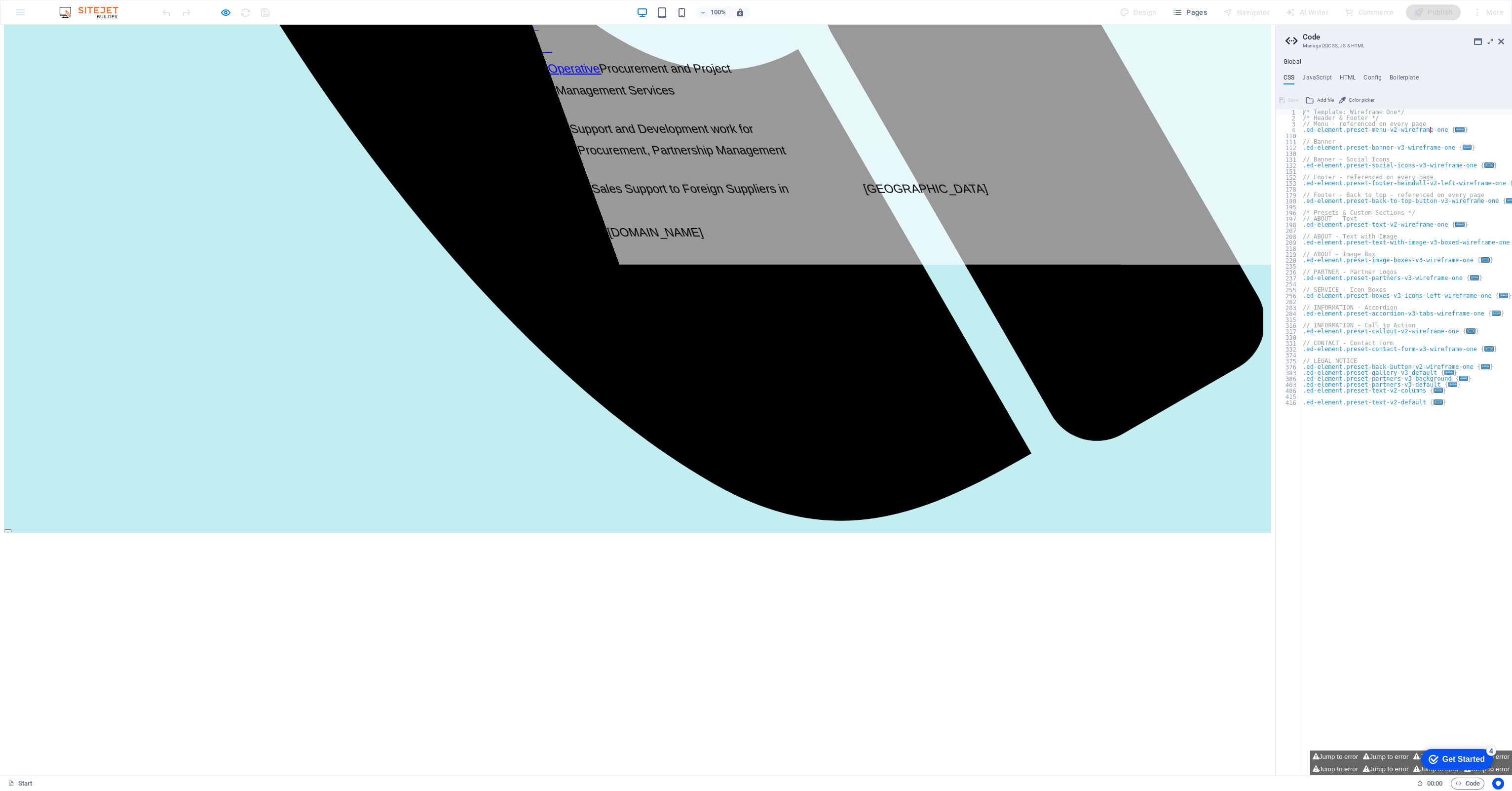
scroll to position [1376, 0]
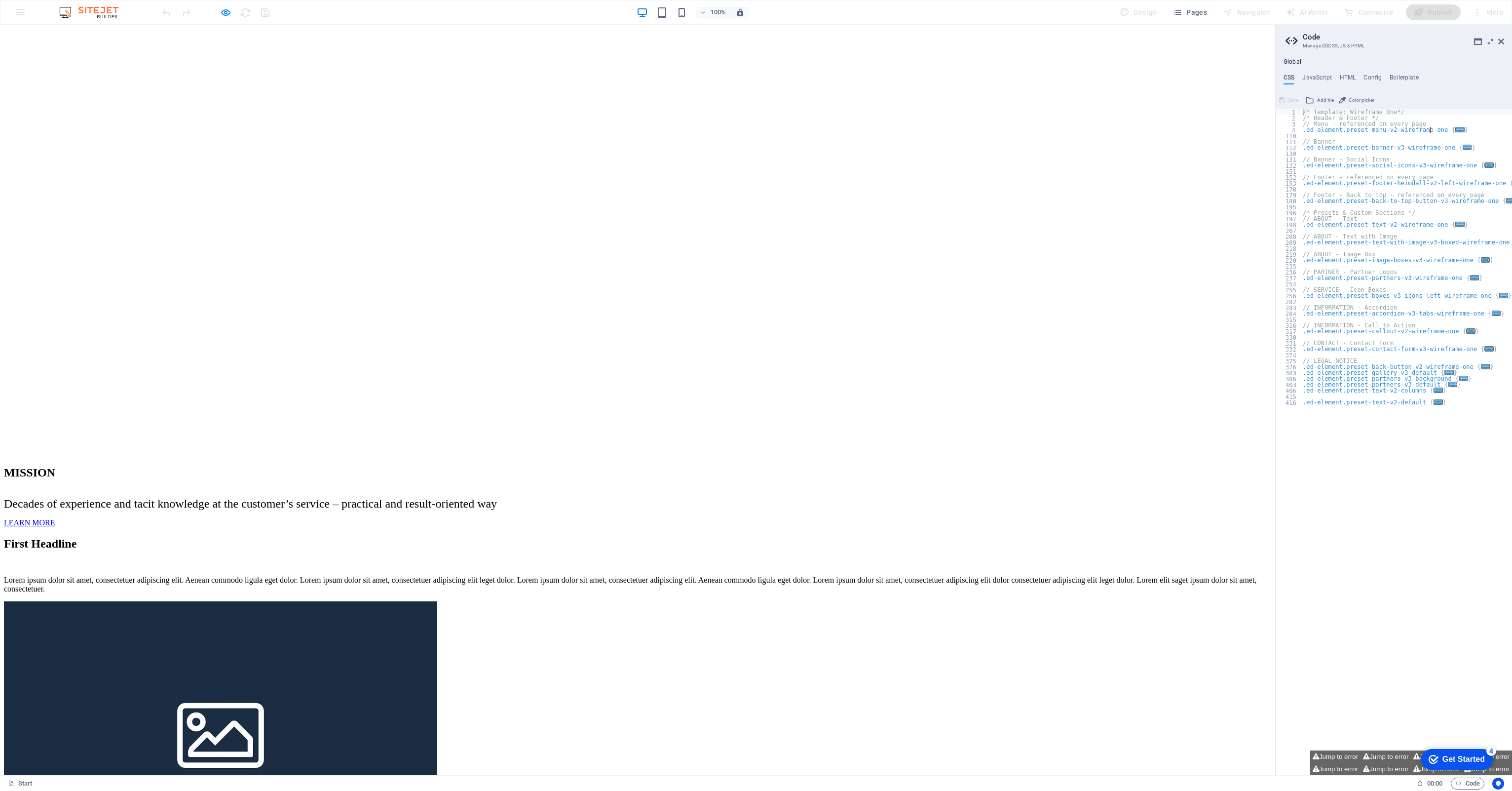
scroll to position [1920, 0]
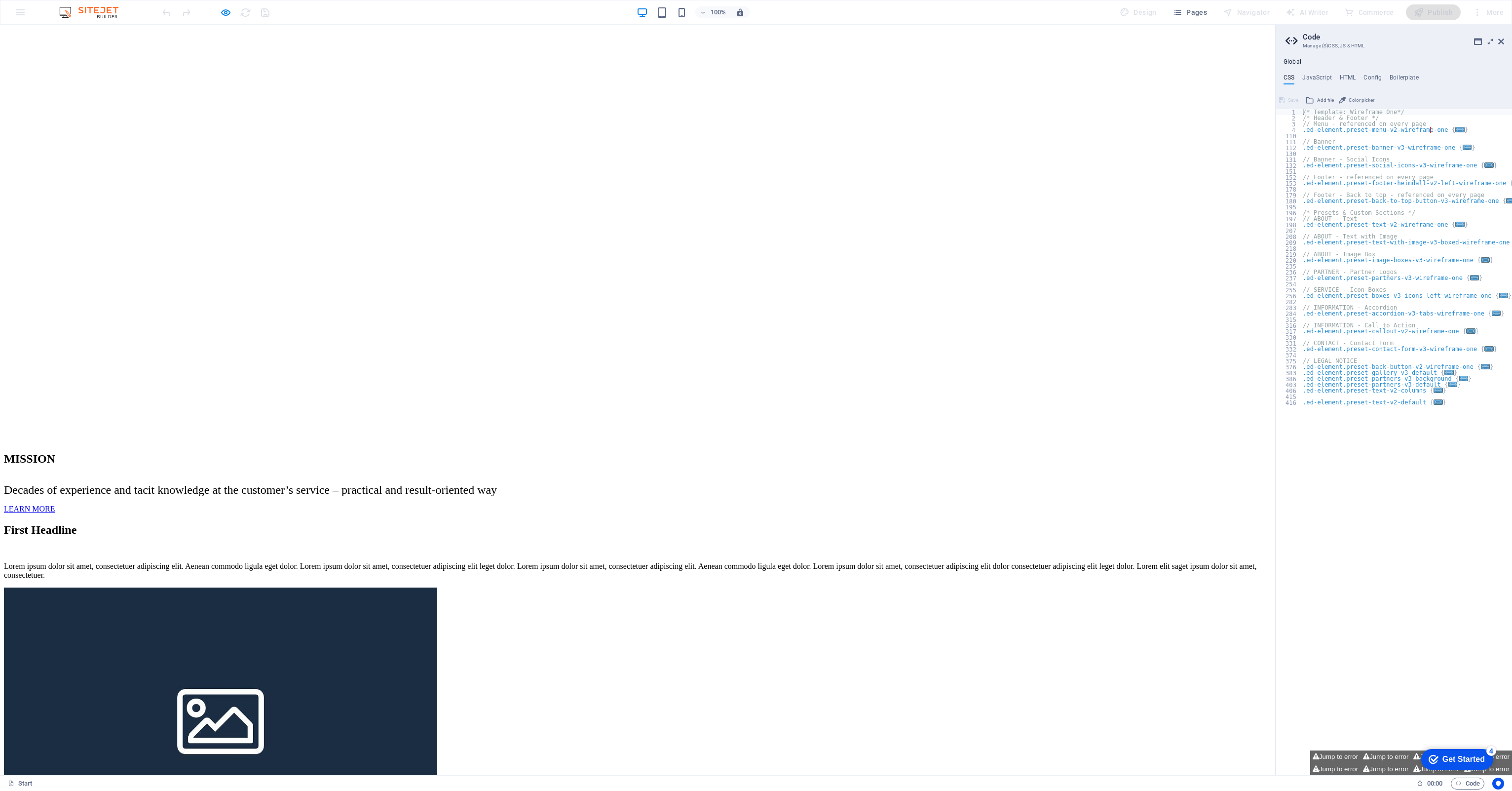
drag, startPoint x: 435, startPoint y: 271, endPoint x: 501, endPoint y: 269, distance: 66.0
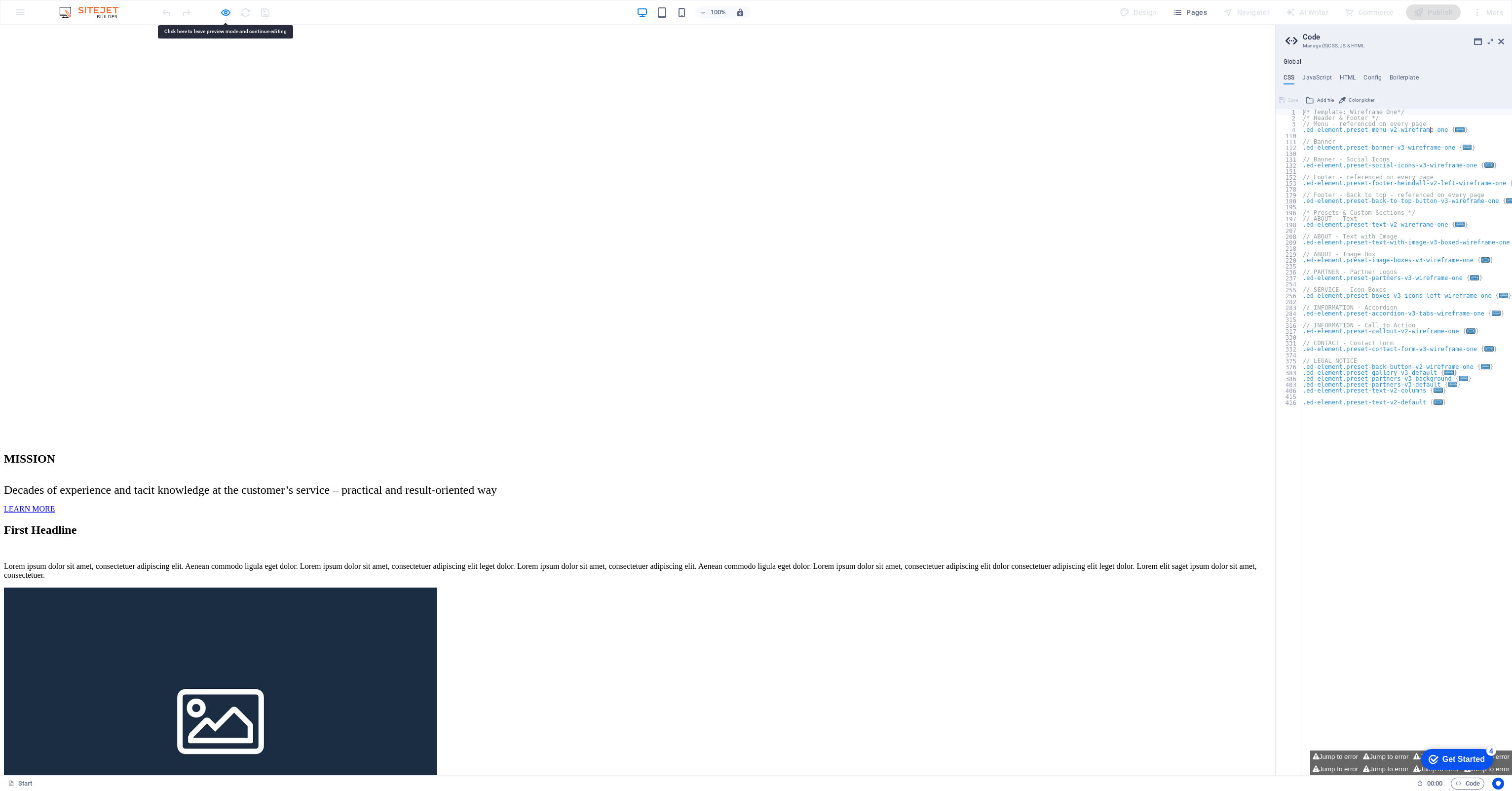
click at [224, 16] on icon "button" at bounding box center [225, 12] width 11 height 11
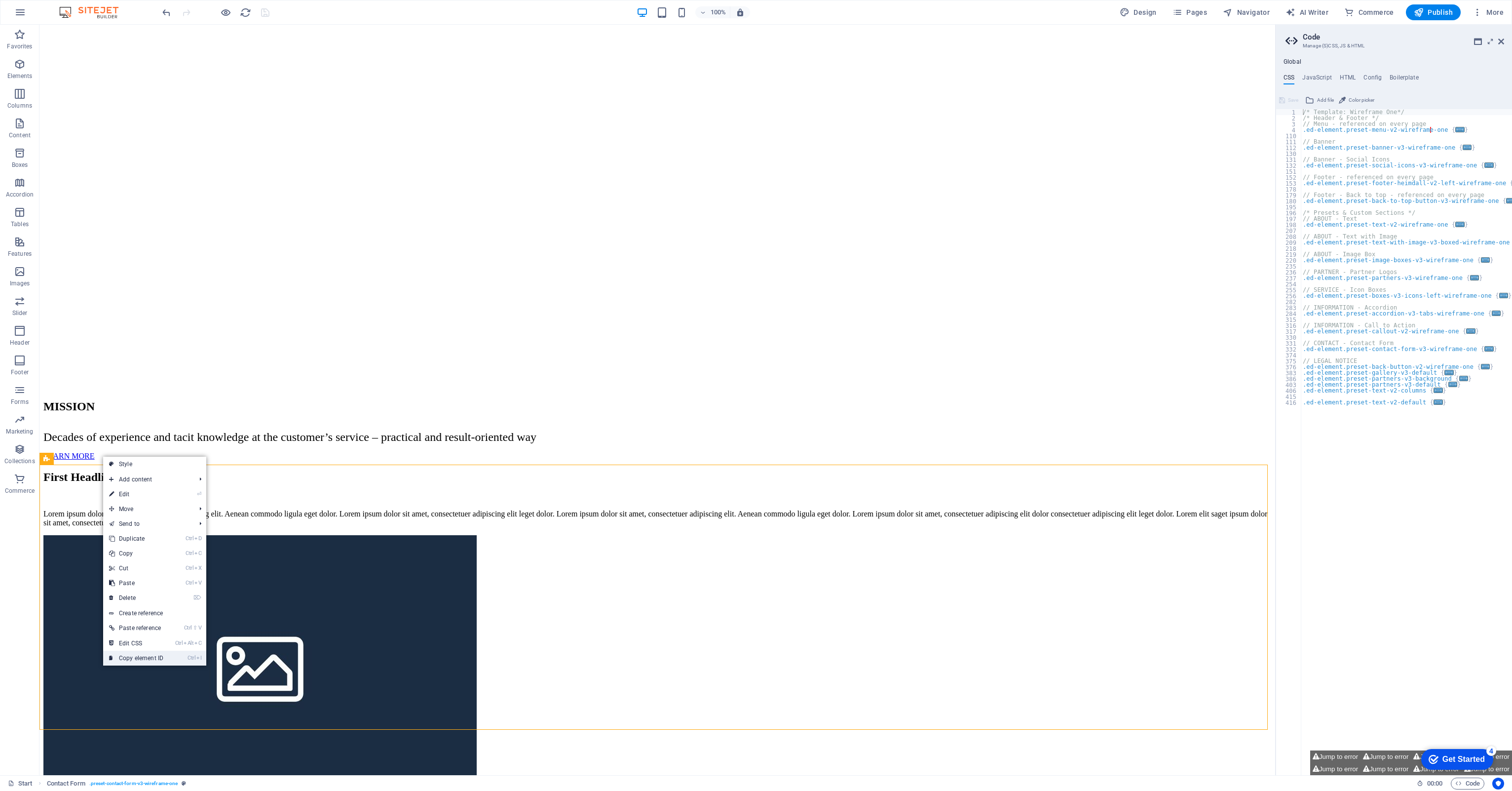
click at [138, 364] on link "Ctrl I Copy element ID" at bounding box center [136, 658] width 66 height 15
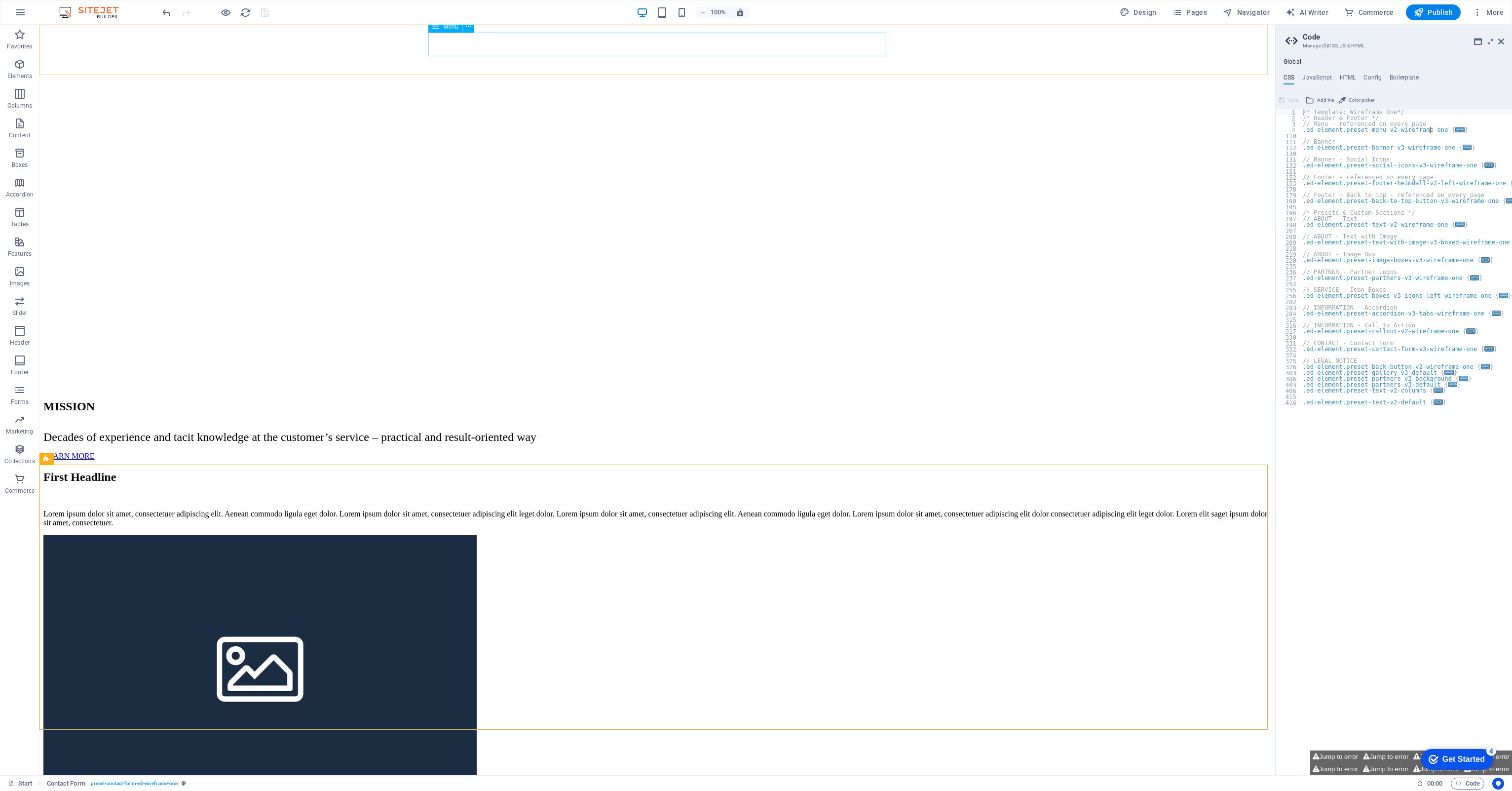
click at [659, 76] on link "⏎ Edit" at bounding box center [658, 80] width 66 height 15
select select
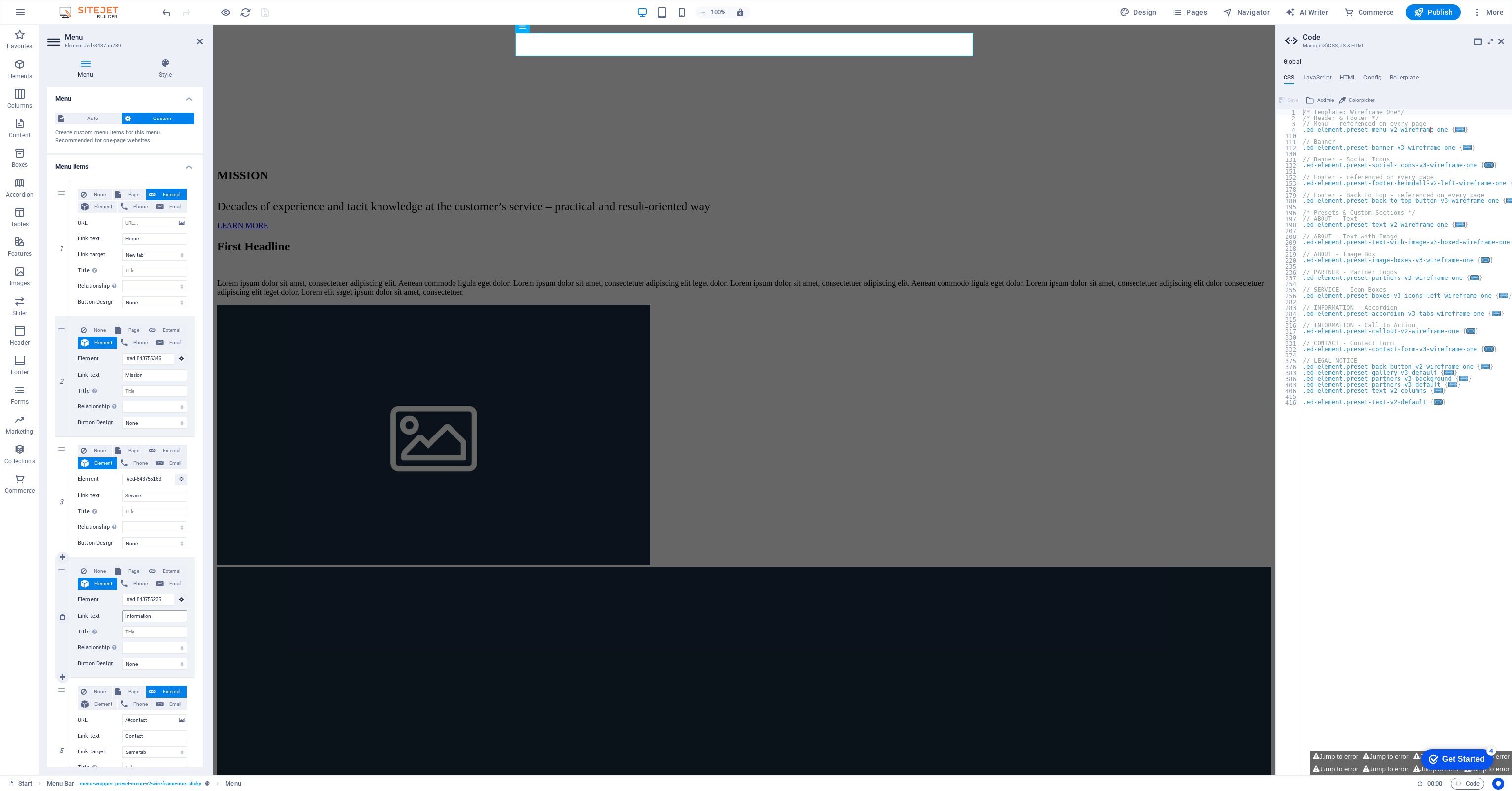
scroll to position [73, 0]
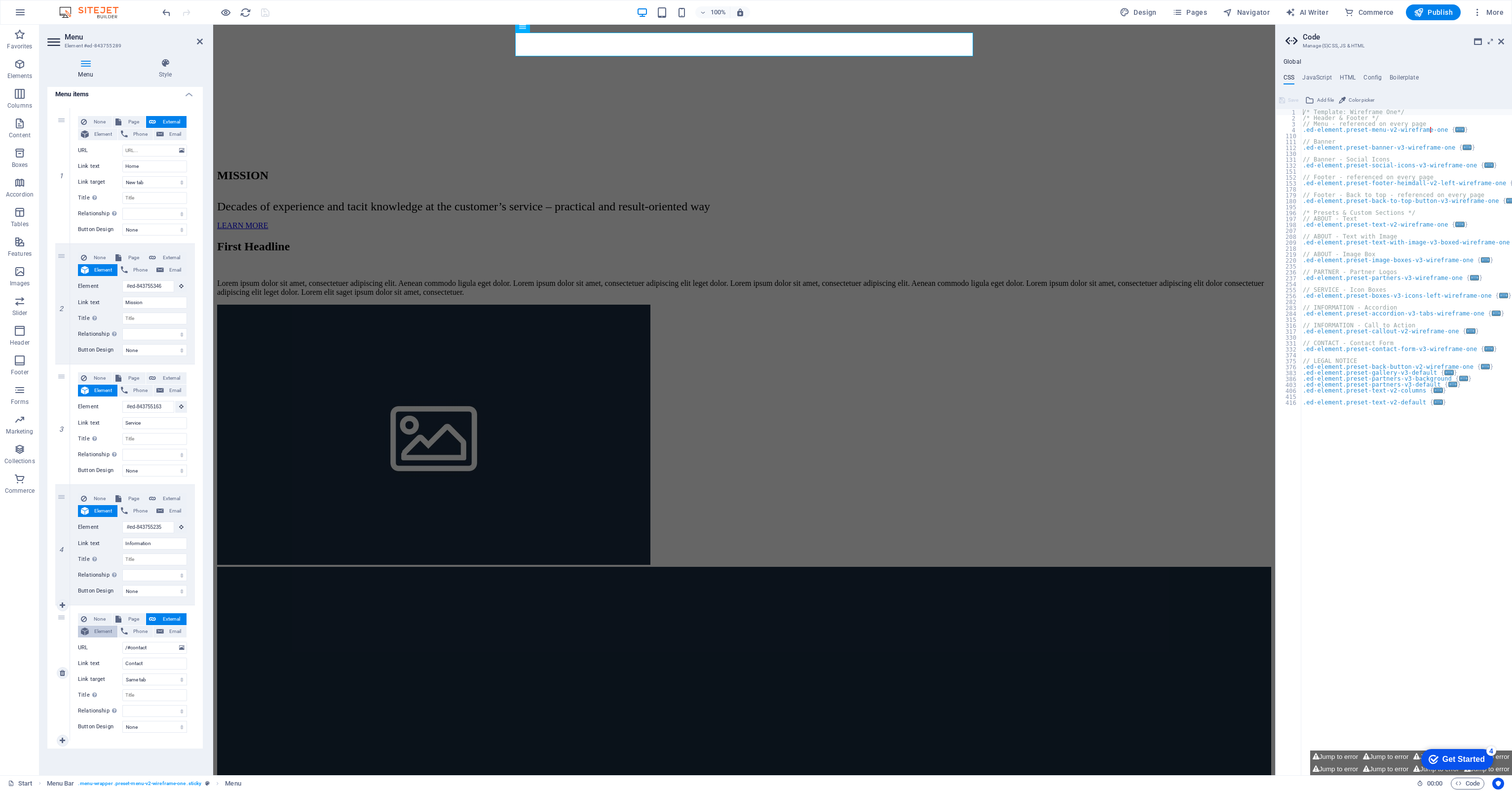
click at [101, 364] on span "Element" at bounding box center [103, 631] width 23 height 12
select select
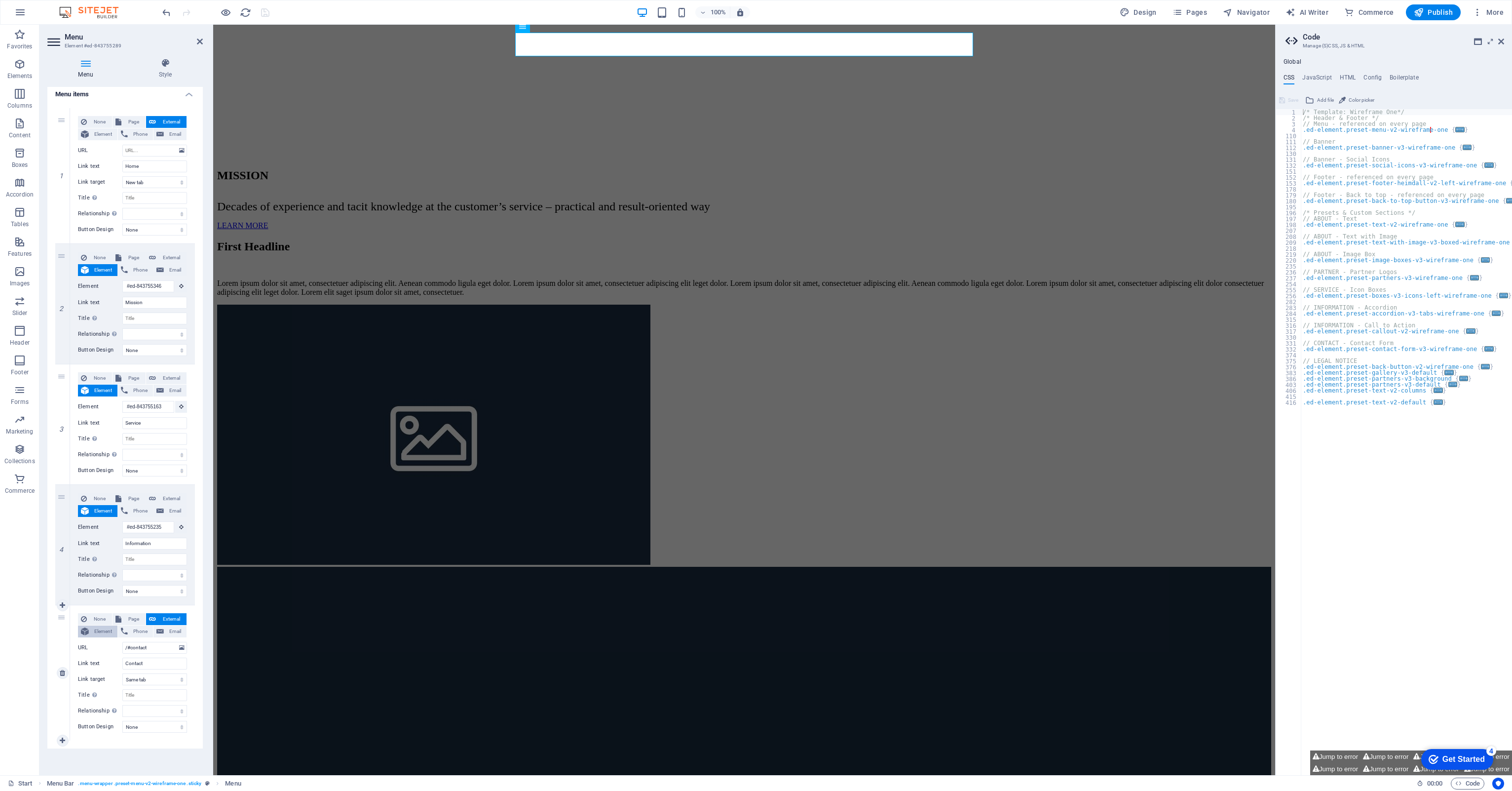
select select
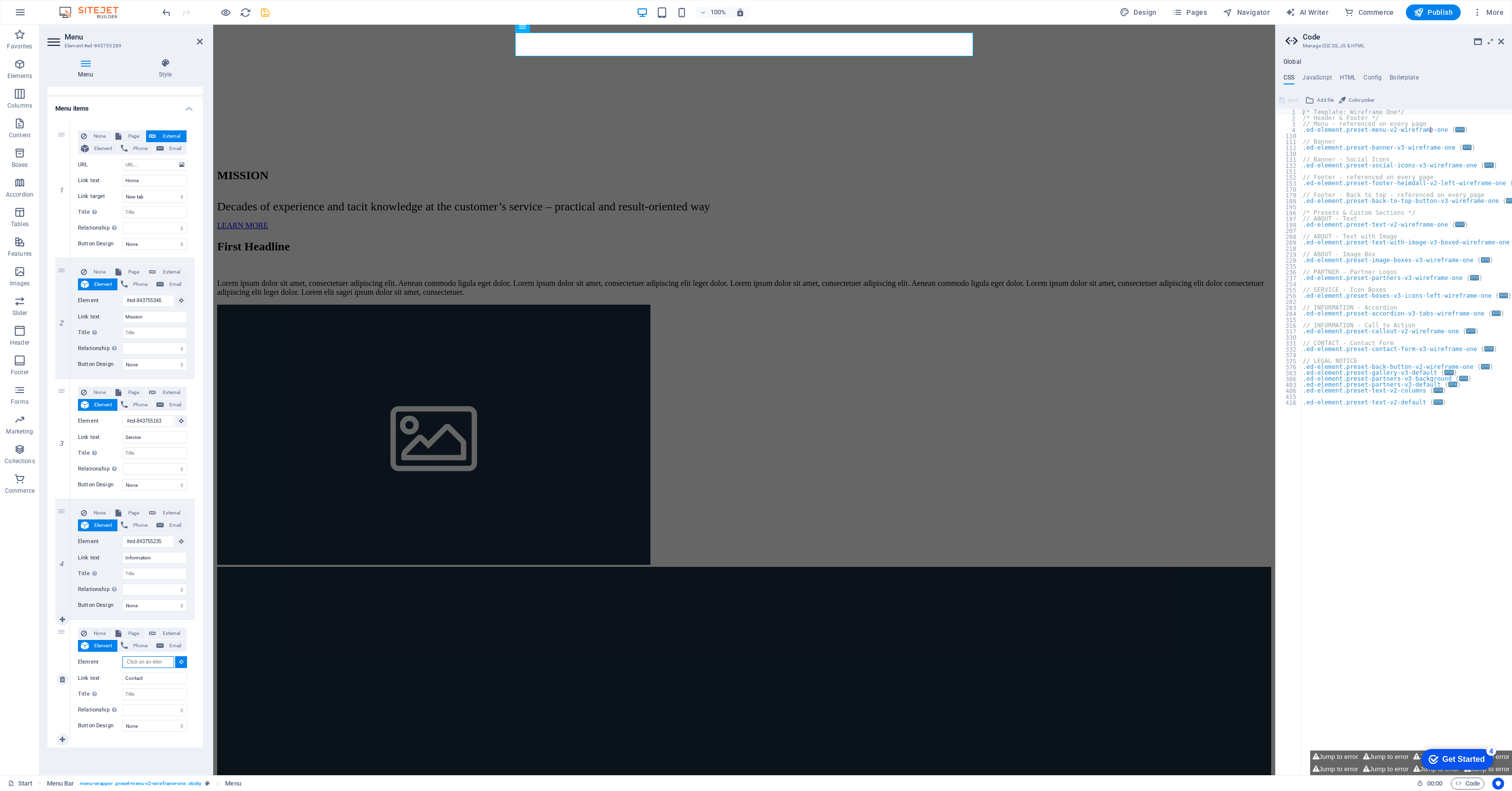
scroll to position [58, 0]
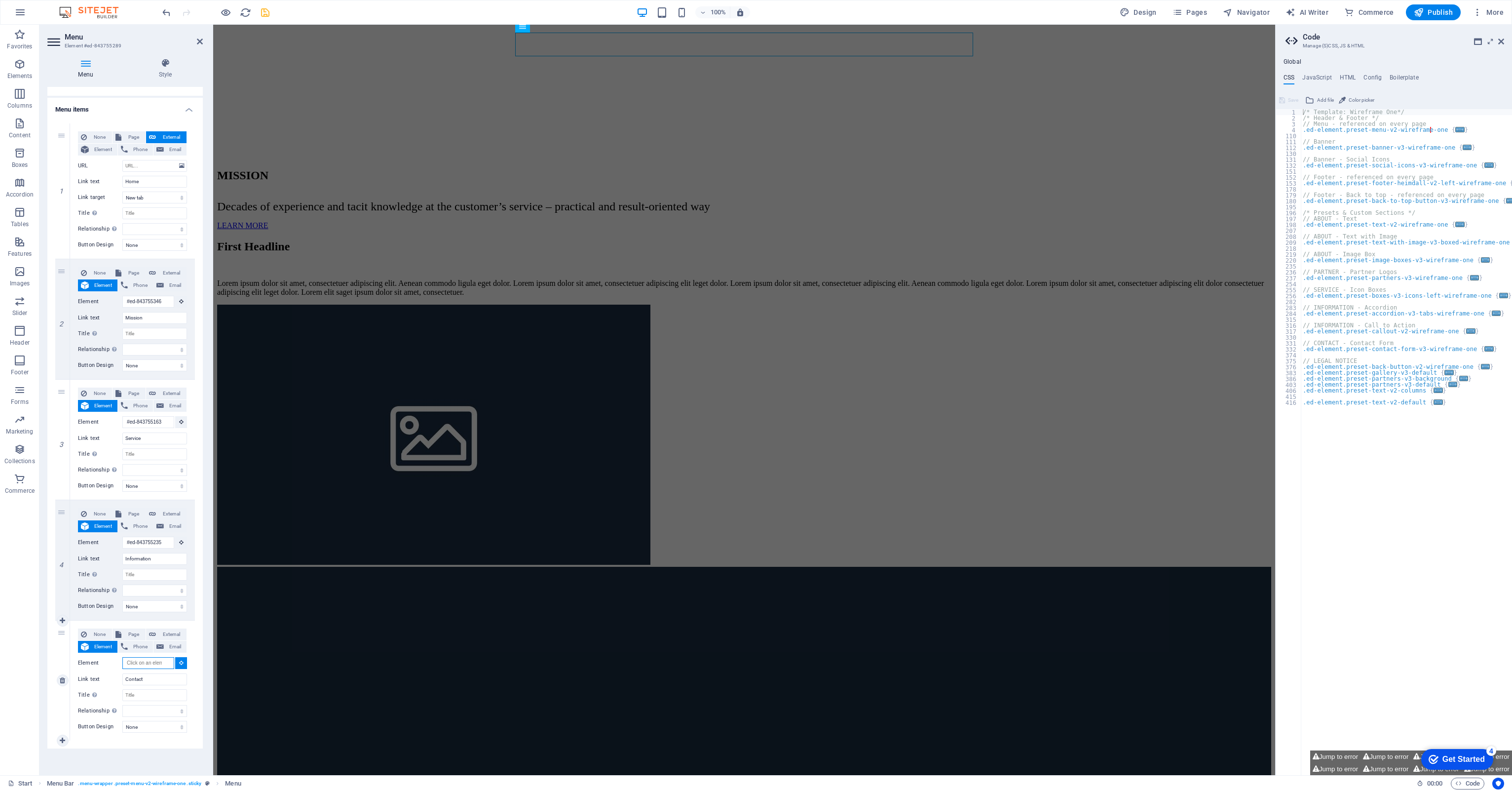
paste input "#ed-843755466"
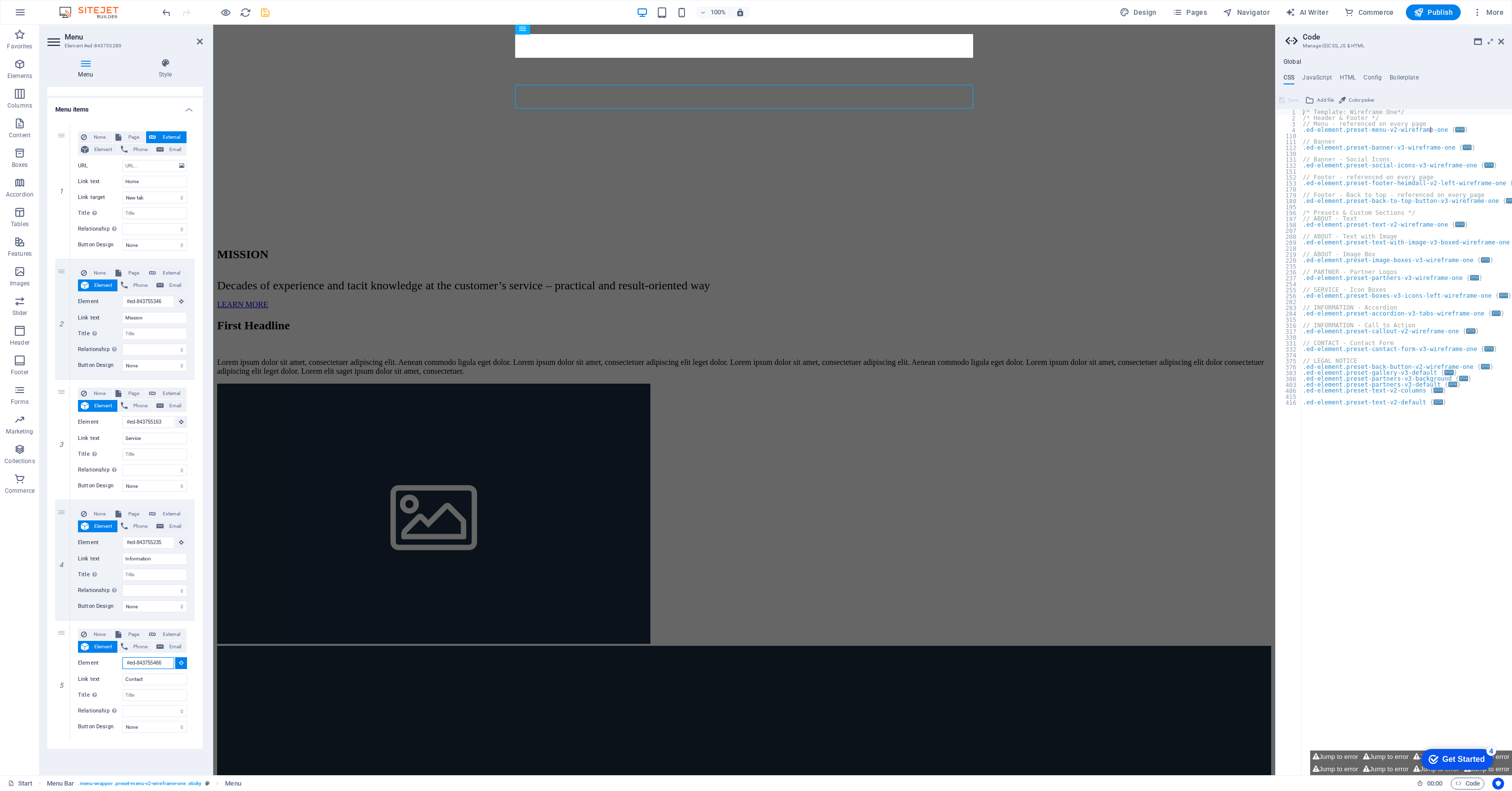
scroll to position [1819, 0]
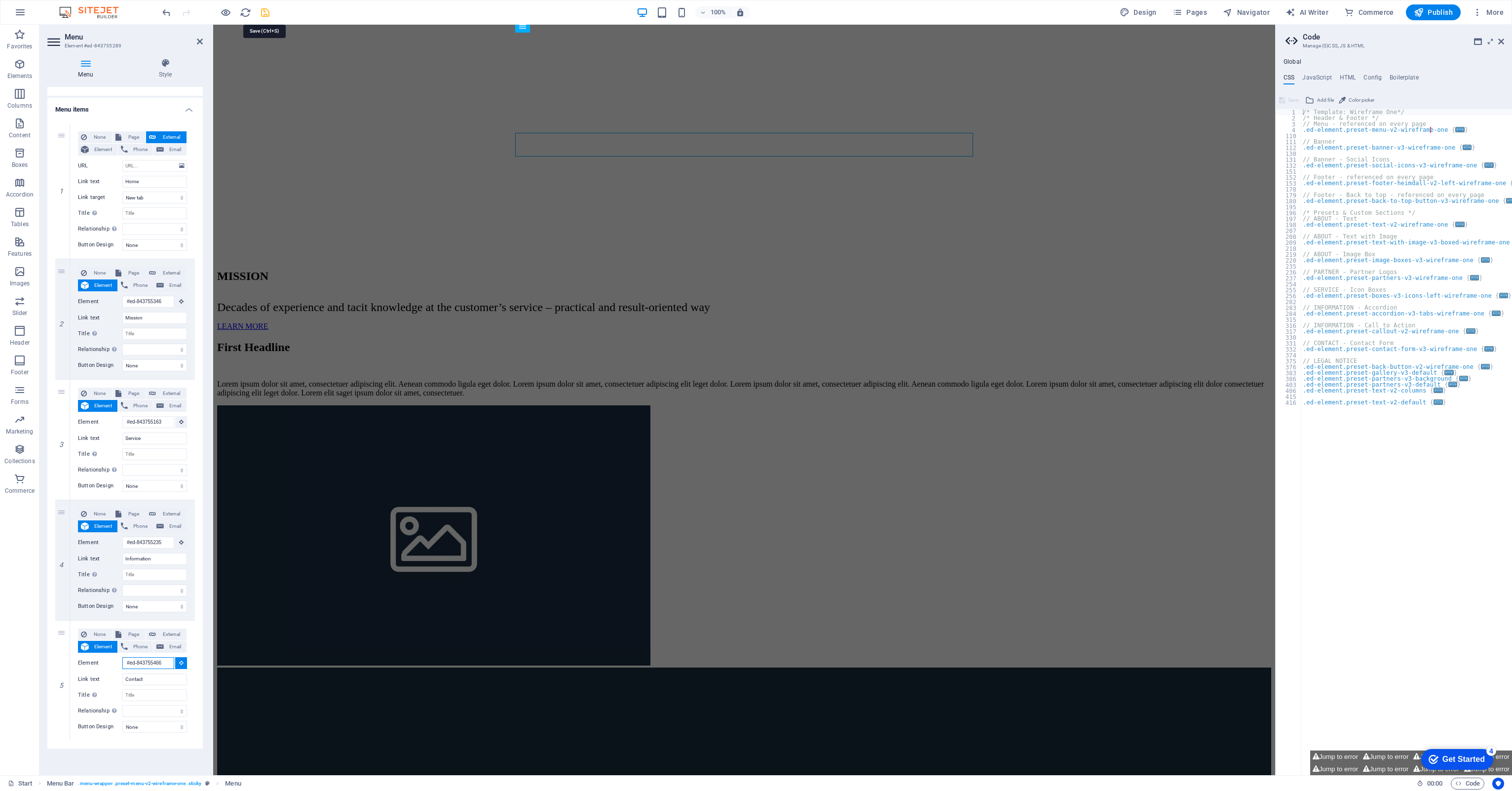
type input "#ed-843755466"
select select
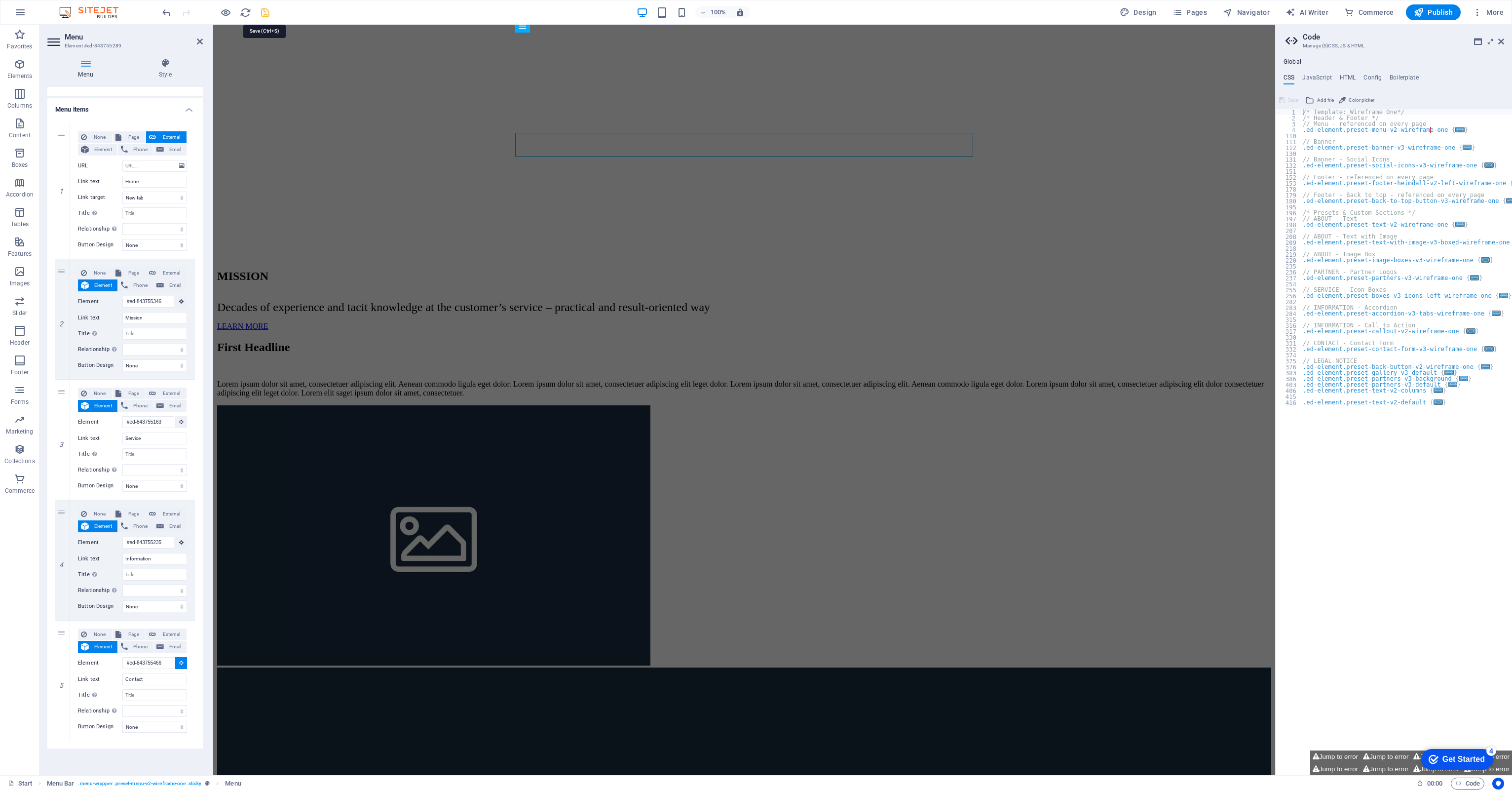
click at [265, 7] on icon "save" at bounding box center [265, 12] width 11 height 11
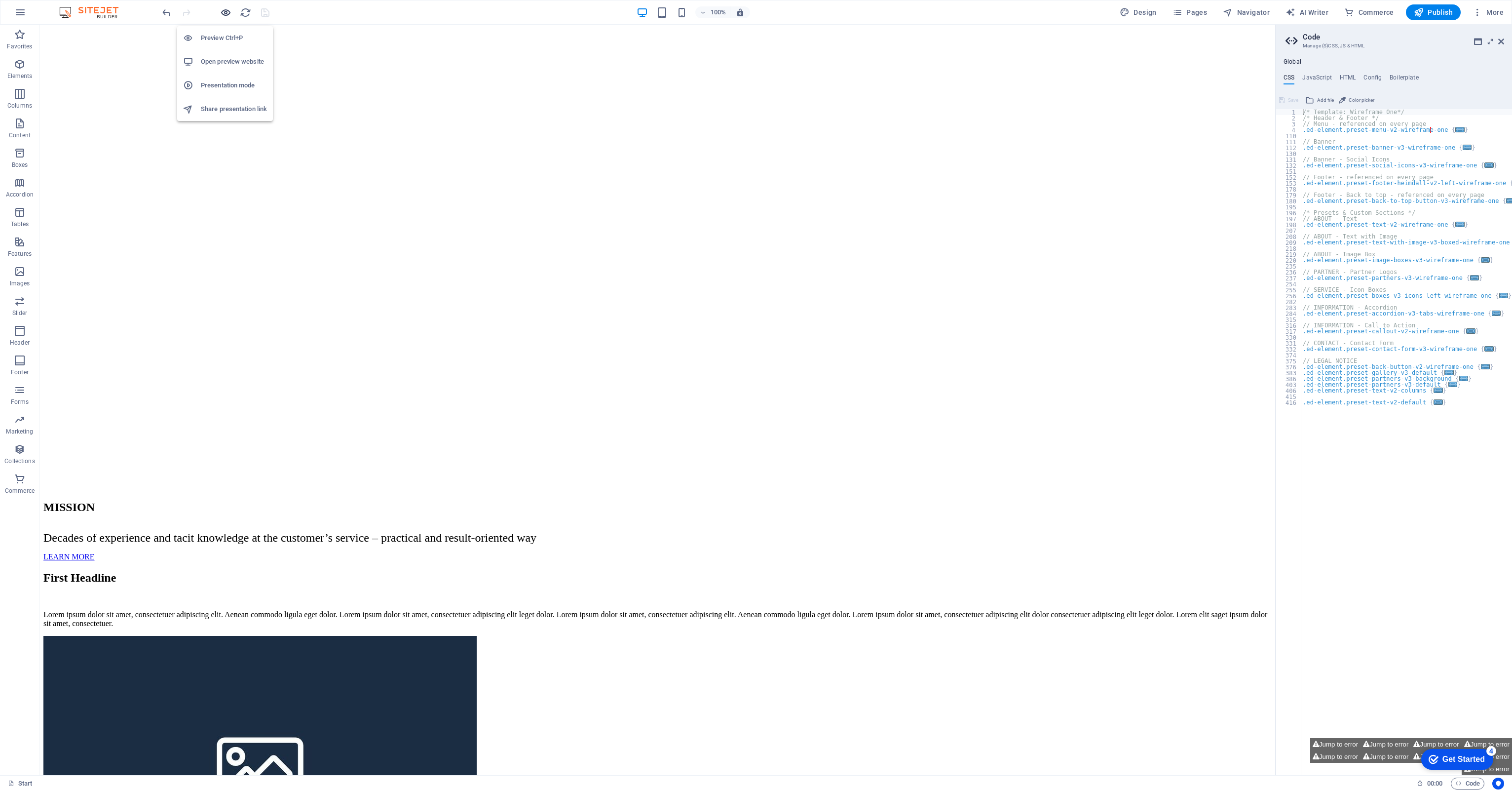
click at [225, 12] on icon "button" at bounding box center [225, 12] width 11 height 11
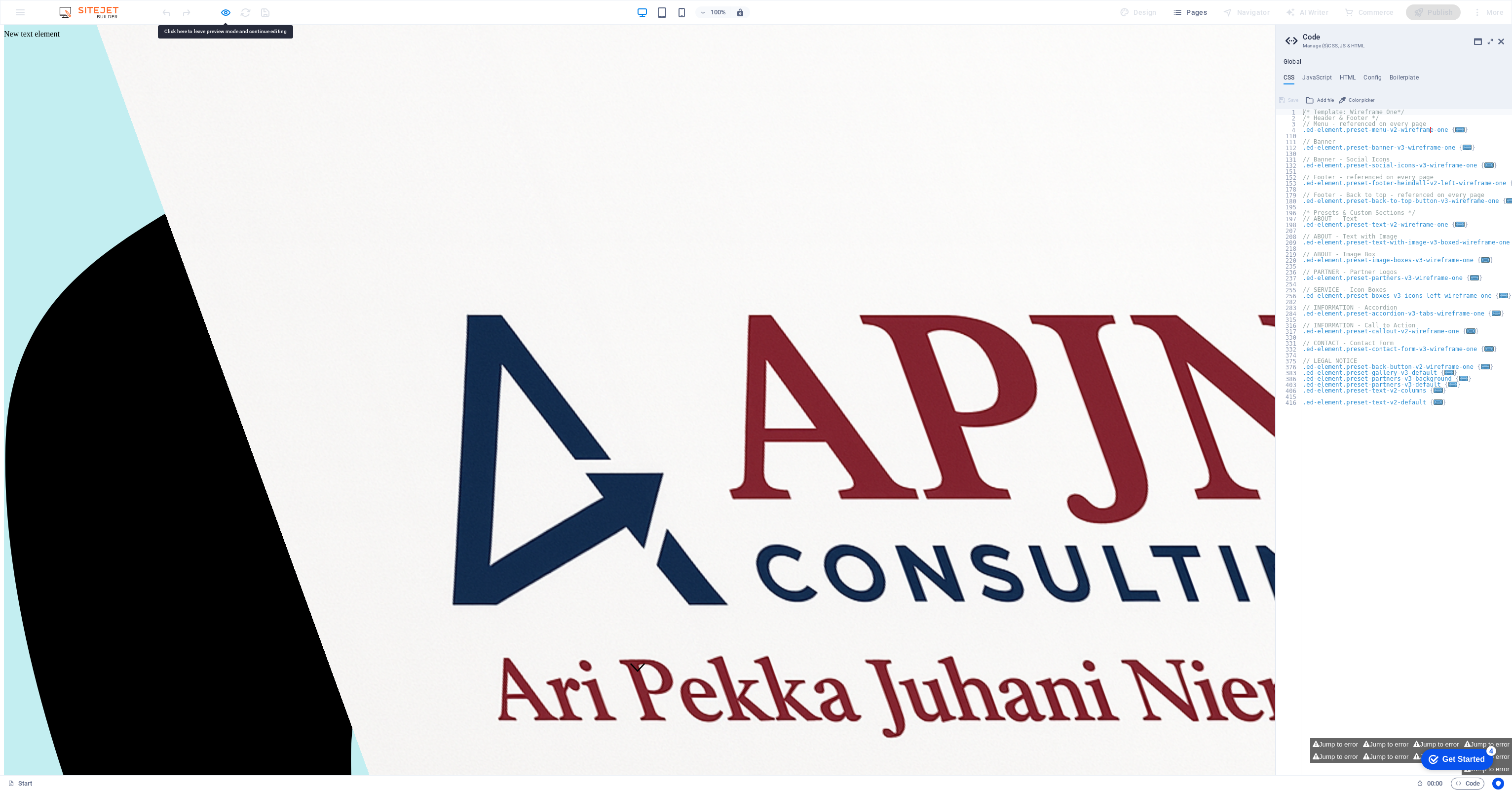
scroll to position [0, 0]
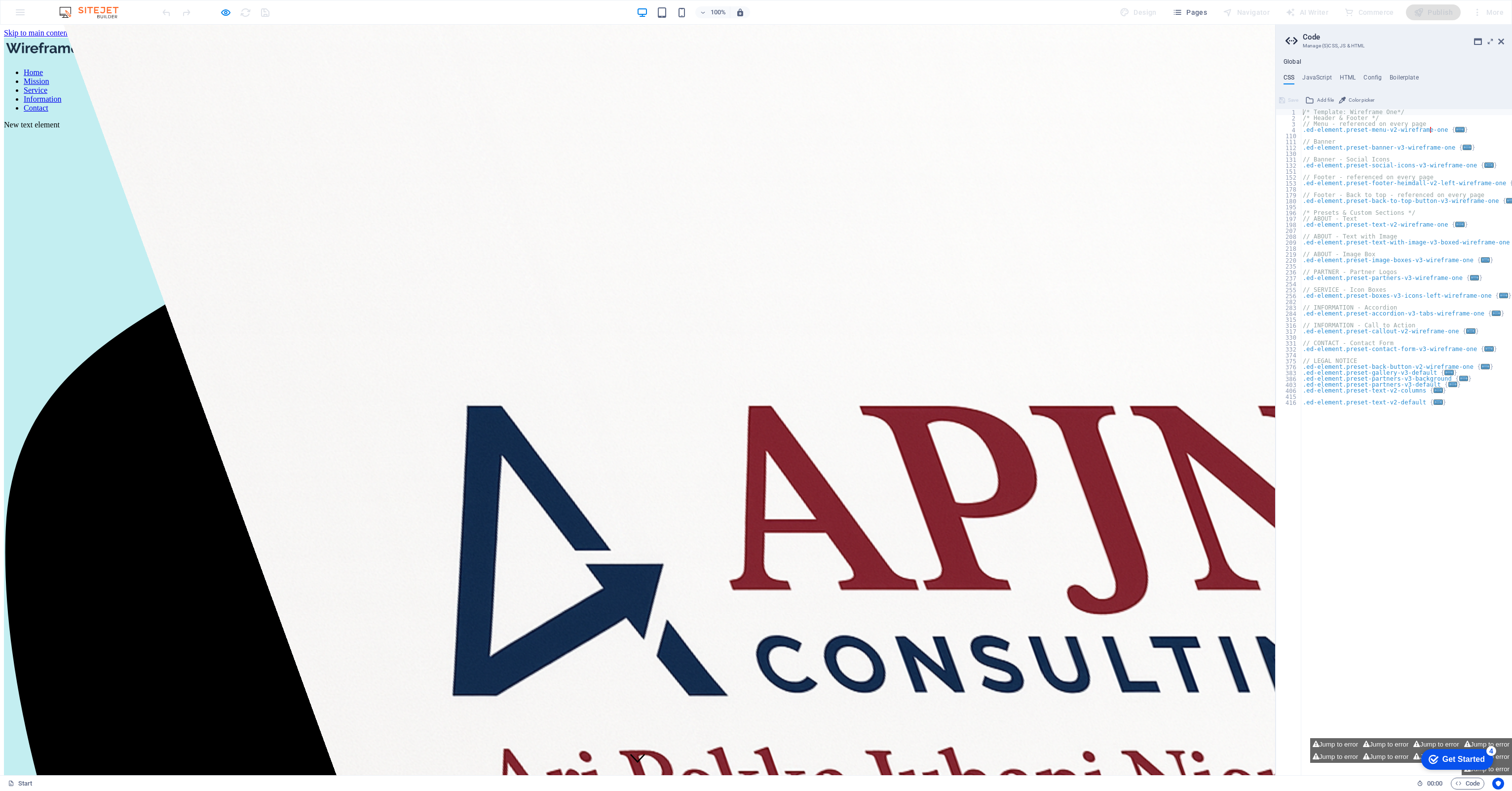
click at [48, 104] on link "Contact" at bounding box center [36, 108] width 25 height 8
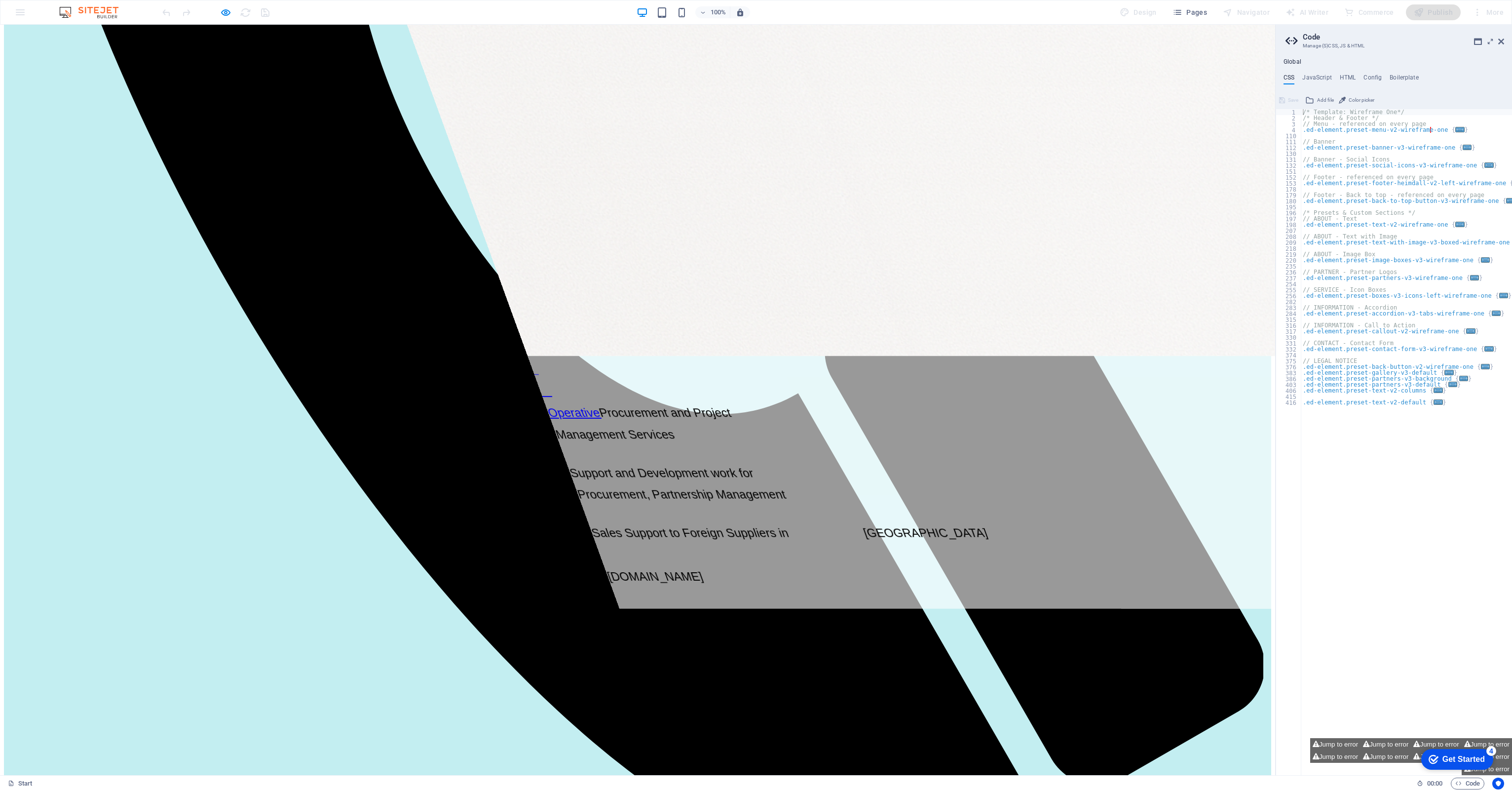
scroll to position [1936, 0]
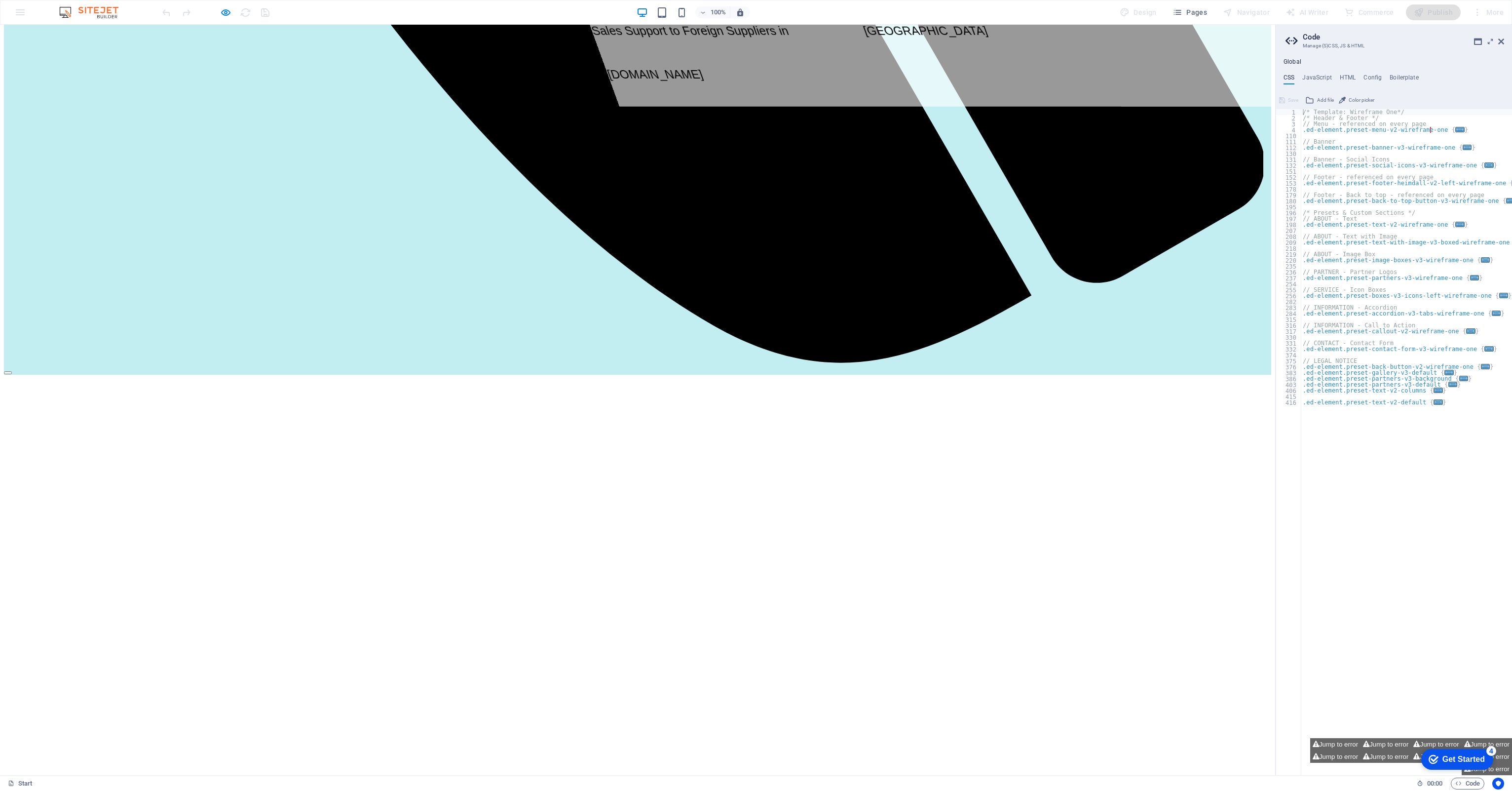
scroll to position [1376, 0]
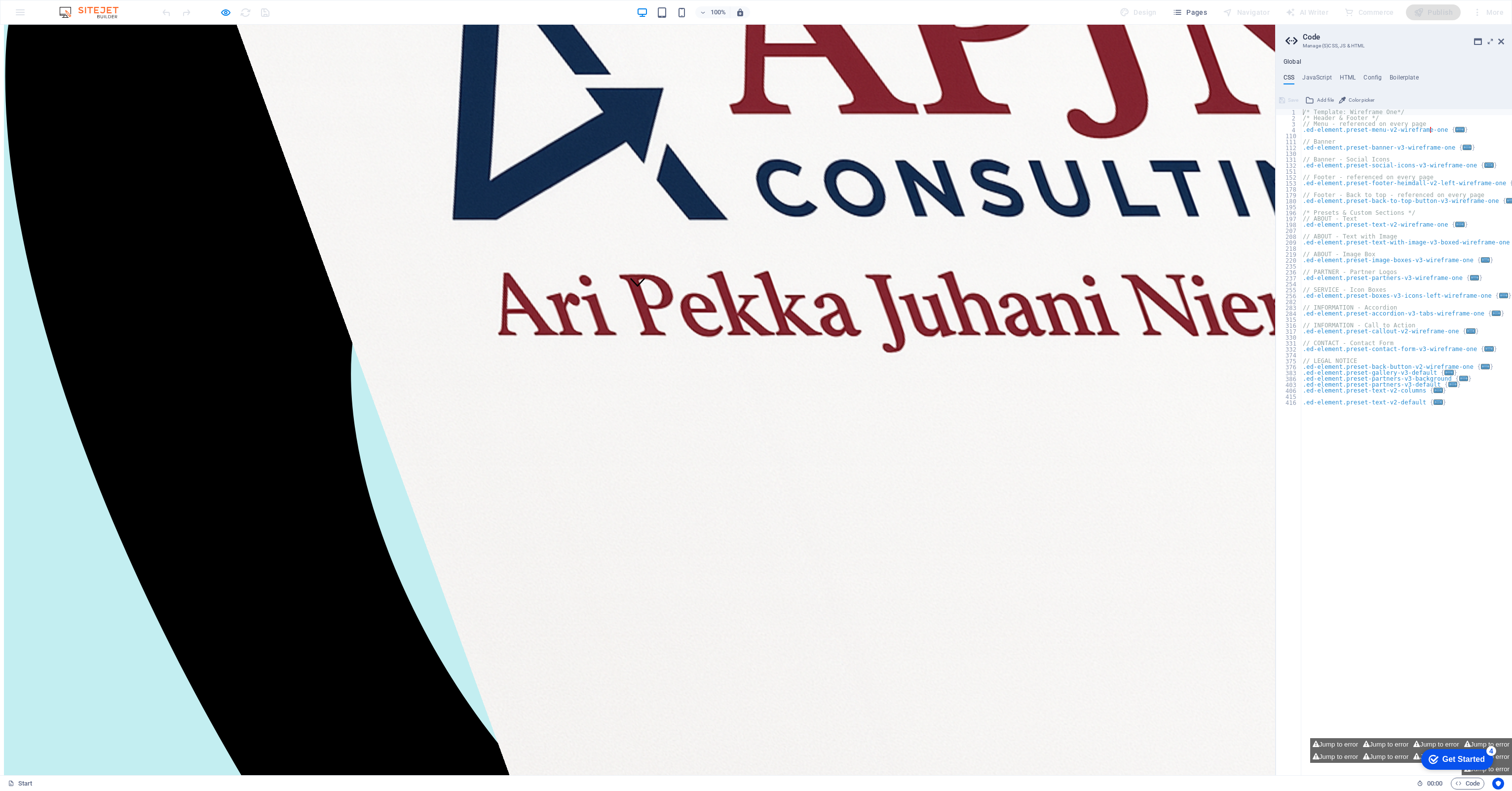
scroll to position [475, 0]
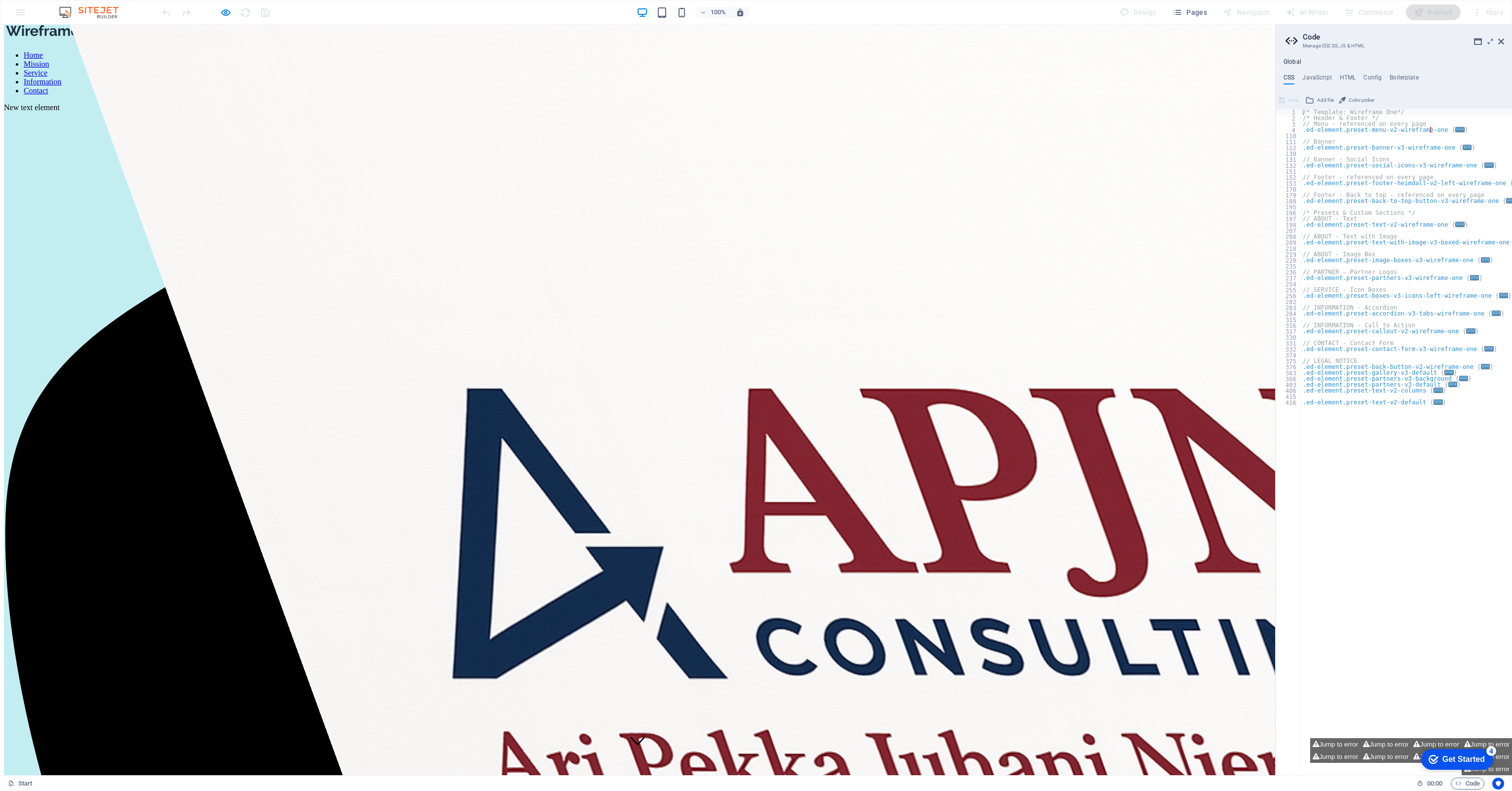
scroll to position [0, 0]
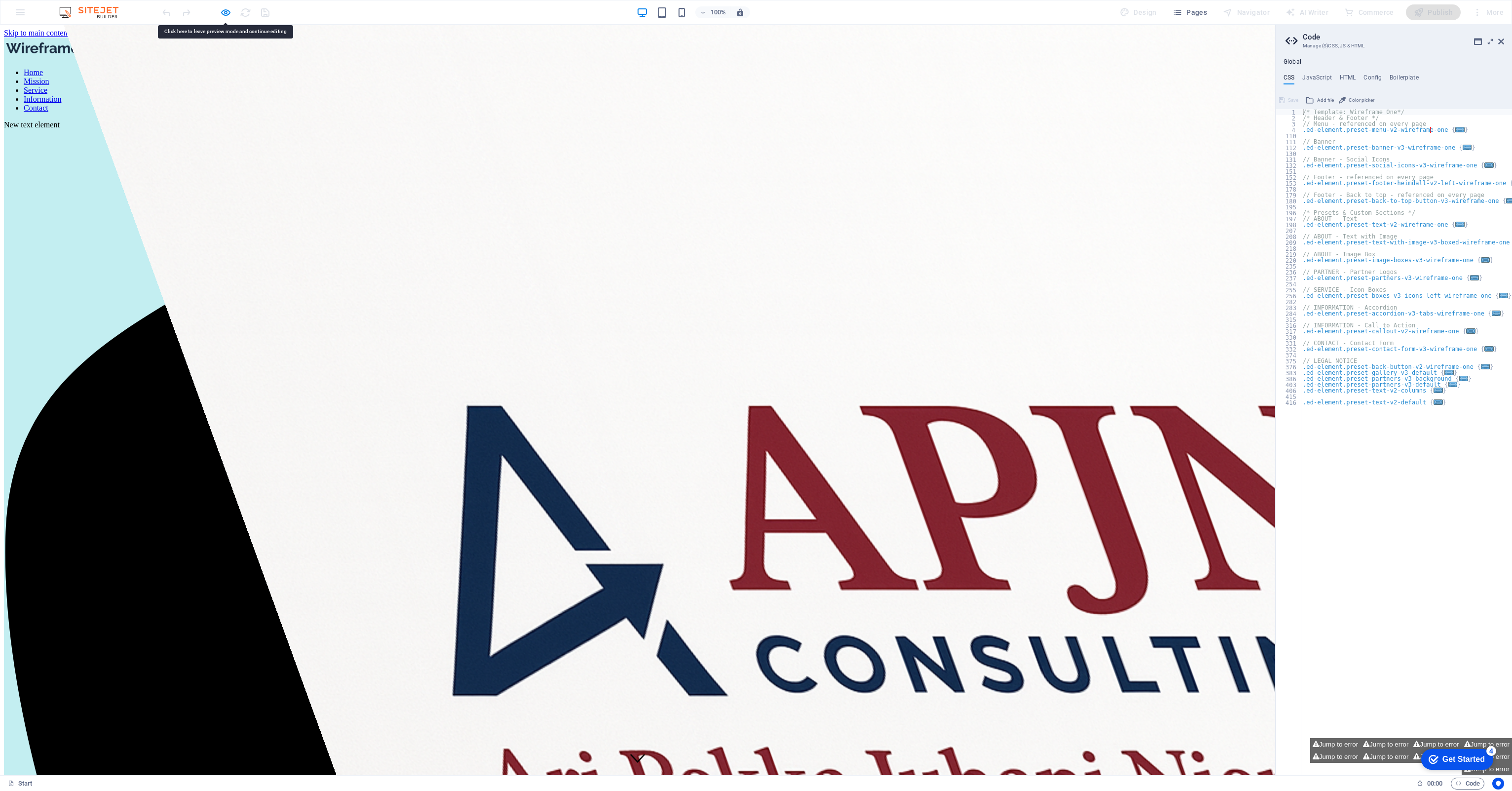
drag, startPoint x: 96, startPoint y: 51, endPoint x: 52, endPoint y: 54, distance: 44.1
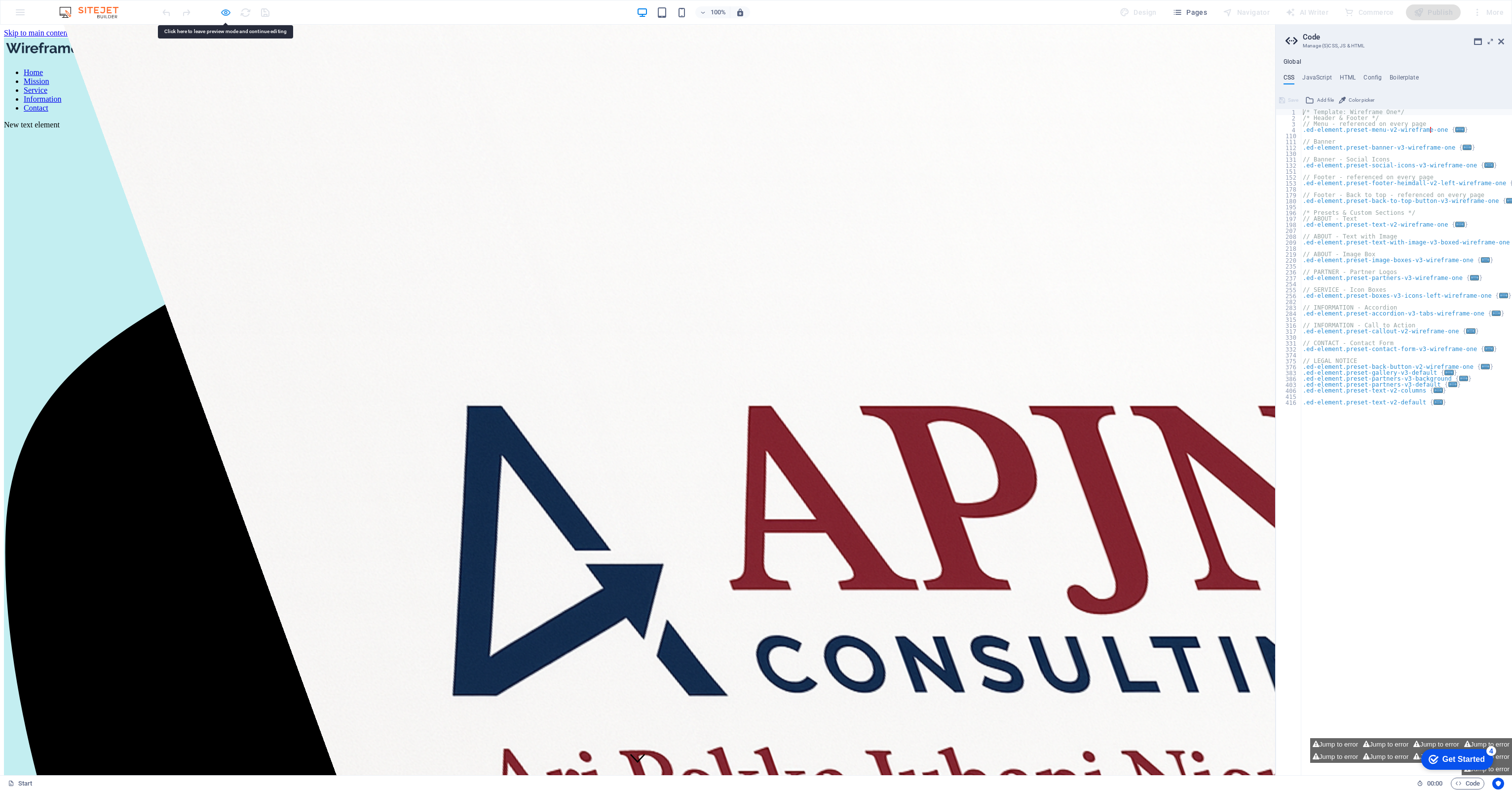
drag, startPoint x: 96, startPoint y: 110, endPoint x: 223, endPoint y: 12, distance: 160.4
click at [223, 12] on icon "button" at bounding box center [225, 12] width 11 height 11
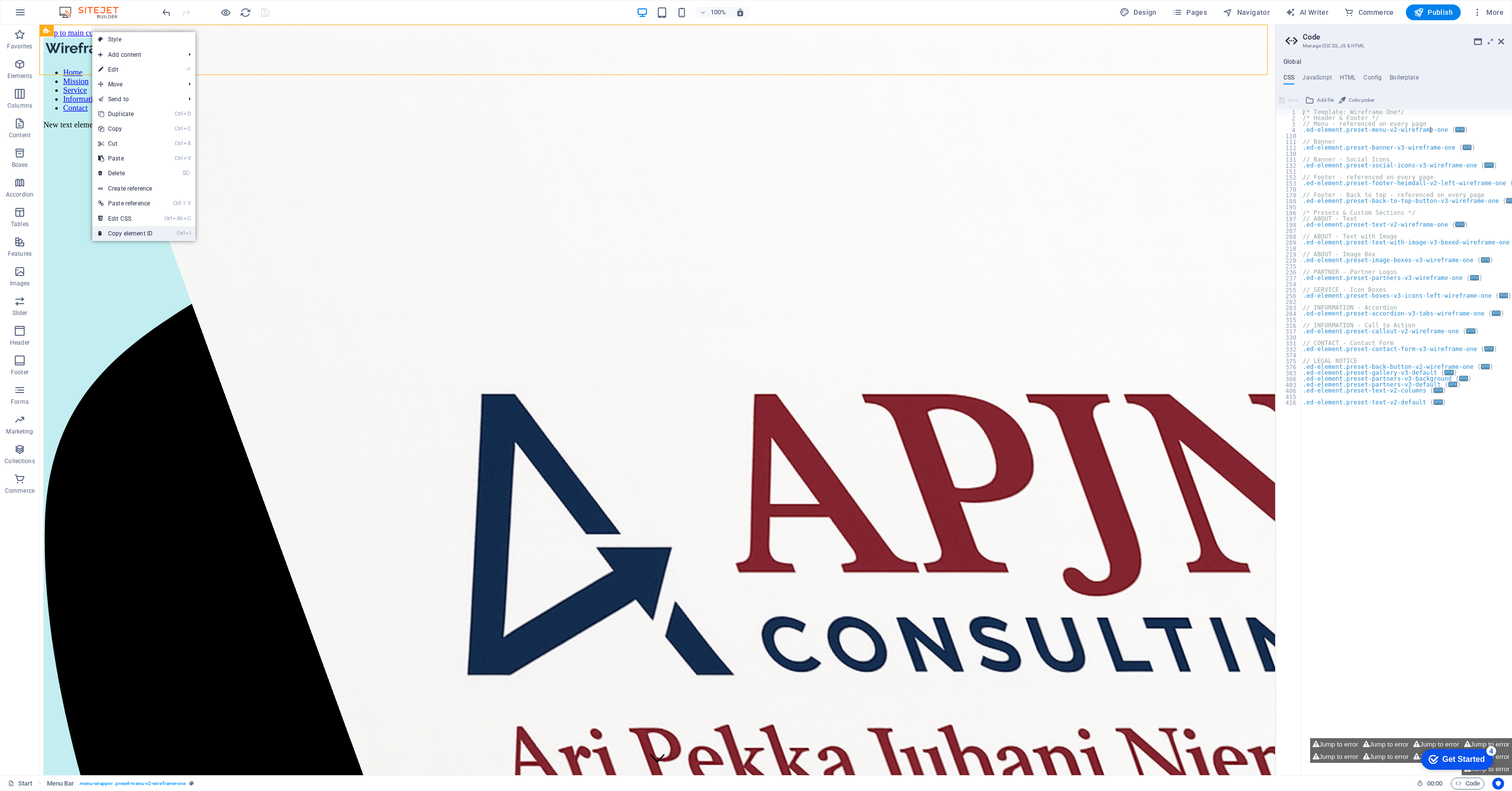
click at [123, 233] on link "Ctrl I Copy element ID" at bounding box center [125, 233] width 66 height 15
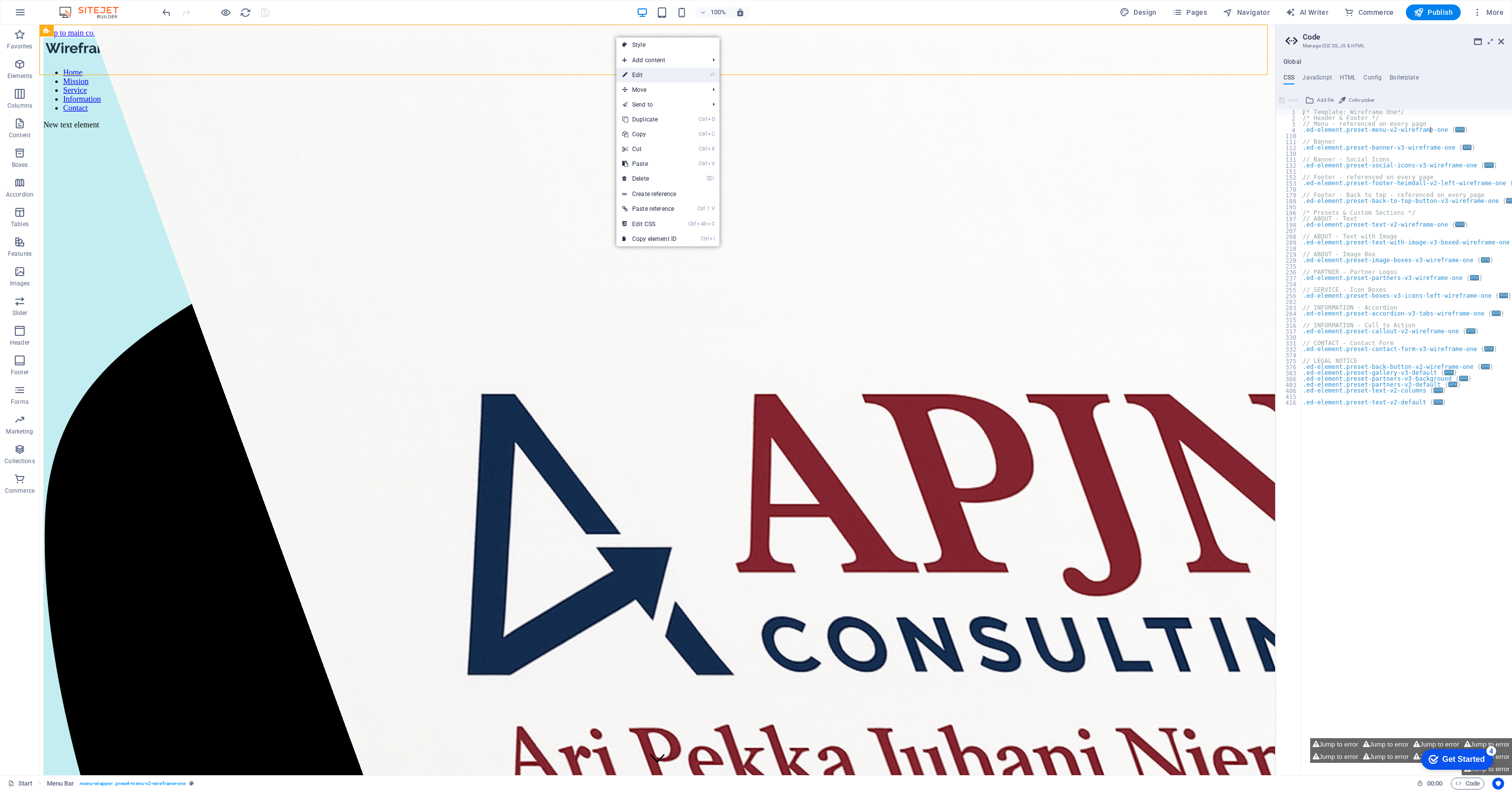
click at [643, 74] on link "⏎ Edit" at bounding box center [649, 75] width 66 height 15
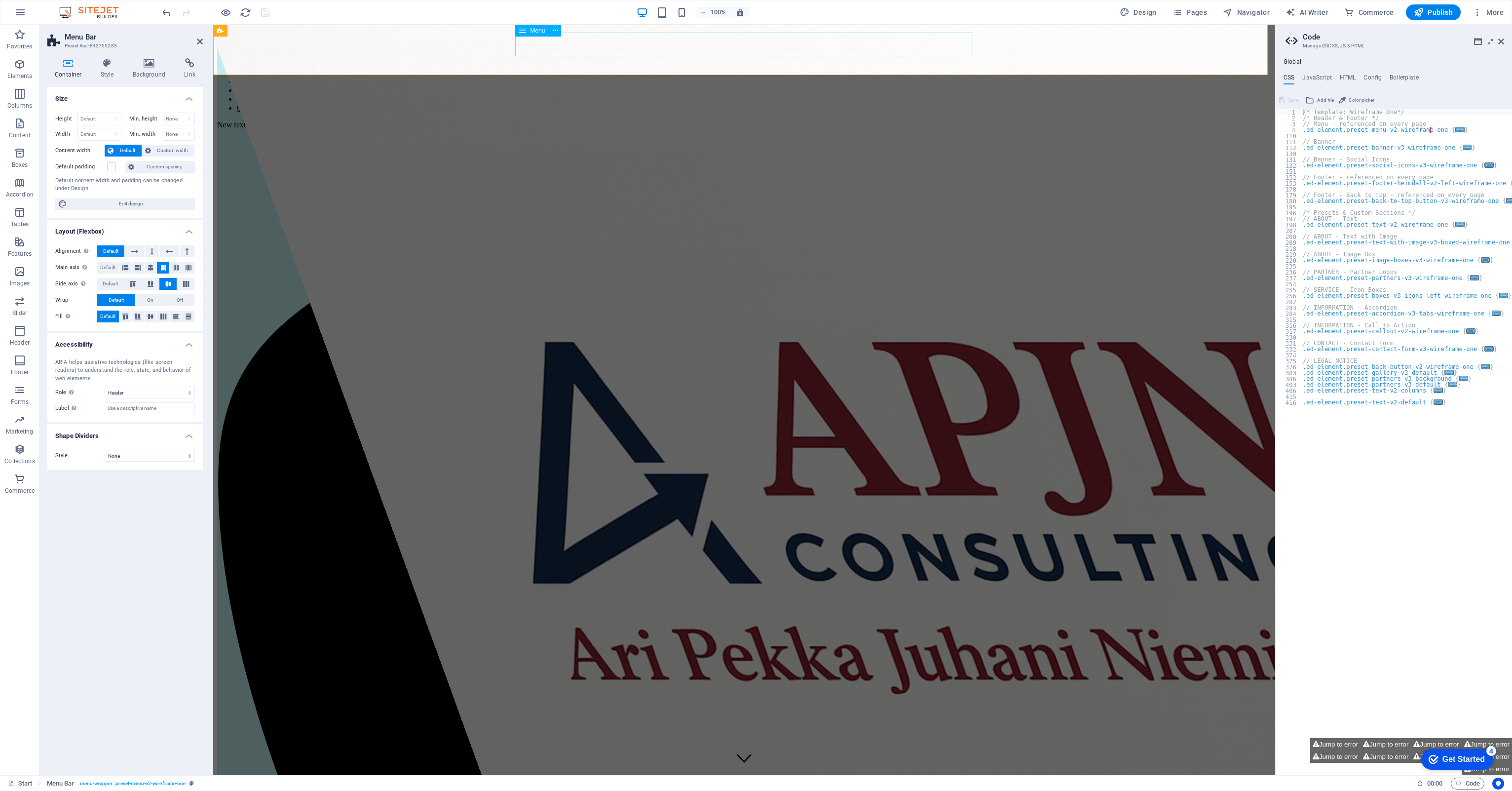
click at [637, 68] on nav "Home Mission Service Information Contact" at bounding box center [744, 90] width 1054 height 45
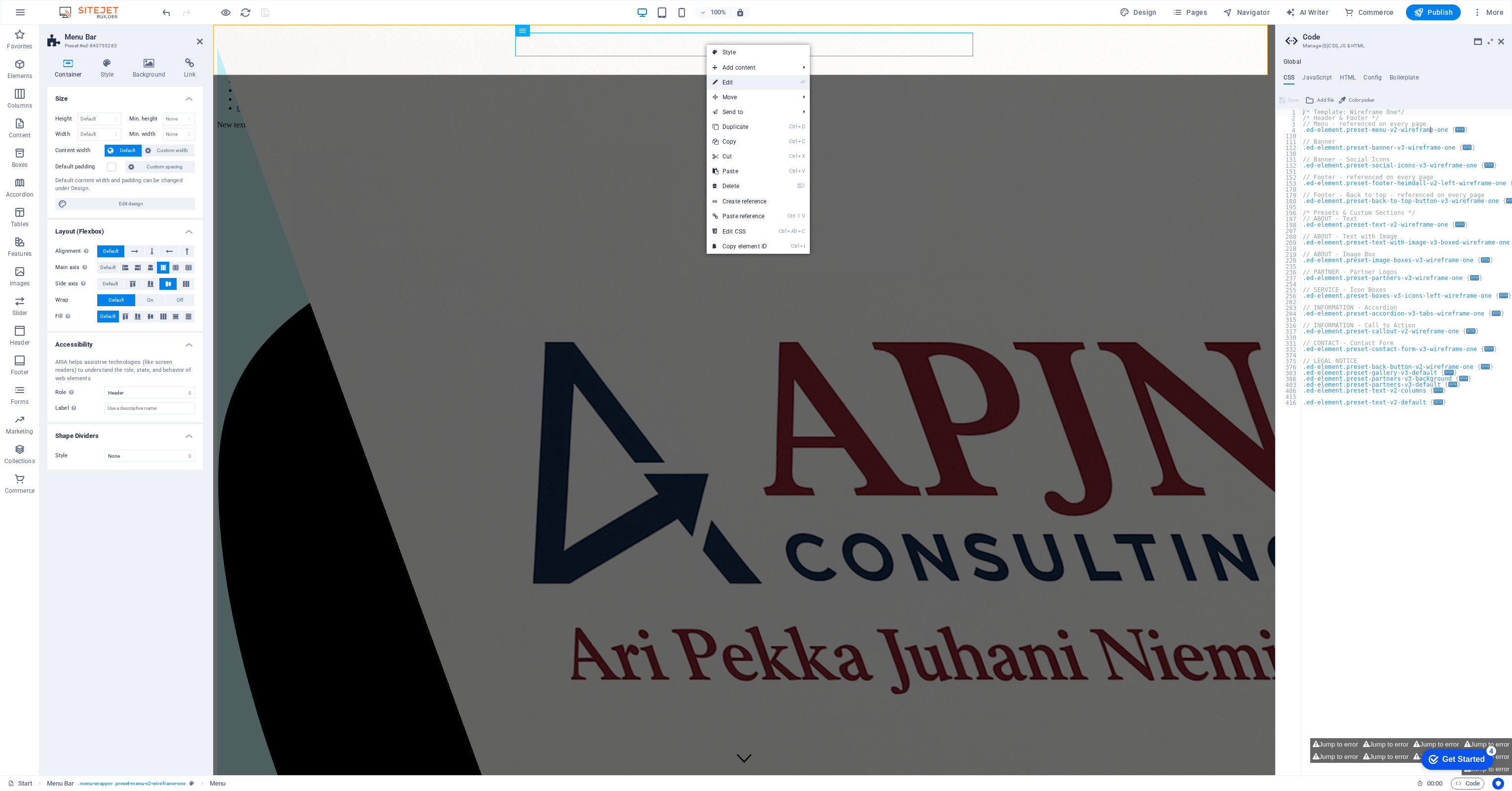
click at [717, 82] on icon at bounding box center [715, 82] width 5 height 15
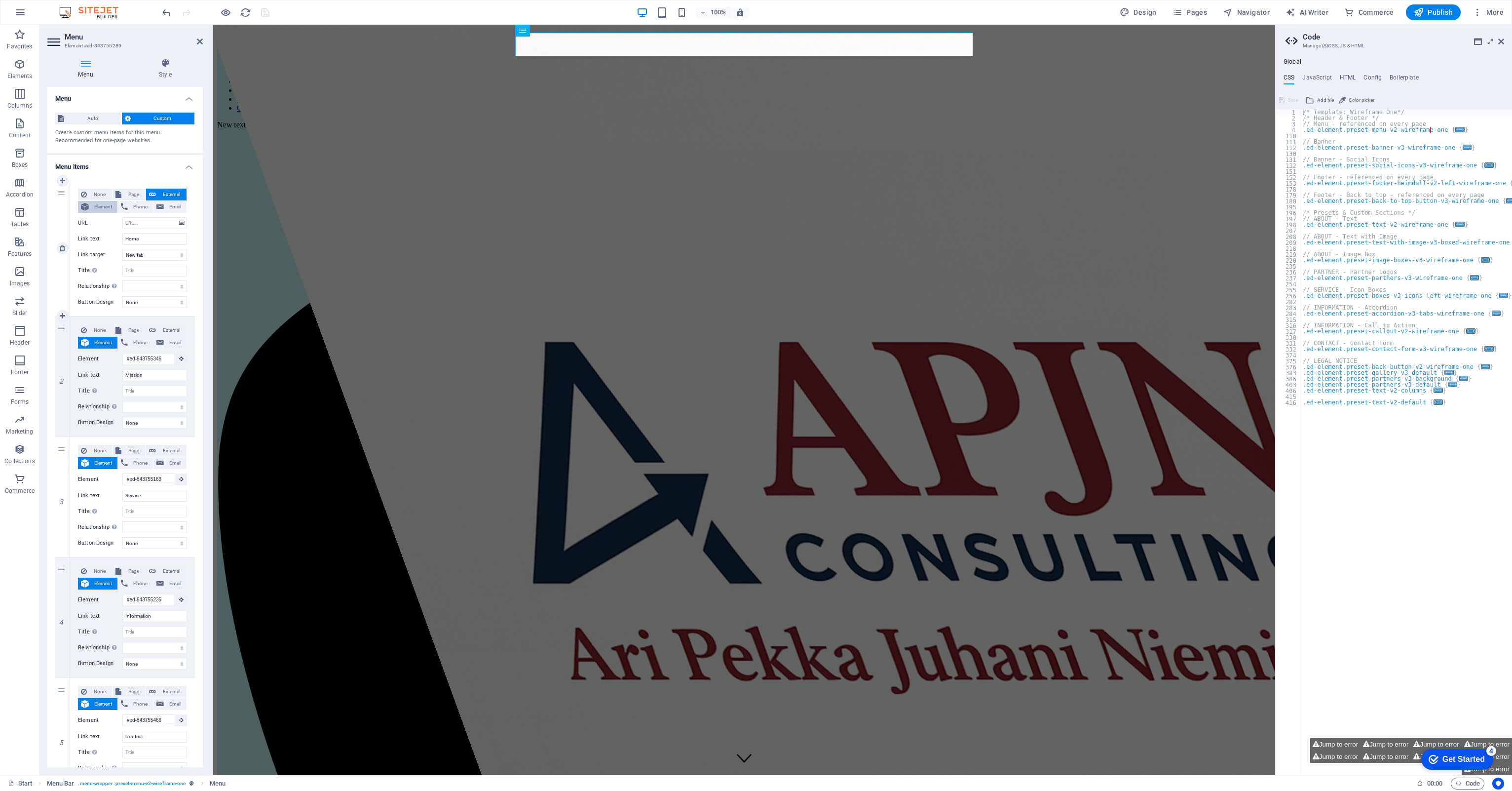
click at [102, 206] on span "Element" at bounding box center [103, 207] width 23 height 12
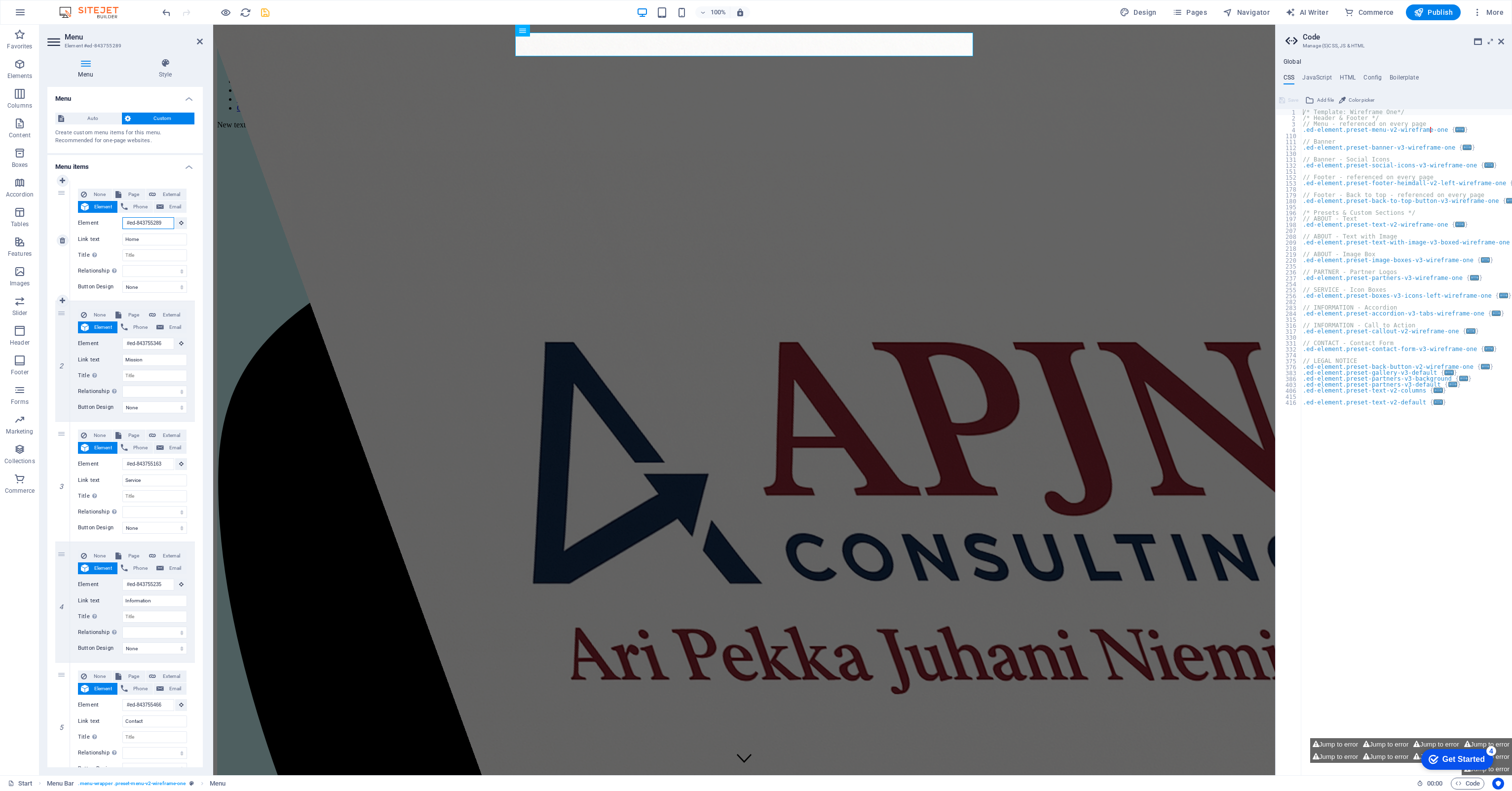
drag, startPoint x: 162, startPoint y: 223, endPoint x: 93, endPoint y: 225, distance: 69.0
click at [93, 225] on div "Element #ed-843755289" at bounding box center [133, 223] width 109 height 12
paste input "3"
click at [263, 14] on icon "save" at bounding box center [265, 12] width 11 height 11
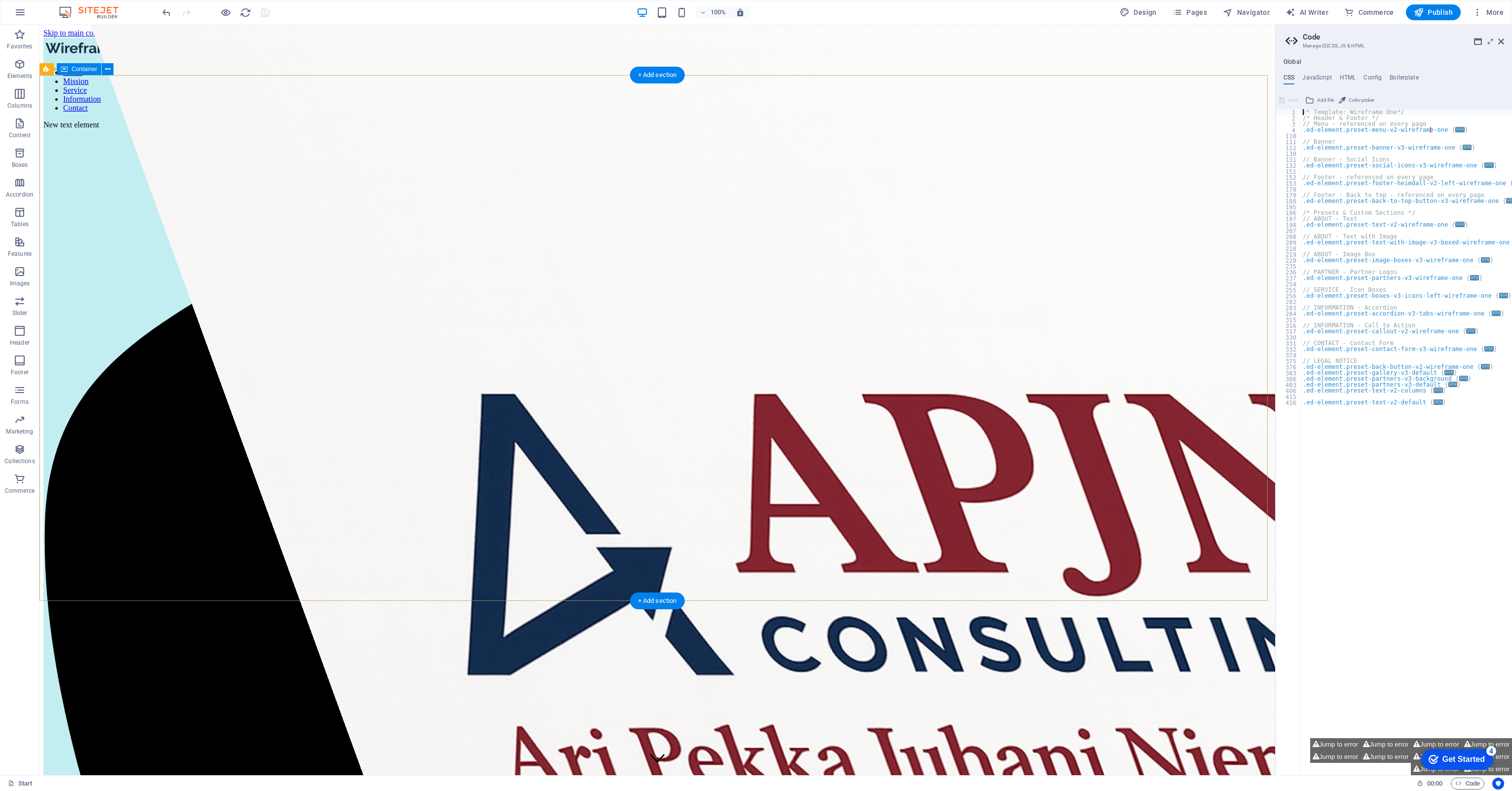
click at [224, 11] on icon "button" at bounding box center [225, 12] width 11 height 11
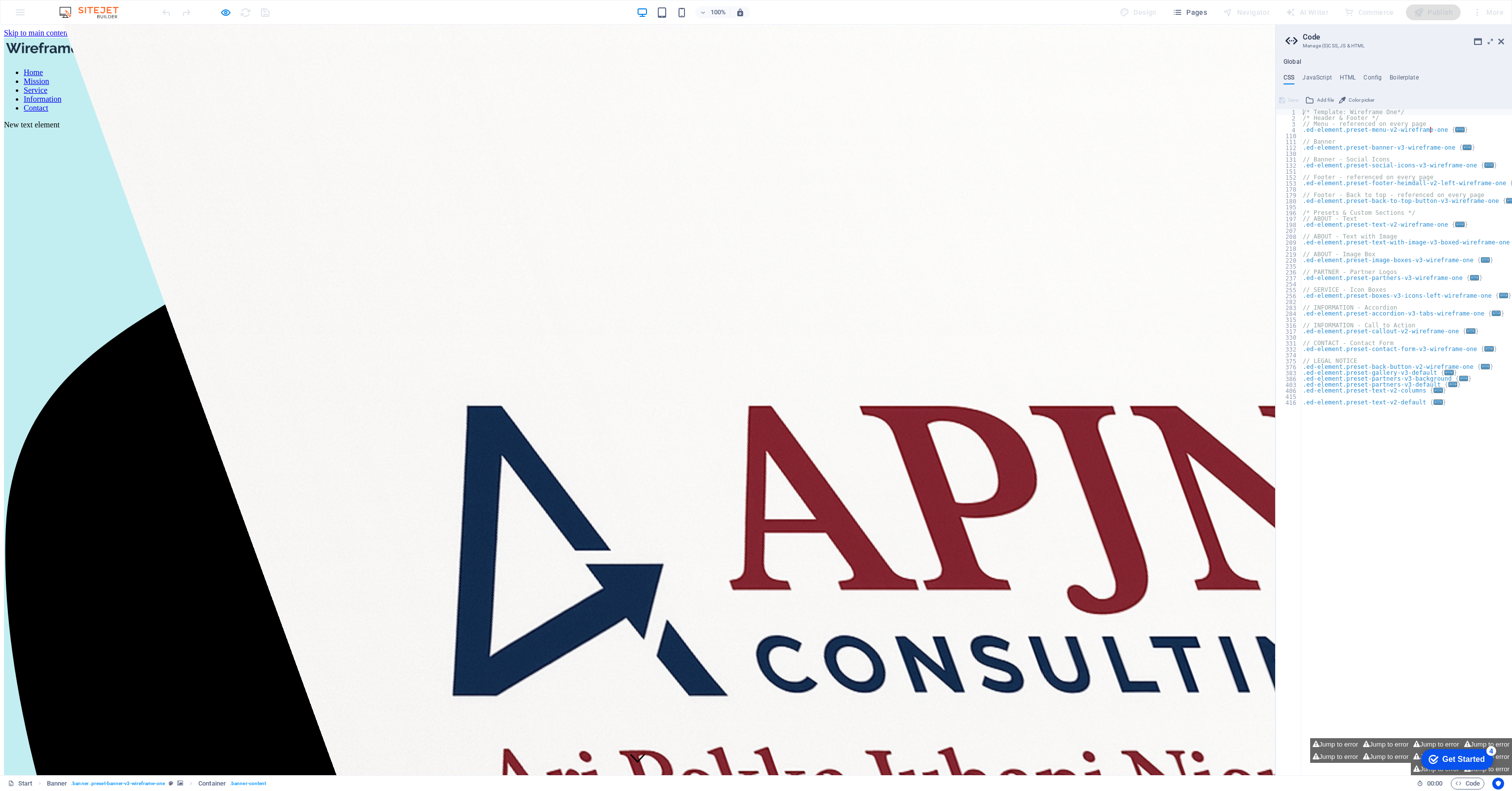
click at [43, 68] on link "Home" at bounding box center [33, 72] width 19 height 8
click at [49, 77] on link "Mission" at bounding box center [36, 81] width 26 height 8
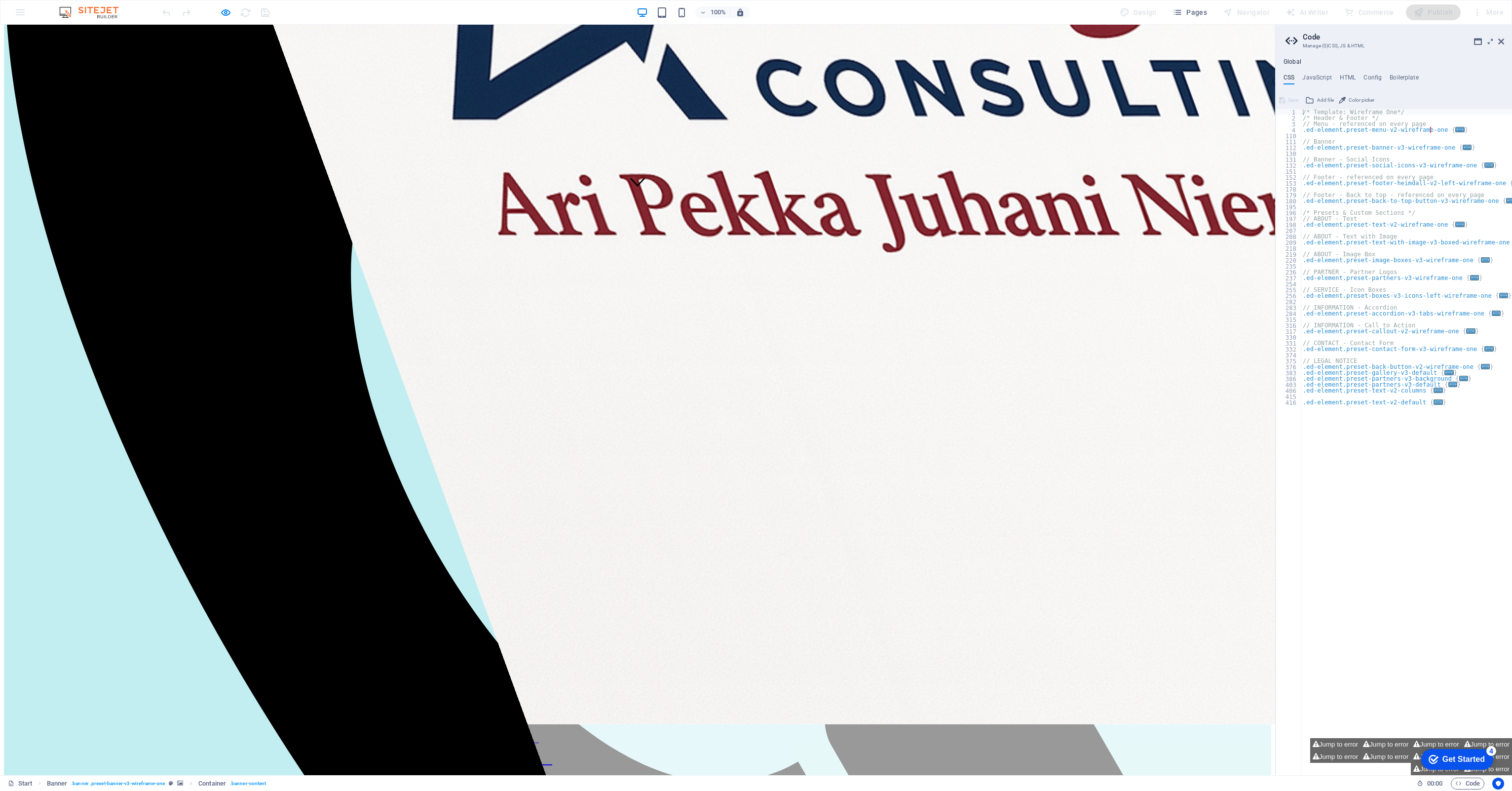
scroll to position [475, 0]
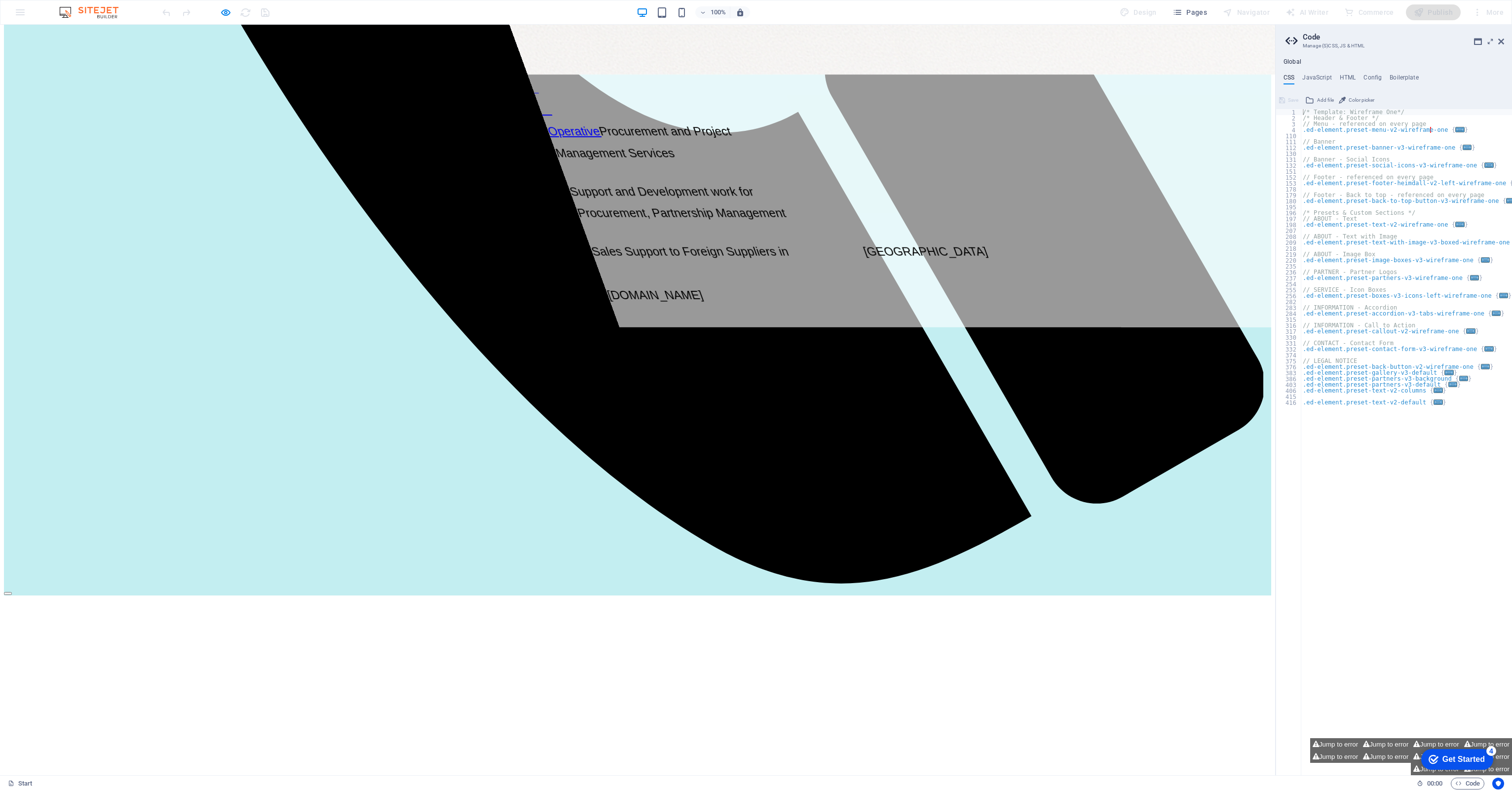
scroll to position [1376, 0]
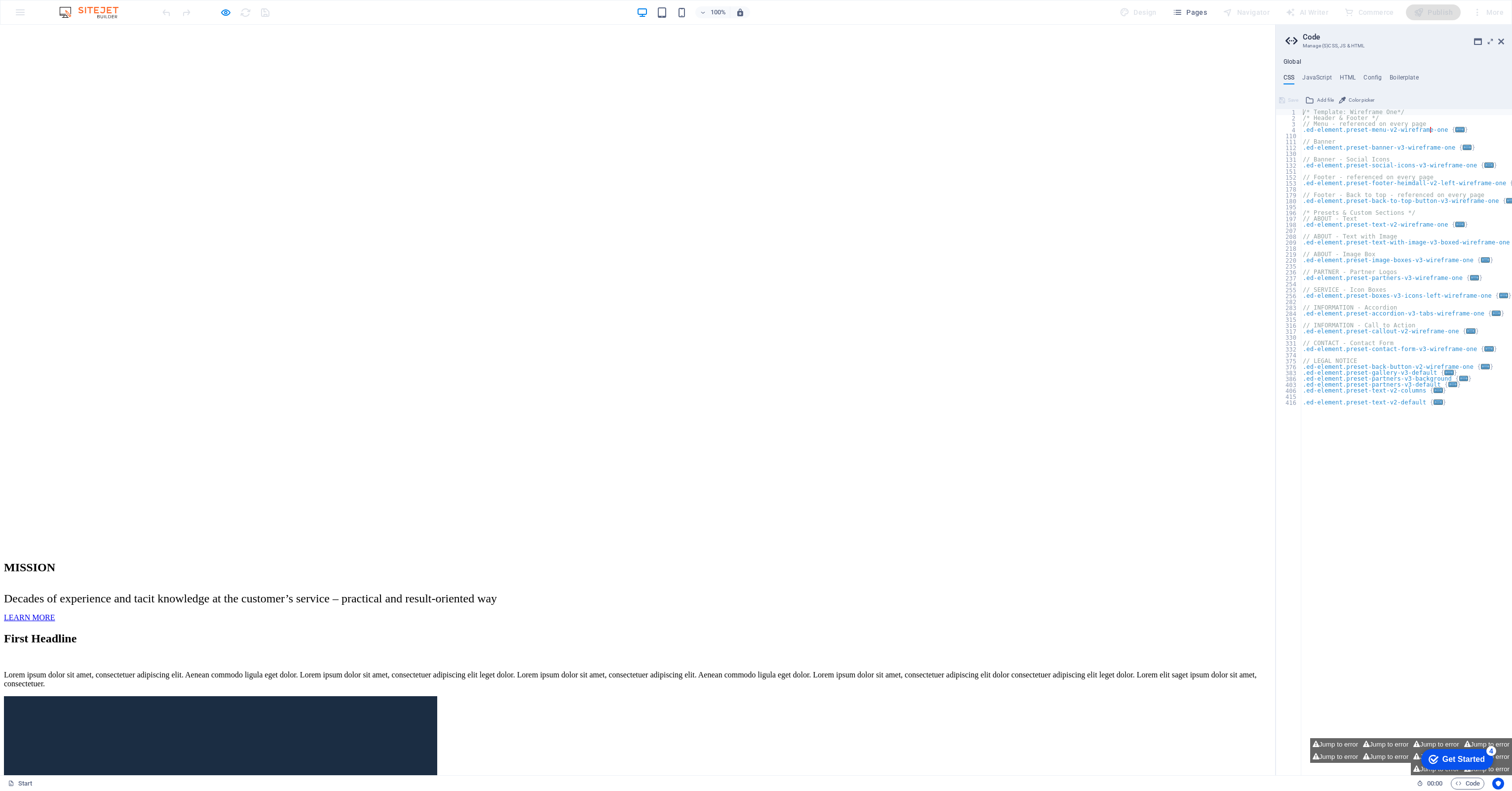
scroll to position [1936, 0]
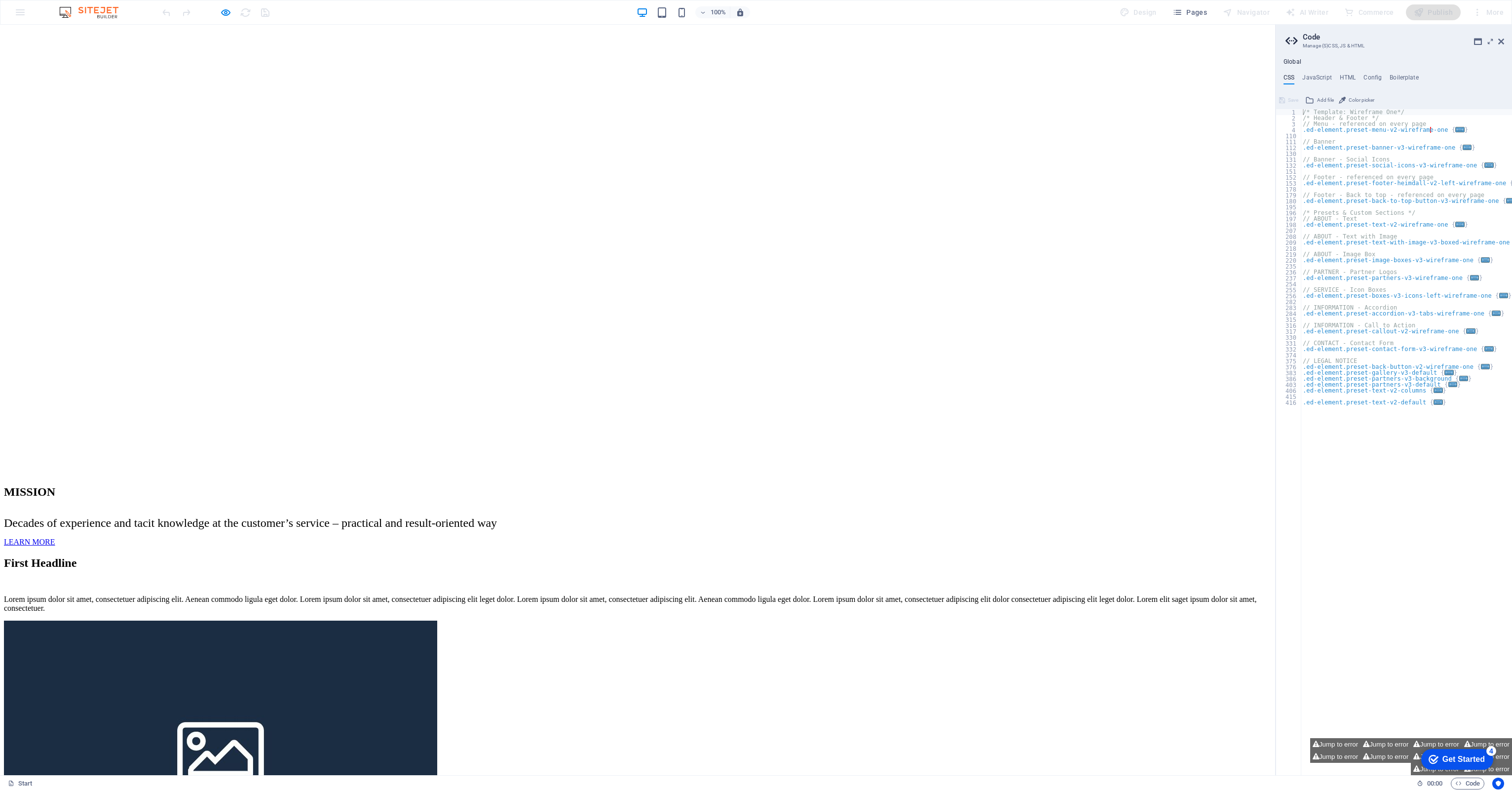
scroll to position [1836, 0]
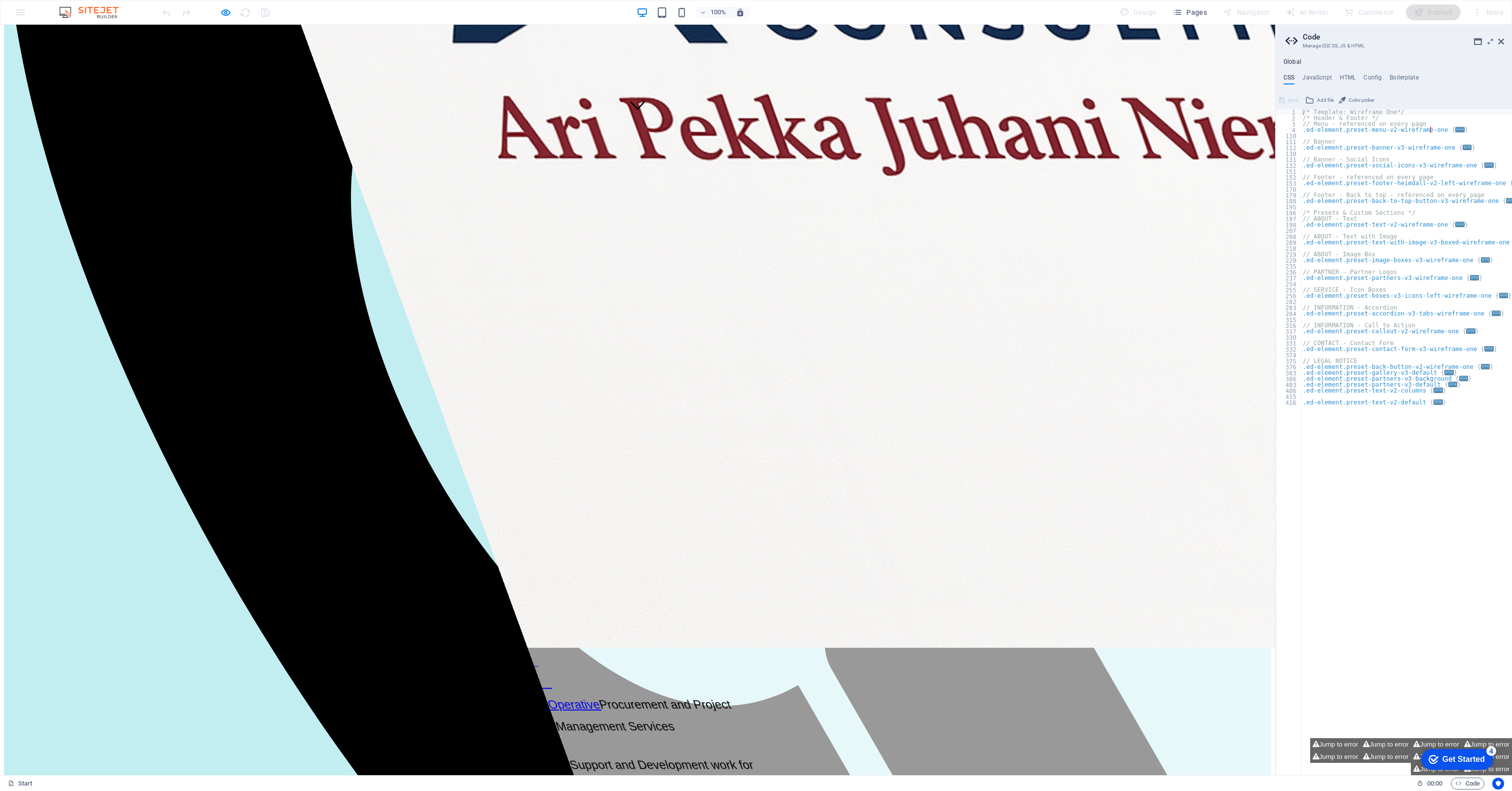
scroll to position [600, 0]
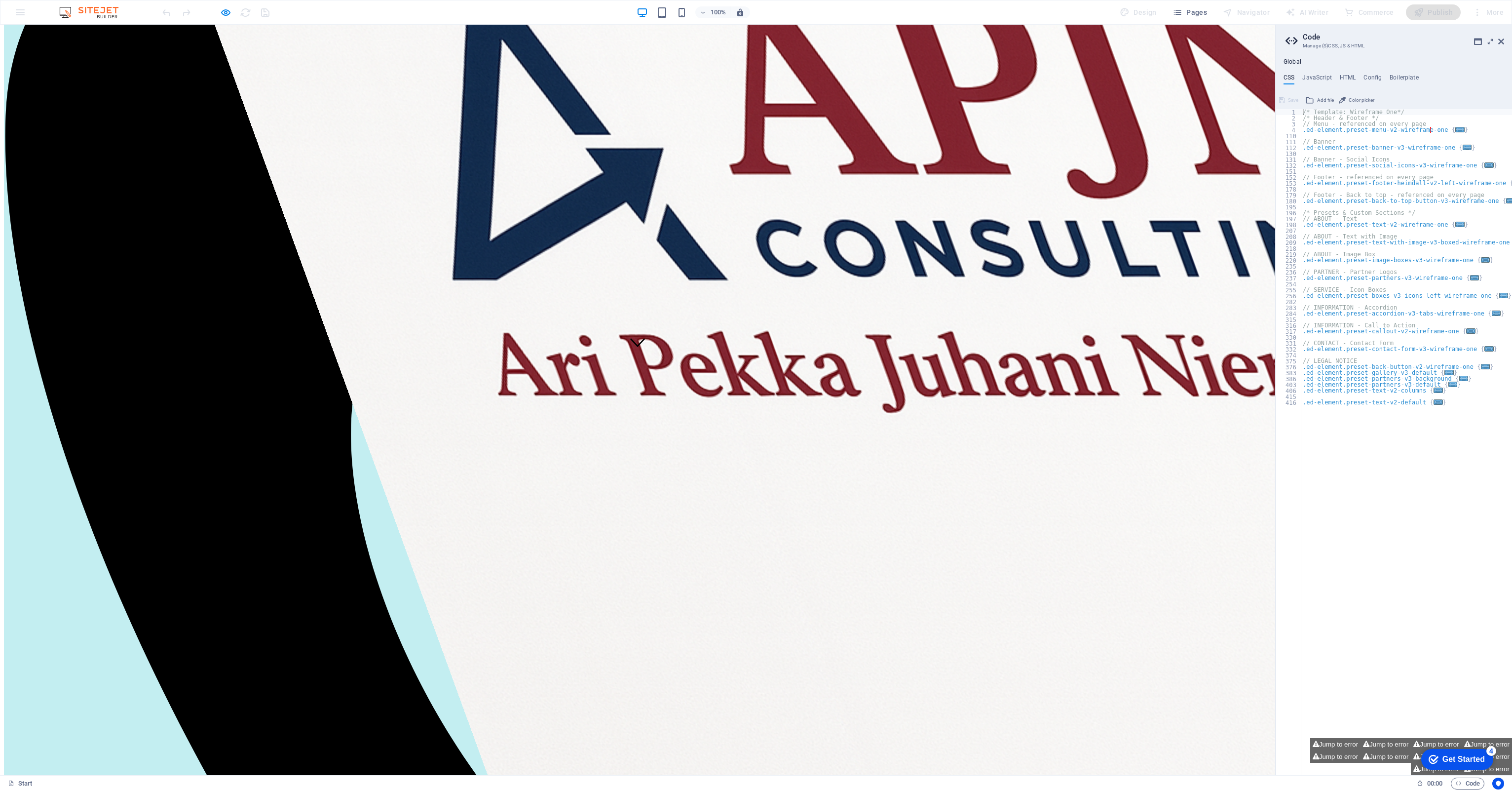
scroll to position [359, 0]
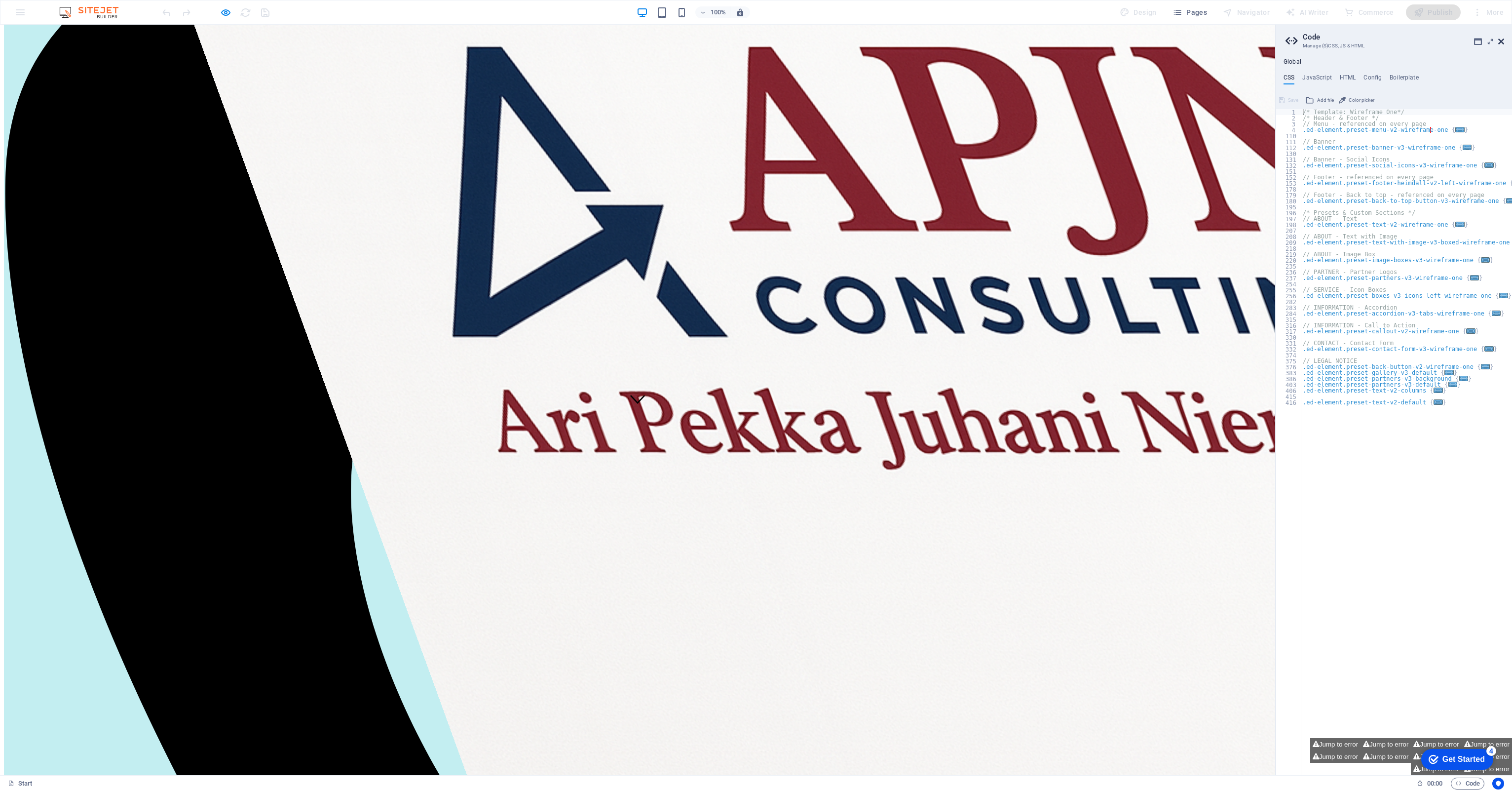
click at [754, 44] on icon at bounding box center [1501, 41] width 6 height 8
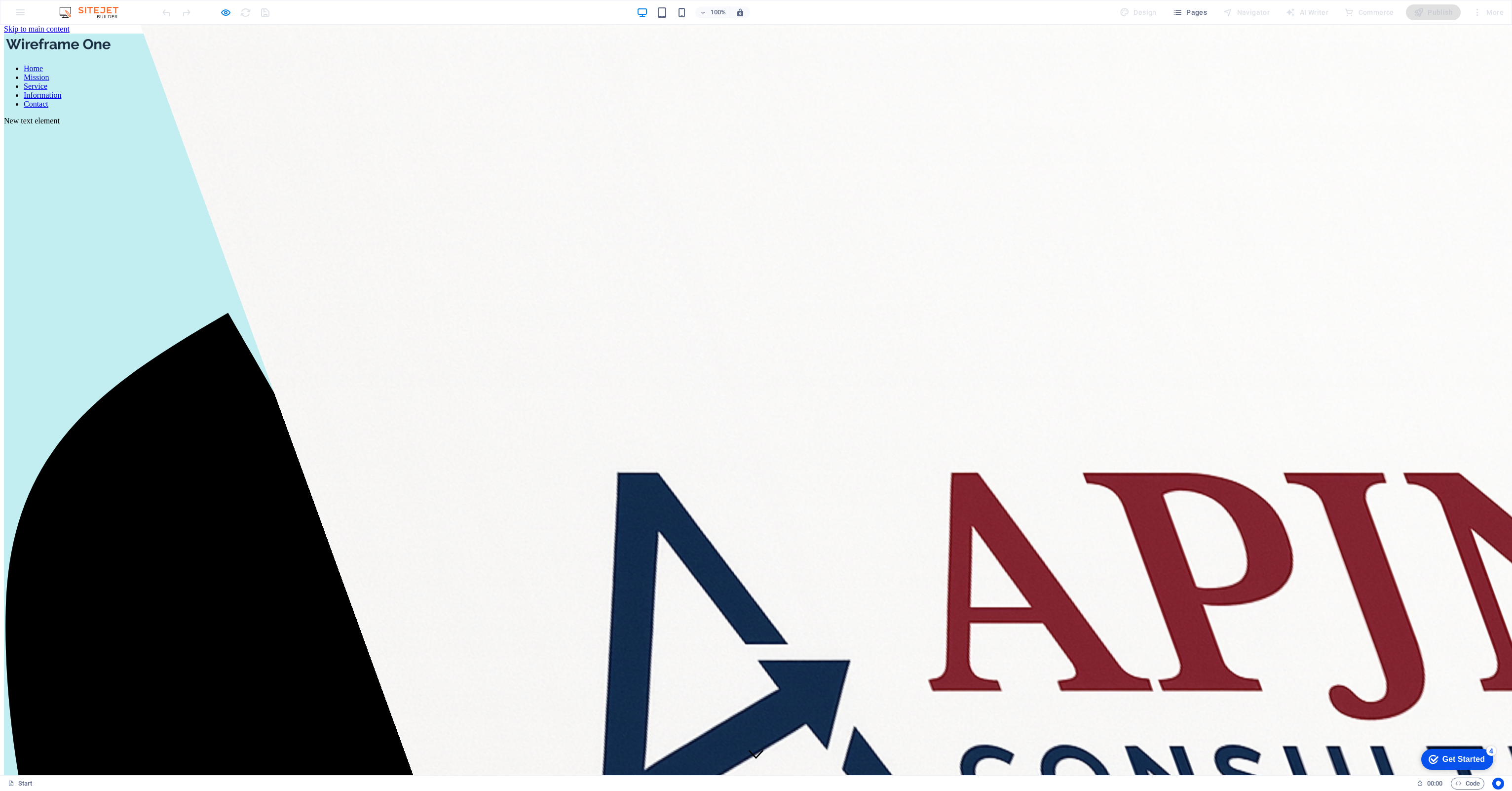
scroll to position [0, 0]
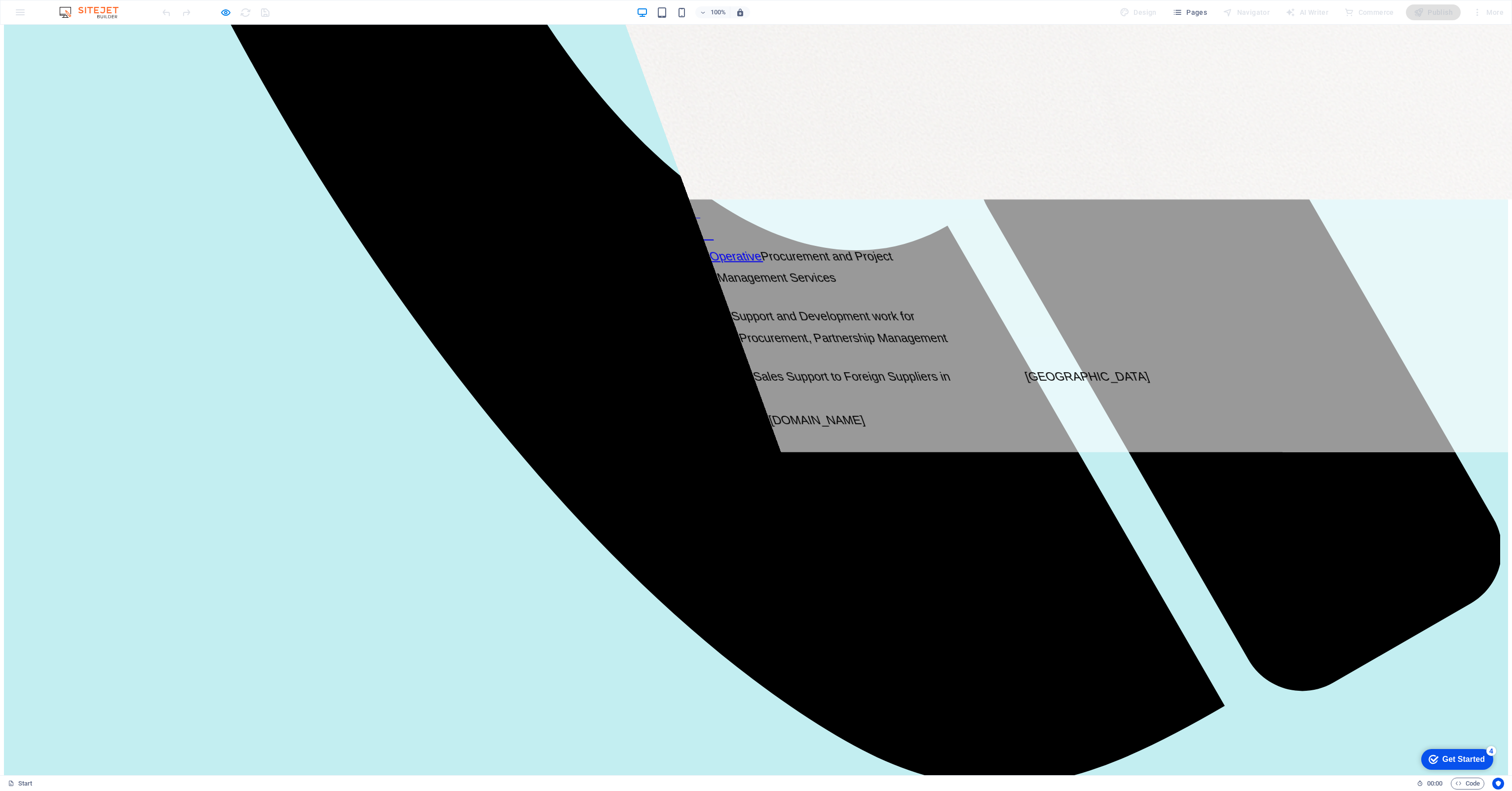
scroll to position [1376, 0]
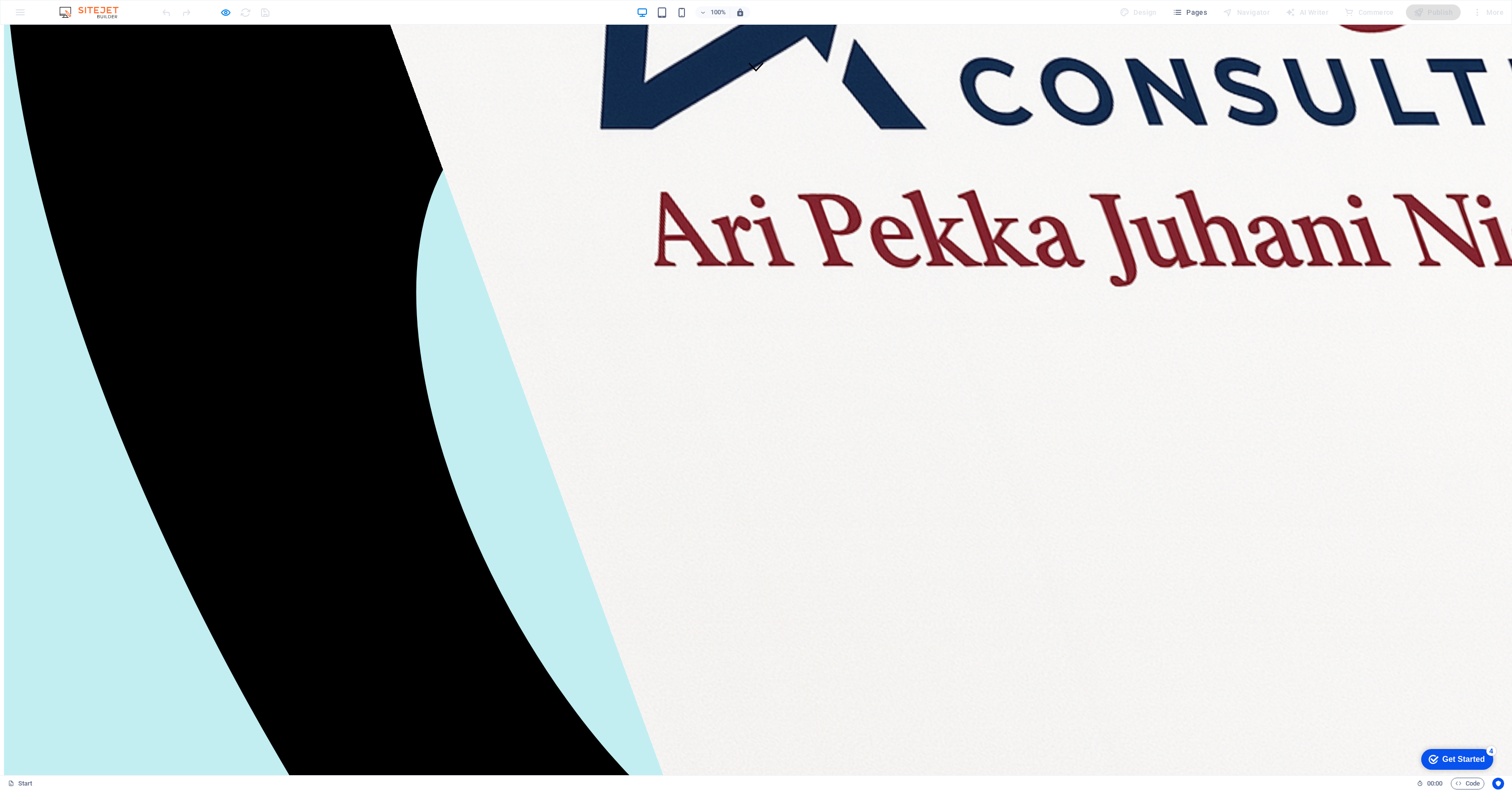
scroll to position [475, 0]
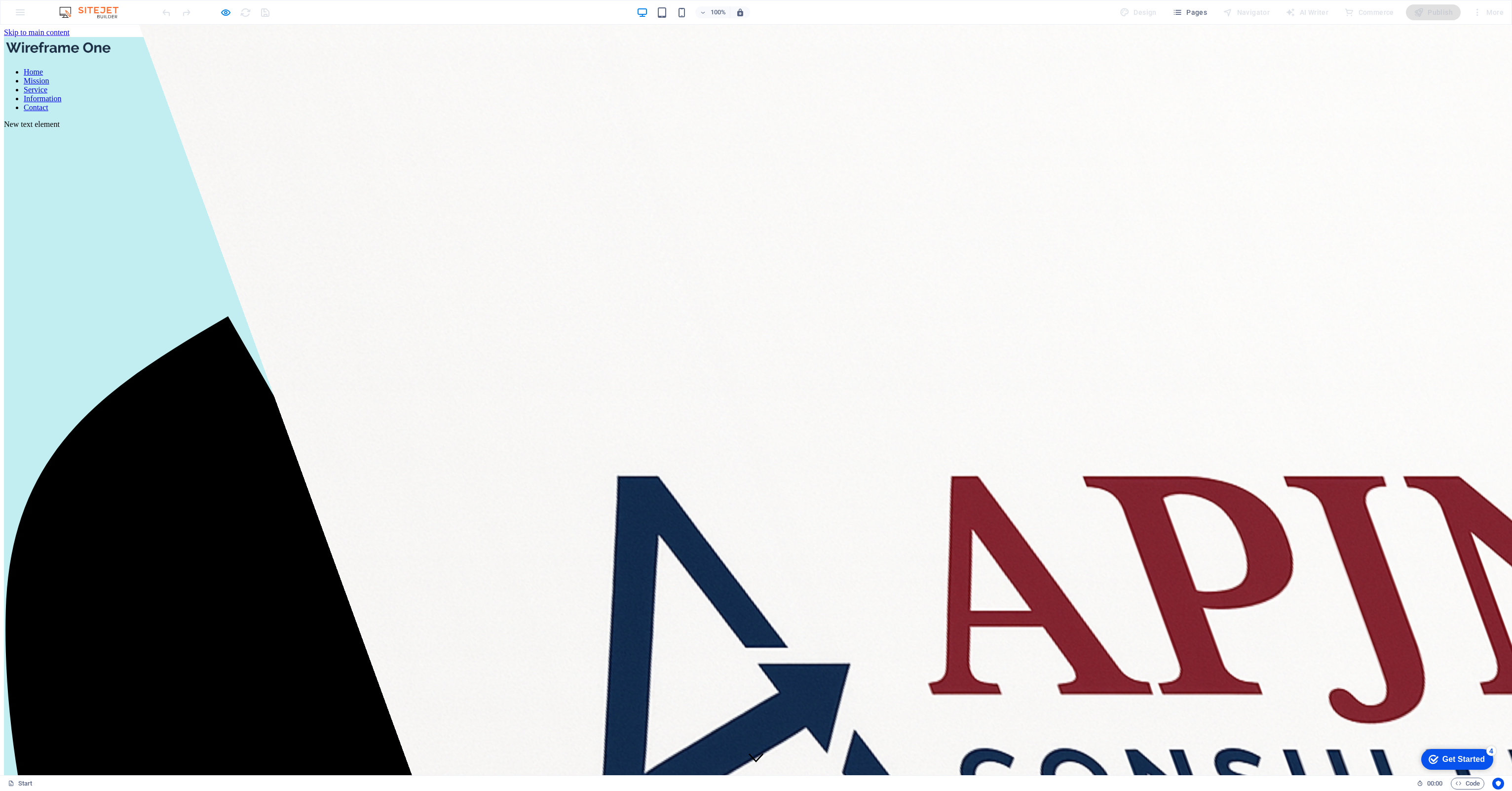
scroll to position [0, 0]
click at [227, 15] on icon "button" at bounding box center [225, 12] width 11 height 11
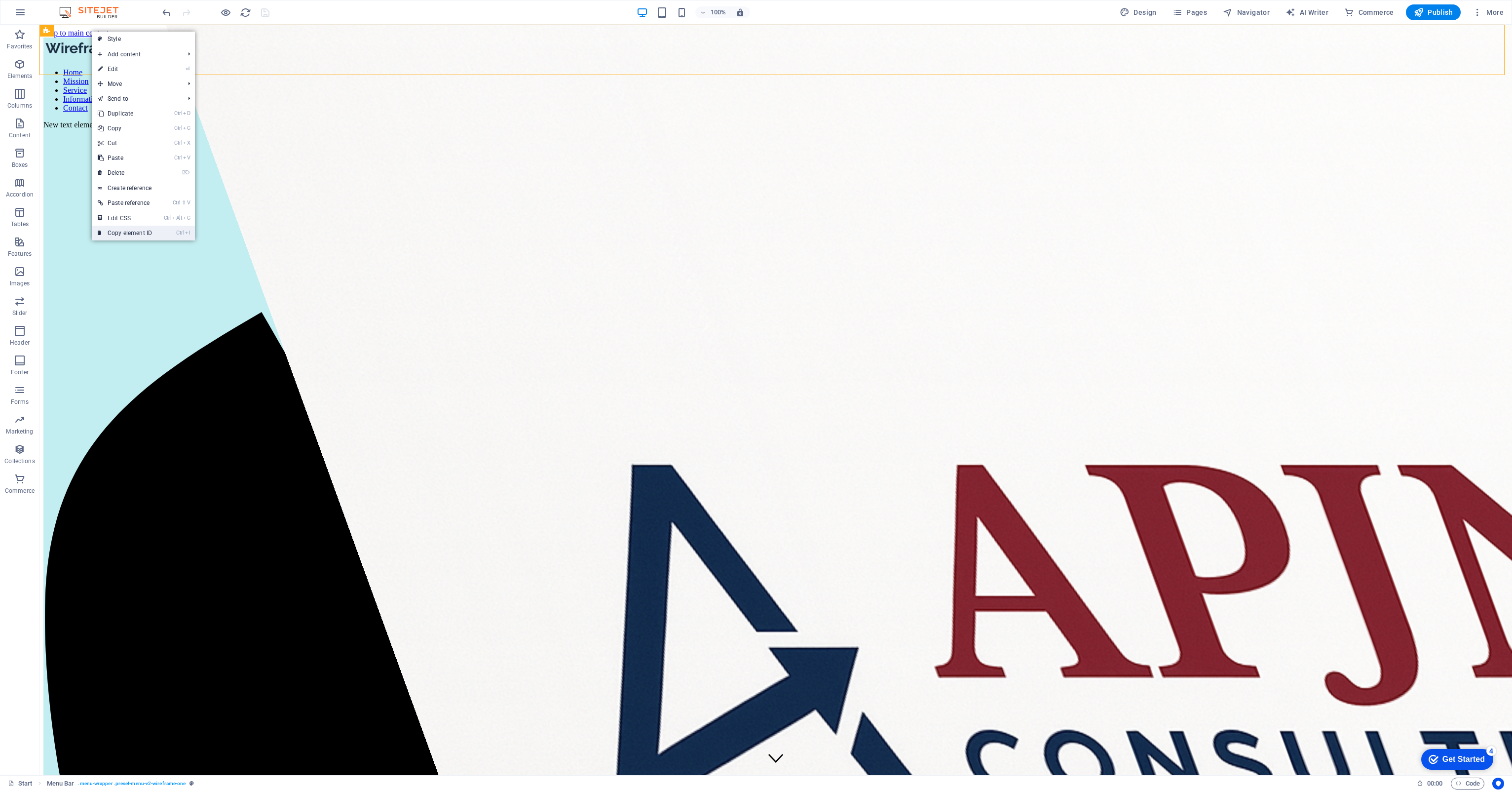
click at [131, 233] on link "Ctrl I Copy element ID" at bounding box center [124, 233] width 66 height 15
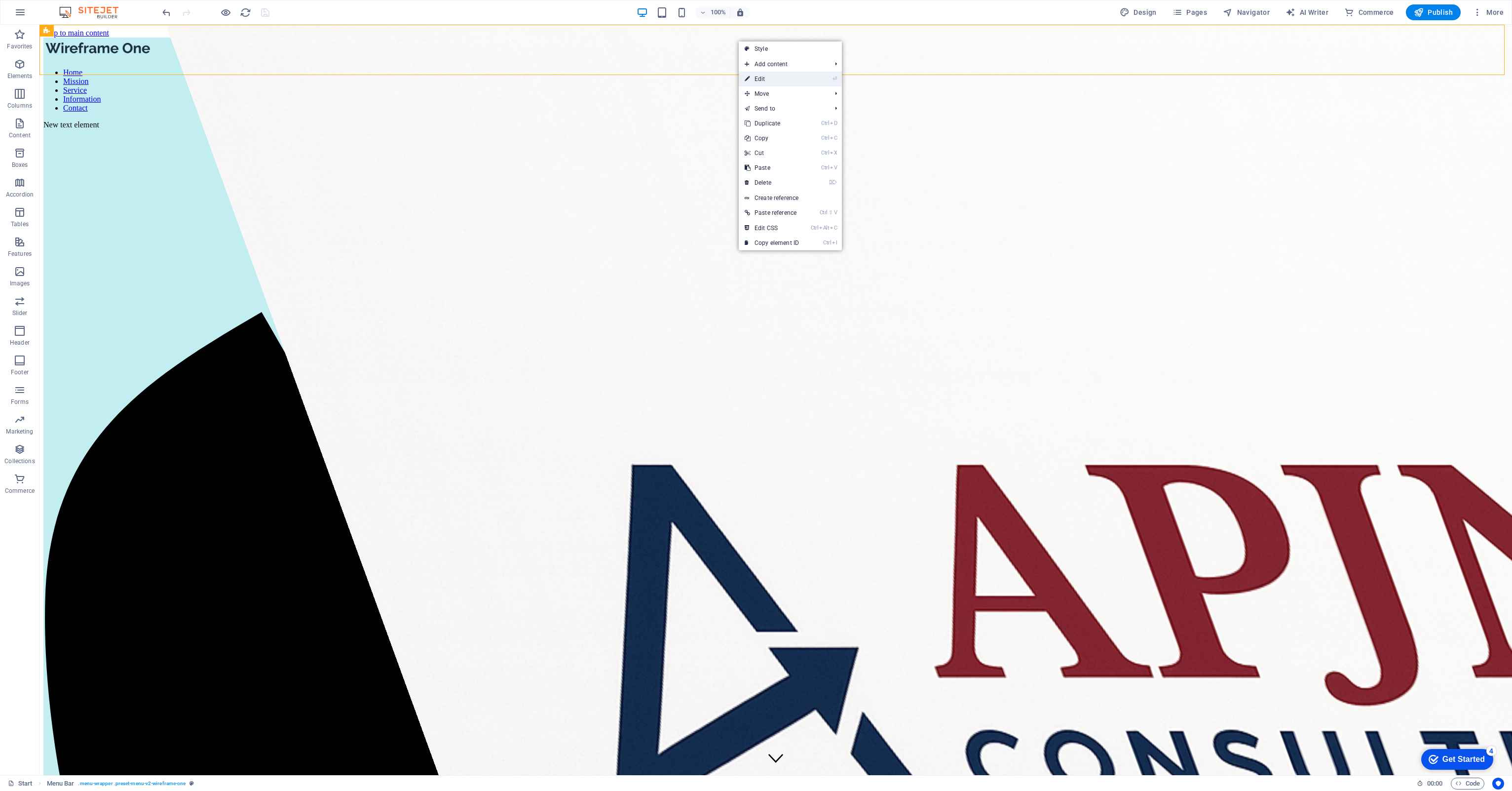
click at [750, 83] on link "⏎ Edit" at bounding box center [772, 79] width 66 height 15
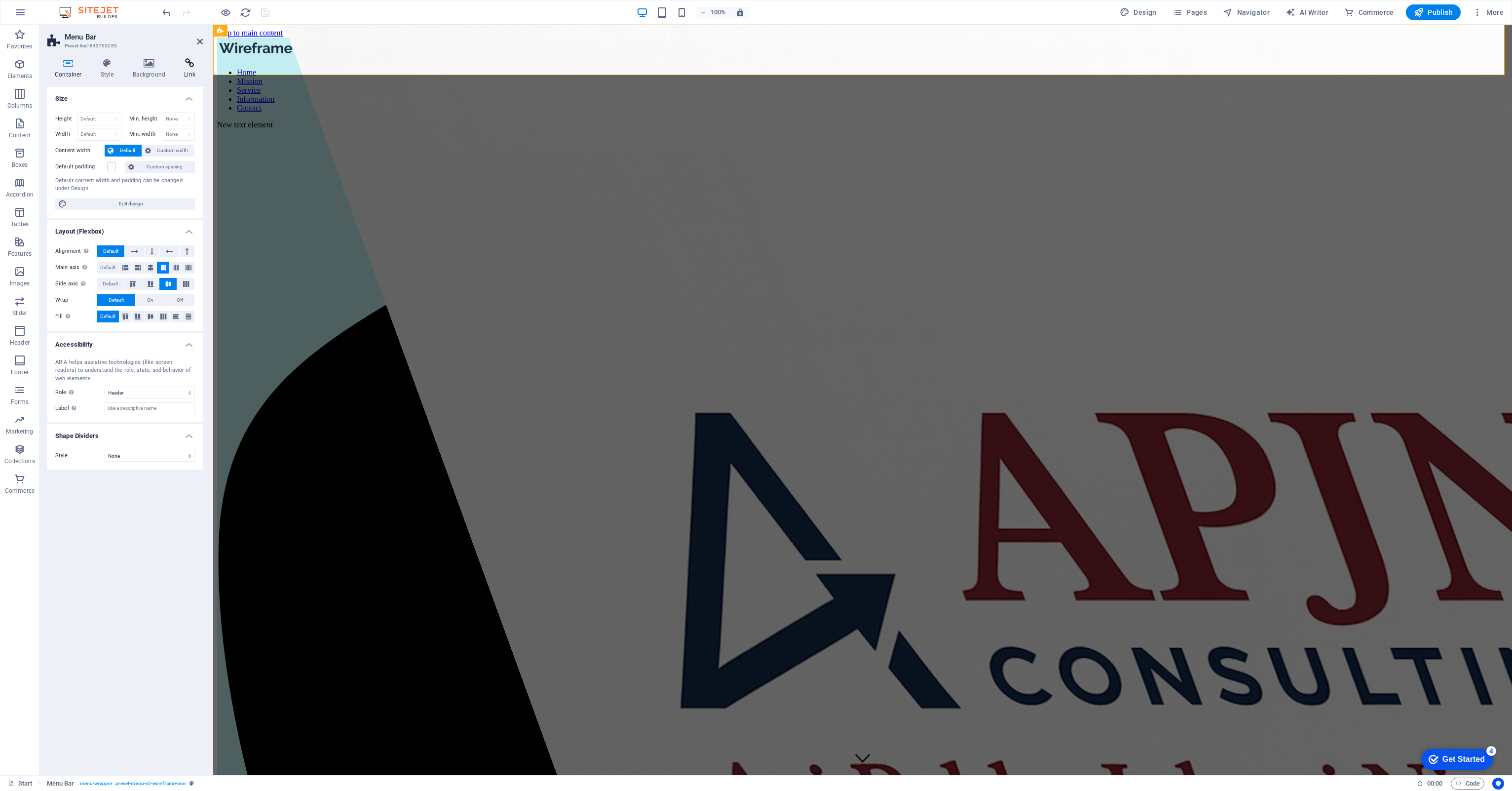
click at [184, 66] on icon at bounding box center [190, 63] width 26 height 10
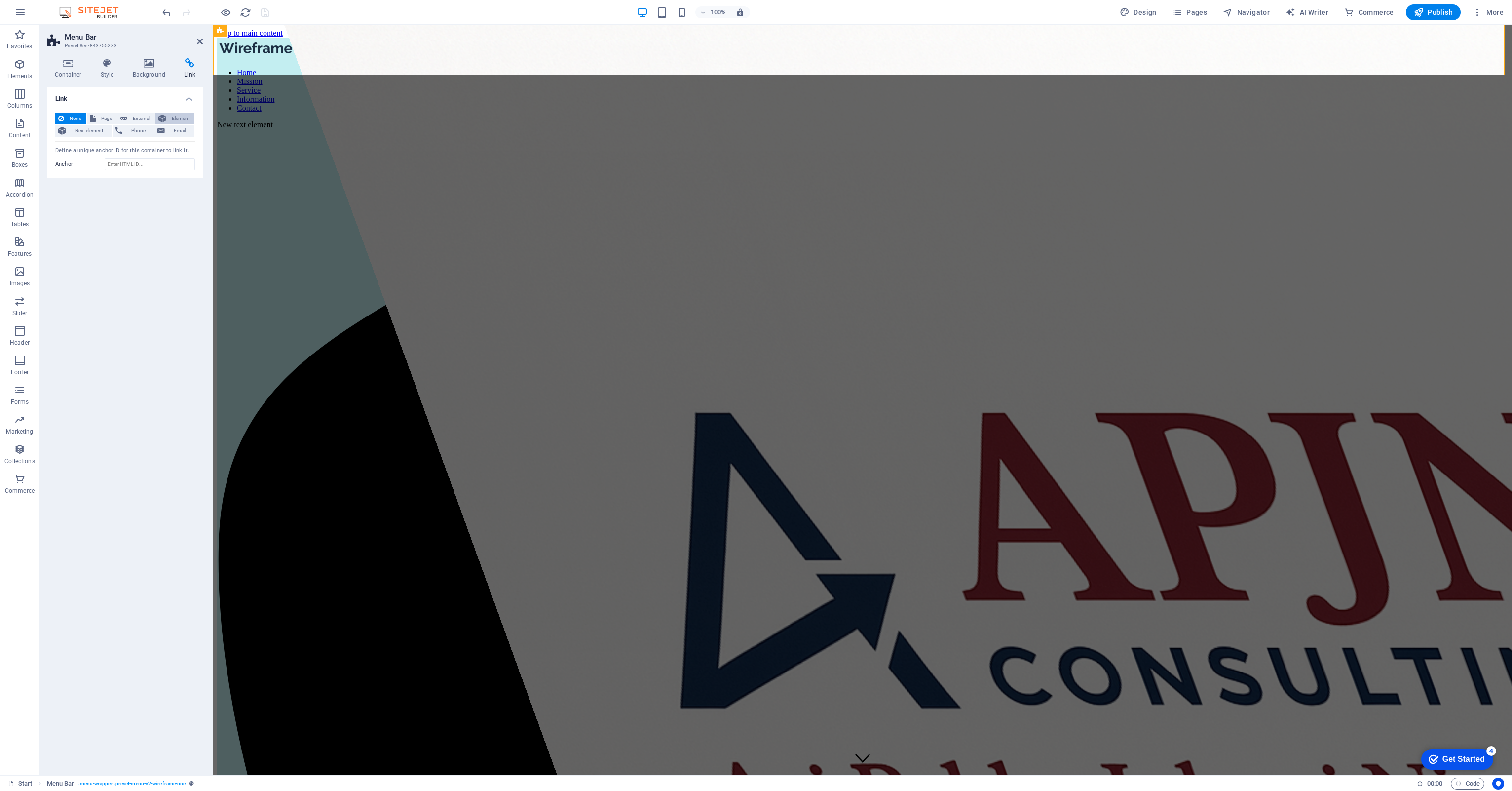
click at [187, 119] on span "Element" at bounding box center [180, 119] width 22 height 12
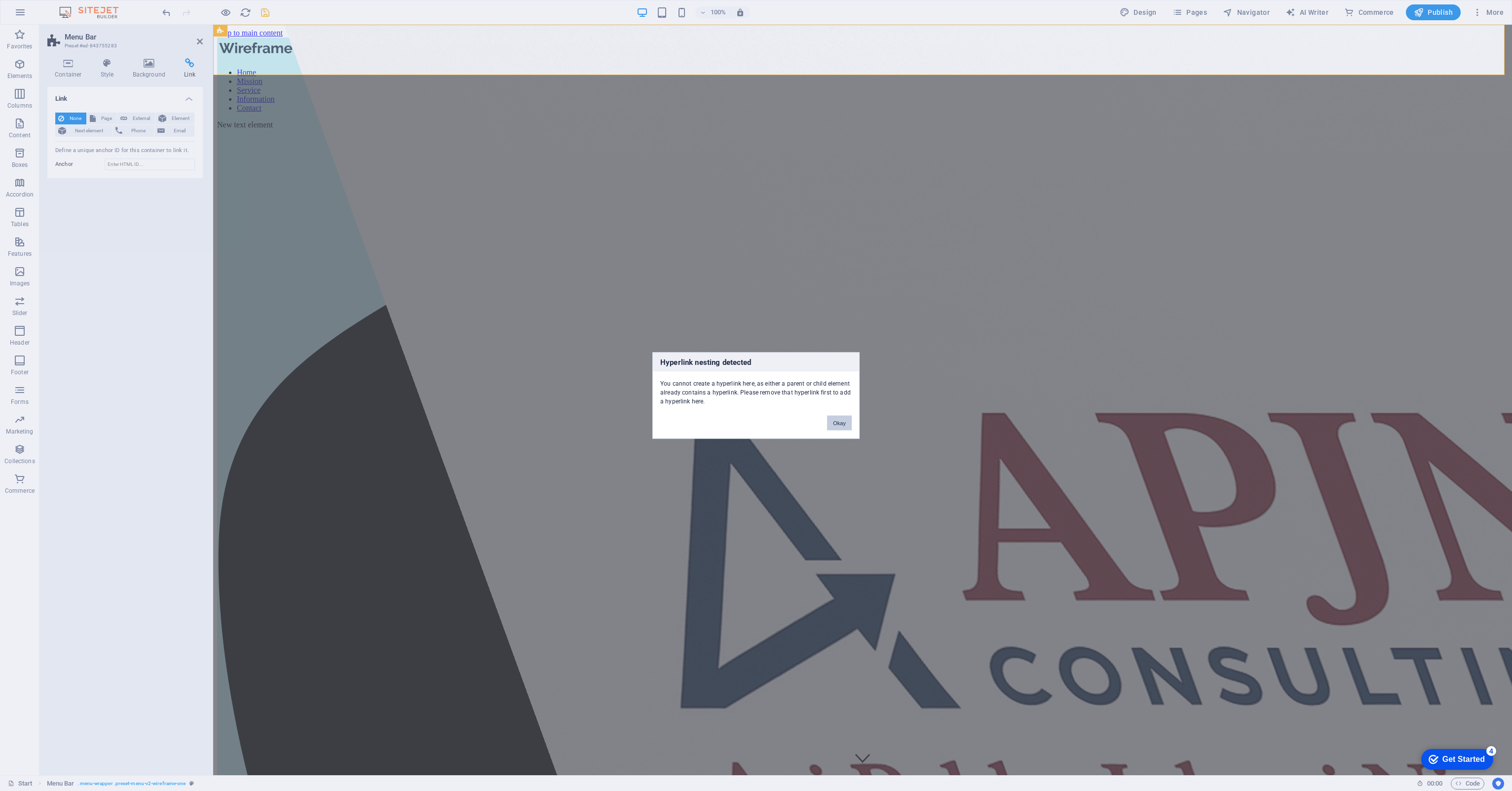
click at [754, 364] on button "Okay" at bounding box center [839, 423] width 25 height 15
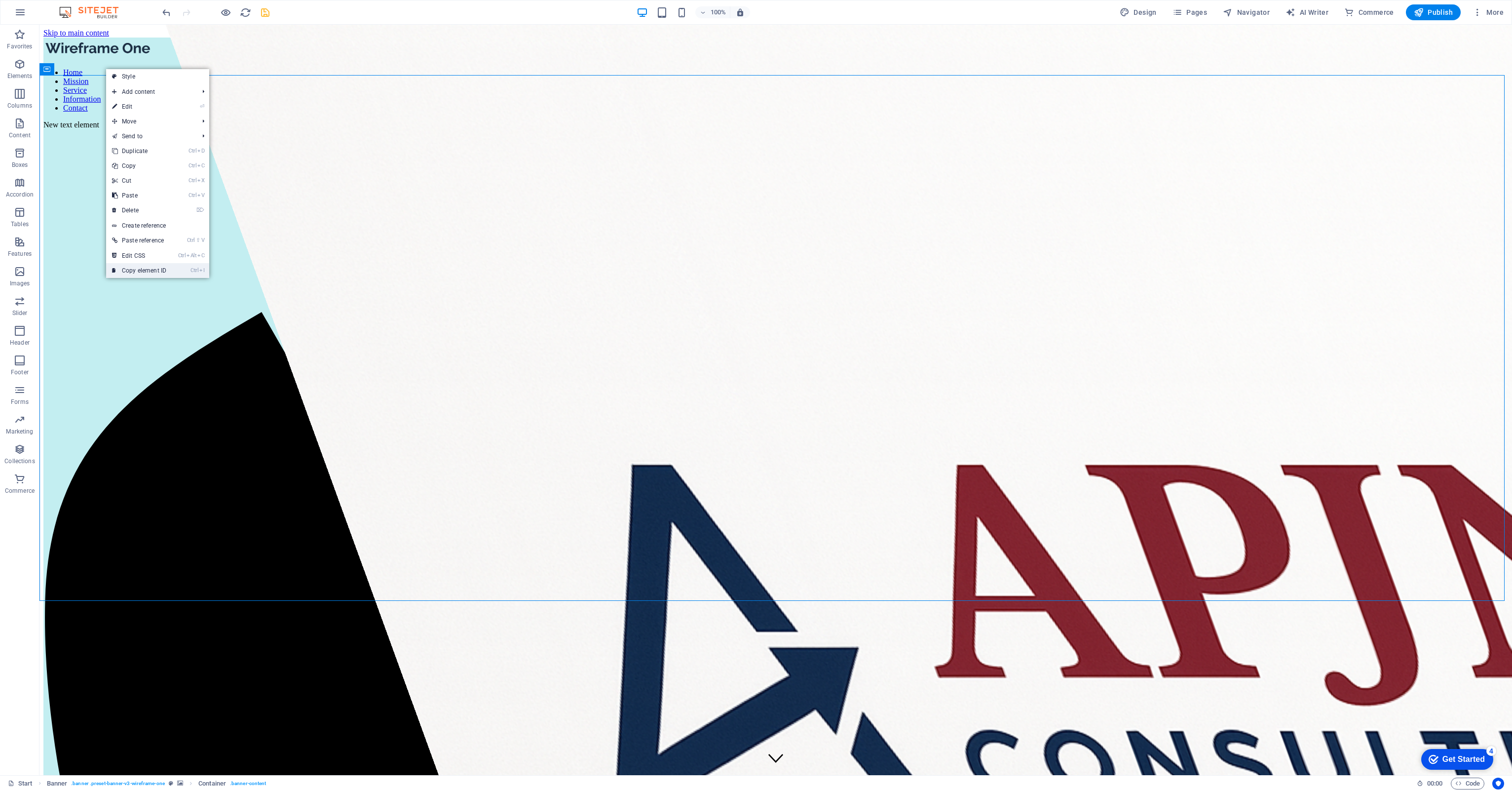
click at [145, 271] on link "Ctrl I Copy element ID" at bounding box center [139, 270] width 66 height 15
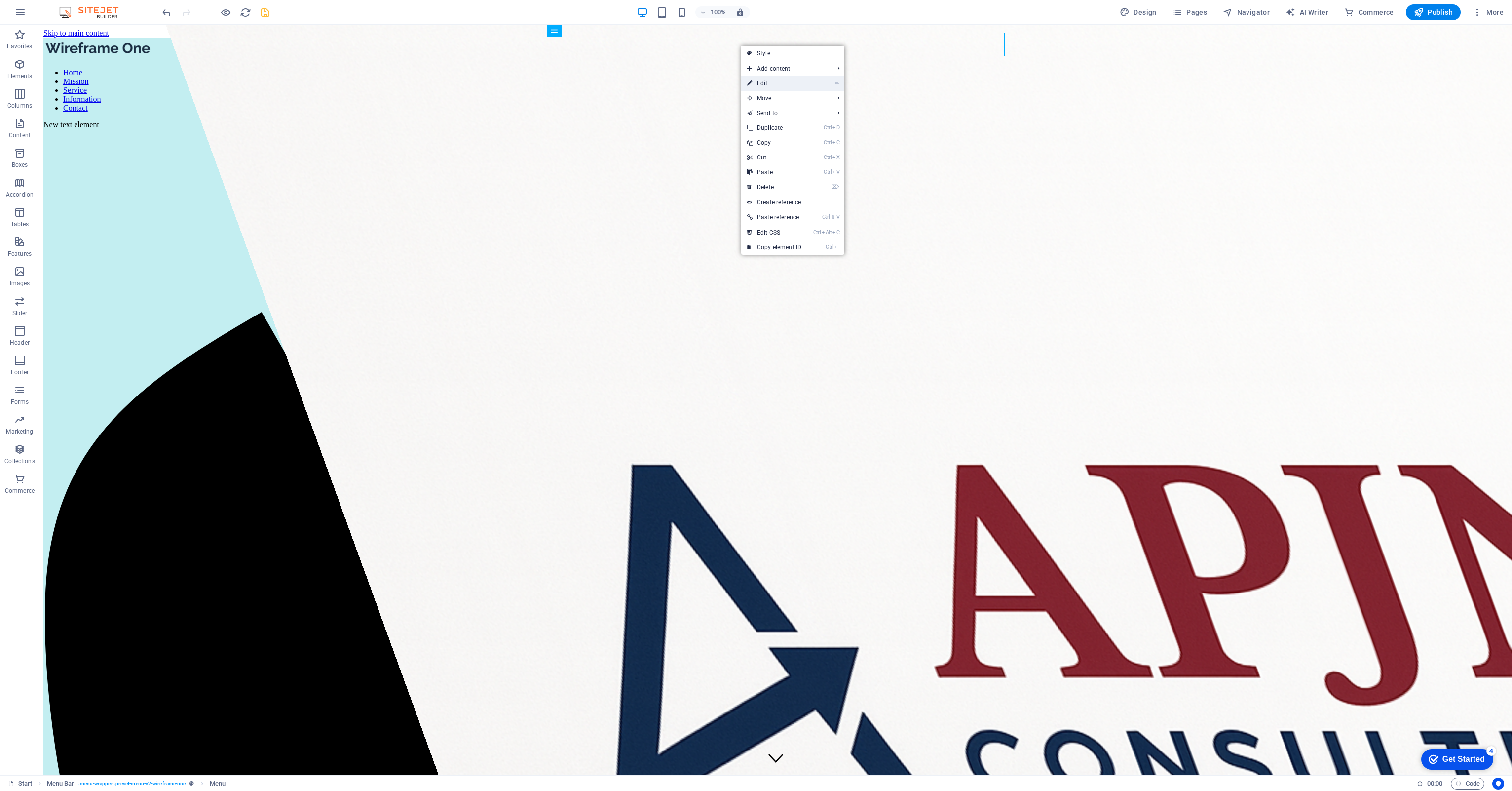
click at [754, 78] on link "⏎ Edit" at bounding box center [774, 83] width 66 height 15
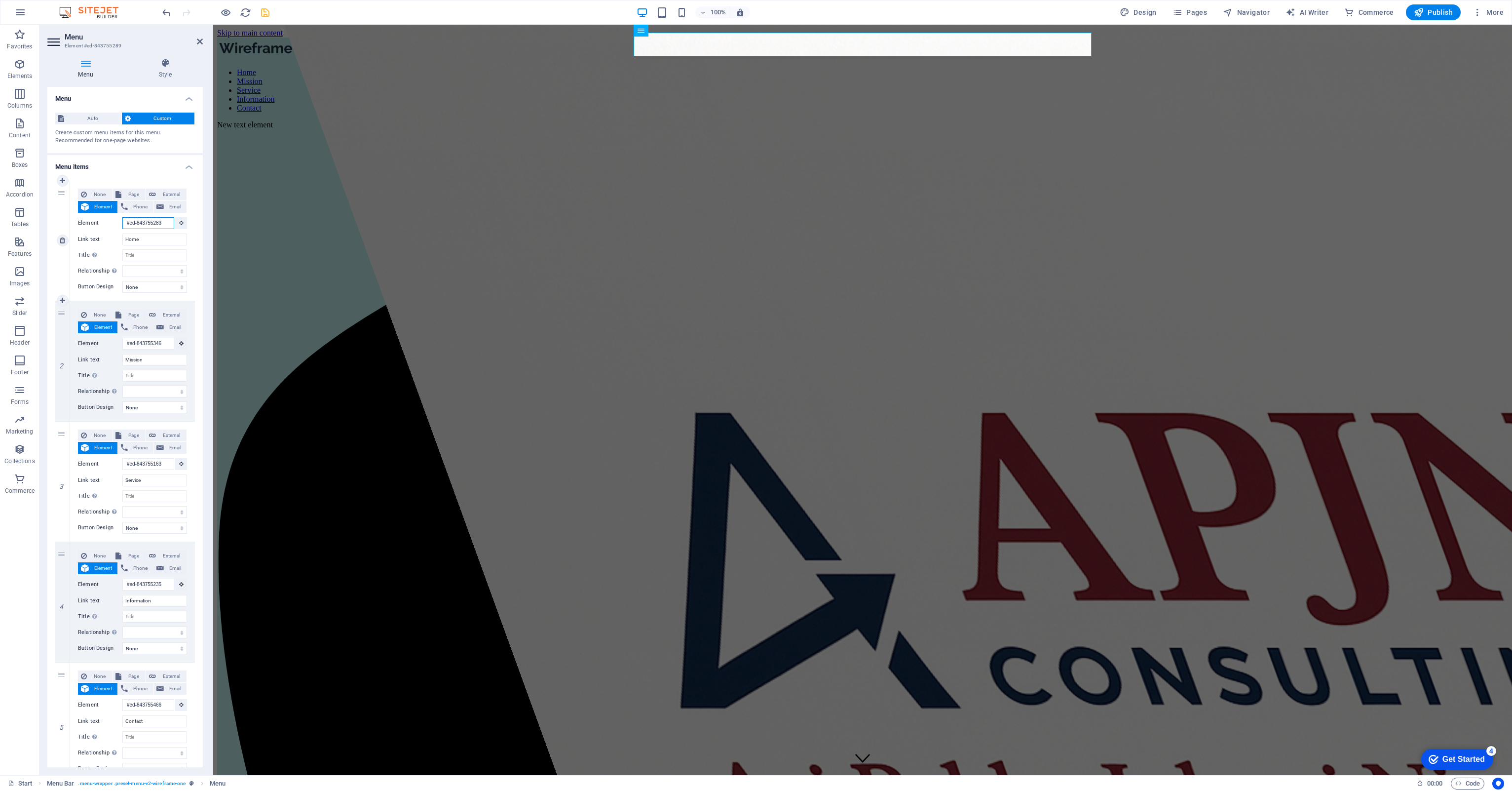
drag, startPoint x: 166, startPoint y: 222, endPoint x: 79, endPoint y: 228, distance: 87.2
click at [79, 228] on div "Element #ed-843755283" at bounding box center [133, 223] width 109 height 12
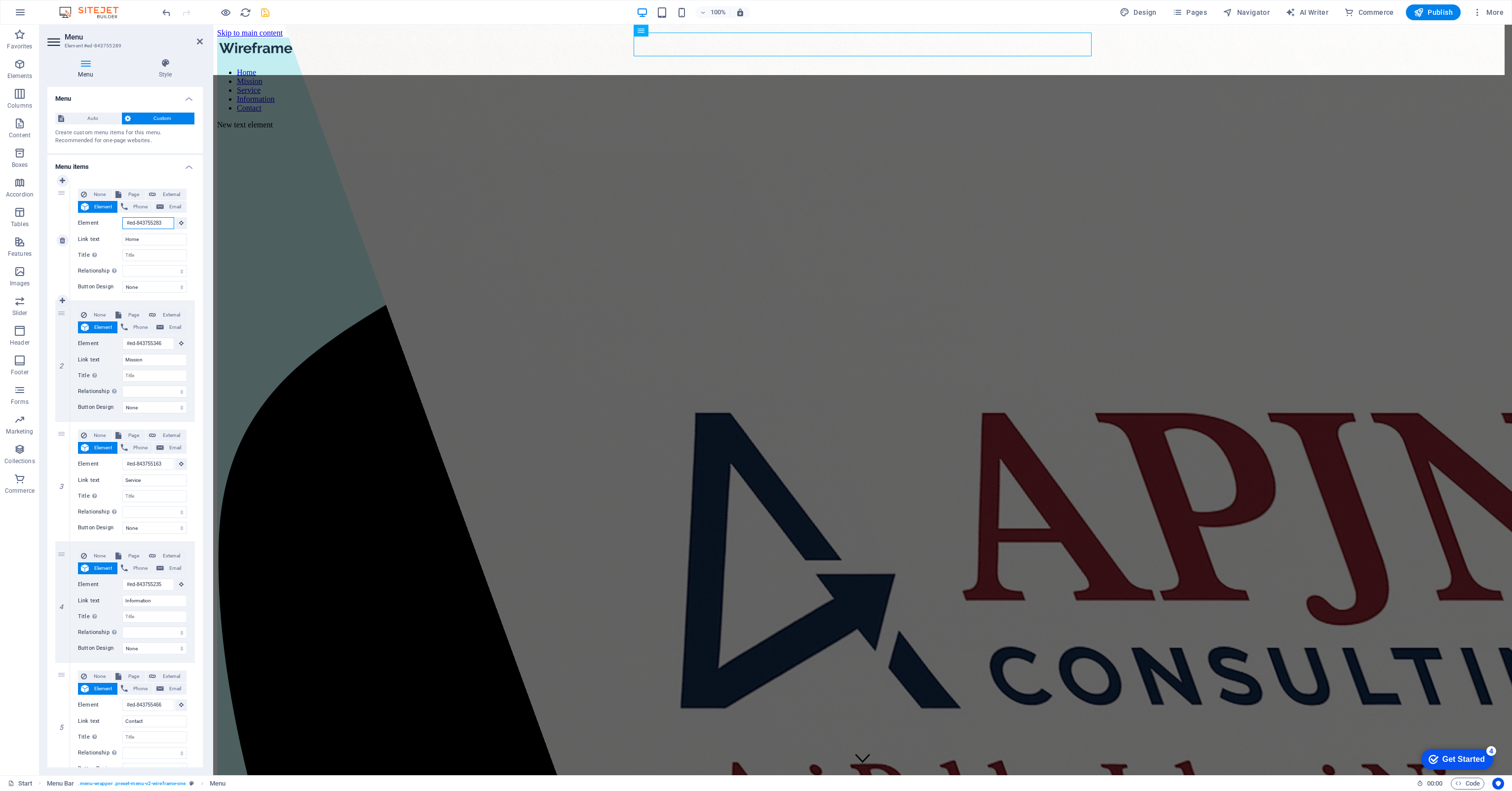
paste input "307"
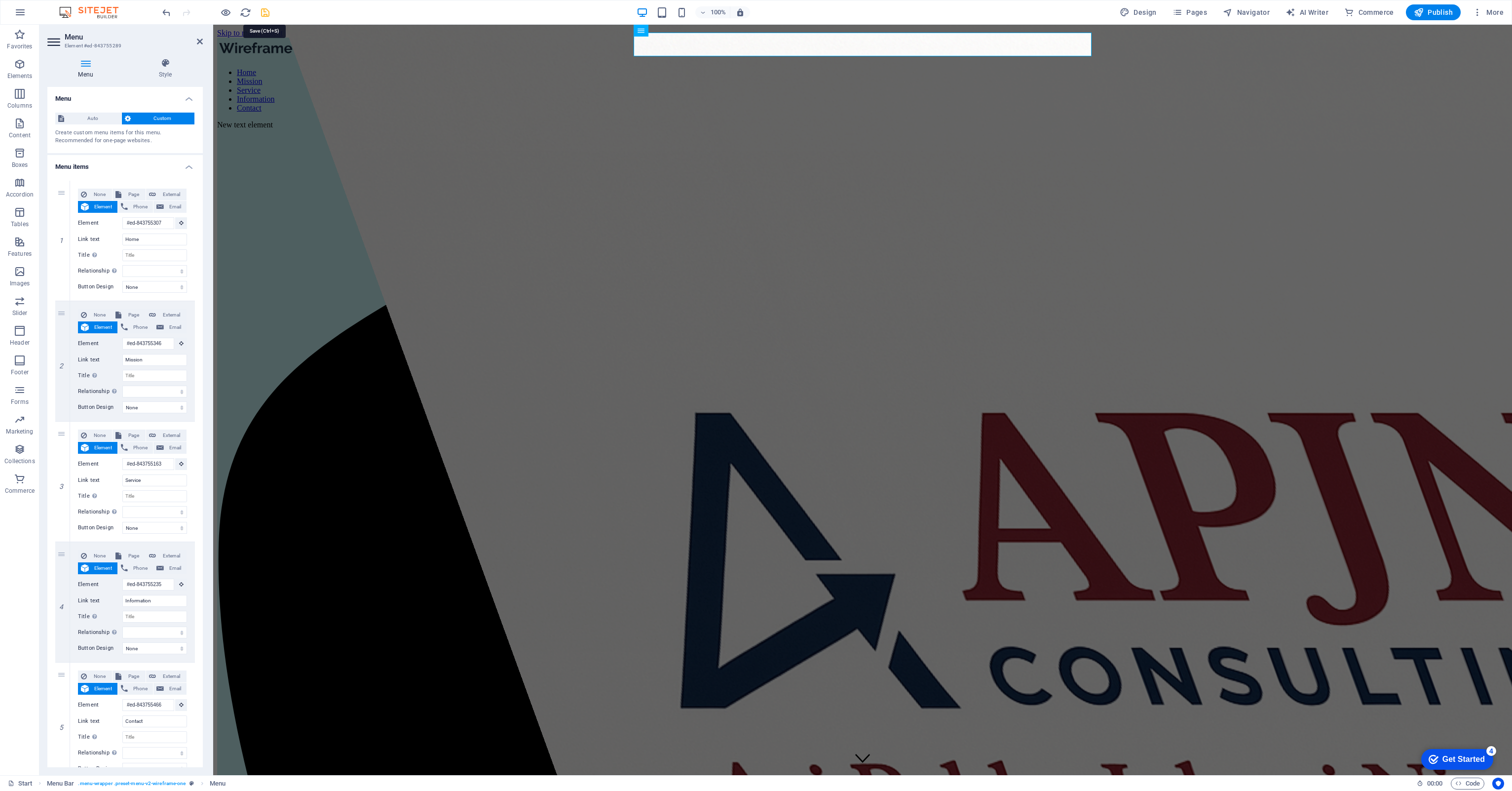
click at [265, 14] on icon "save" at bounding box center [265, 12] width 11 height 11
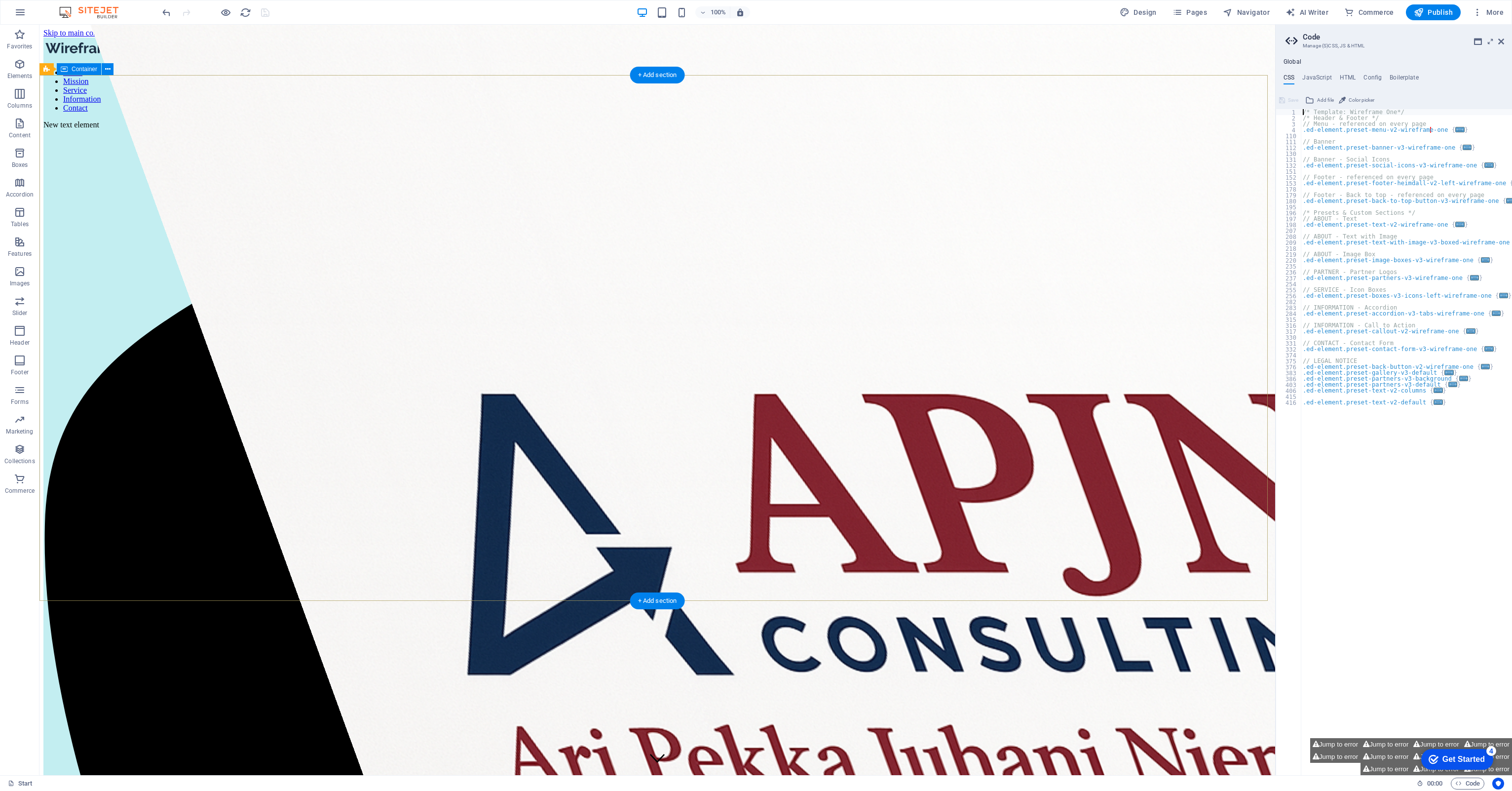
click at [599, 68] on nav "Home Mission Service Information Contact" at bounding box center [657, 90] width 1228 height 45
click at [227, 14] on icon "button" at bounding box center [225, 12] width 11 height 11
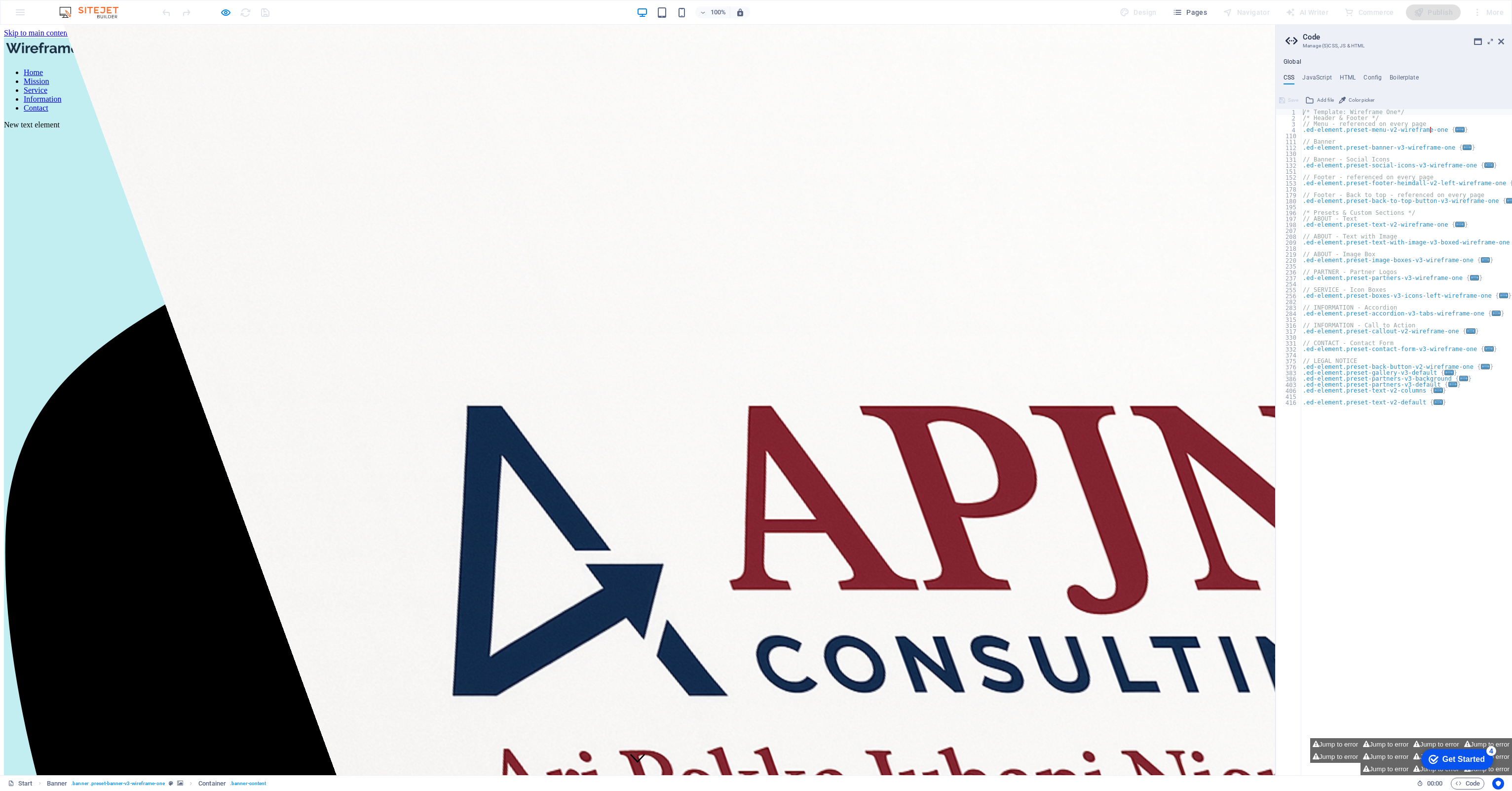
click at [49, 77] on link "Mission" at bounding box center [36, 81] width 26 height 8
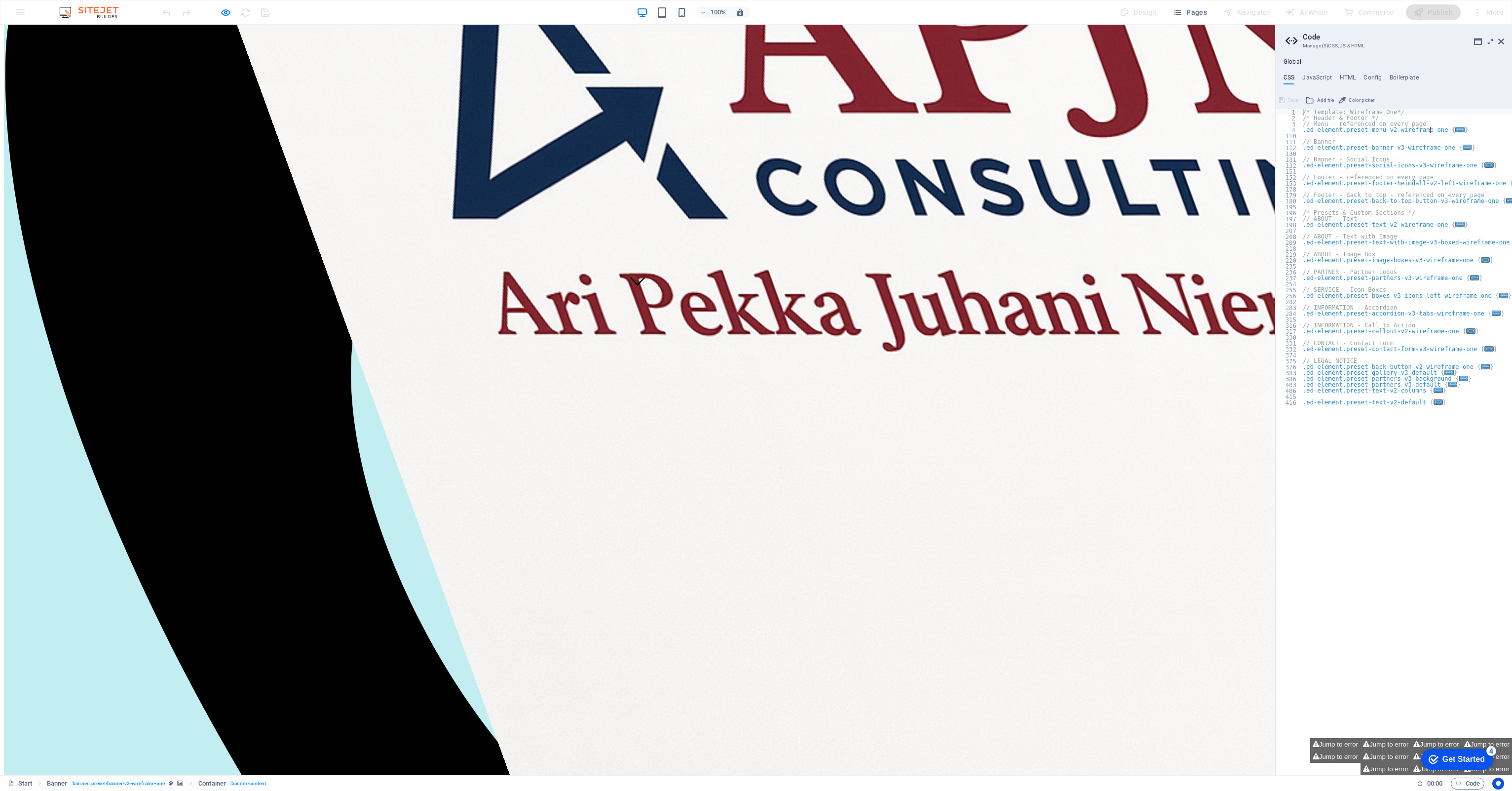
scroll to position [475, 0]
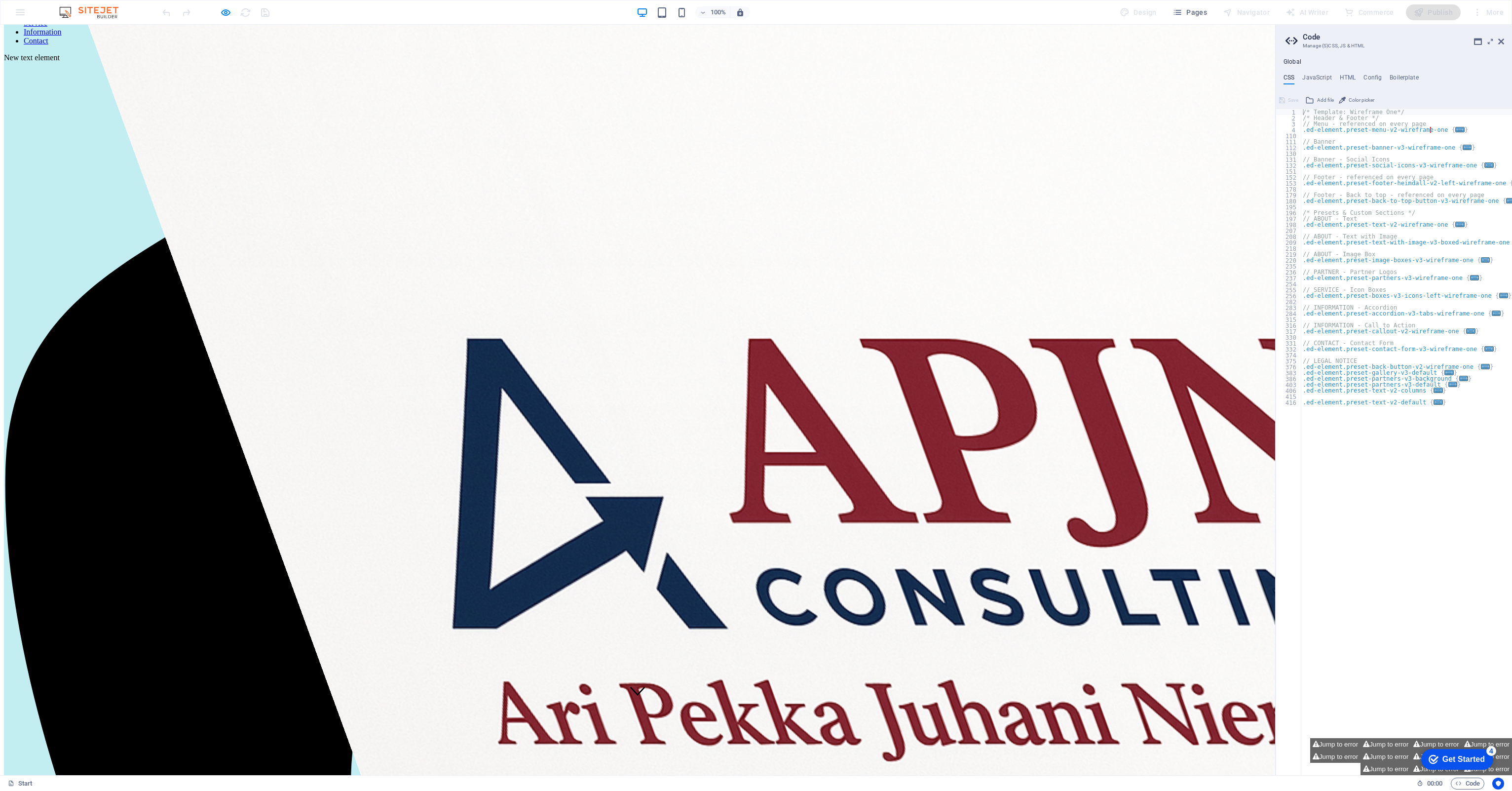
scroll to position [51, 0]
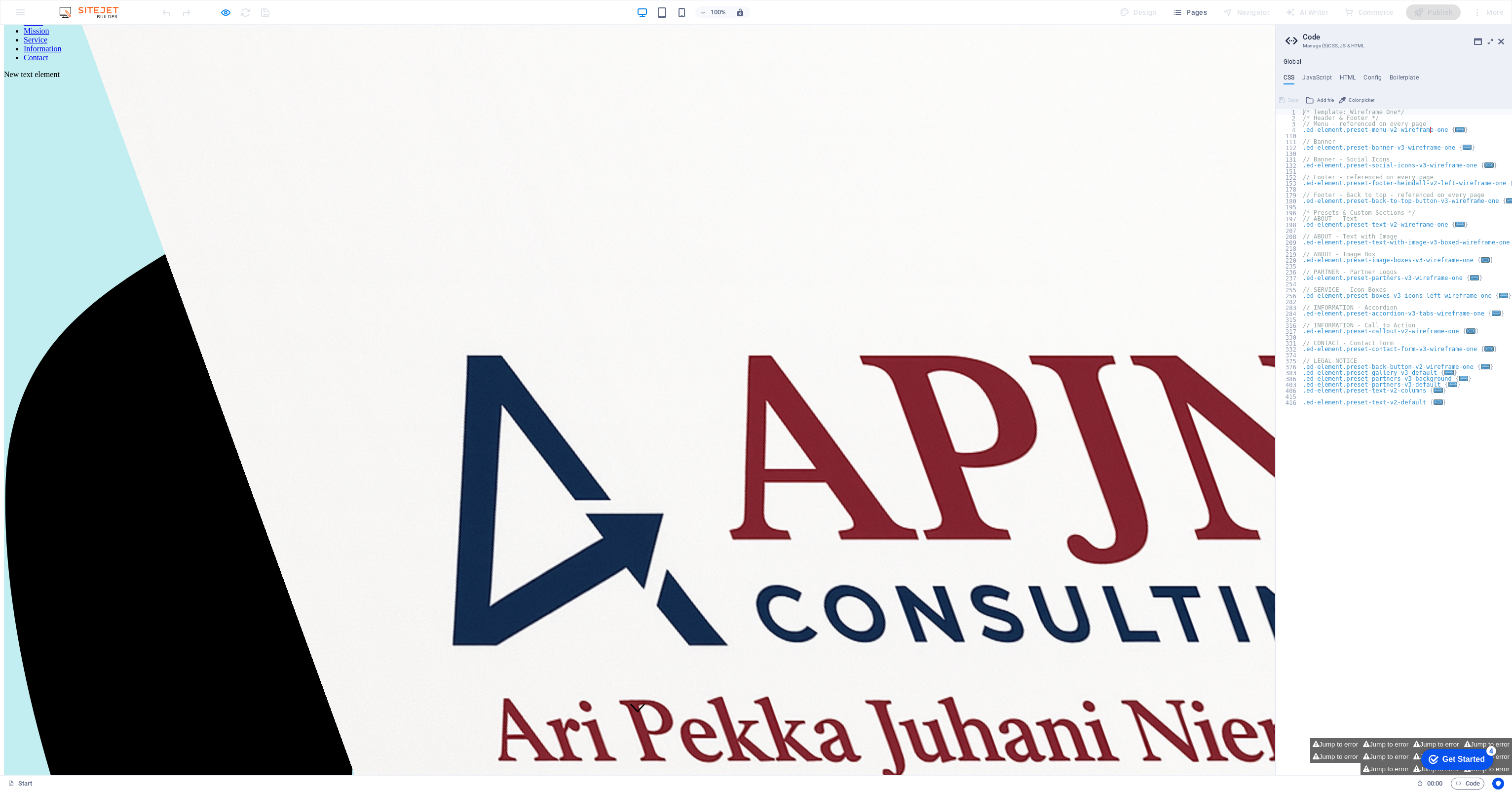
click at [48, 44] on link "Service" at bounding box center [35, 40] width 23 height 8
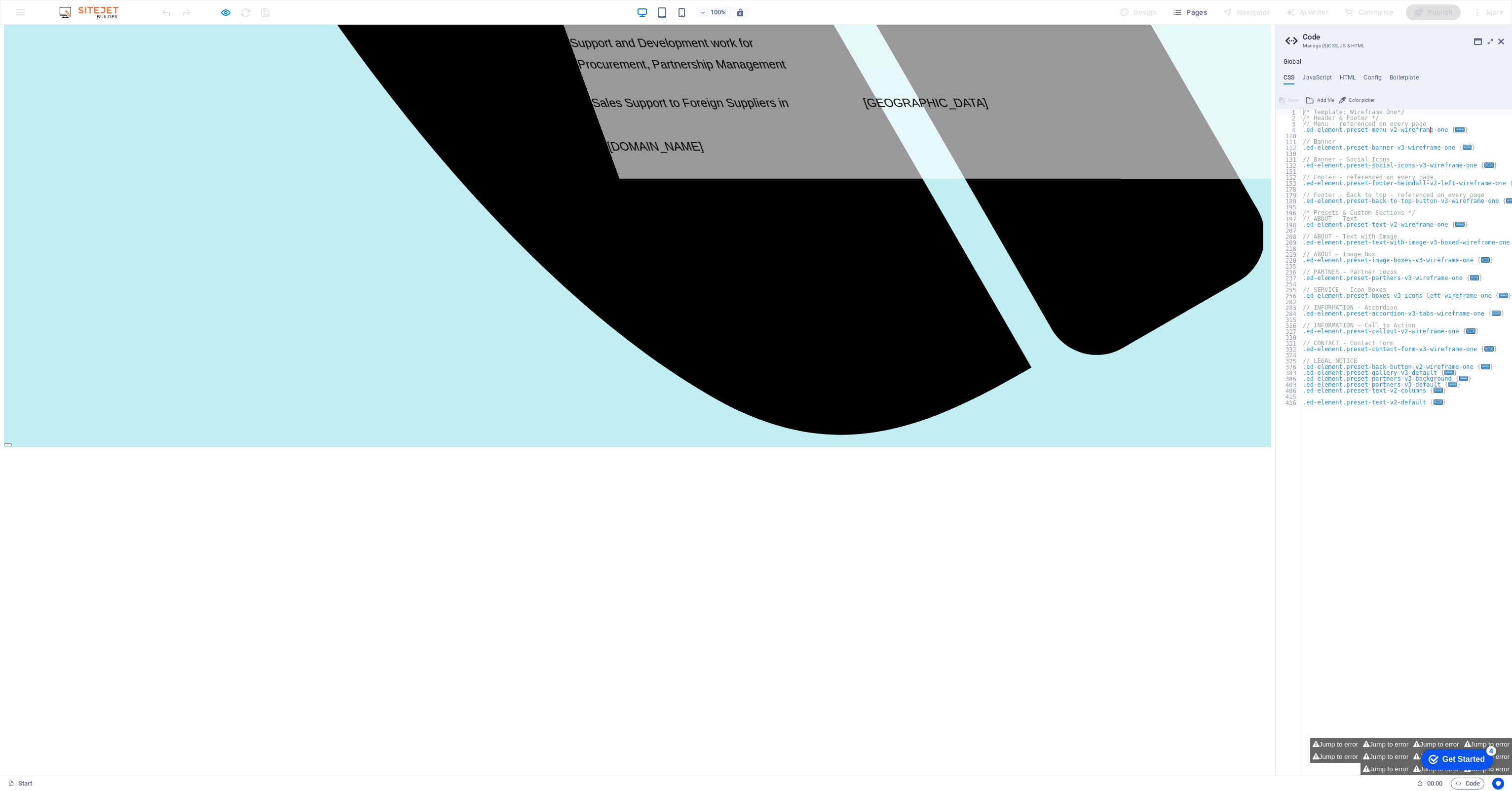
scroll to position [1376, 0]
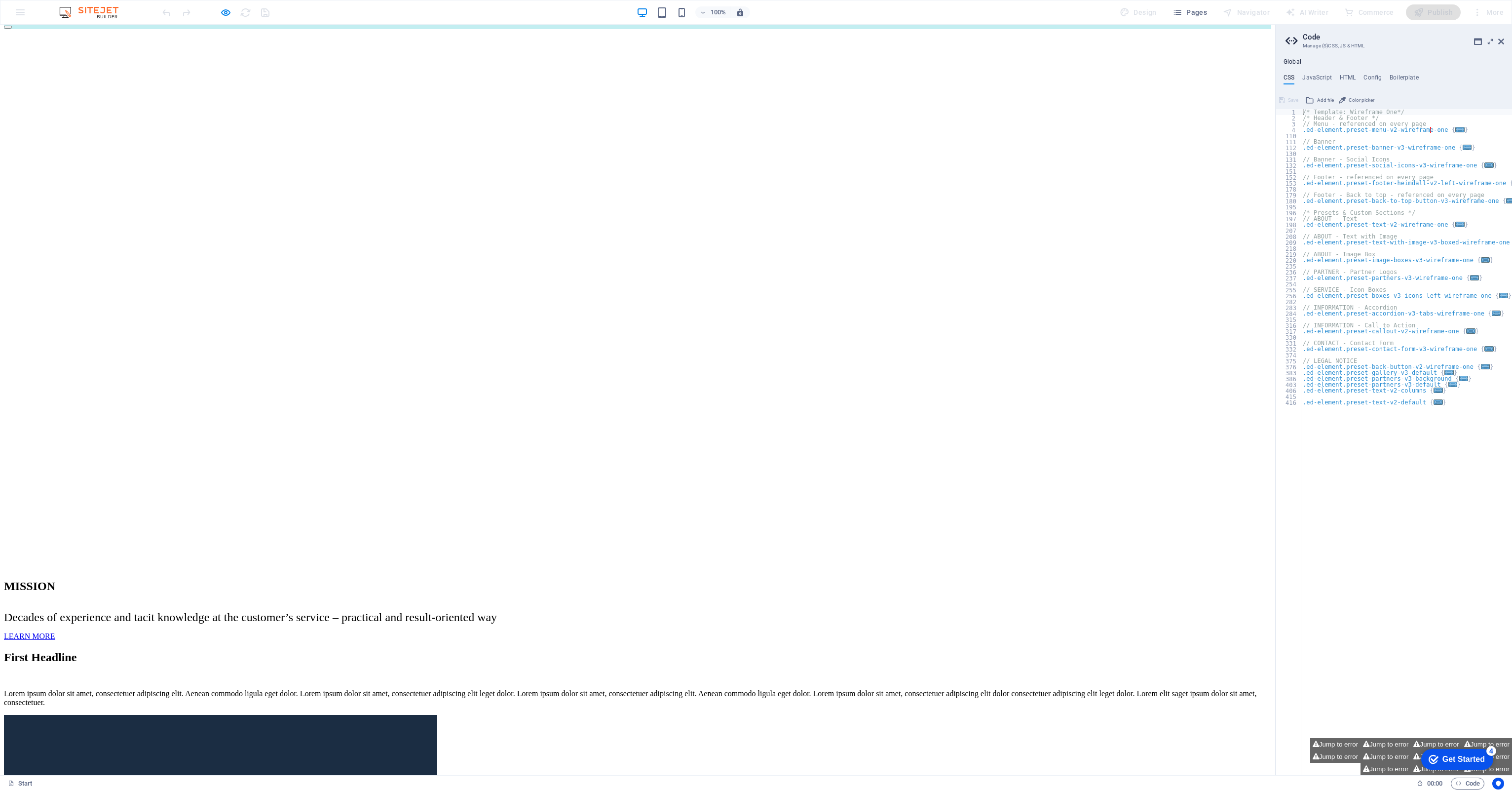
scroll to position [1936, 0]
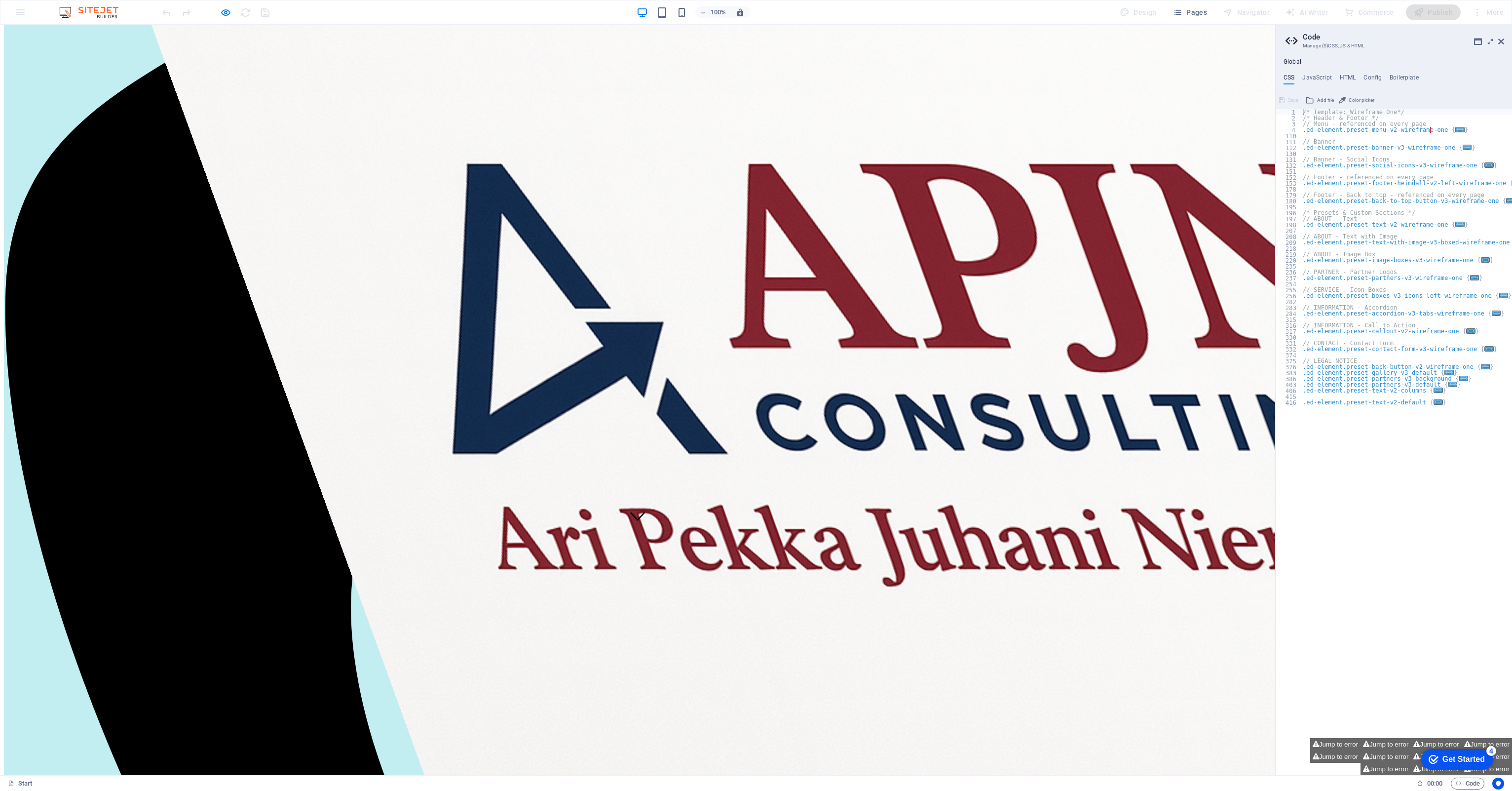
scroll to position [51, 0]
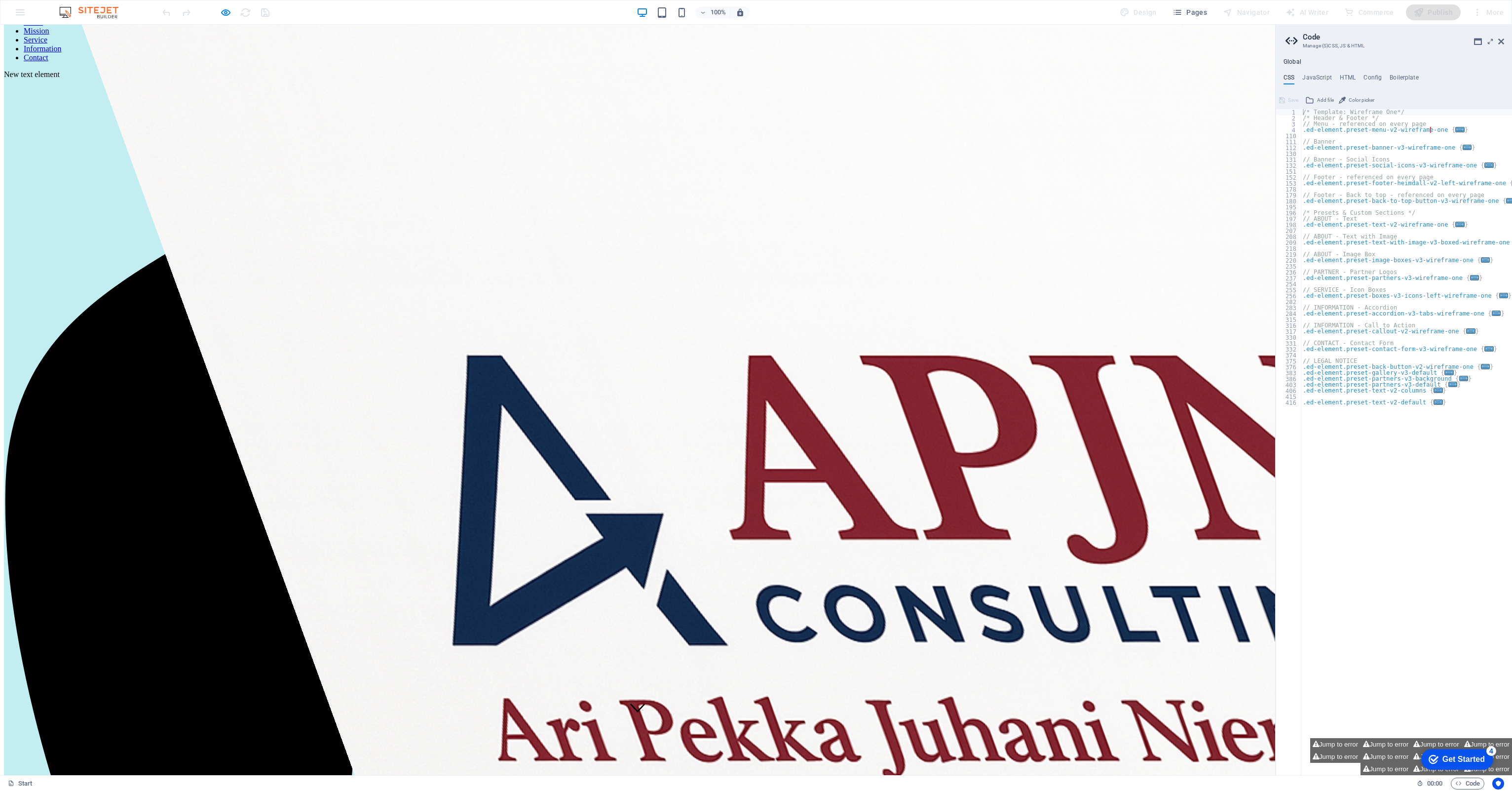
click at [49, 35] on link "Mission" at bounding box center [36, 31] width 26 height 8
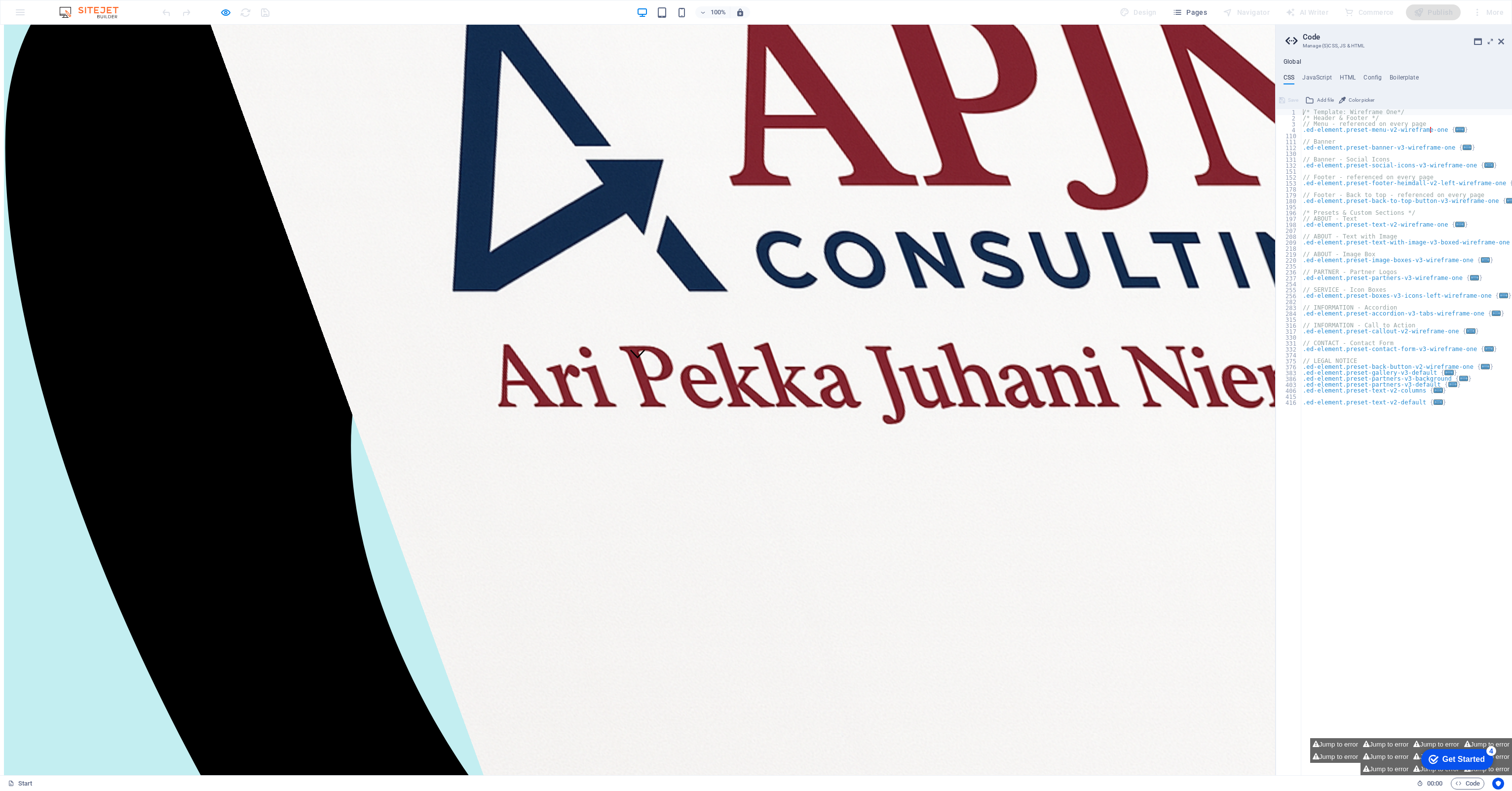
scroll to position [475, 0]
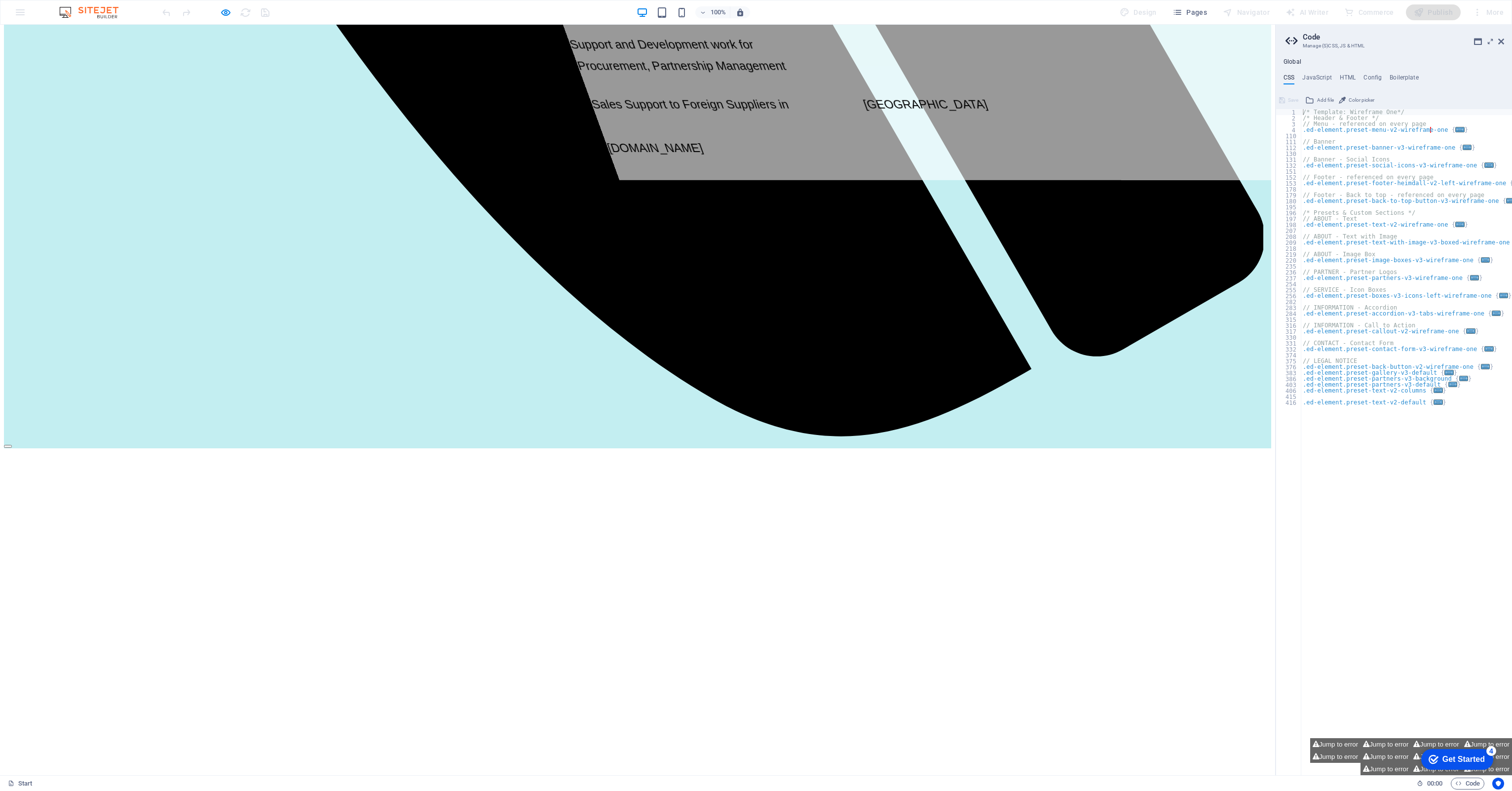
scroll to position [1376, 0]
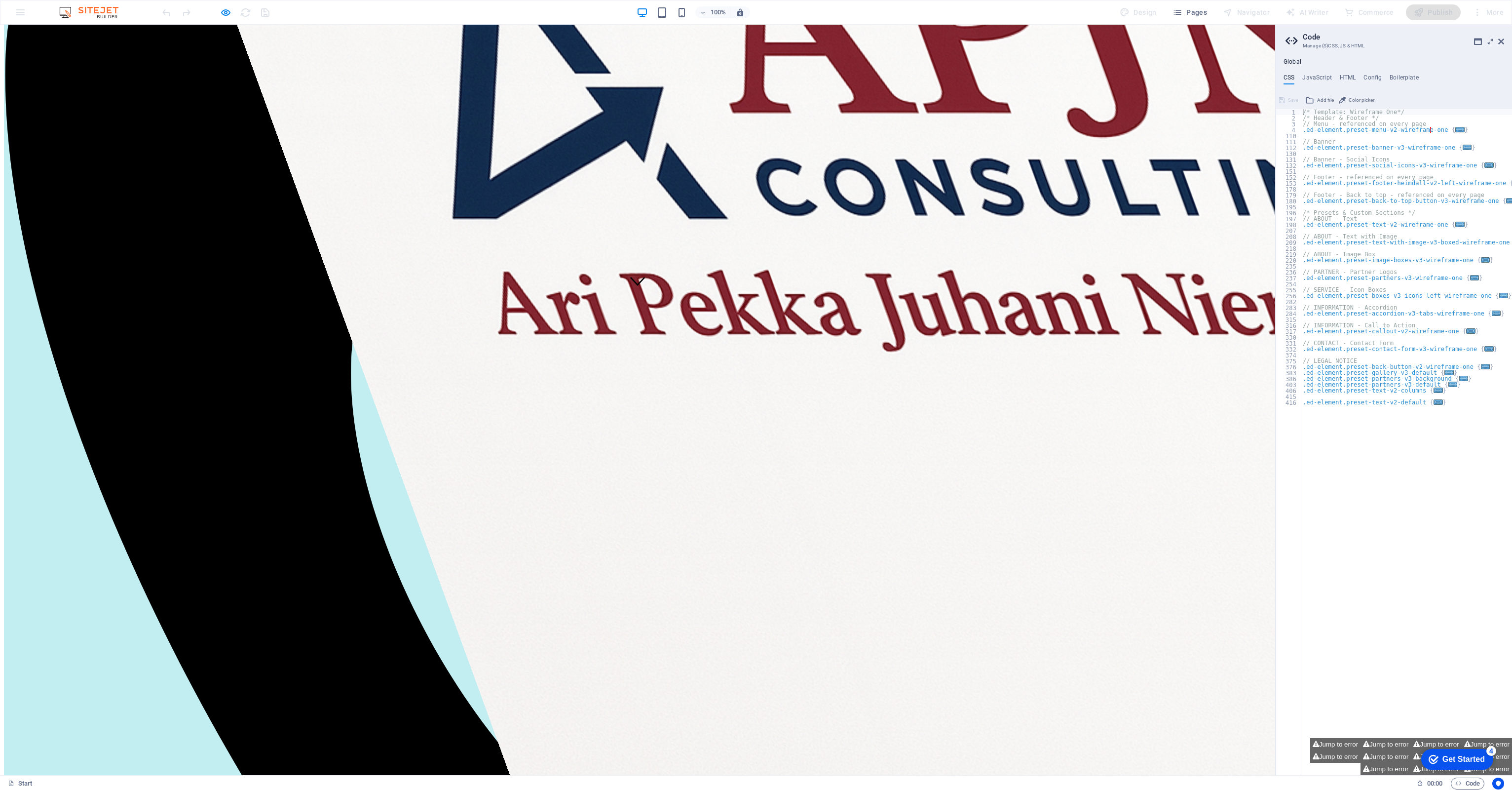
scroll to position [475, 0]
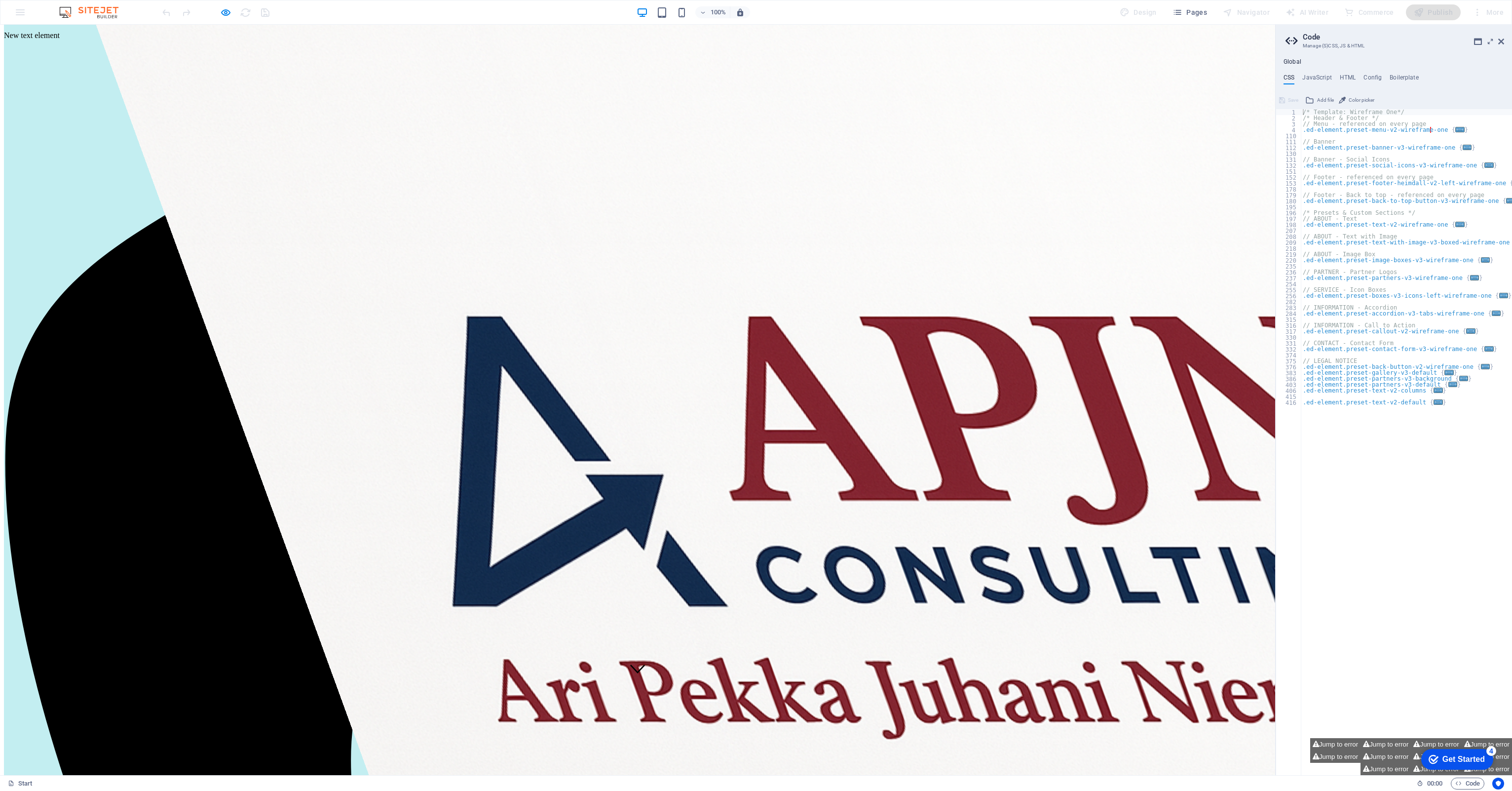
scroll to position [51, 0]
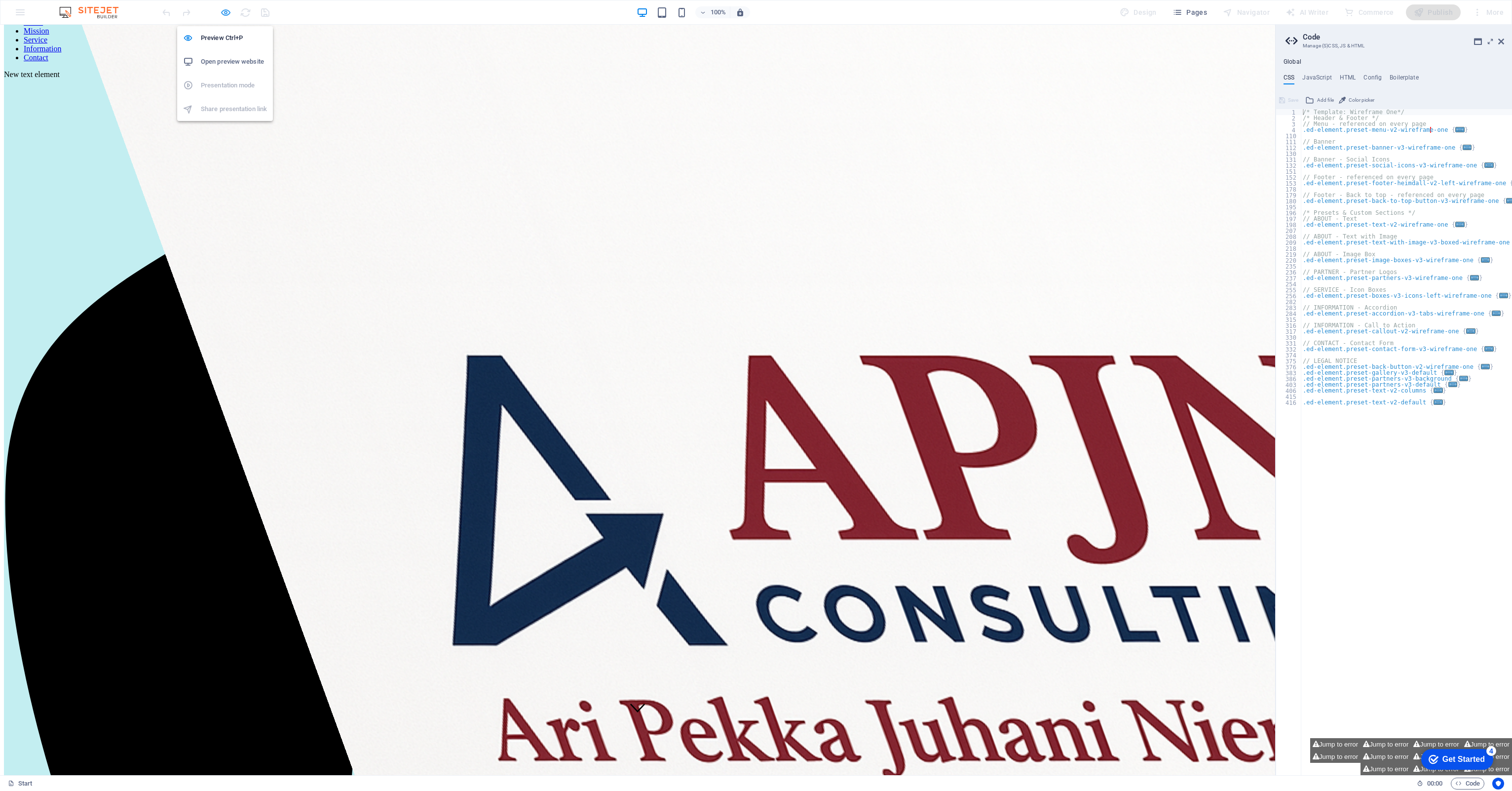
click at [225, 14] on icon "button" at bounding box center [225, 12] width 11 height 11
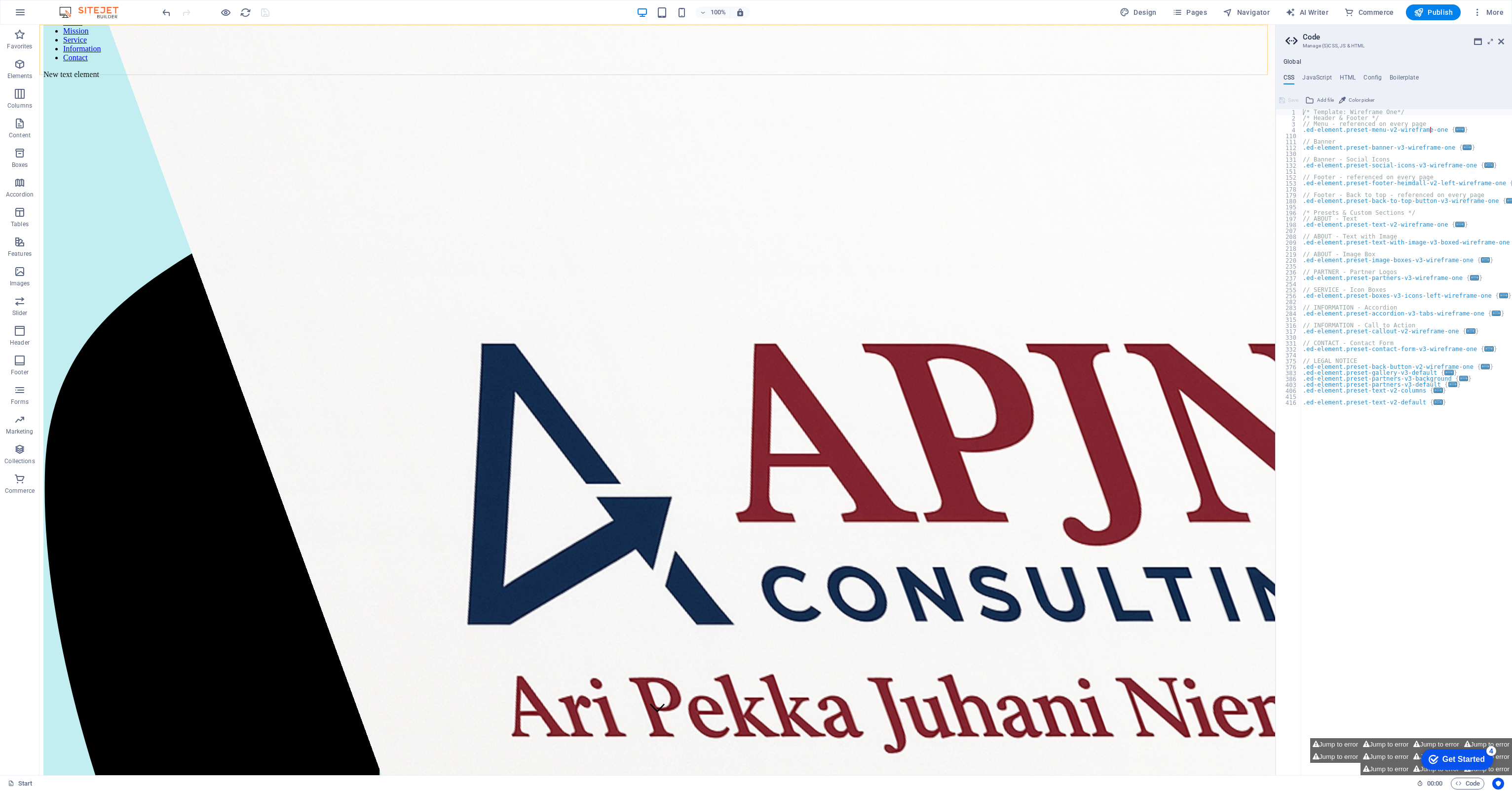
click at [22, 15] on icon "button" at bounding box center [20, 12] width 12 height 12
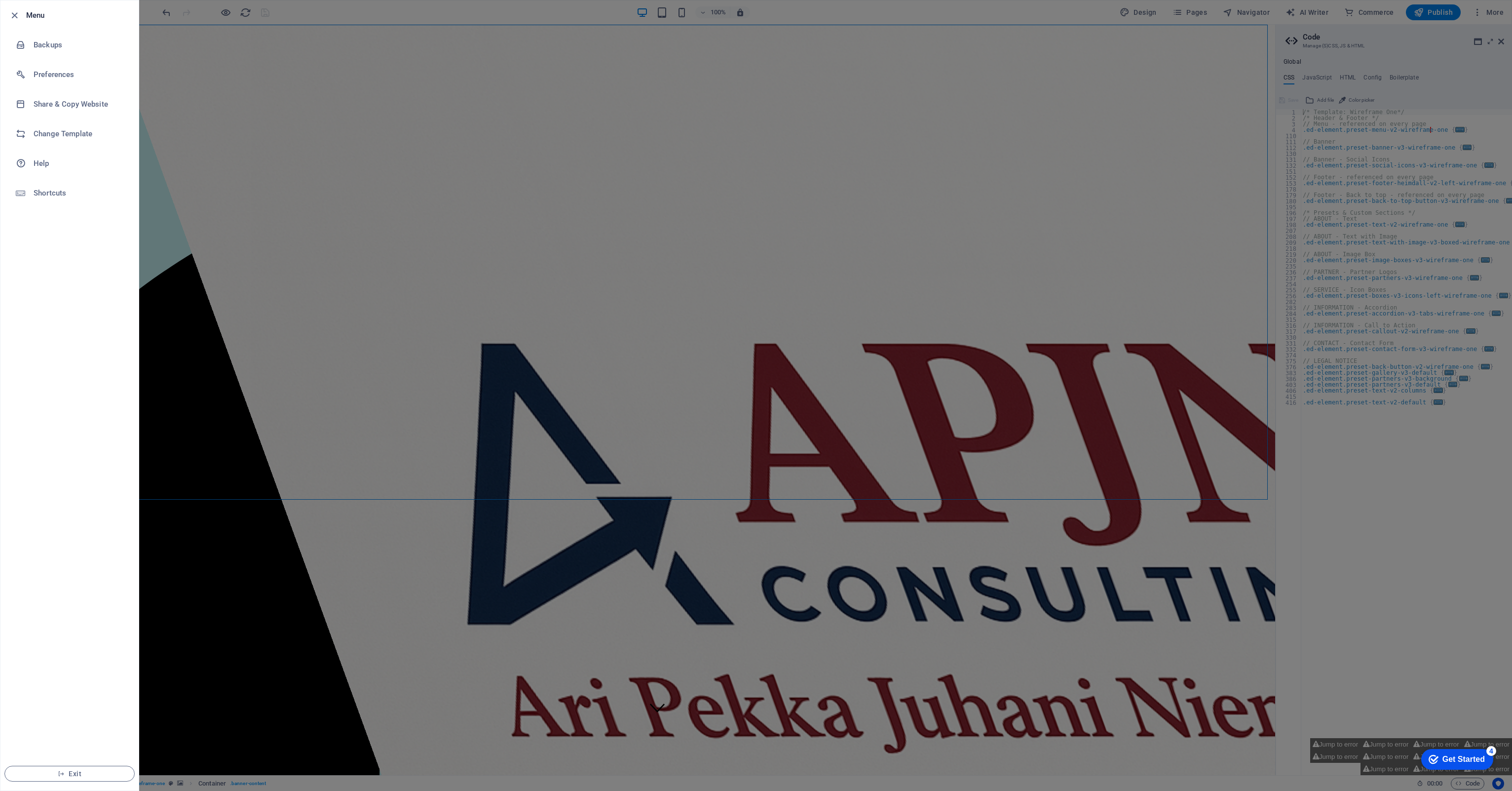
click at [171, 54] on div at bounding box center [756, 395] width 1512 height 791
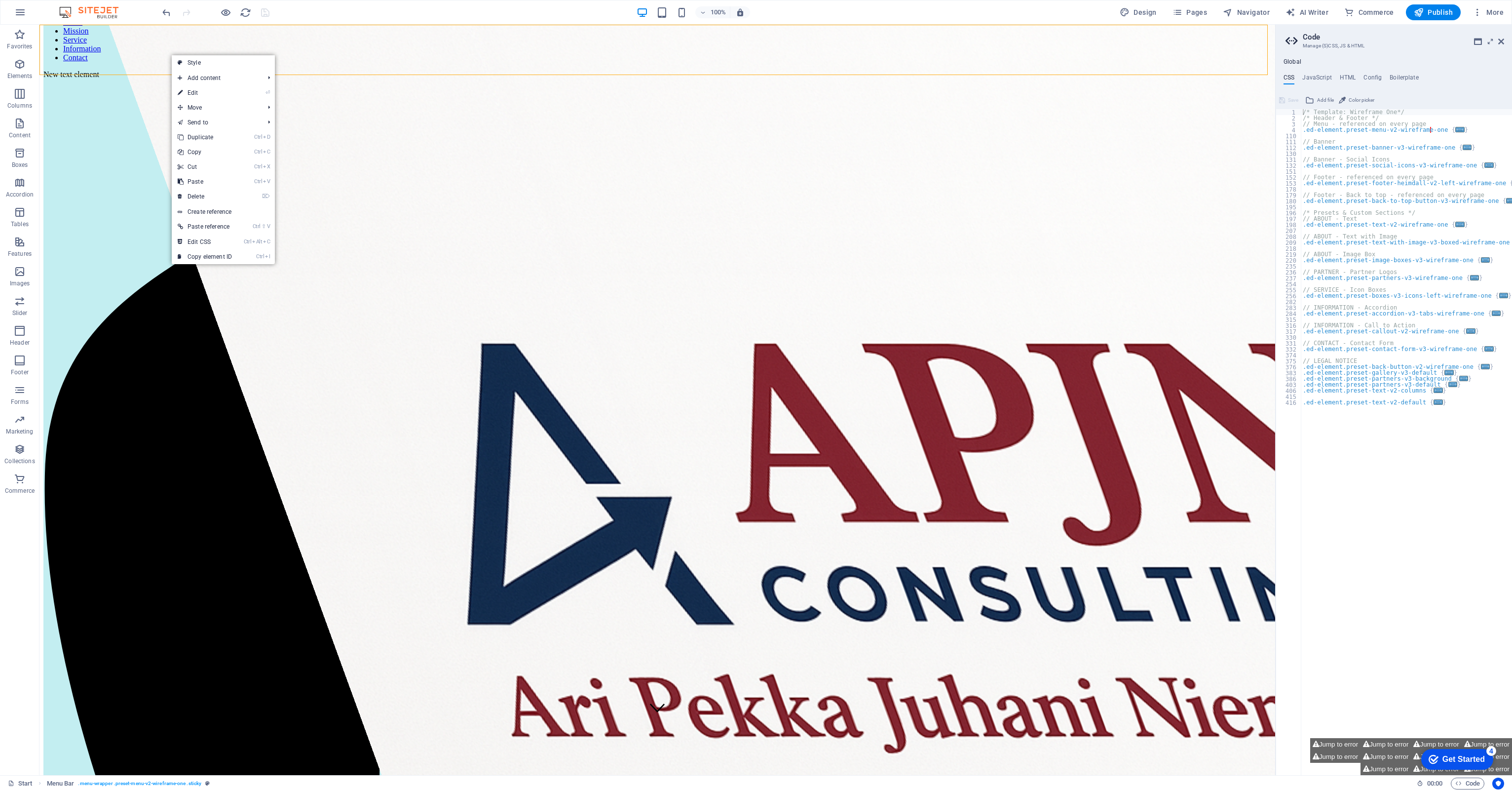
click at [754, 39] on icon at bounding box center [1501, 41] width 6 height 8
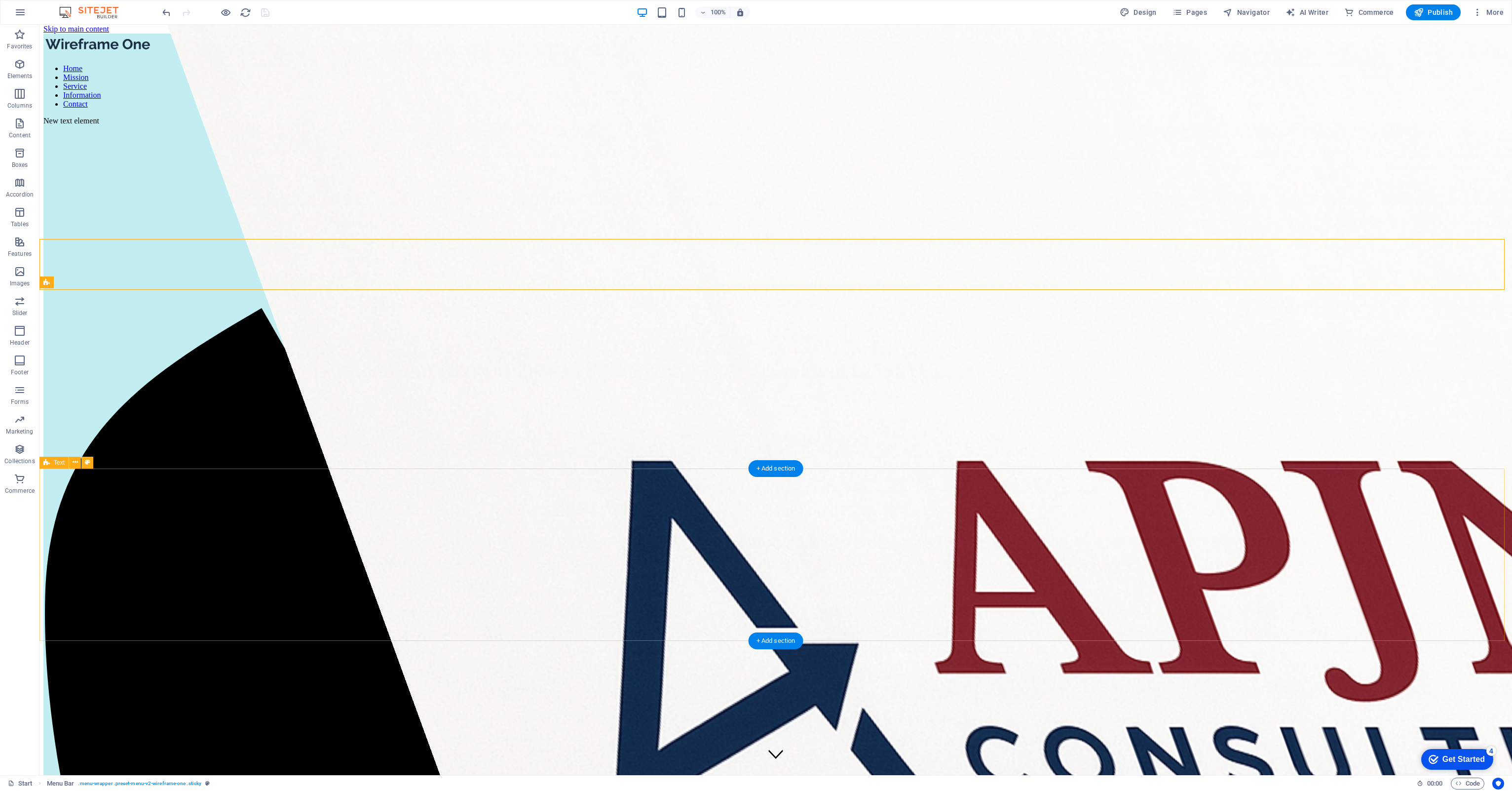
scroll to position [0, 0]
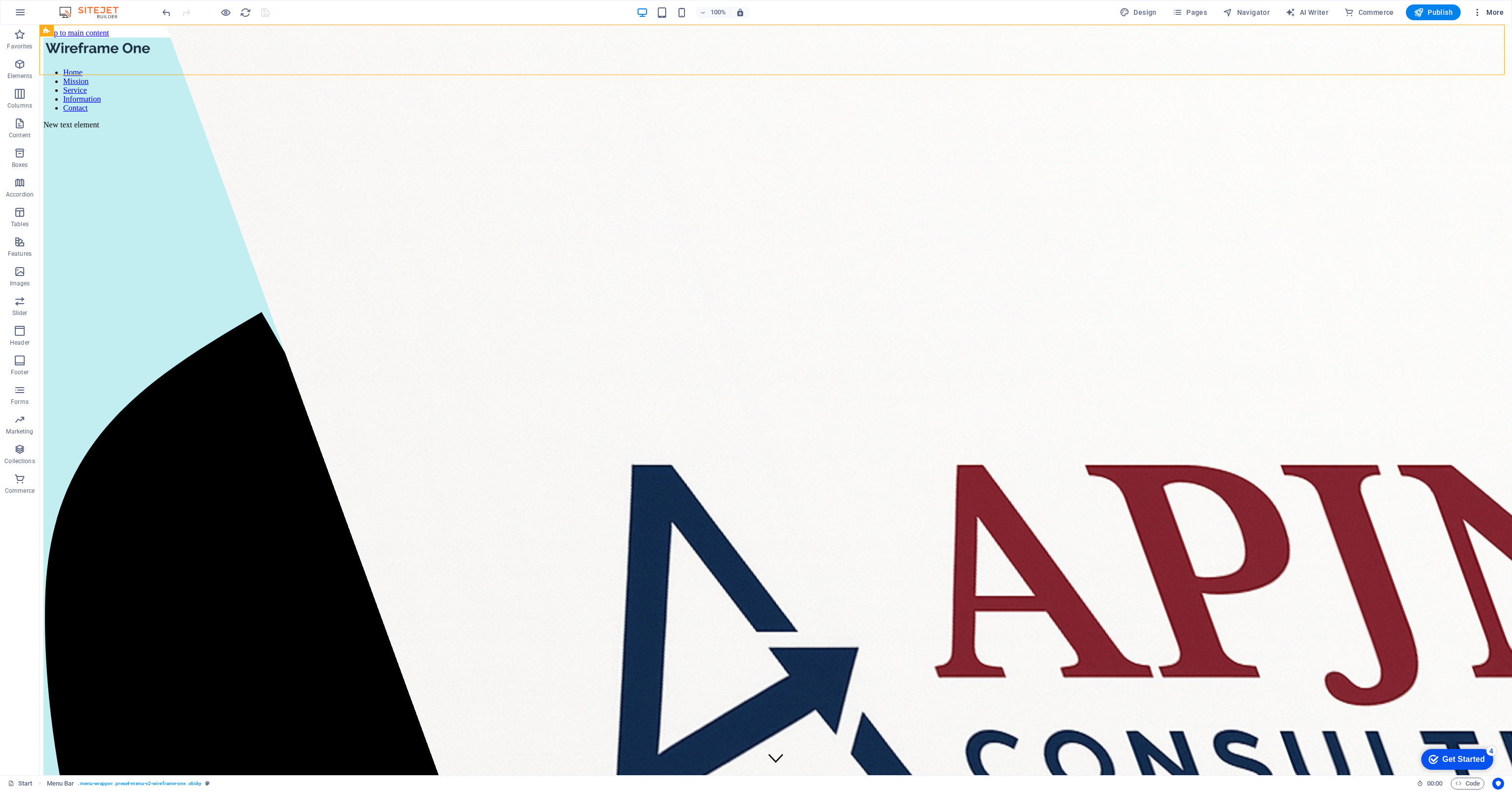
click at [754, 193] on div at bounding box center [756, 395] width 1512 height 791
click at [19, 8] on icon "button" at bounding box center [20, 12] width 12 height 12
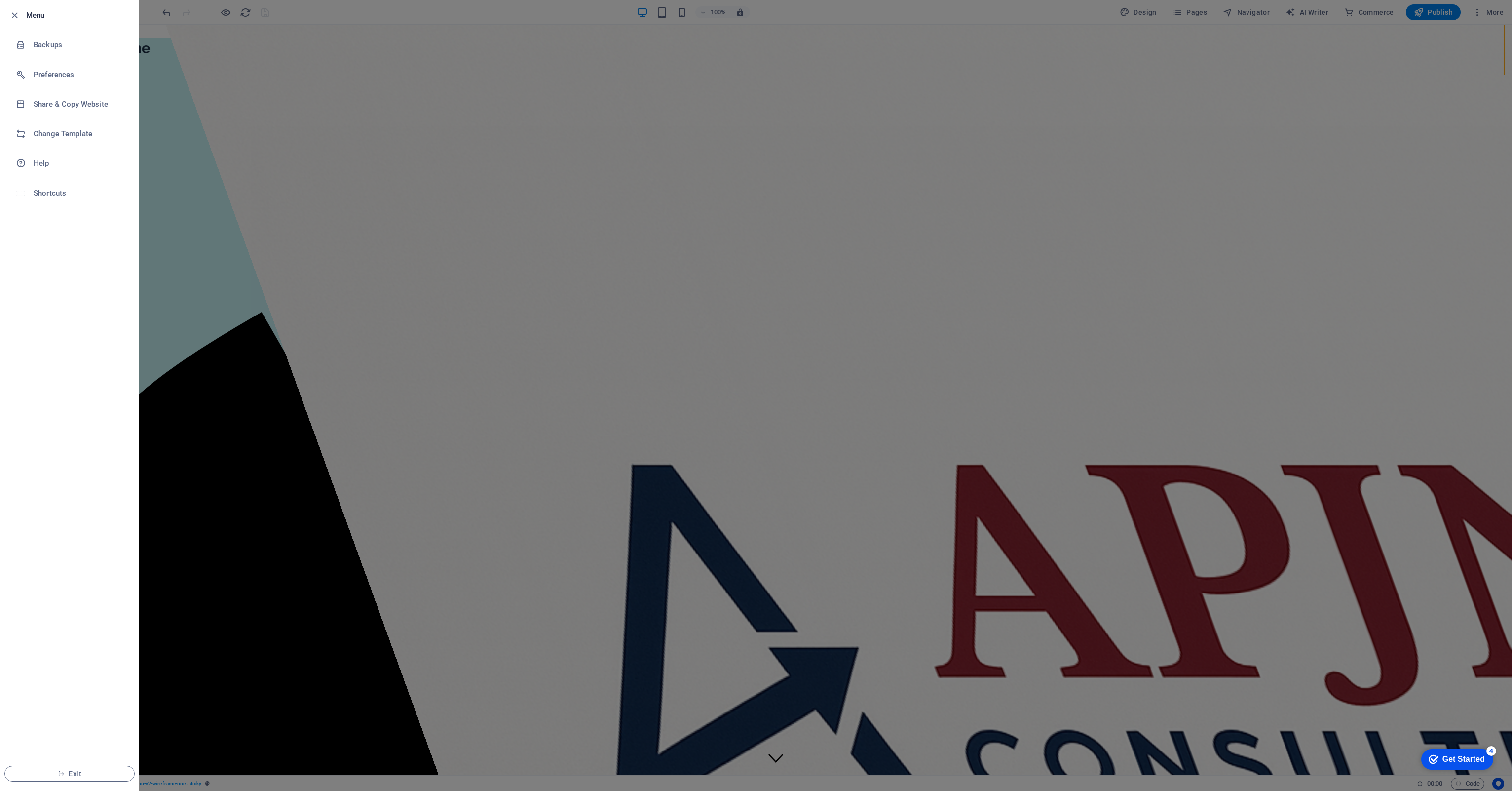
click at [205, 163] on div at bounding box center [756, 395] width 1512 height 791
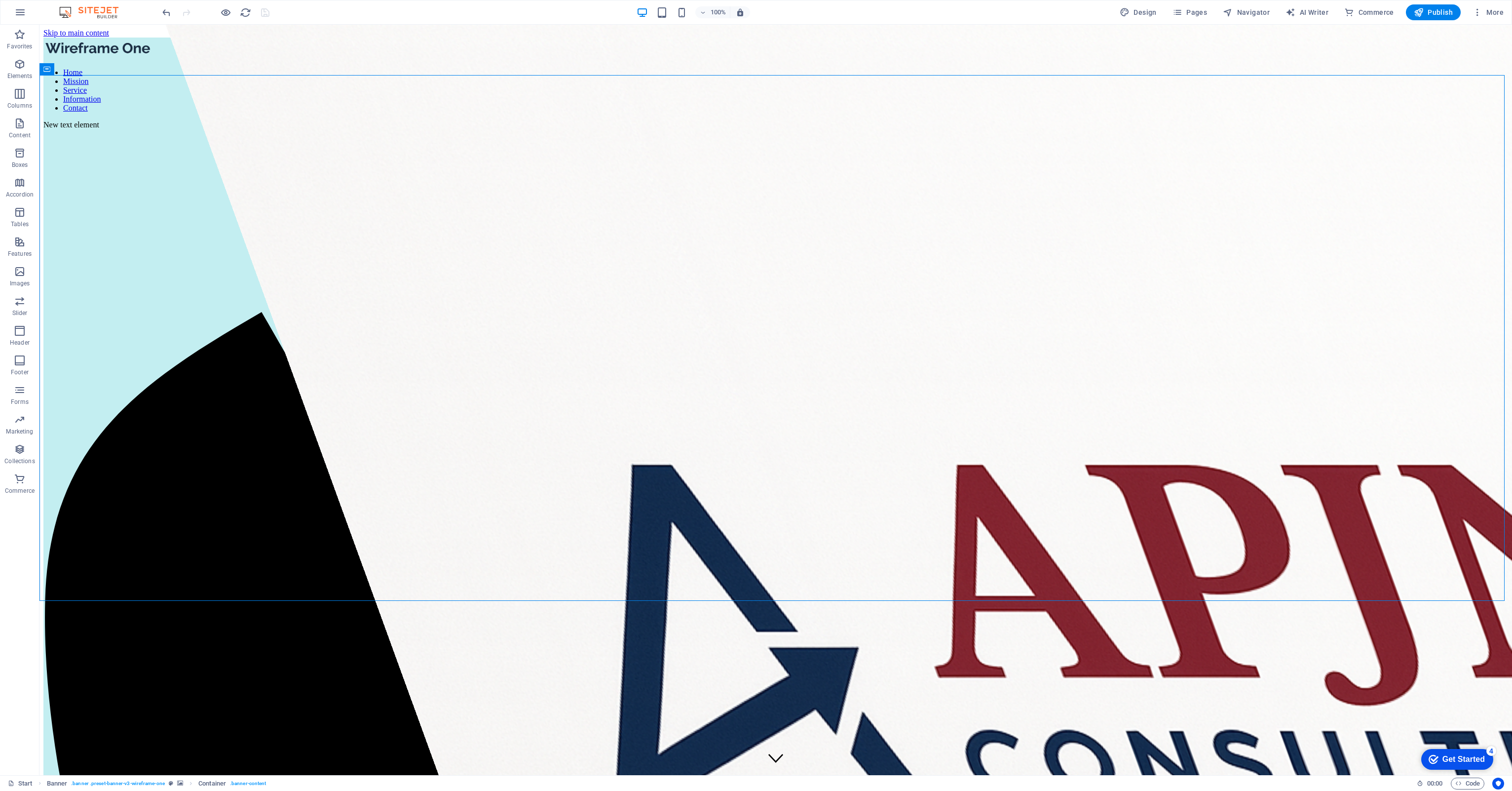
click at [23, 12] on icon "button" at bounding box center [20, 12] width 12 height 12
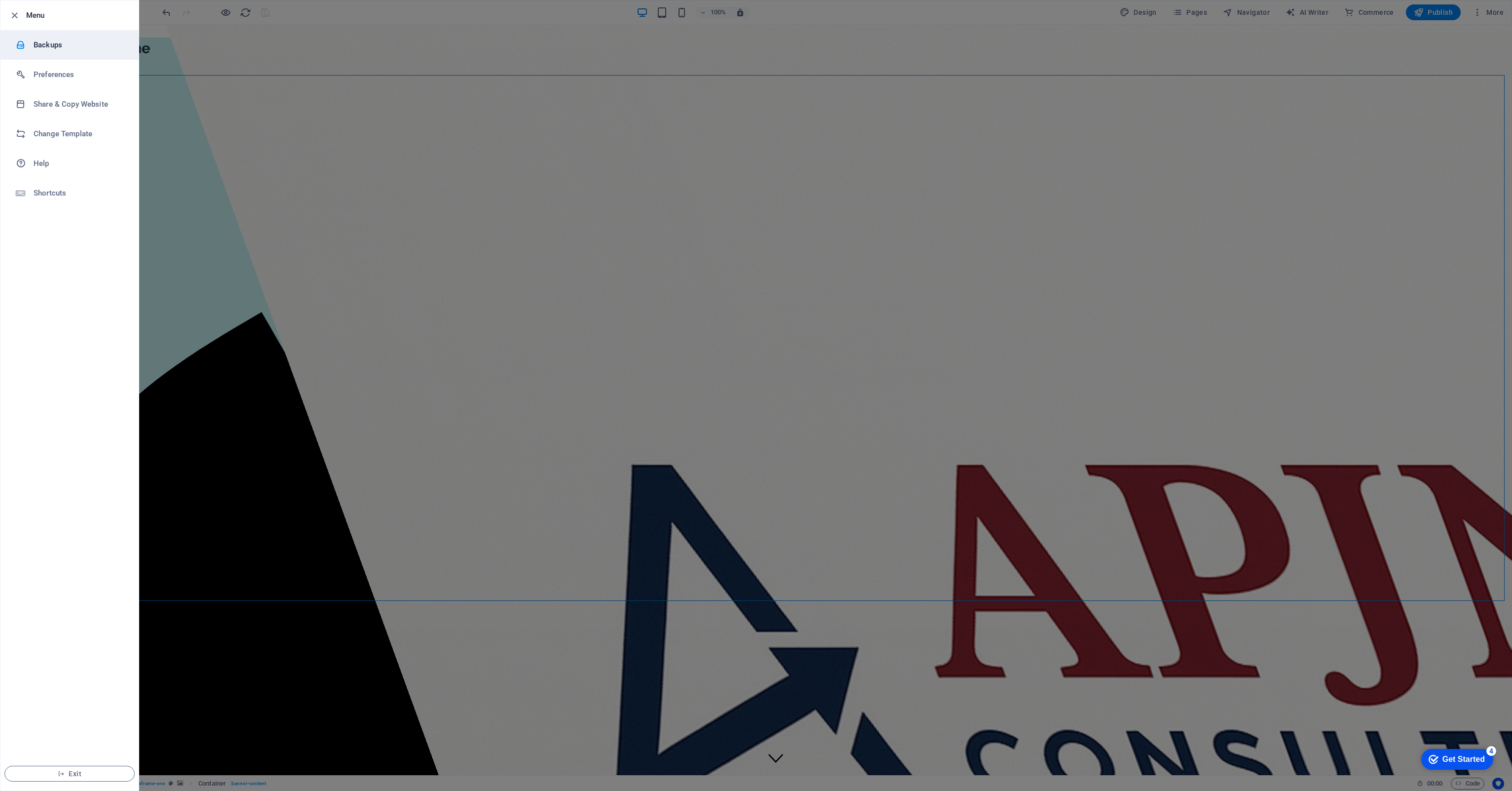
click at [39, 46] on h6 "Backups" at bounding box center [79, 45] width 92 height 12
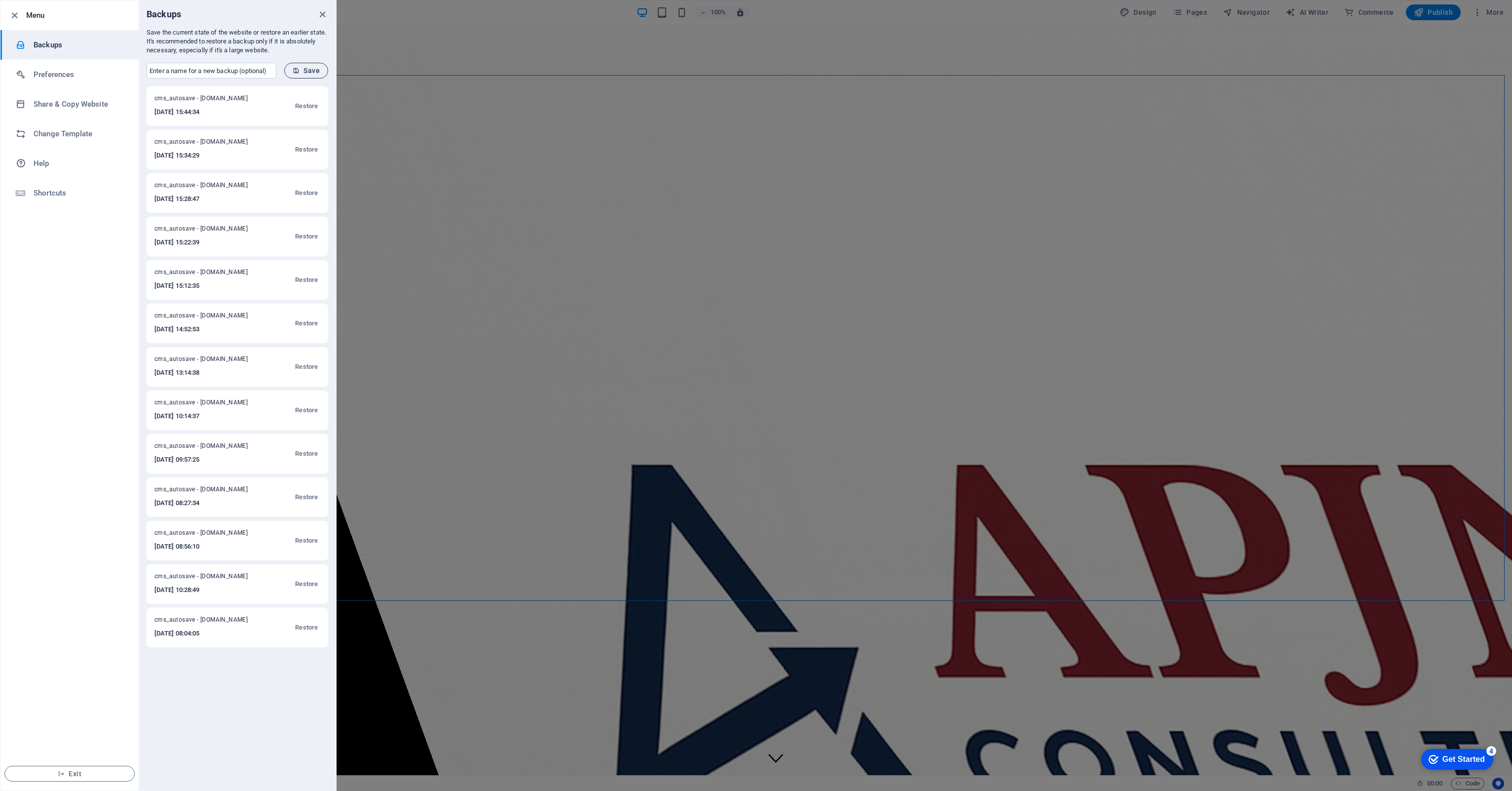
click at [307, 72] on span "Save" at bounding box center [306, 70] width 27 height 8
click at [182, 71] on input "text" at bounding box center [211, 70] width 130 height 16
click at [302, 63] on button "Save" at bounding box center [306, 70] width 44 height 16
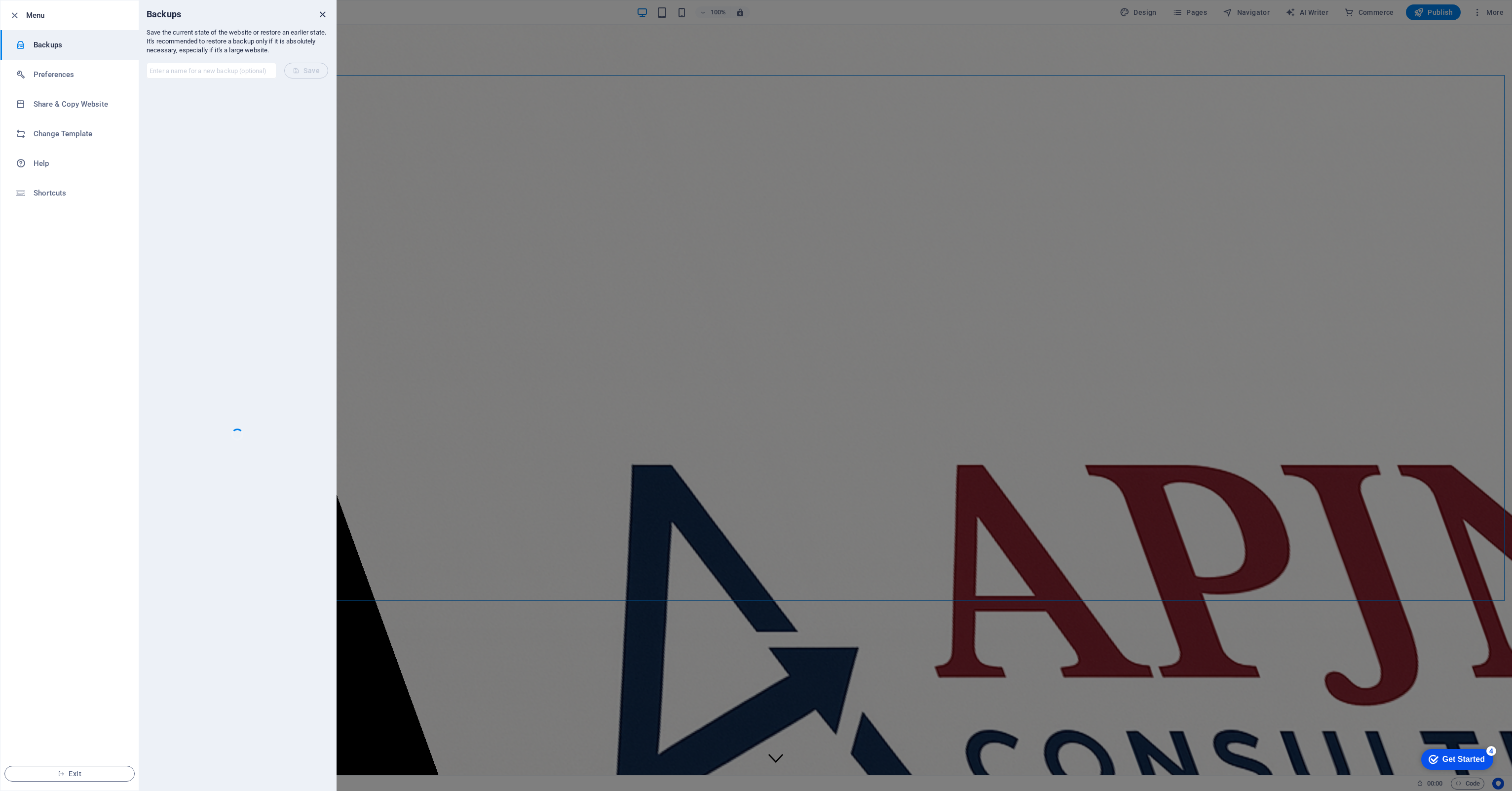
click at [322, 19] on icon "close" at bounding box center [322, 14] width 11 height 11
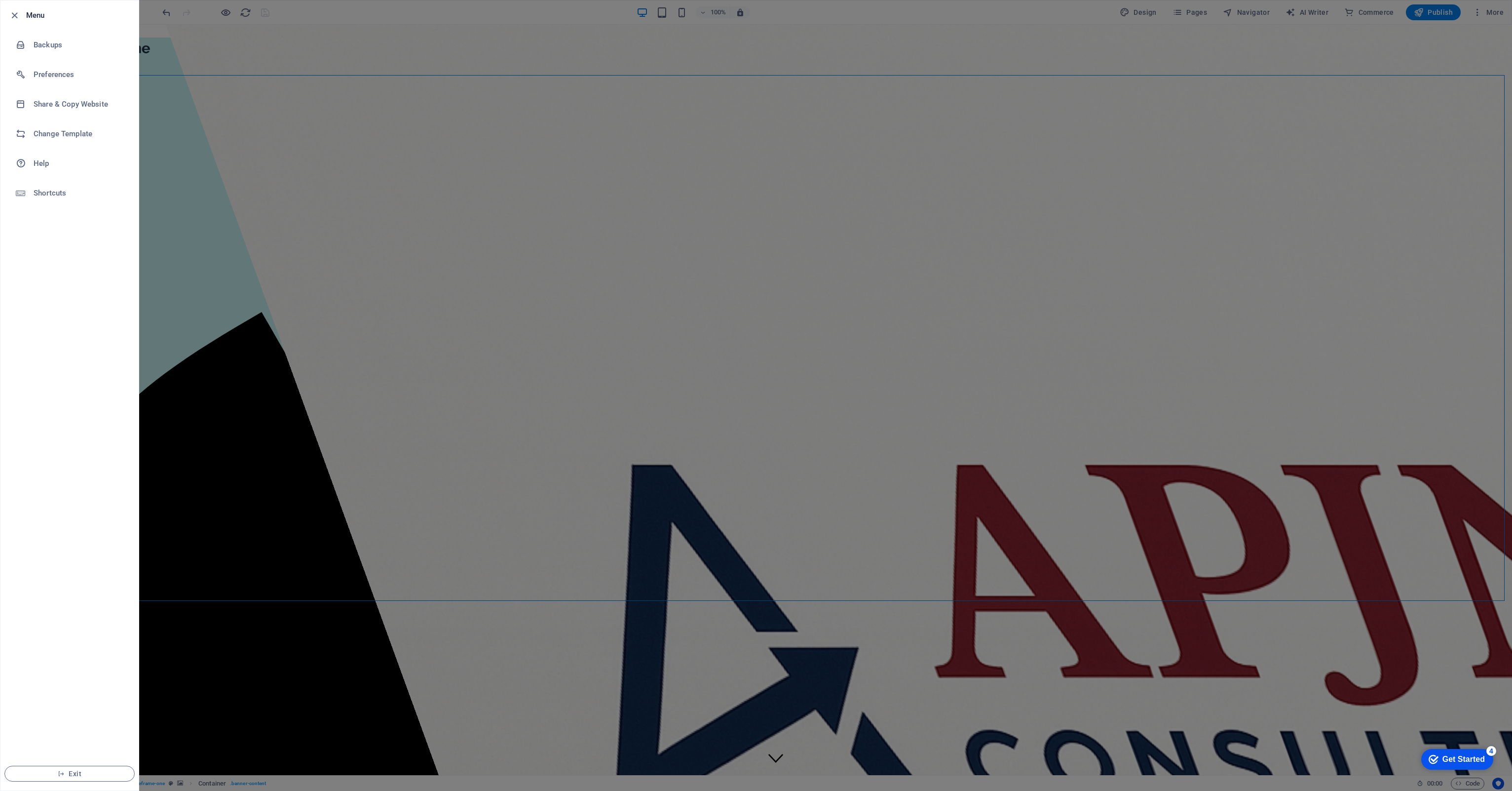
click at [754, 173] on div at bounding box center [756, 395] width 1512 height 791
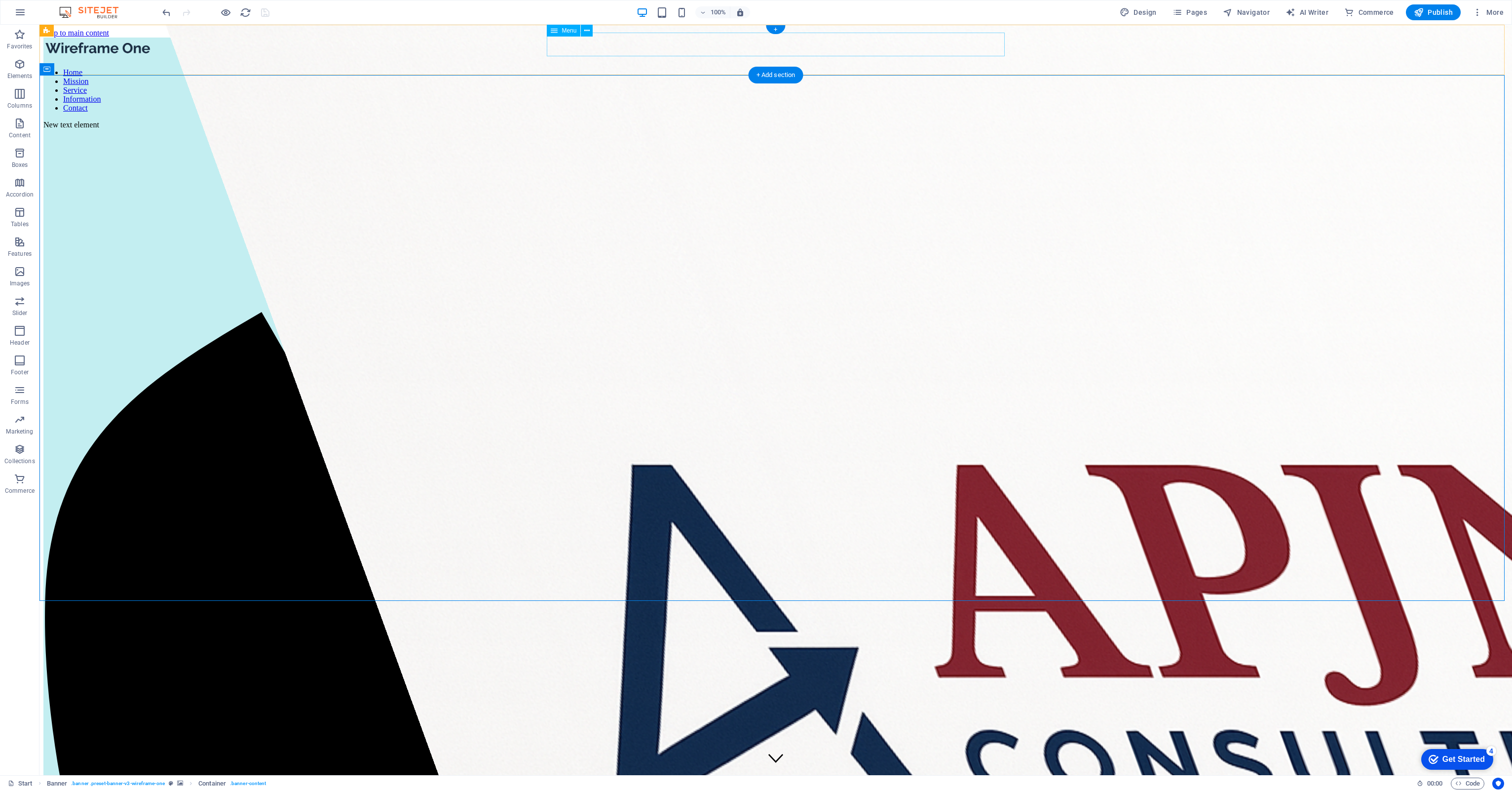
click at [754, 68] on nav "Home Mission Service Information Contact" at bounding box center [775, 90] width 1464 height 45
click at [228, 14] on icon "button" at bounding box center [225, 12] width 11 height 11
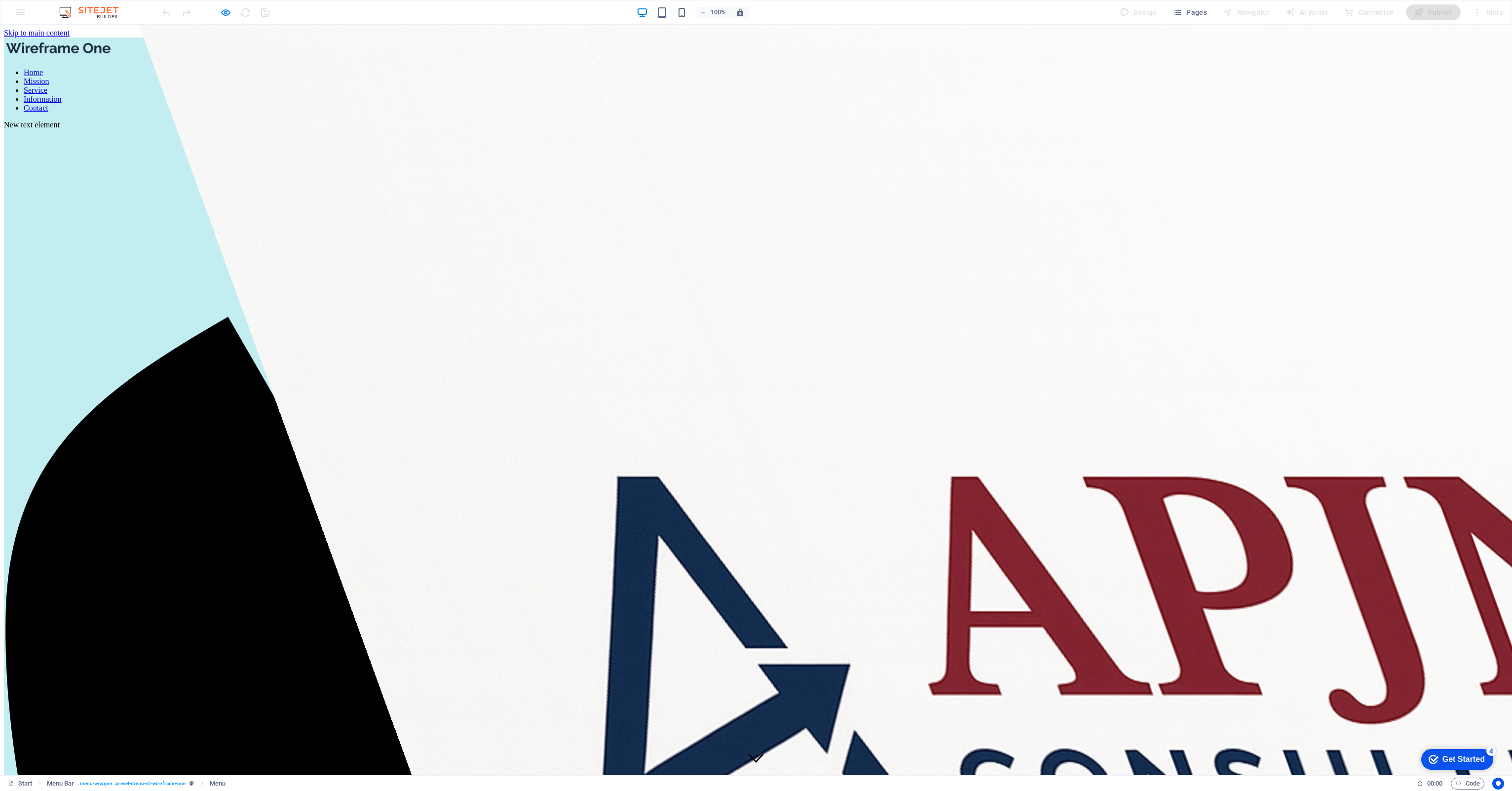
click at [49, 77] on link "Mission" at bounding box center [36, 81] width 26 height 8
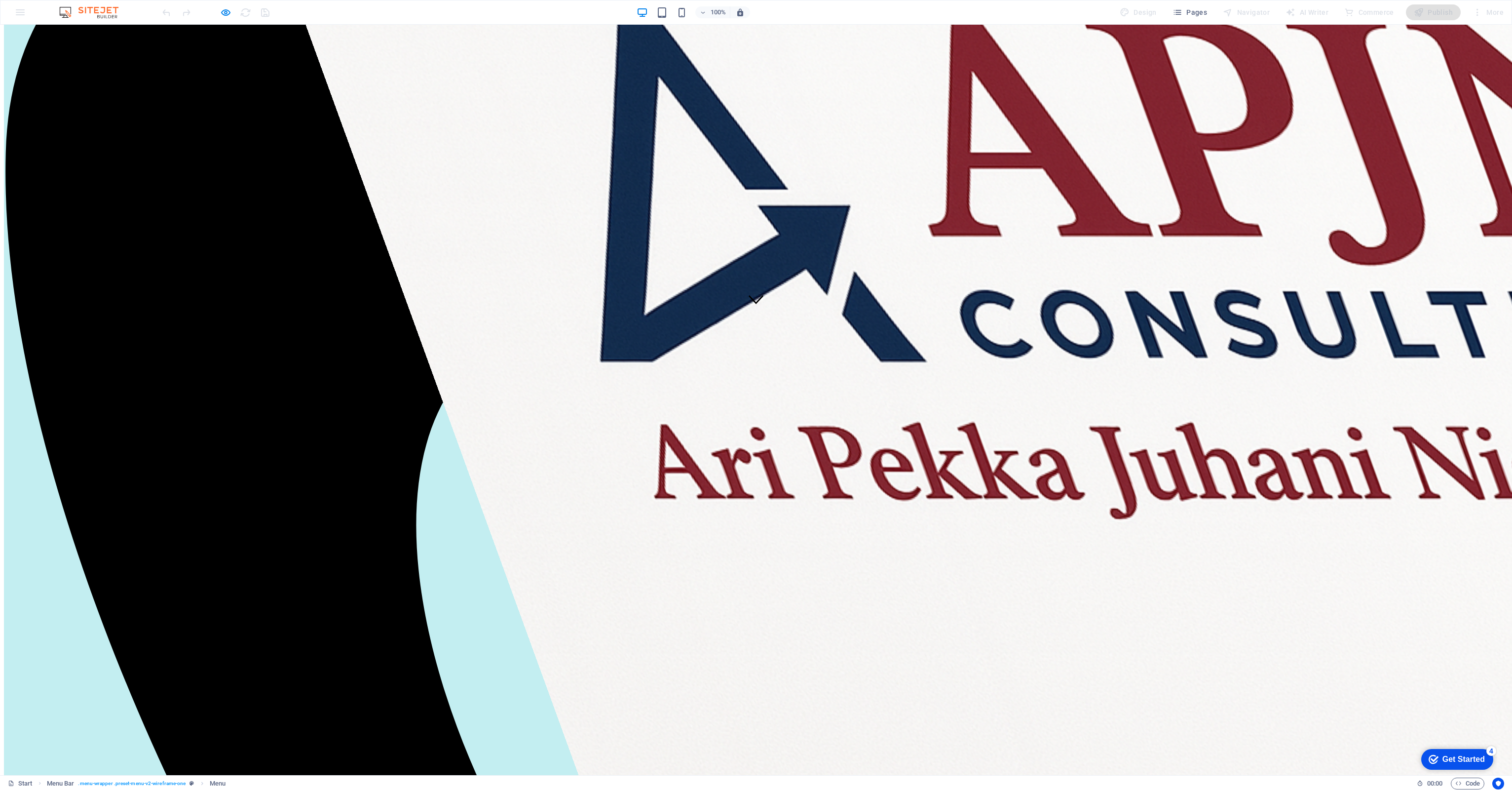
scroll to position [475, 0]
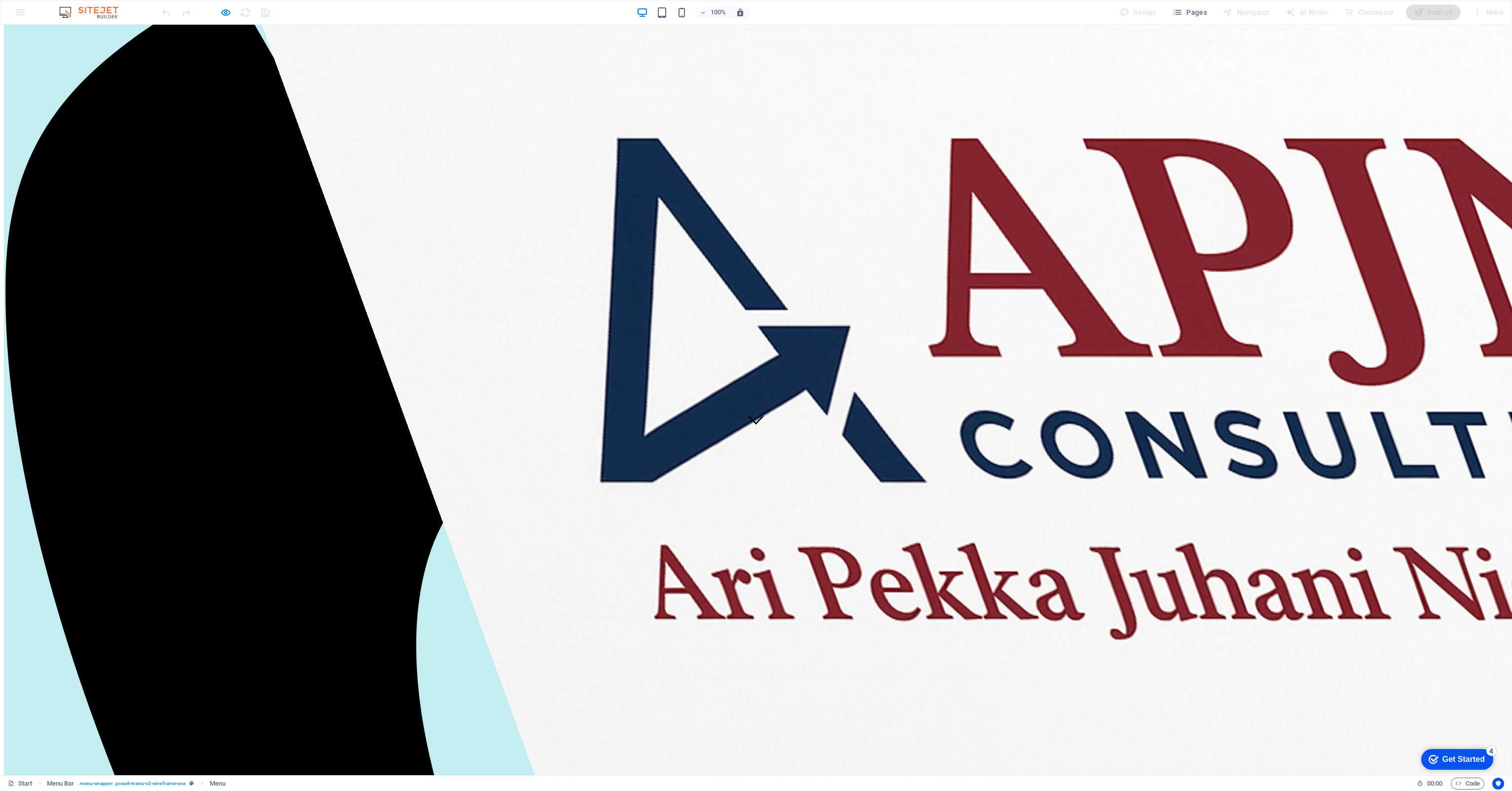
scroll to position [290, 0]
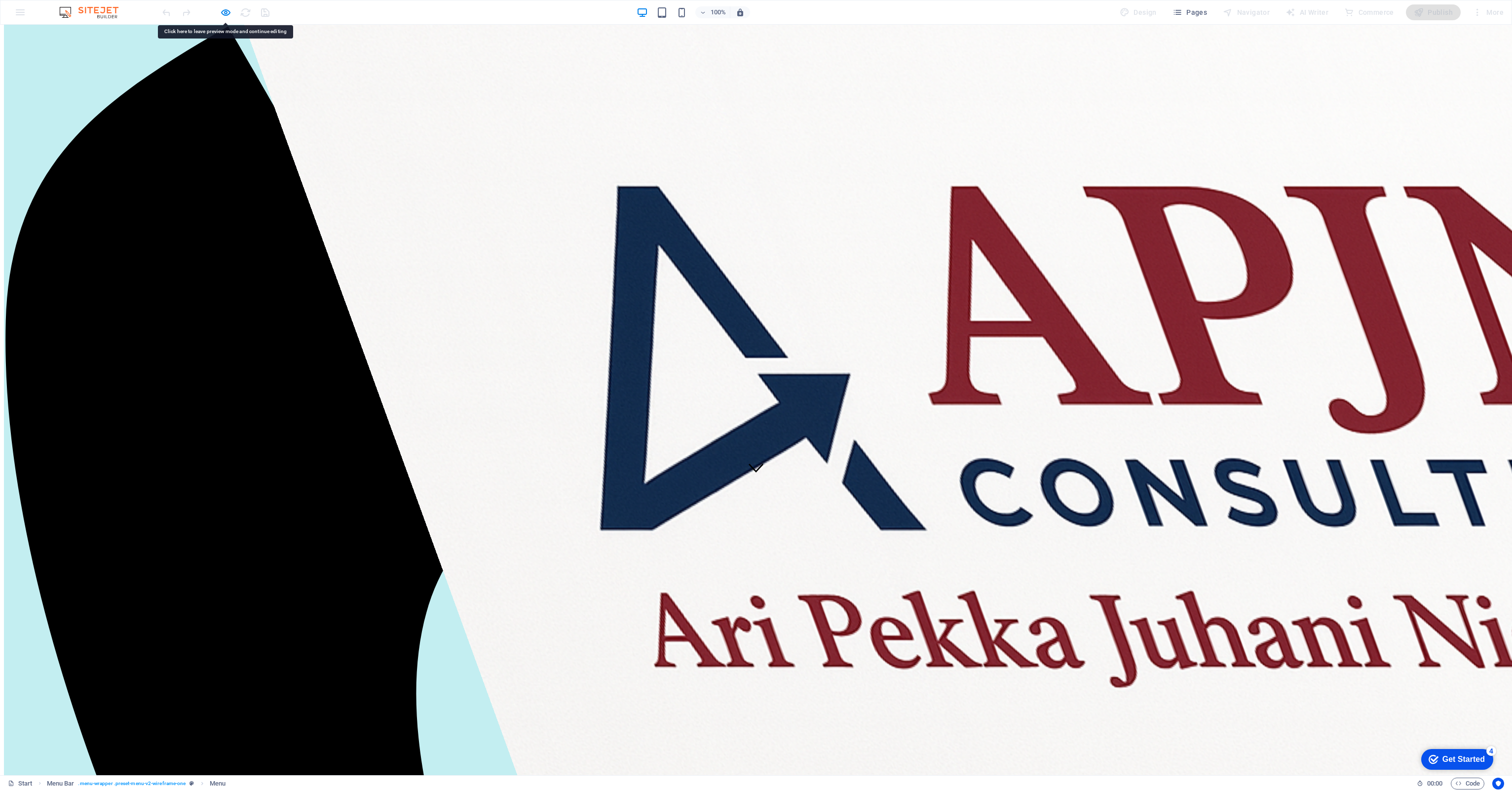
drag, startPoint x: 126, startPoint y: 522, endPoint x: 92, endPoint y: 514, distance: 34.9
click at [225, 9] on icon "button" at bounding box center [225, 12] width 11 height 11
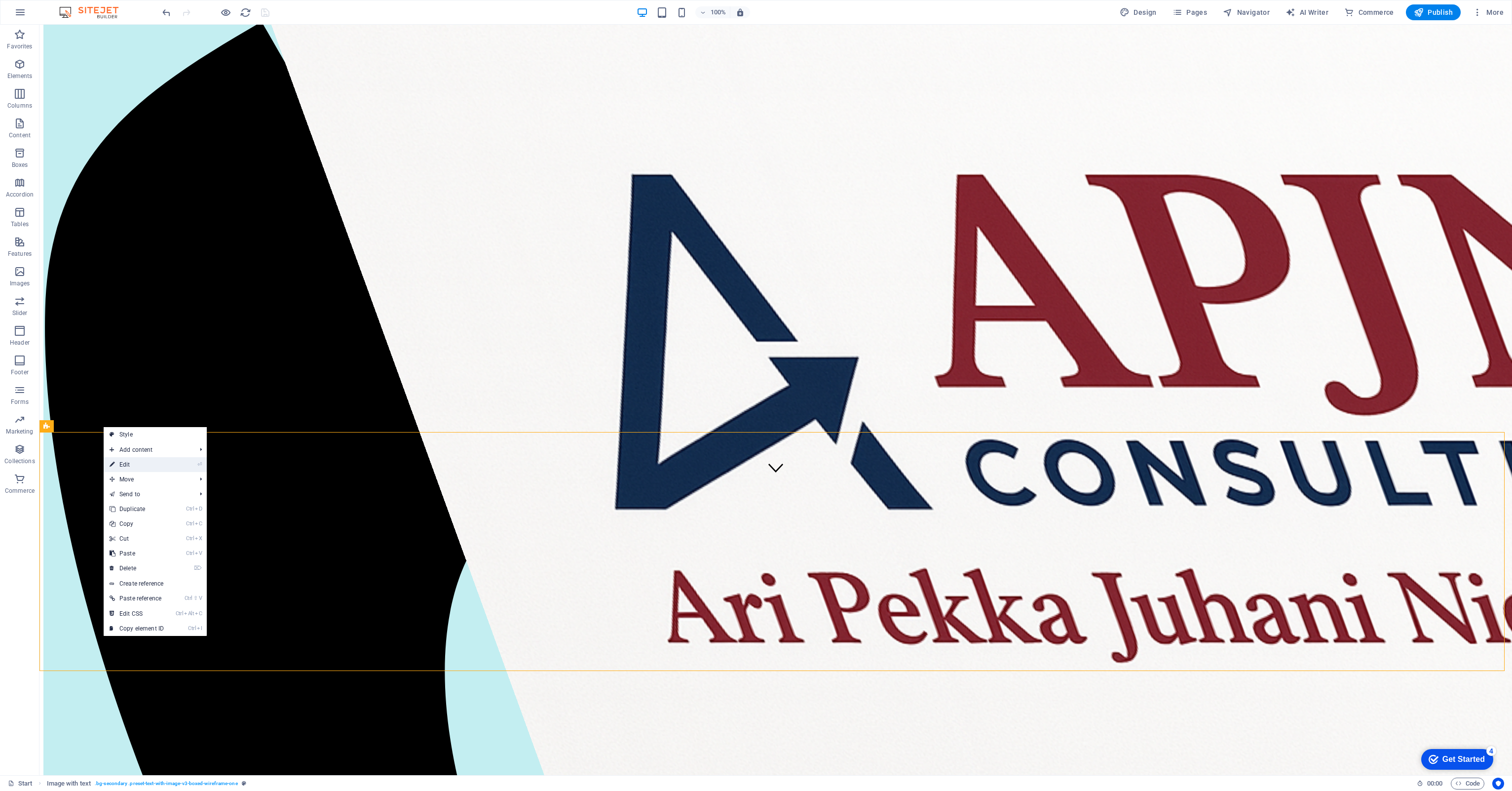
click at [121, 364] on link "⏎ Edit" at bounding box center [137, 464] width 66 height 15
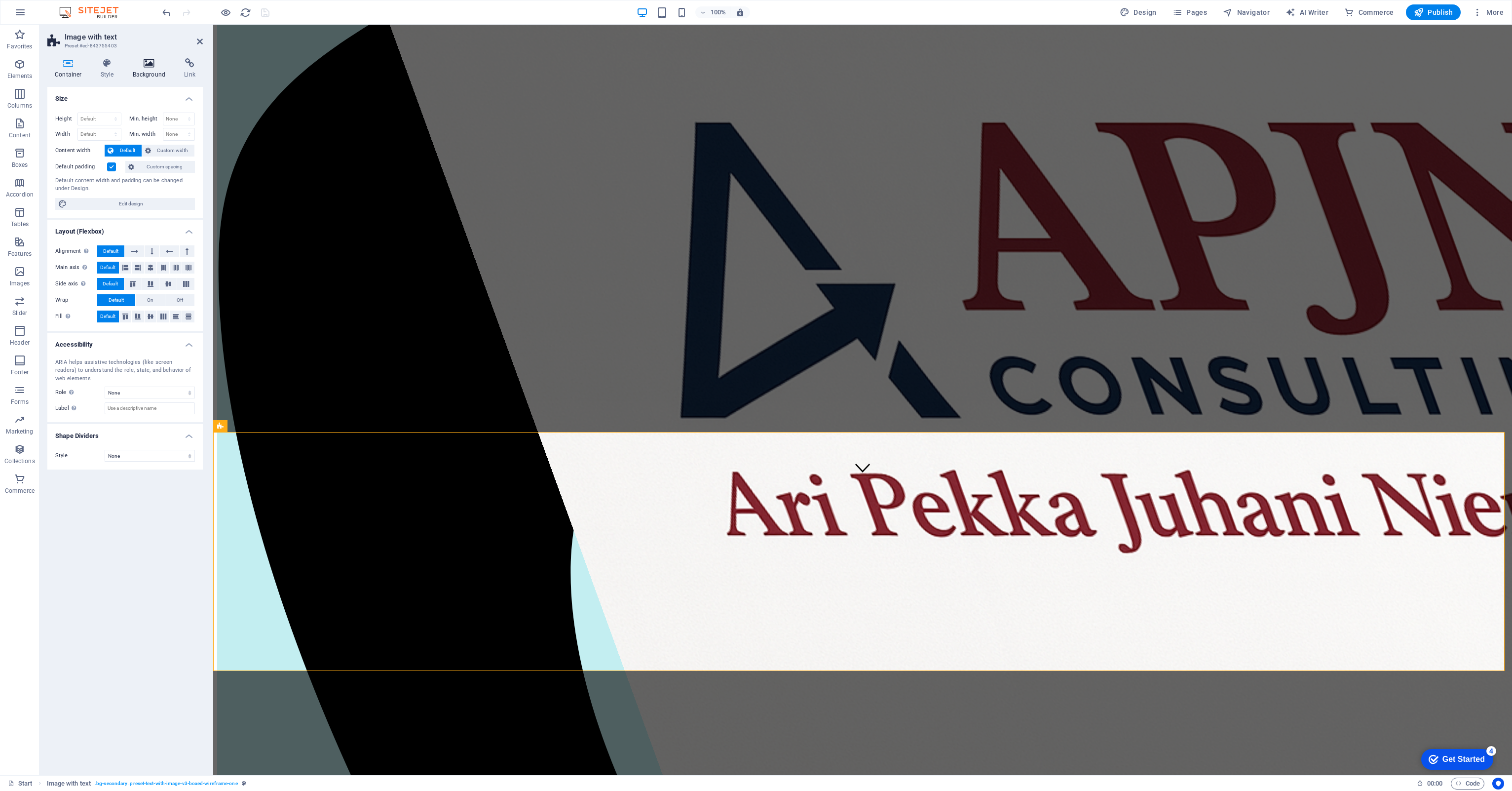
click at [142, 72] on h4 "Background" at bounding box center [151, 68] width 52 height 21
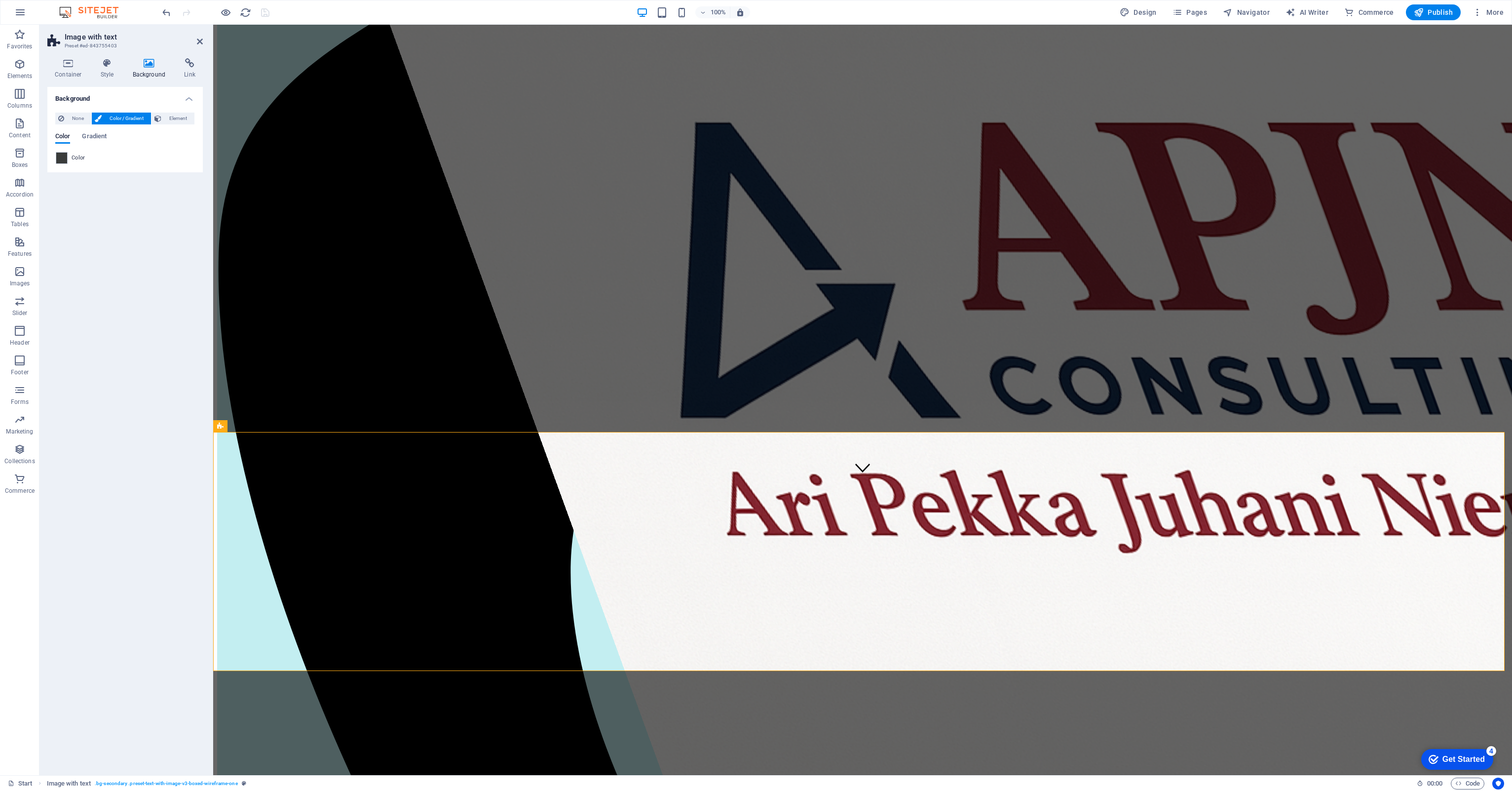
click at [75, 156] on span "Color" at bounding box center [79, 157] width 14 height 8
click at [65, 157] on span at bounding box center [62, 158] width 11 height 11
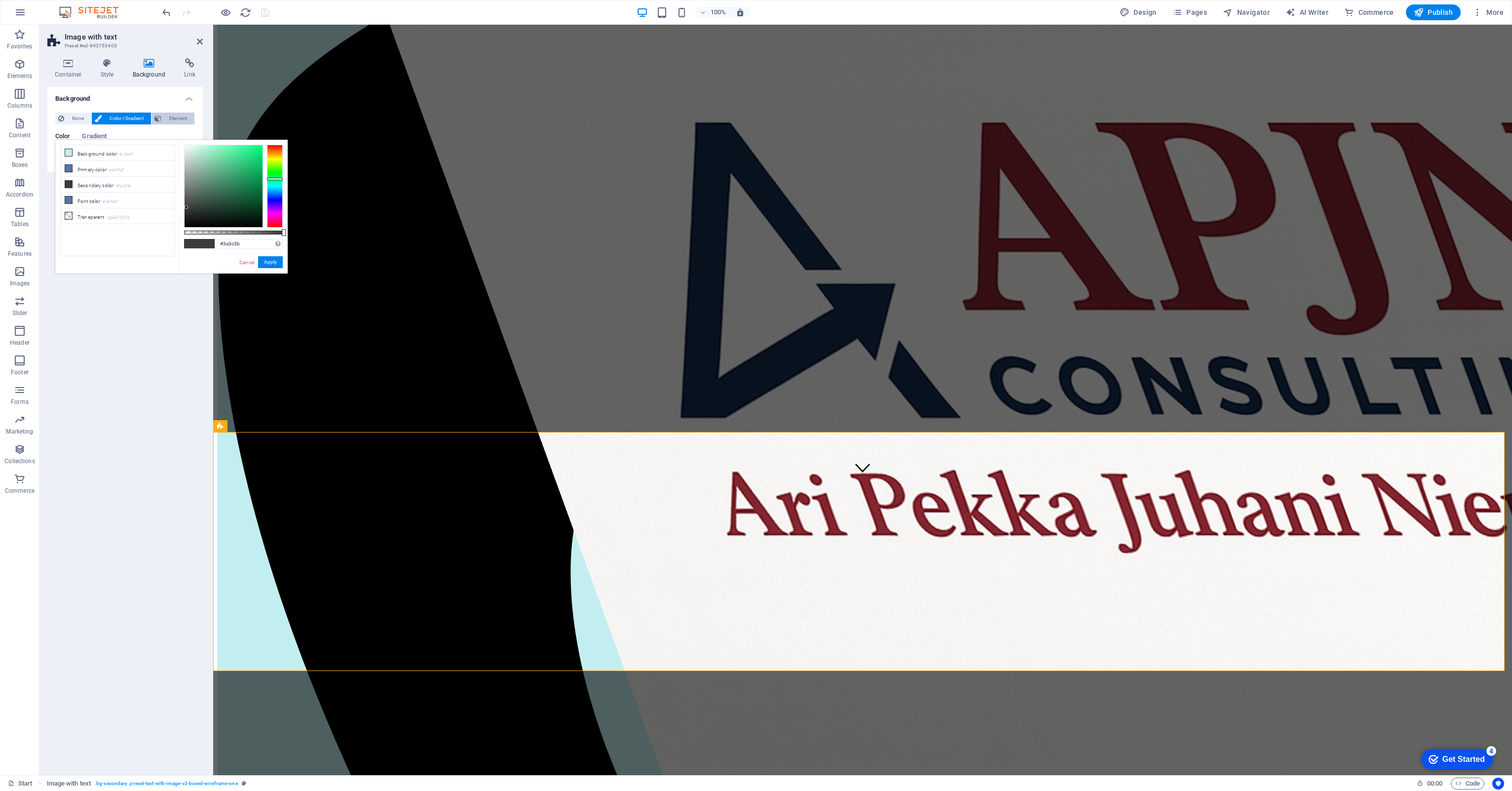
click at [181, 116] on span "Element" at bounding box center [178, 119] width 27 height 12
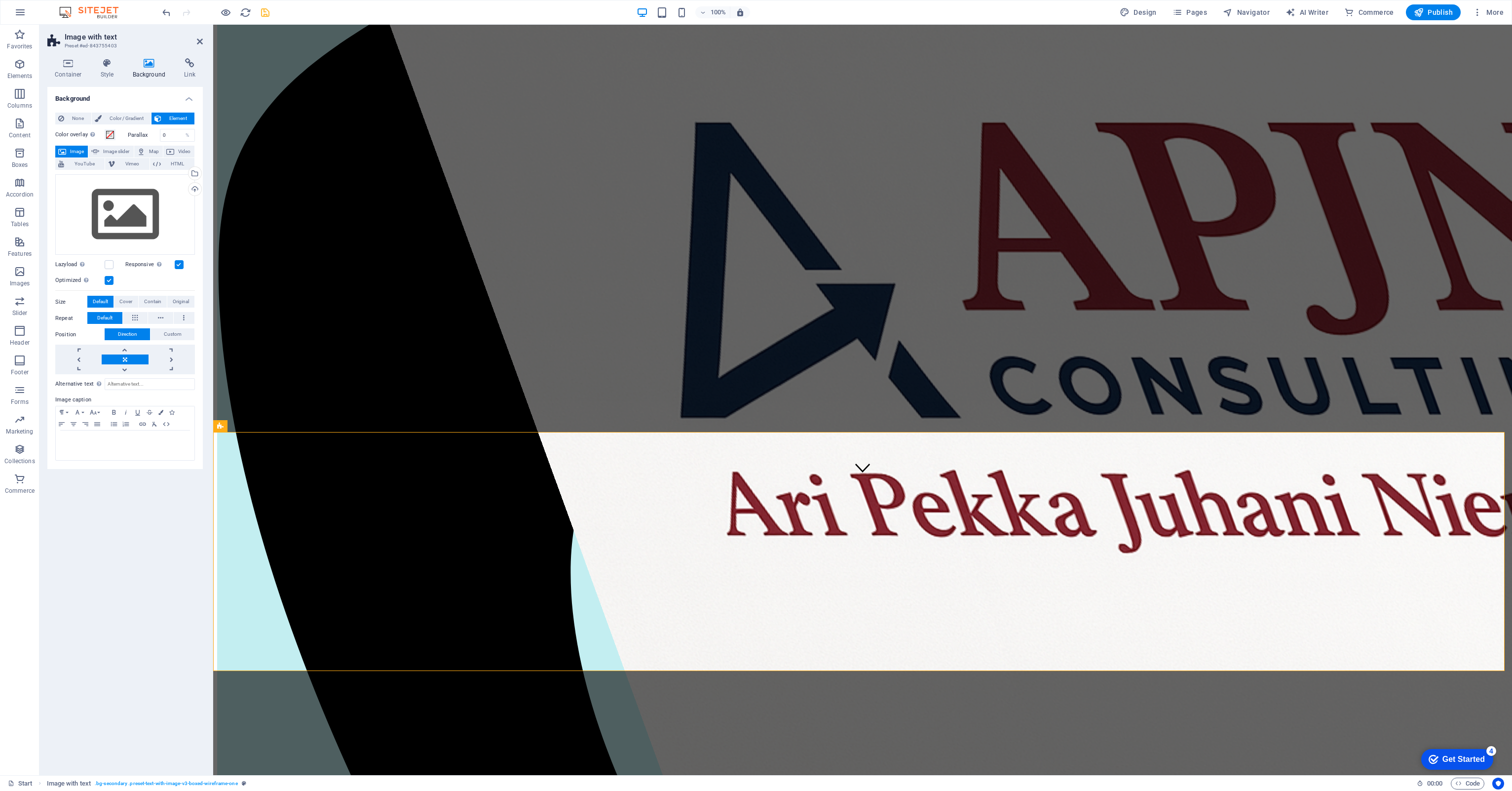
click at [71, 130] on label "Color overlay Places an overlay over the background to colorize it" at bounding box center [80, 134] width 49 height 12
click at [104, 130] on button "Color overlay Places an overlay over the background to colorize it" at bounding box center [110, 134] width 11 height 11
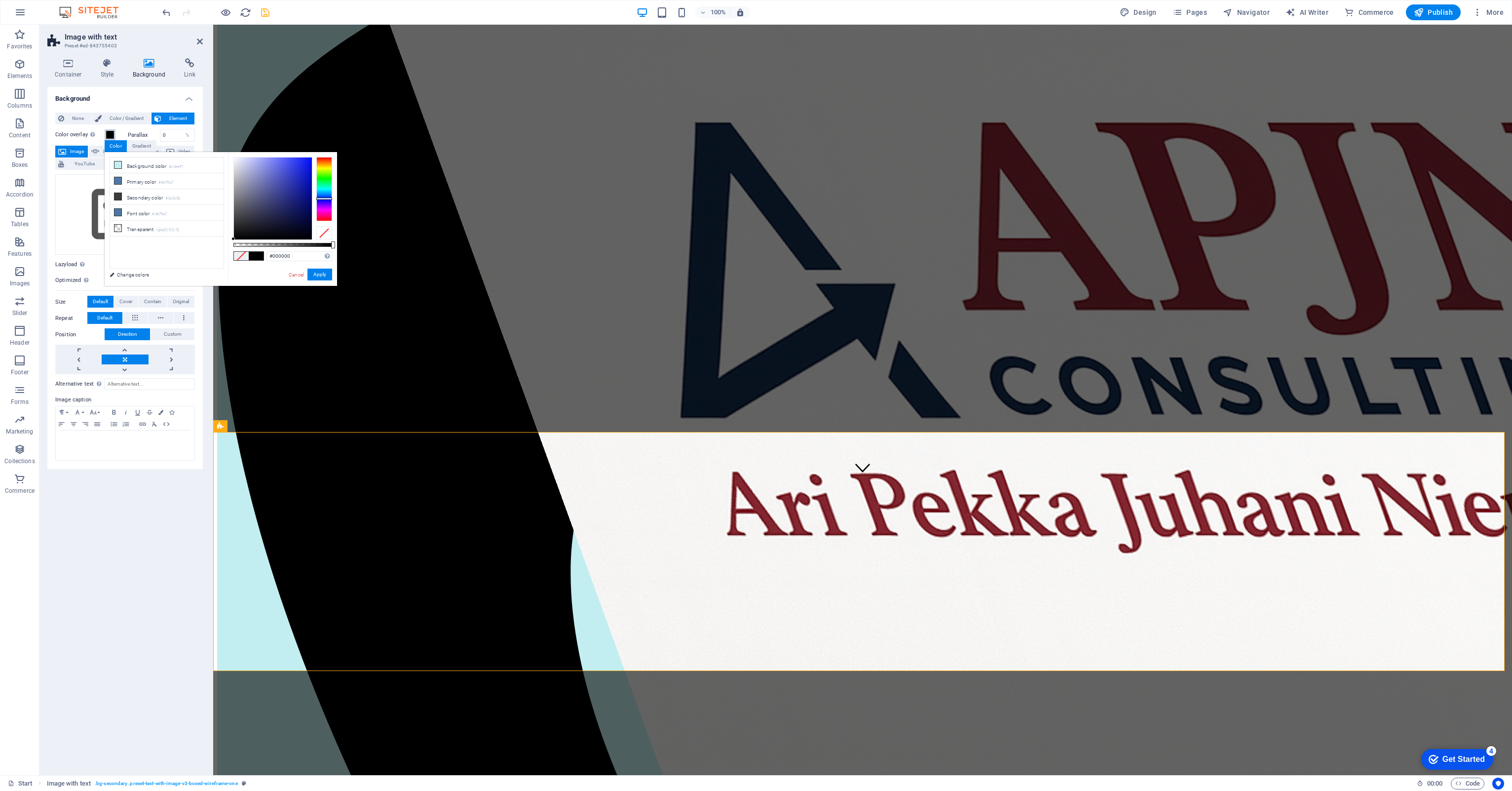
click at [324, 198] on div at bounding box center [324, 189] width 16 height 64
click at [319, 274] on button "Apply" at bounding box center [320, 274] width 25 height 12
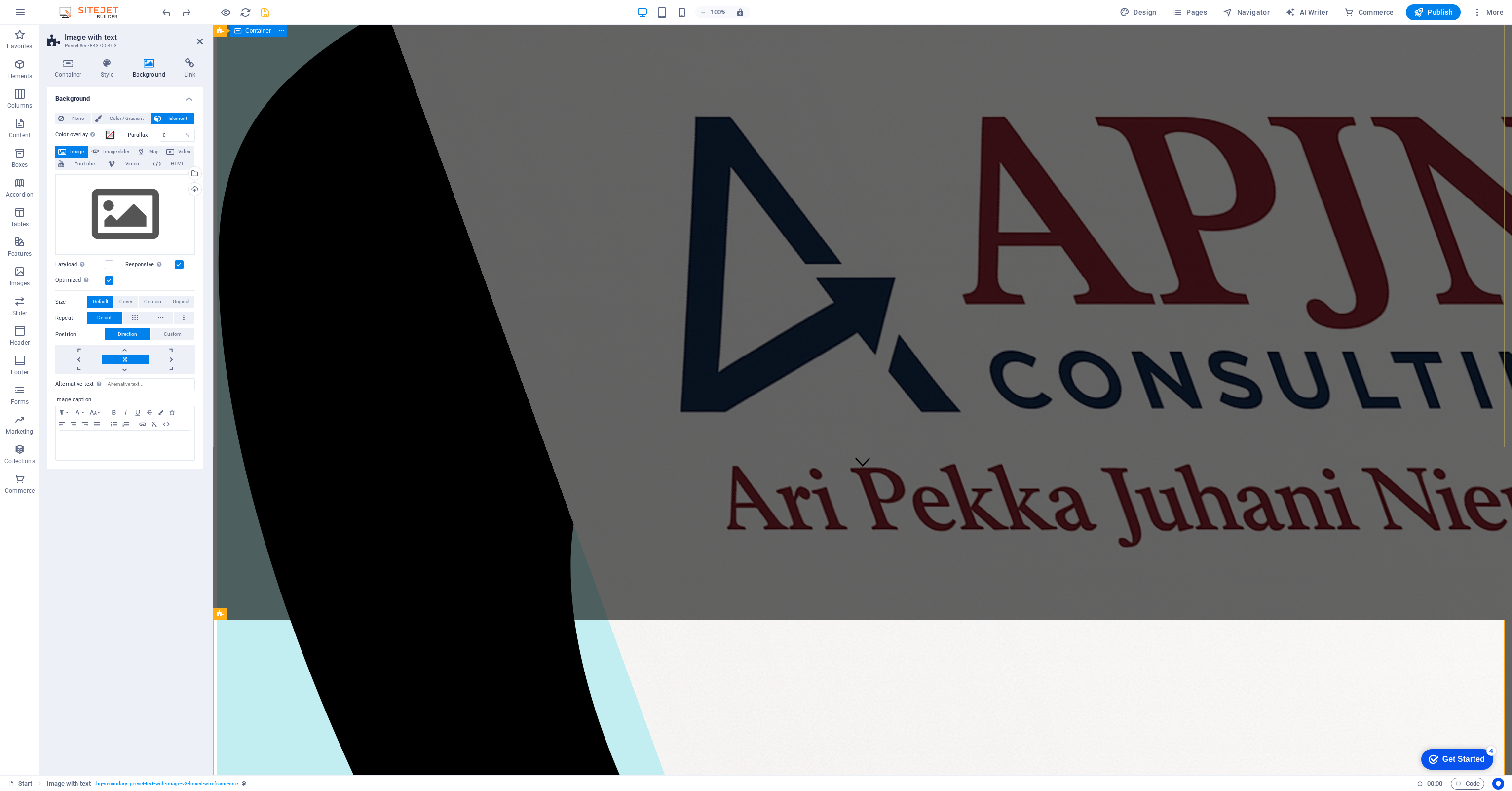
scroll to position [0, 0]
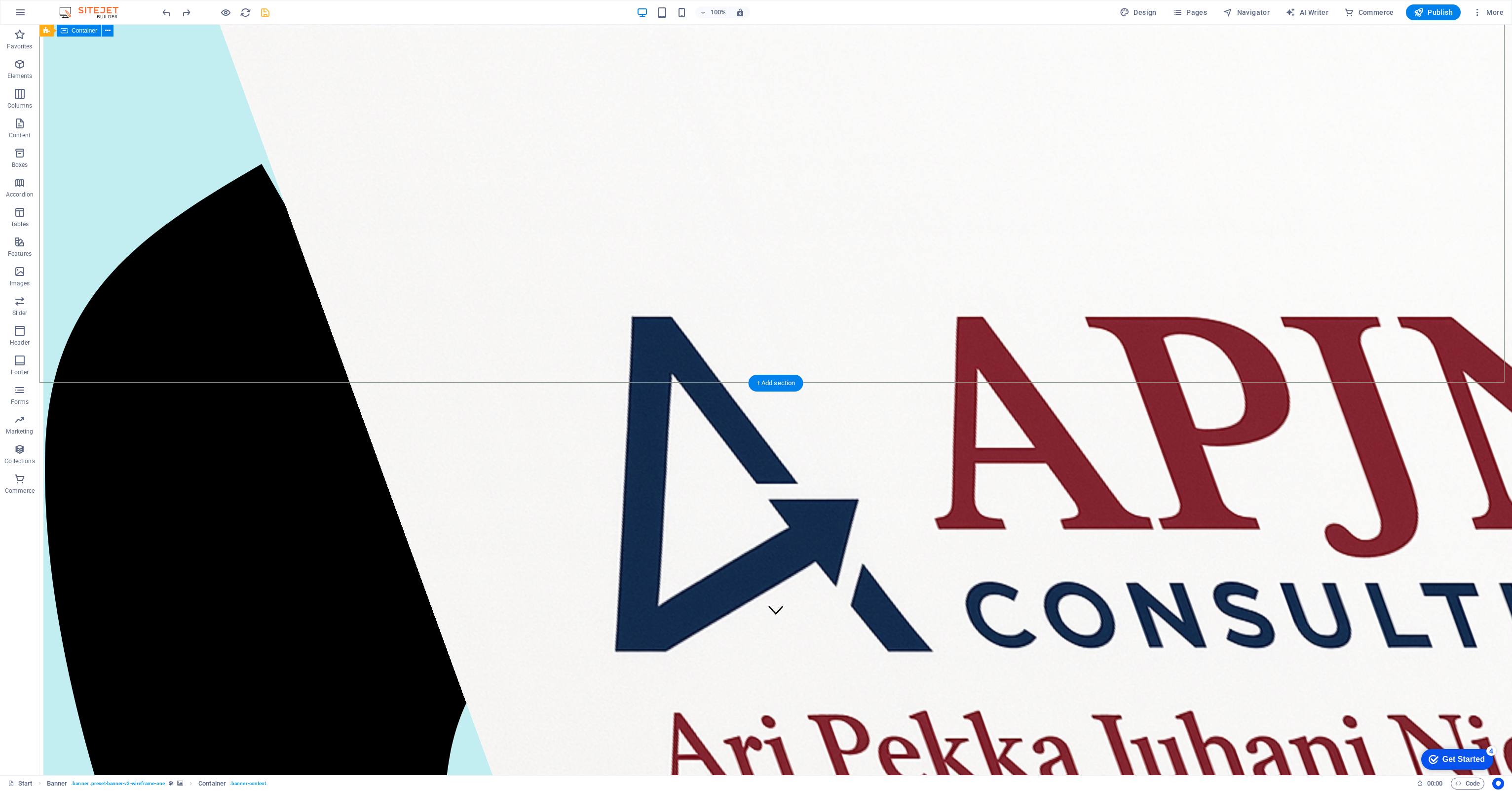
scroll to position [148, 0]
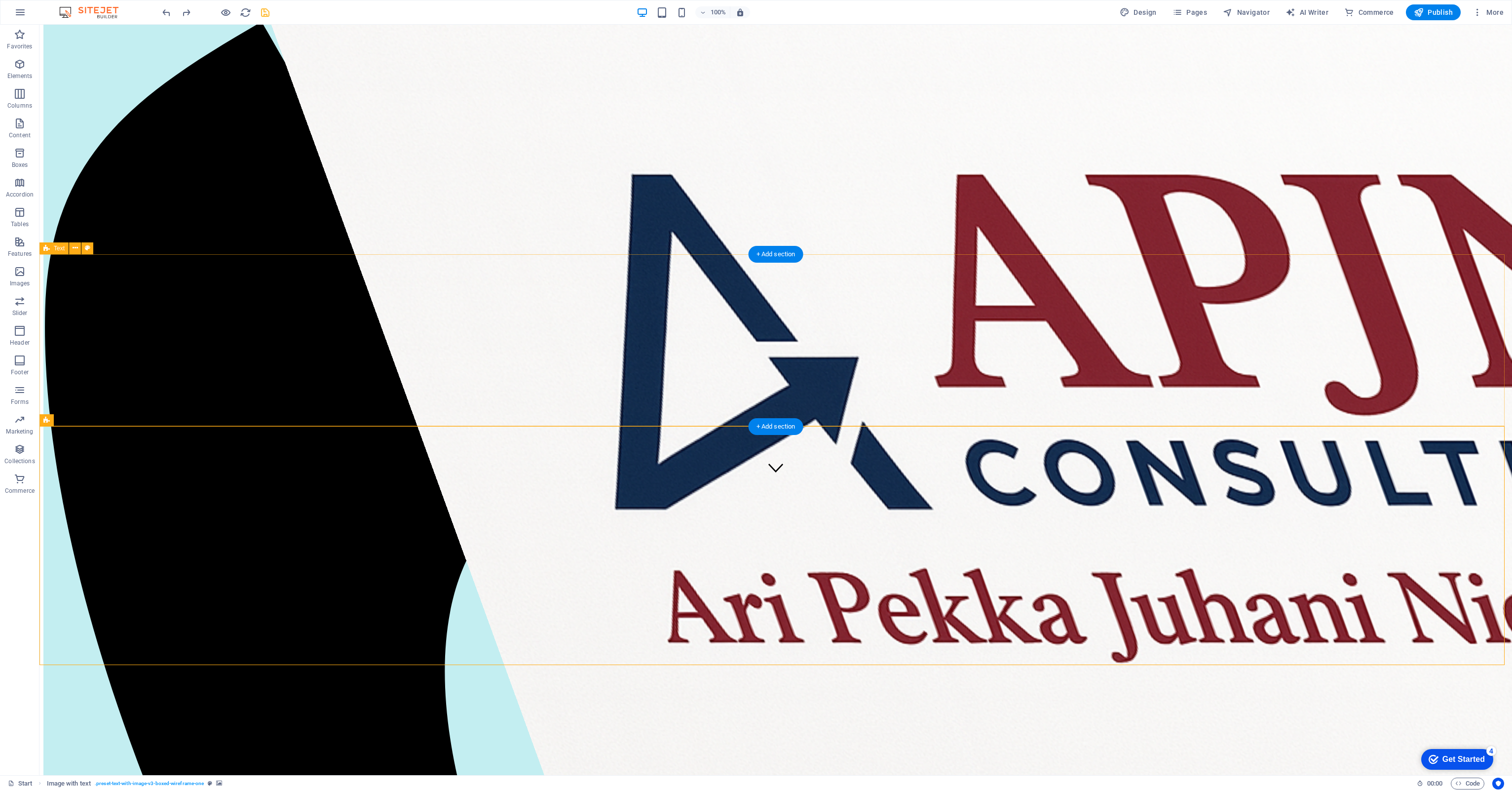
scroll to position [296, 0]
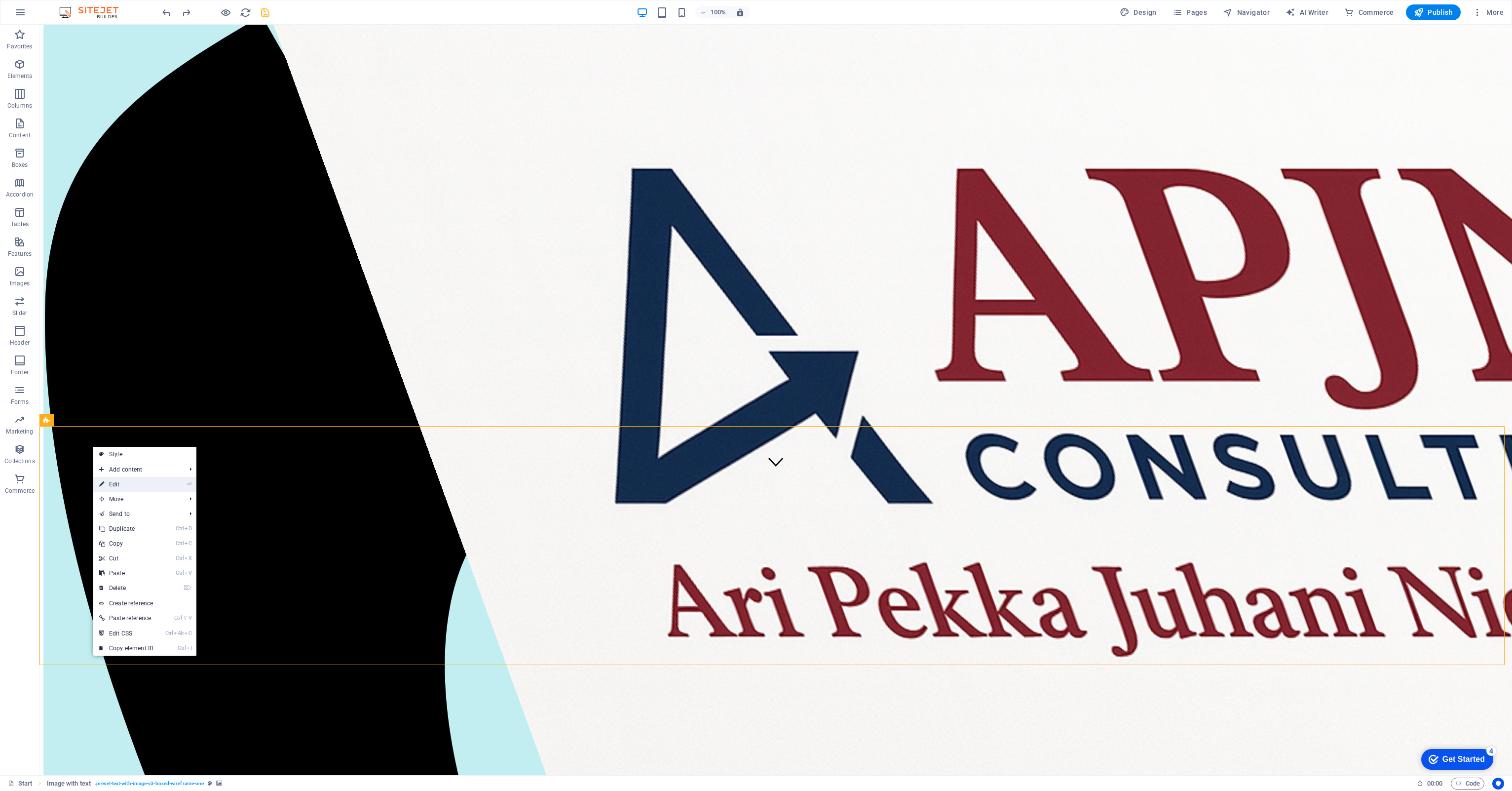
click at [116, 364] on link "⏎ Edit" at bounding box center [126, 484] width 66 height 15
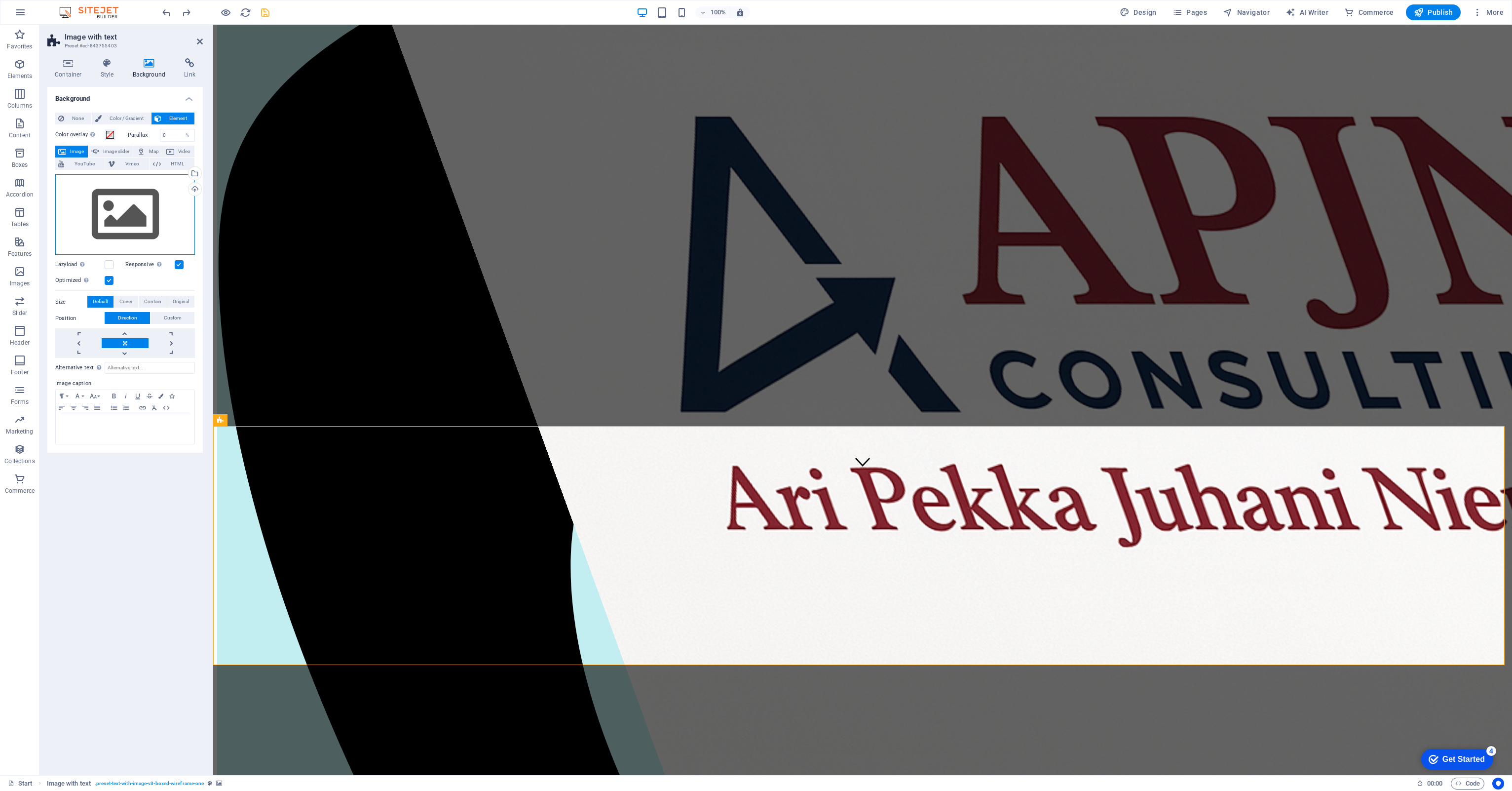
click at [129, 220] on div "Drag files here, click to choose files or select files from Files or our free s…" at bounding box center [125, 215] width 140 height 81
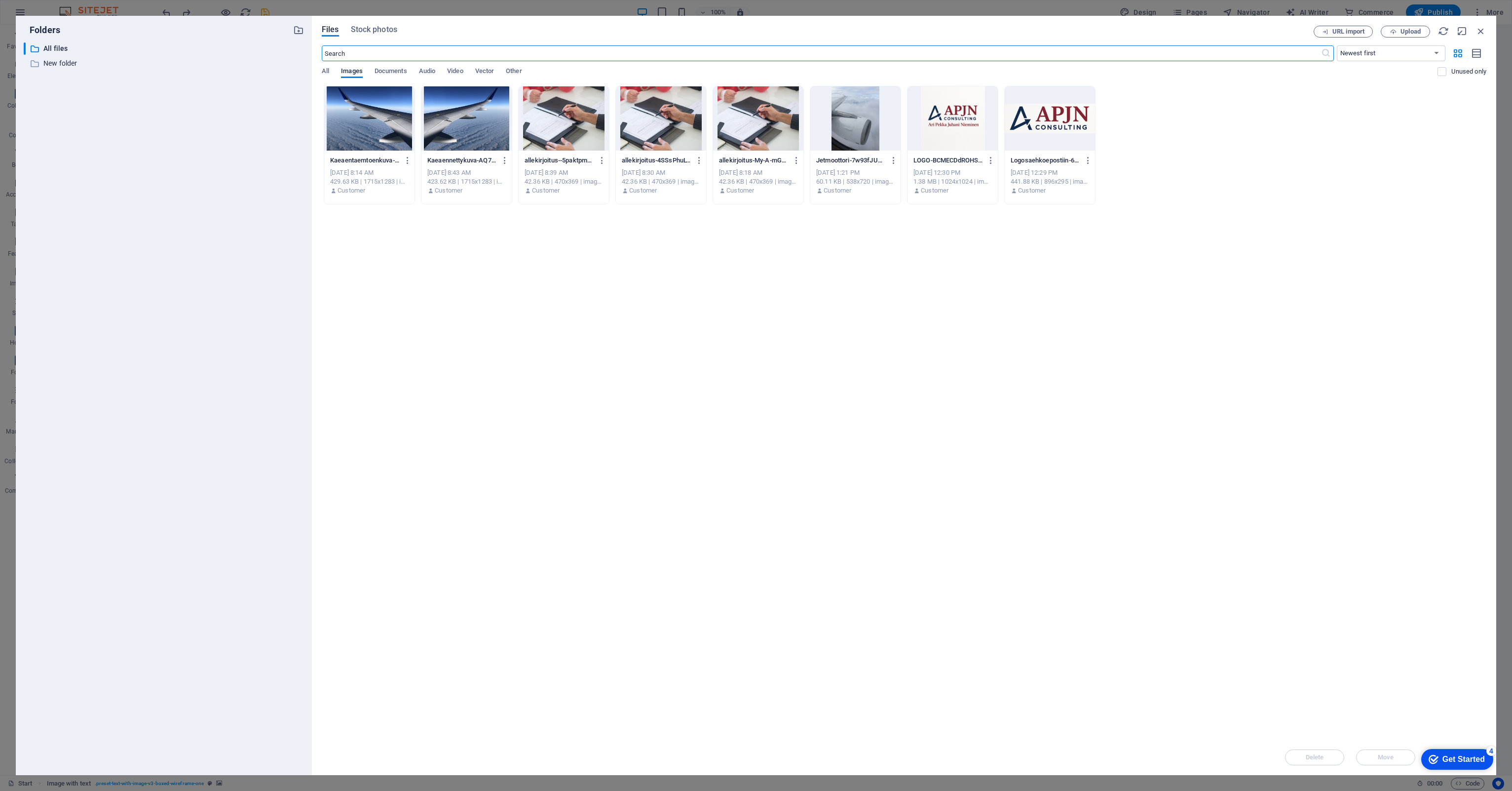
click at [754, 114] on div at bounding box center [1050, 118] width 90 height 64
click at [754, 114] on div "1" at bounding box center [1050, 118] width 90 height 64
click at [754, 114] on div at bounding box center [1050, 118] width 90 height 64
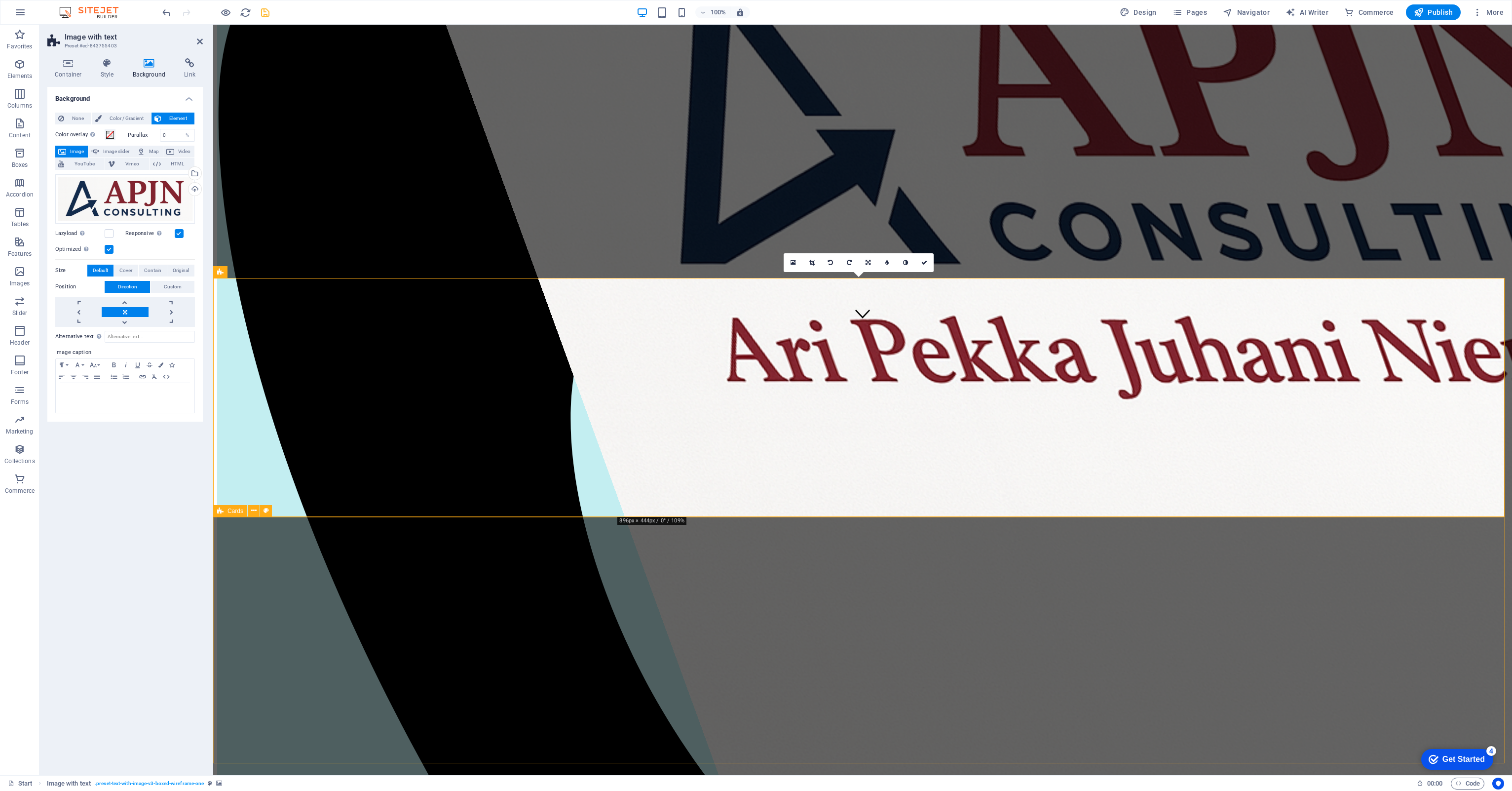
scroll to position [247, 0]
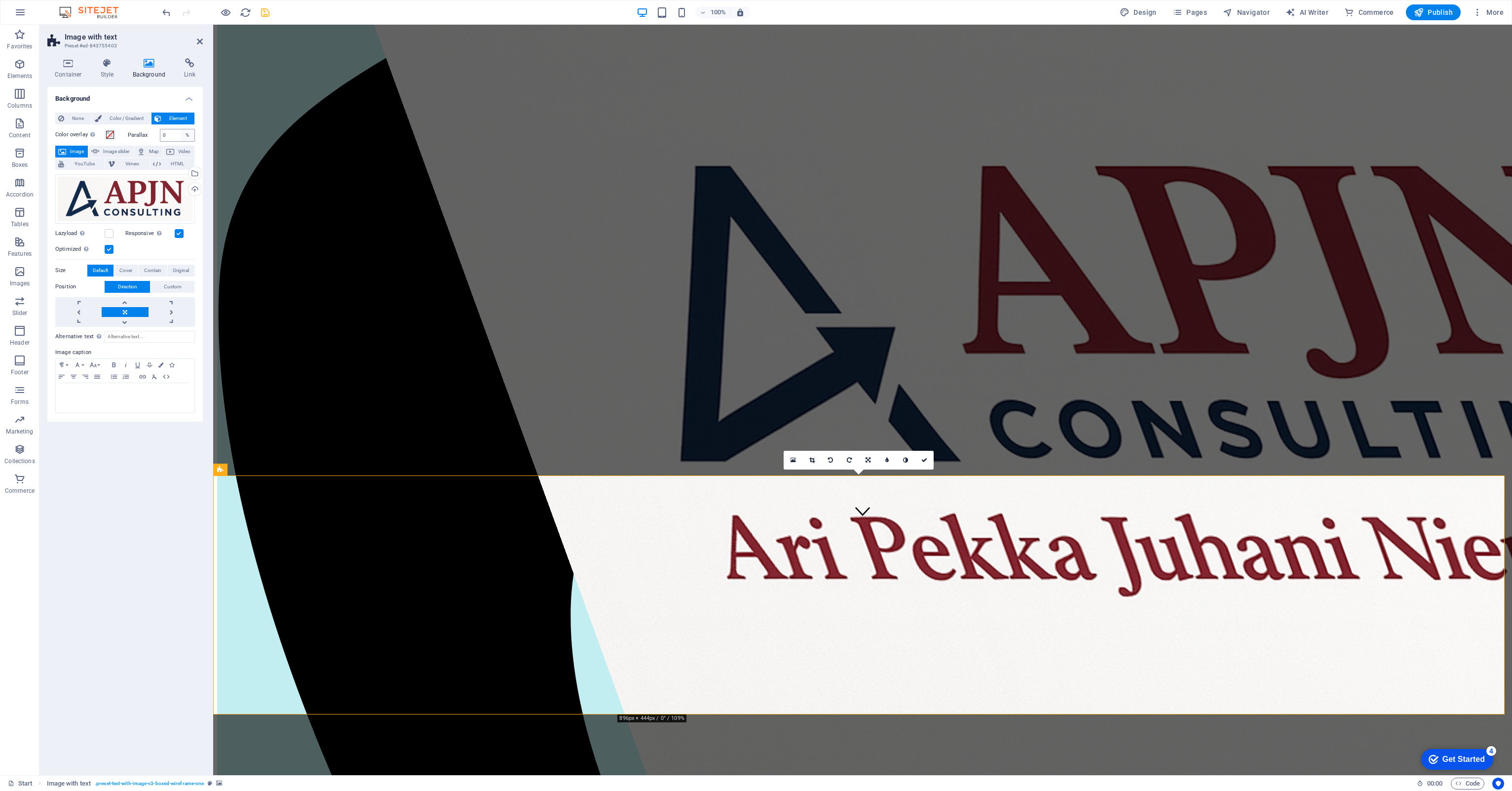
click at [188, 134] on div "%" at bounding box center [188, 135] width 14 height 12
click at [166, 135] on input "0" at bounding box center [177, 135] width 35 height 12
click at [754, 364] on link at bounding box center [868, 460] width 19 height 19
click at [754, 364] on icon at bounding box center [850, 460] width 5 height 6
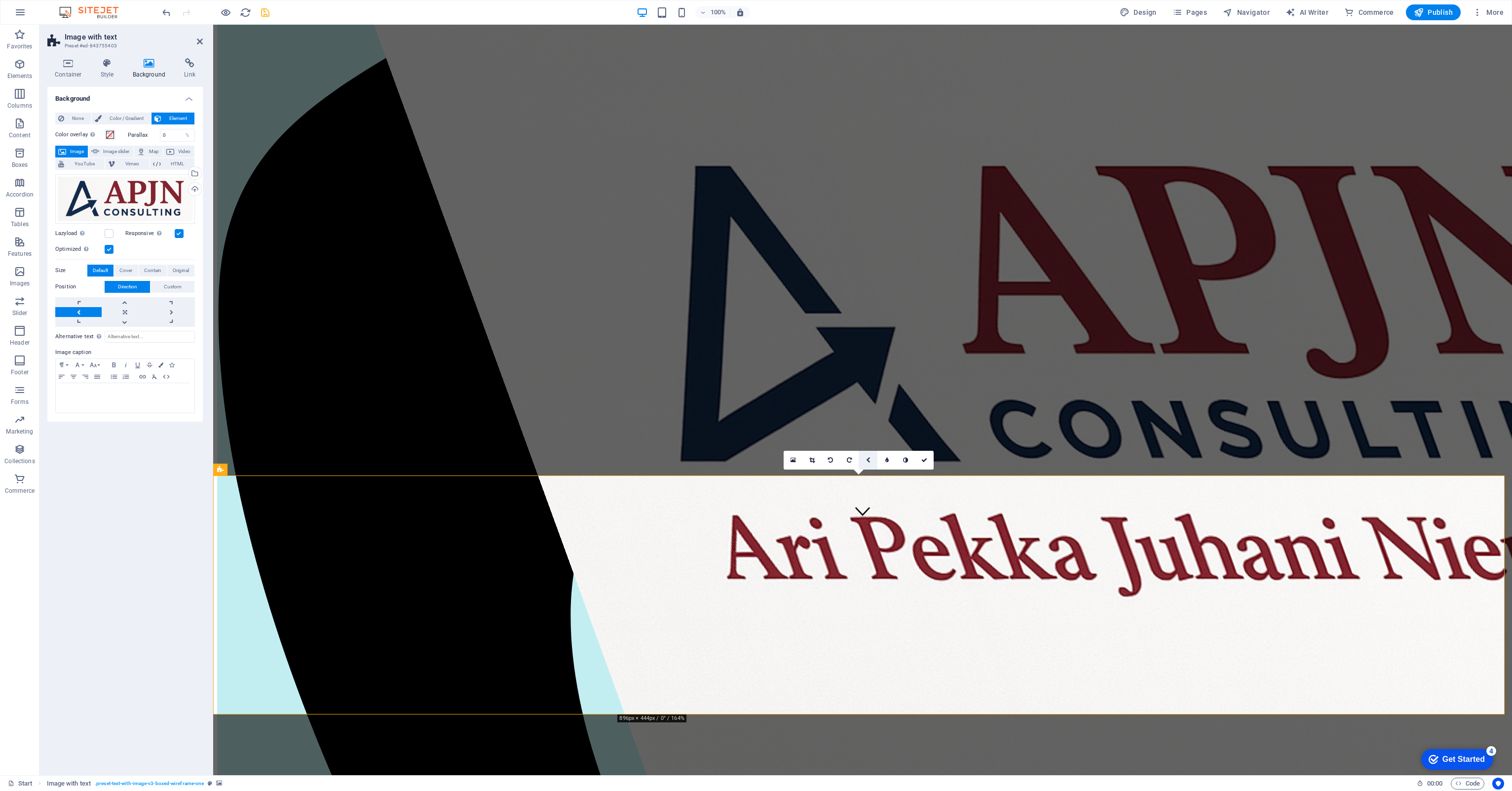
click at [754, 364] on link at bounding box center [868, 460] width 19 height 19
click at [754, 364] on link at bounding box center [793, 460] width 19 height 19
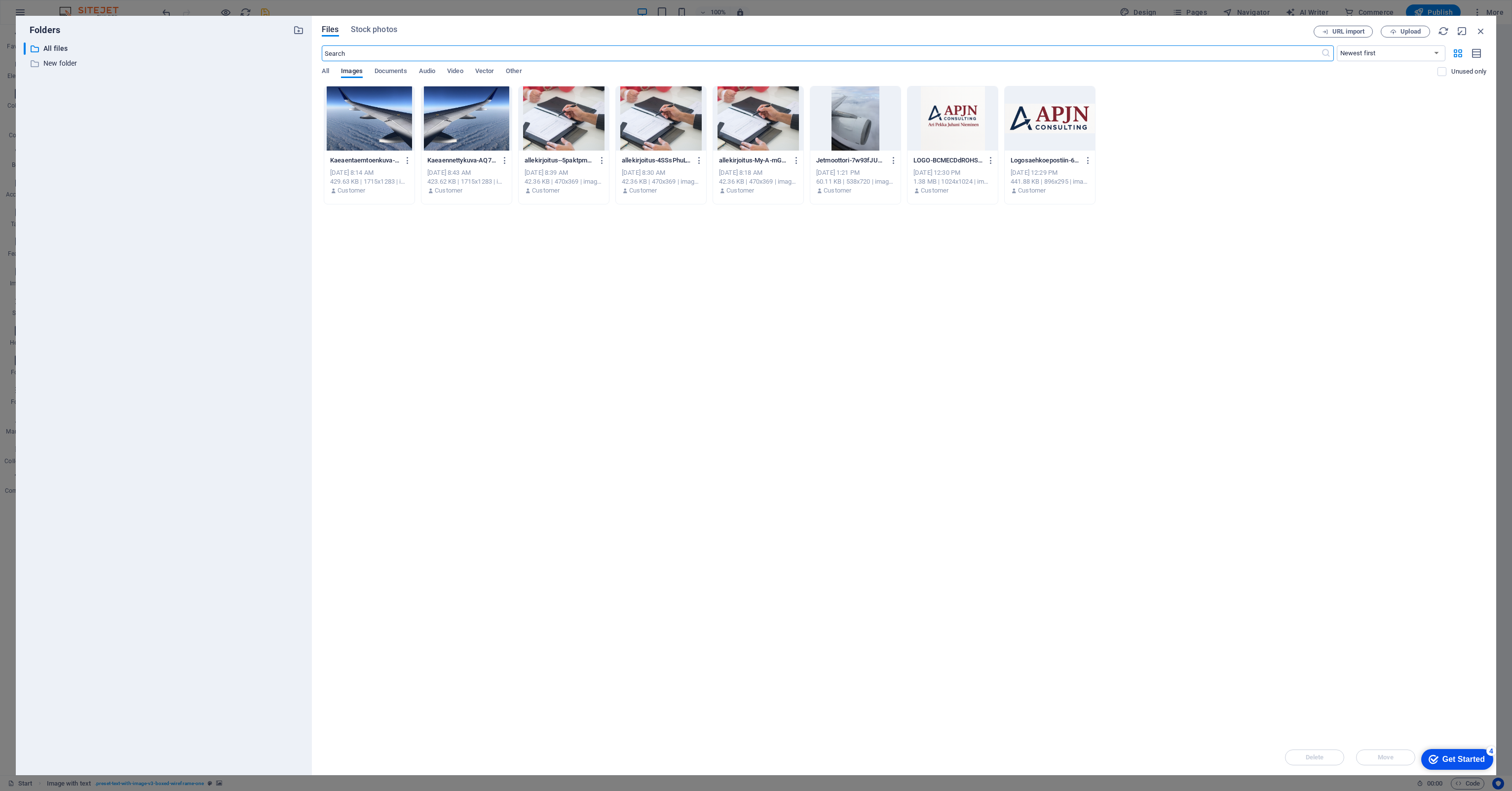
click at [465, 125] on div at bounding box center [467, 118] width 90 height 64
click at [500, 123] on div "1" at bounding box center [467, 118] width 90 height 64
click at [500, 123] on div at bounding box center [467, 118] width 90 height 64
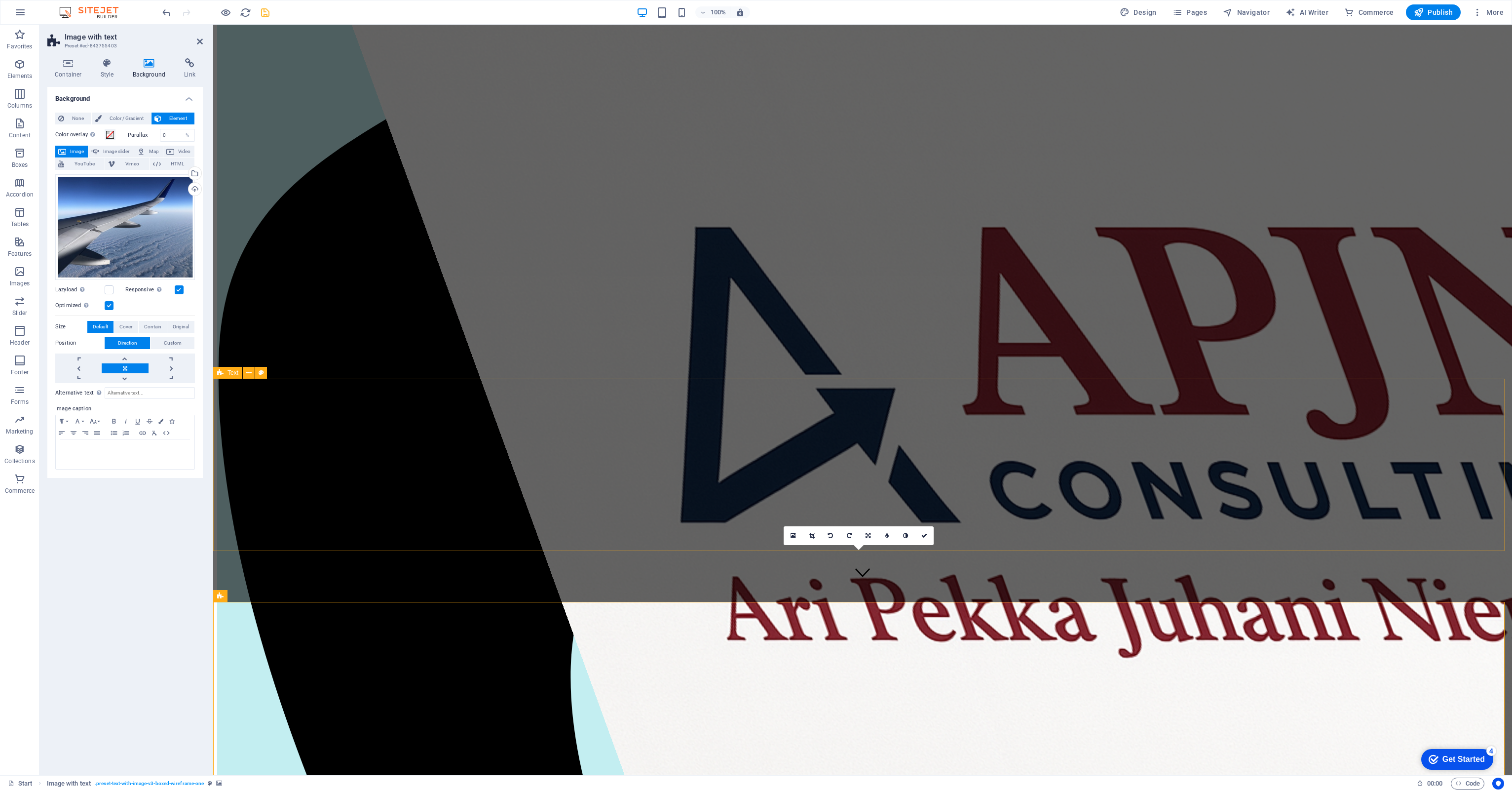
scroll to position [197, 0]
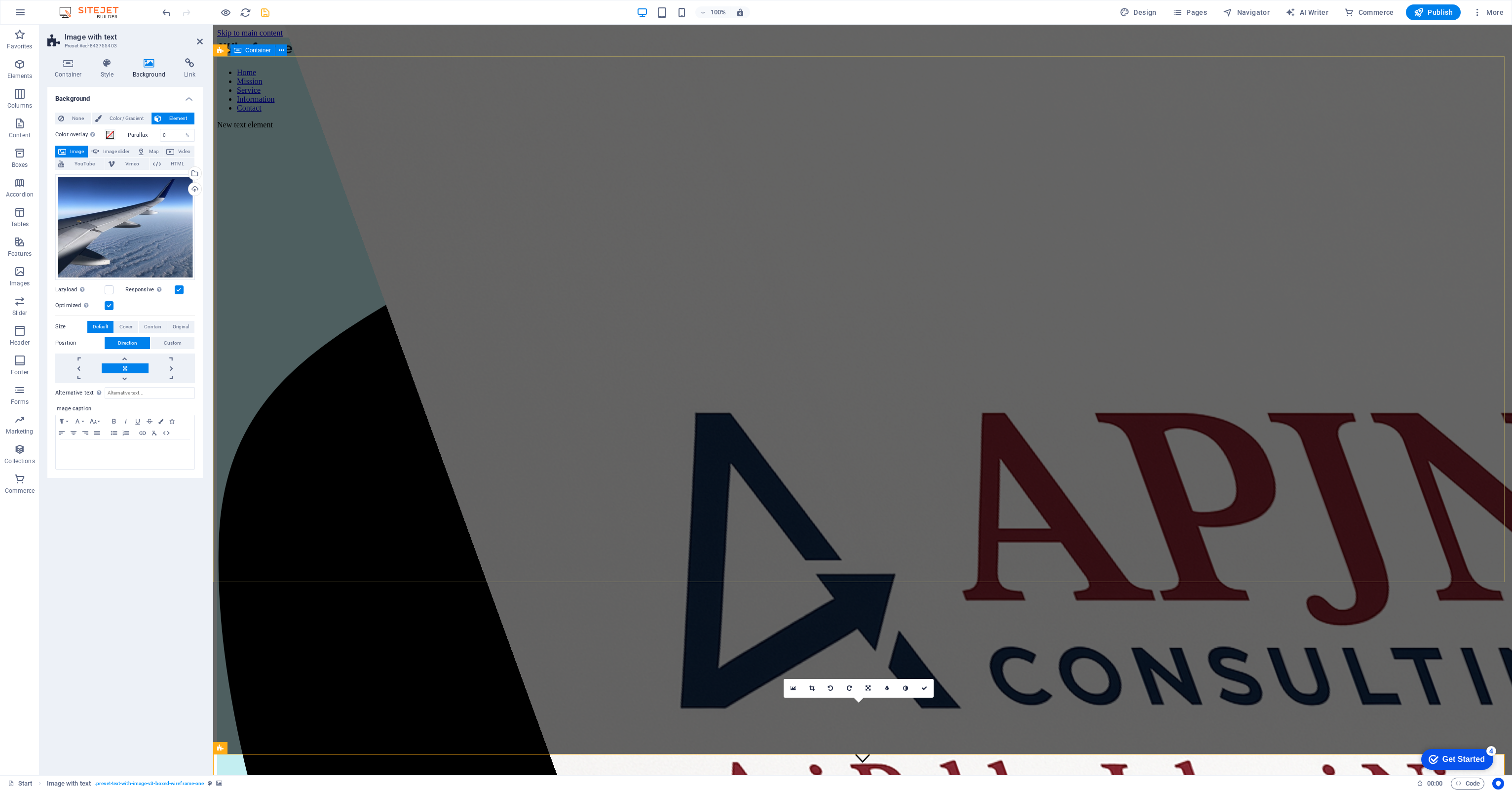
scroll to position [0, 0]
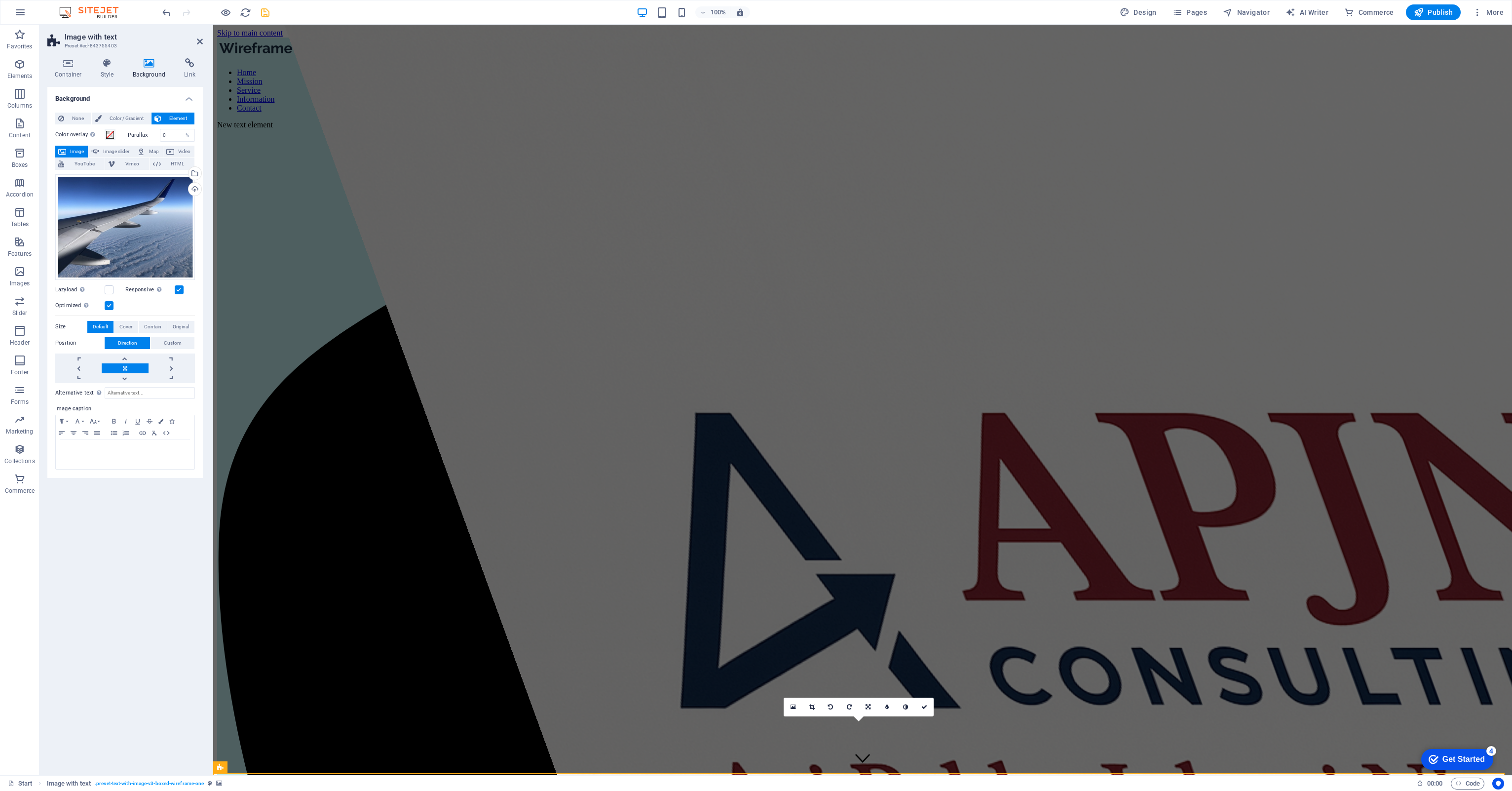
drag, startPoint x: 147, startPoint y: 240, endPoint x: 139, endPoint y: 562, distance: 322.1
click at [139, 364] on div "Background None Color / Gradient Element Stretch background to full-width Color…" at bounding box center [125, 427] width 156 height 681
click at [153, 62] on icon at bounding box center [150, 63] width 48 height 10
click at [153, 66] on icon at bounding box center [150, 63] width 48 height 10
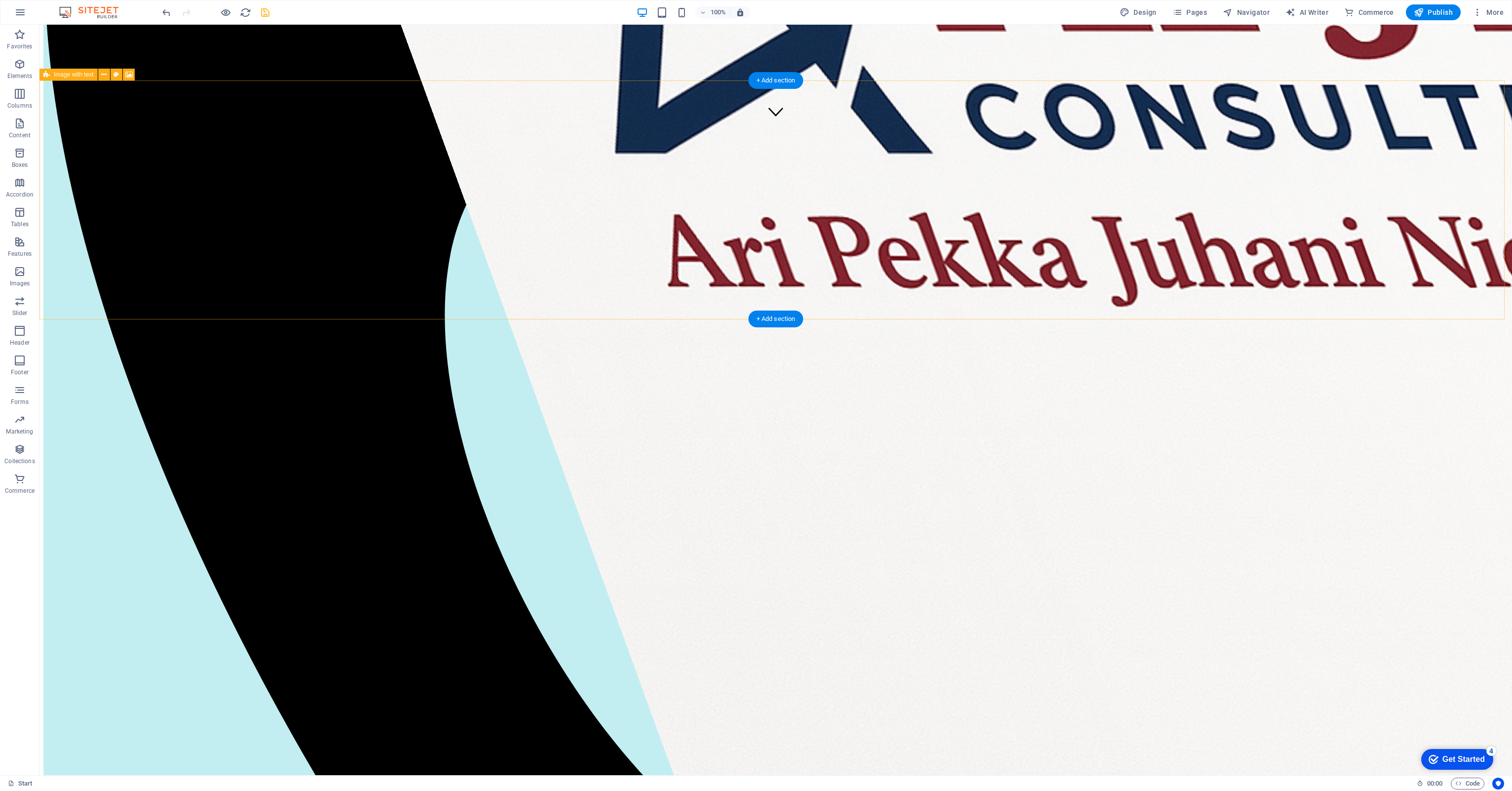
scroll to position [642, 0]
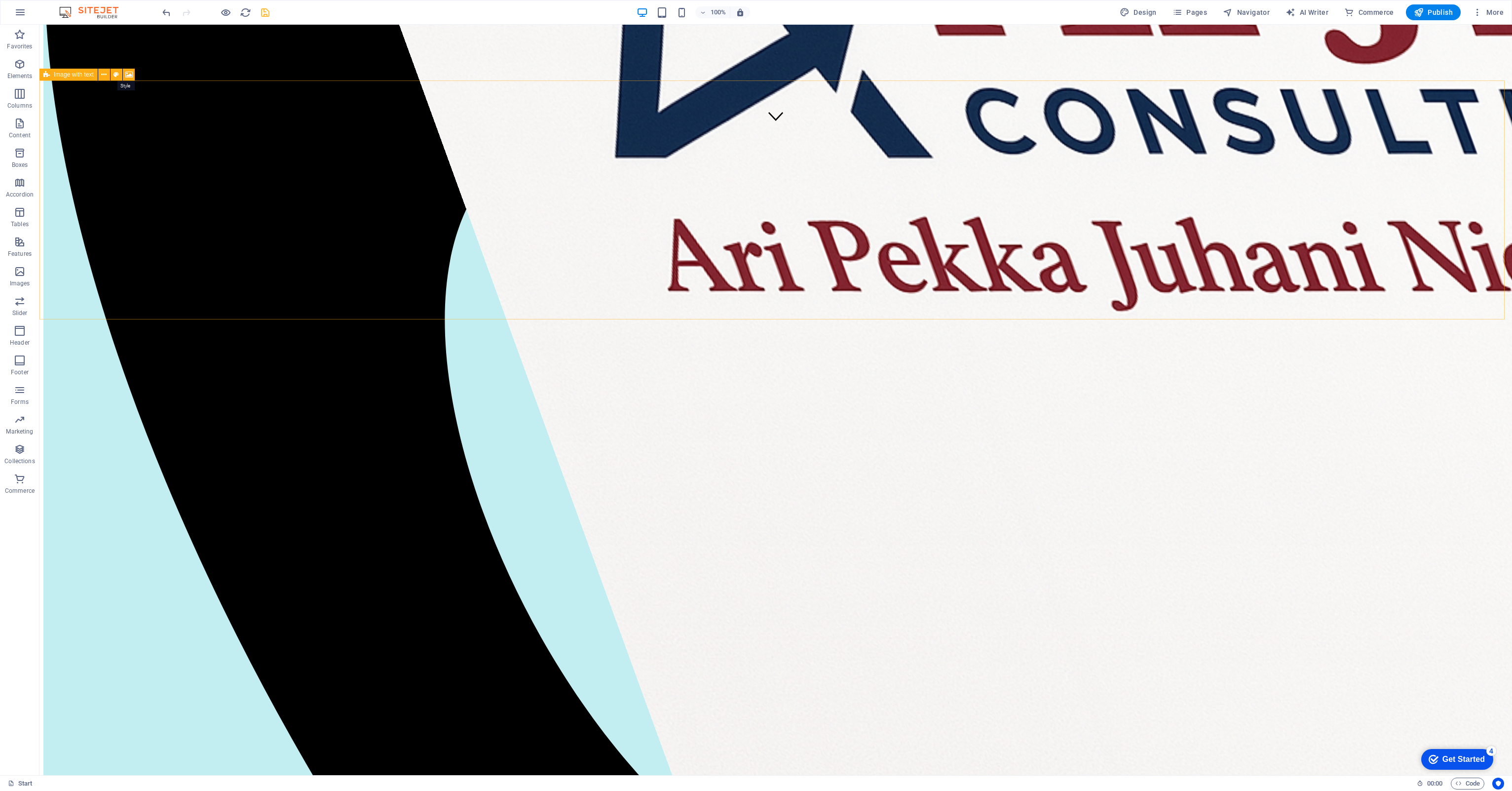
drag, startPoint x: 157, startPoint y: 101, endPoint x: 96, endPoint y: 194, distance: 111.2
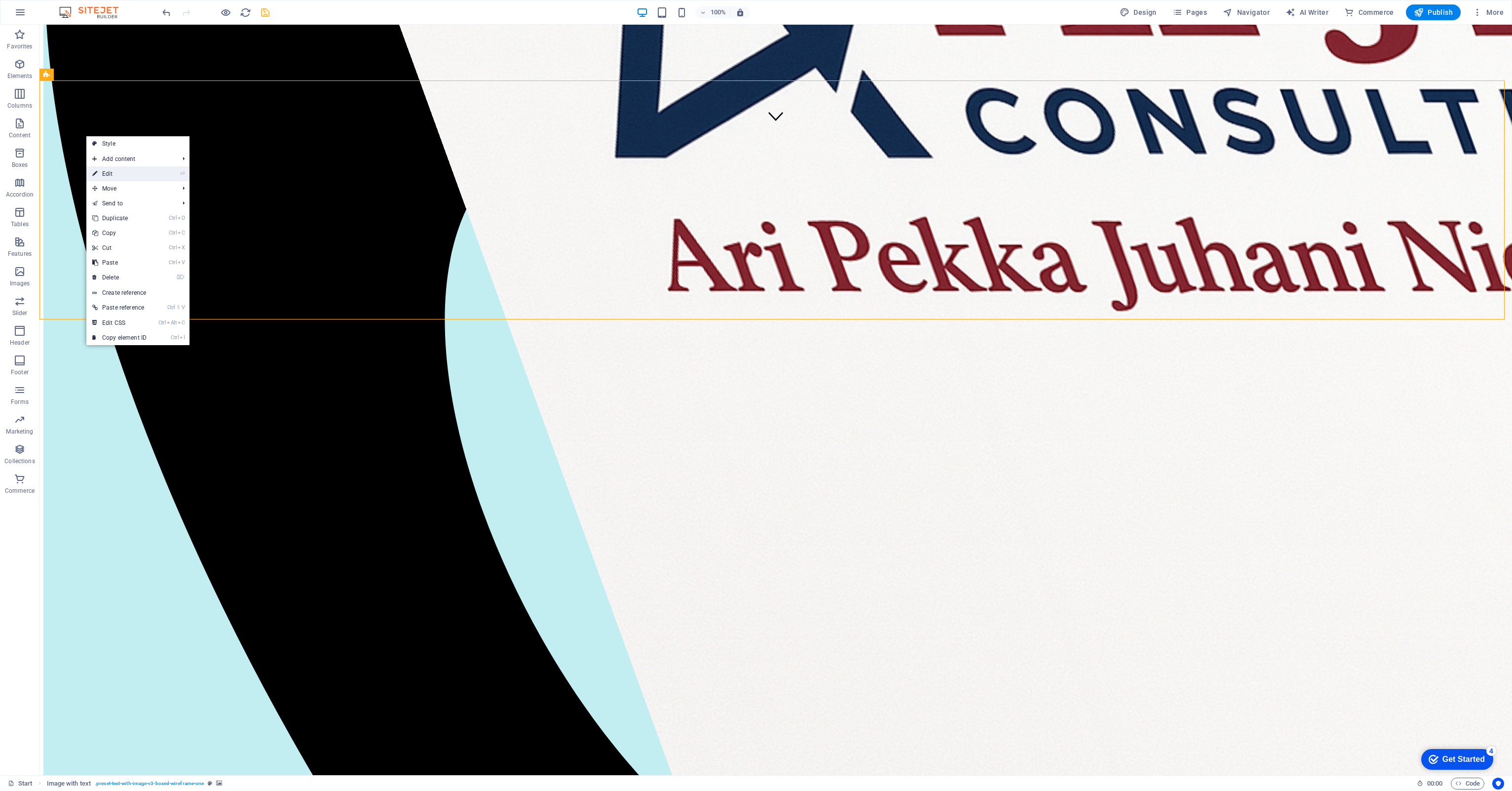
click at [109, 173] on link "⏎ Edit" at bounding box center [119, 173] width 66 height 15
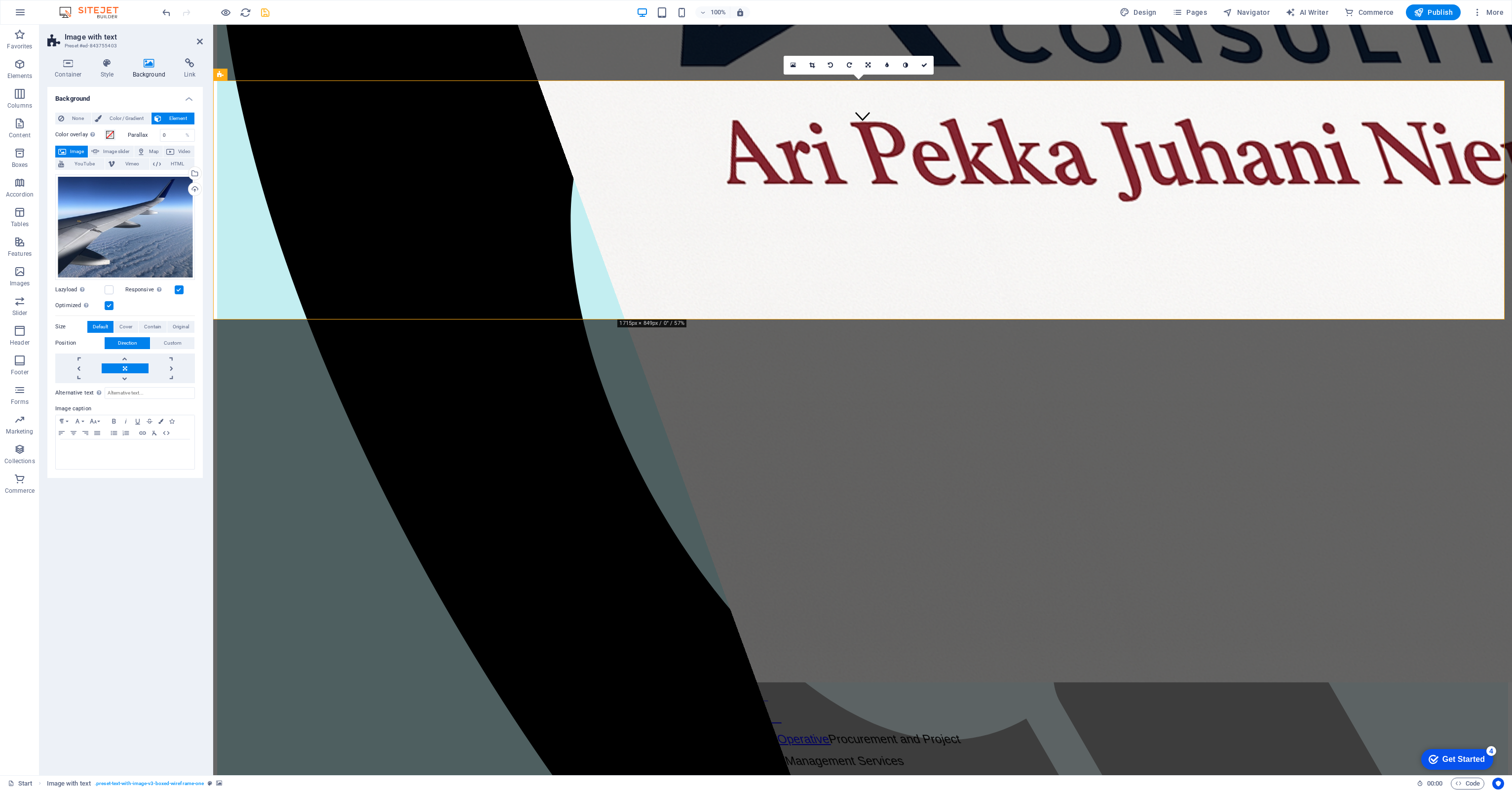
click at [82, 146] on span "Image" at bounding box center [77, 152] width 16 height 12
click at [172, 119] on span "Element" at bounding box center [178, 119] width 27 height 12
click at [60, 322] on label "Size" at bounding box center [71, 327] width 32 height 12
click at [59, 328] on label "Size" at bounding box center [71, 327] width 32 height 12
click at [127, 323] on span "Cover" at bounding box center [126, 327] width 13 height 12
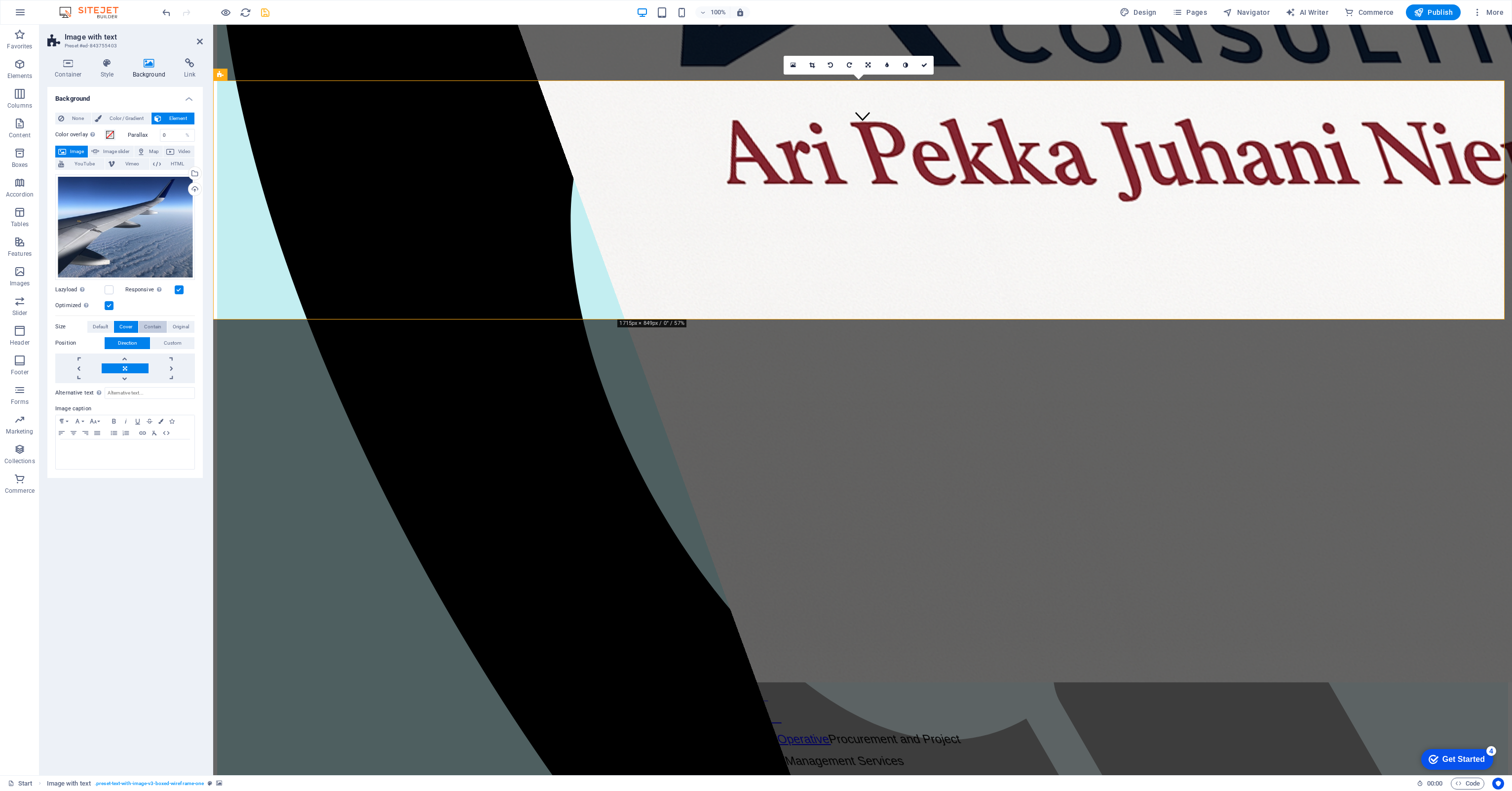
click at [160, 327] on span "Contain" at bounding box center [152, 327] width 17 height 12
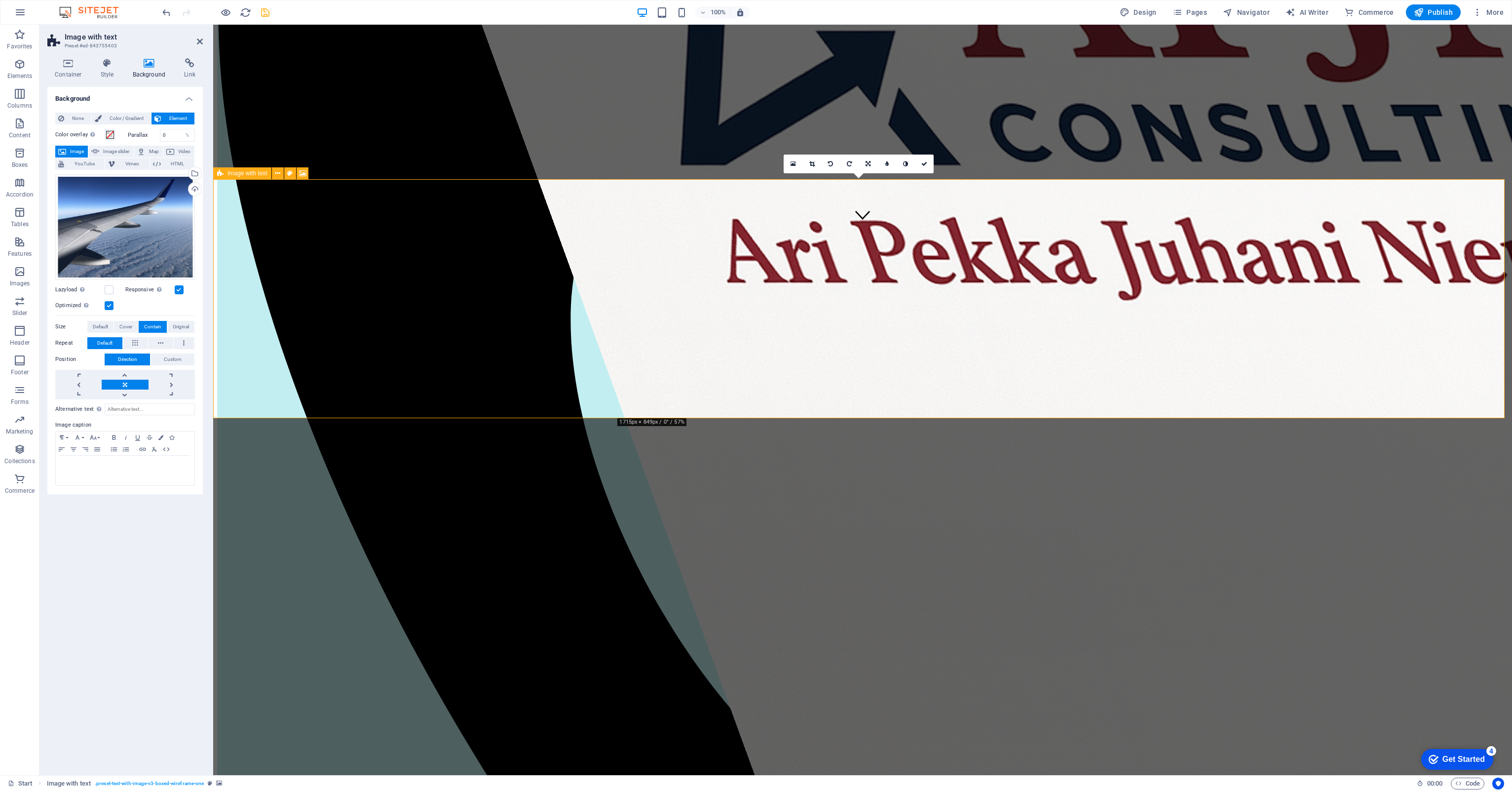
scroll to position [494, 0]
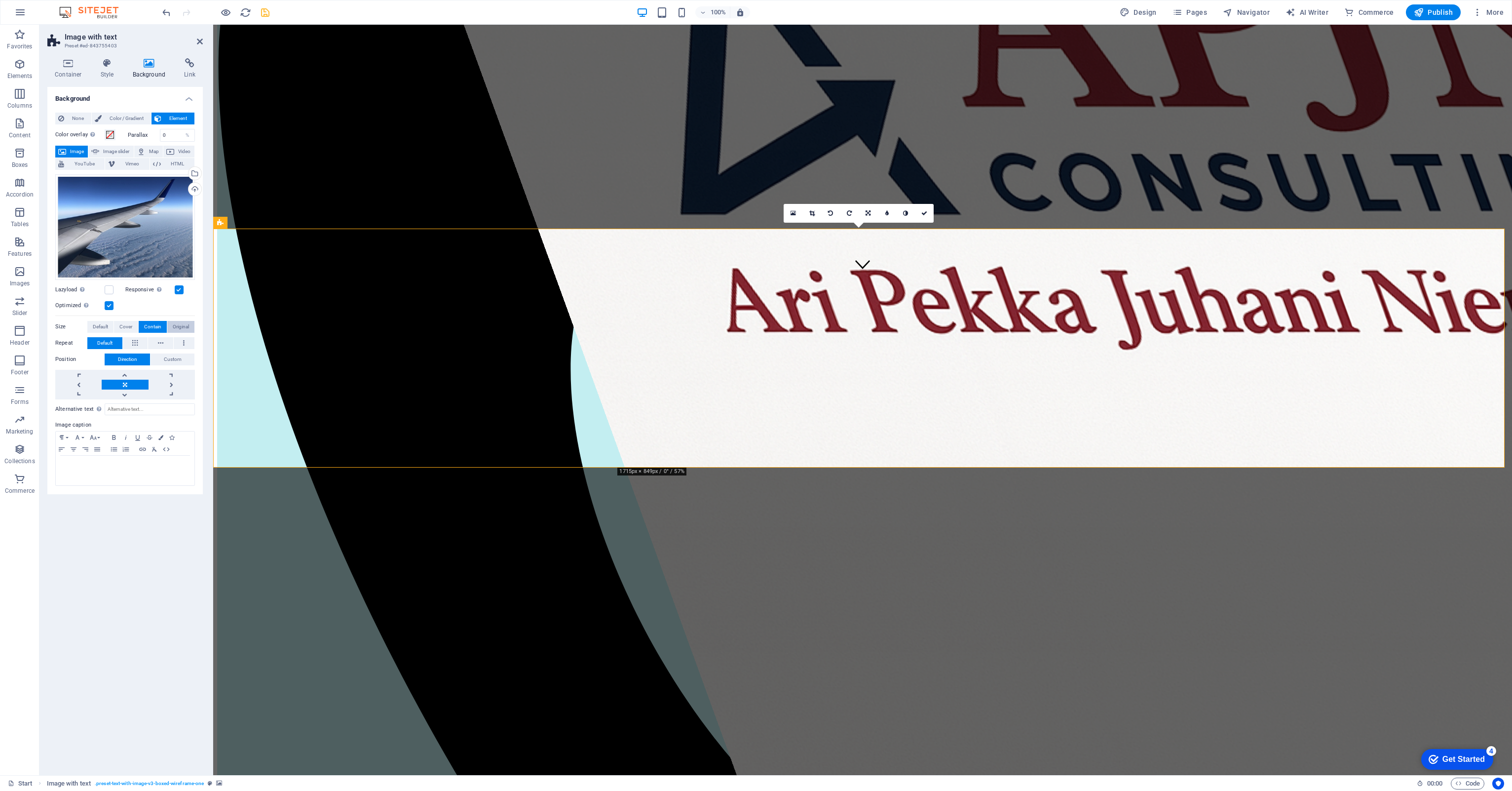
click at [182, 321] on span "Original" at bounding box center [181, 327] width 16 height 12
click at [131, 327] on span "Cover" at bounding box center [126, 327] width 13 height 12
click at [101, 327] on span "Default" at bounding box center [100, 327] width 15 height 12
click at [63, 328] on label "Size" at bounding box center [71, 327] width 32 height 12
drag, startPoint x: 286, startPoint y: 176, endPoint x: 261, endPoint y: 176, distance: 25.0
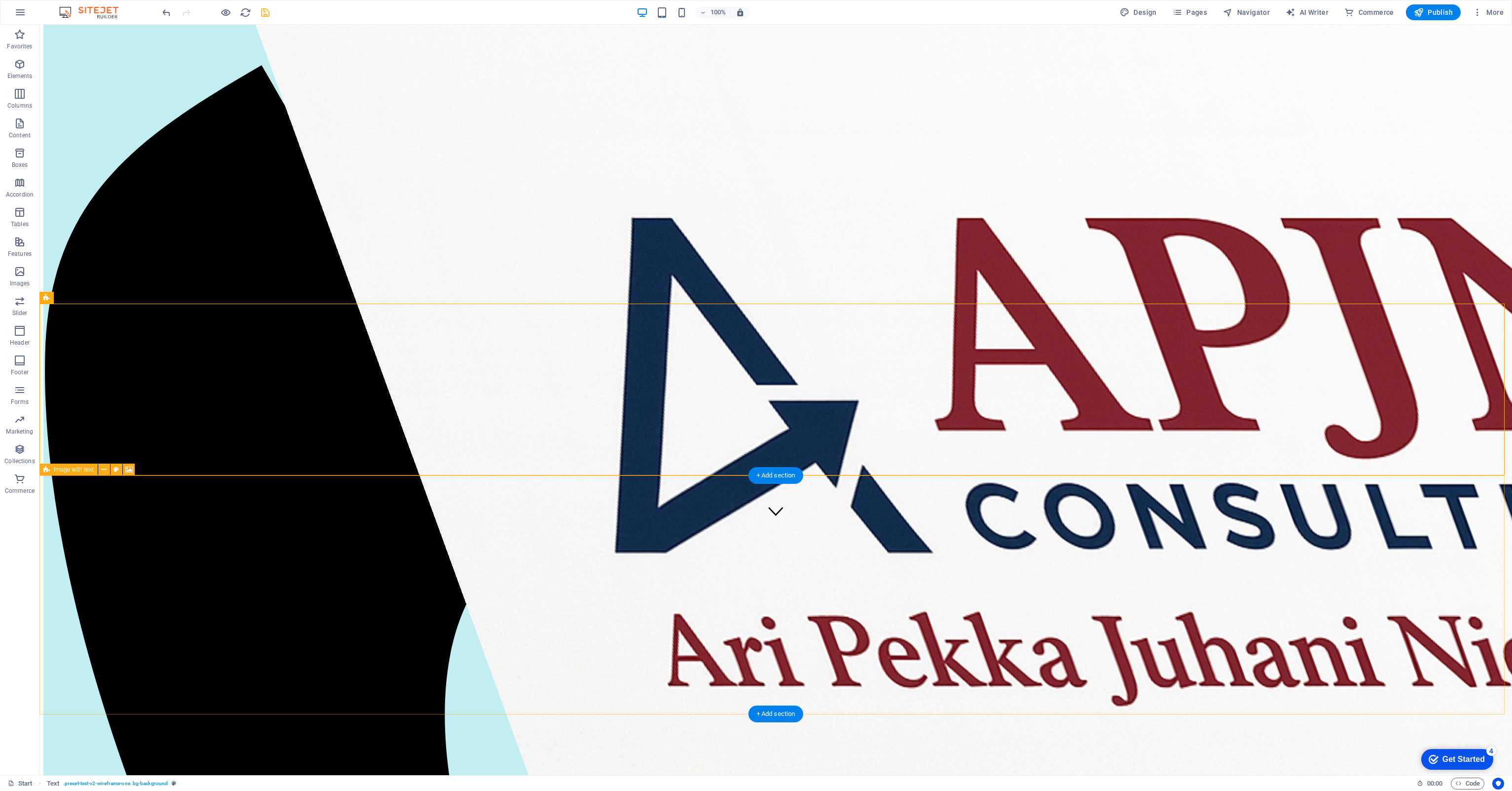
scroll to position [0, 0]
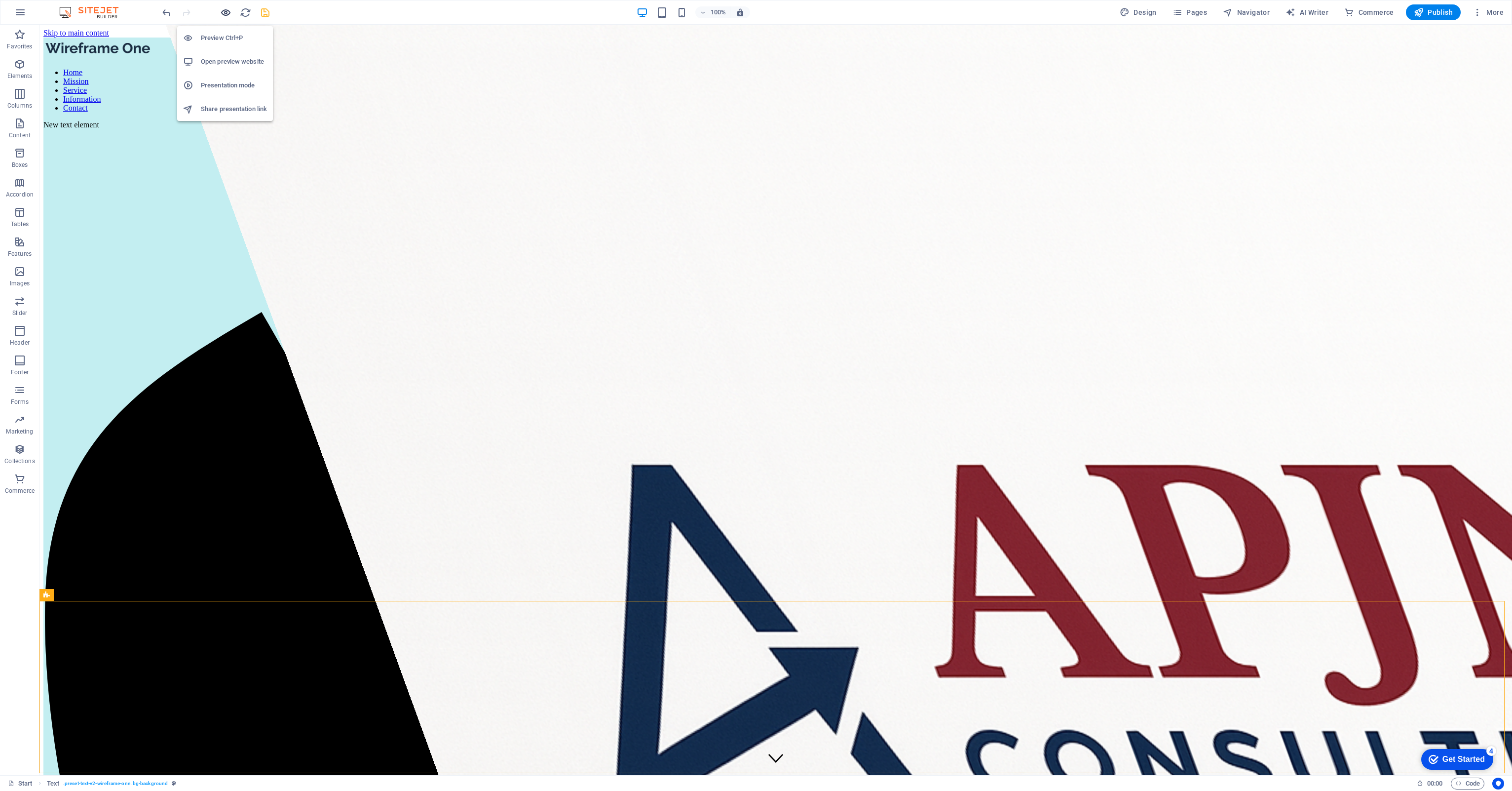
click at [224, 9] on icon "button" at bounding box center [225, 12] width 11 height 11
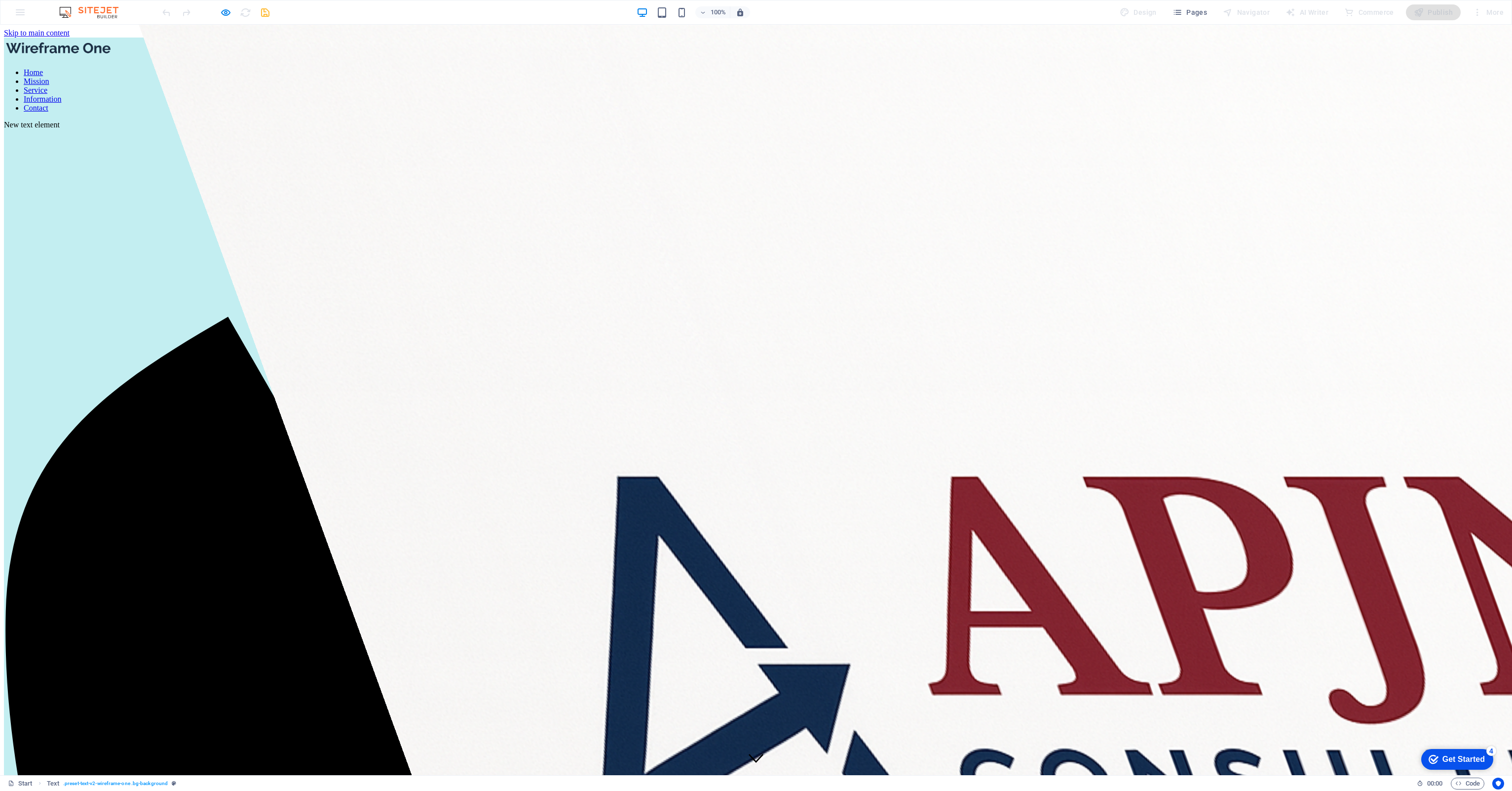
click at [49, 77] on link "Mission" at bounding box center [36, 81] width 26 height 8
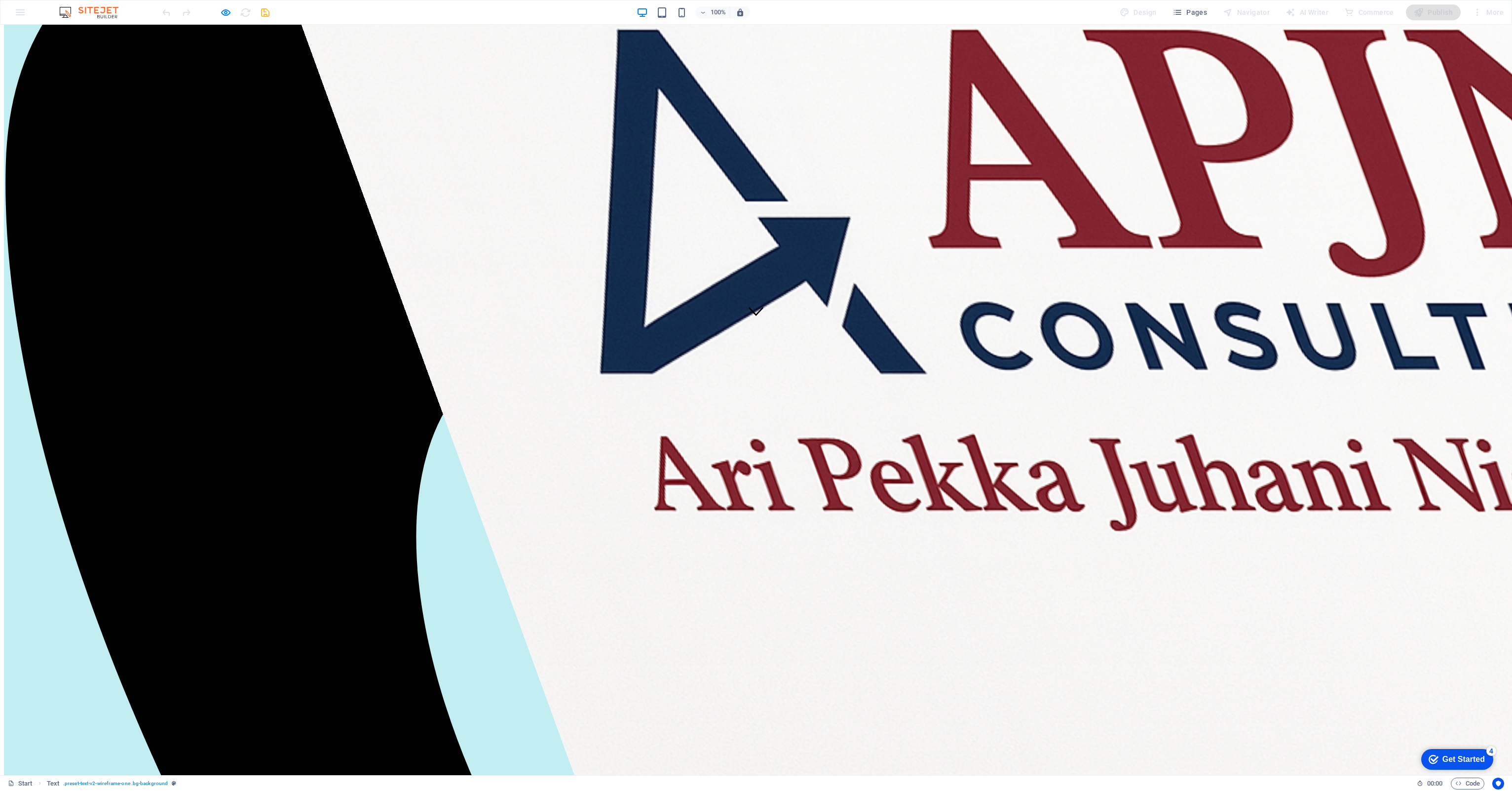
scroll to position [475, 0]
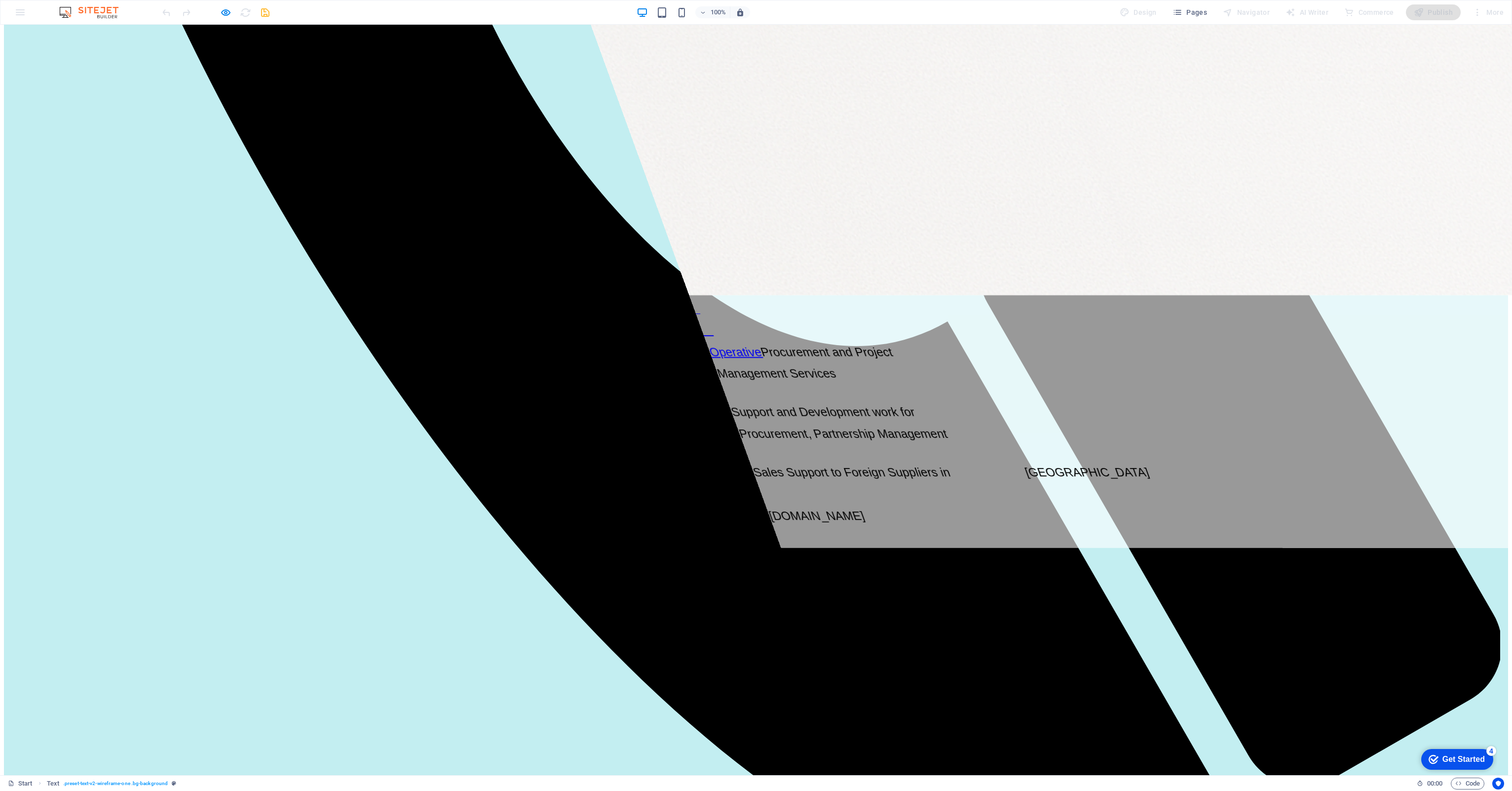
scroll to position [1376, 0]
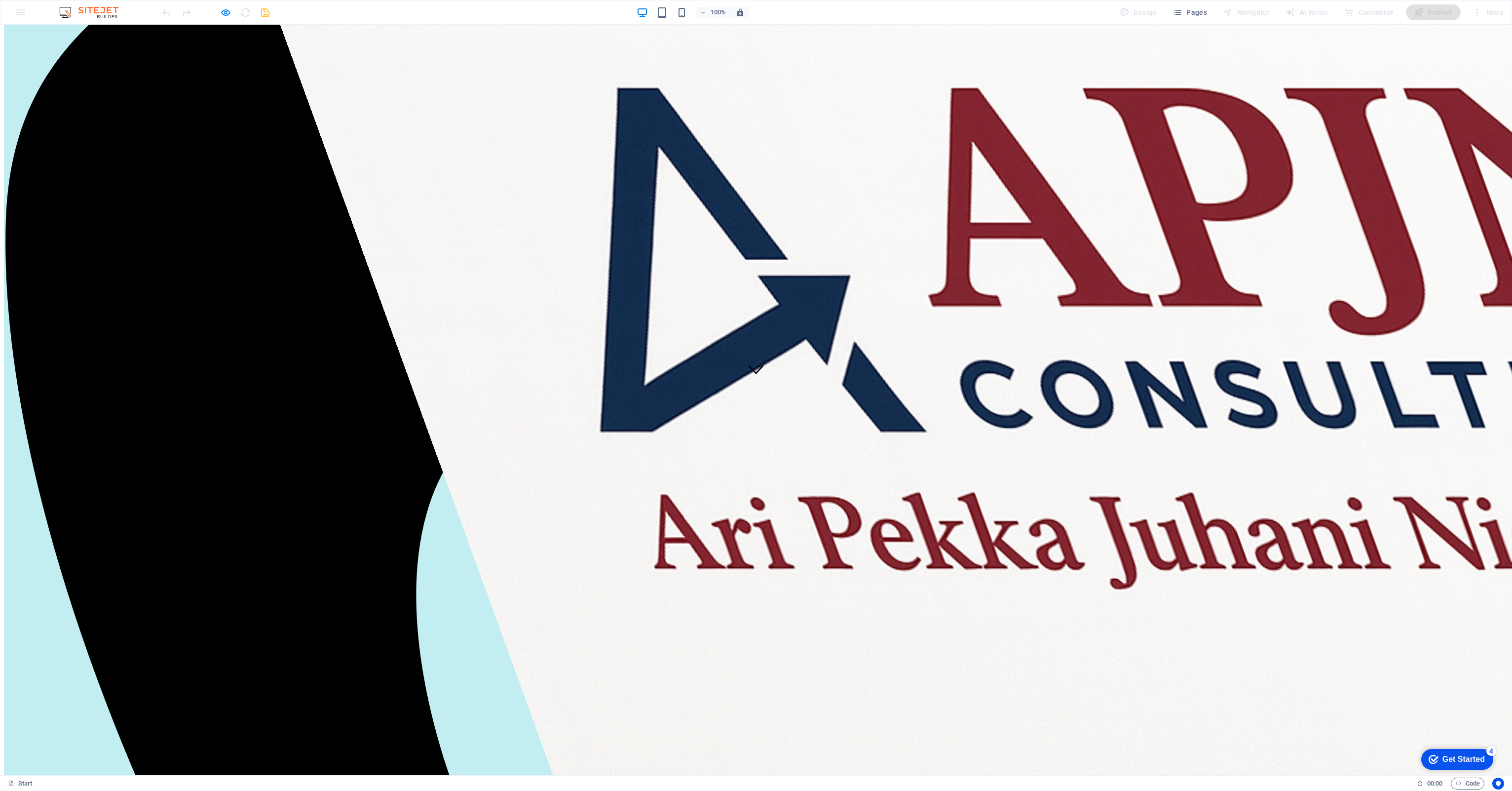
scroll to position [396, 0]
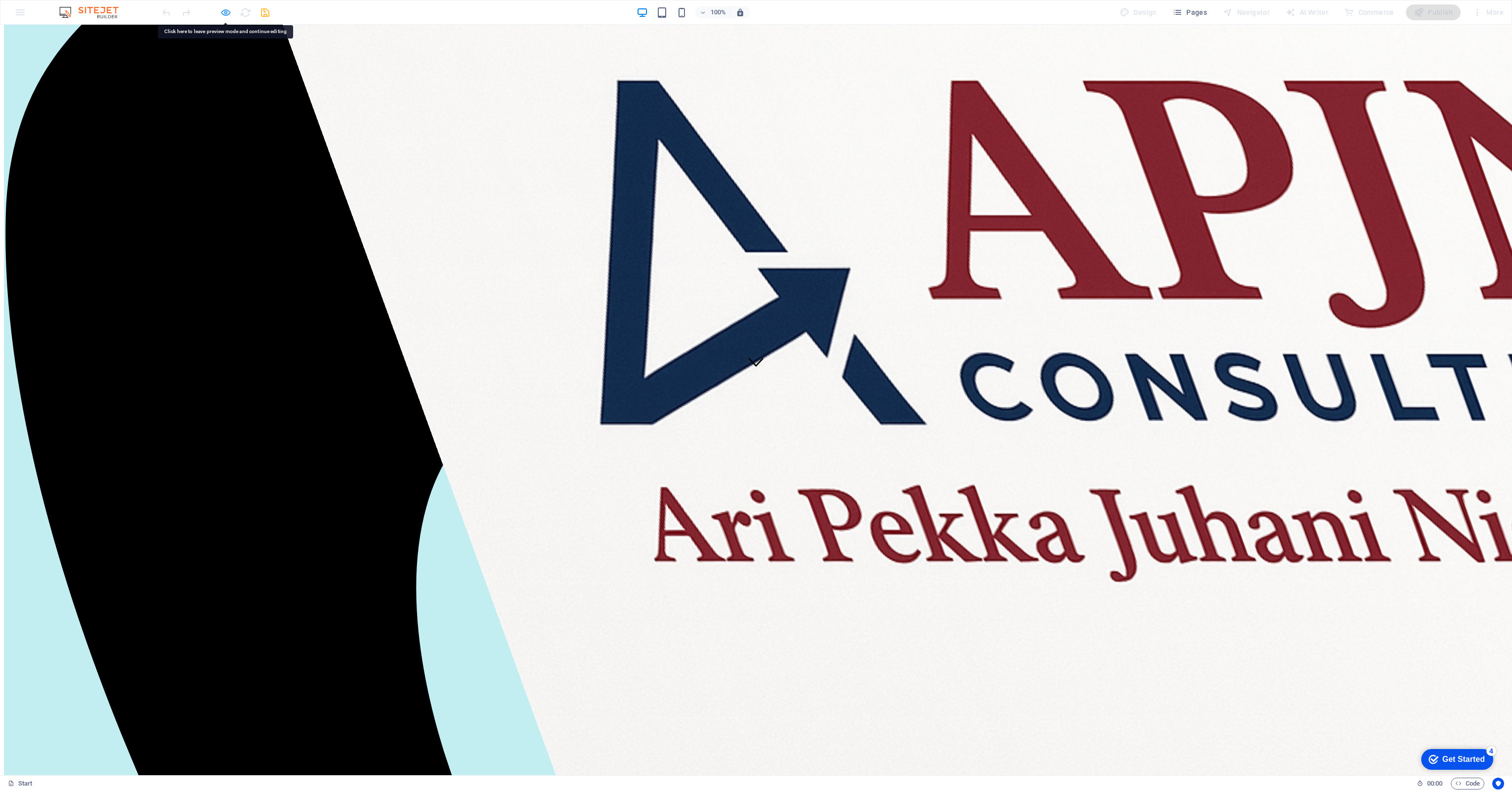
drag, startPoint x: 261, startPoint y: 391, endPoint x: 224, endPoint y: 13, distance: 379.8
click at [224, 13] on icon "button" at bounding box center [225, 12] width 11 height 11
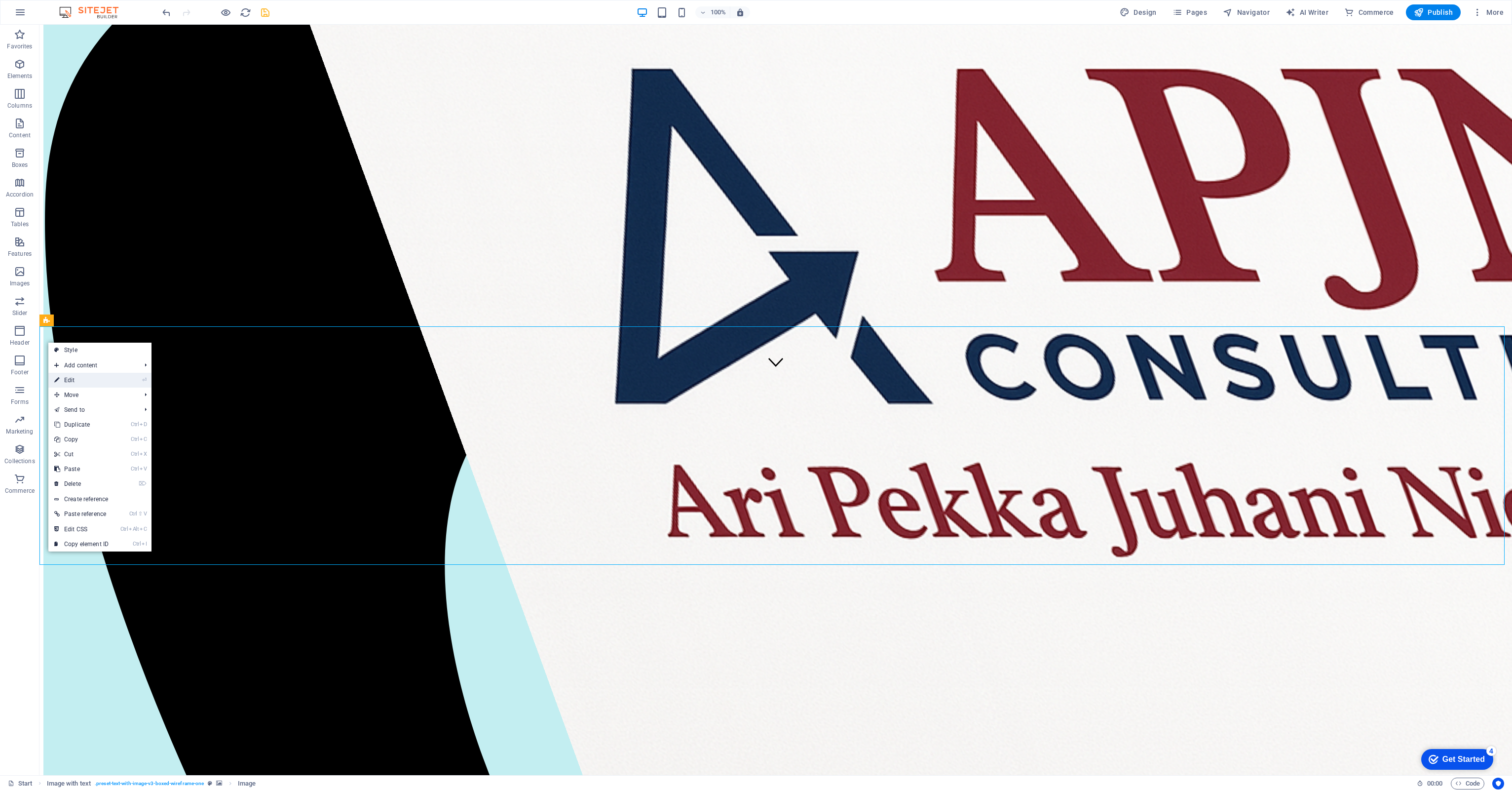
click at [89, 364] on link "⏎ Edit" at bounding box center [81, 380] width 66 height 15
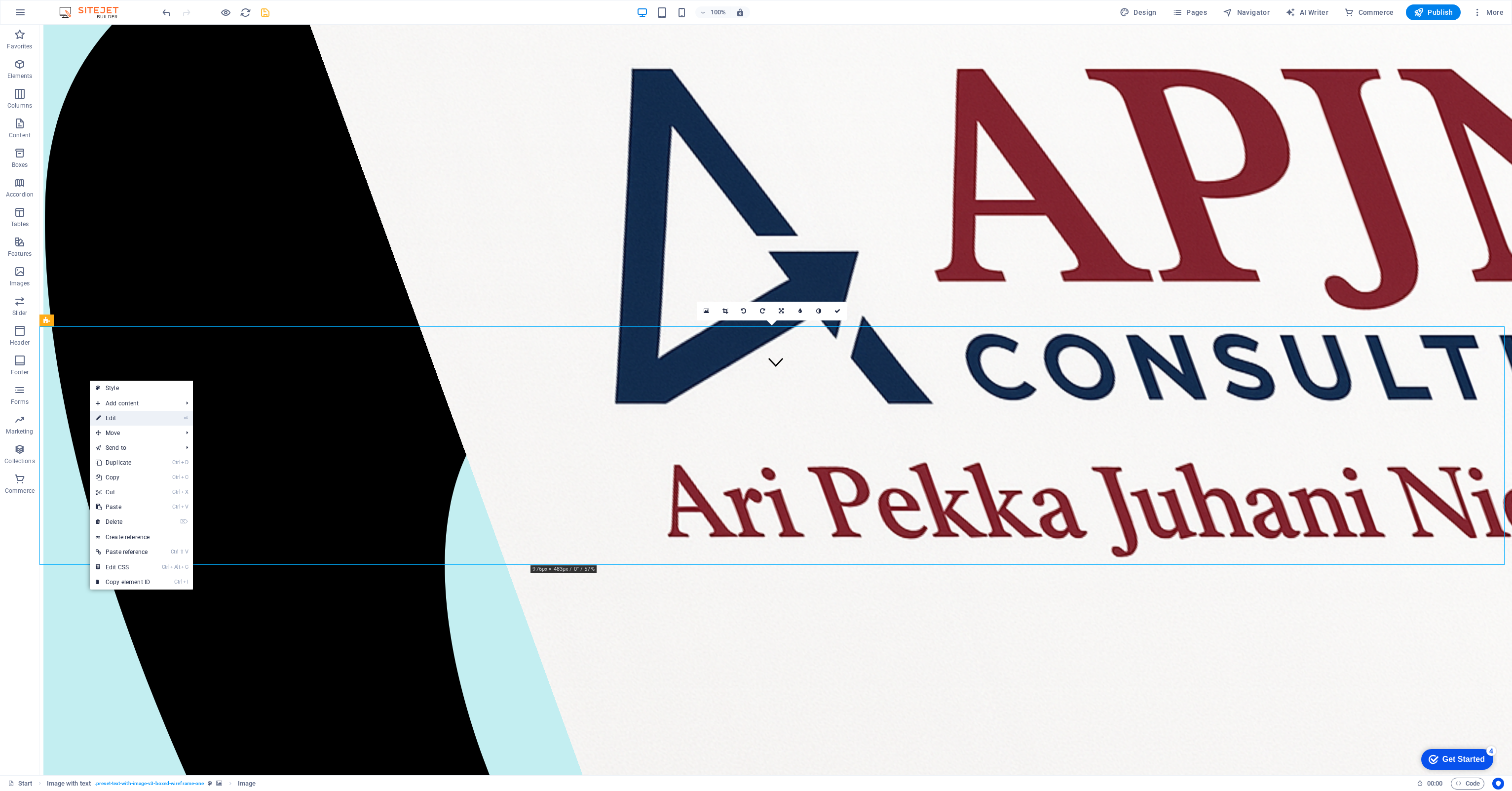
click at [133, 364] on link "⏎ Edit" at bounding box center [123, 418] width 66 height 15
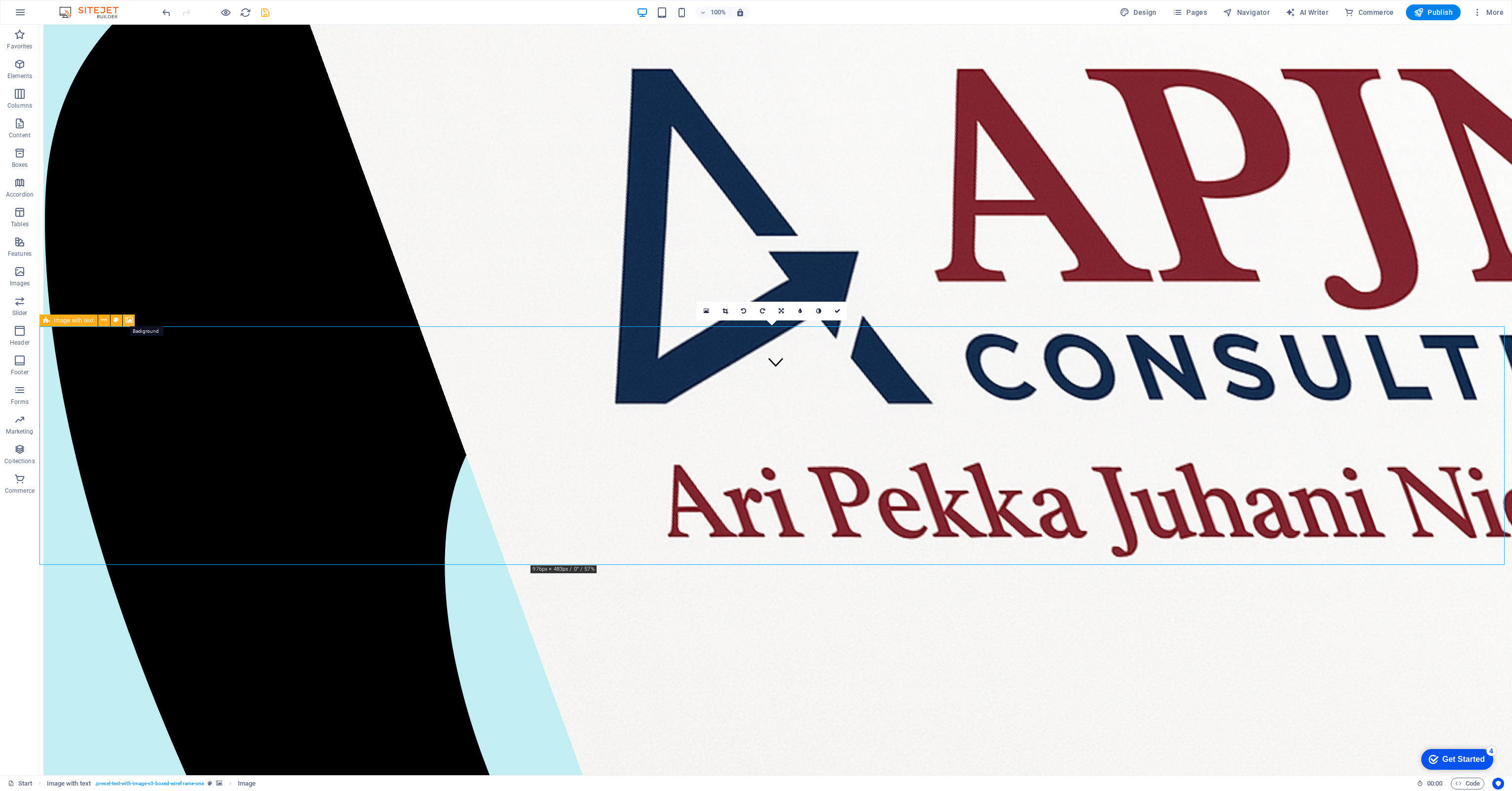
click at [126, 319] on icon at bounding box center [129, 320] width 8 height 11
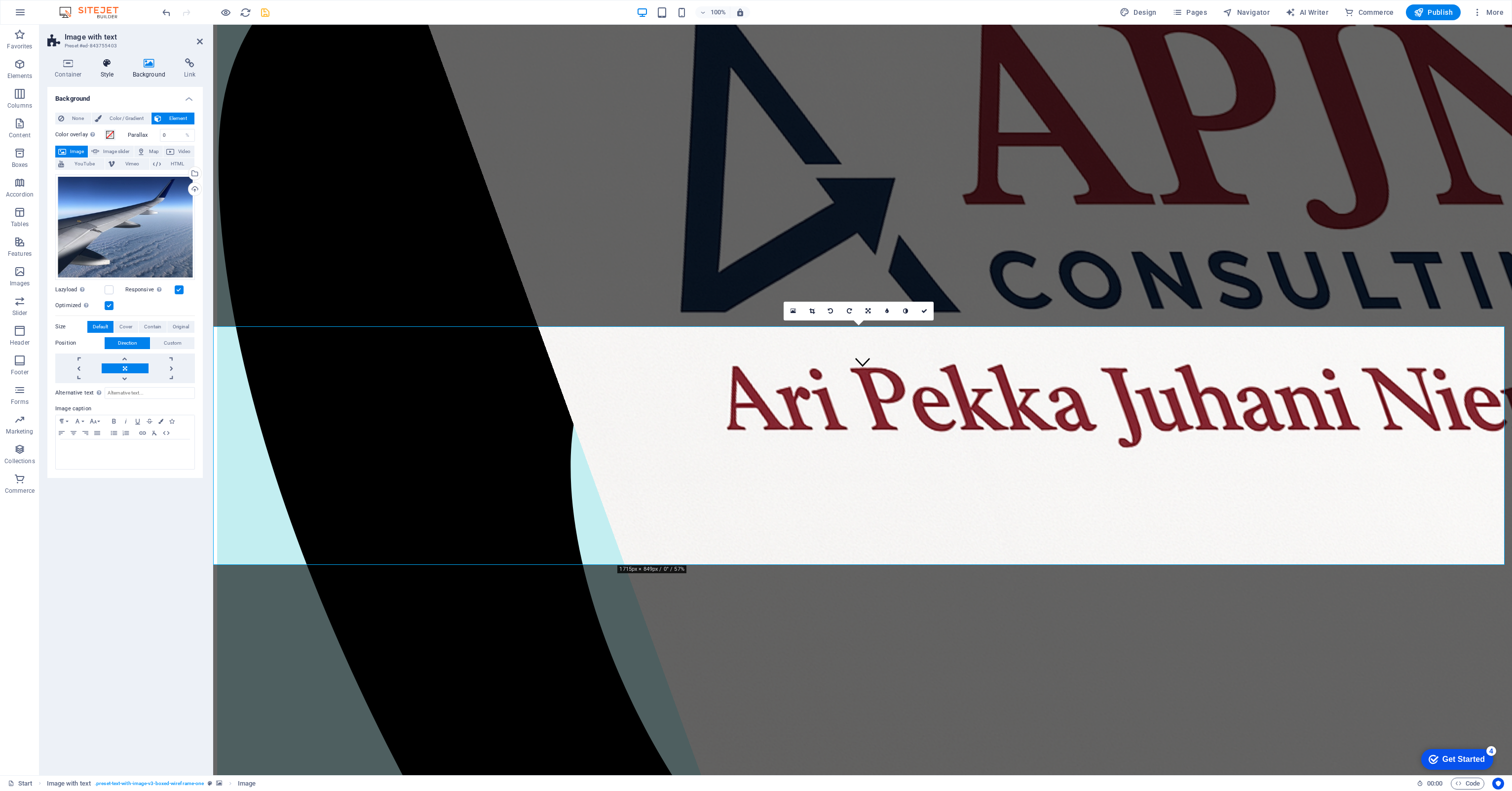
click at [103, 68] on icon at bounding box center [107, 63] width 28 height 10
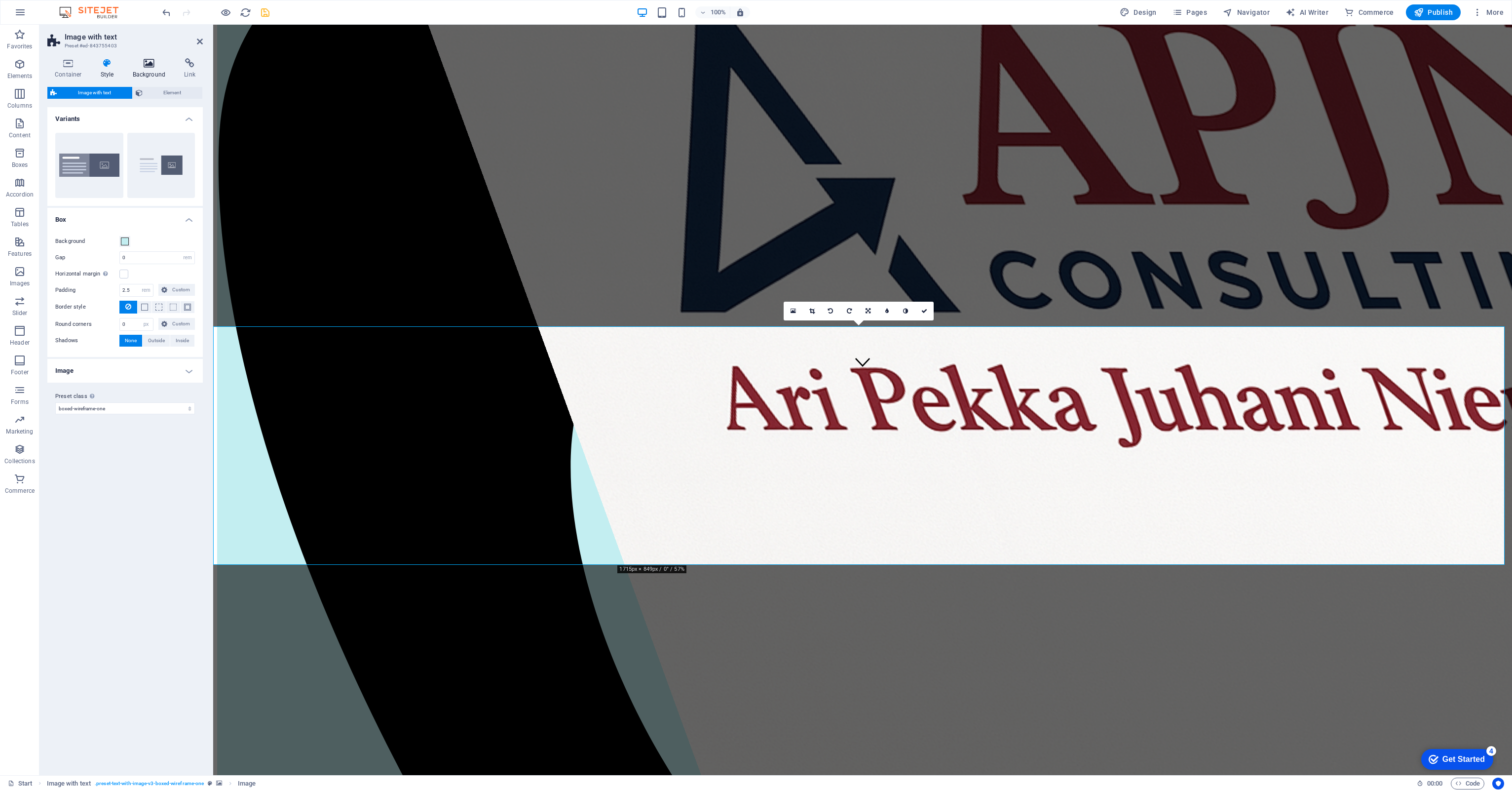
click at [153, 61] on icon at bounding box center [150, 63] width 48 height 10
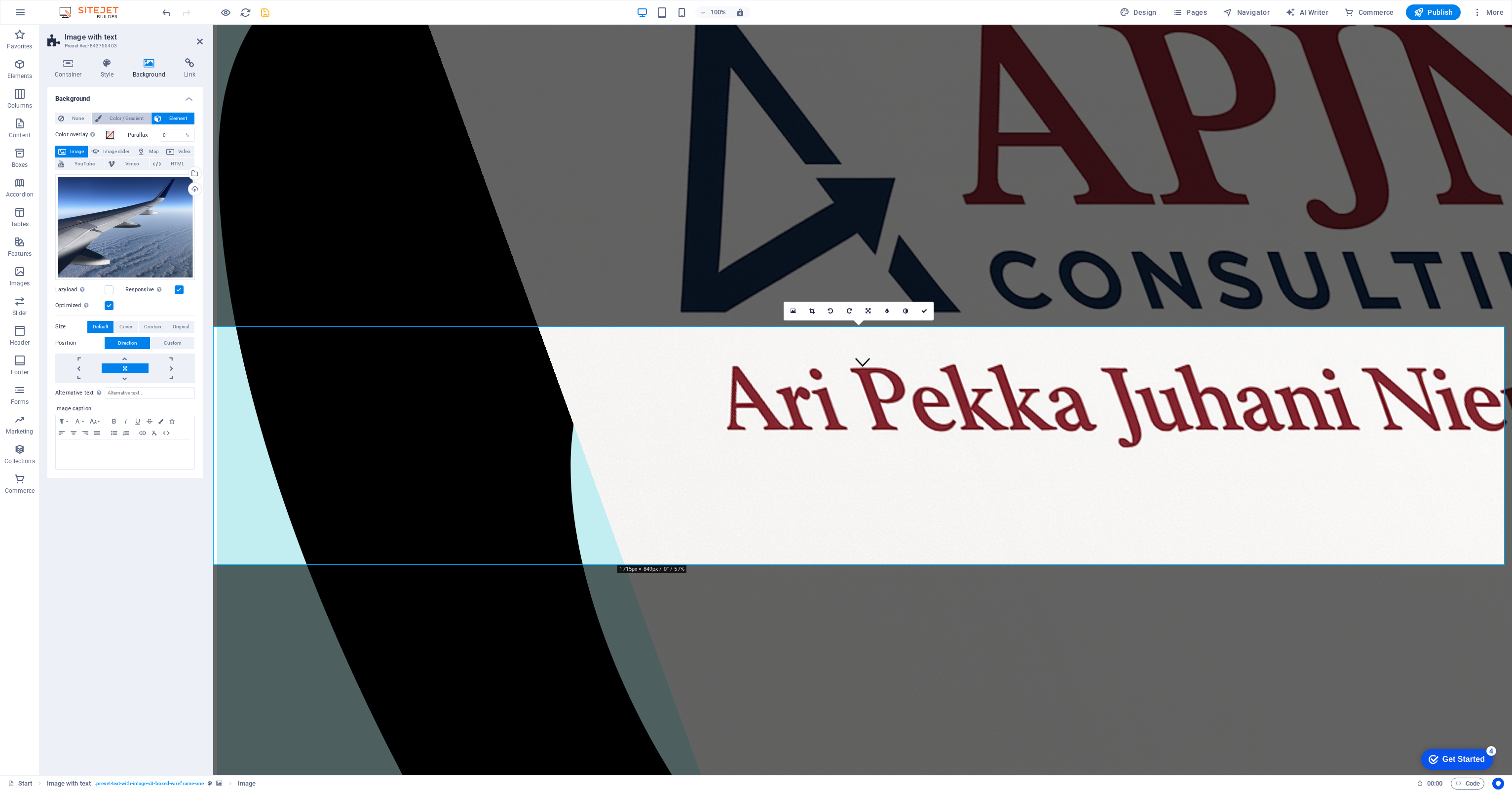
click at [126, 116] on span "Color / Gradient" at bounding box center [126, 119] width 43 height 12
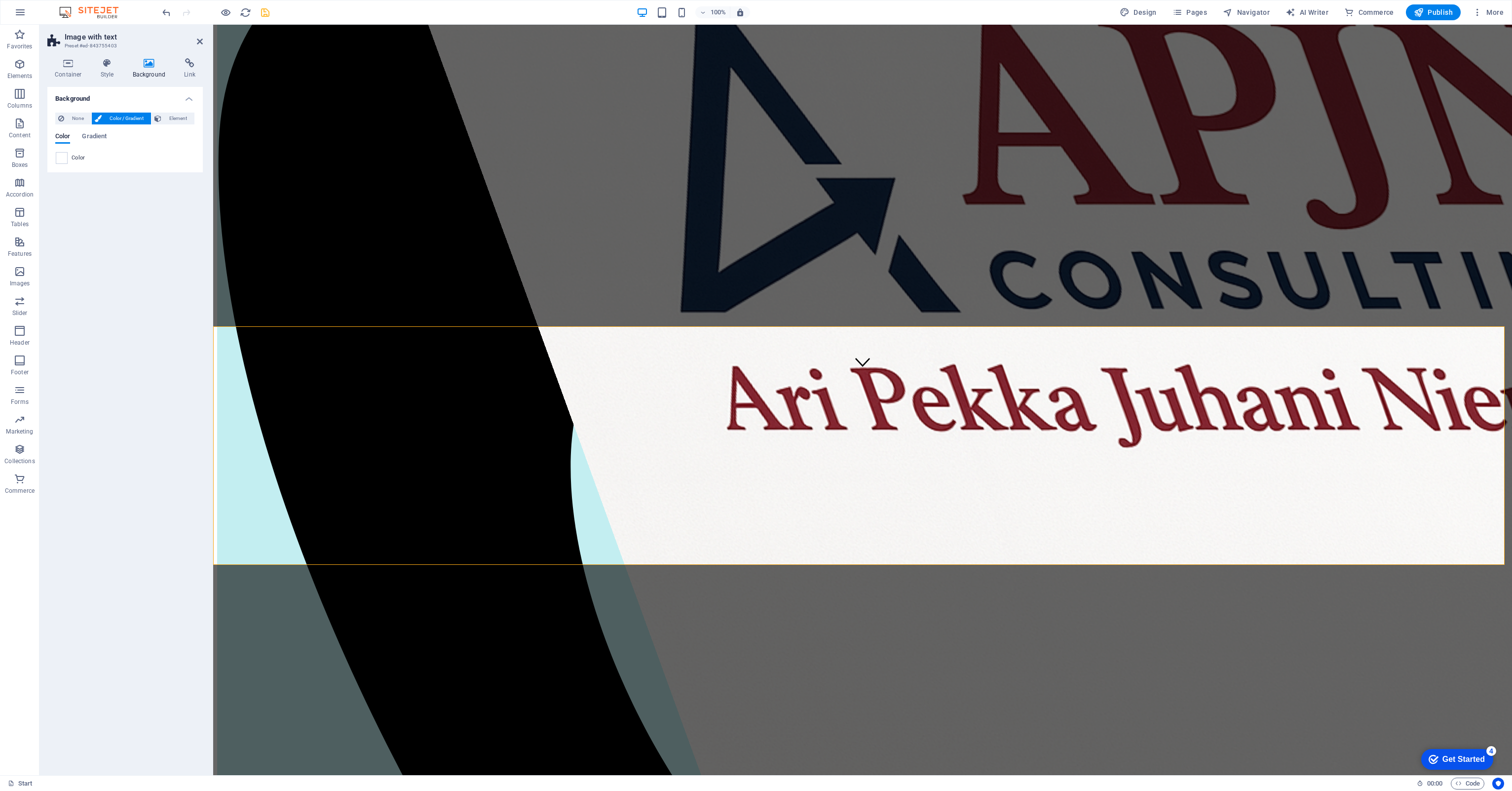
click at [78, 154] on span "Color" at bounding box center [79, 157] width 14 height 8
click at [67, 159] on div at bounding box center [62, 158] width 12 height 12
click at [58, 159] on span at bounding box center [62, 158] width 11 height 11
click at [120, 154] on div "Color" at bounding box center [125, 158] width 139 height 12
click at [129, 116] on span "Color / Gradient" at bounding box center [126, 119] width 43 height 12
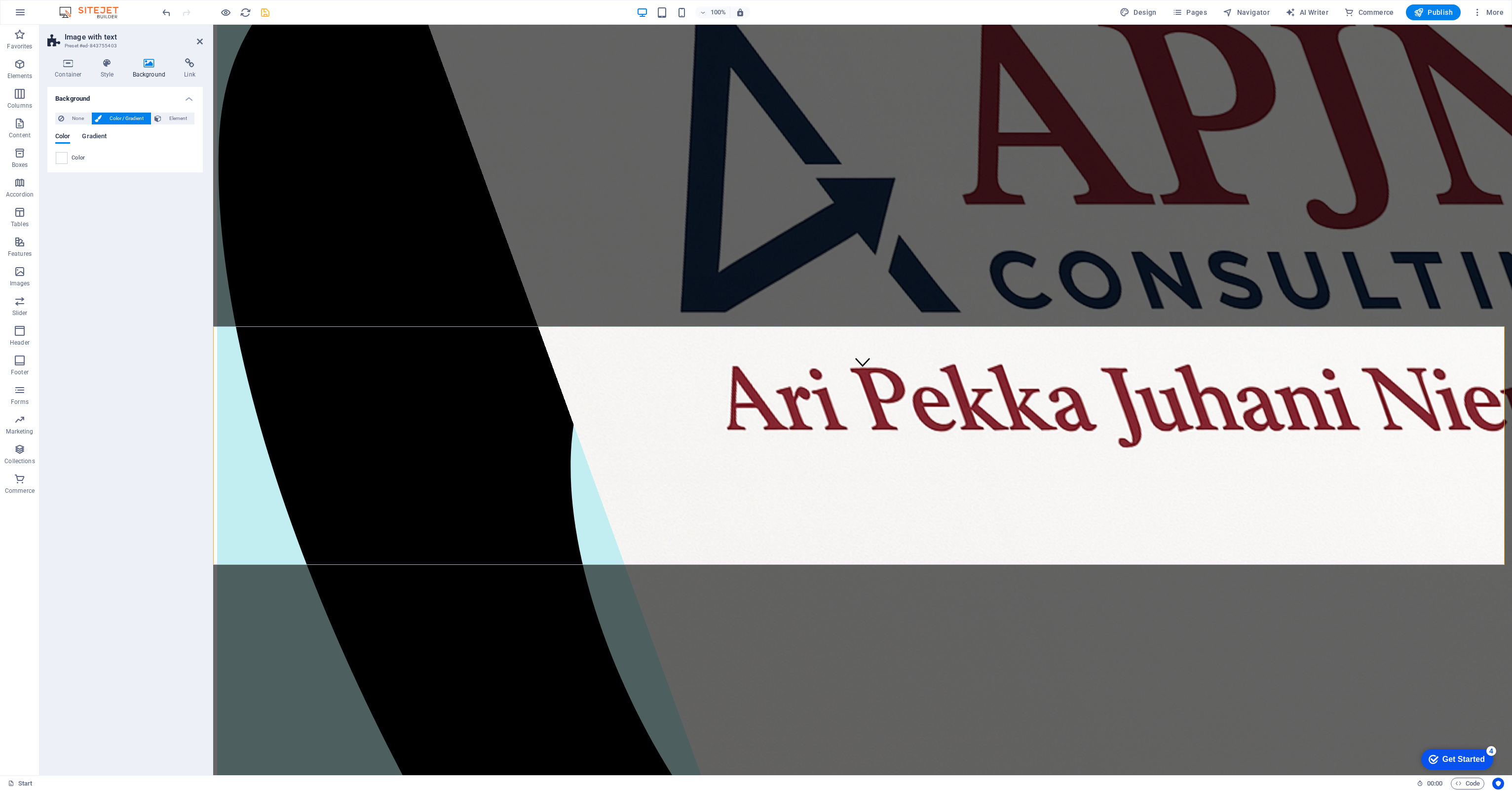
click at [97, 135] on span "Gradient" at bounding box center [95, 137] width 25 height 14
click at [67, 137] on span "Color" at bounding box center [62, 137] width 15 height 14
click at [67, 157] on div at bounding box center [62, 158] width 12 height 12
click at [76, 157] on span "Color" at bounding box center [79, 157] width 14 height 8
click at [59, 157] on span at bounding box center [62, 158] width 11 height 11
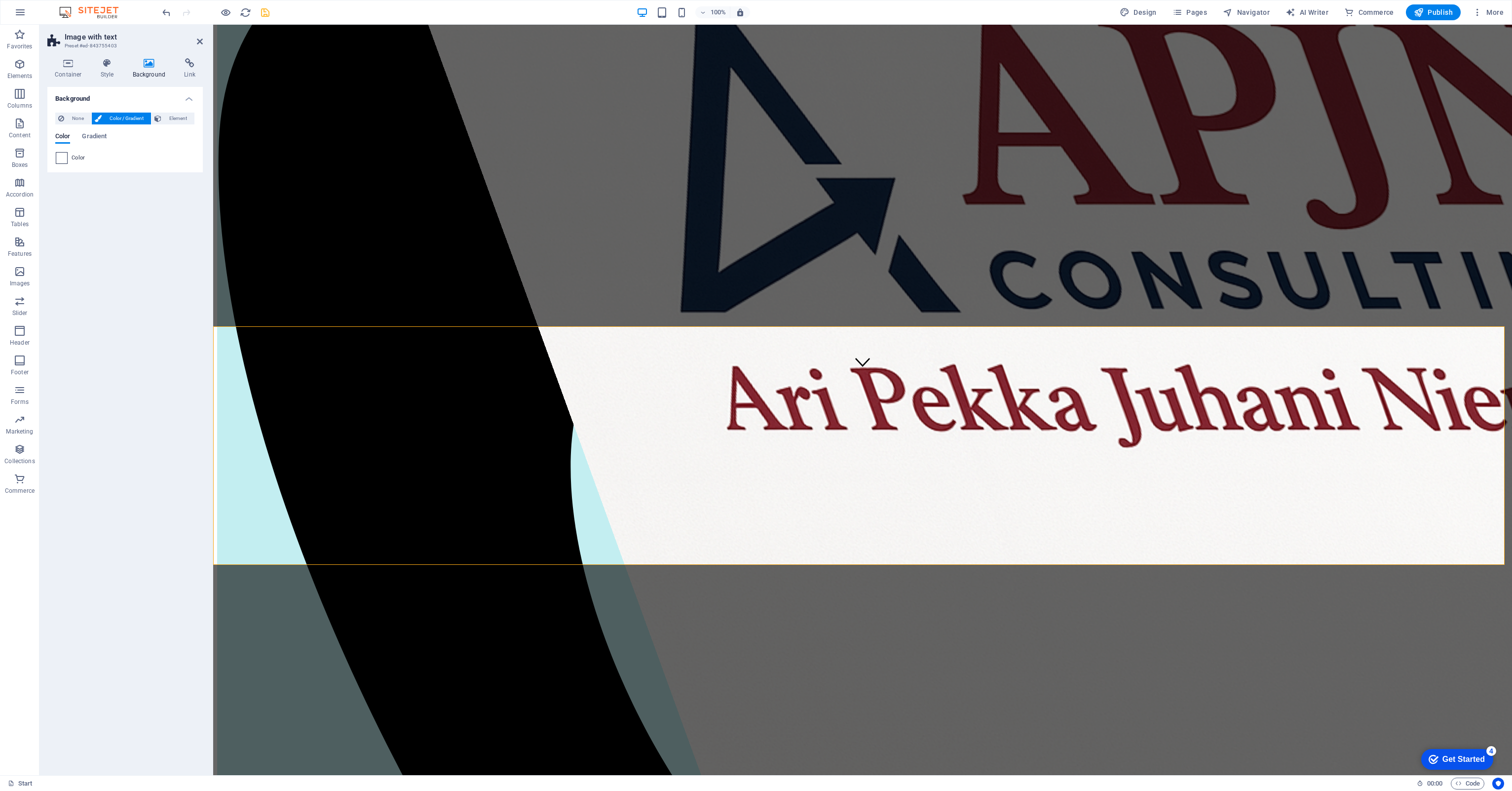
click at [59, 157] on span at bounding box center [62, 158] width 11 height 11
drag, startPoint x: 272, startPoint y: 181, endPoint x: 297, endPoint y: 344, distance: 164.9
click at [63, 160] on span at bounding box center [62, 158] width 11 height 11
drag, startPoint x: 276, startPoint y: 182, endPoint x: 300, endPoint y: 281, distance: 101.9
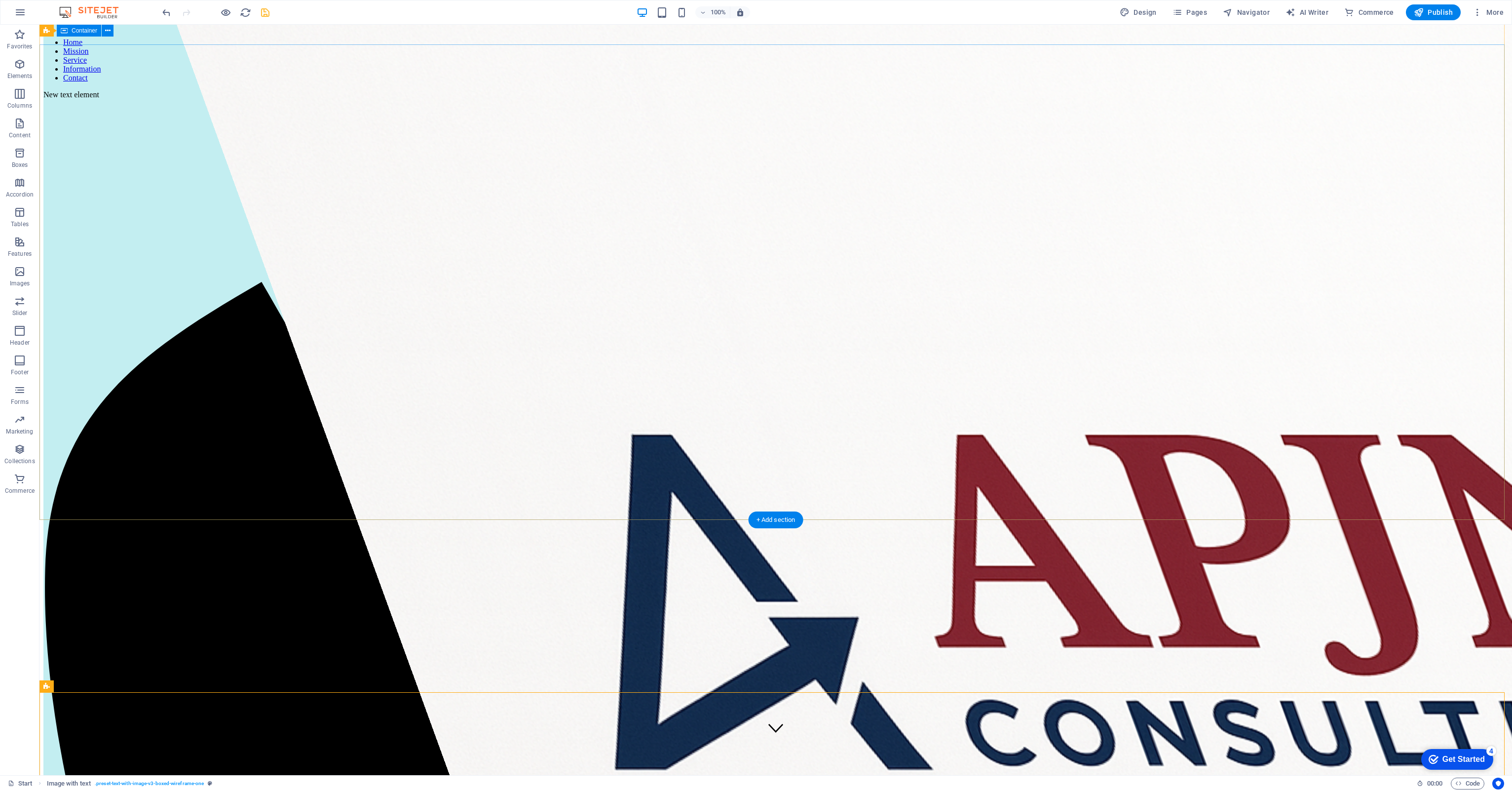
scroll to position [0, 0]
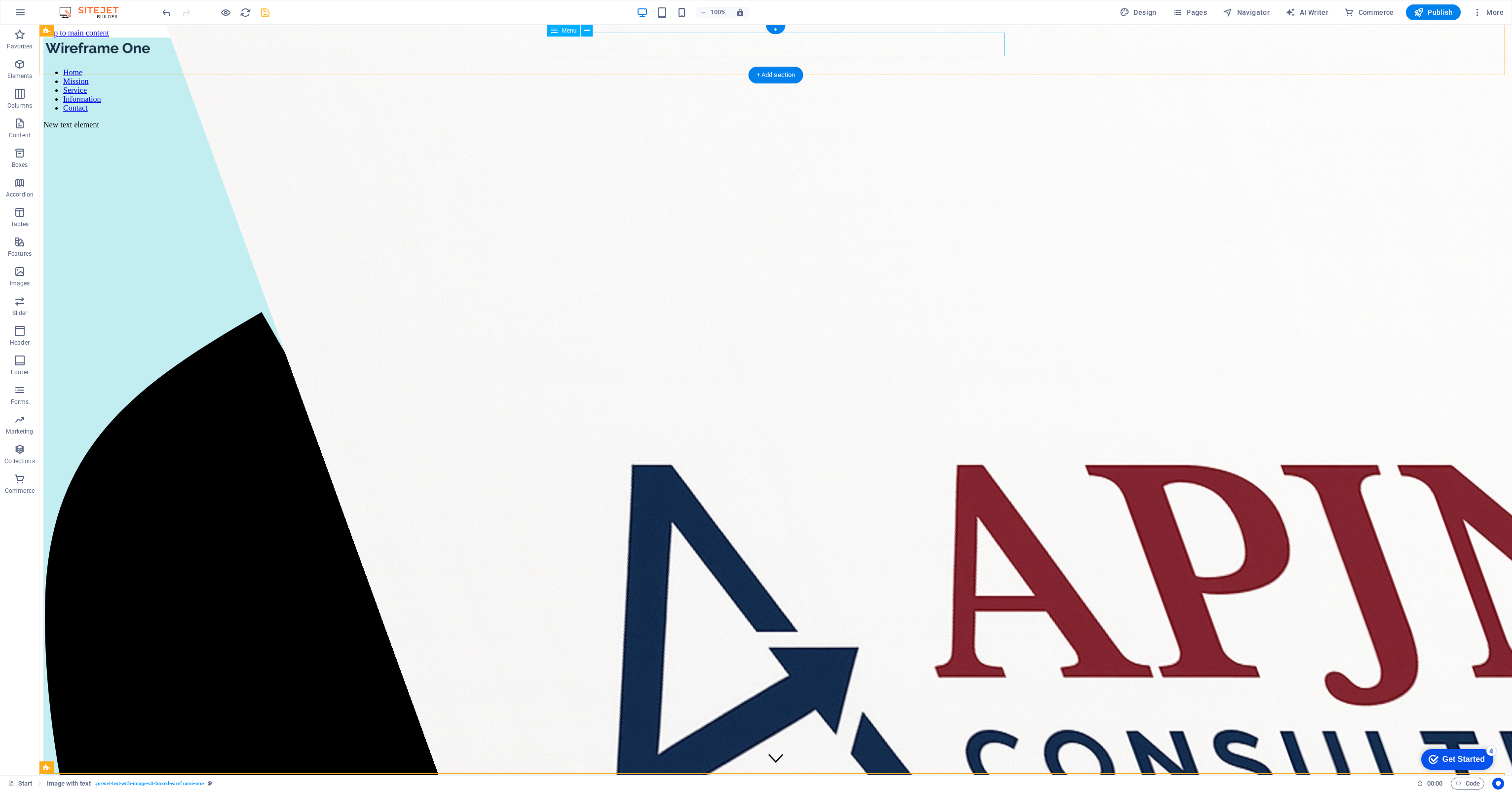
click at [701, 68] on nav "Home Mission Service Information Contact" at bounding box center [775, 90] width 1464 height 45
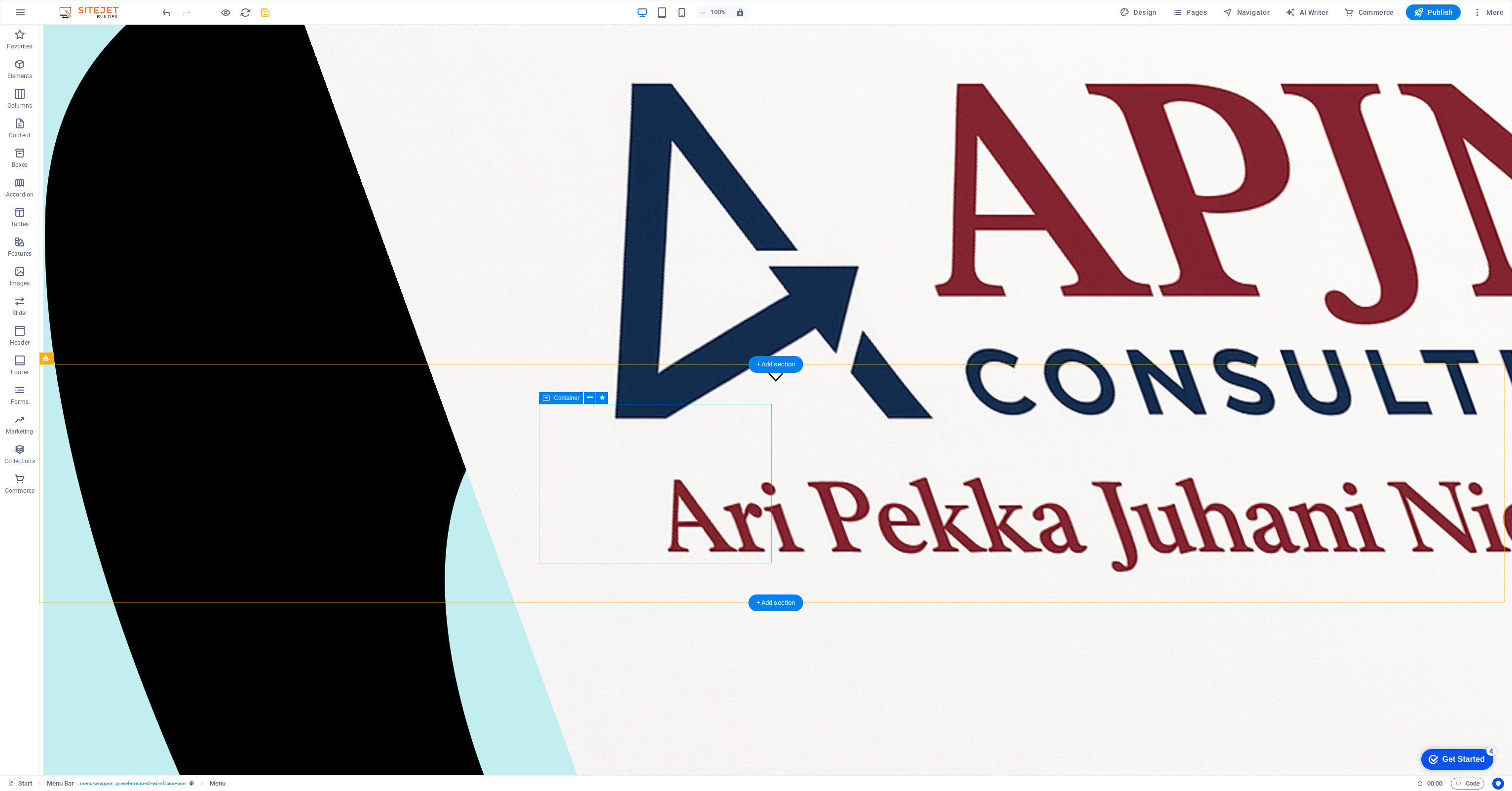
scroll to position [395, 0]
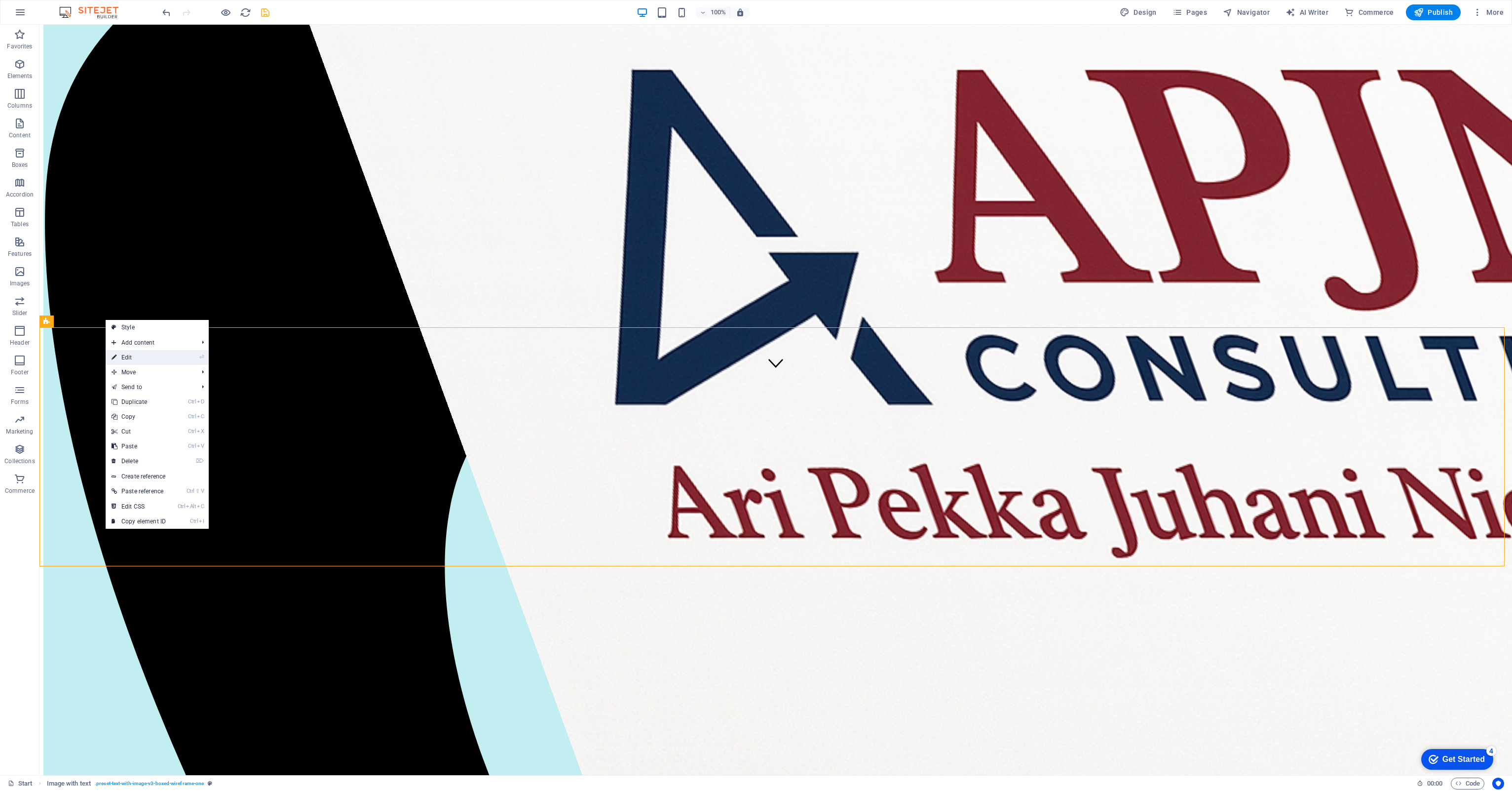
click at [124, 355] on link "⏎ Edit" at bounding box center [139, 357] width 66 height 15
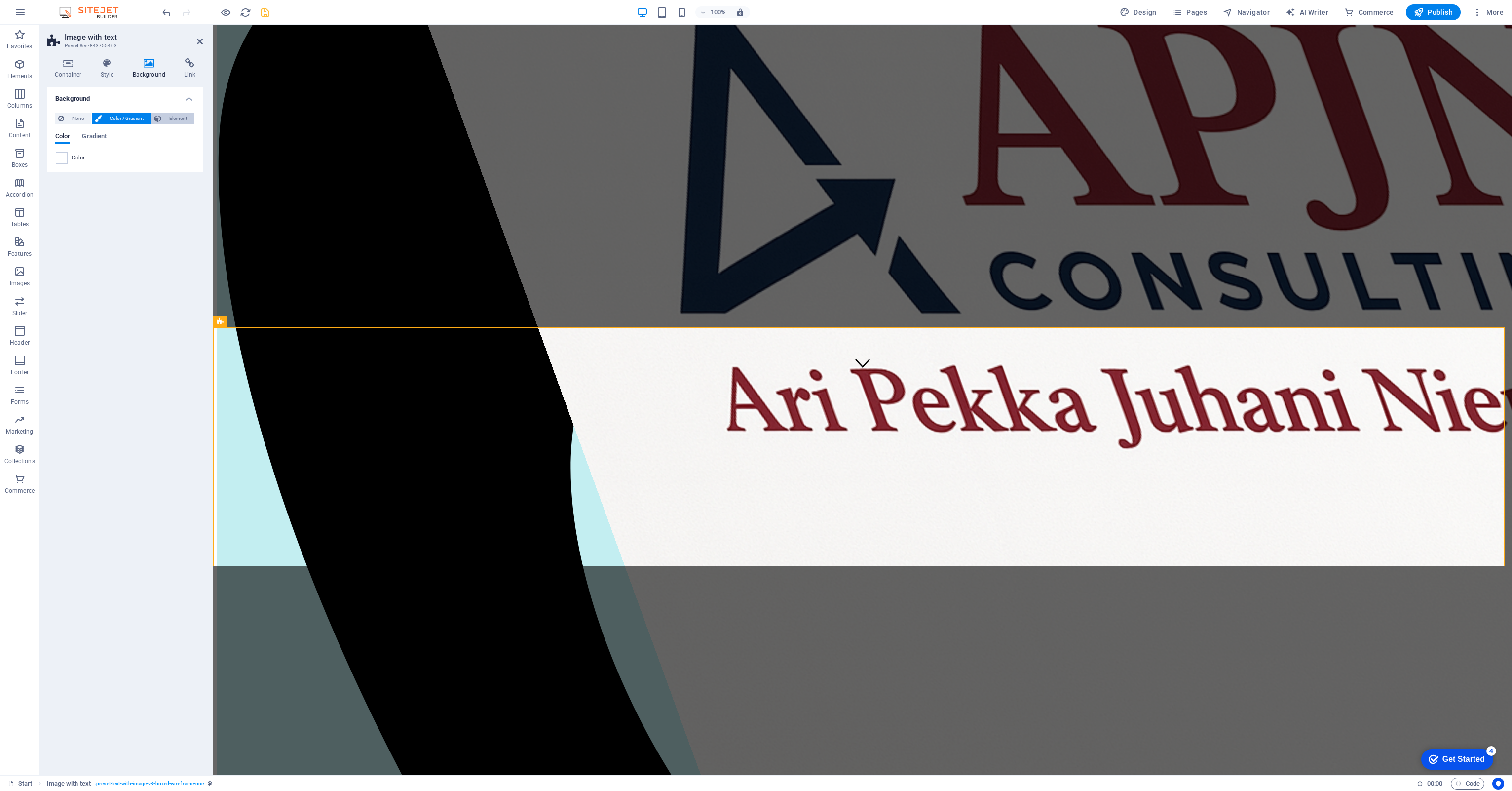
click at [174, 116] on span "Element" at bounding box center [178, 119] width 27 height 12
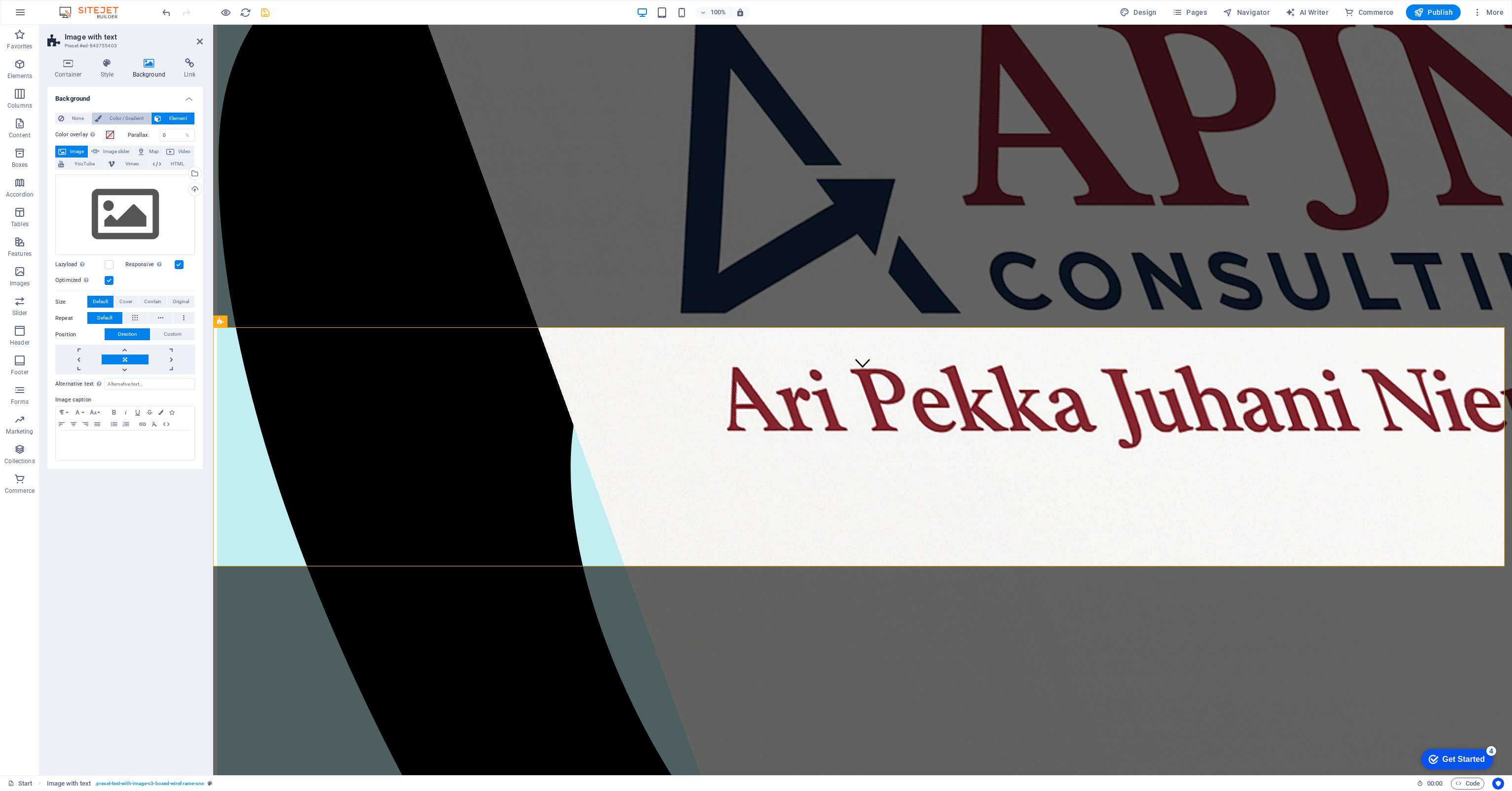
click at [138, 116] on span "Color / Gradient" at bounding box center [126, 119] width 43 height 12
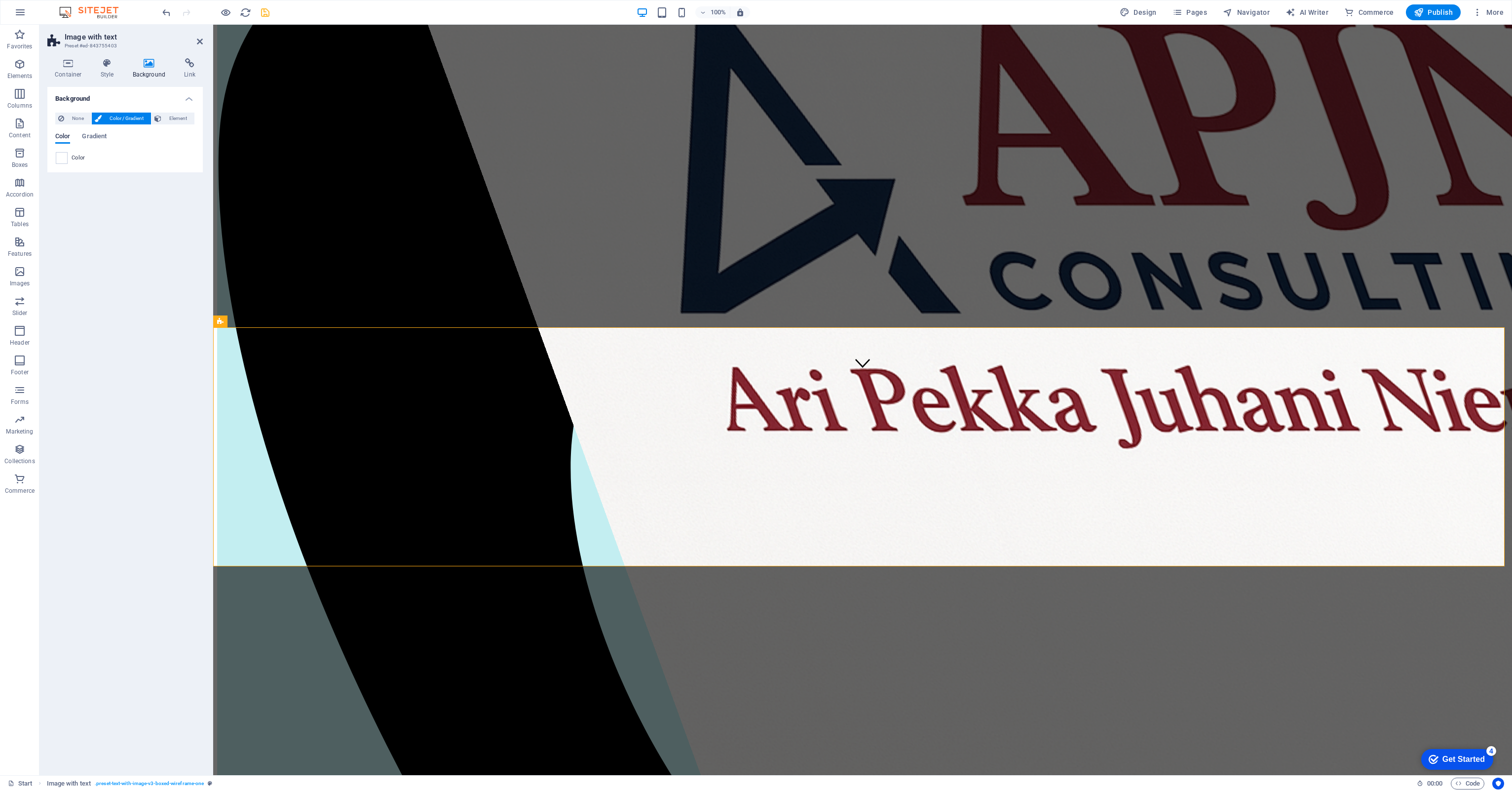
click at [60, 135] on span "Color" at bounding box center [62, 137] width 15 height 14
click at [59, 158] on span at bounding box center [62, 158] width 11 height 11
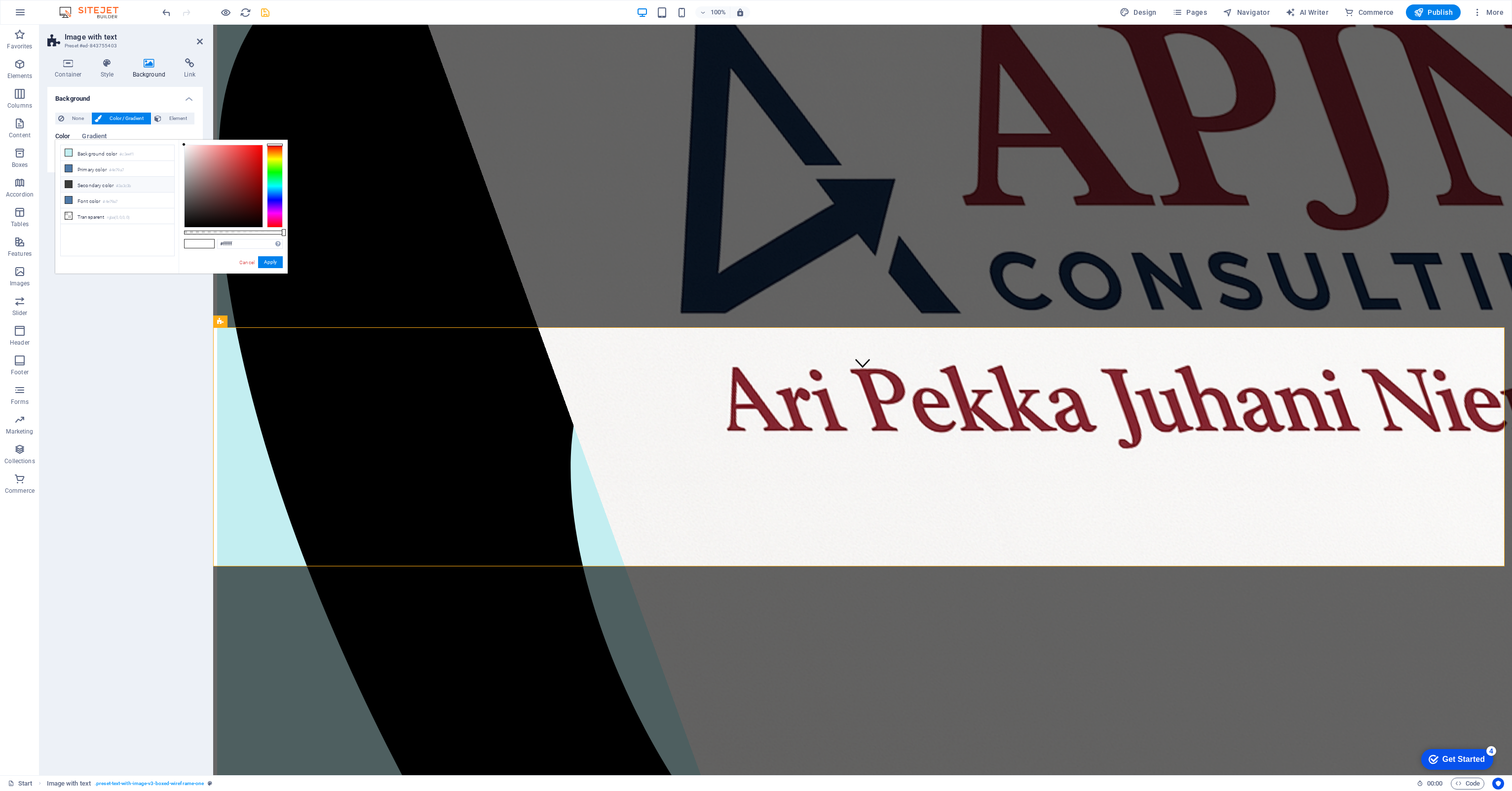
click at [59, 158] on div "less Background color #c3eef1 Primary color #4e79a7 Secondary color #3a3c3b Fon…" at bounding box center [171, 207] width 232 height 134
click at [276, 197] on div at bounding box center [275, 186] width 16 height 83
click at [276, 197] on div at bounding box center [275, 197] width 16 height 2
click at [276, 200] on div at bounding box center [275, 186] width 16 height 83
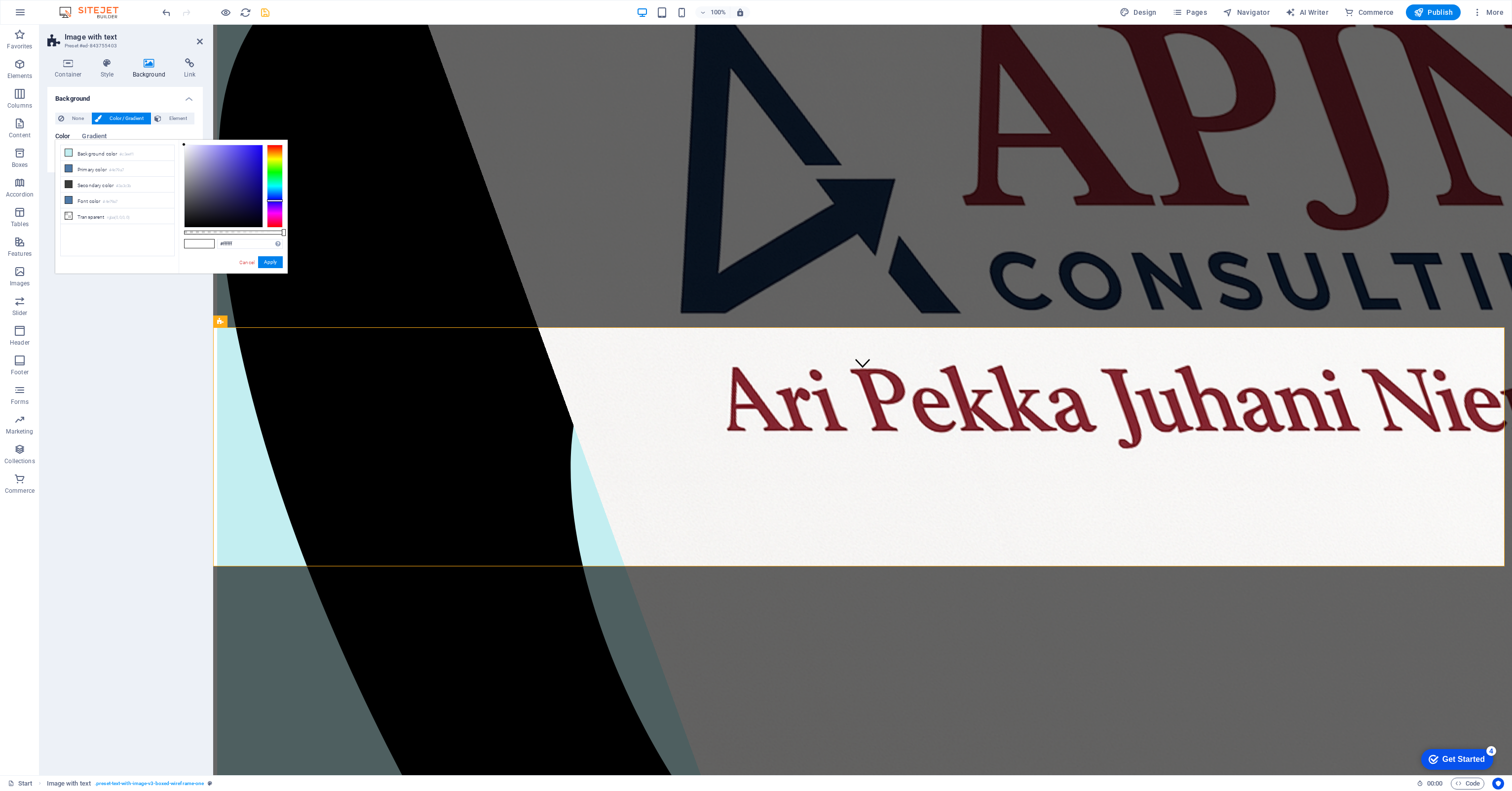
click at [275, 200] on div at bounding box center [275, 201] width 16 height 2
click at [187, 247] on span at bounding box center [191, 244] width 15 height 8
click at [190, 248] on div "#ffffff Supported formats #0852ed rgb(8, 82, 237) rgba(8, 82, 237, 90%) hsv(221…" at bounding box center [233, 278] width 109 height 277
drag, startPoint x: 278, startPoint y: 259, endPoint x: 65, endPoint y: 234, distance: 214.5
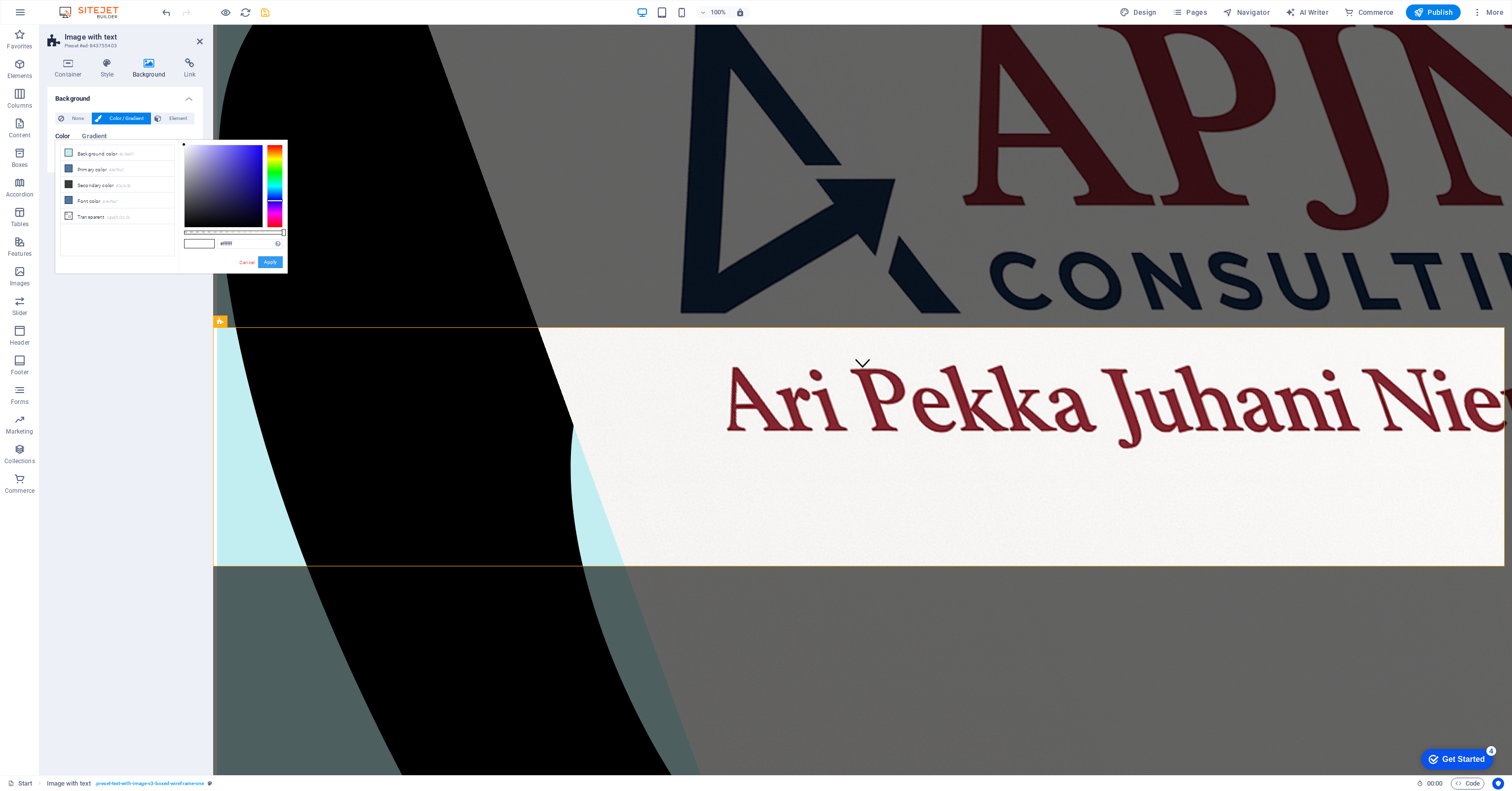
click at [278, 259] on button "Apply" at bounding box center [271, 262] width 25 height 12
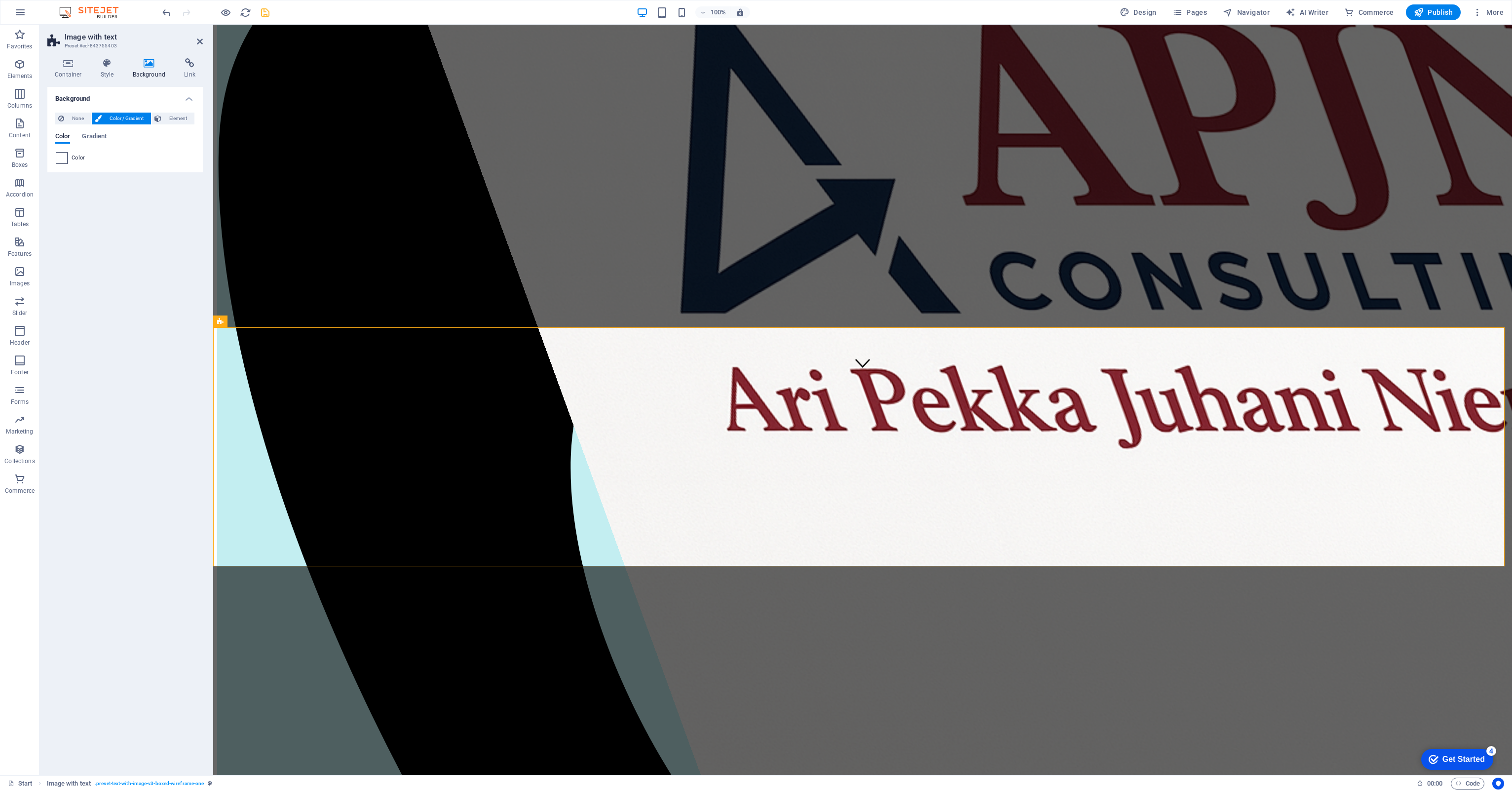
click at [58, 157] on span at bounding box center [62, 158] width 11 height 11
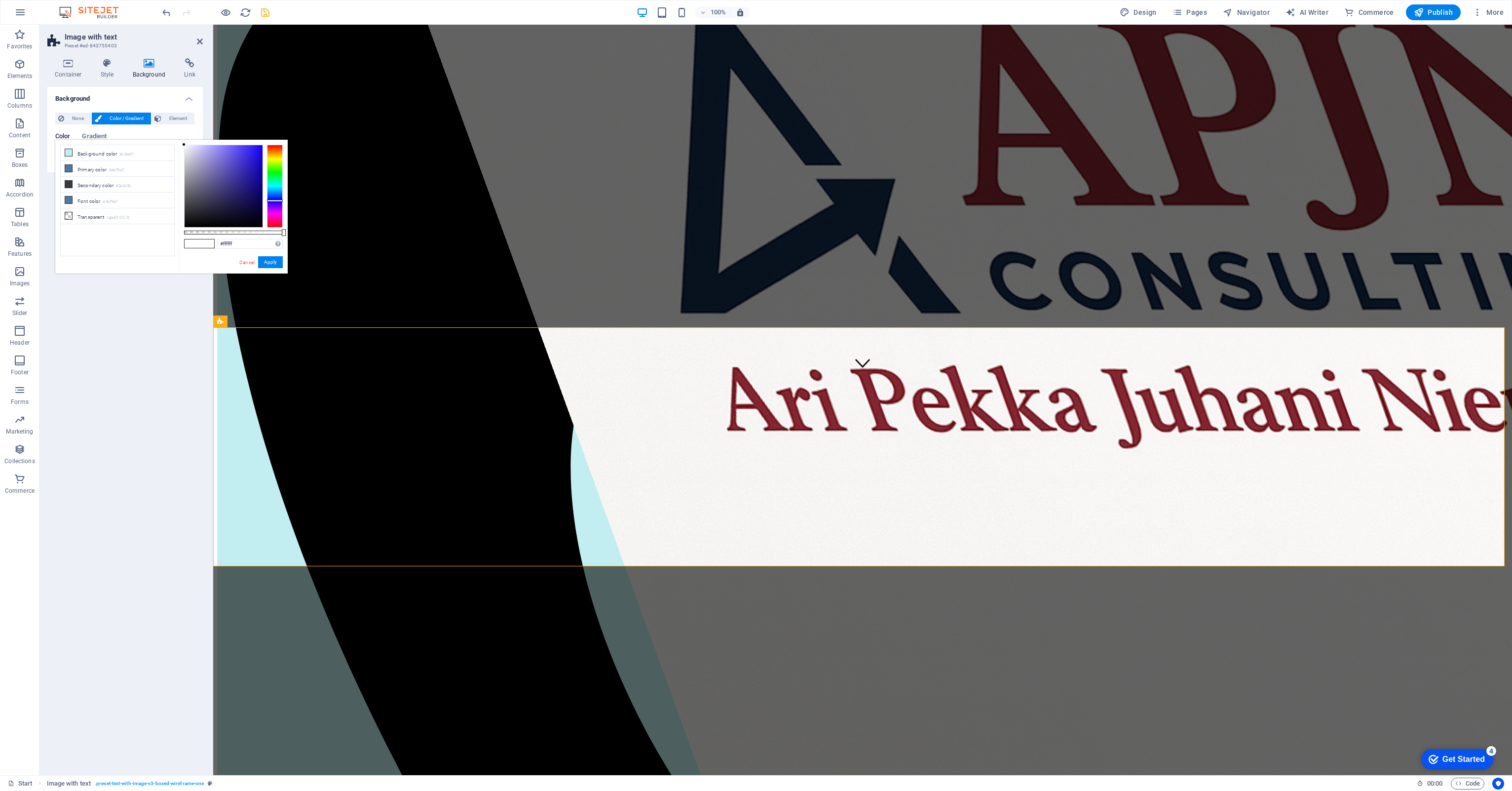
click at [58, 157] on div "less Background color #c3eef1 Primary color #4e79a7 Secondary color #3a3c3b Fon…" at bounding box center [171, 207] width 232 height 134
click at [70, 153] on icon at bounding box center [69, 153] width 7 height 7
click at [271, 262] on button "Apply" at bounding box center [271, 262] width 25 height 12
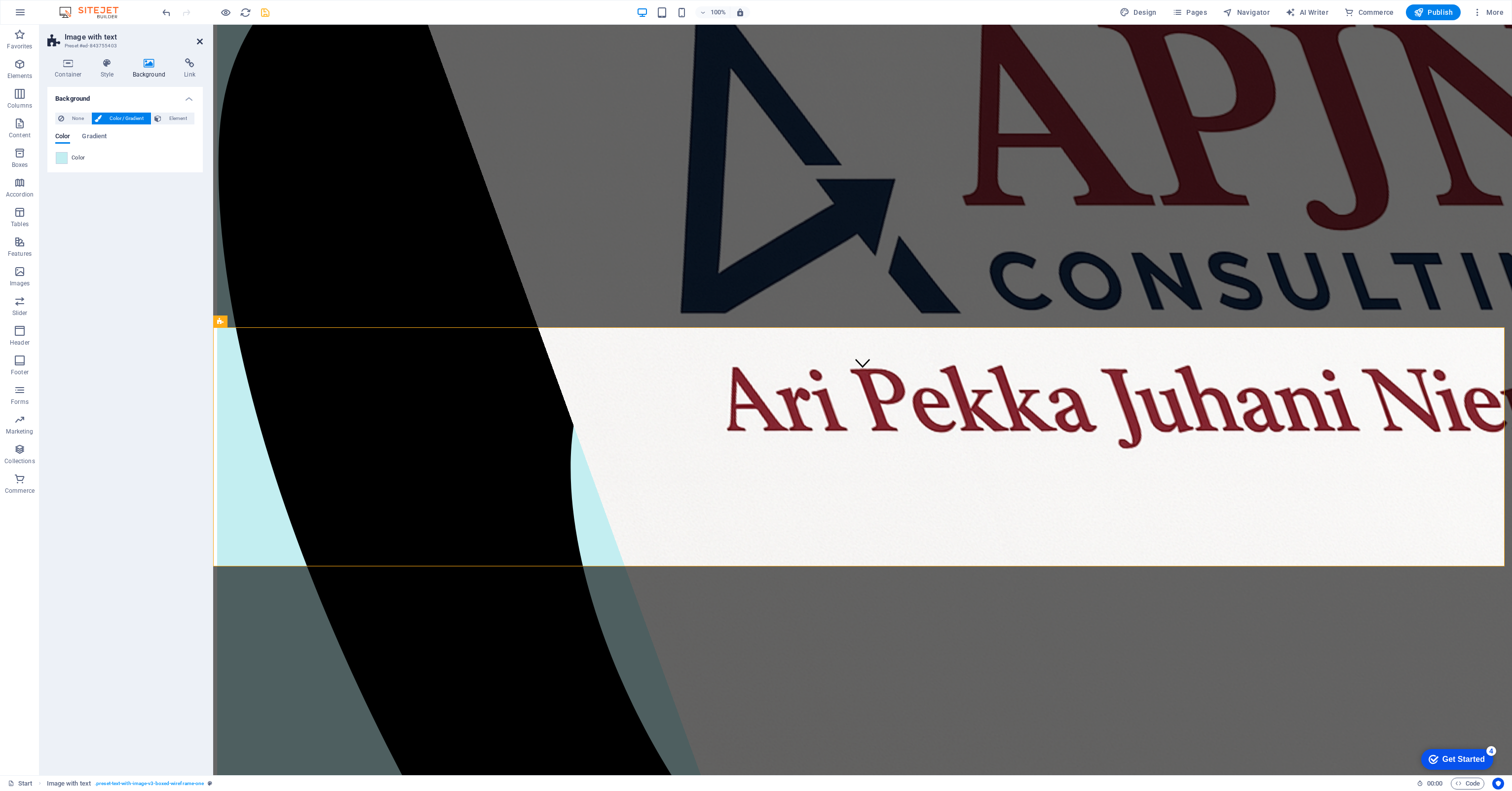
click at [198, 43] on icon at bounding box center [200, 41] width 6 height 8
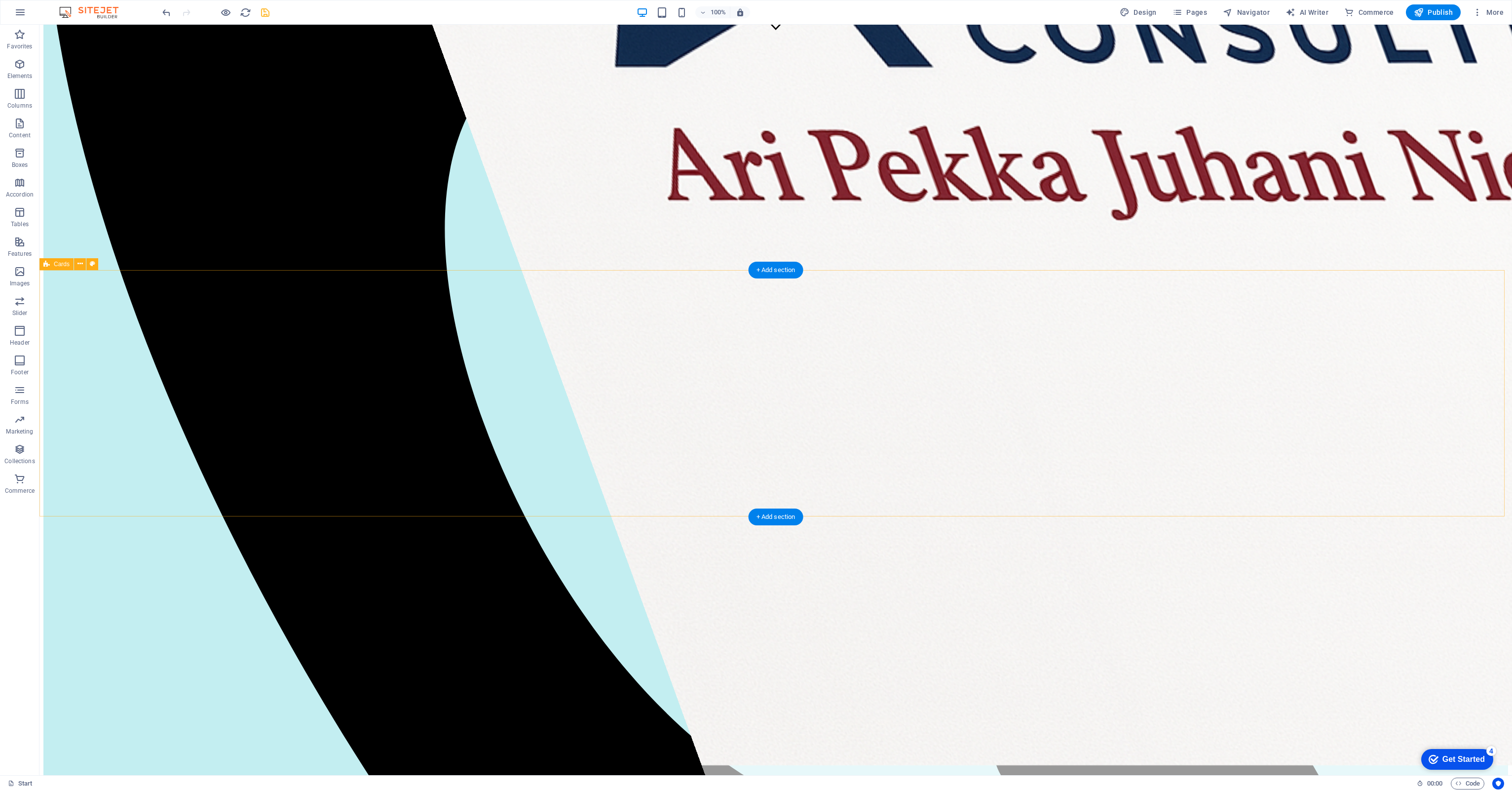
scroll to position [691, 0]
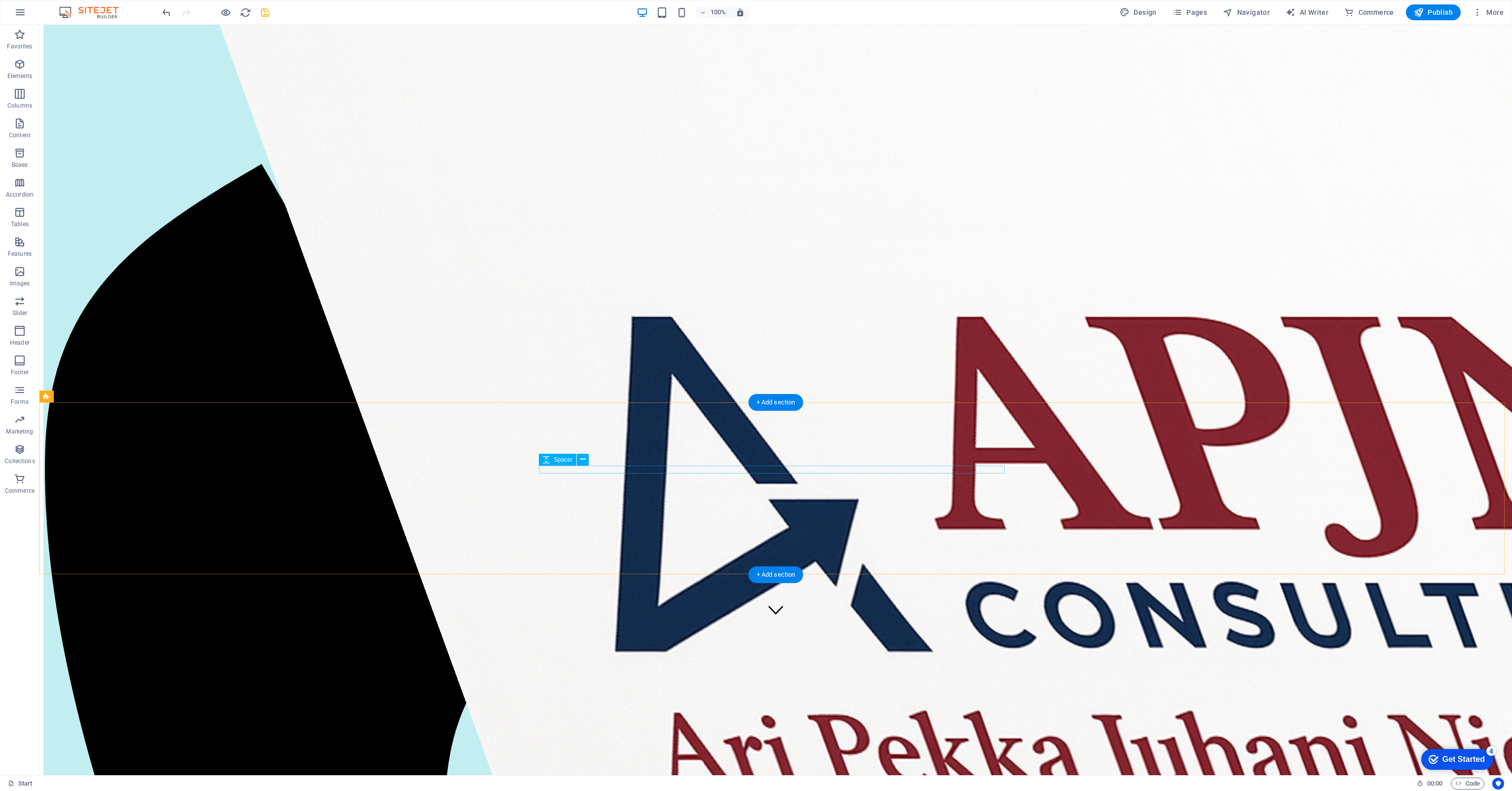
scroll to position [296, 0]
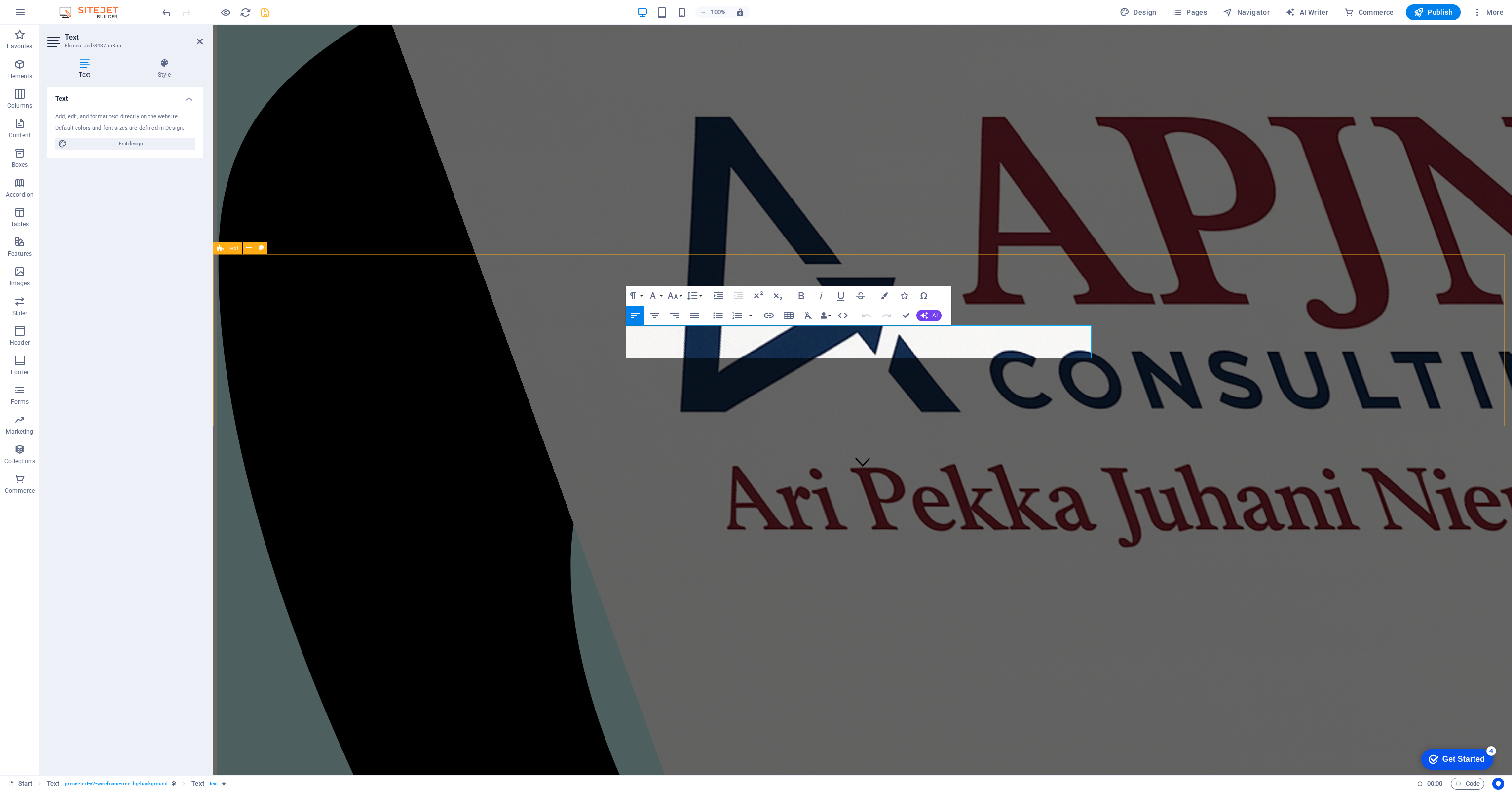
drag, startPoint x: 731, startPoint y: 348, endPoint x: 606, endPoint y: 331, distance: 126.2
drag, startPoint x: 827, startPoint y: 342, endPoint x: 604, endPoint y: 334, distance: 223.1
click at [683, 291] on button "Font Size" at bounding box center [674, 296] width 19 height 20
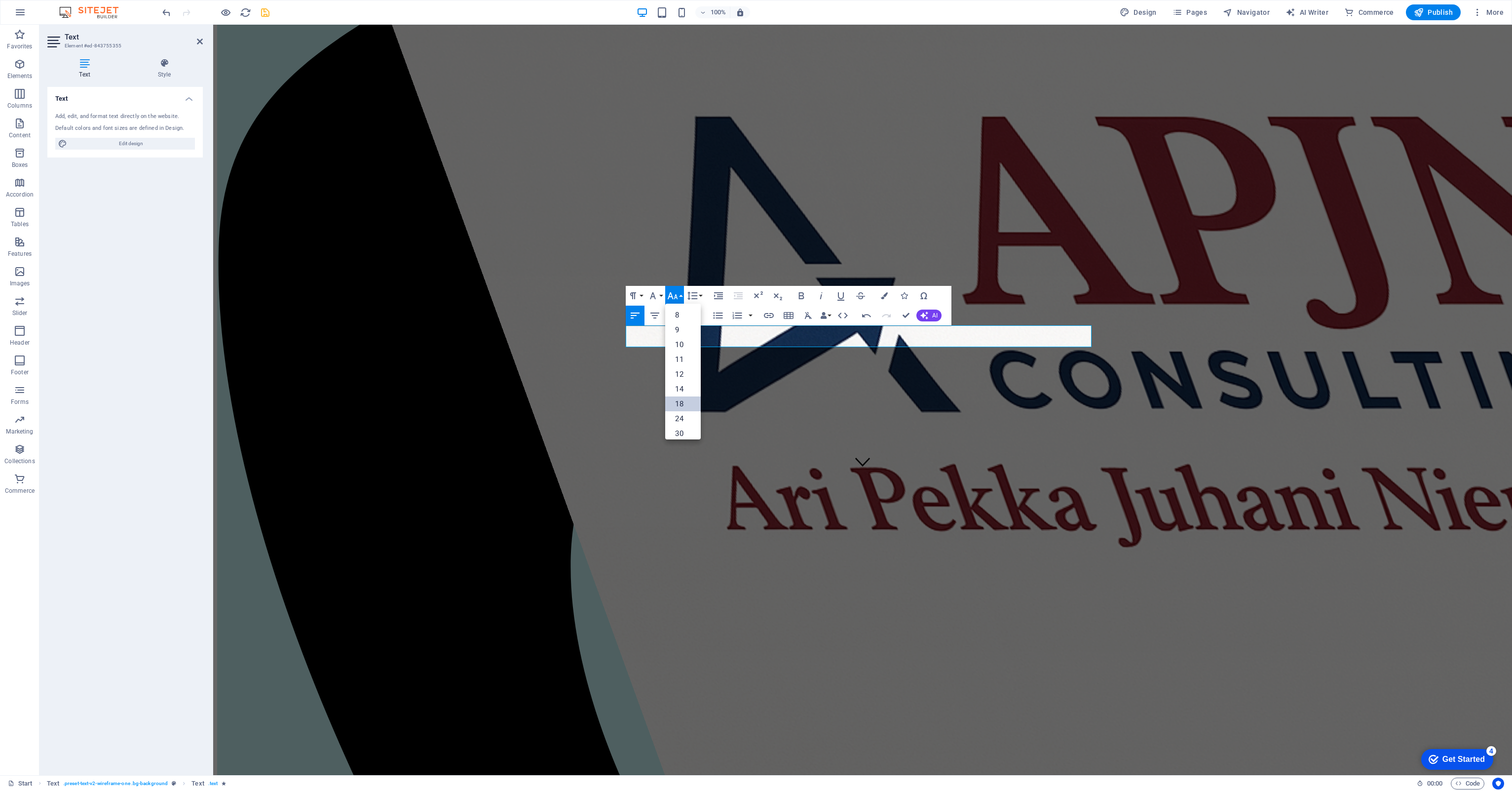
click at [677, 364] on link "18" at bounding box center [683, 403] width 36 height 15
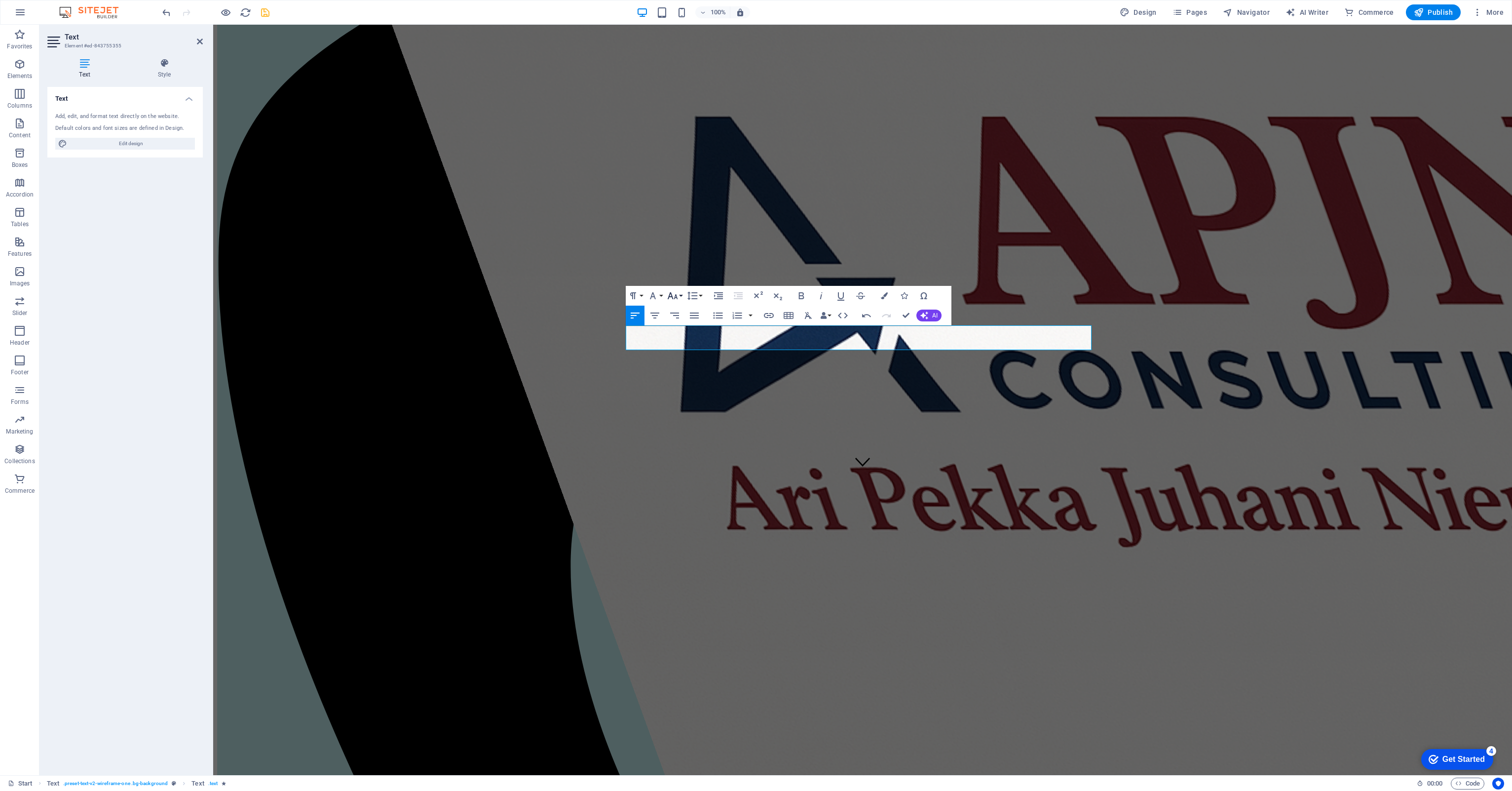
click at [683, 291] on button "Font Size" at bounding box center [674, 296] width 19 height 20
click at [670, 341] on link "24" at bounding box center [683, 339] width 36 height 15
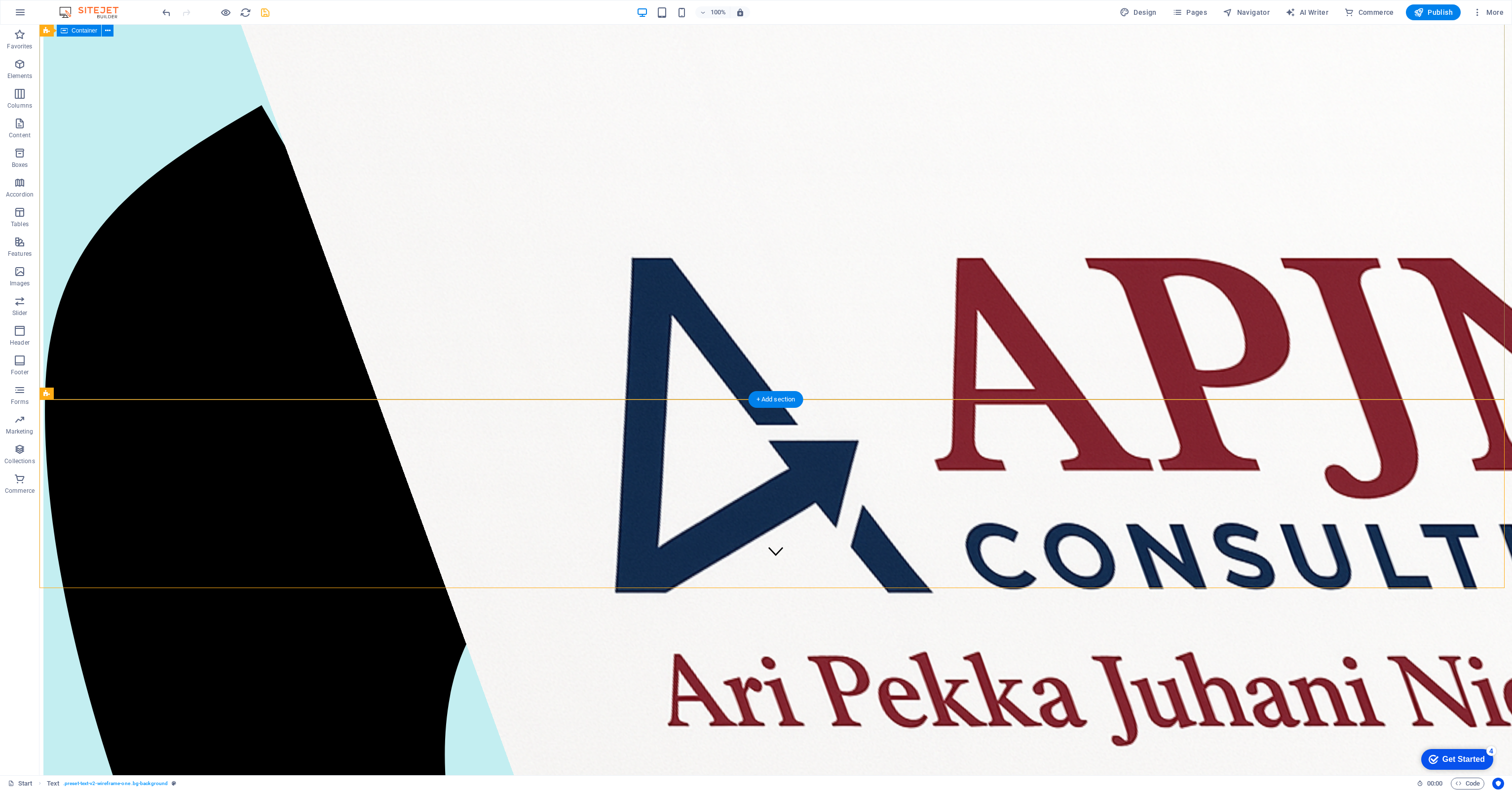
scroll to position [148, 0]
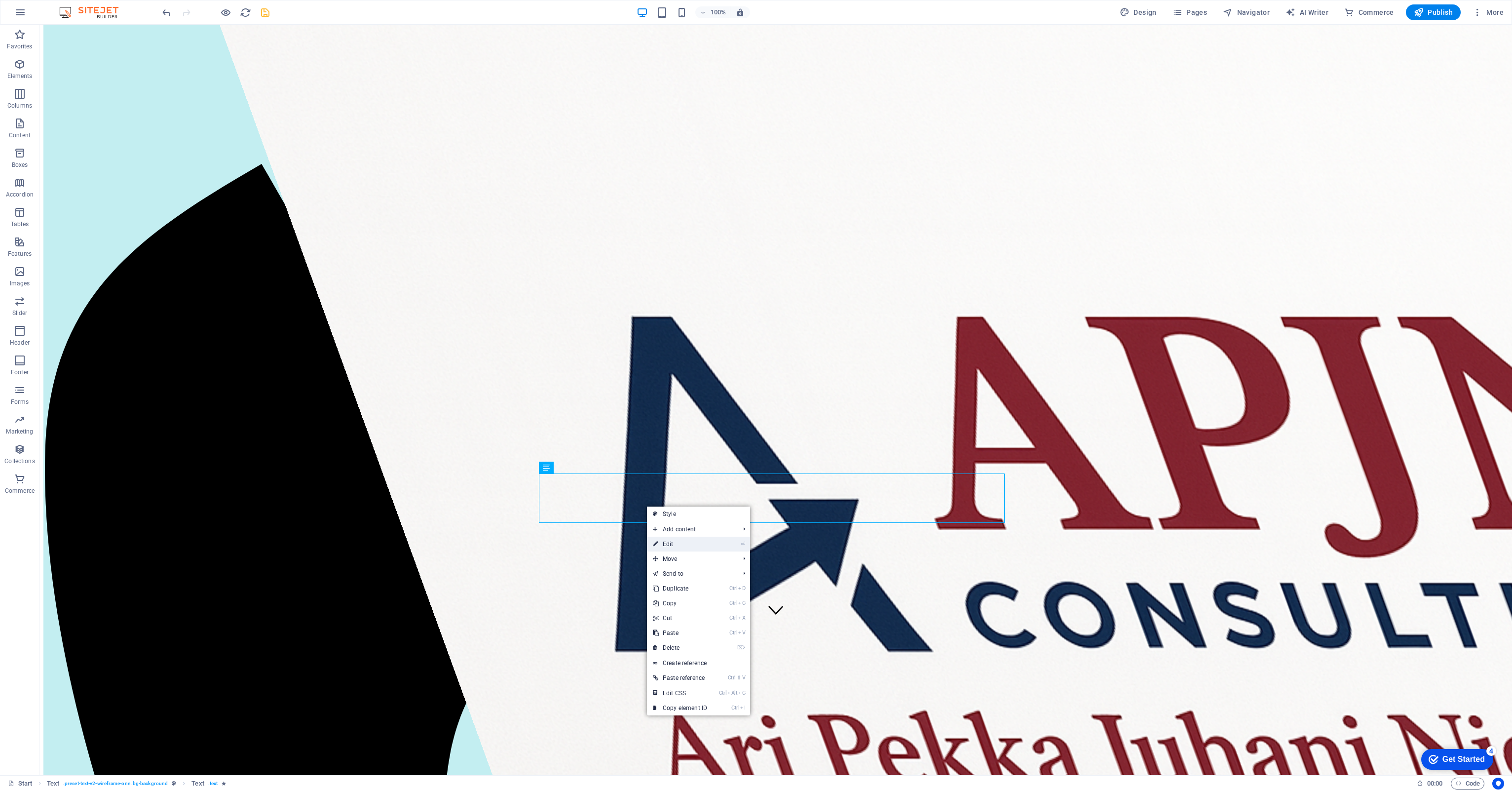
click at [676, 364] on link "⏎ Edit" at bounding box center [680, 544] width 66 height 15
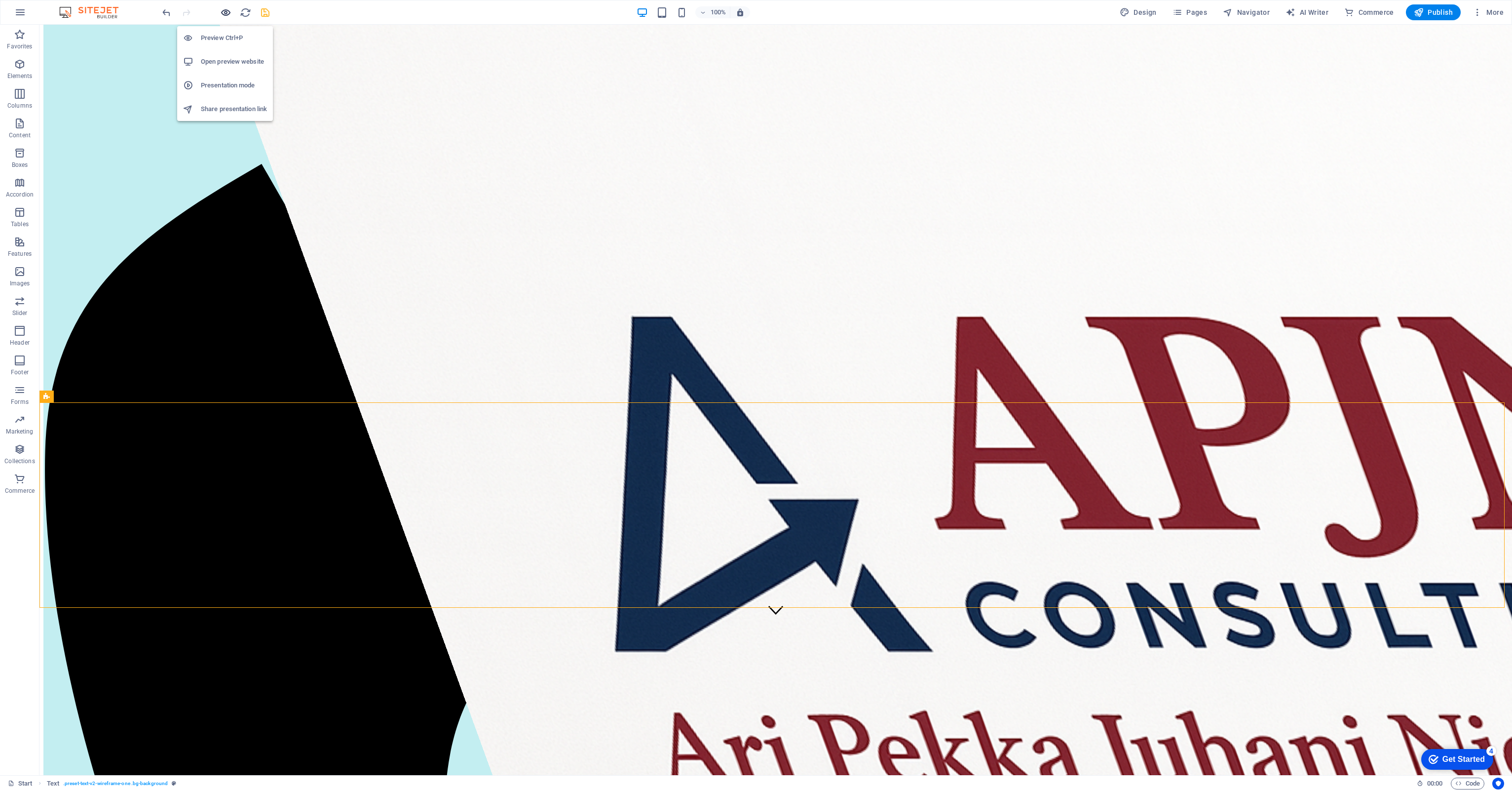
click at [226, 15] on icon "button" at bounding box center [225, 12] width 11 height 11
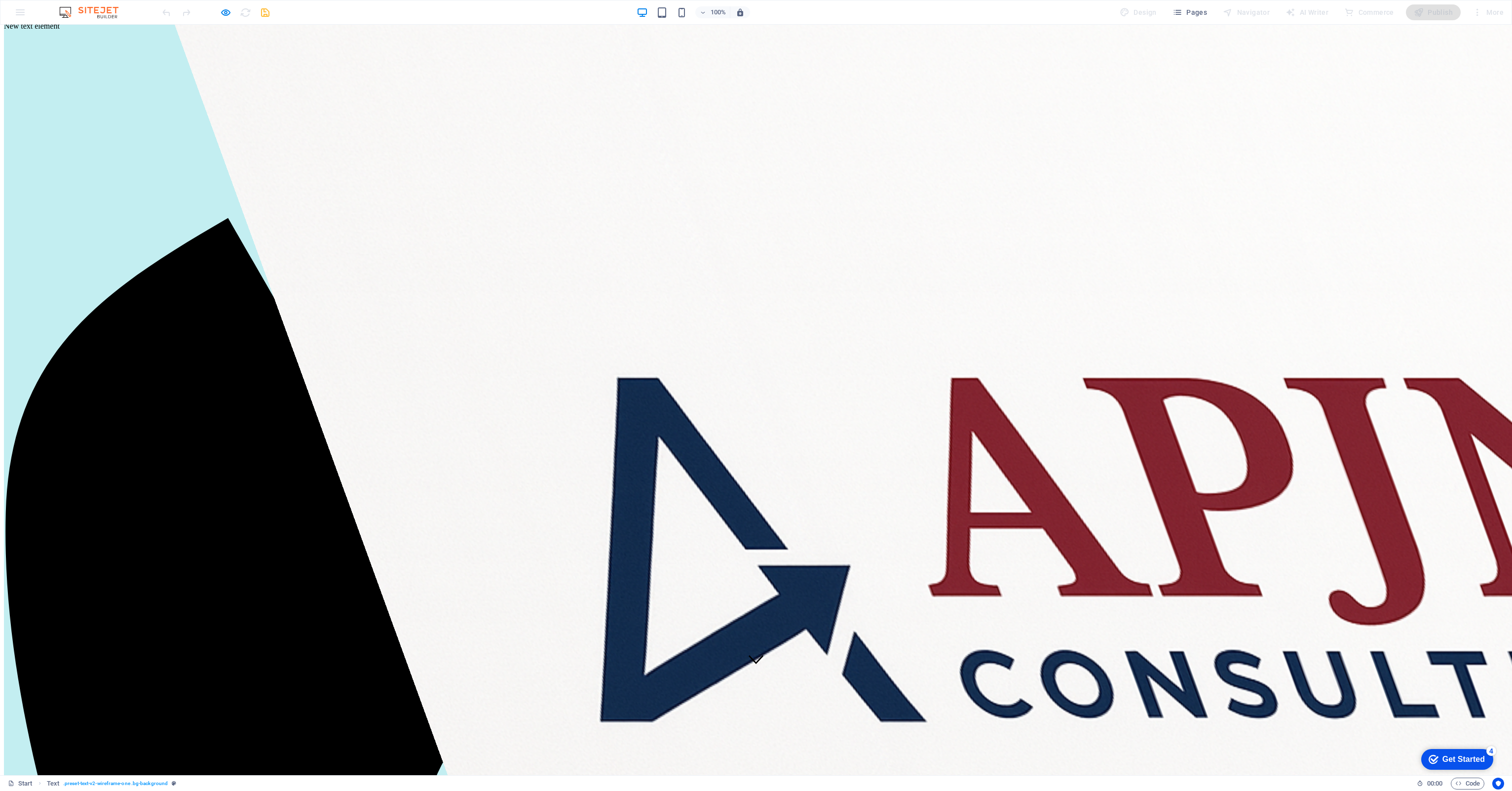
scroll to position [99, 0]
click at [225, 8] on icon "button" at bounding box center [225, 12] width 11 height 11
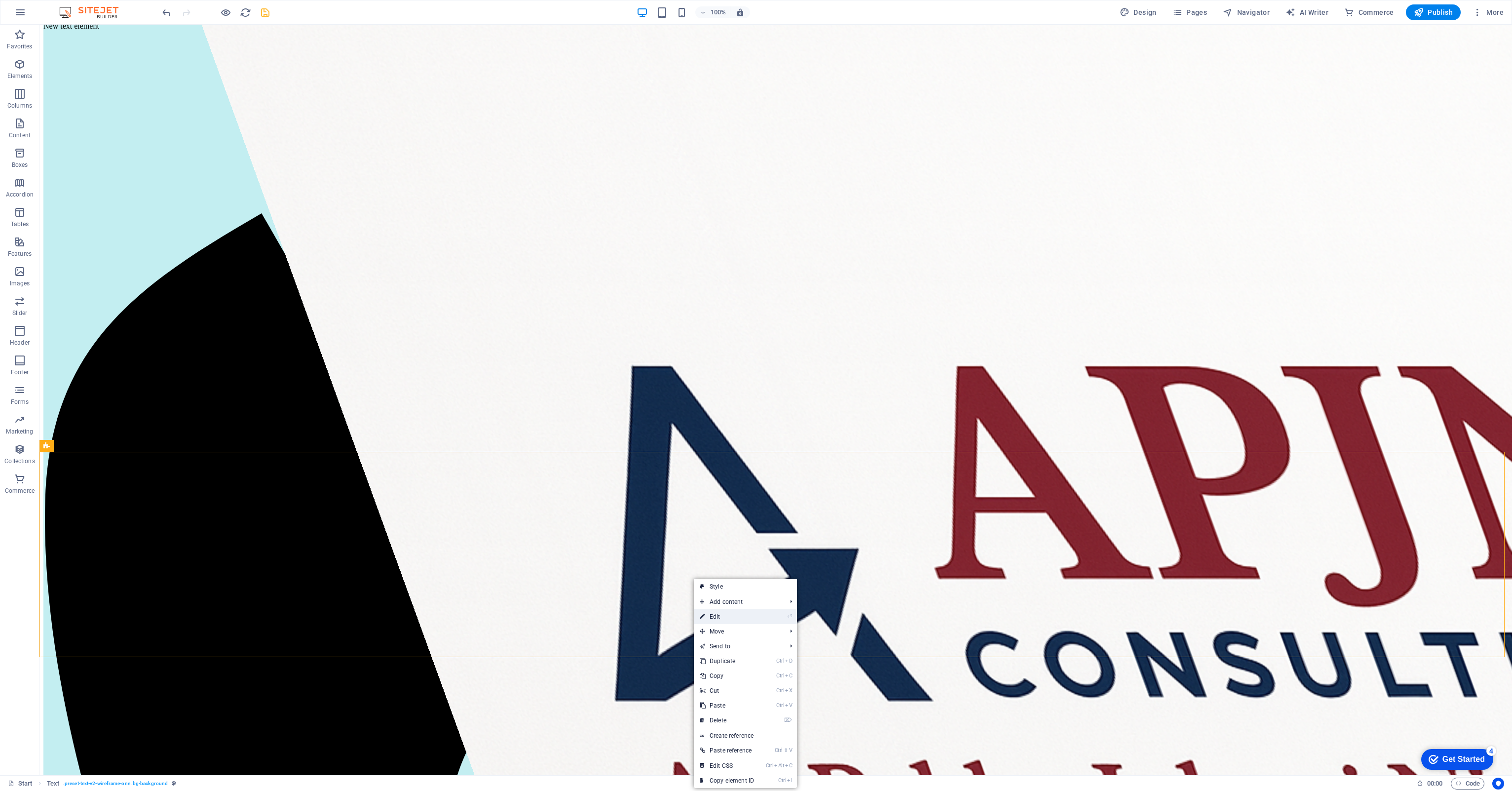
click at [713, 364] on link "⏎ Edit" at bounding box center [727, 616] width 66 height 15
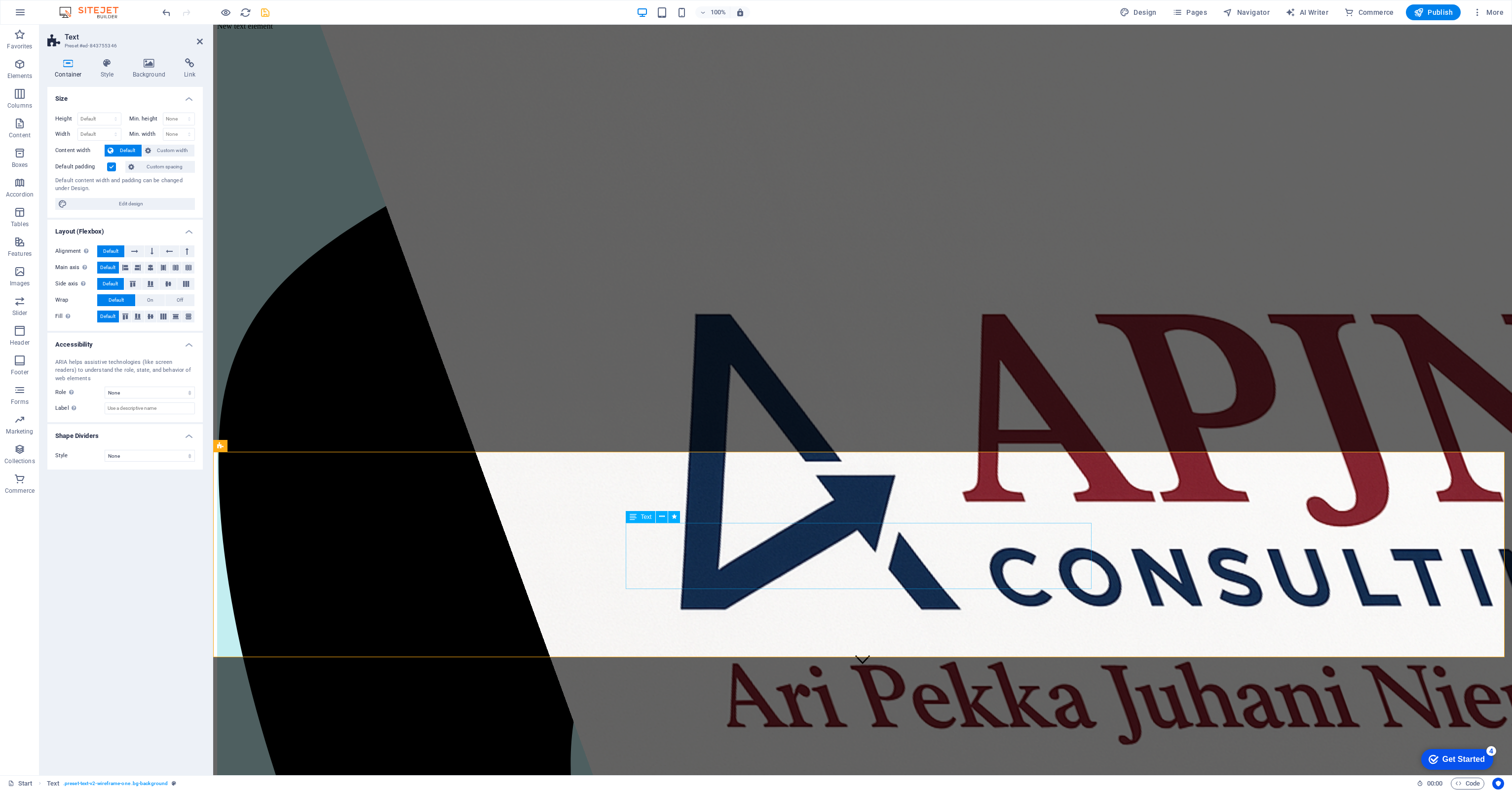
drag, startPoint x: 752, startPoint y: 536, endPoint x: 922, endPoint y: 538, distance: 170.0
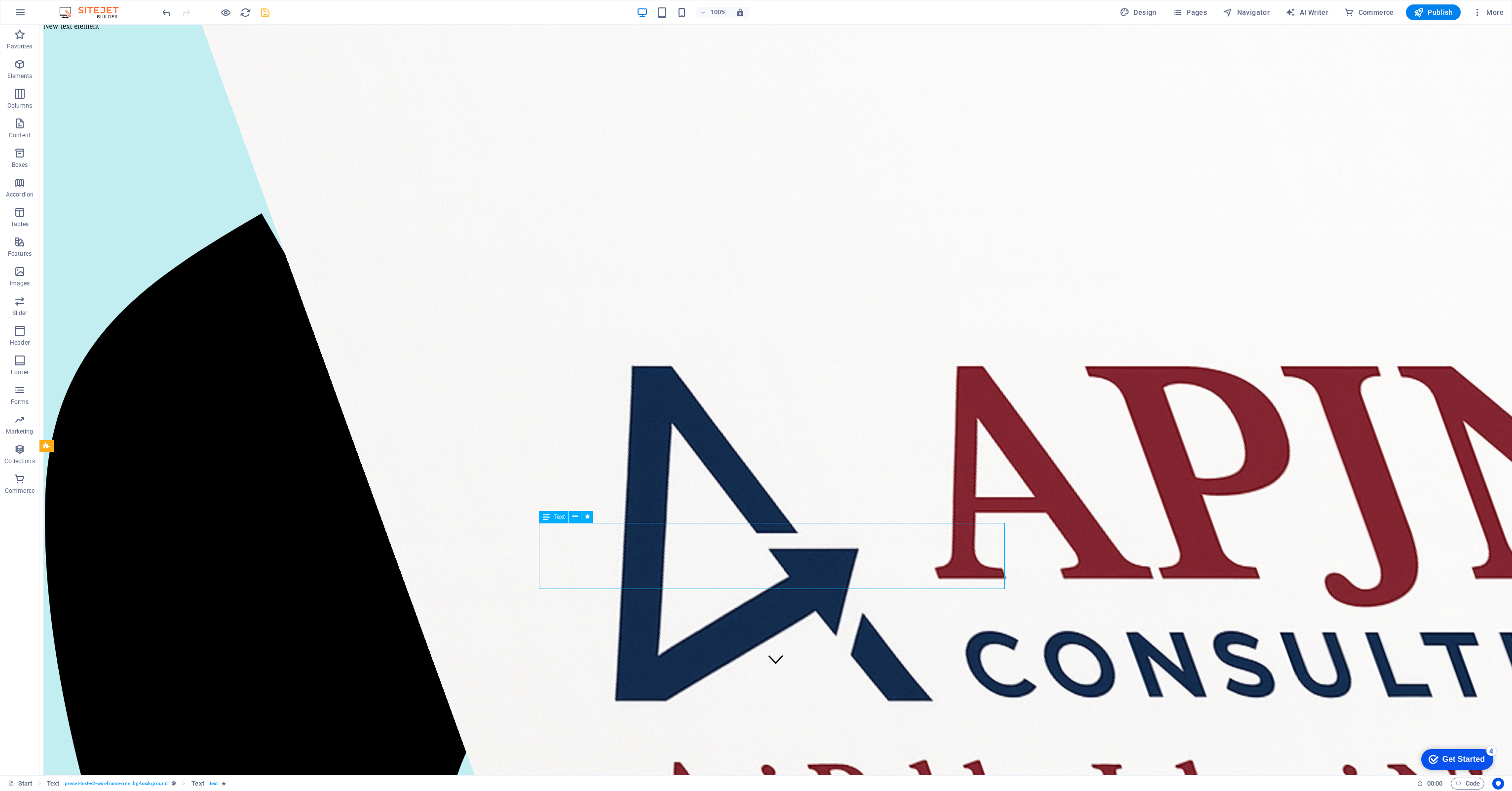
click at [698, 364] on link "⏎ Edit" at bounding box center [705, 574] width 66 height 15
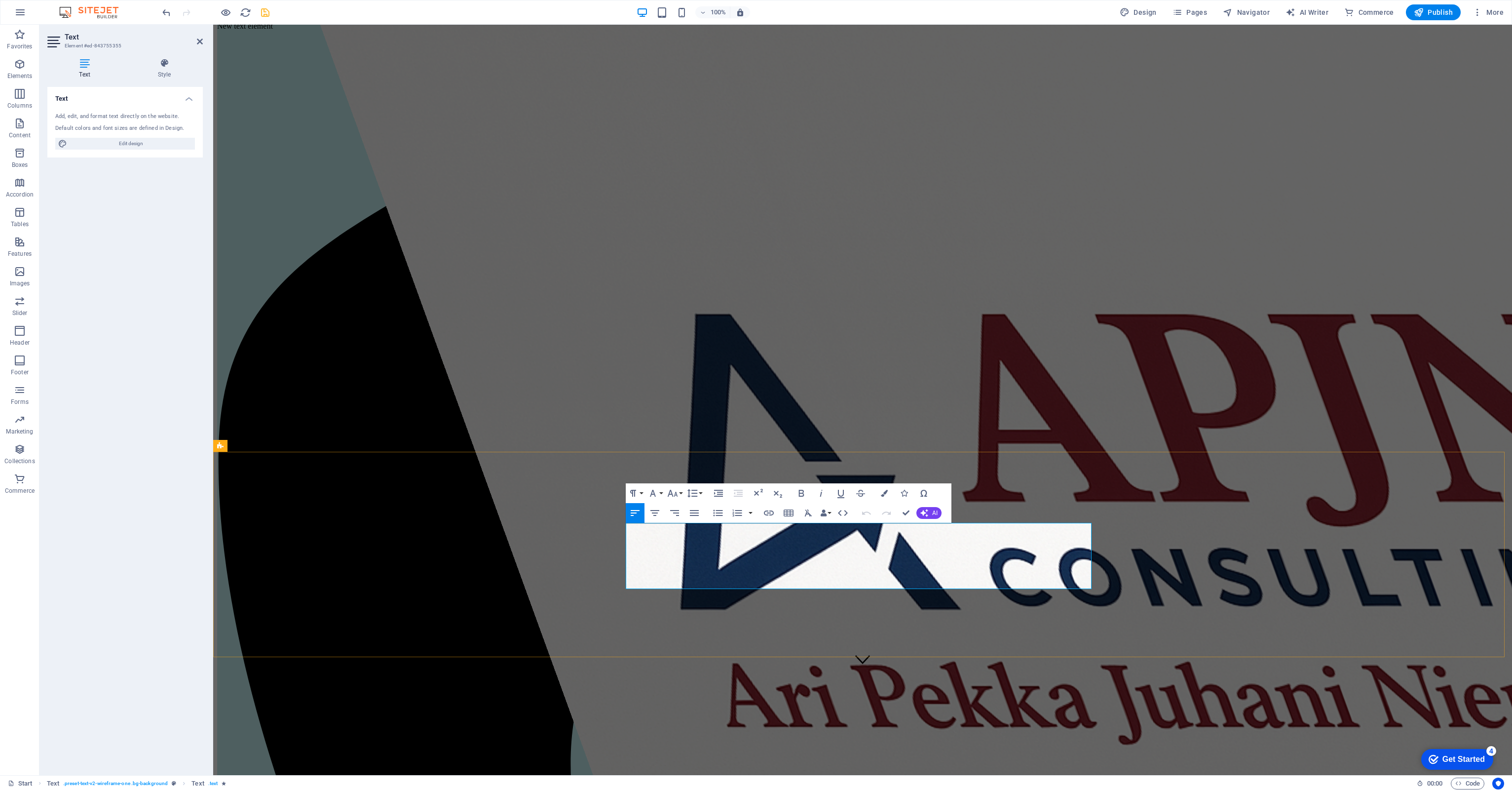
drag, startPoint x: 780, startPoint y: 564, endPoint x: 980, endPoint y: 535, distance: 202.1
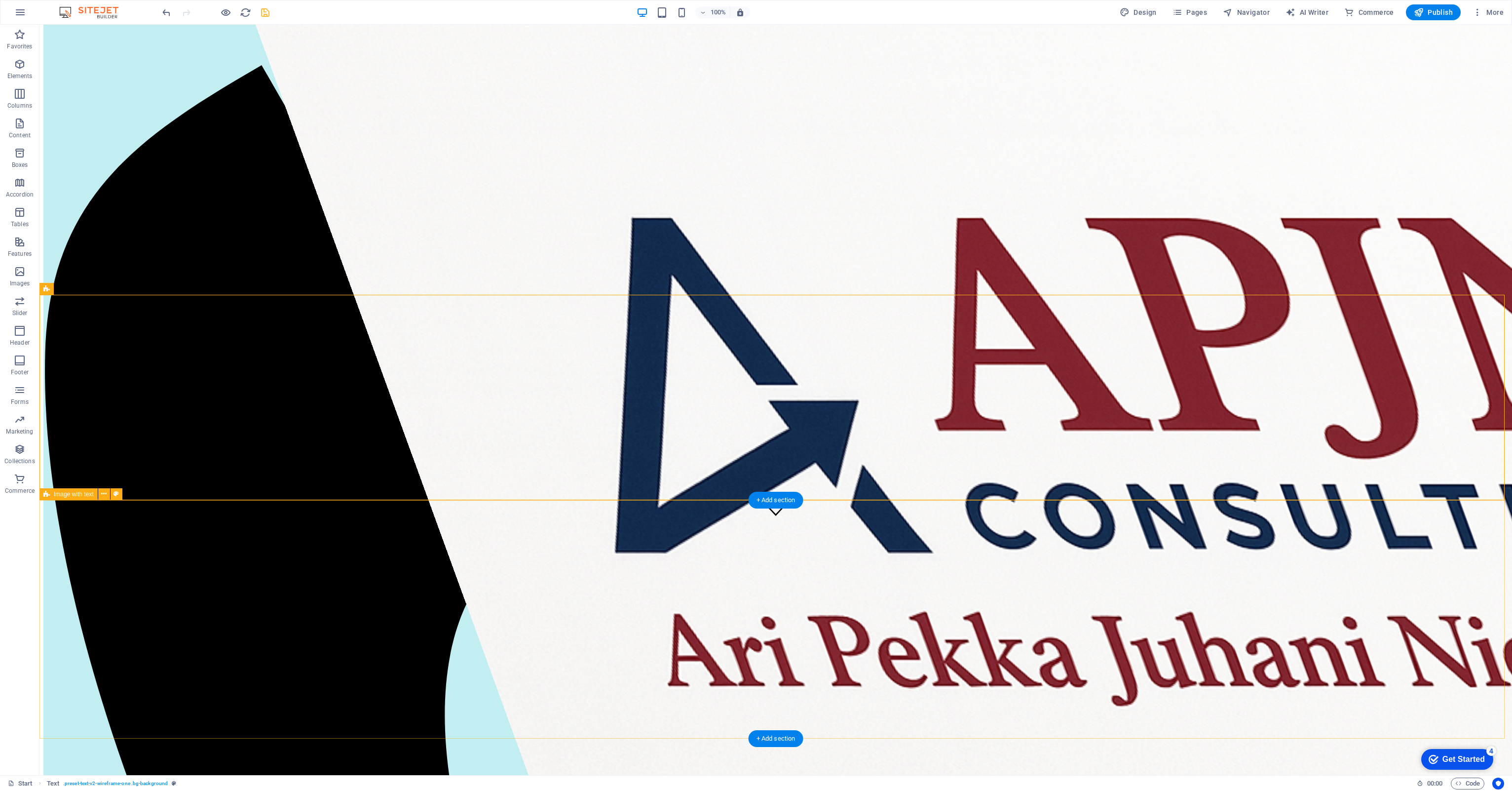
scroll to position [346, 0]
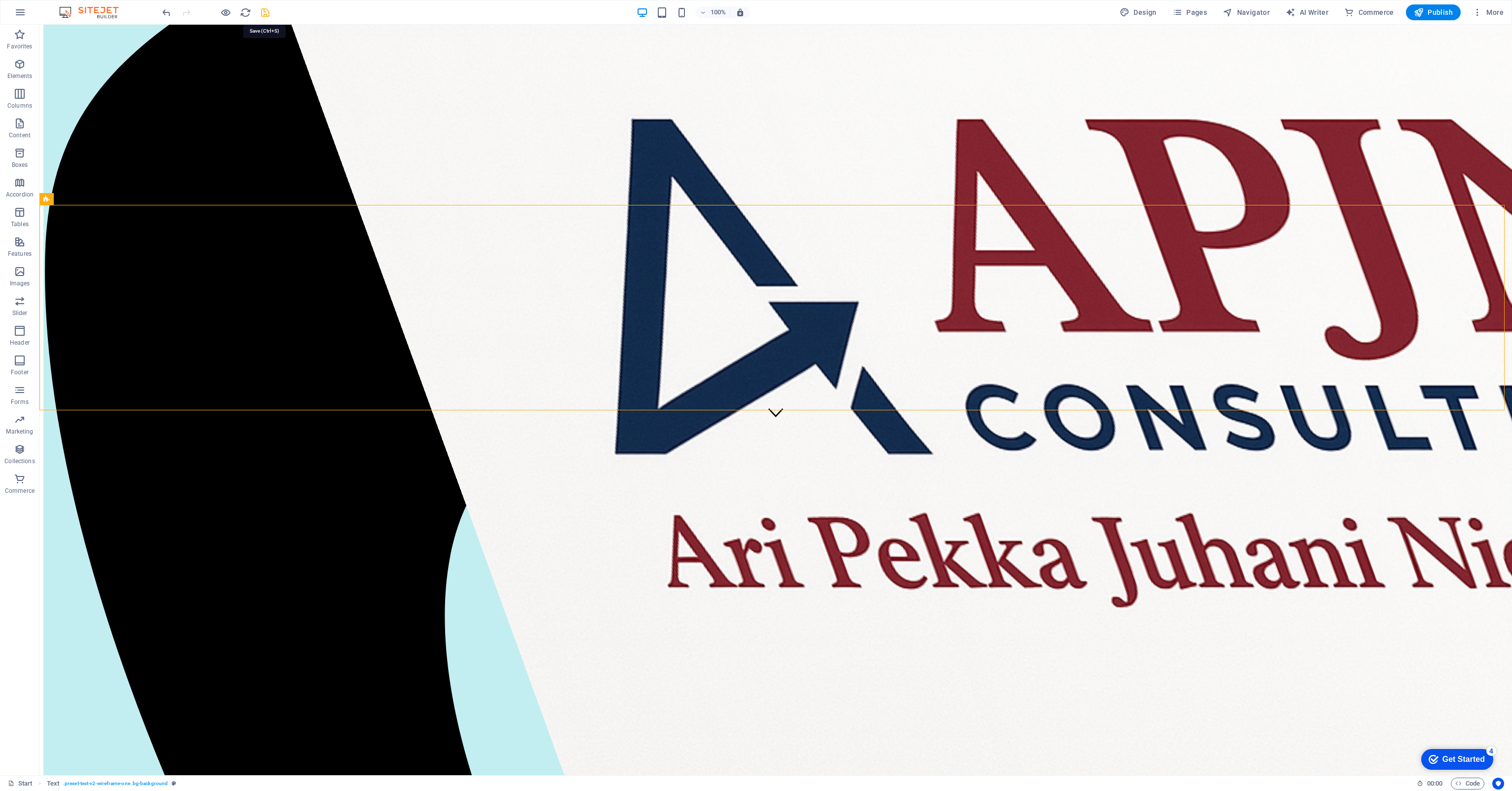
click at [268, 8] on icon "save" at bounding box center [265, 12] width 11 height 11
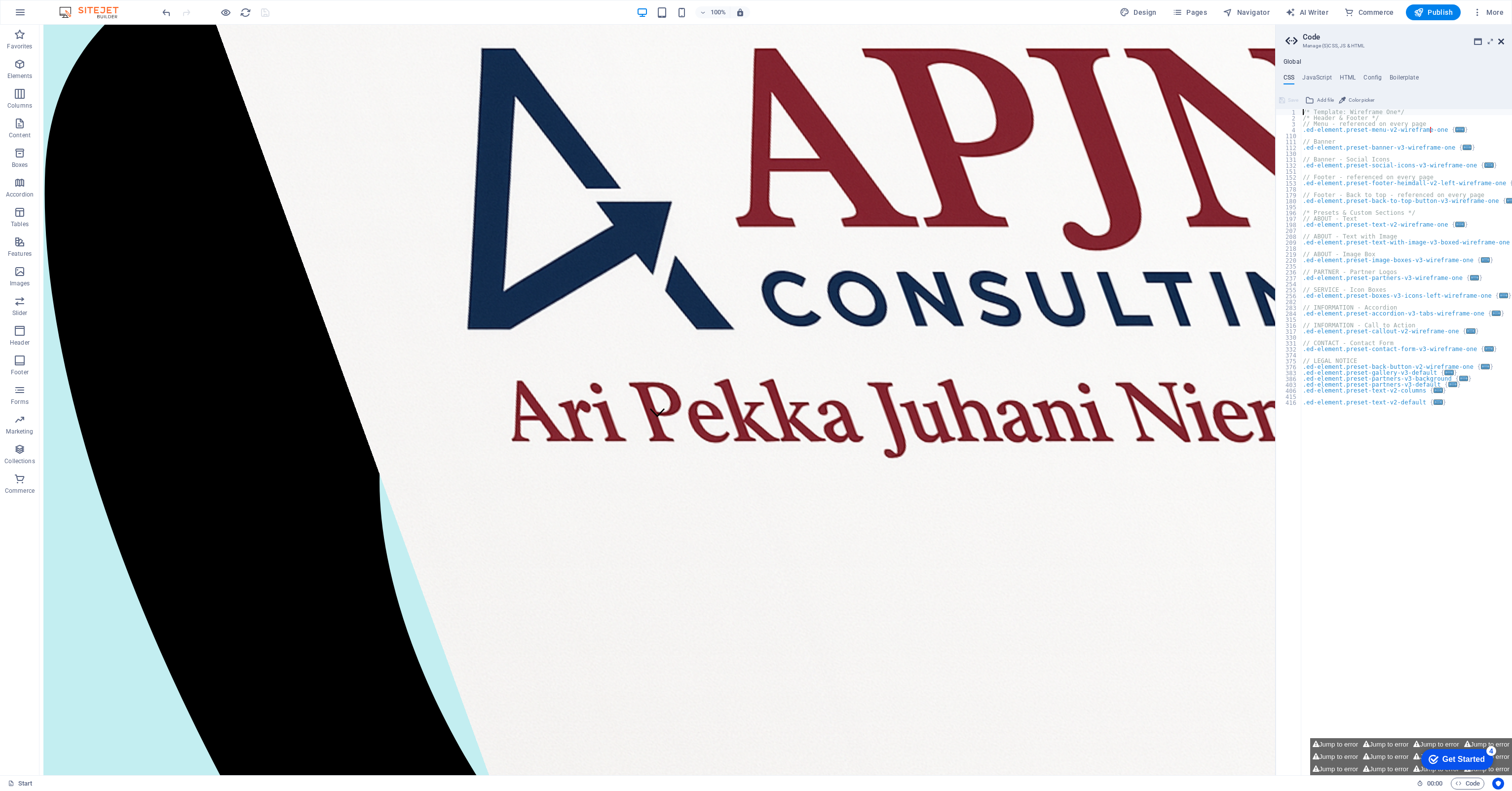
click at [754, 45] on icon at bounding box center [1501, 41] width 6 height 8
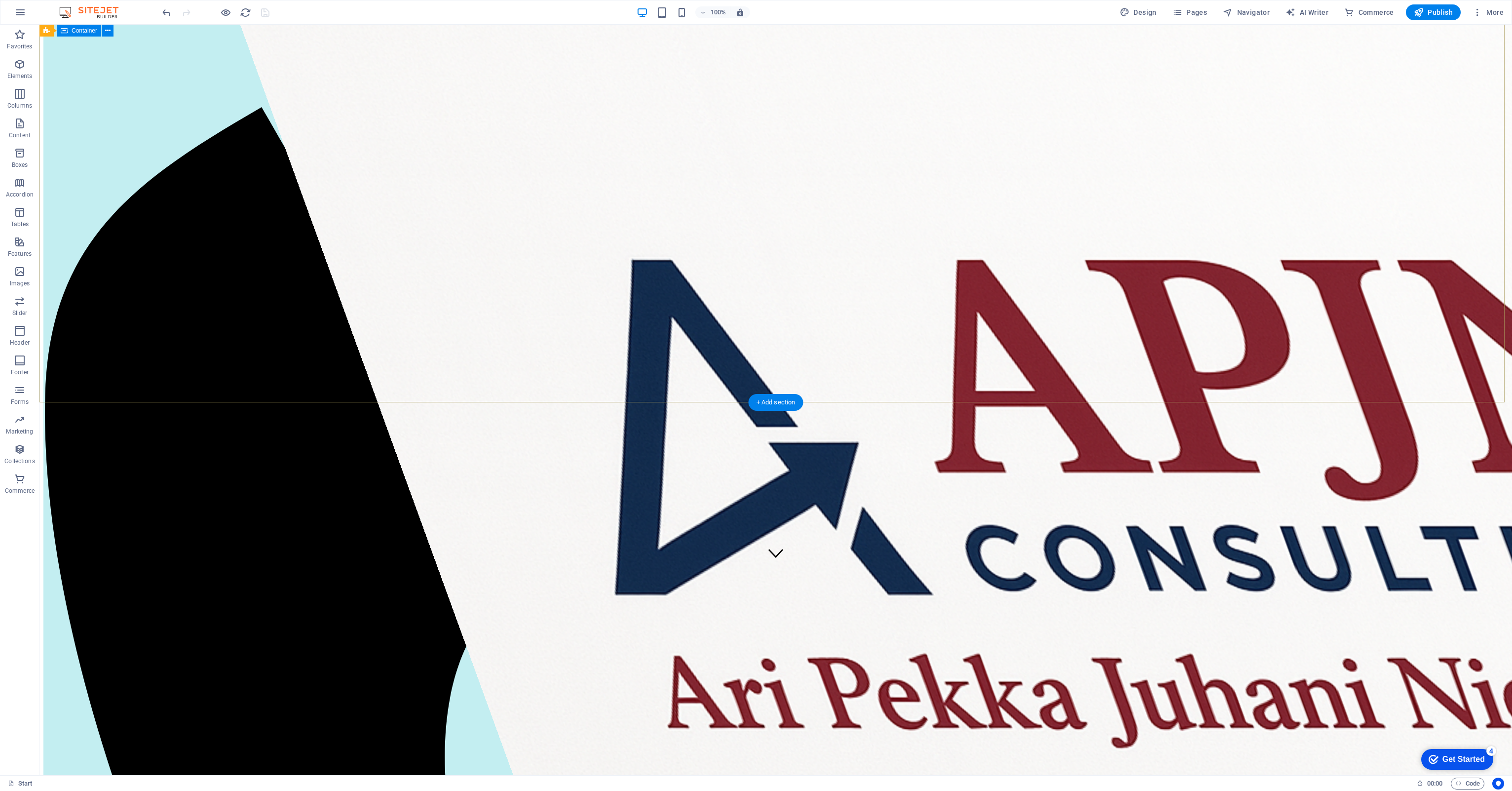
scroll to position [148, 0]
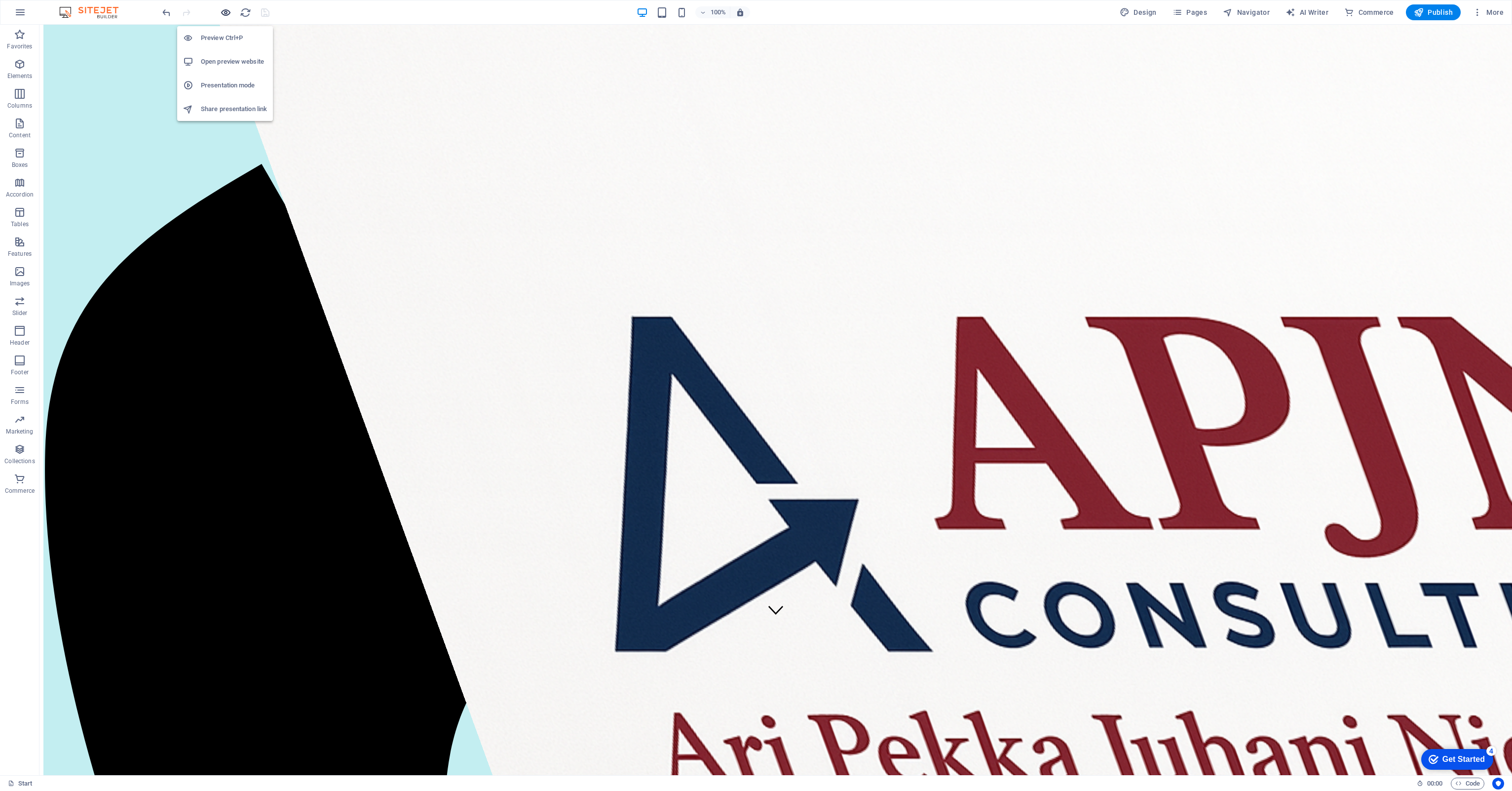
click at [222, 8] on icon "button" at bounding box center [225, 12] width 11 height 11
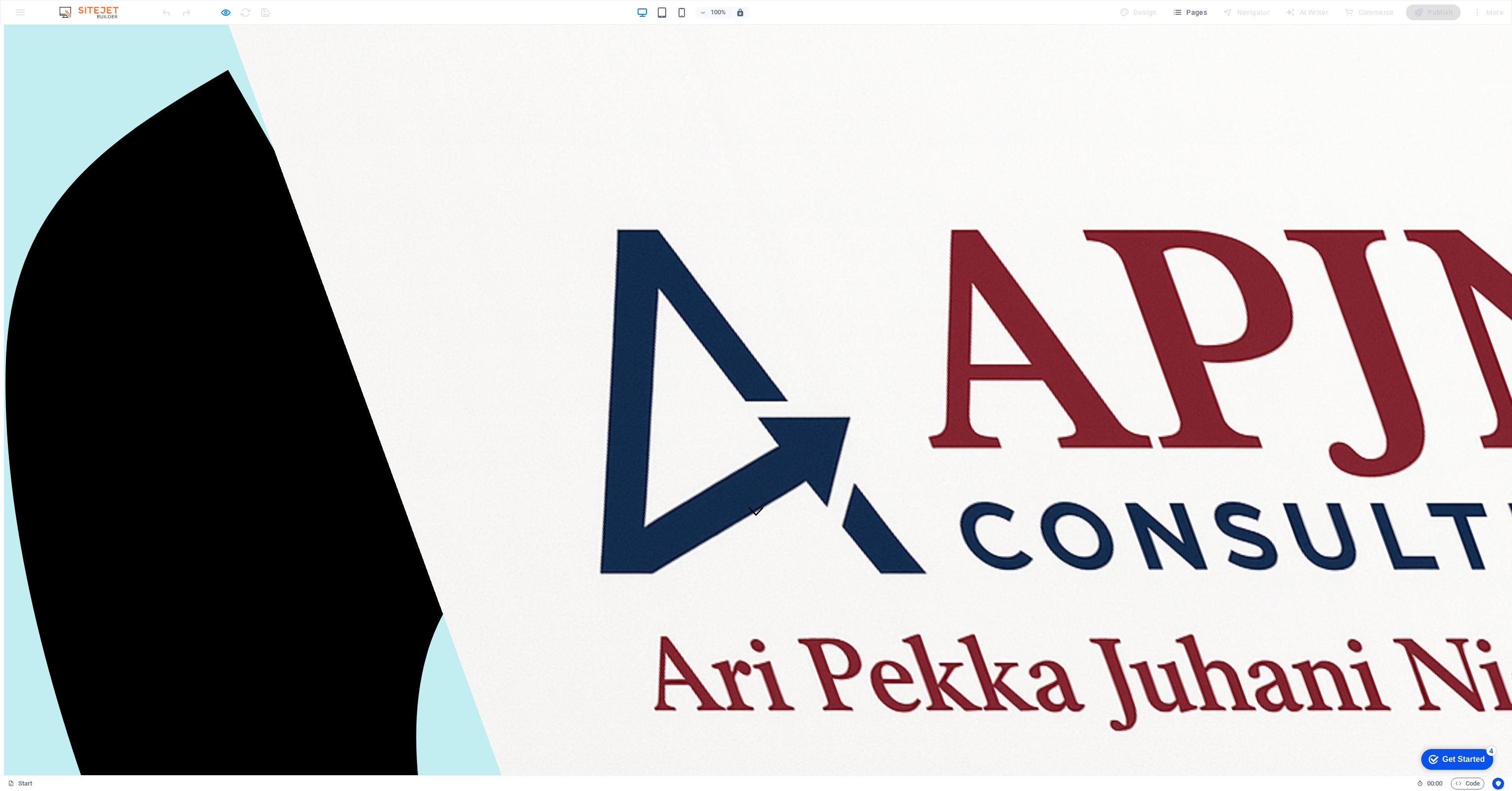
scroll to position [346, 0]
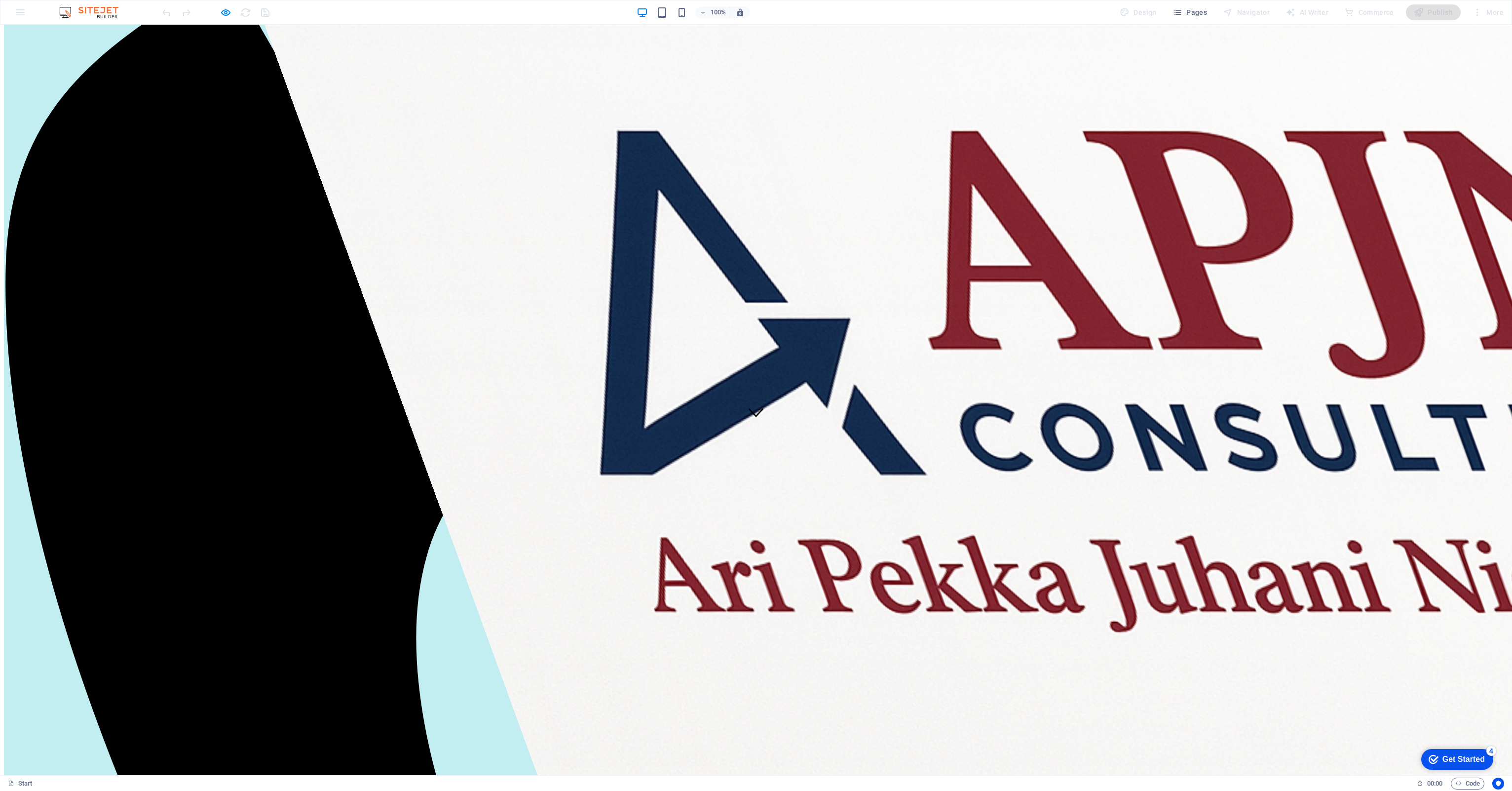
click at [222, 12] on icon "button" at bounding box center [225, 12] width 11 height 11
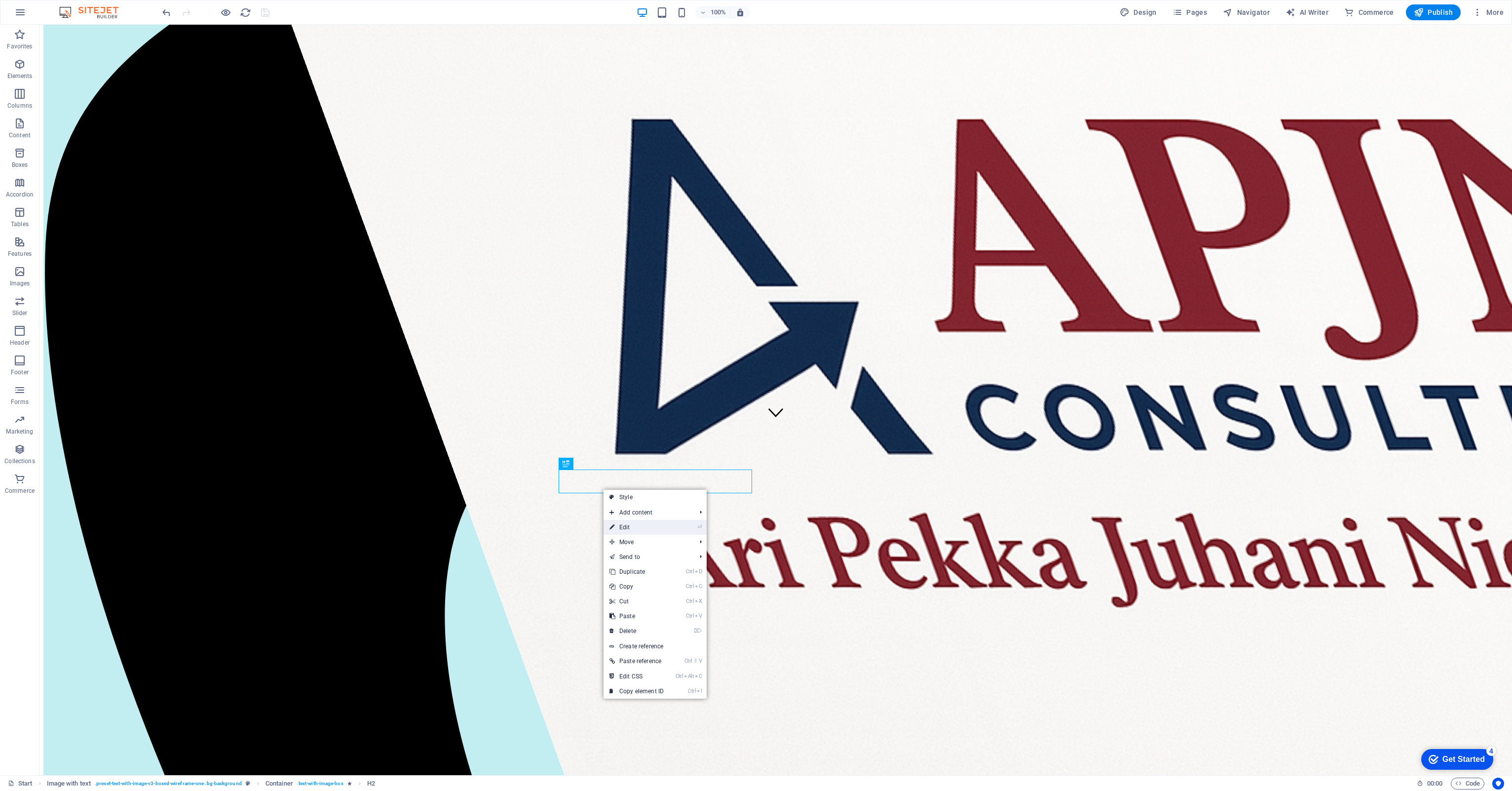
click at [627, 364] on link "⏎ Edit" at bounding box center [636, 527] width 66 height 15
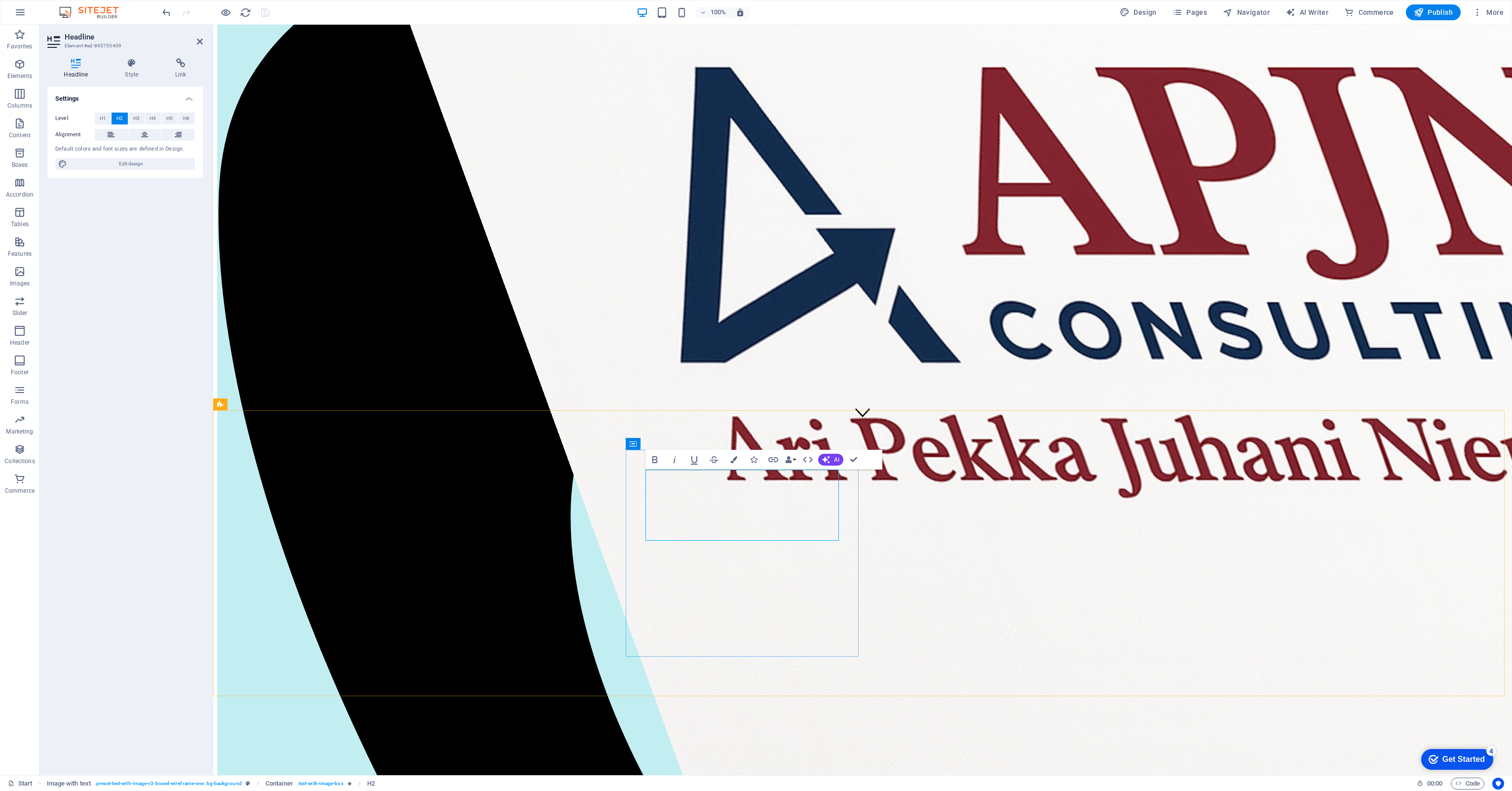
drag, startPoint x: 659, startPoint y: 479, endPoint x: 987, endPoint y: 477, distance: 328.0
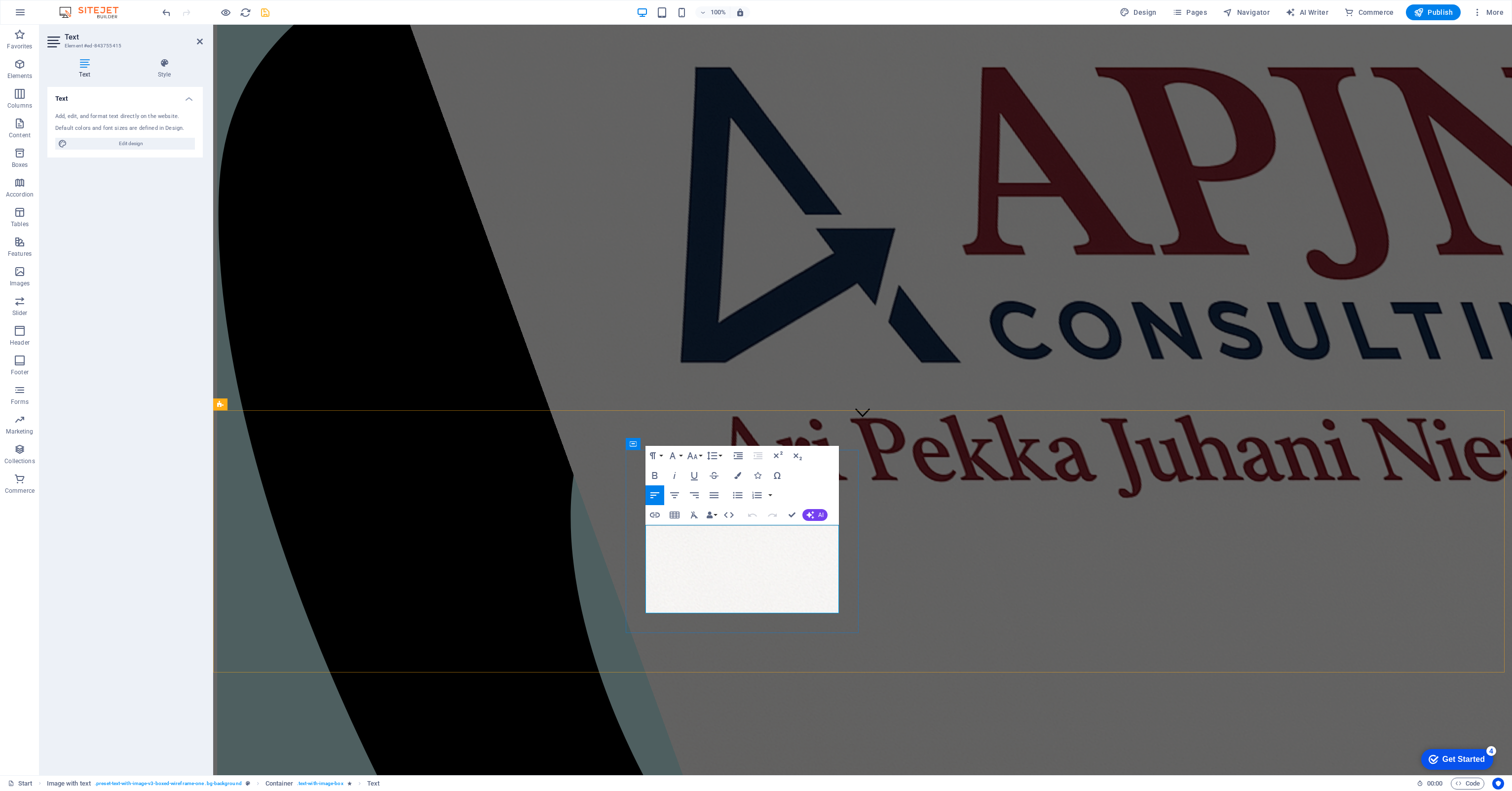
drag, startPoint x: 687, startPoint y: 580, endPoint x: 799, endPoint y: 566, distance: 112.9
drag, startPoint x: 795, startPoint y: 607, endPoint x: 626, endPoint y: 526, distance: 187.4
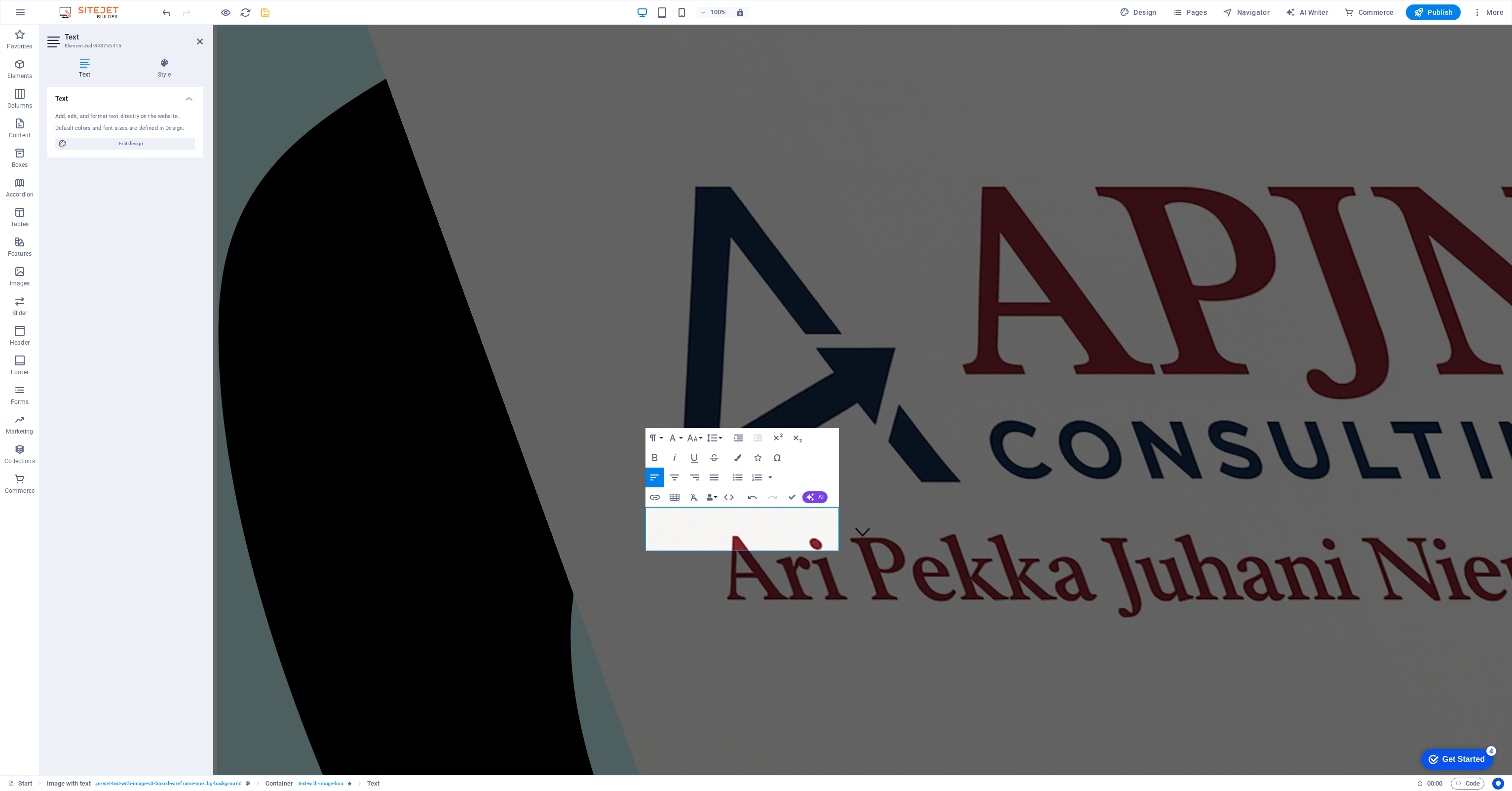
scroll to position [395, 0]
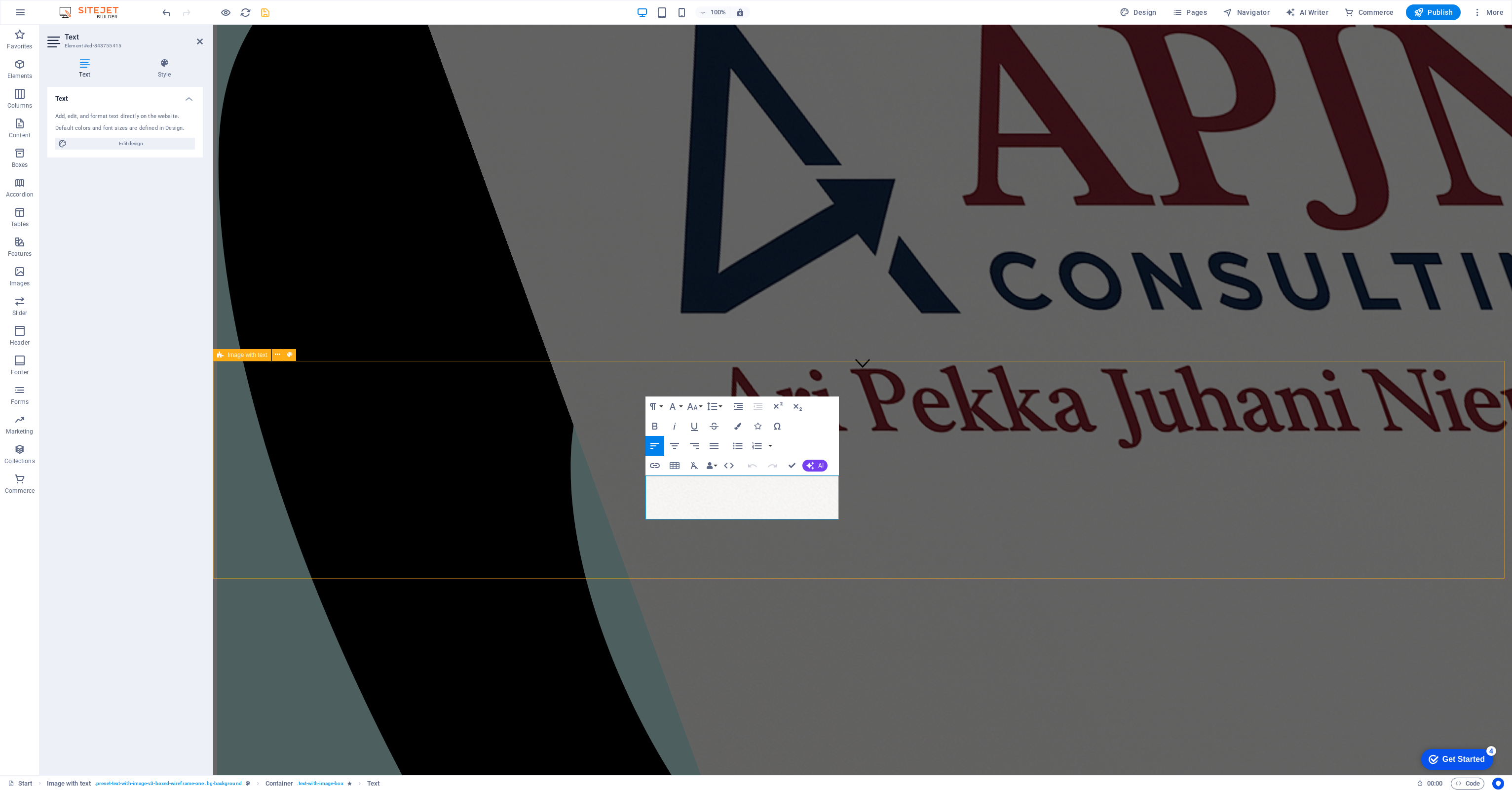
drag, startPoint x: 773, startPoint y: 514, endPoint x: 625, endPoint y: 471, distance: 154.1
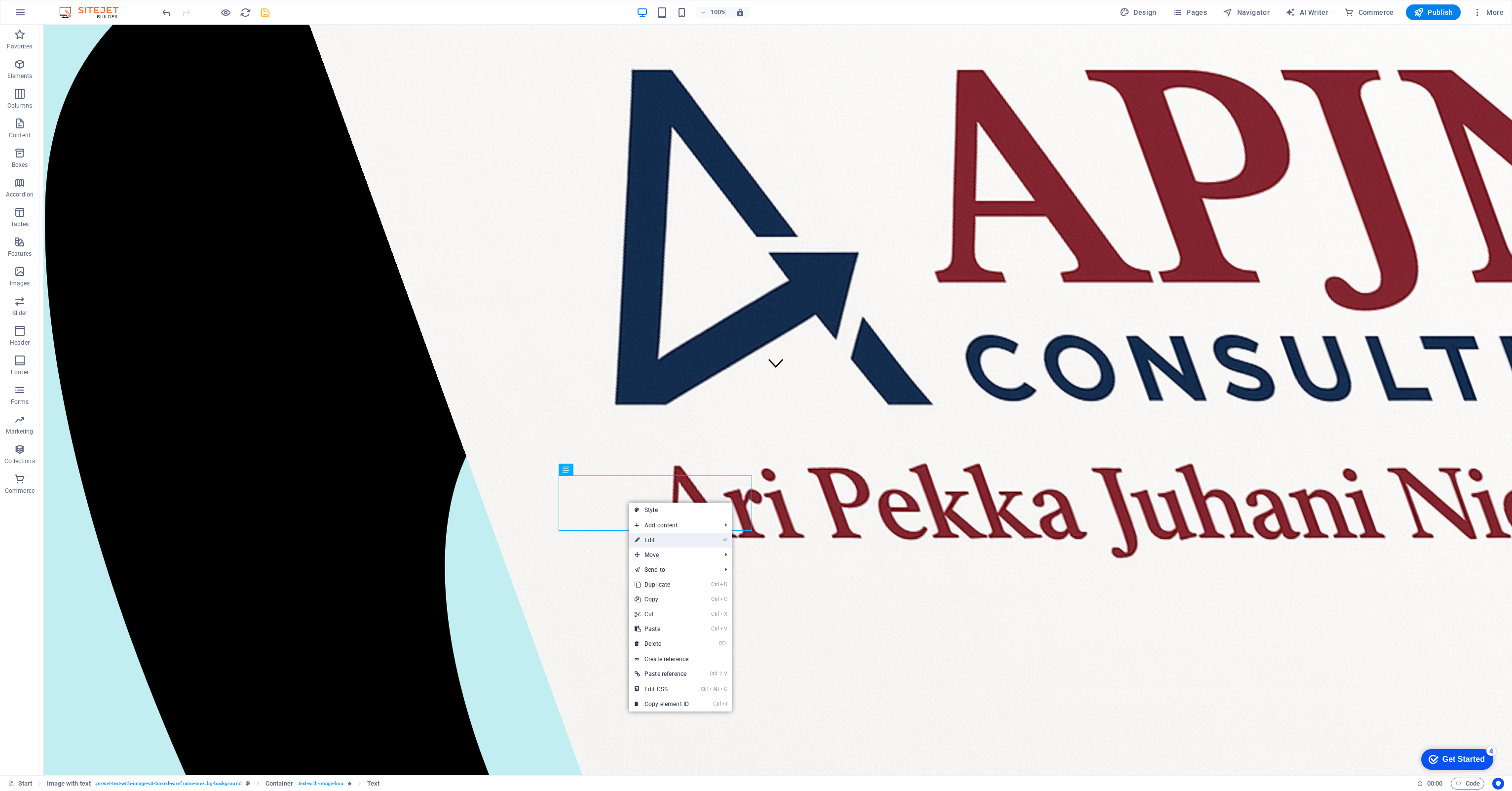
click at [640, 364] on link "⏎ Edit" at bounding box center [662, 540] width 66 height 15
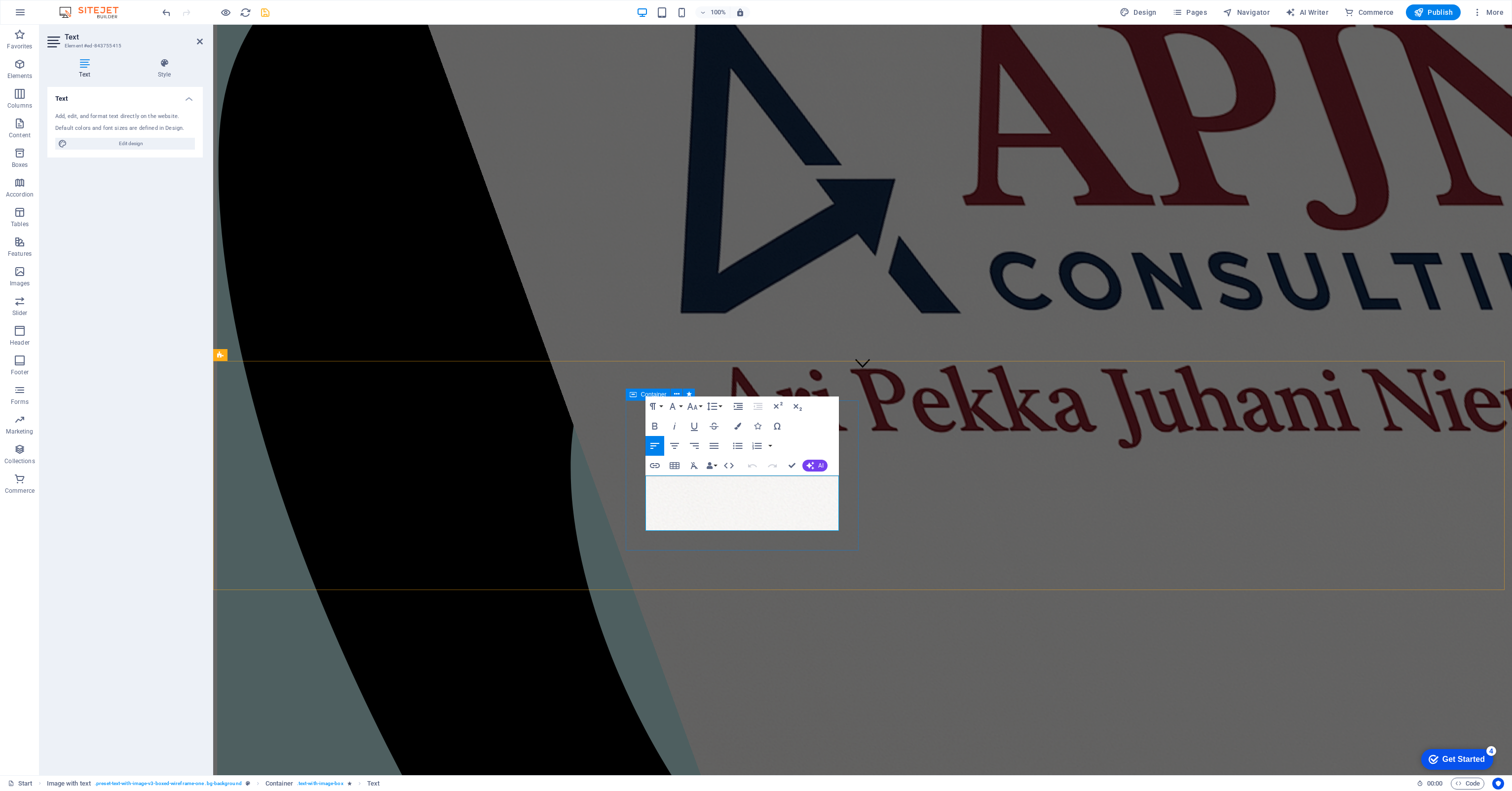
drag, startPoint x: 751, startPoint y: 527, endPoint x: 640, endPoint y: 482, distance: 119.8
click at [701, 364] on button "Font Size" at bounding box center [694, 406] width 19 height 20
click at [698, 364] on link "24" at bounding box center [703, 529] width 36 height 15
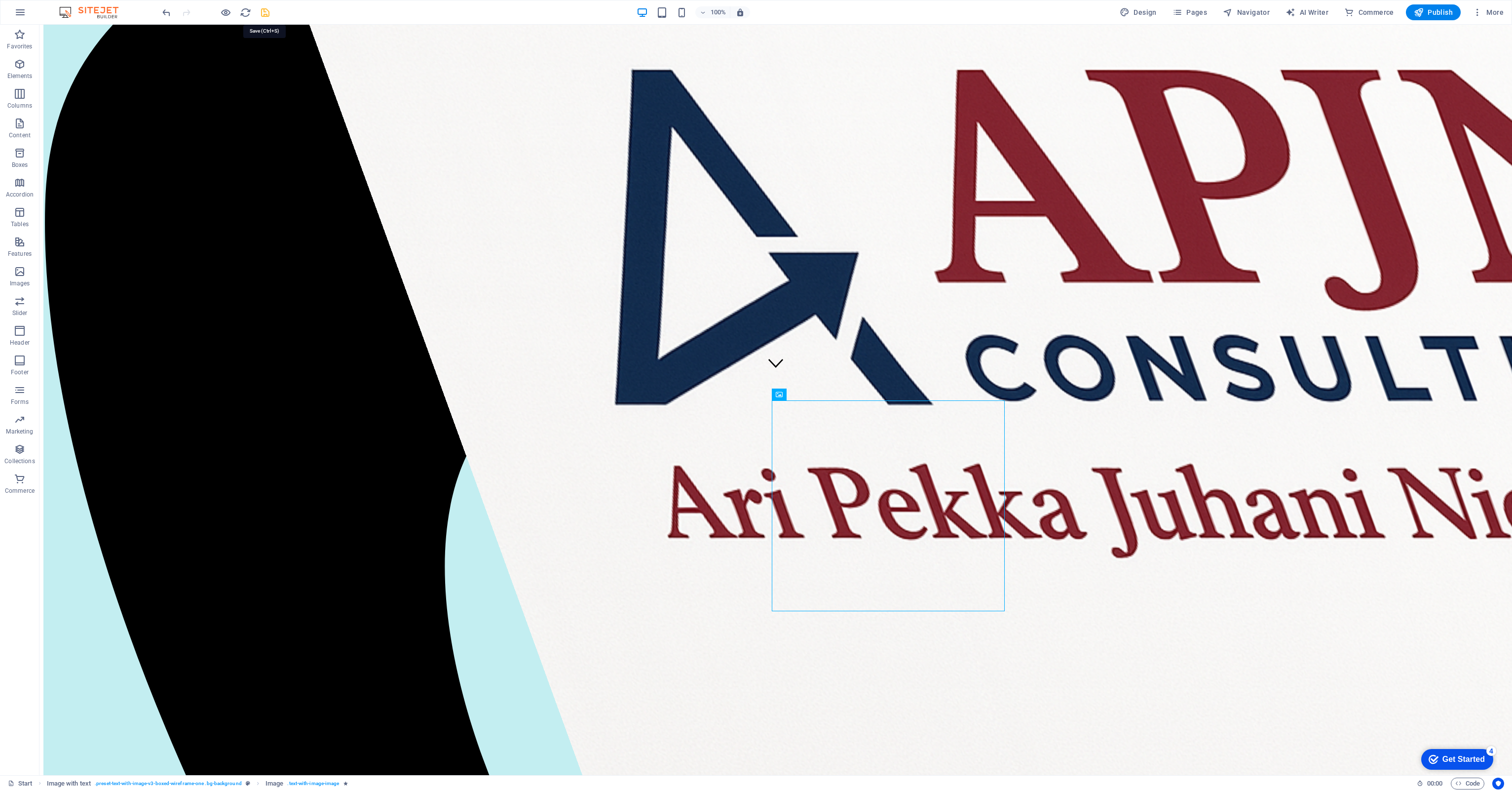
click at [265, 8] on icon "save" at bounding box center [265, 12] width 11 height 11
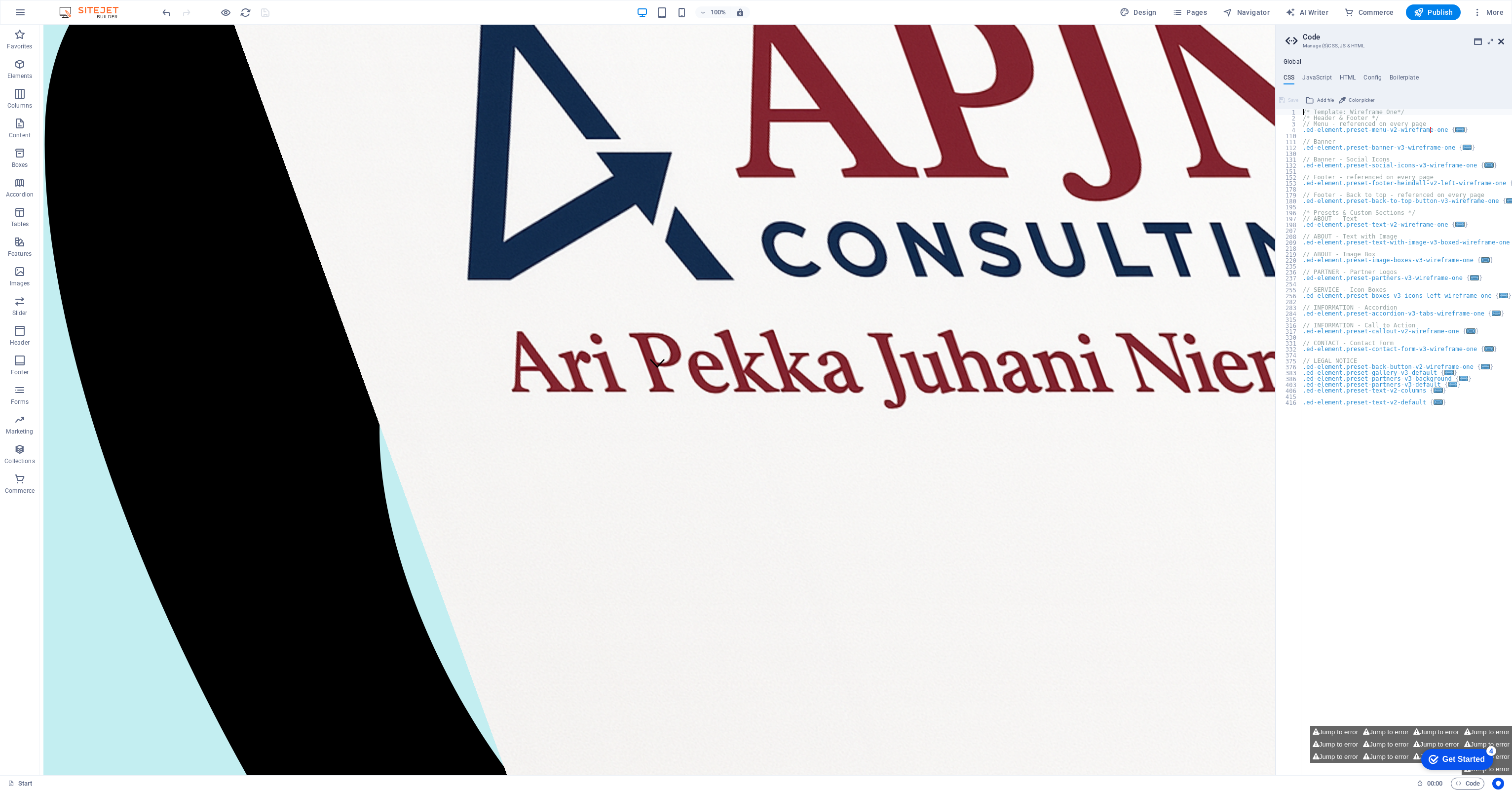
click at [754, 38] on icon at bounding box center [1501, 41] width 6 height 8
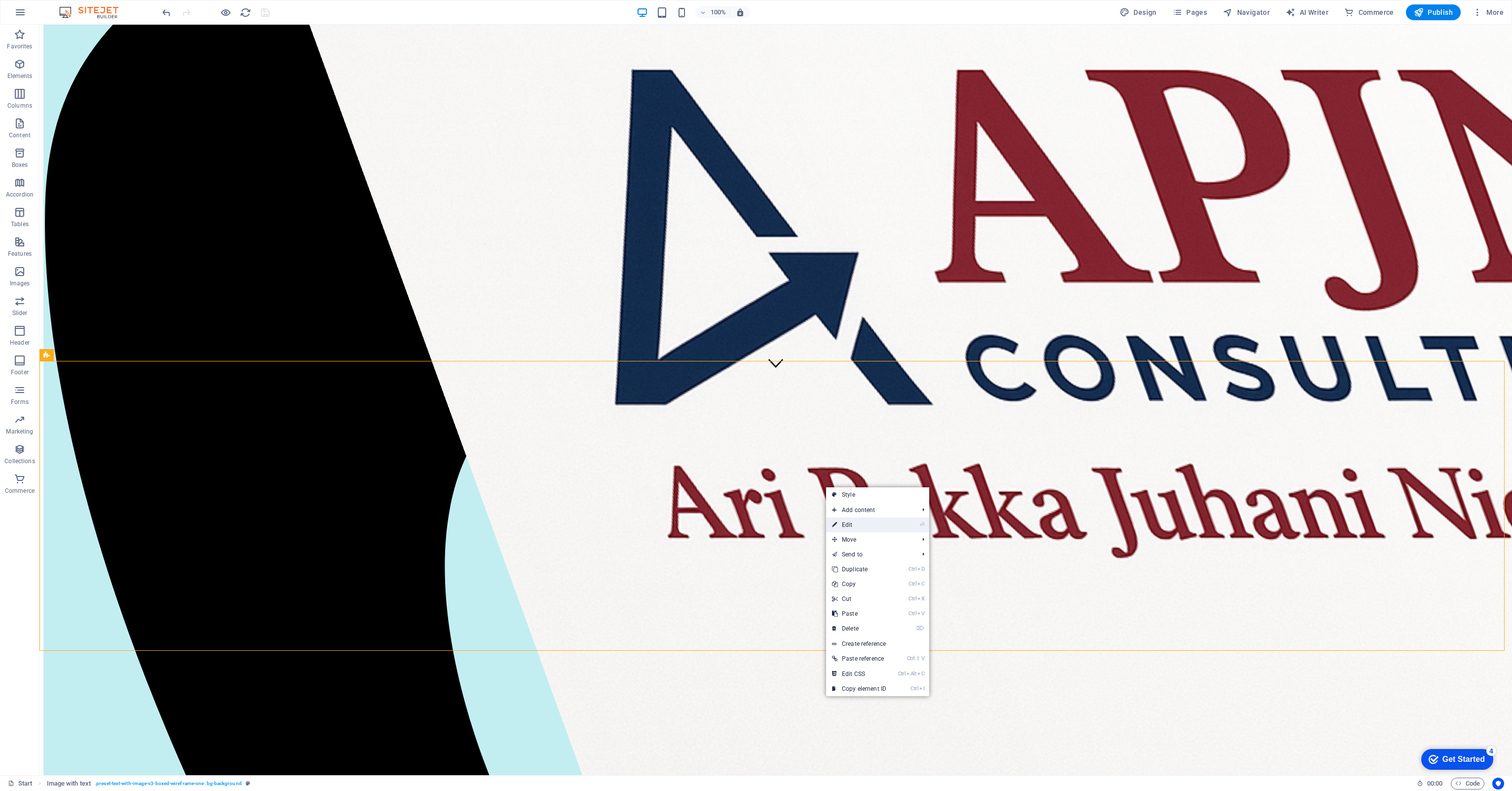
click at [754, 364] on link "⏎ Edit" at bounding box center [859, 524] width 66 height 15
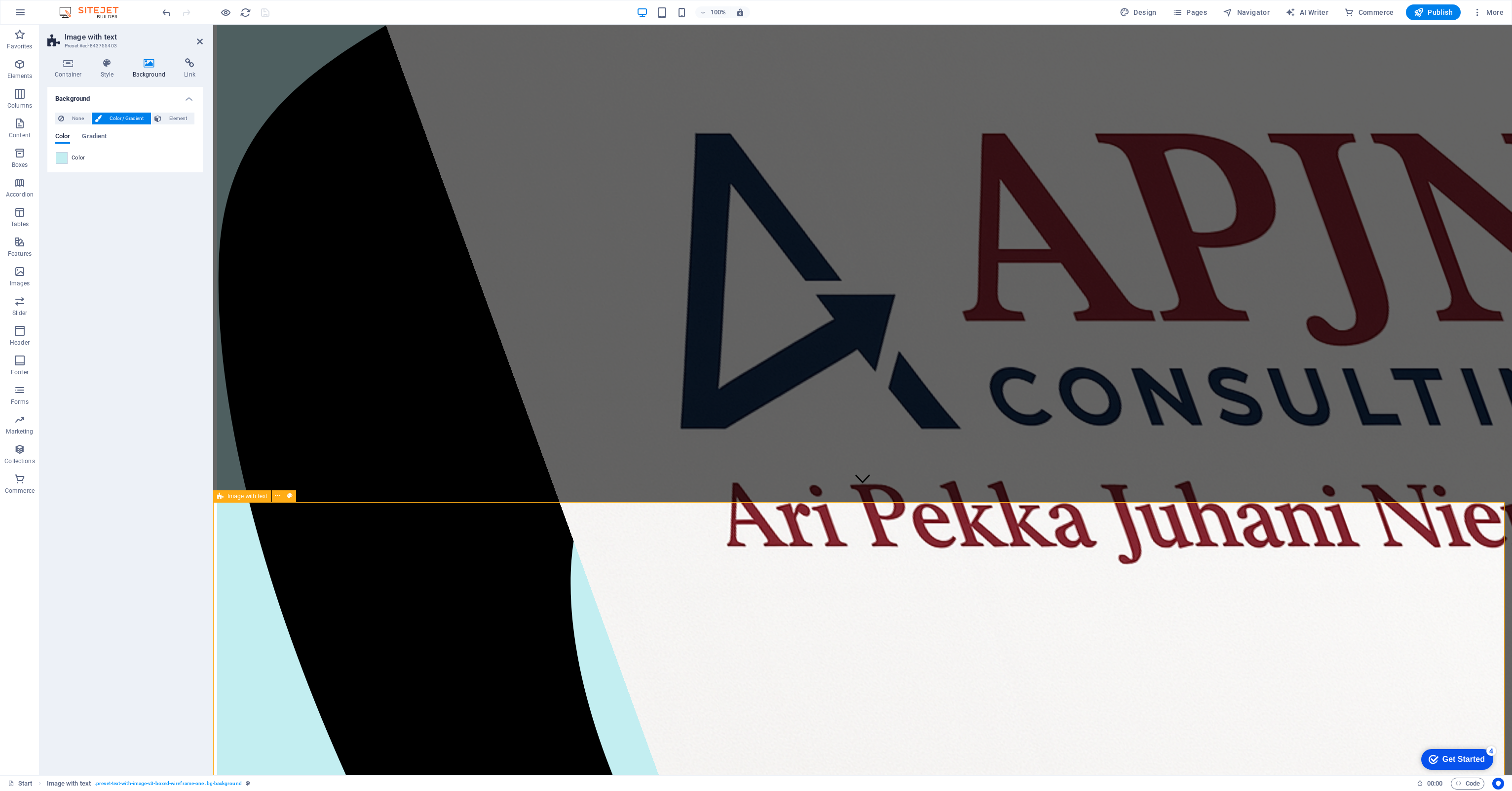
scroll to position [296, 0]
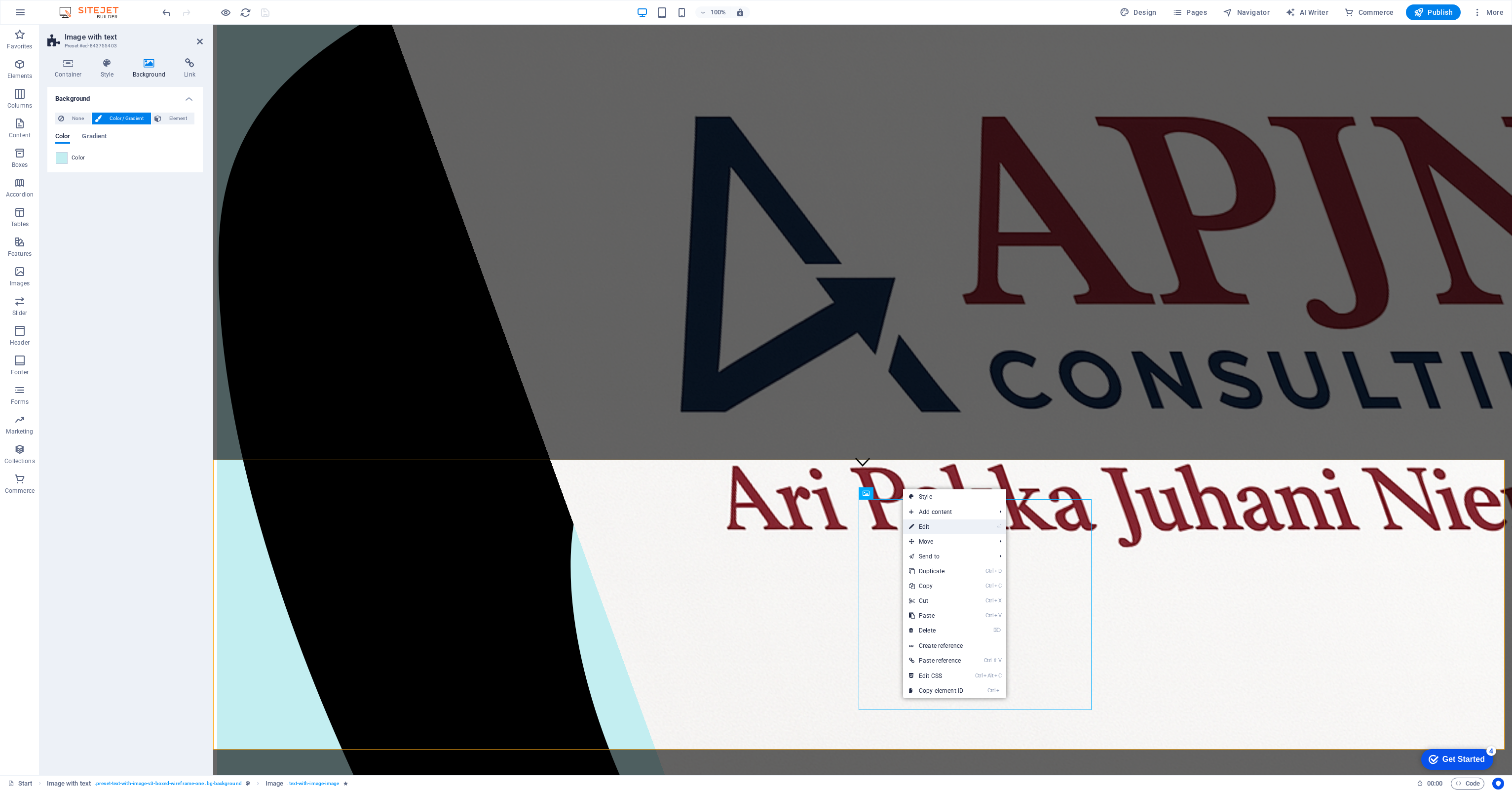
click at [754, 364] on link "⏎ Edit" at bounding box center [936, 526] width 66 height 15
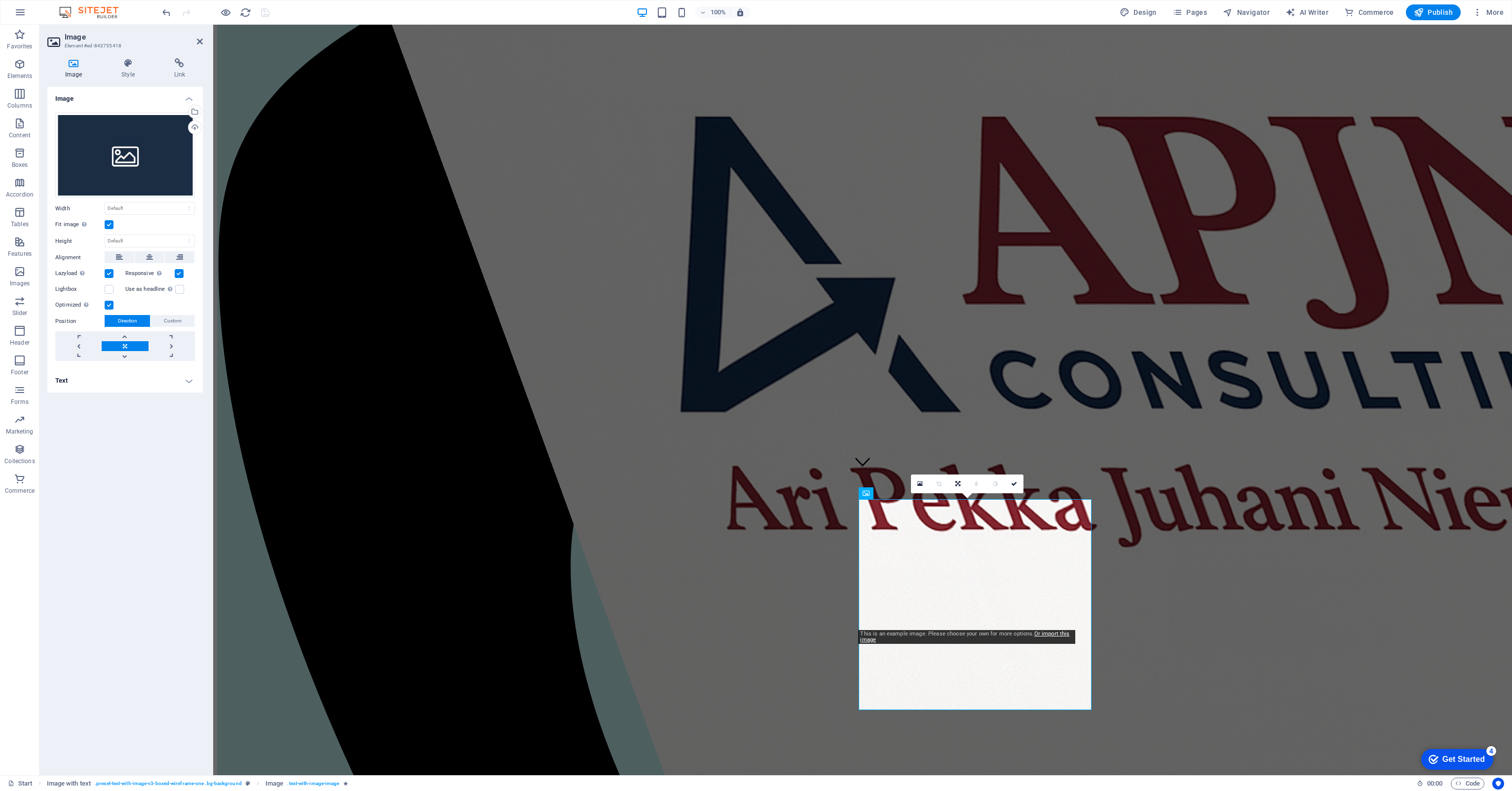
click at [76, 65] on icon at bounding box center [73, 63] width 52 height 10
click at [116, 141] on div "Drag files here, click to choose files or select files from Files or our free s…" at bounding box center [125, 156] width 140 height 86
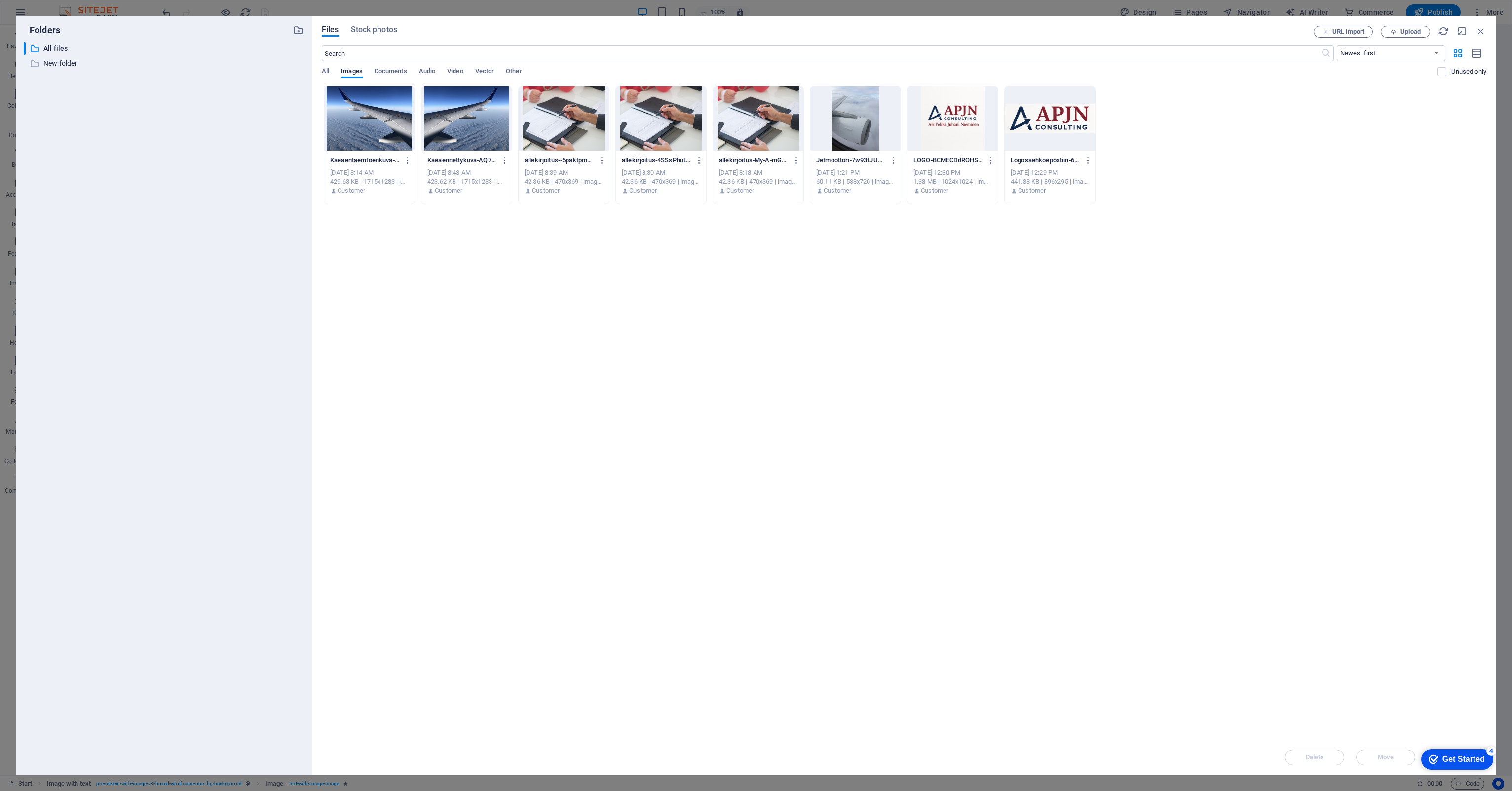
click at [116, 141] on div "​ All files All files ​ New folder New folder" at bounding box center [164, 405] width 281 height 725
click at [754, 29] on span "Upload" at bounding box center [1405, 32] width 41 height 6
click at [754, 111] on div at bounding box center [953, 118] width 90 height 64
click at [754, 122] on div "1" at bounding box center [953, 118] width 90 height 64
click at [754, 122] on div at bounding box center [953, 118] width 90 height 64
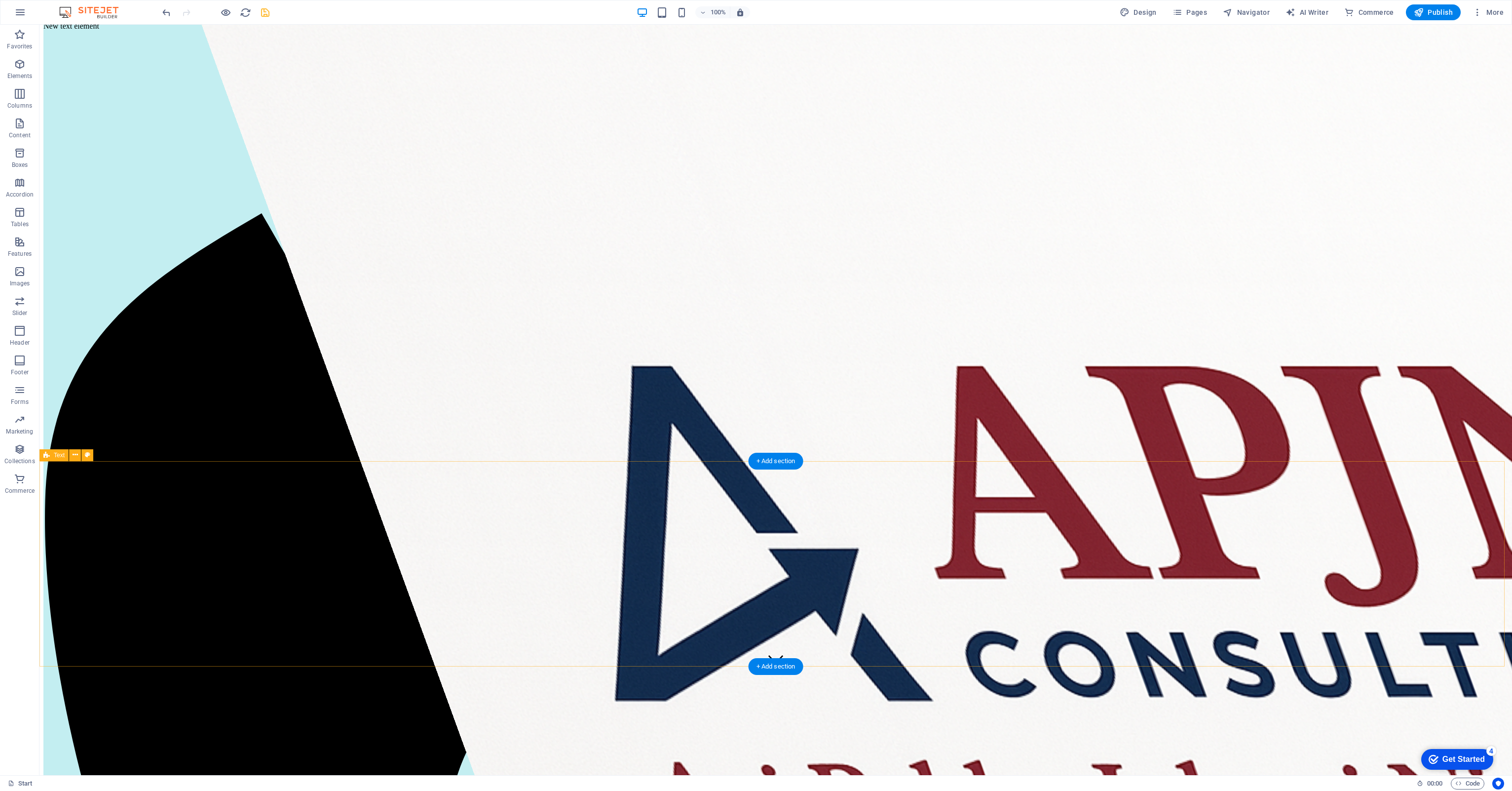
scroll to position [0, 0]
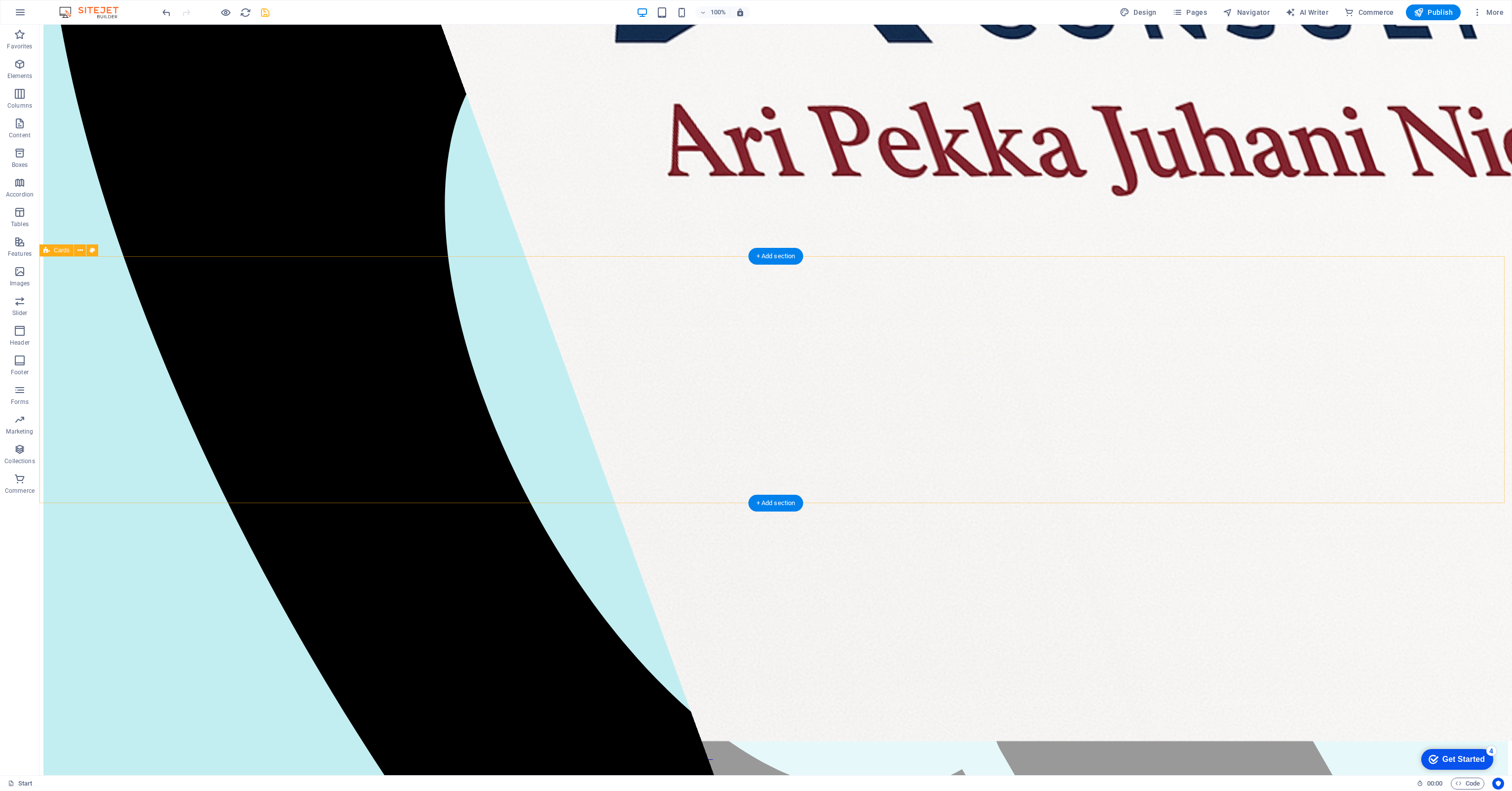
scroll to position [839, 0]
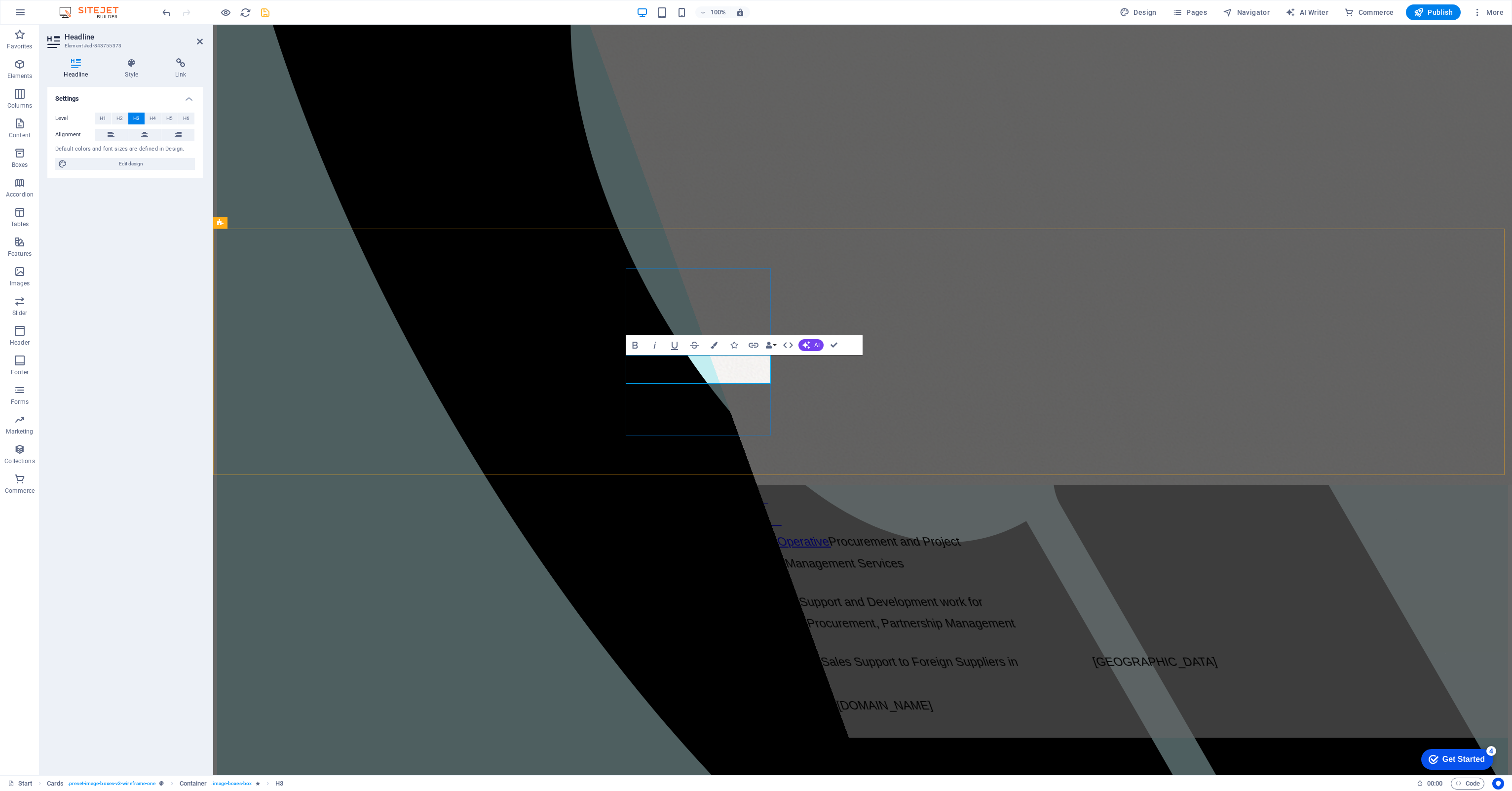
drag, startPoint x: 727, startPoint y: 375, endPoint x: 650, endPoint y: 375, distance: 77.0
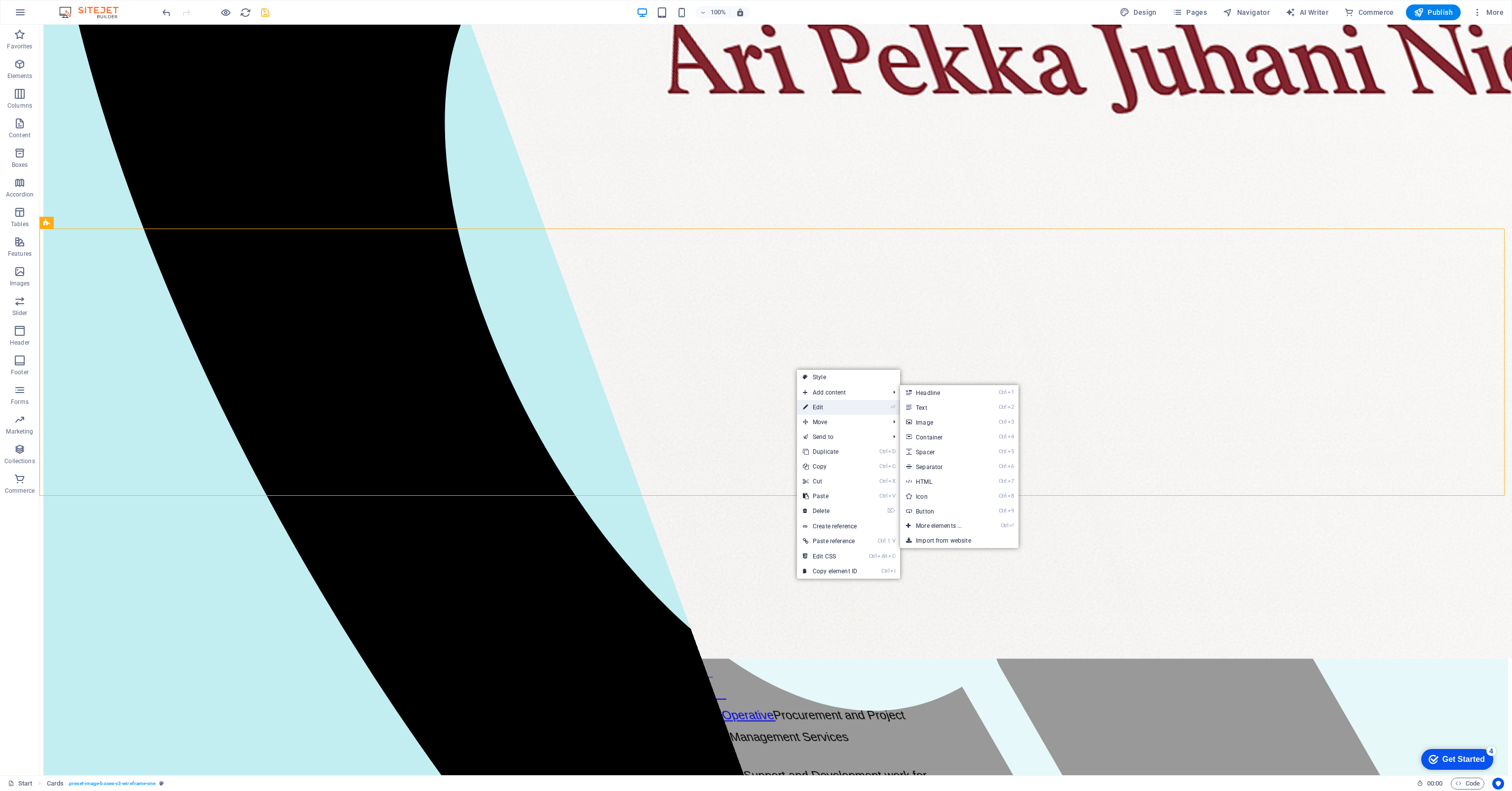
click at [754, 364] on icon at bounding box center [805, 407] width 5 height 15
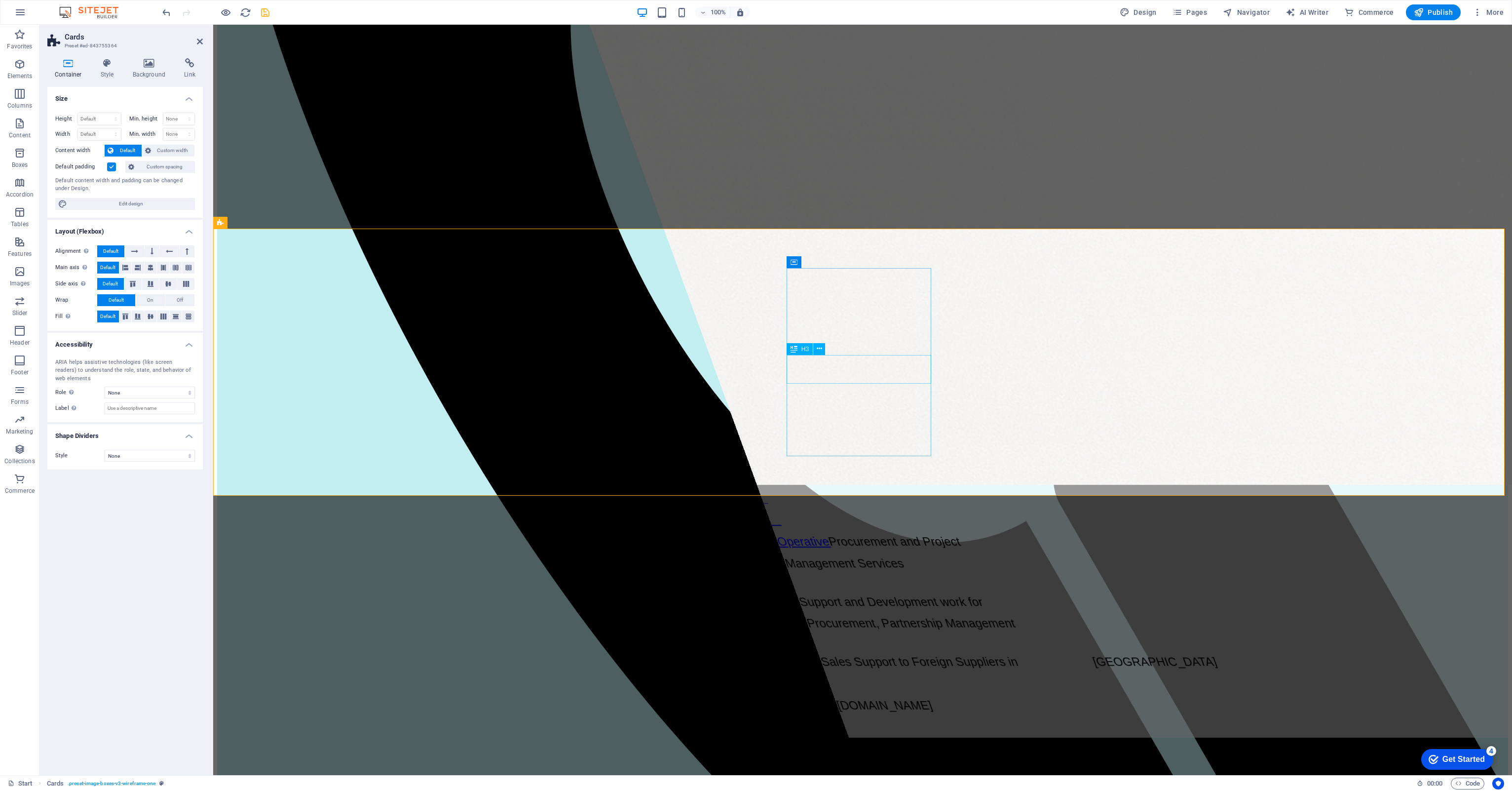
drag, startPoint x: 902, startPoint y: 377, endPoint x: 1055, endPoint y: 374, distance: 153.0
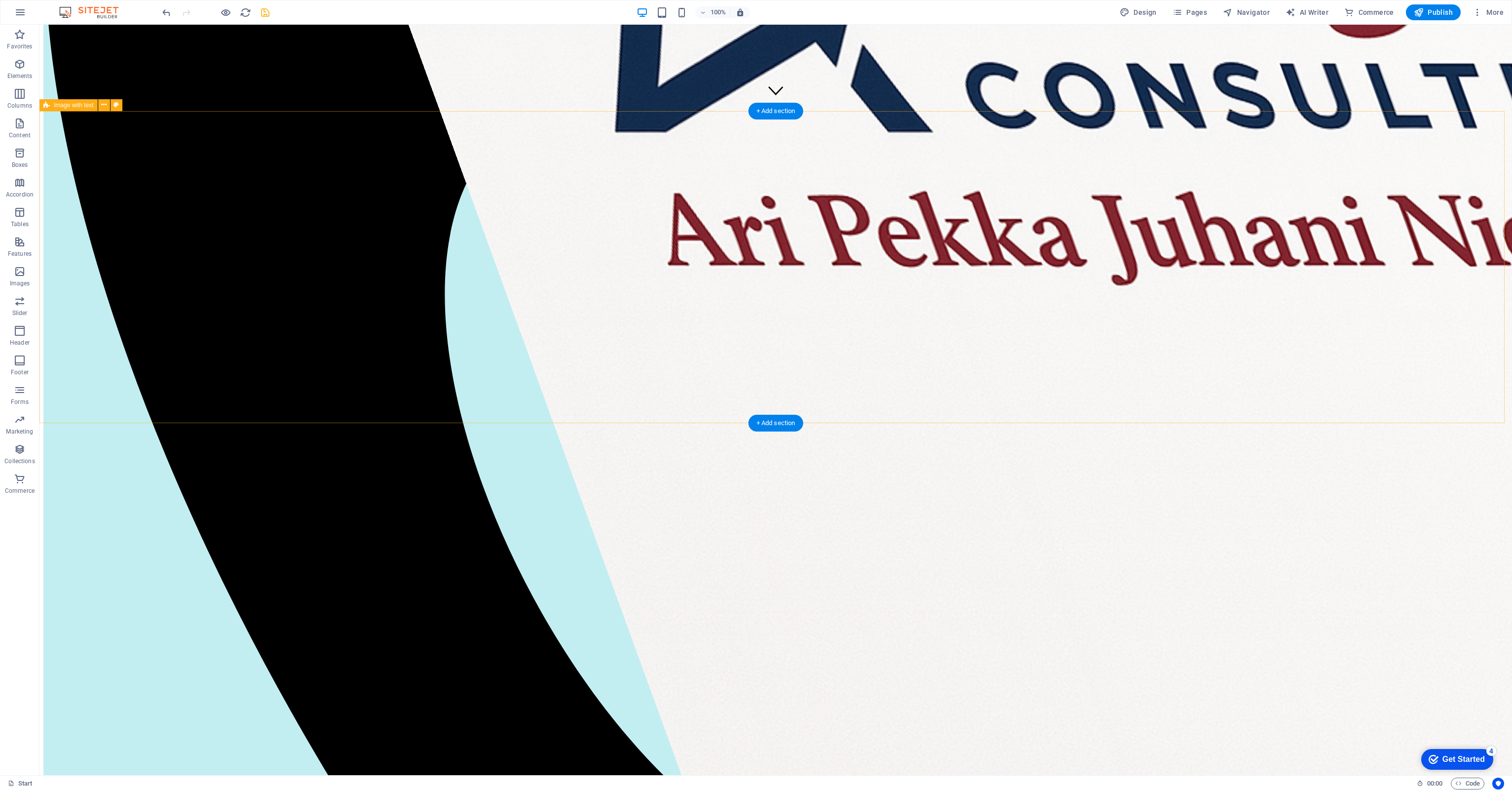
scroll to position [691, 0]
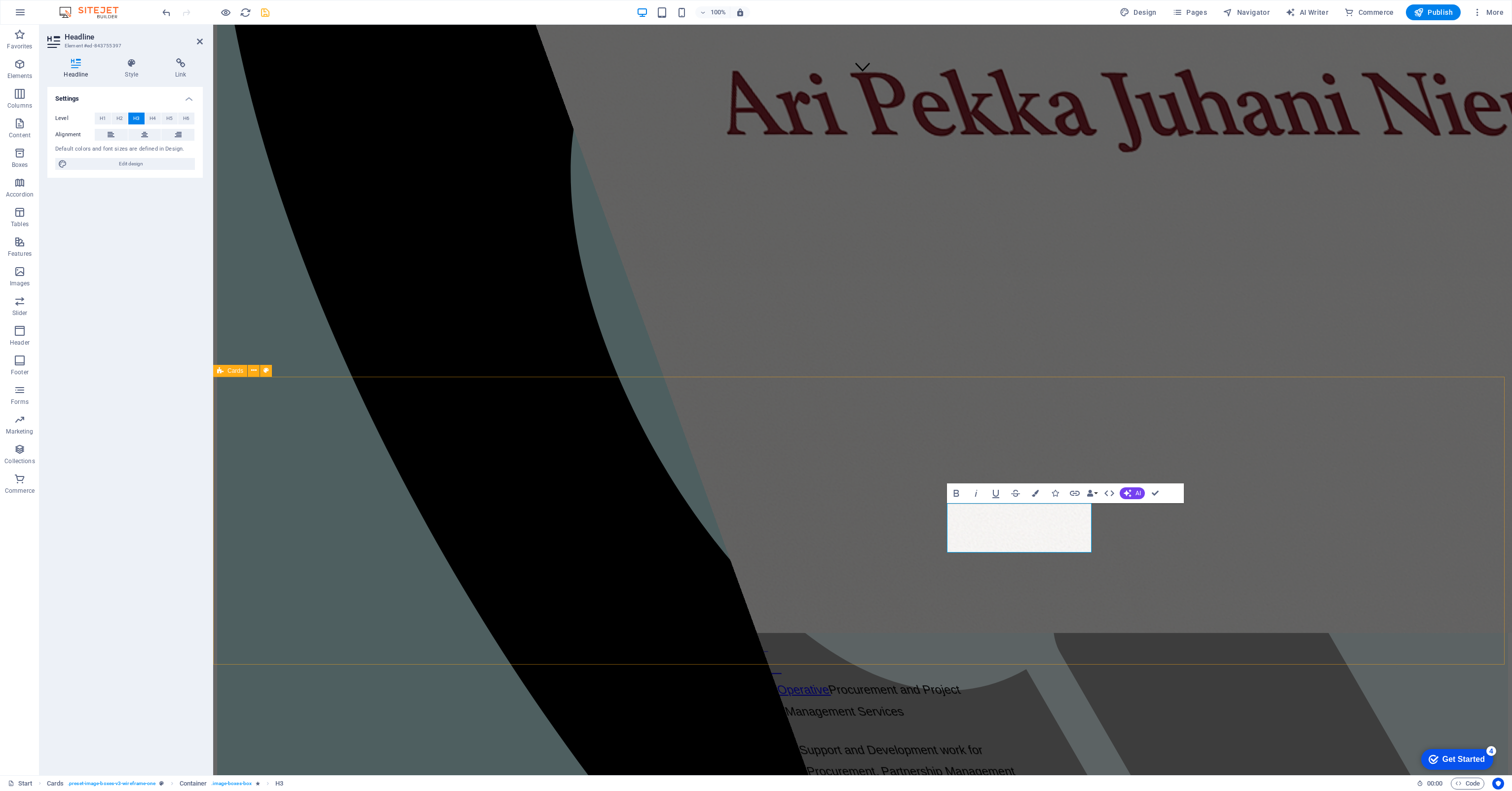
drag, startPoint x: 1247, startPoint y: 550, endPoint x: 1423, endPoint y: 550, distance: 176.0
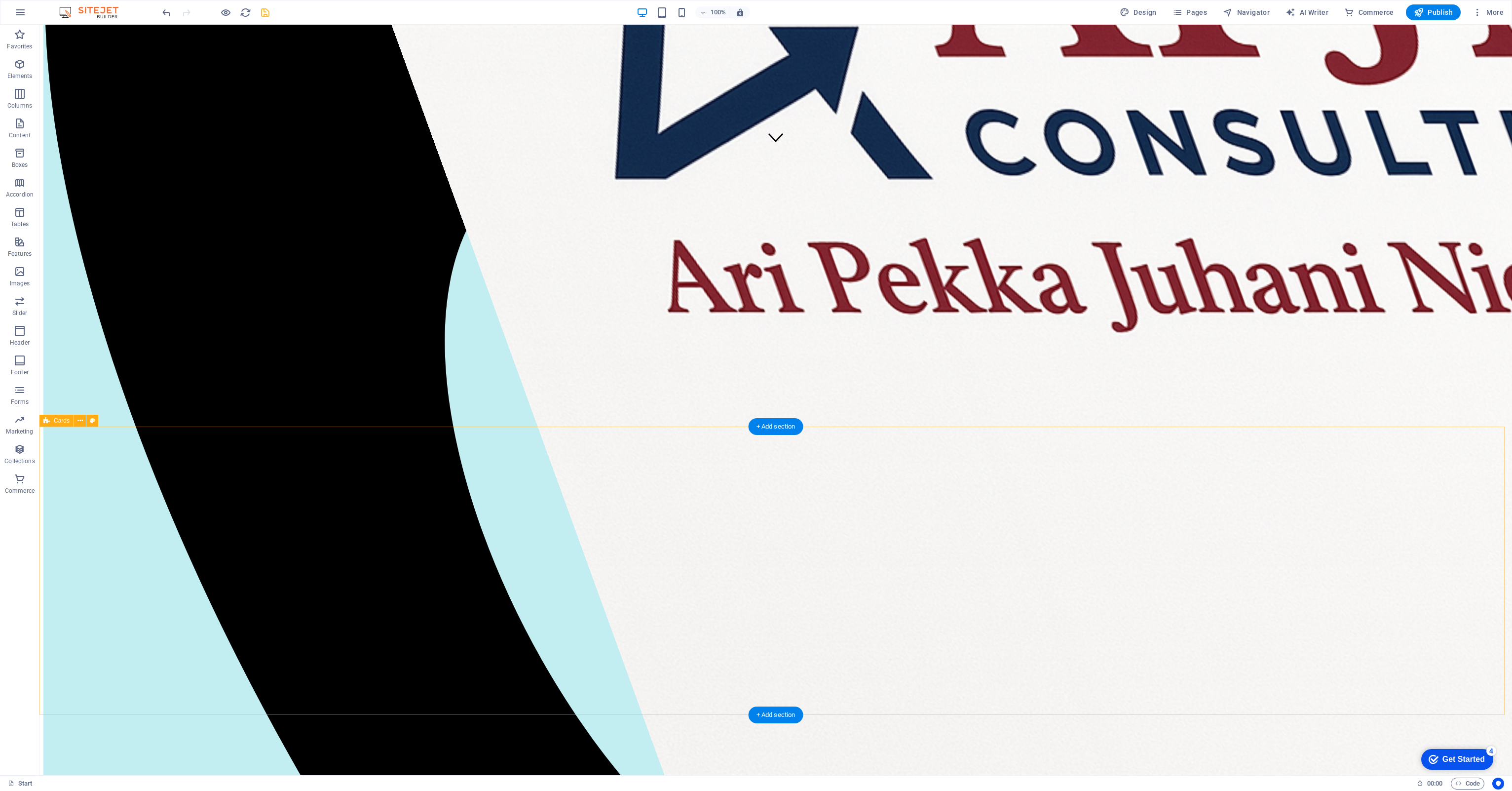
scroll to position [642, 0]
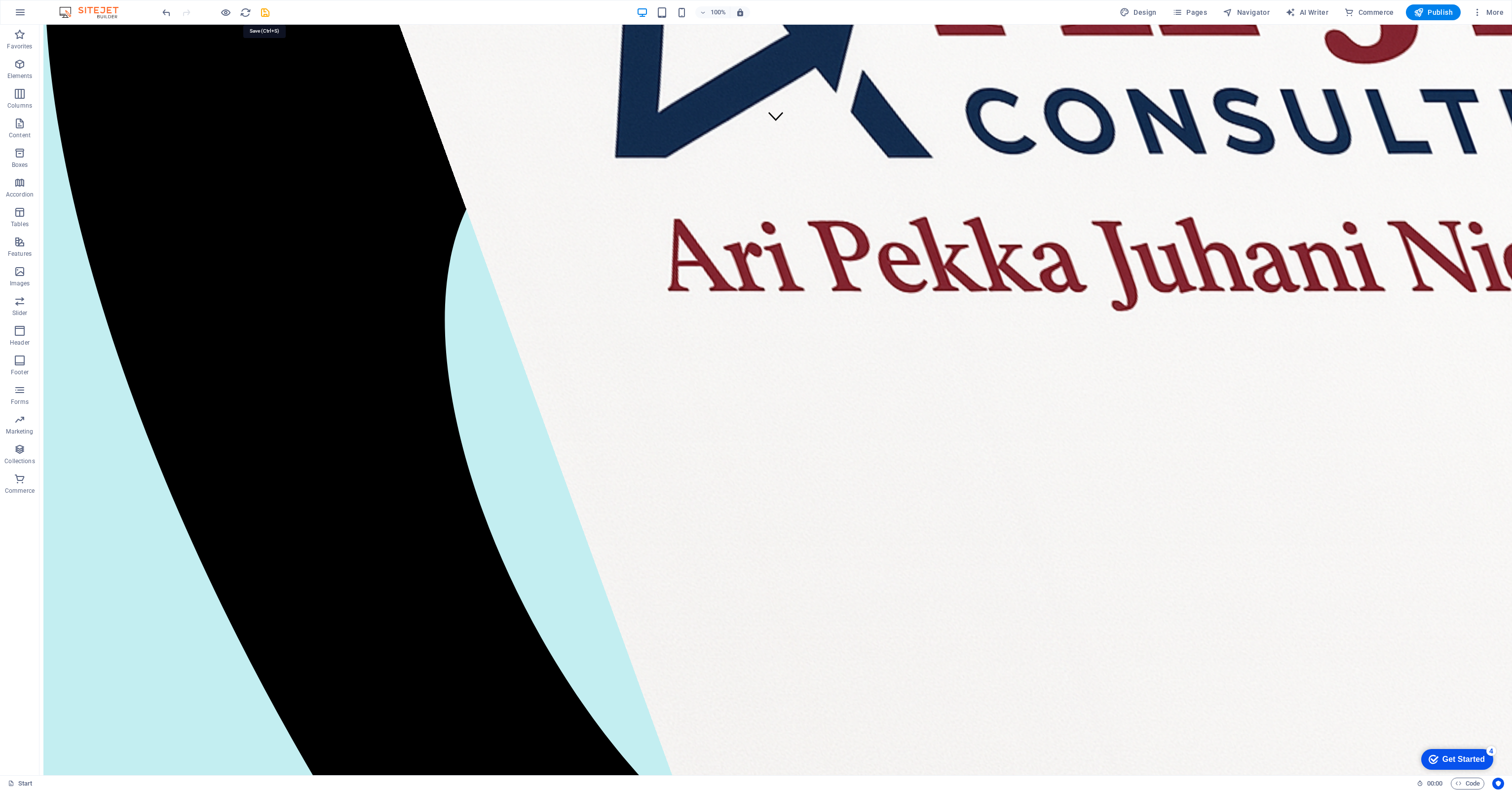
click at [264, 11] on icon "save" at bounding box center [265, 12] width 11 height 11
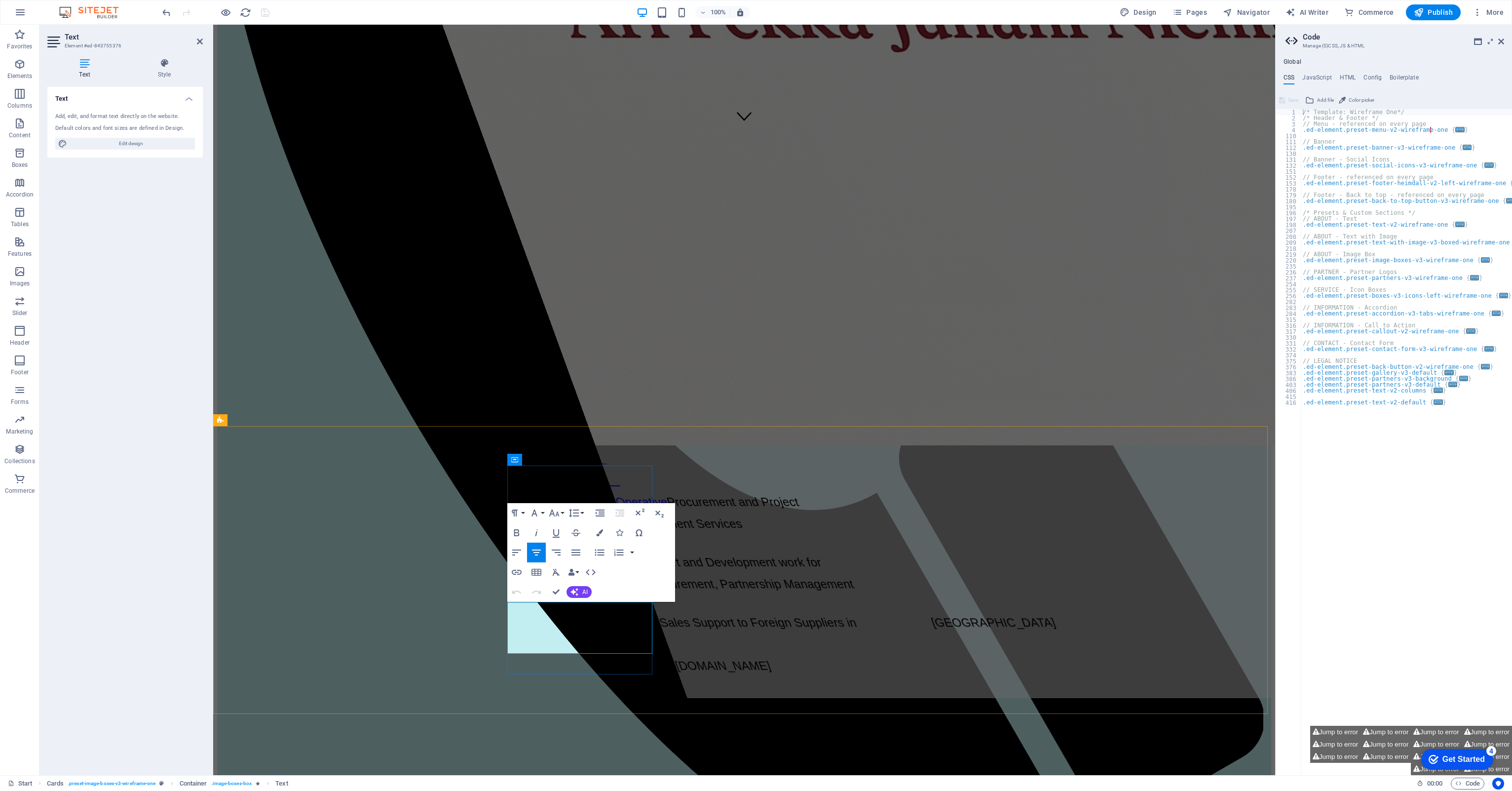
drag, startPoint x: 620, startPoint y: 640, endPoint x: 740, endPoint y: 624, distance: 121.1
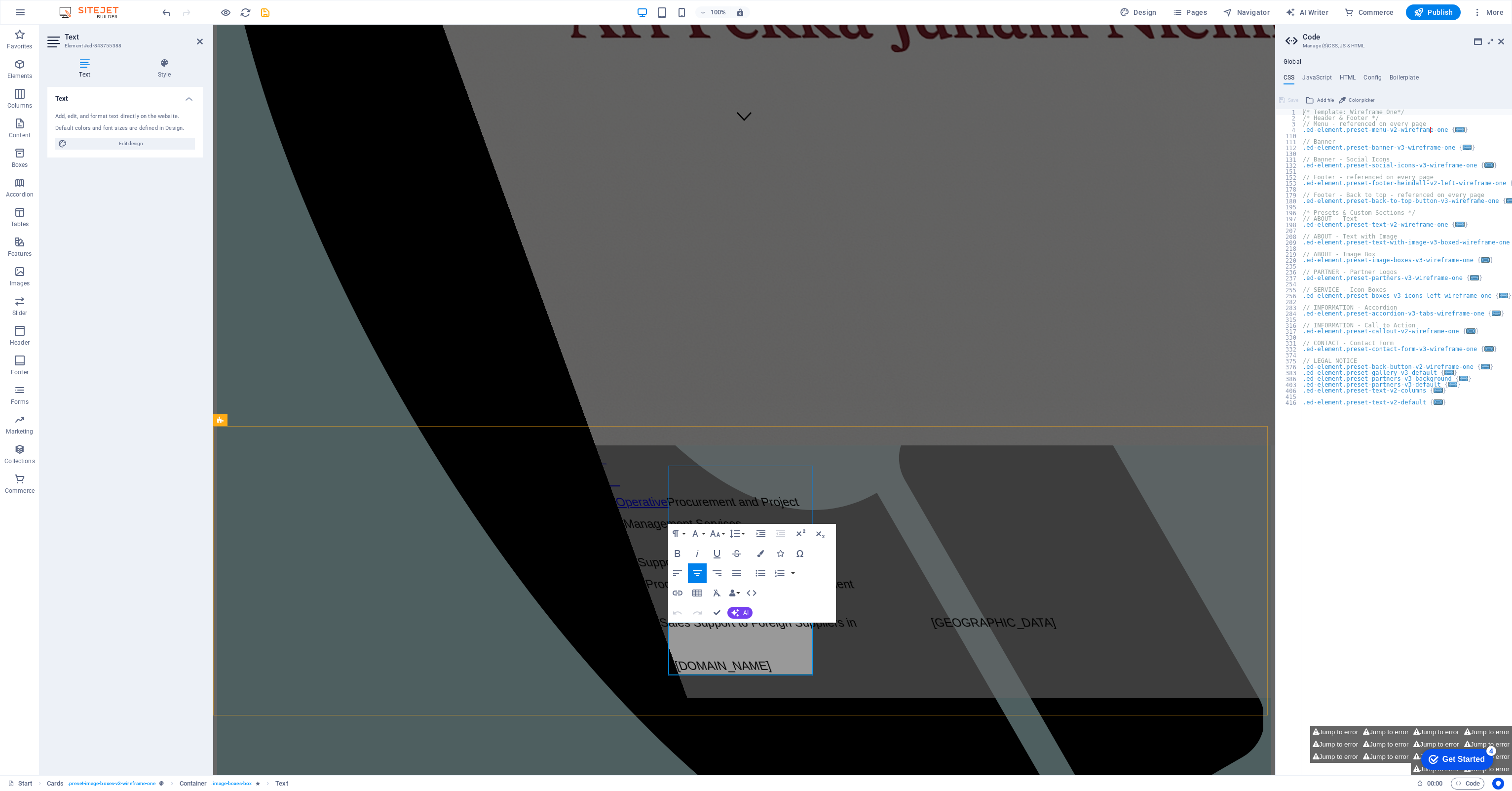
drag, startPoint x: 785, startPoint y: 659, endPoint x: 676, endPoint y: 625, distance: 114.2
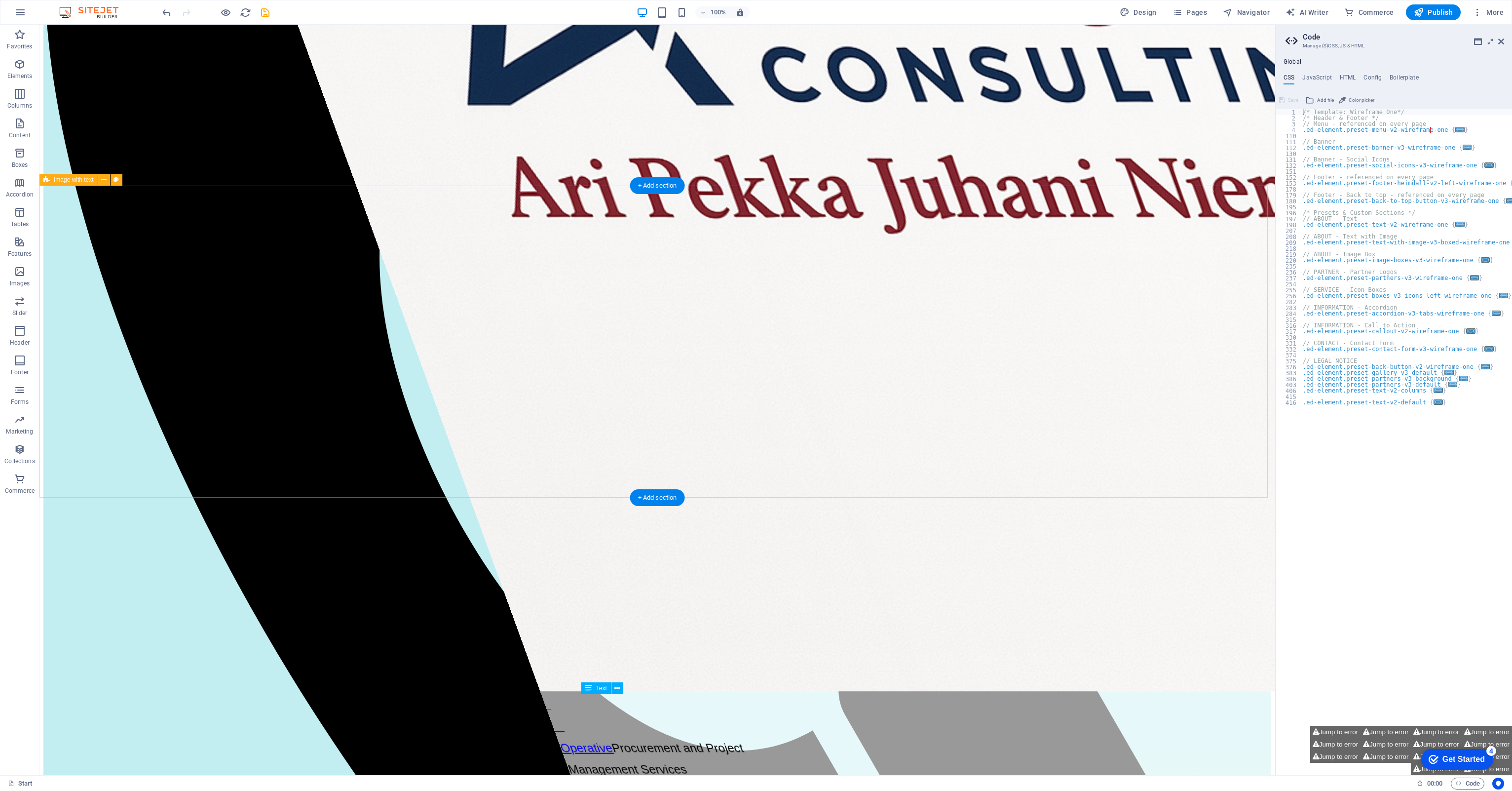
scroll to position [593, 0]
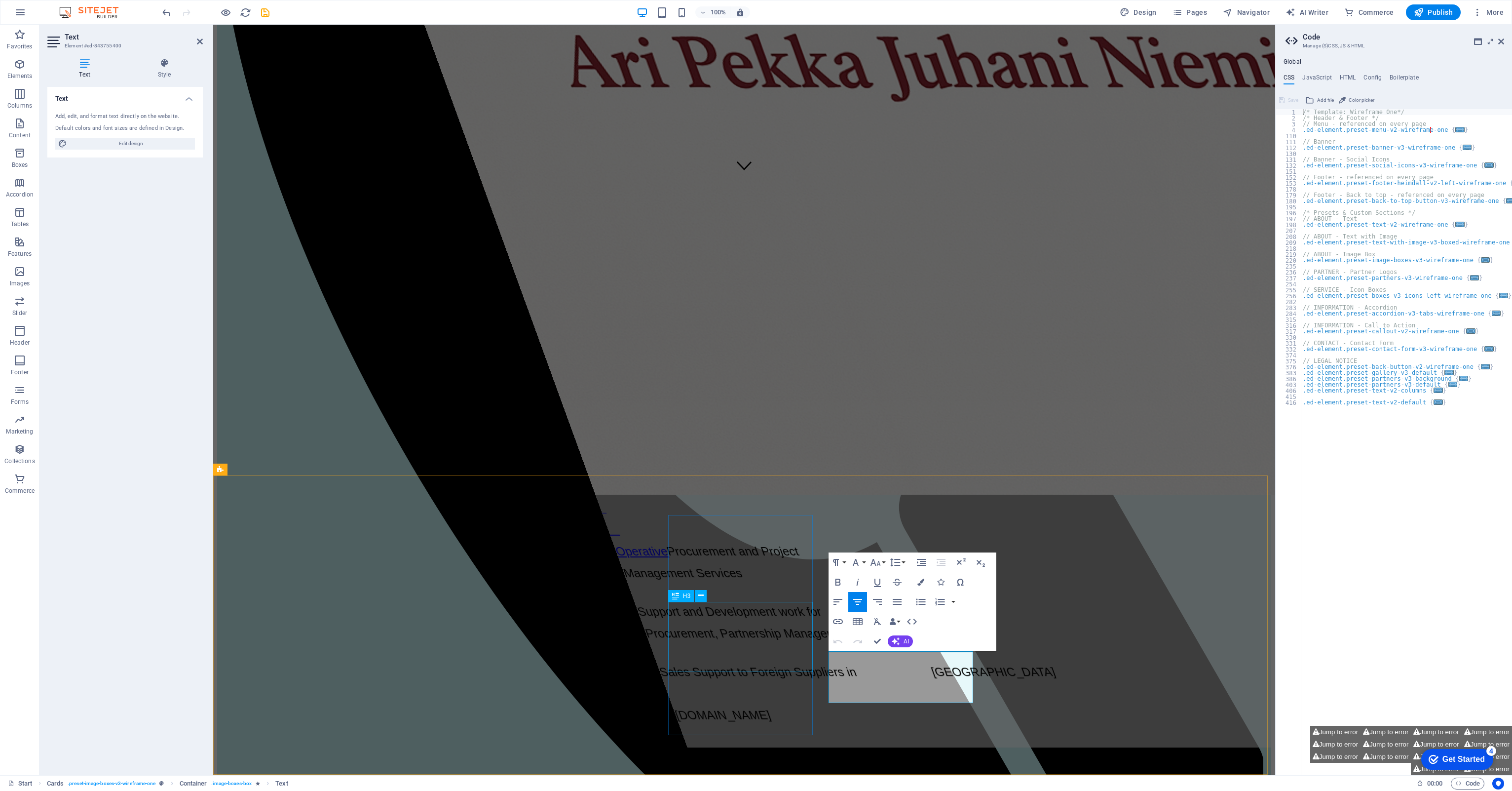
drag, startPoint x: 946, startPoint y: 689, endPoint x: 776, endPoint y: 653, distance: 173.8
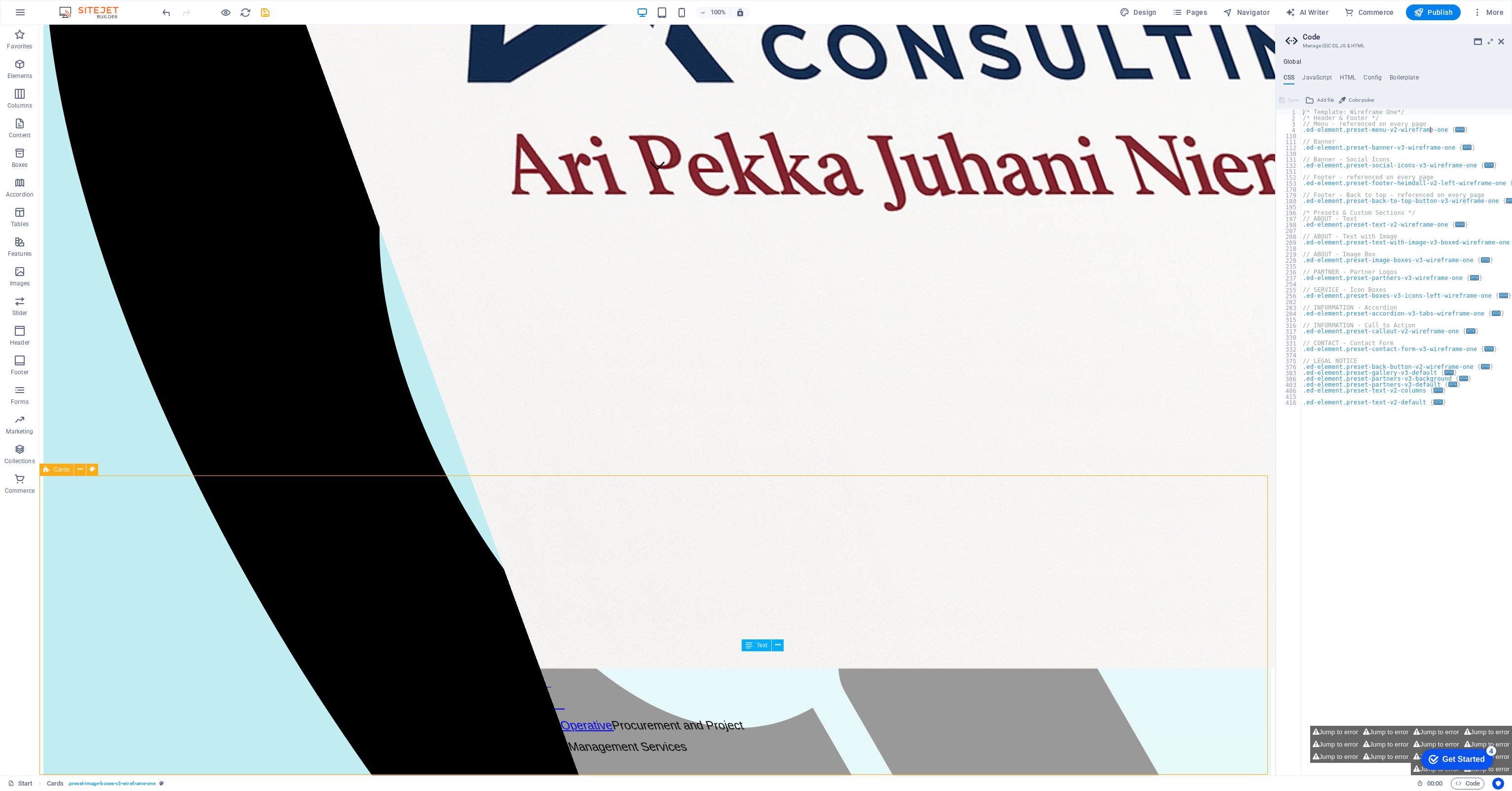
click at [261, 11] on icon "save" at bounding box center [265, 12] width 11 height 11
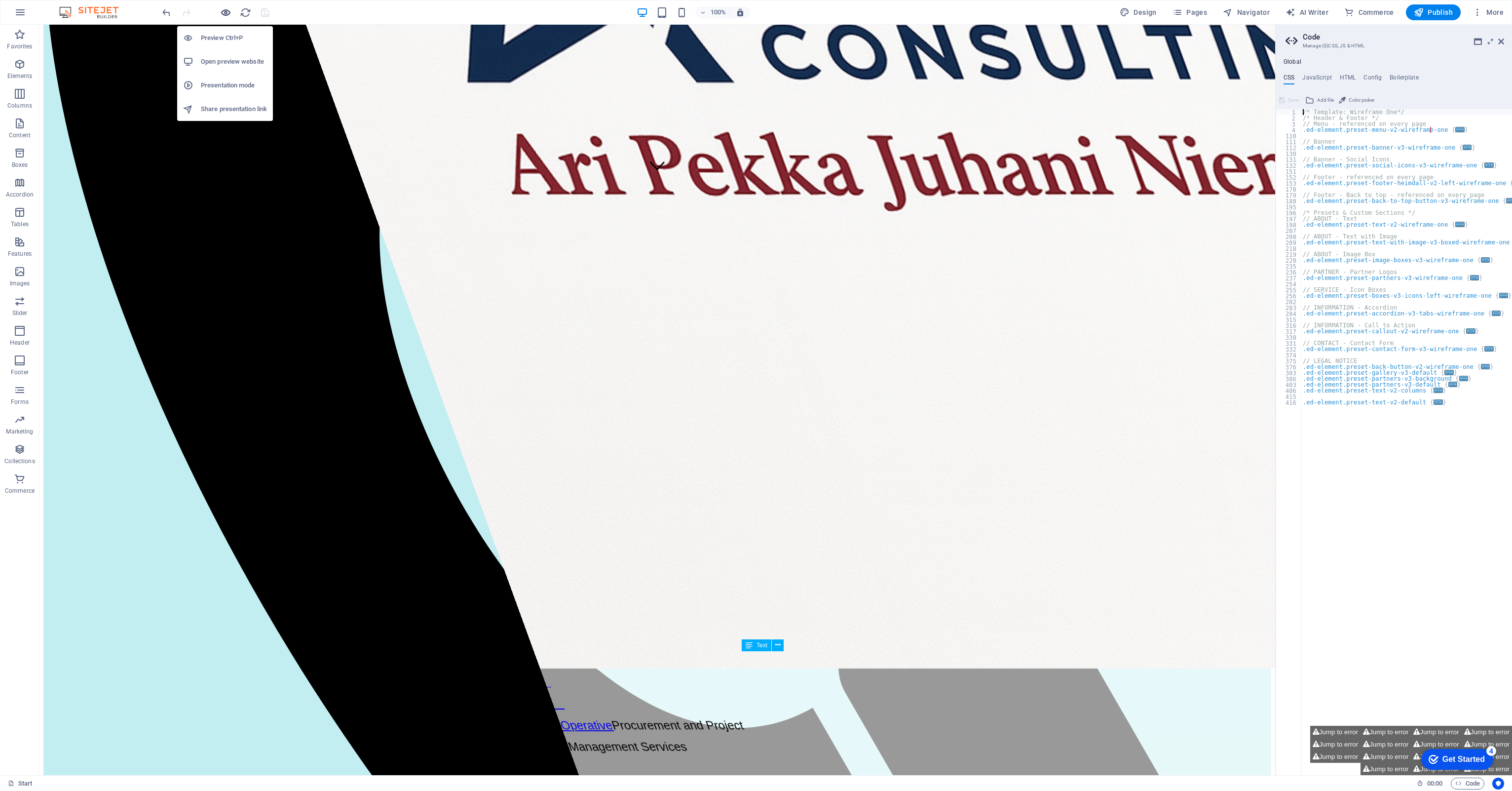
click at [225, 13] on icon "button" at bounding box center [225, 12] width 11 height 11
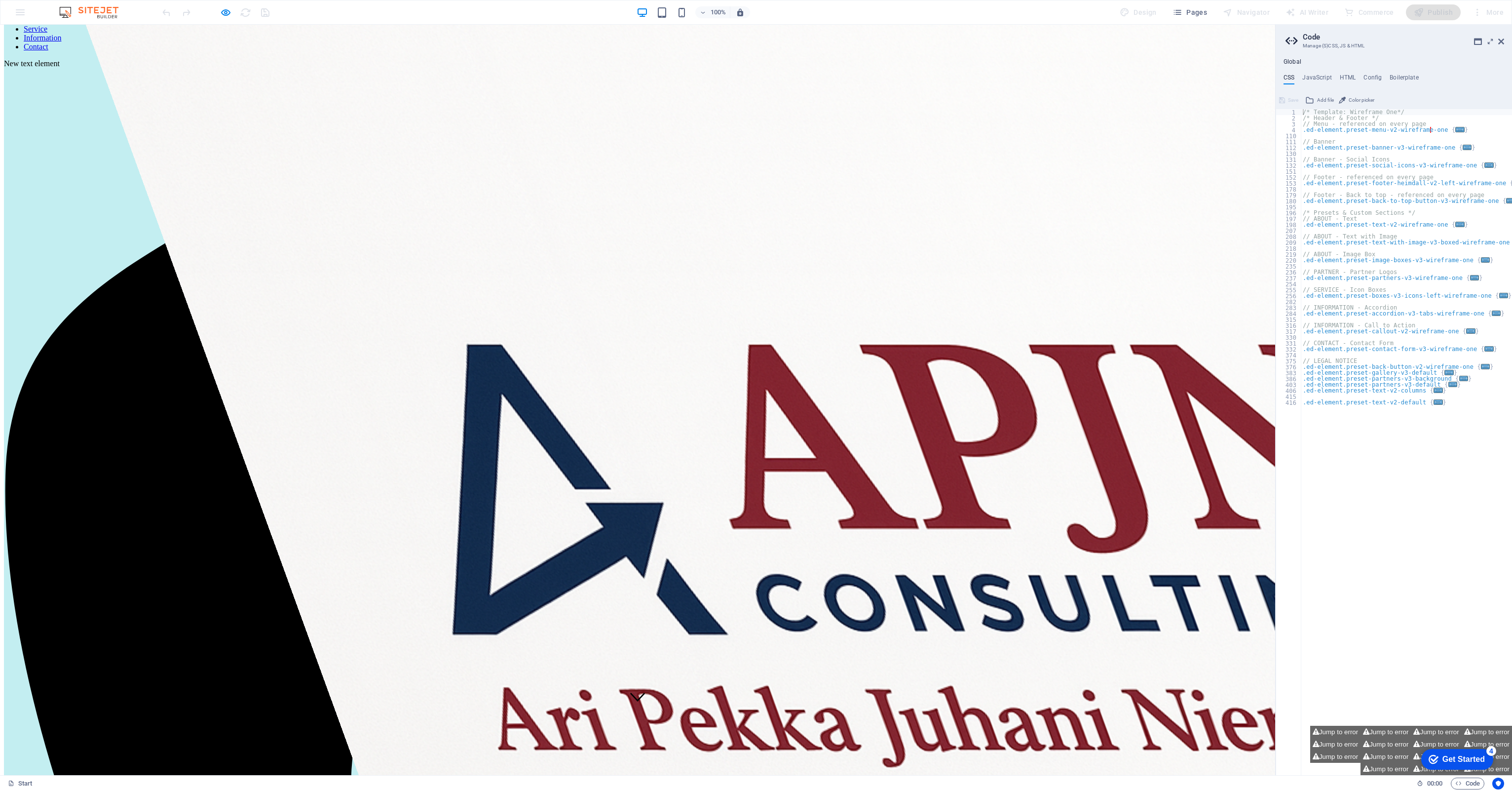
scroll to position [51, 0]
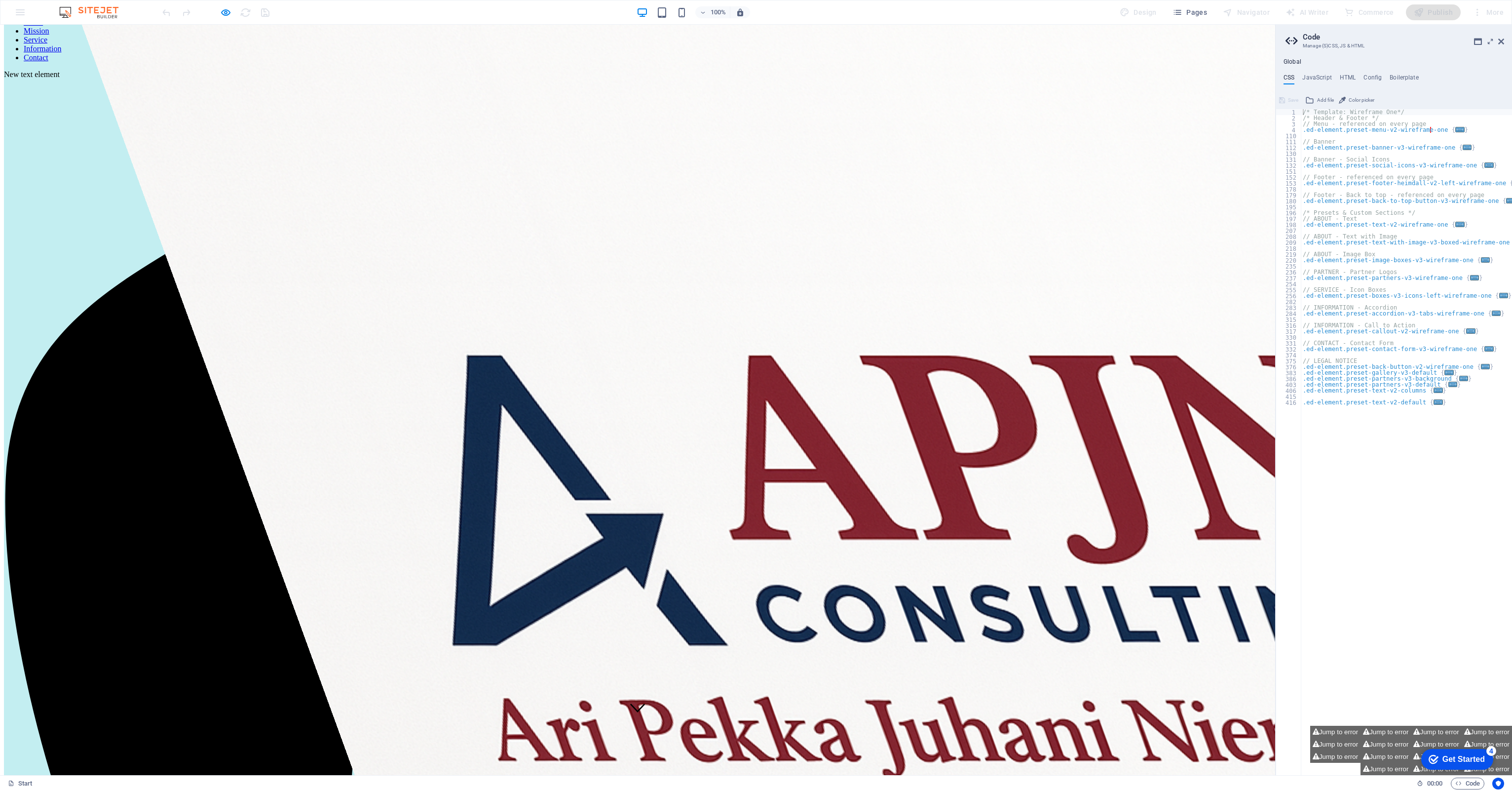
click at [49, 35] on link "Mission" at bounding box center [36, 31] width 26 height 8
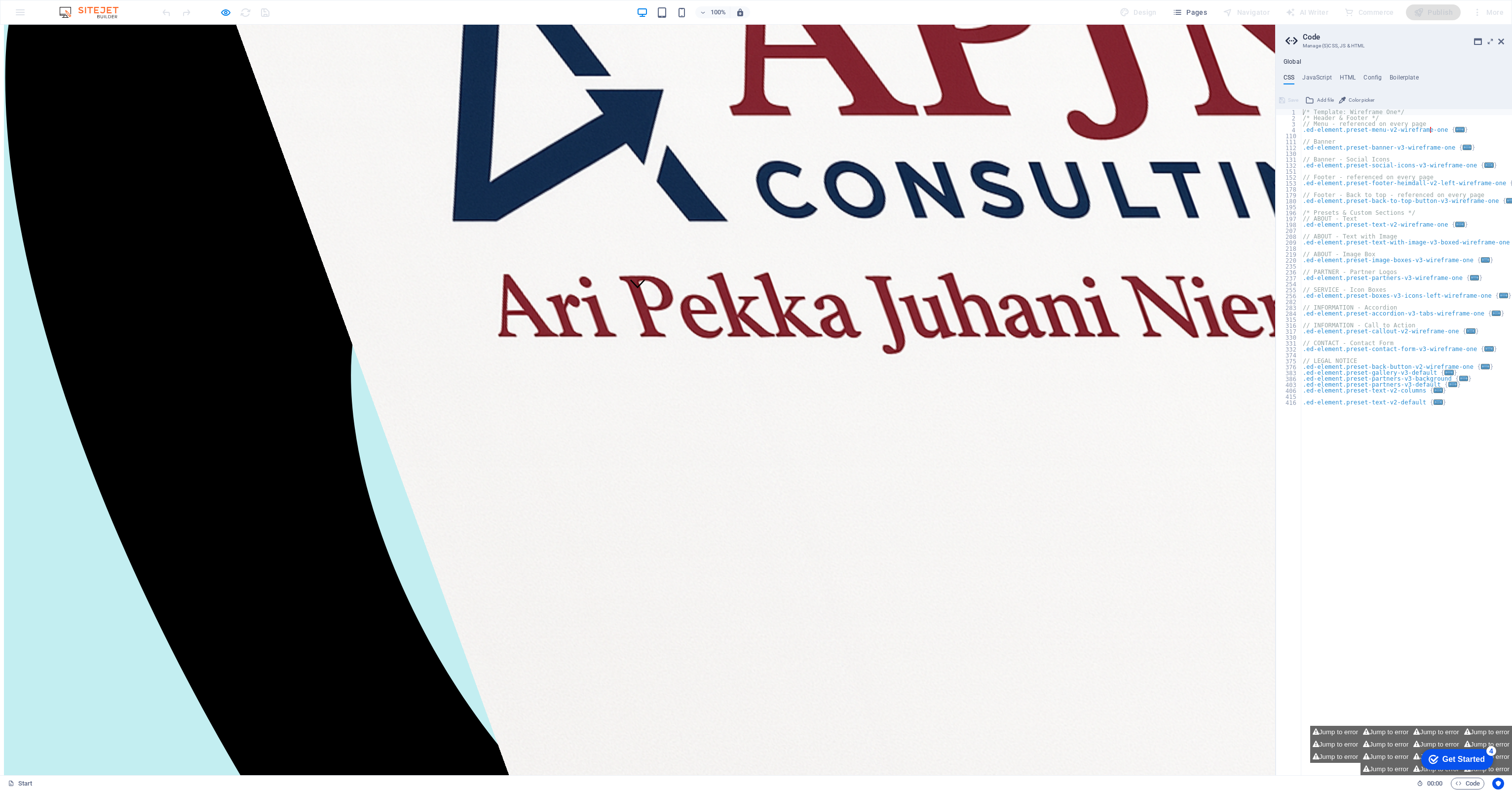
scroll to position [475, 0]
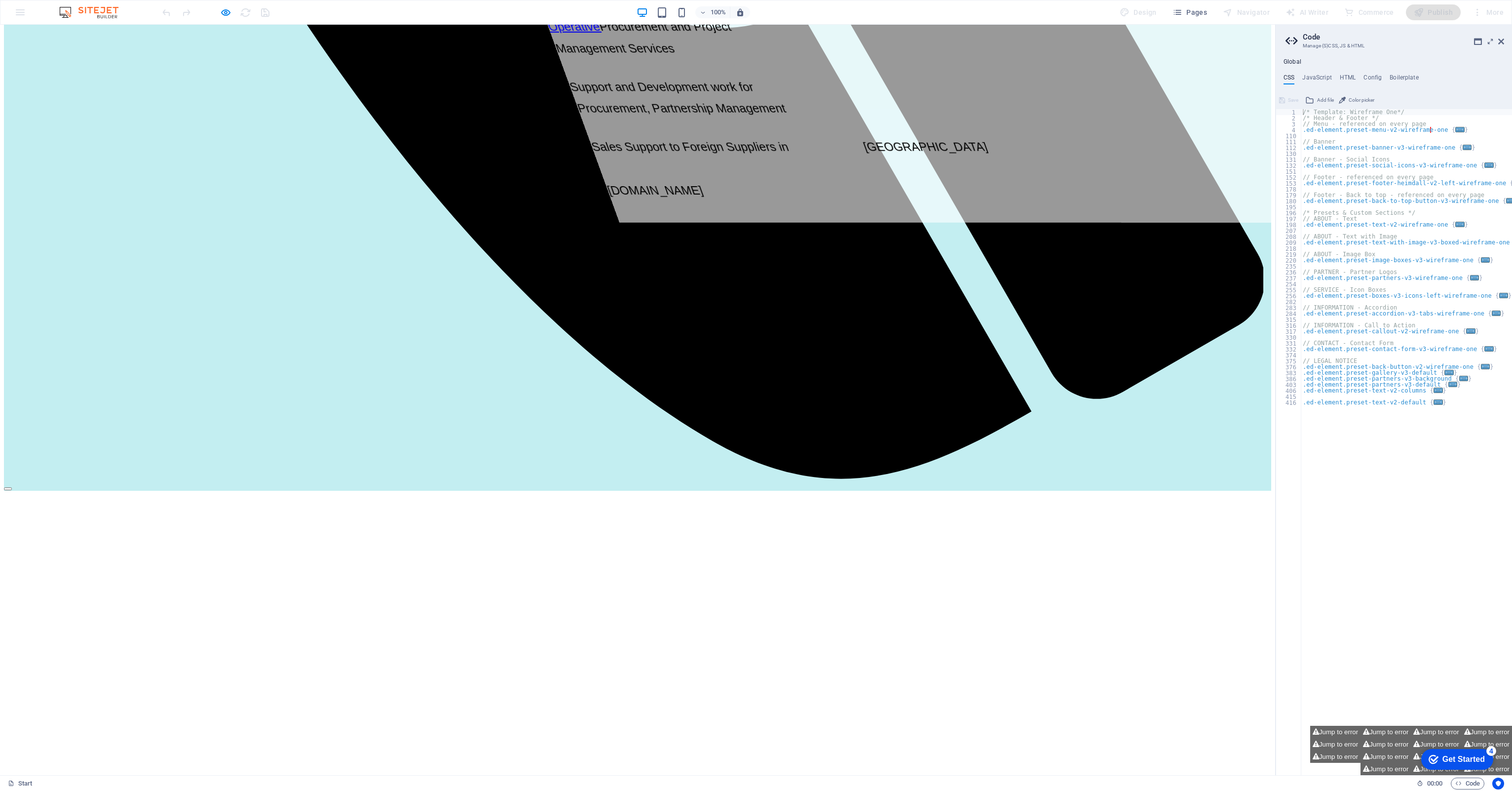
scroll to position [1536, 0]
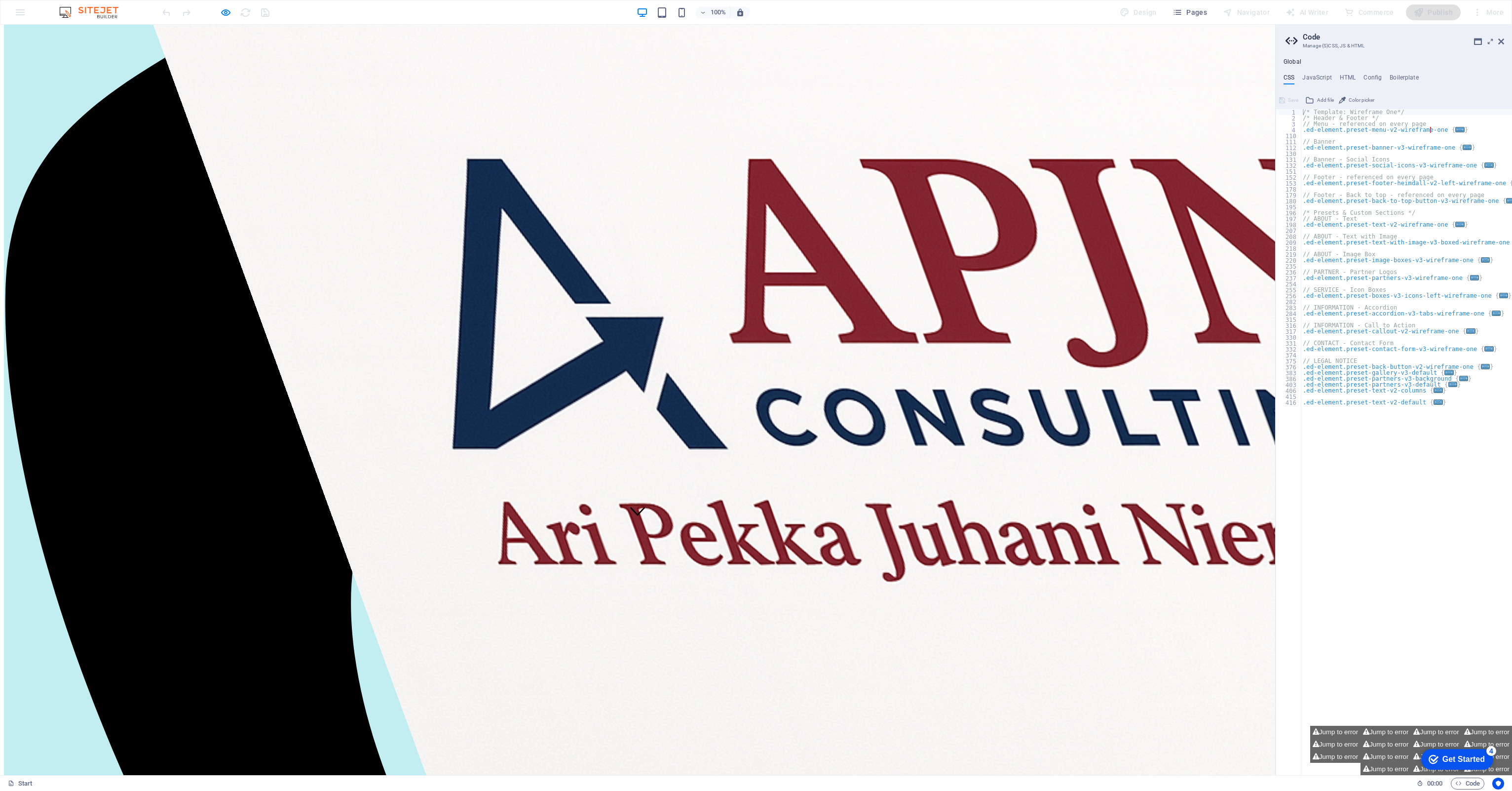
scroll to position [0, 0]
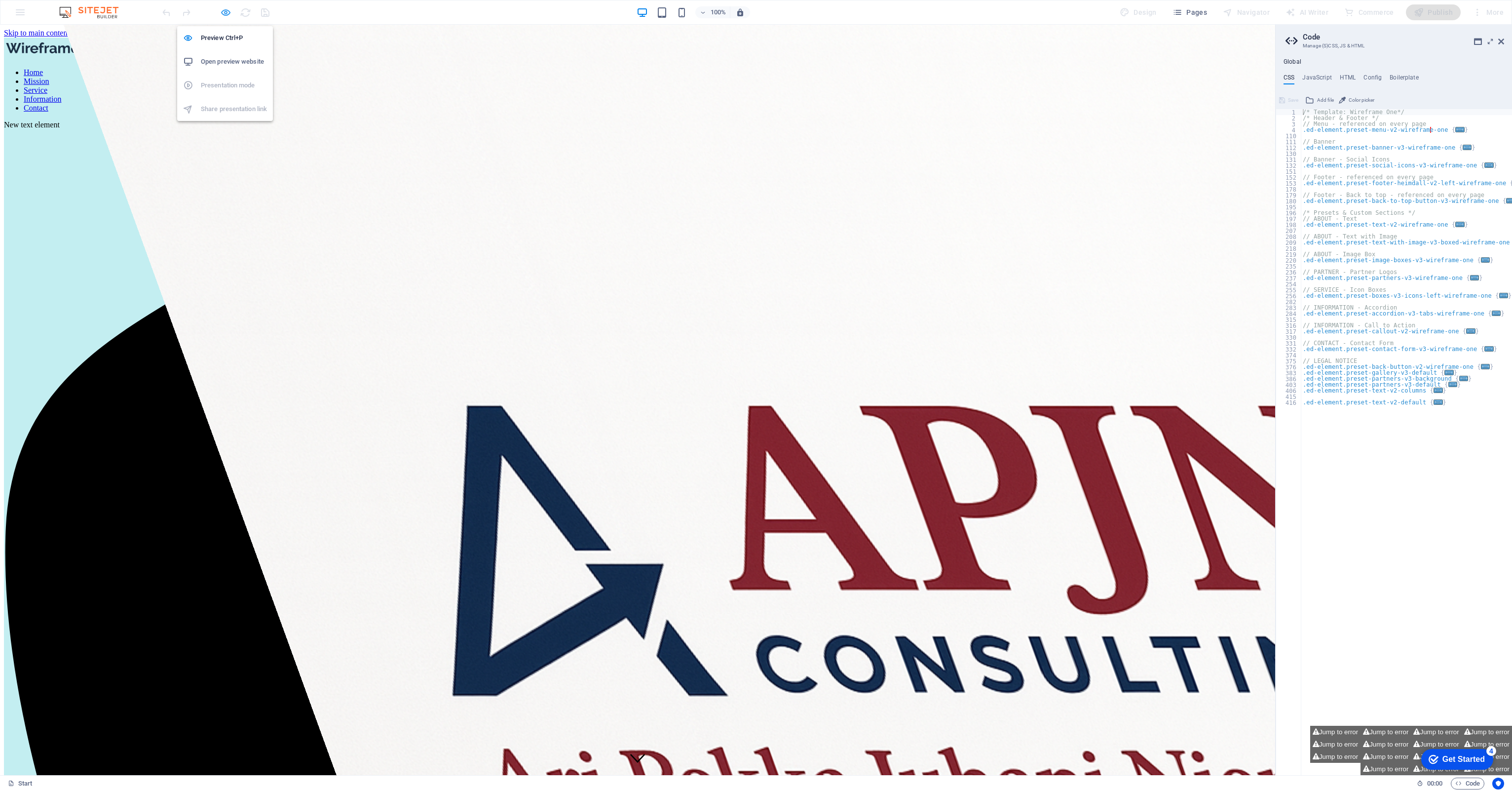
click at [224, 11] on icon "button" at bounding box center [225, 12] width 11 height 11
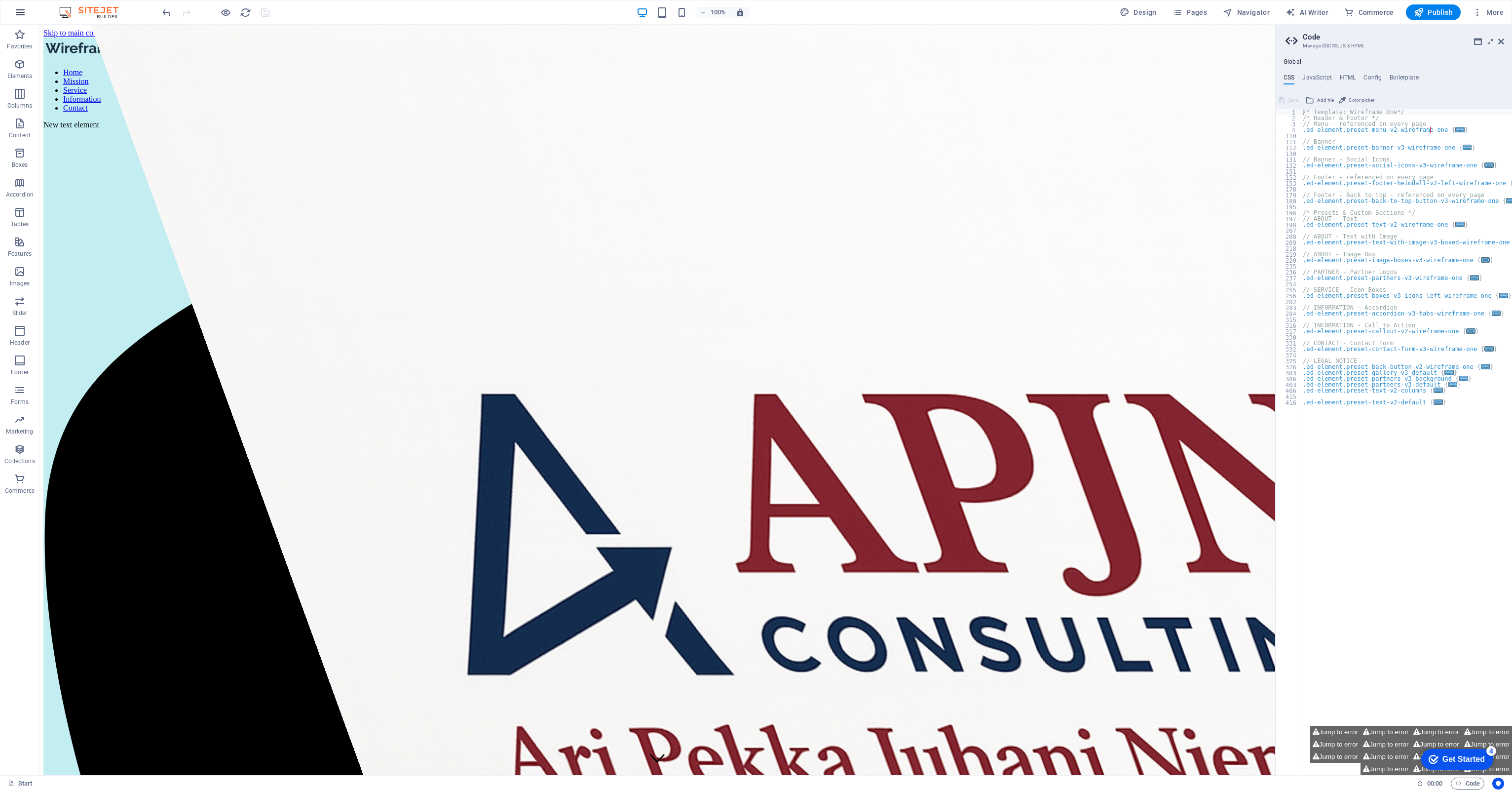
click at [20, 11] on icon "button" at bounding box center [20, 12] width 12 height 12
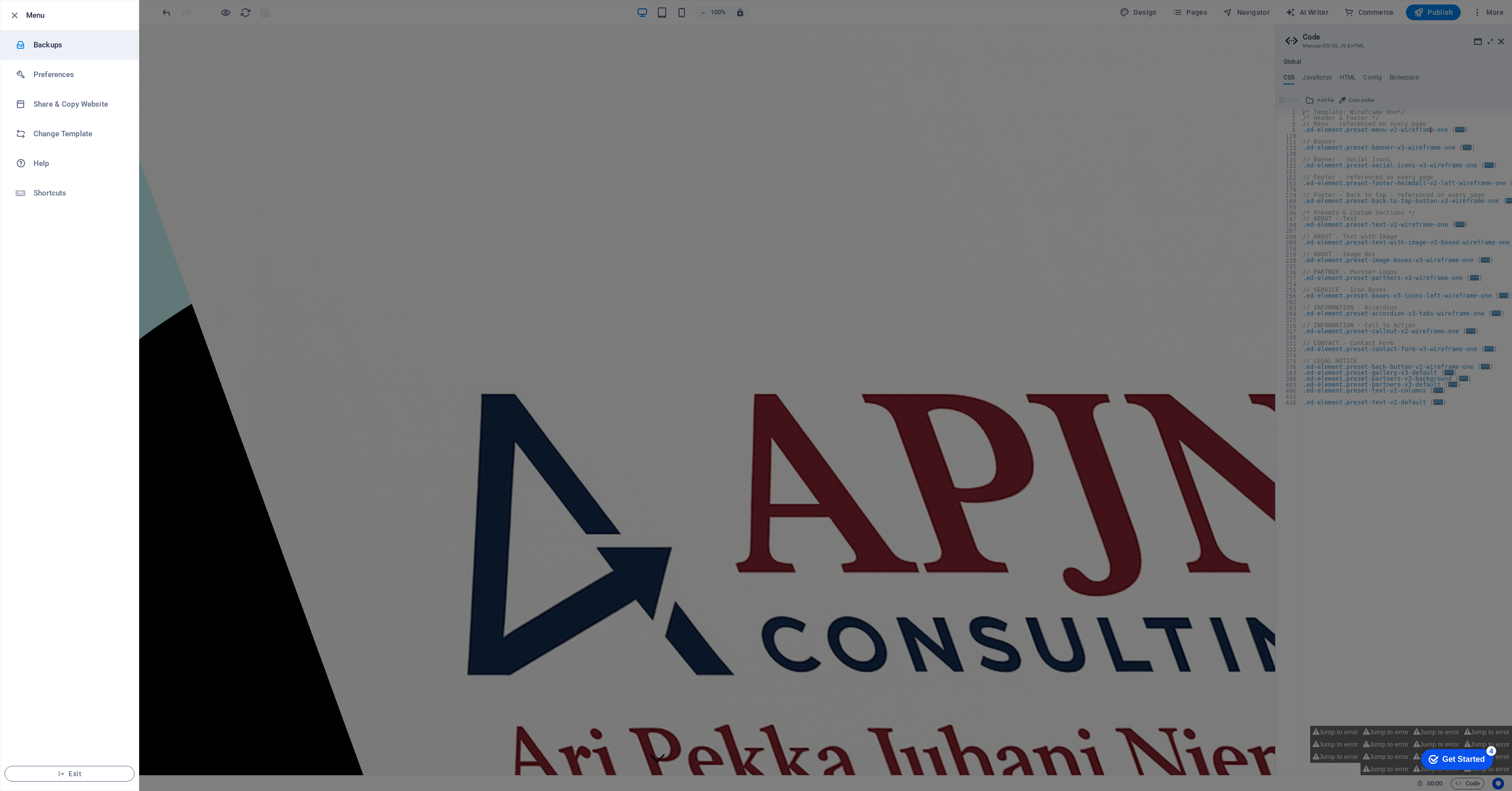
click at [36, 48] on h6 "Backups" at bounding box center [79, 45] width 92 height 12
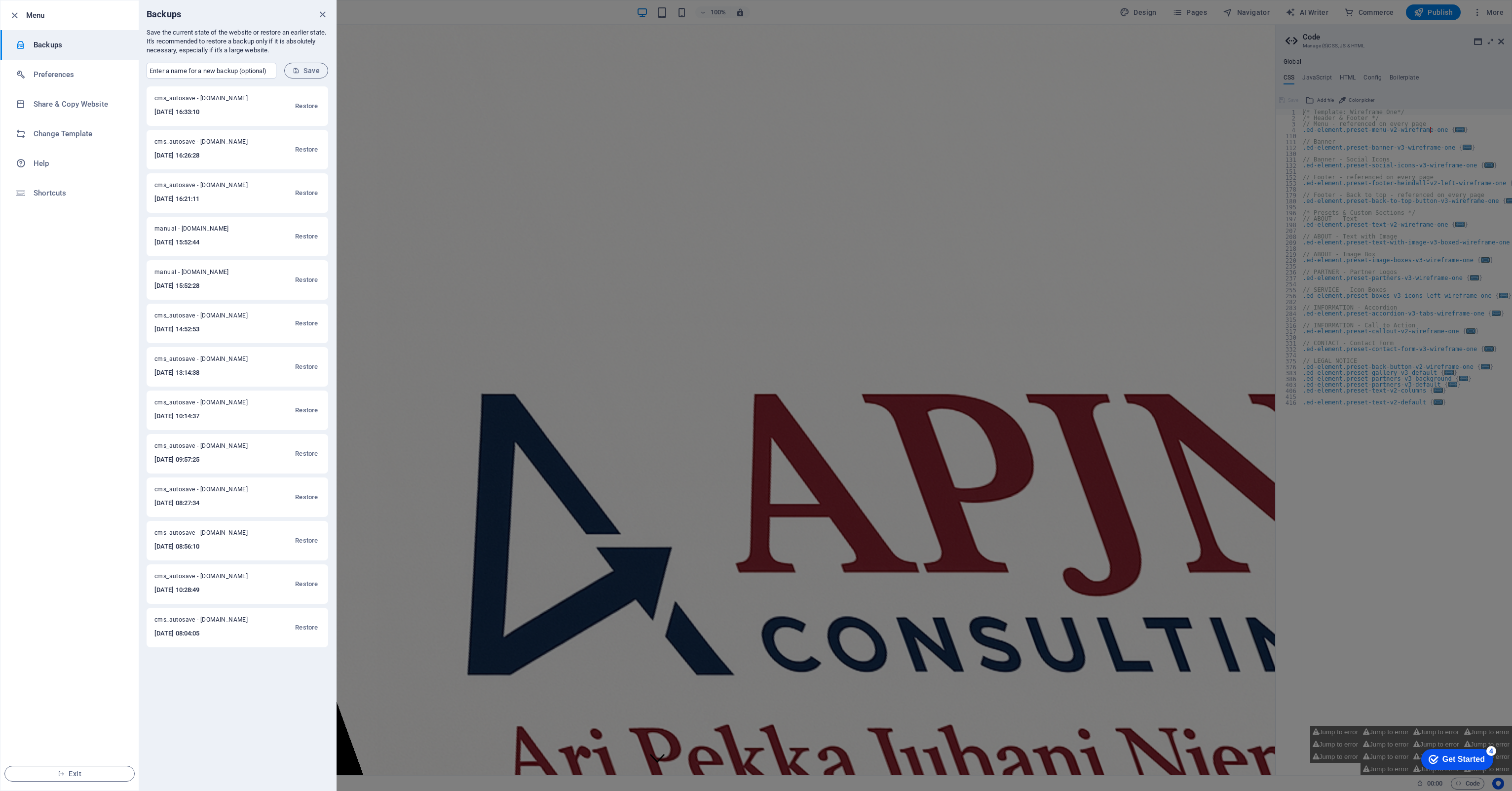
click at [314, 63] on button "Save" at bounding box center [306, 70] width 44 height 16
click at [301, 68] on span "Save" at bounding box center [306, 70] width 27 height 8
click at [212, 73] on input "text" at bounding box center [211, 70] width 130 height 16
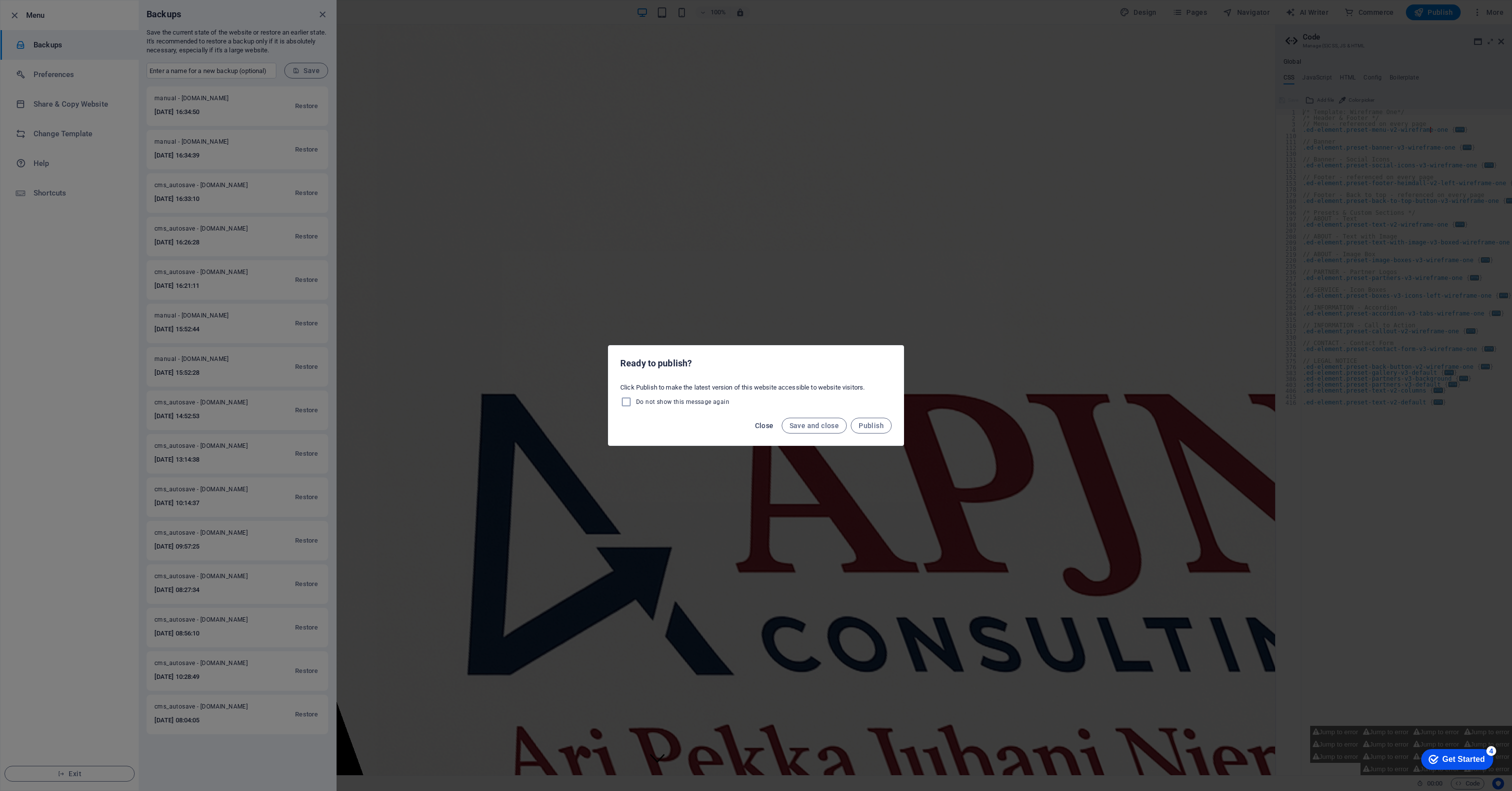
click at [754, 364] on span "Close" at bounding box center [764, 425] width 19 height 8
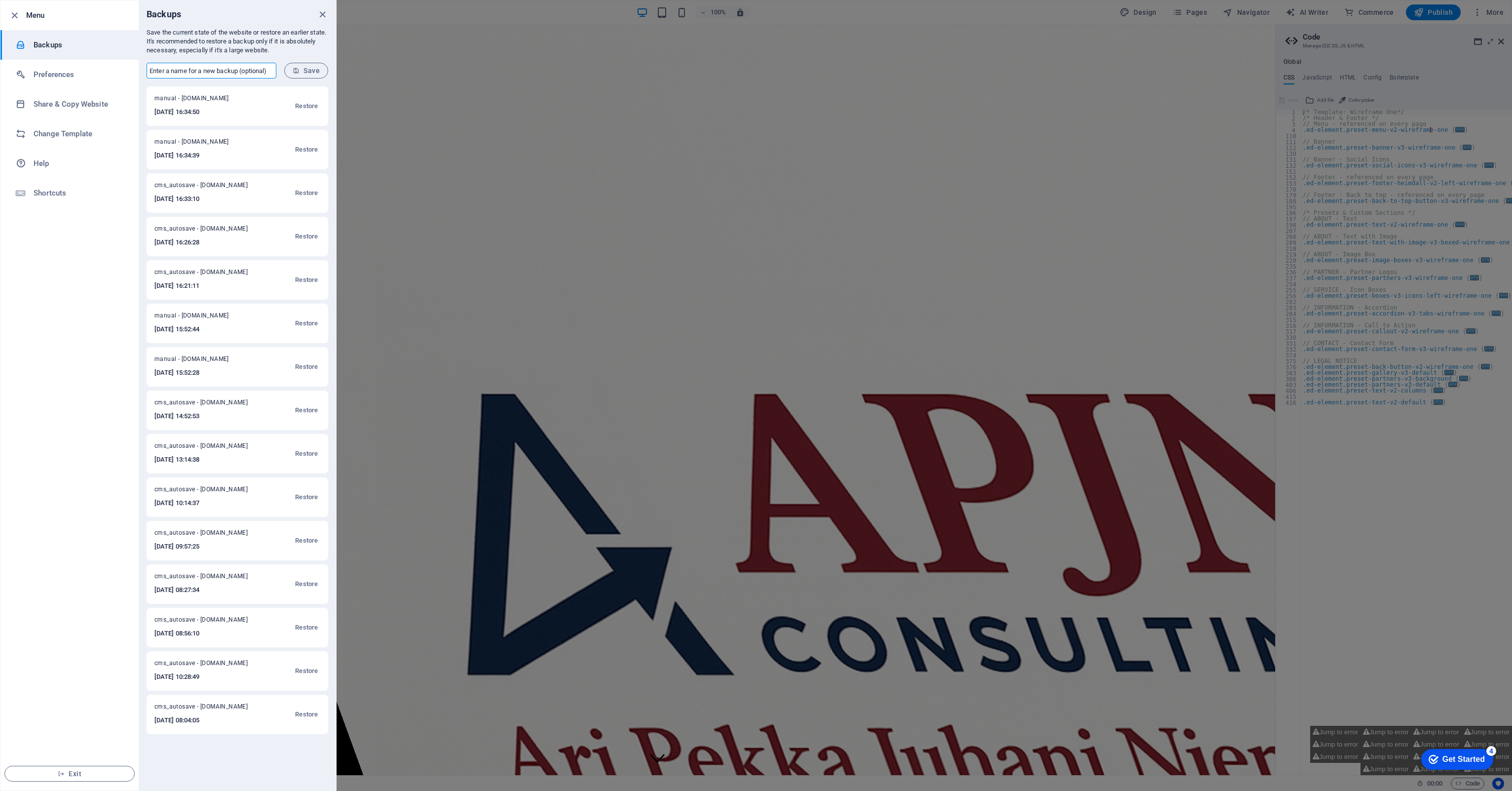
click at [614, 364] on div at bounding box center [756, 395] width 1512 height 791
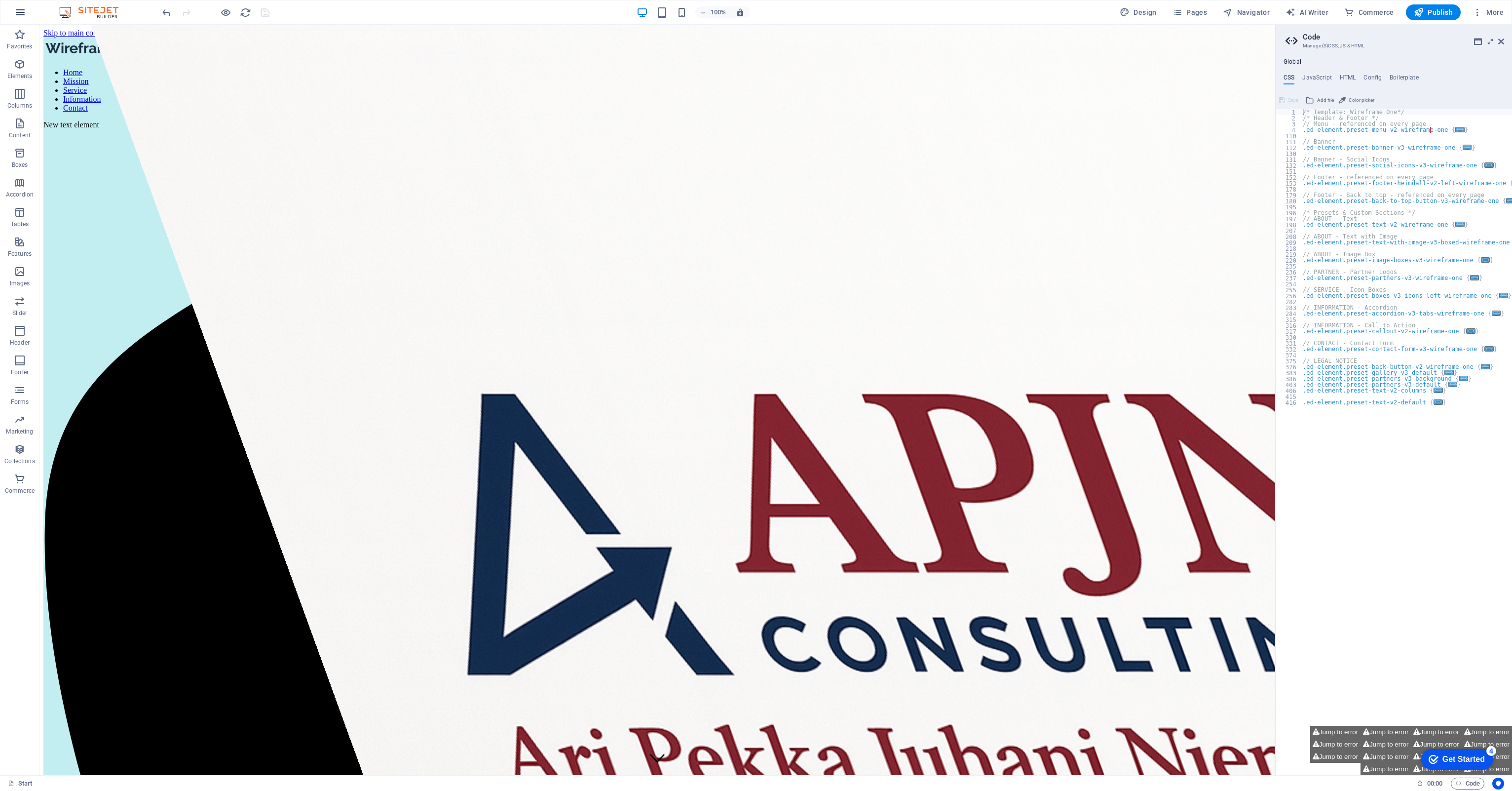
click at [19, 11] on icon "button" at bounding box center [20, 12] width 12 height 12
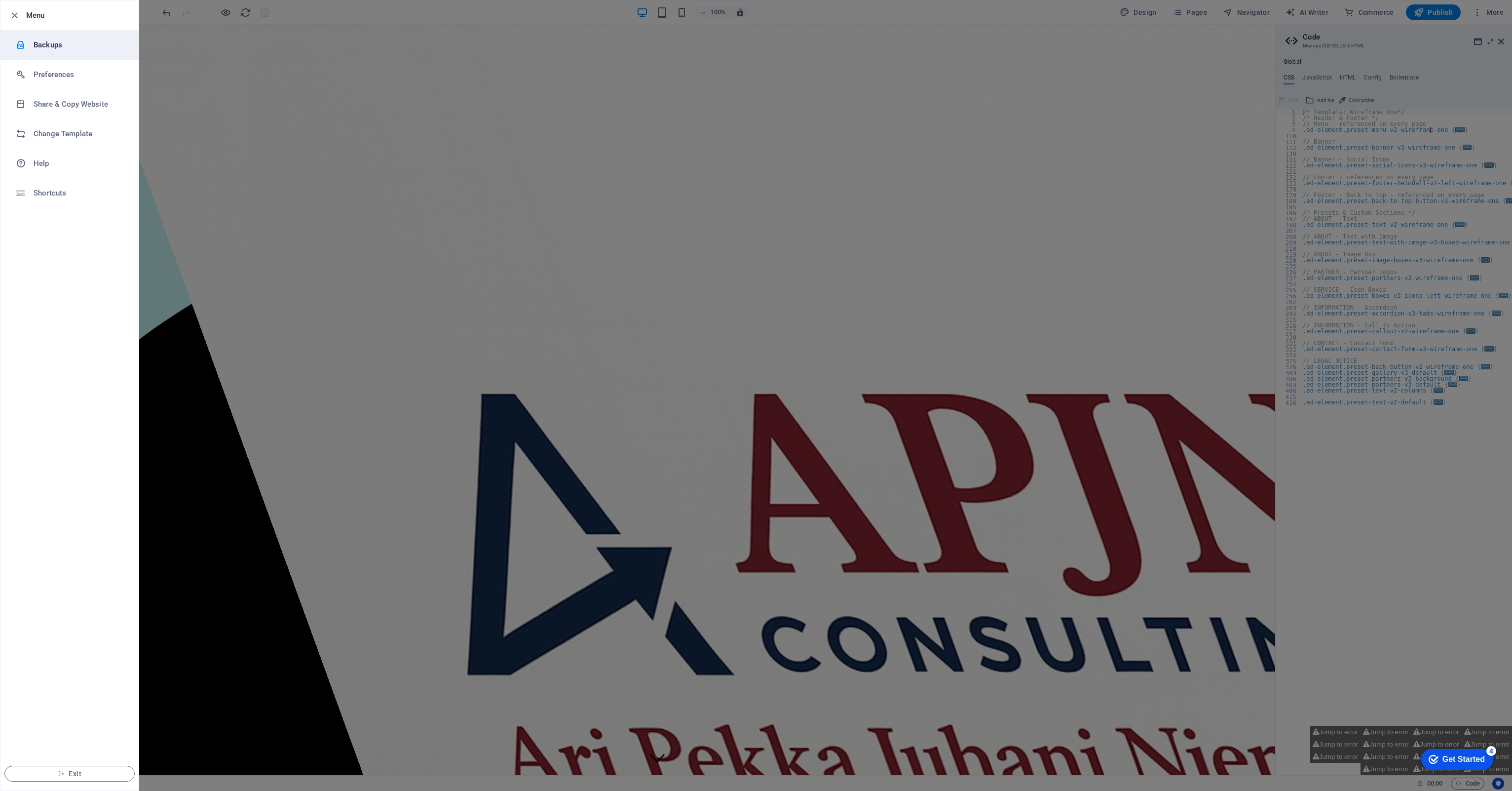
click at [26, 48] on div at bounding box center [25, 45] width 18 height 10
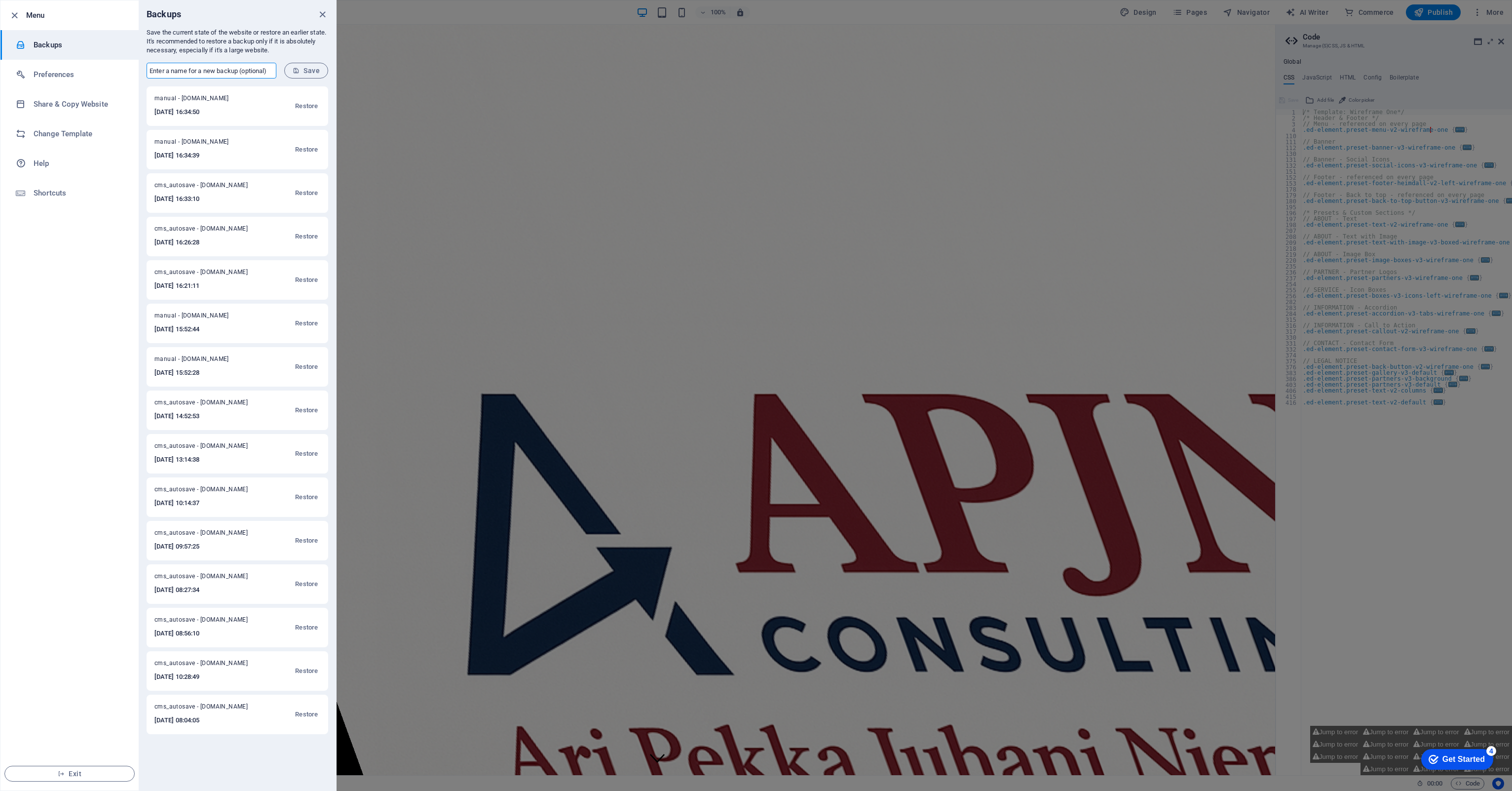
click at [171, 70] on input "text" at bounding box center [211, 70] width 130 height 16
click at [301, 68] on span "Save" at bounding box center [306, 70] width 27 height 8
